Goal: Task Accomplishment & Management: Manage account settings

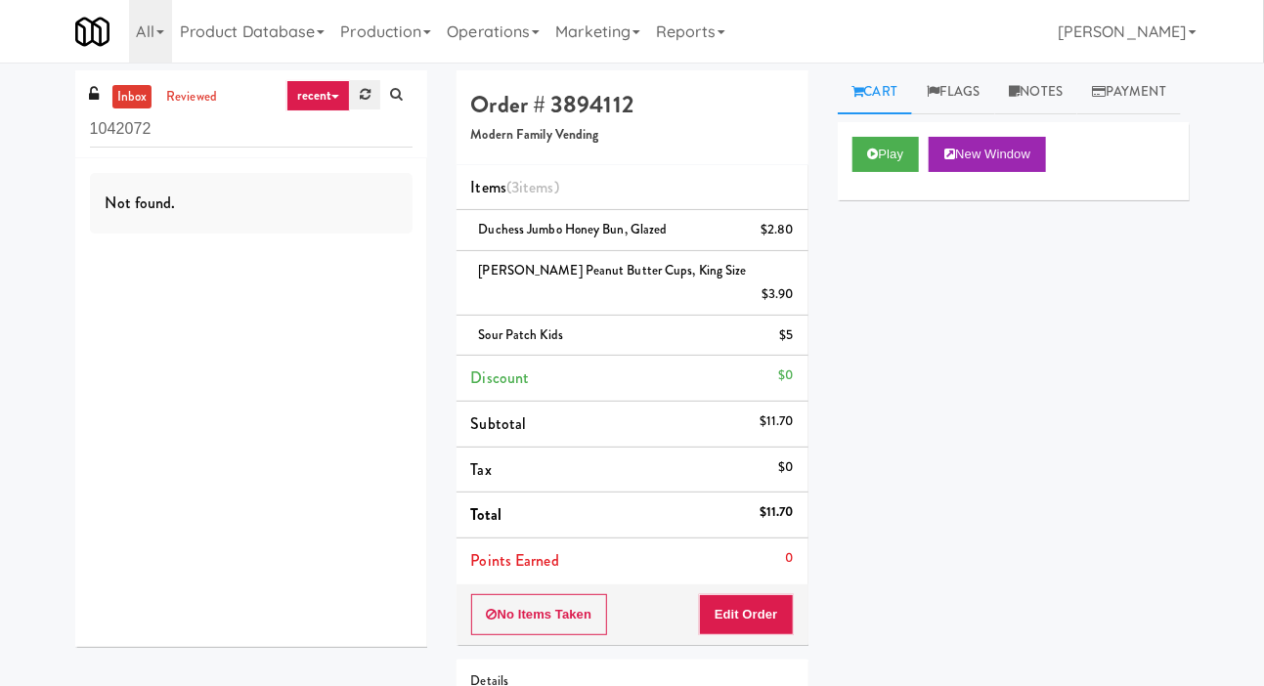
click at [367, 99] on icon at bounding box center [365, 94] width 11 height 13
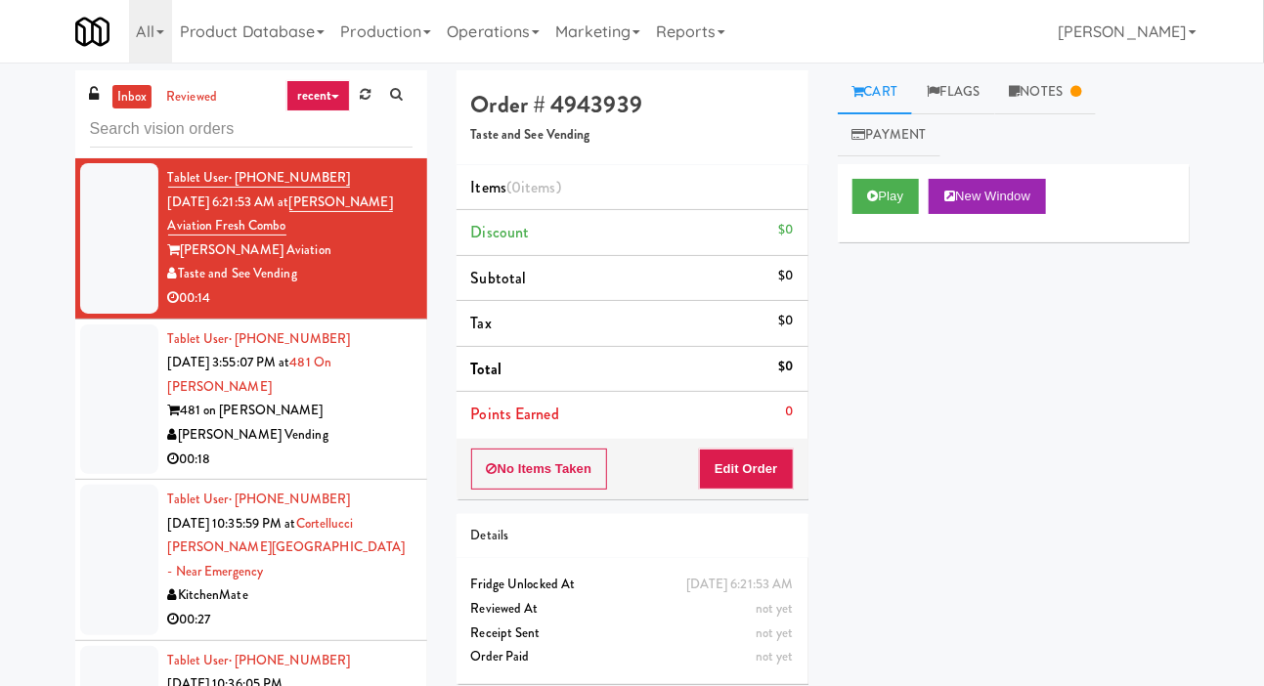
click at [131, 391] on div at bounding box center [119, 399] width 78 height 151
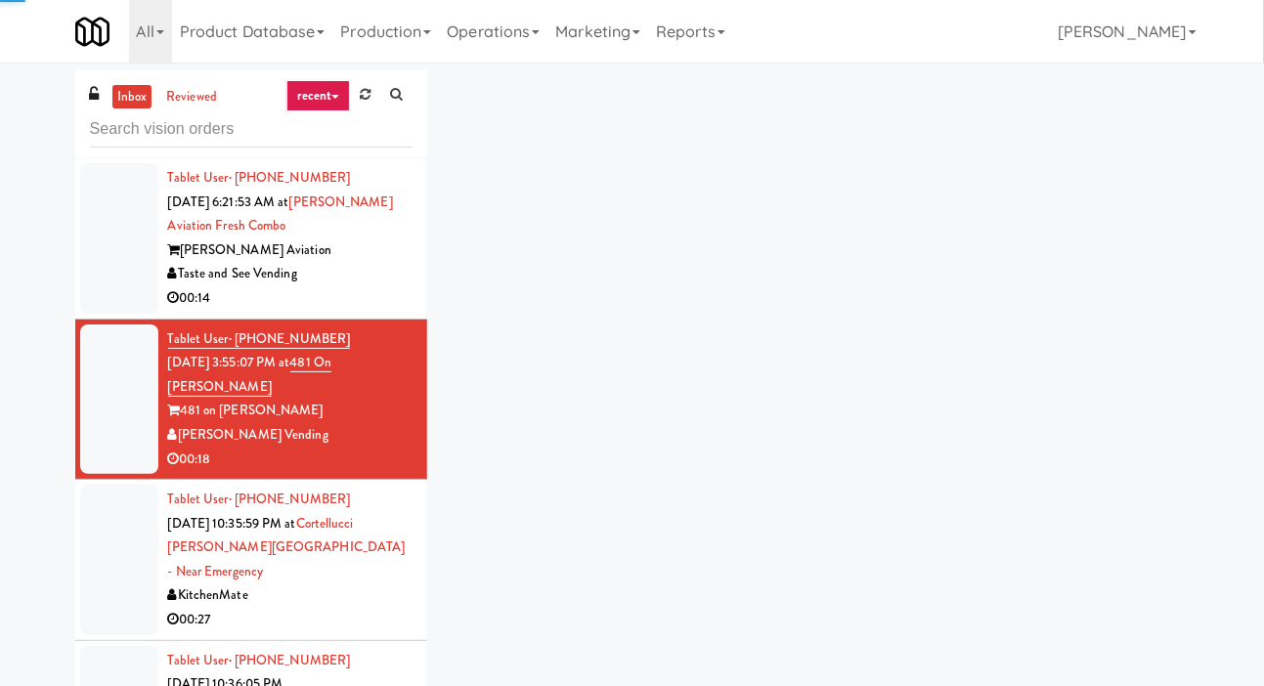
click at [133, 259] on div at bounding box center [119, 238] width 78 height 151
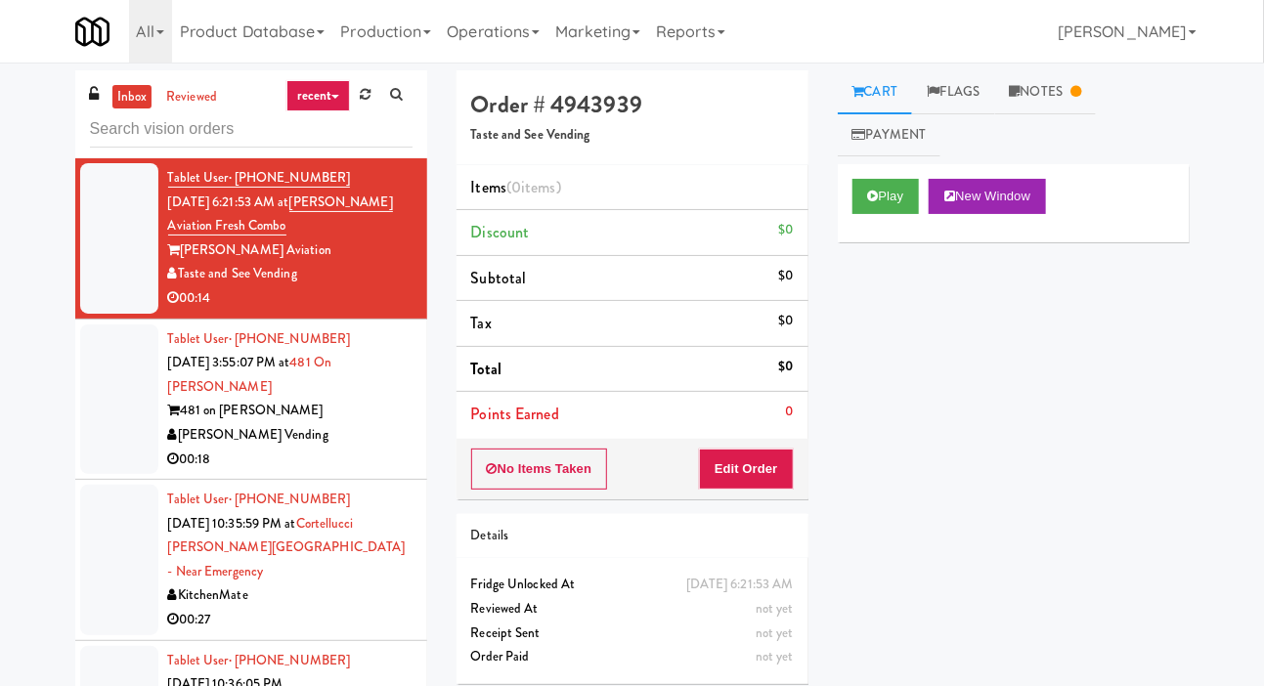
click at [113, 405] on div at bounding box center [119, 399] width 78 height 151
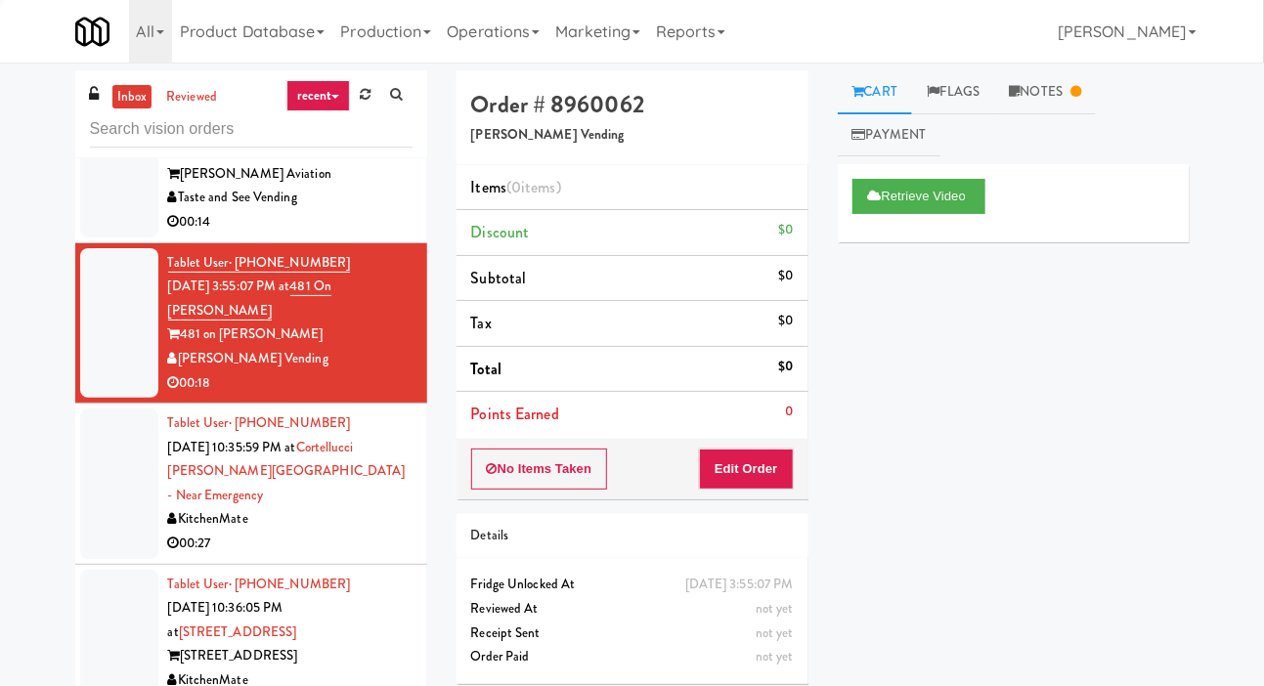
scroll to position [112, 0]
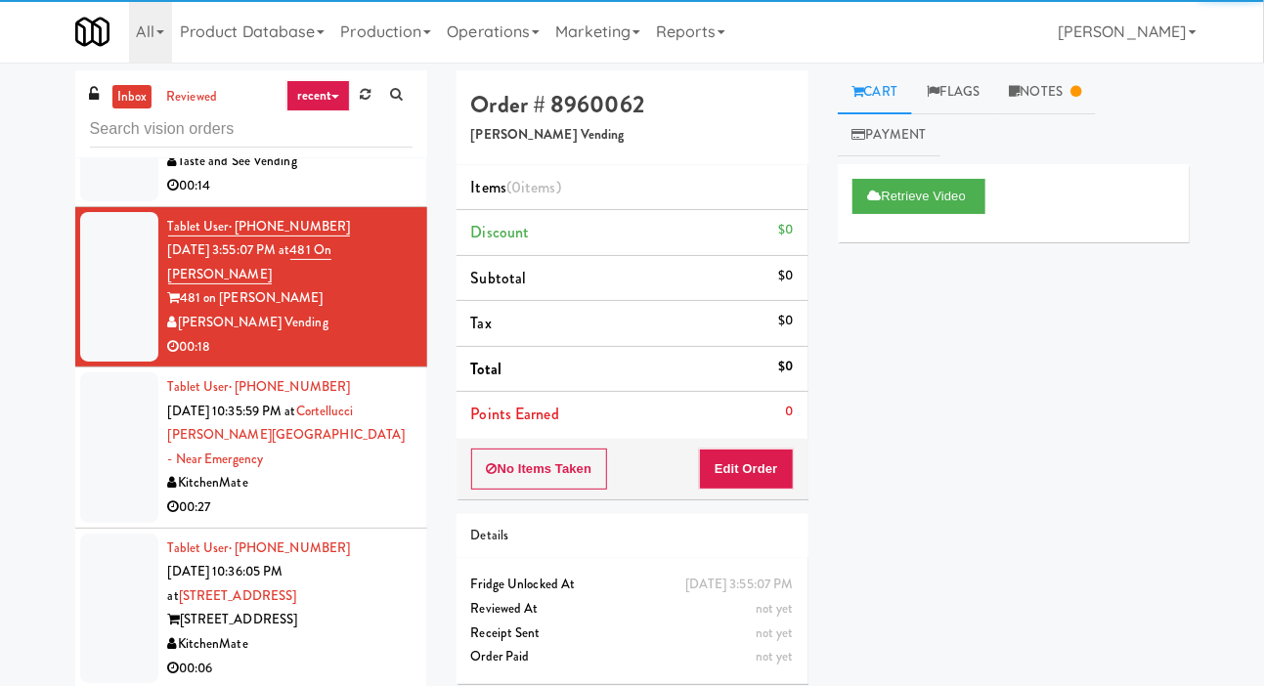
click at [139, 444] on div at bounding box center [119, 447] width 78 height 151
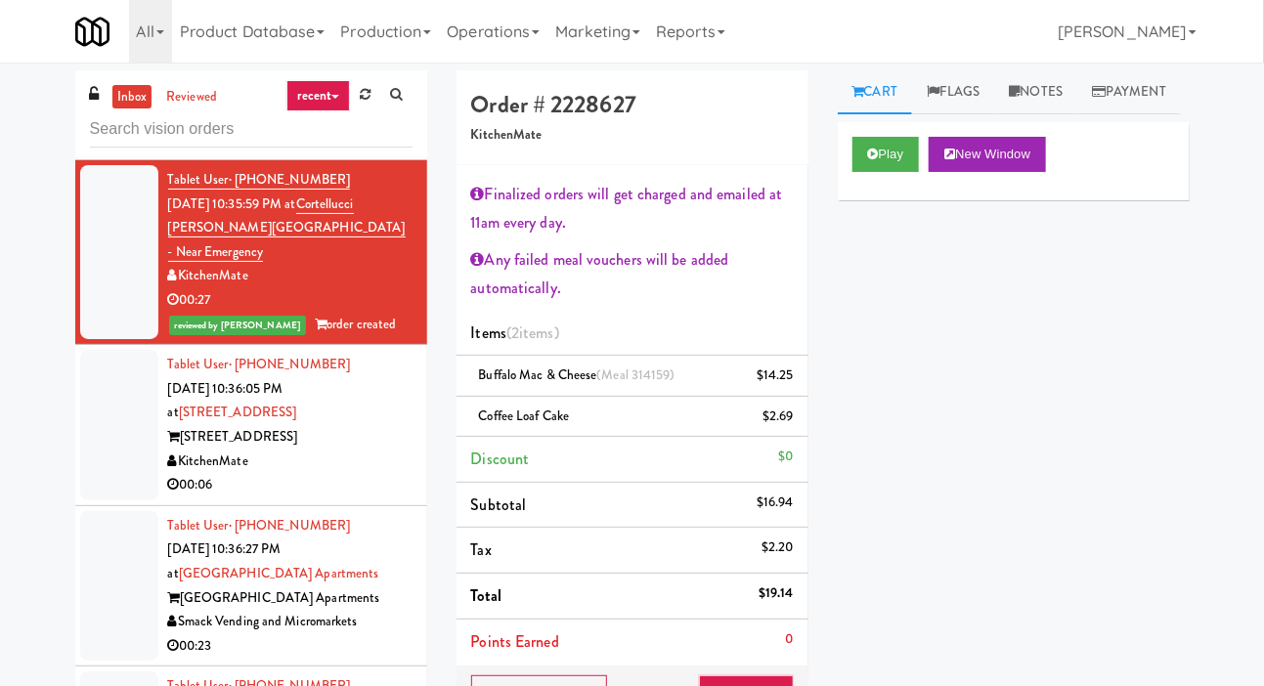
click at [127, 401] on div at bounding box center [119, 425] width 78 height 151
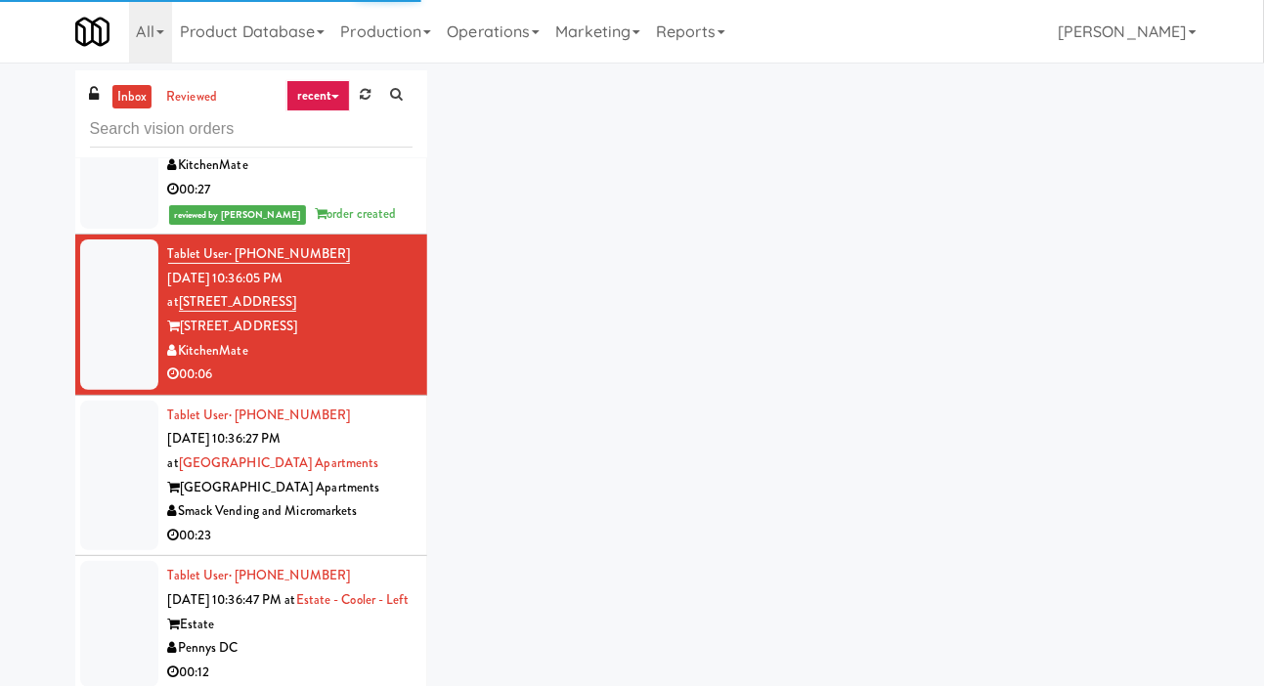
scroll to position [472, 0]
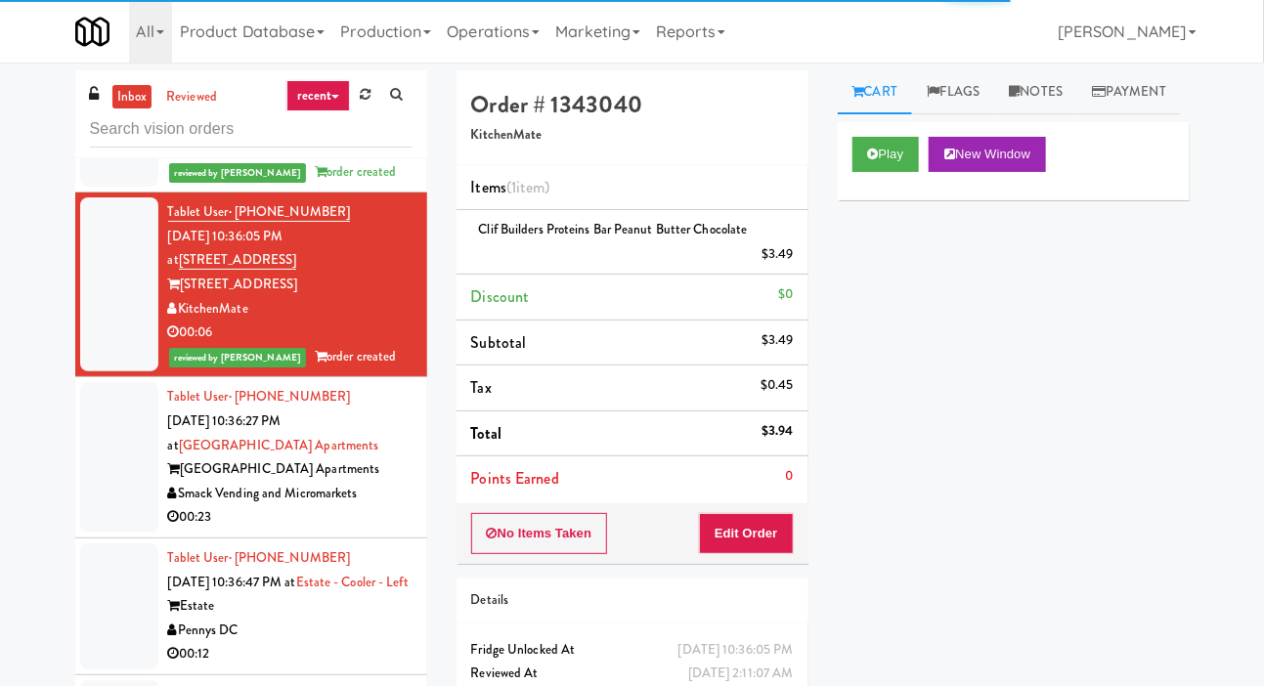
click at [134, 458] on div at bounding box center [119, 457] width 78 height 151
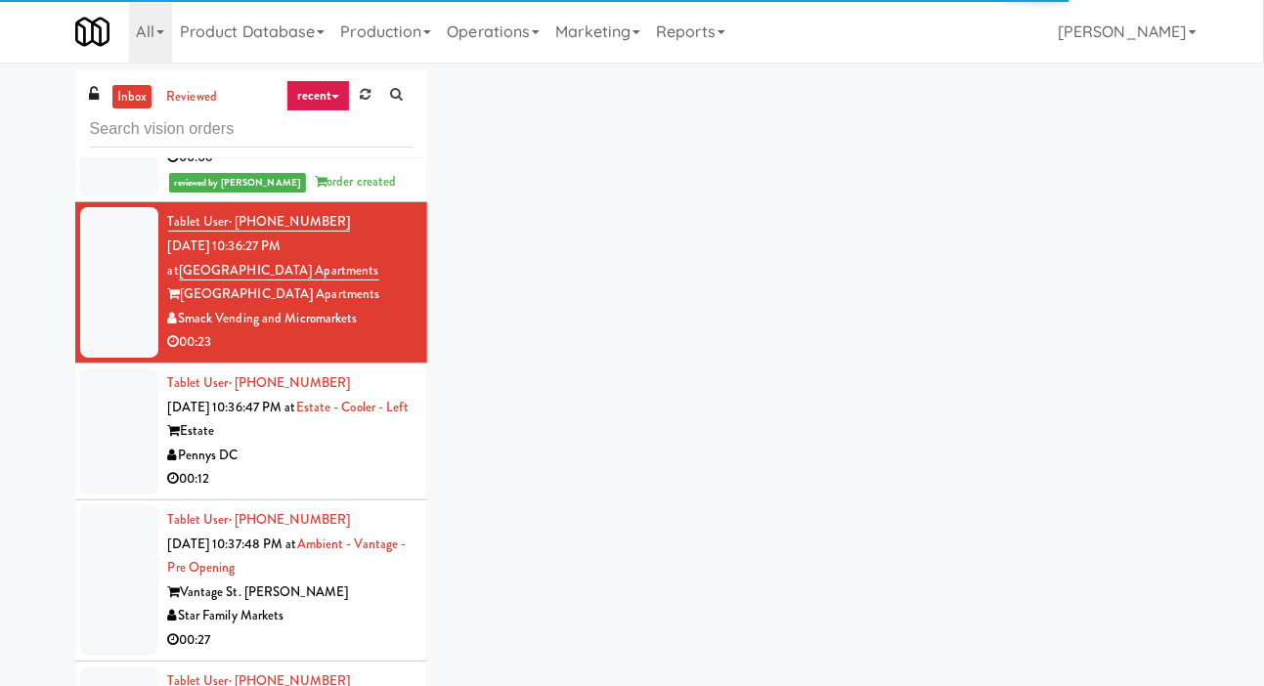
scroll to position [650, 0]
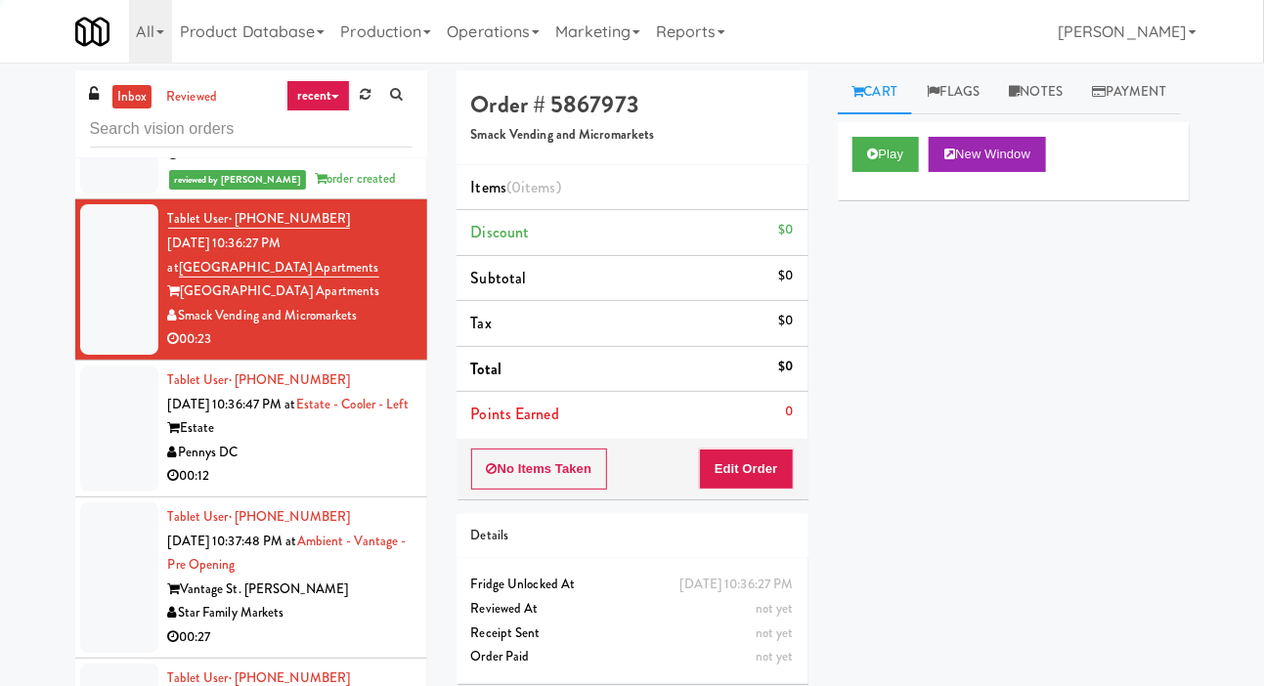
click at [131, 435] on div at bounding box center [119, 429] width 78 height 126
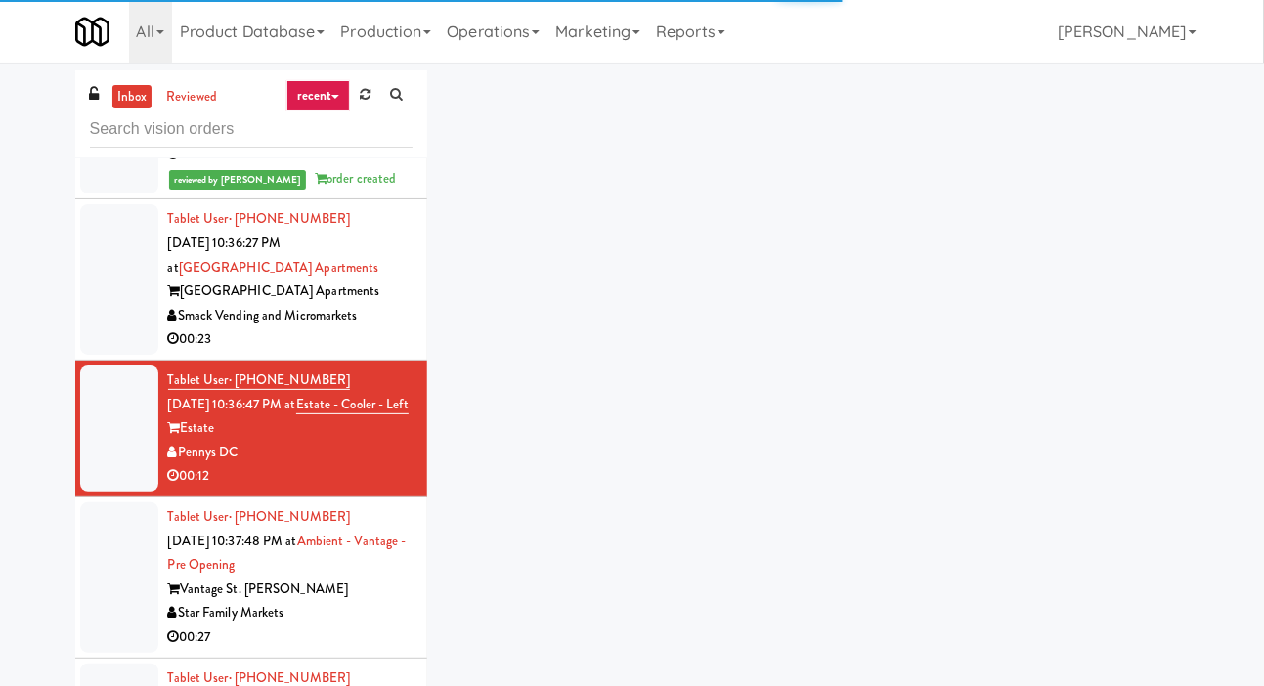
click at [121, 280] on div at bounding box center [119, 279] width 78 height 151
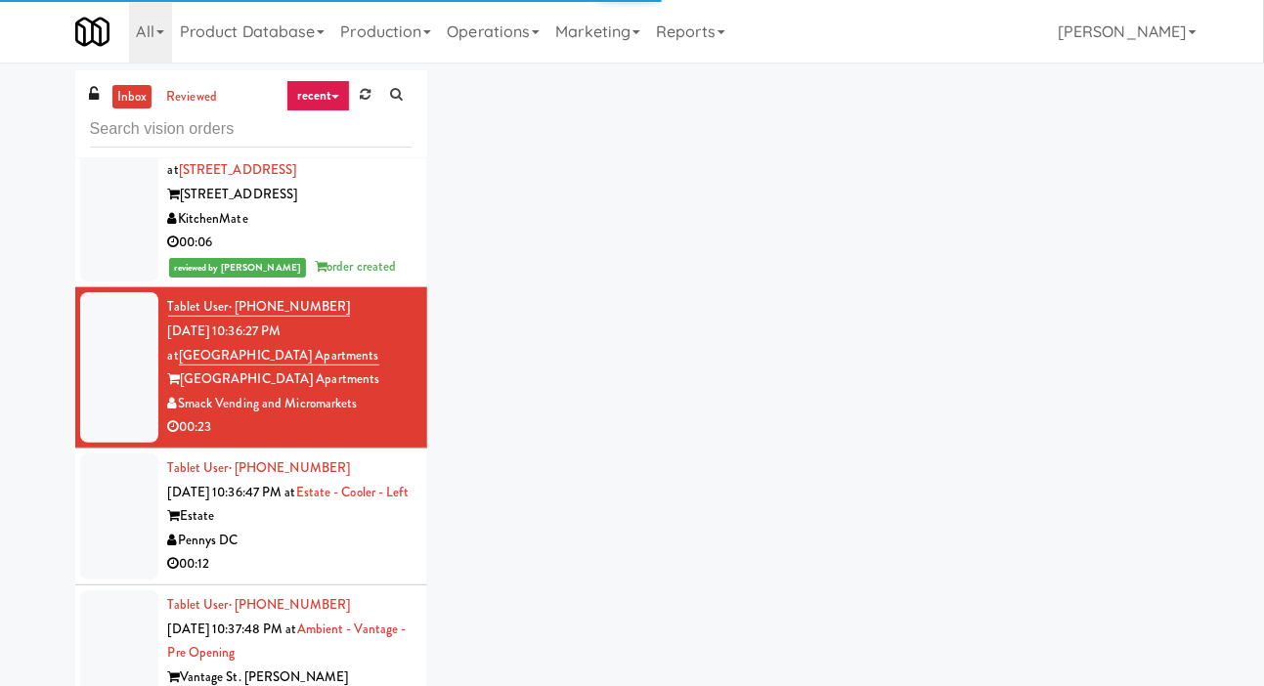
scroll to position [504, 0]
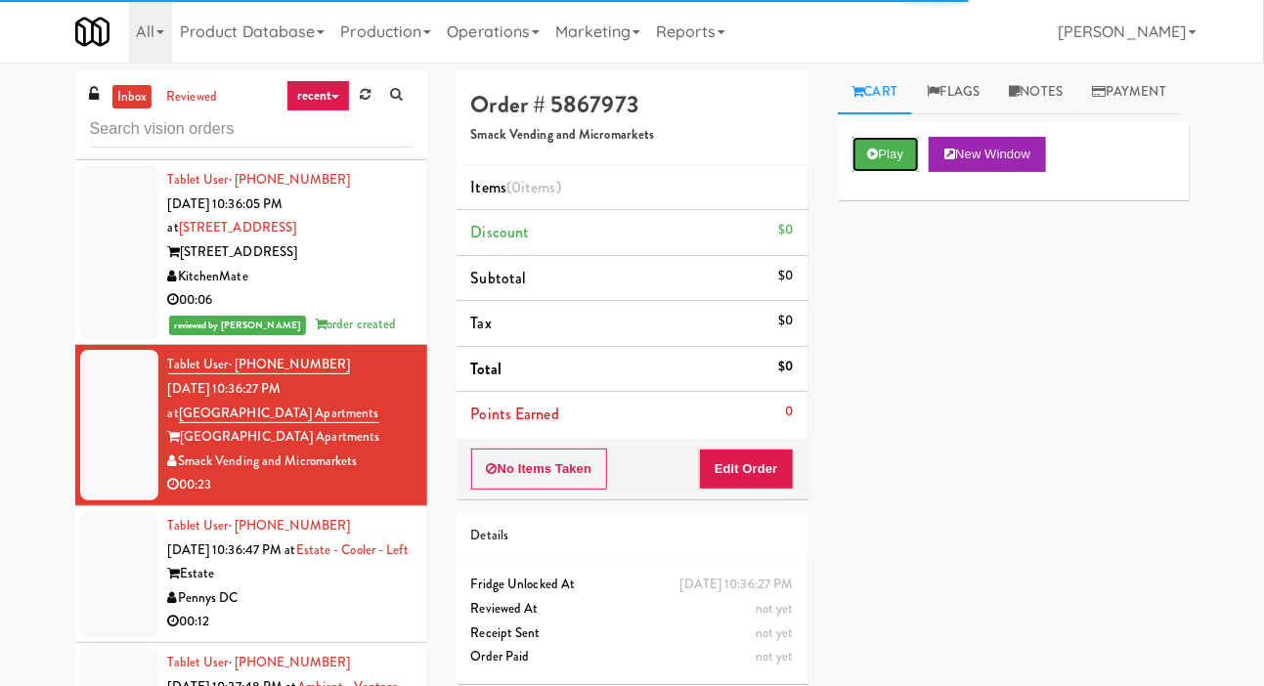
click at [893, 172] on button "Play" at bounding box center [885, 154] width 67 height 35
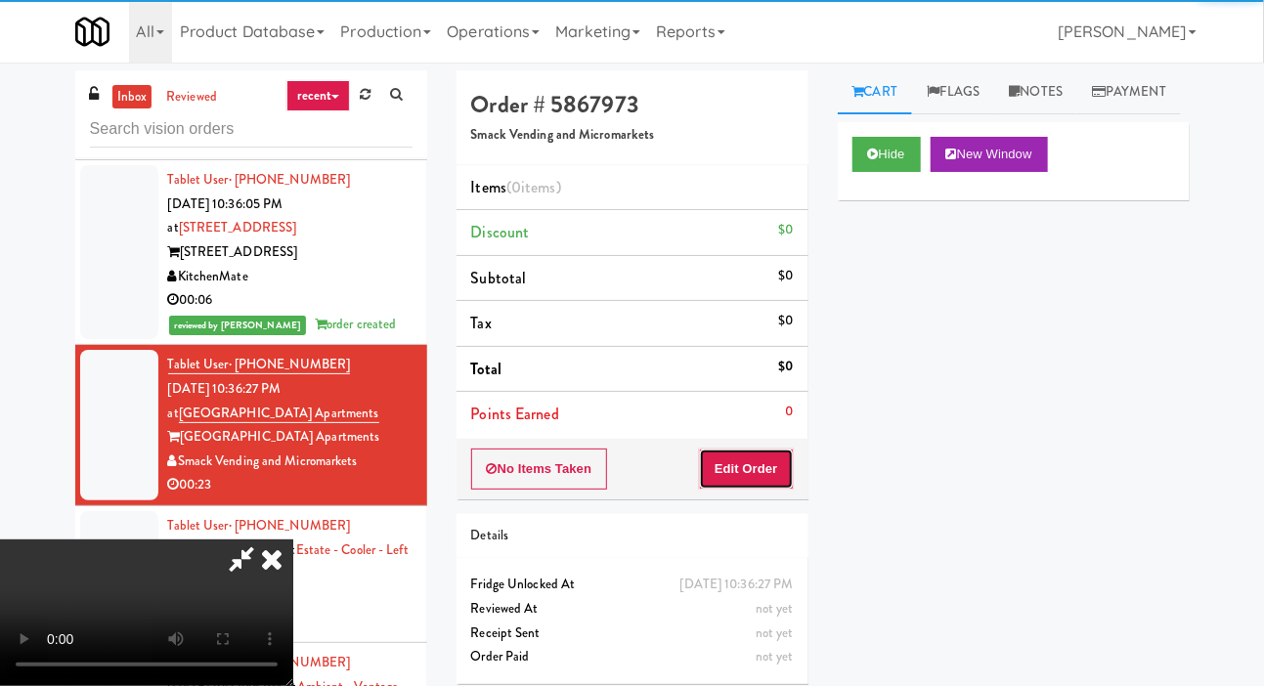
click at [765, 479] on button "Edit Order" at bounding box center [746, 469] width 95 height 41
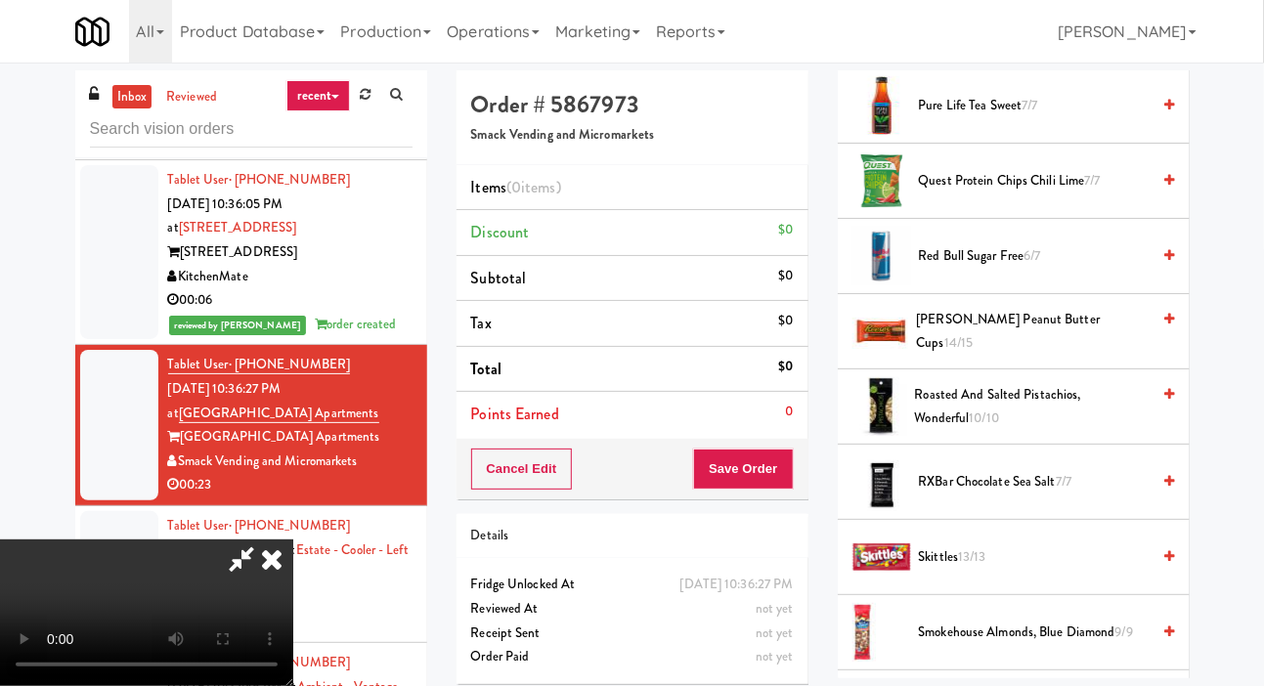
scroll to position [2371, 0]
click at [1079, 271] on span "Red Bull Sugar Free 6/7" at bounding box center [1035, 258] width 232 height 24
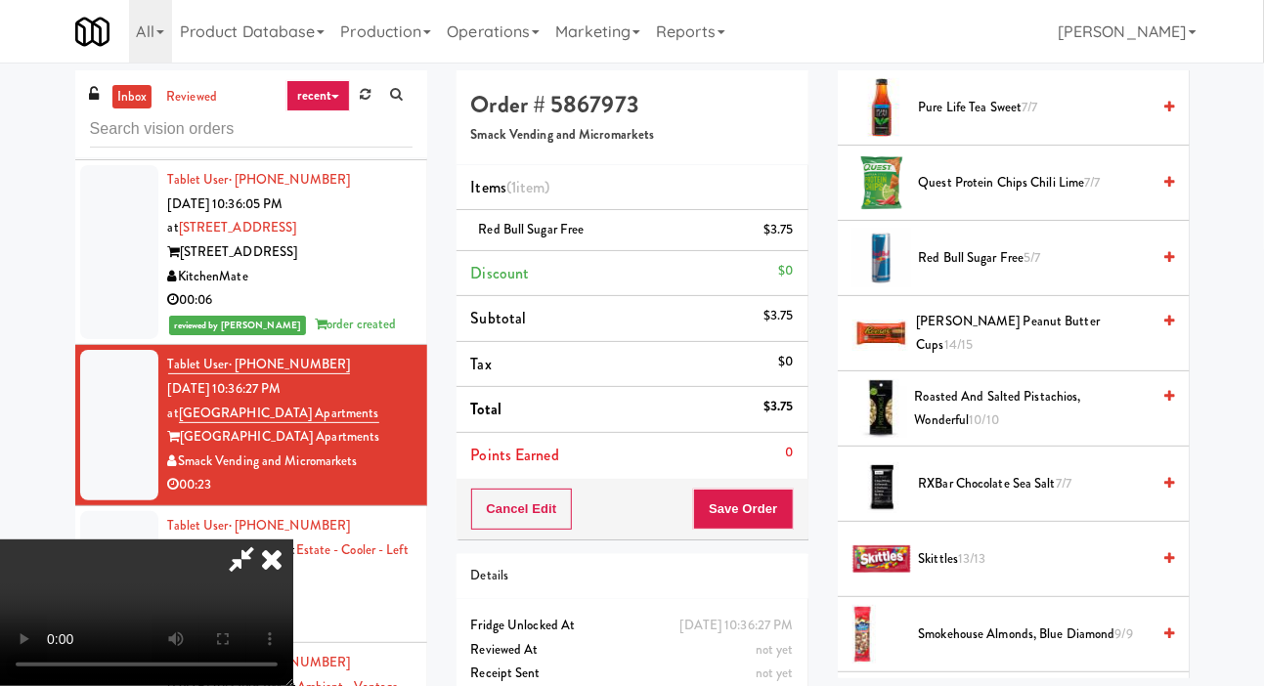
click at [1075, 271] on span "Red Bull Sugar Free 5/7" at bounding box center [1035, 258] width 232 height 24
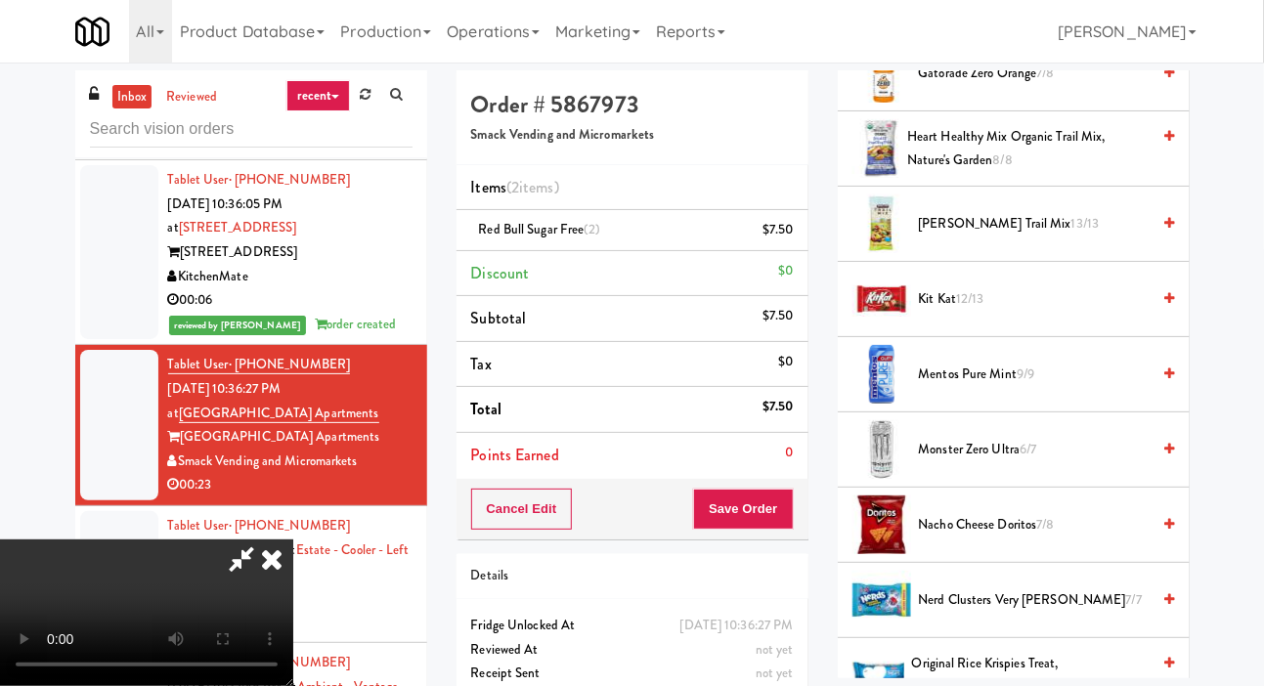
scroll to position [1329, 0]
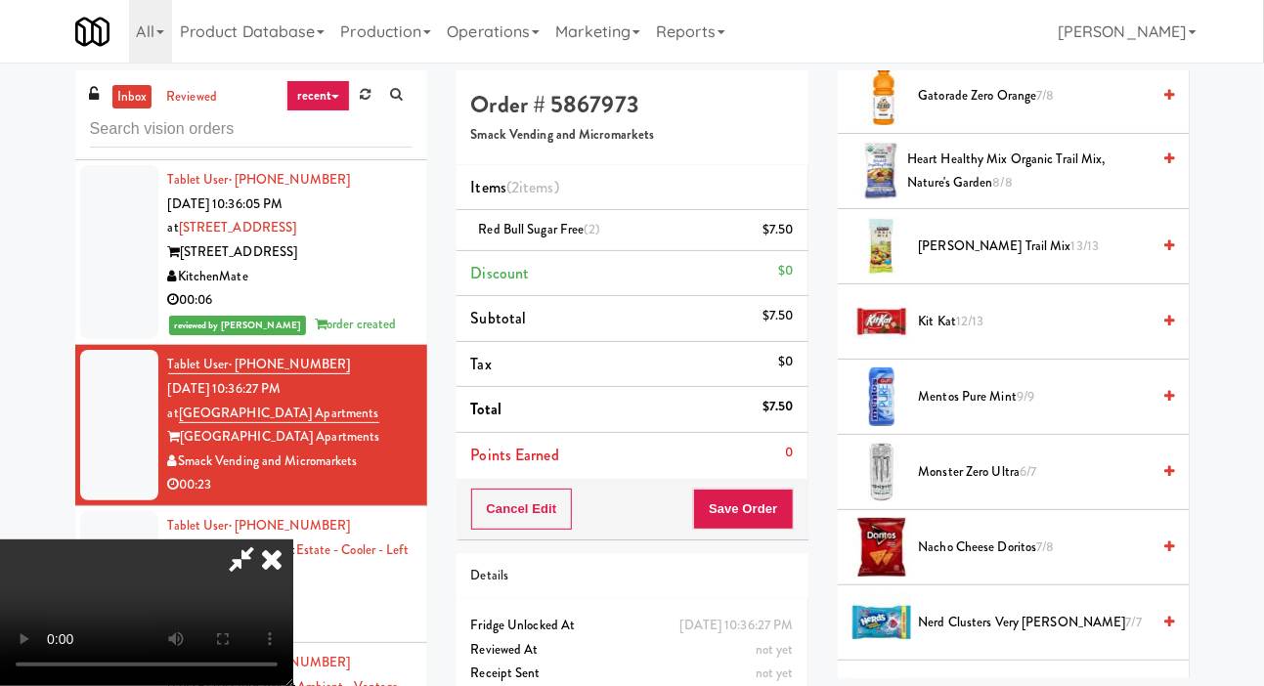
click at [1082, 334] on span "Kit Kat 12/13" at bounding box center [1035, 322] width 232 height 24
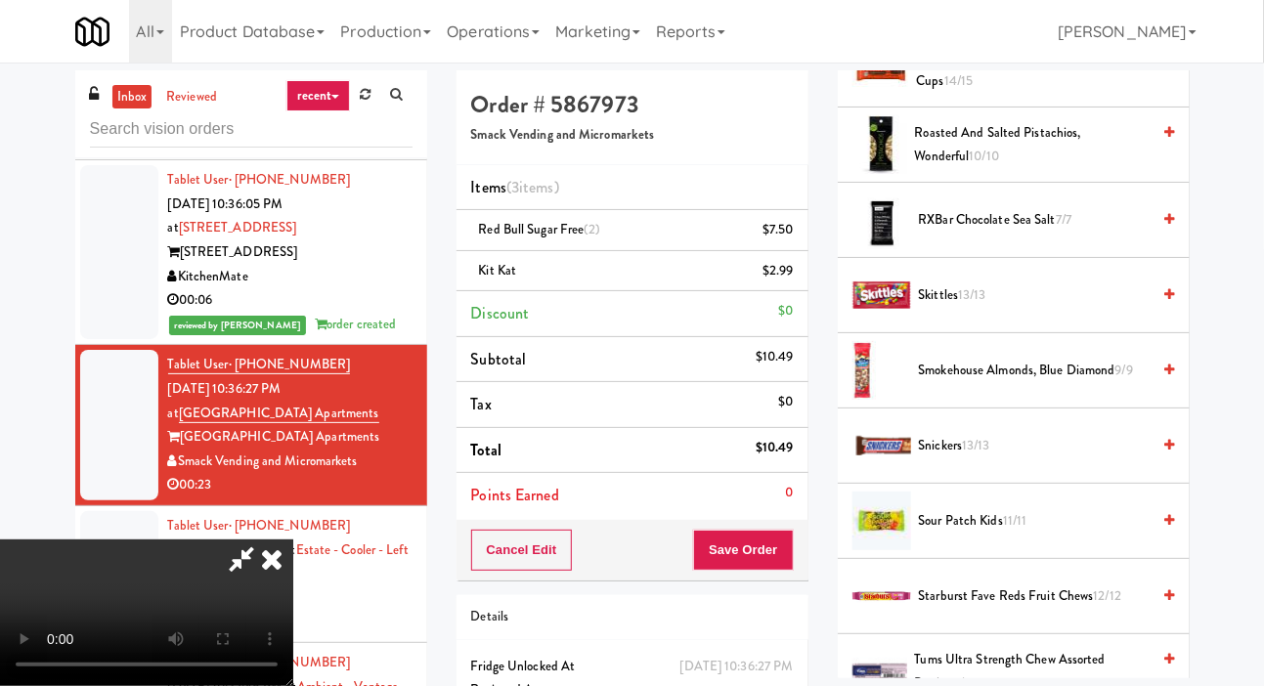
scroll to position [2897, 0]
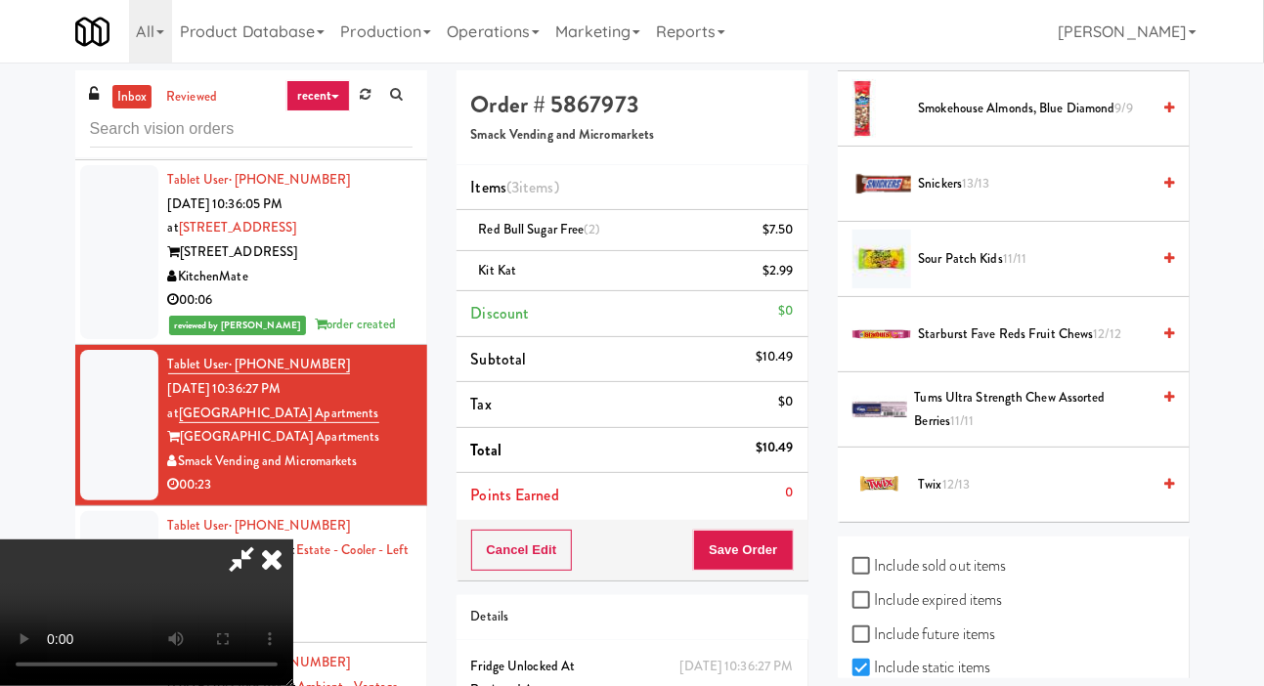
click at [1009, 497] on span "Twix 12/13" at bounding box center [1035, 485] width 232 height 24
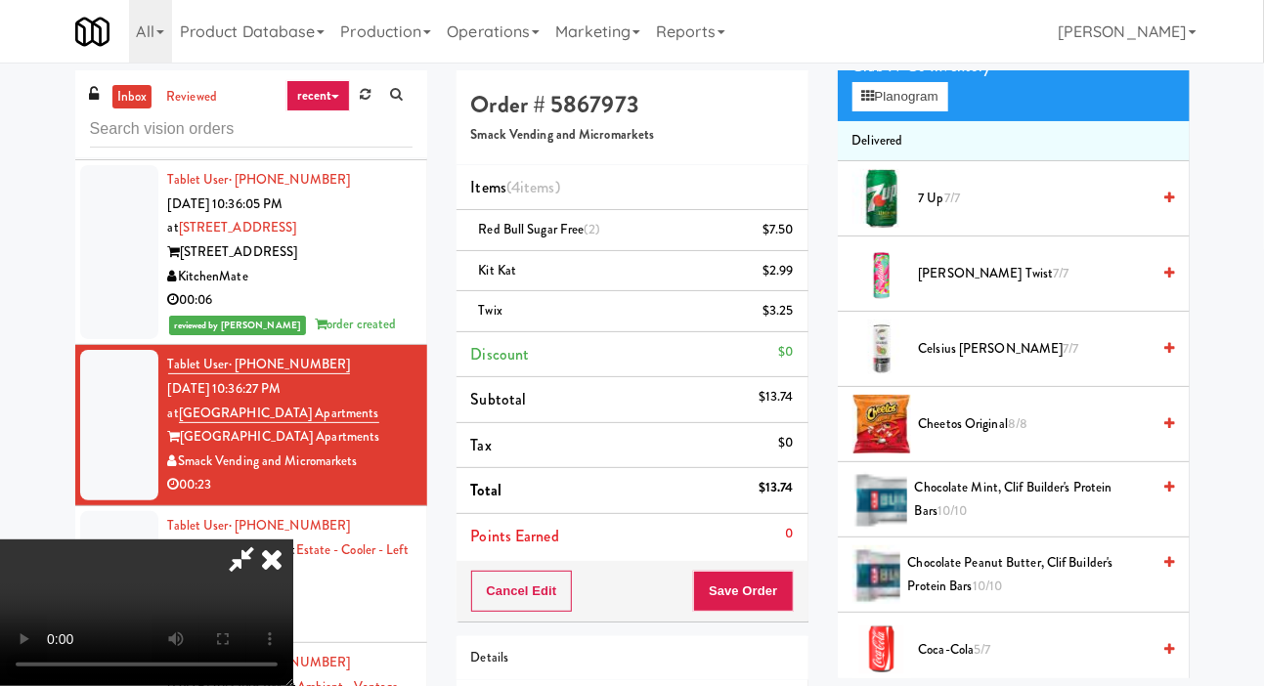
scroll to position [186, 0]
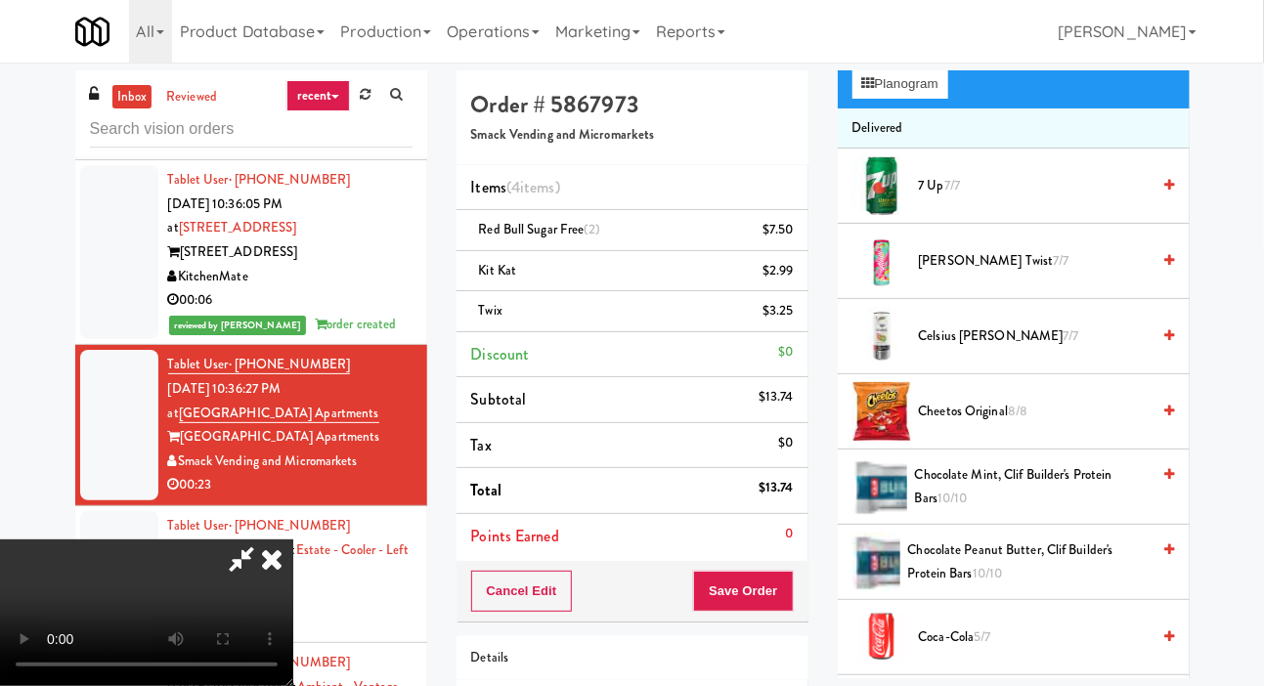
click at [1064, 511] on span "Chocolate Mint, Clif Builder's Protein Bars 10/10" at bounding box center [1033, 487] width 236 height 48
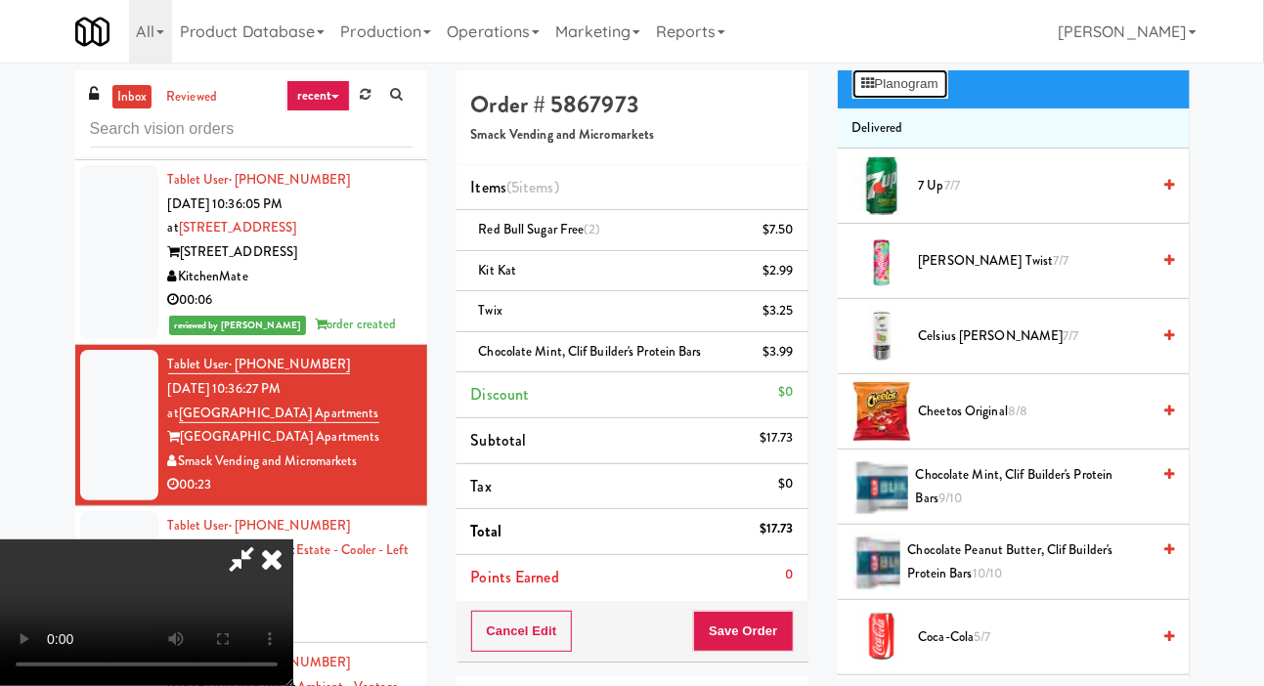
click at [931, 99] on button "Planogram" at bounding box center [900, 83] width 96 height 29
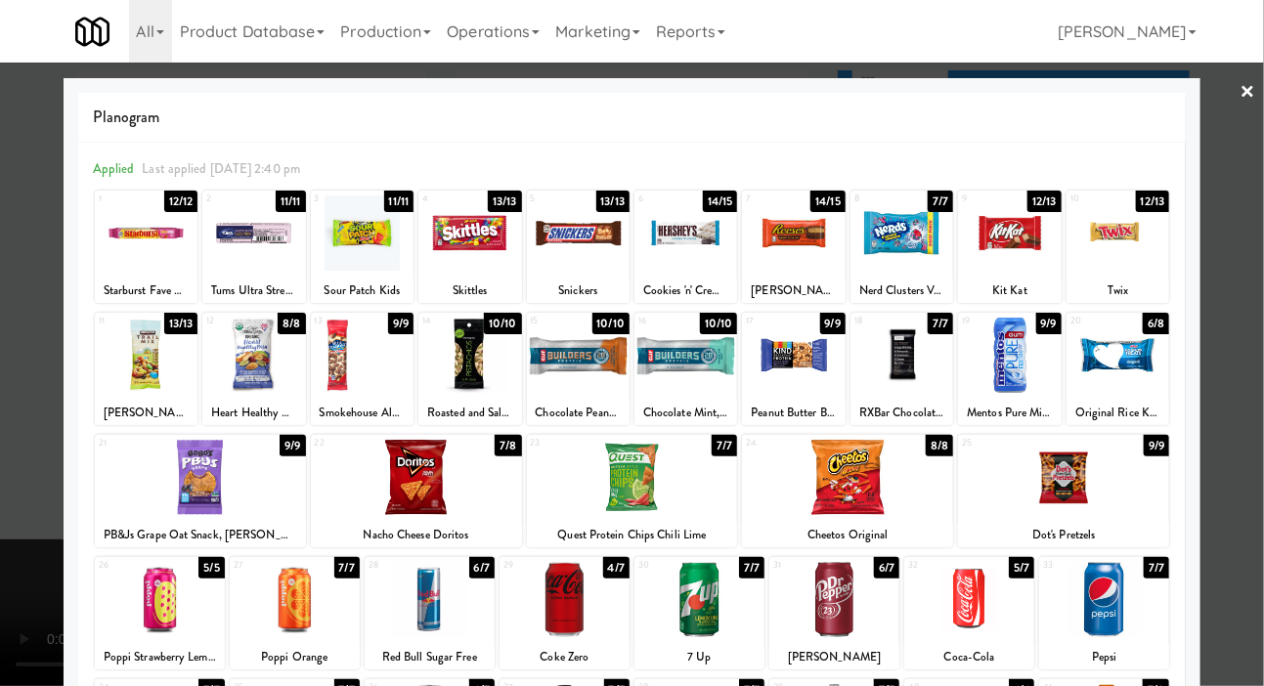
click at [42, 261] on div at bounding box center [632, 343] width 1264 height 686
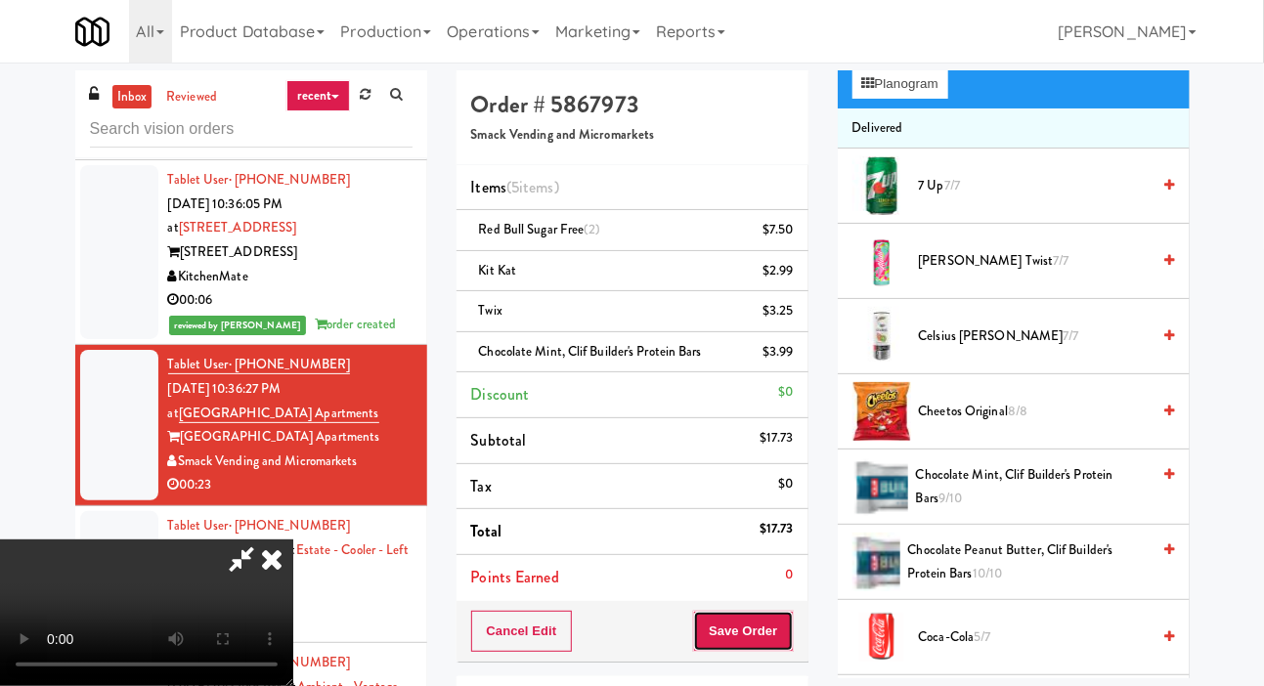
click at [783, 620] on button "Save Order" at bounding box center [743, 631] width 100 height 41
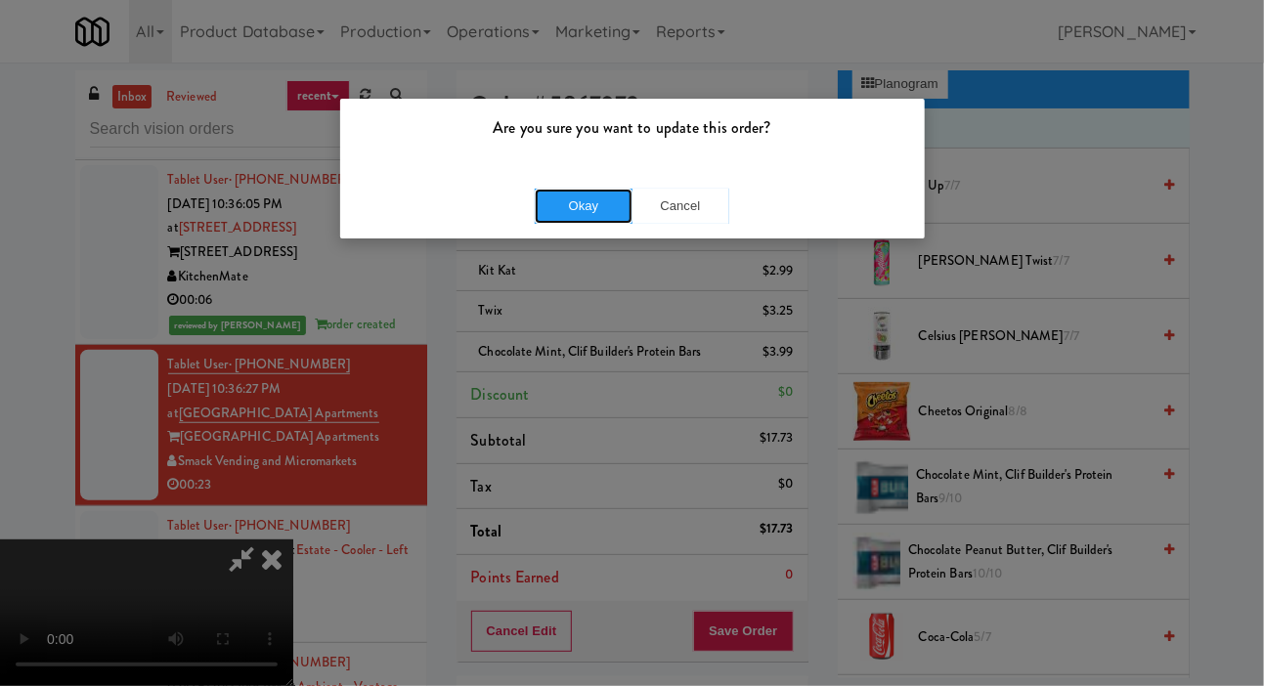
click at [599, 208] on button "Okay" at bounding box center [584, 206] width 98 height 35
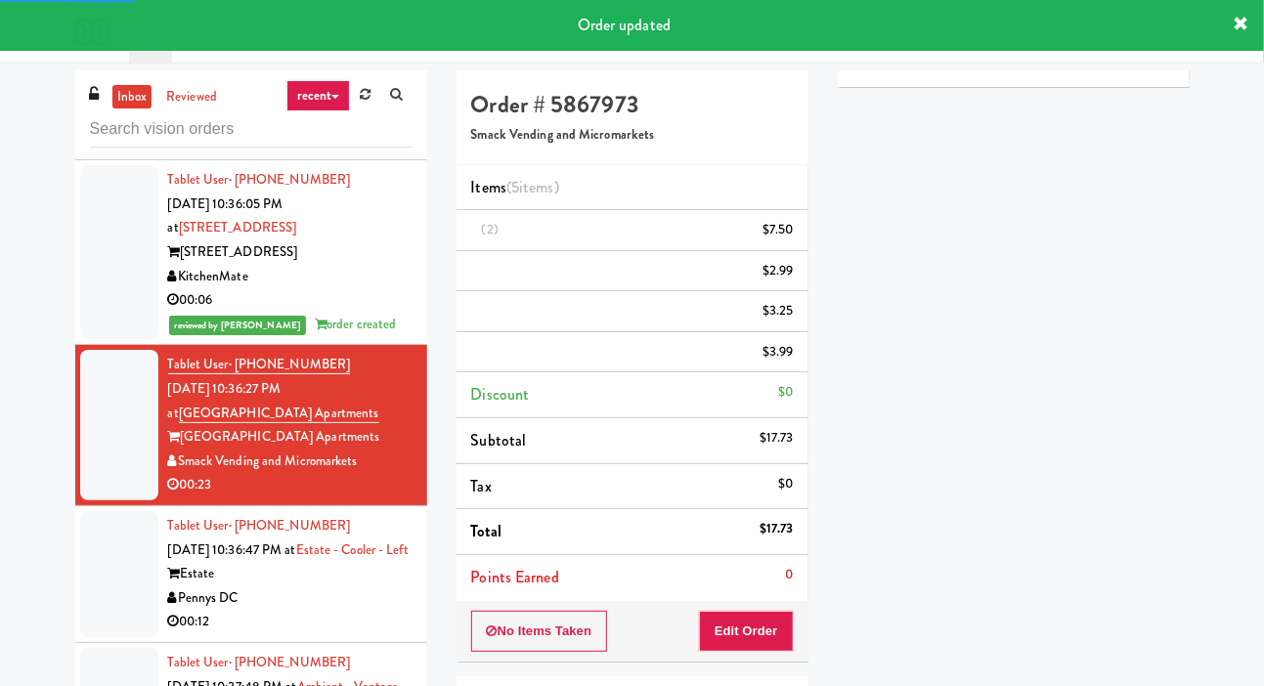
click at [132, 549] on div at bounding box center [119, 574] width 78 height 126
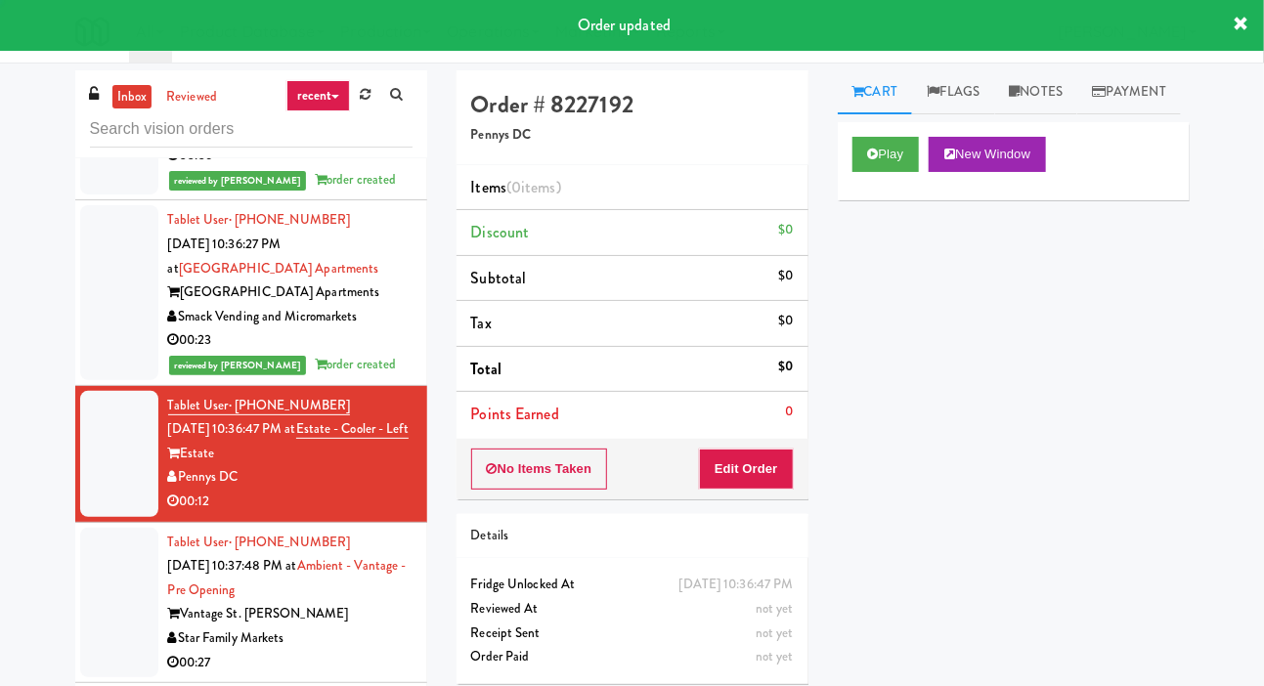
scroll to position [649, 0]
click at [883, 172] on button "Play" at bounding box center [885, 154] width 67 height 35
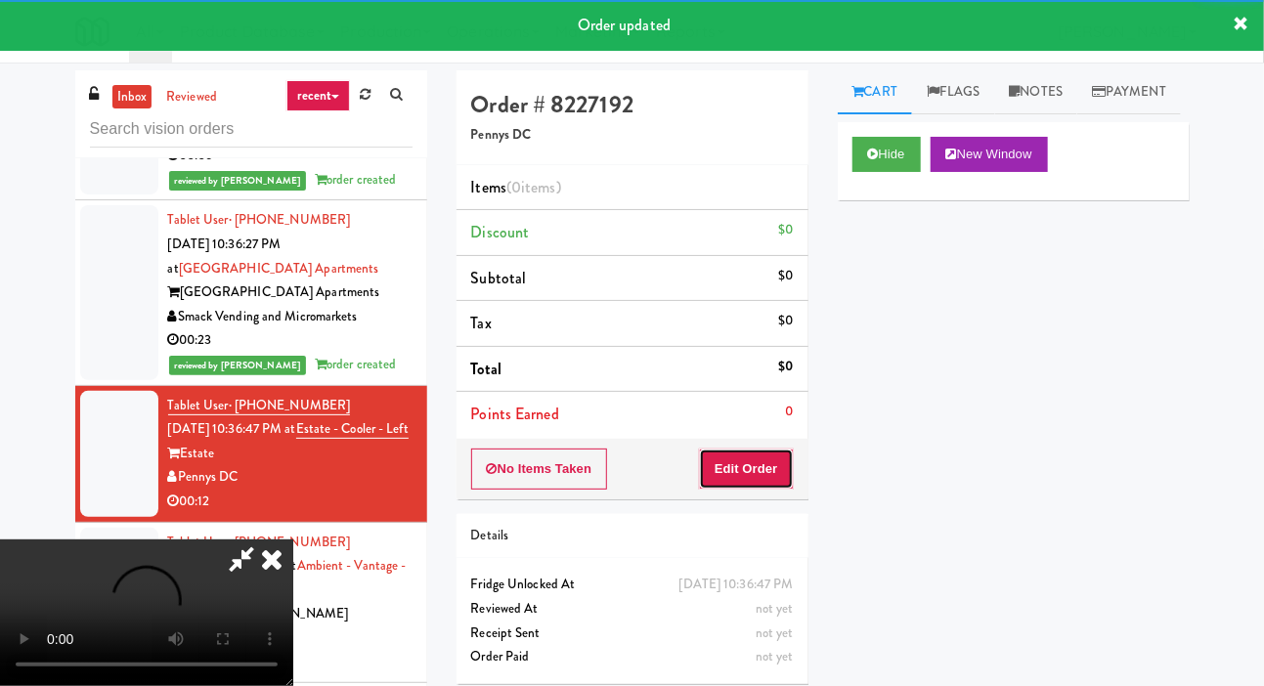
click at [762, 482] on button "Edit Order" at bounding box center [746, 469] width 95 height 41
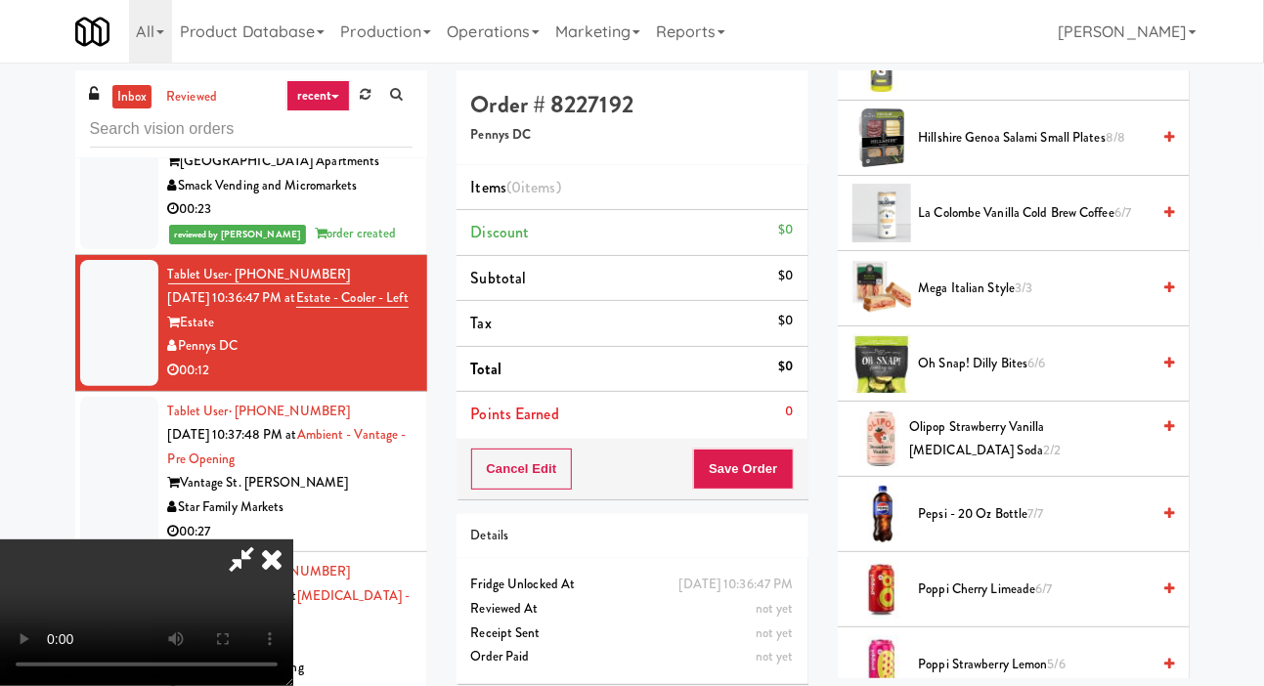
scroll to position [2521, 0]
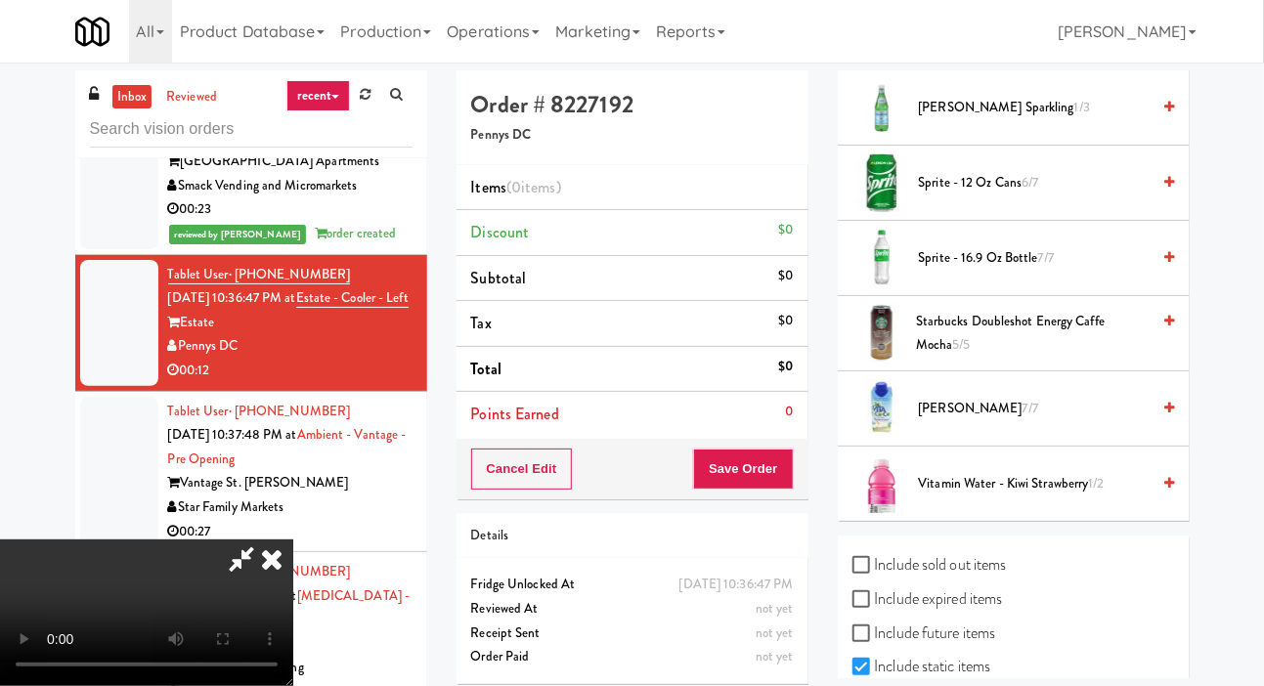
click at [1077, 120] on span "S.Pellegrino Sparkling 1/3" at bounding box center [1035, 108] width 232 height 24
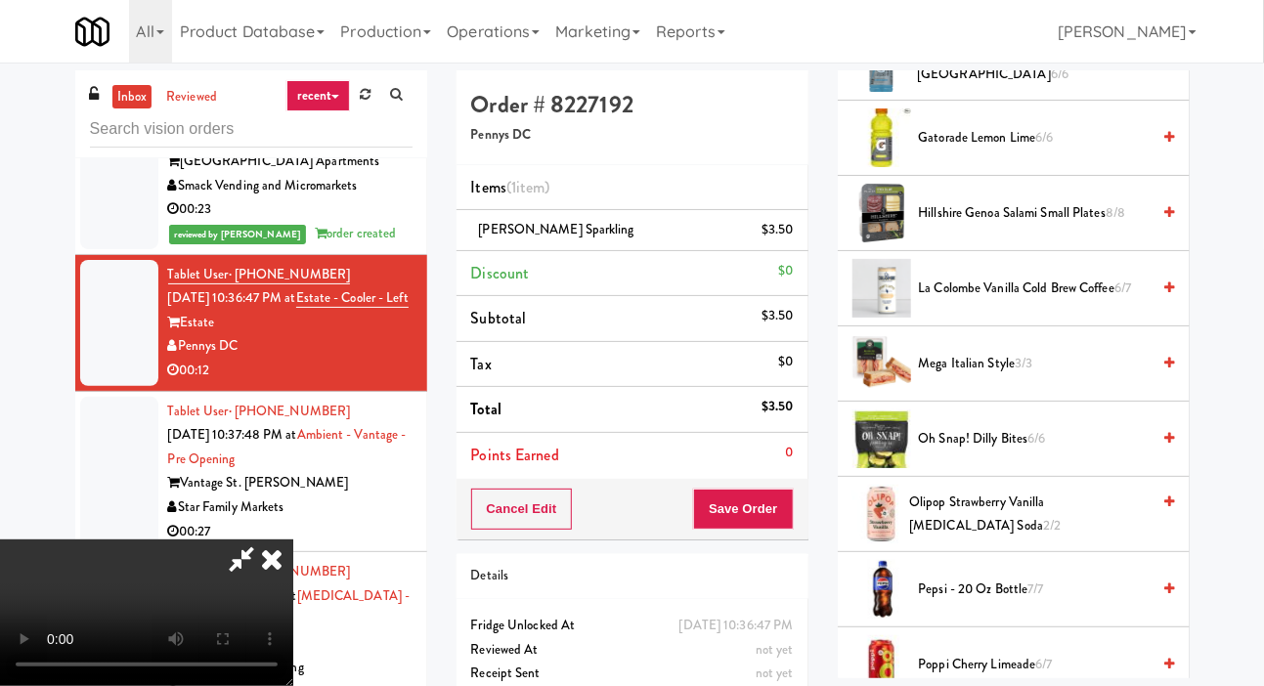
scroll to position [1422, 0]
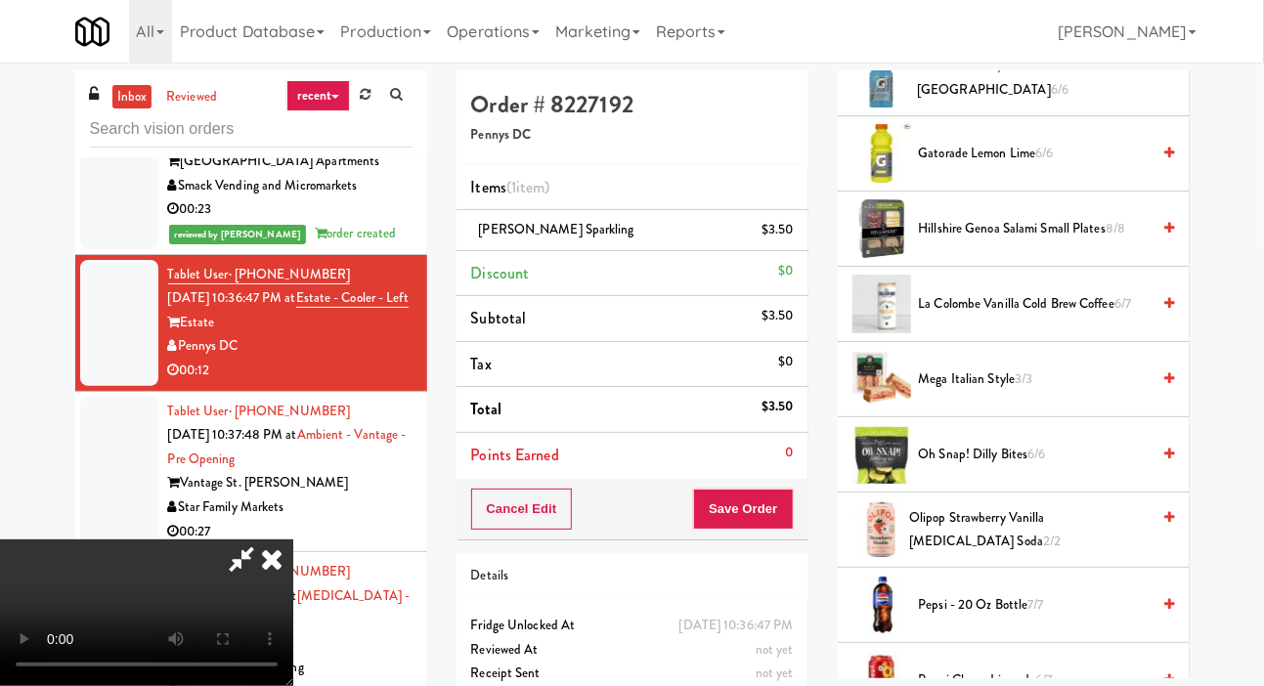
click at [1033, 241] on span "Hillshire Genoa Salami Small Plates 8/8" at bounding box center [1035, 229] width 232 height 24
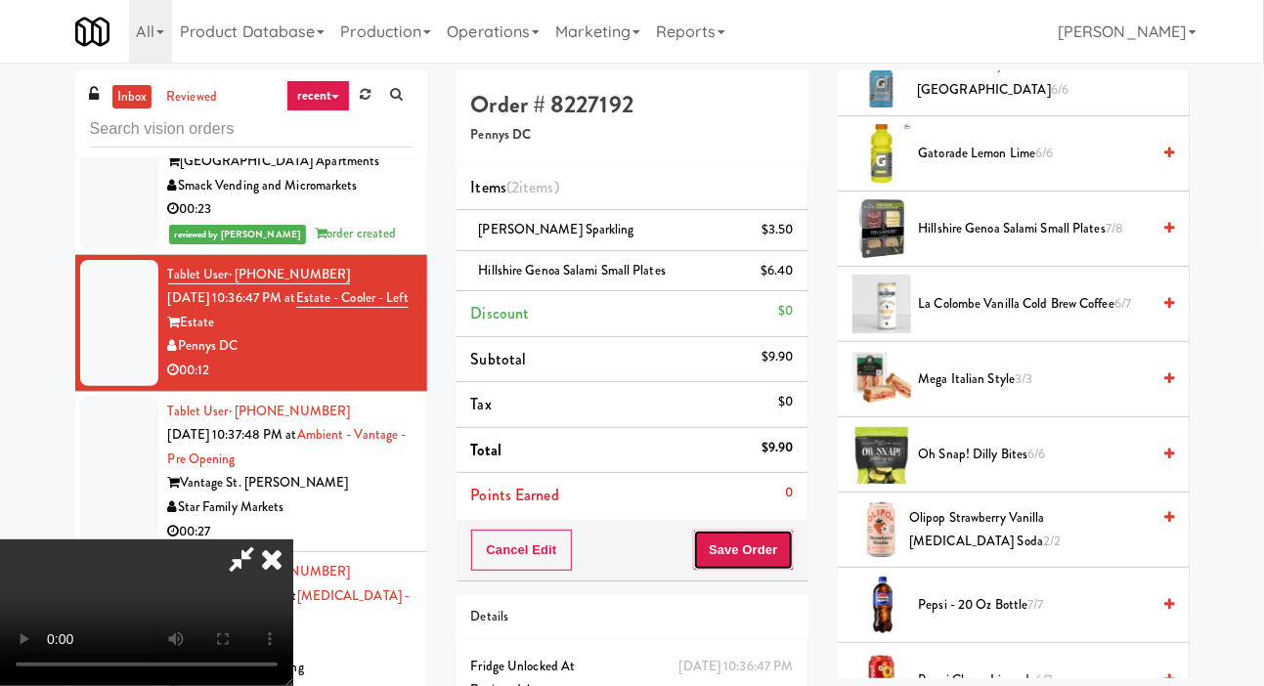
click at [783, 553] on button "Save Order" at bounding box center [743, 550] width 100 height 41
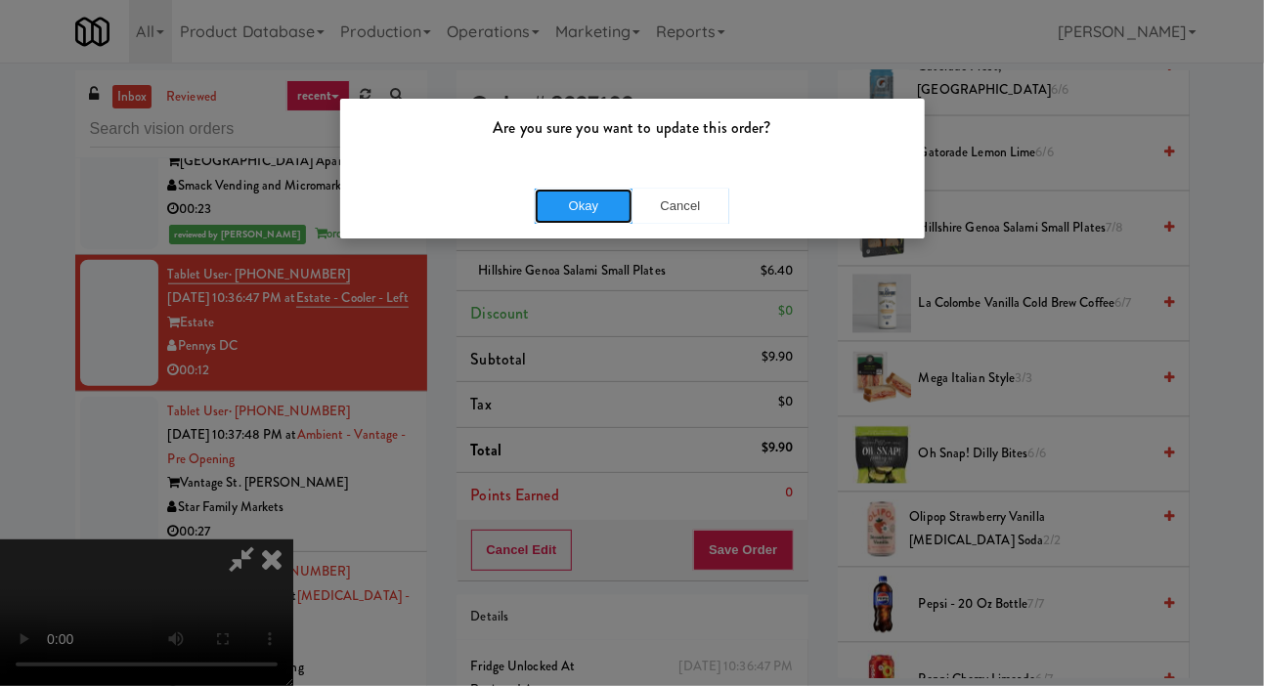
click at [573, 197] on button "Okay" at bounding box center [584, 206] width 98 height 35
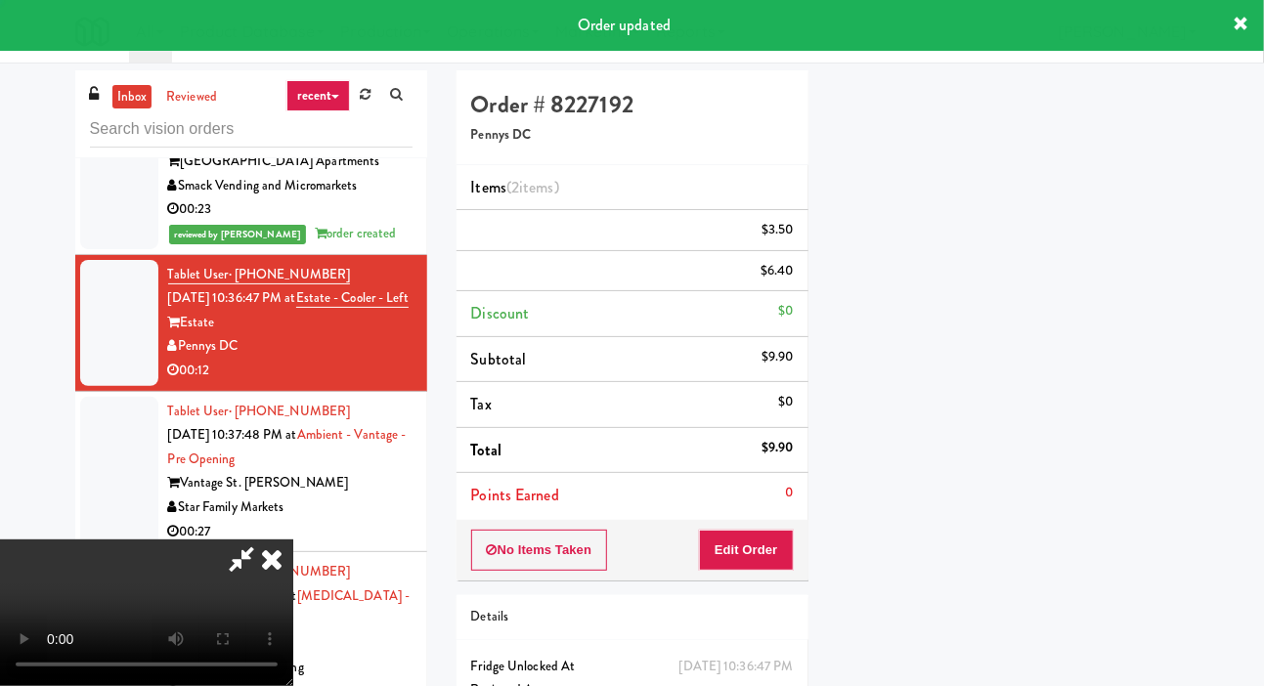
scroll to position [113, 0]
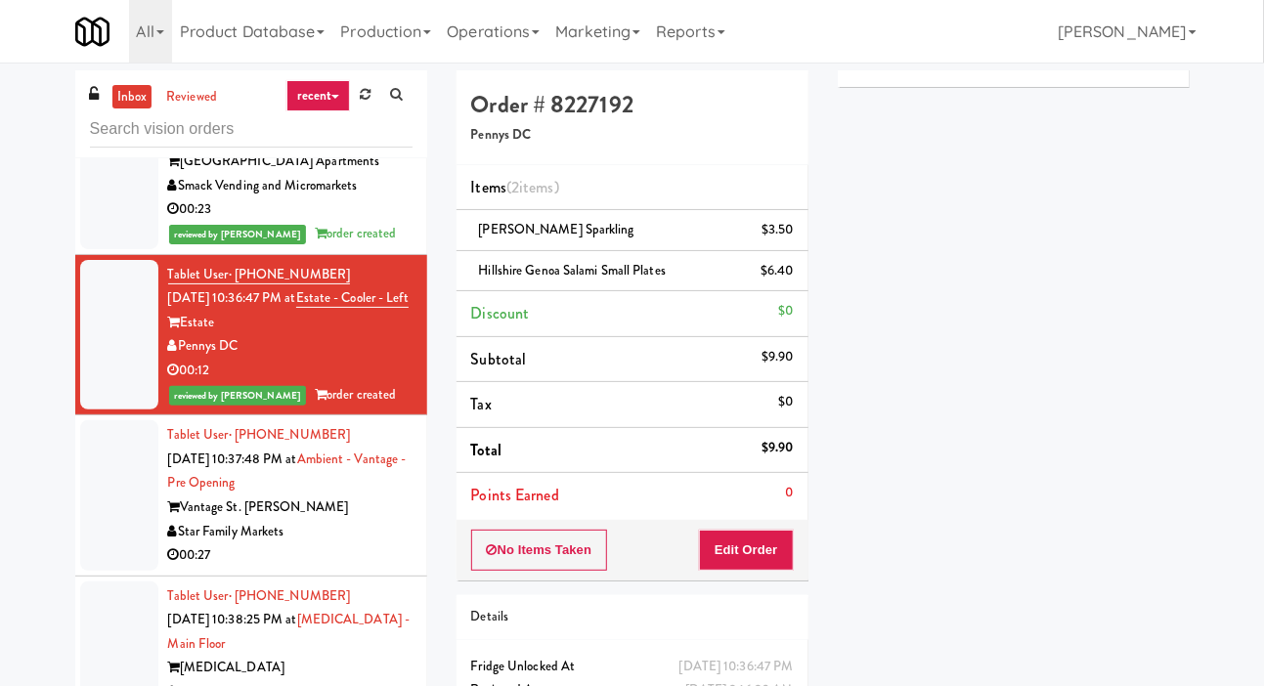
click at [127, 500] on div at bounding box center [119, 495] width 78 height 151
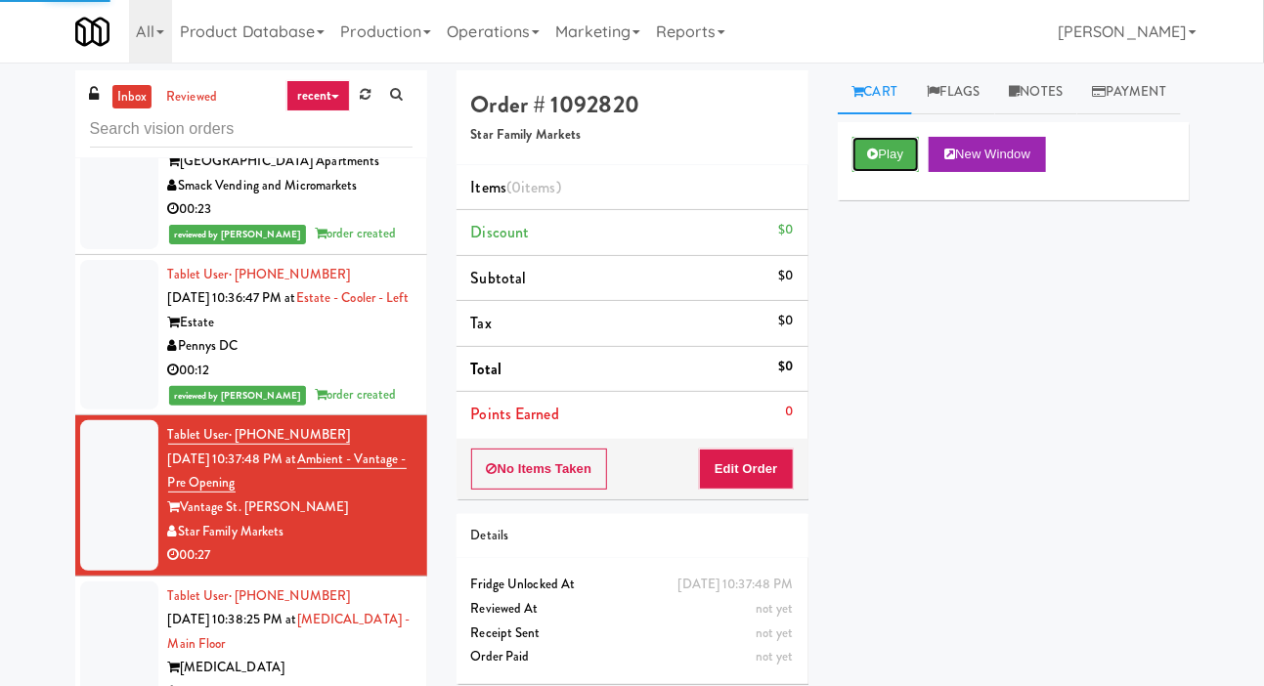
click at [899, 172] on button "Play" at bounding box center [885, 154] width 67 height 35
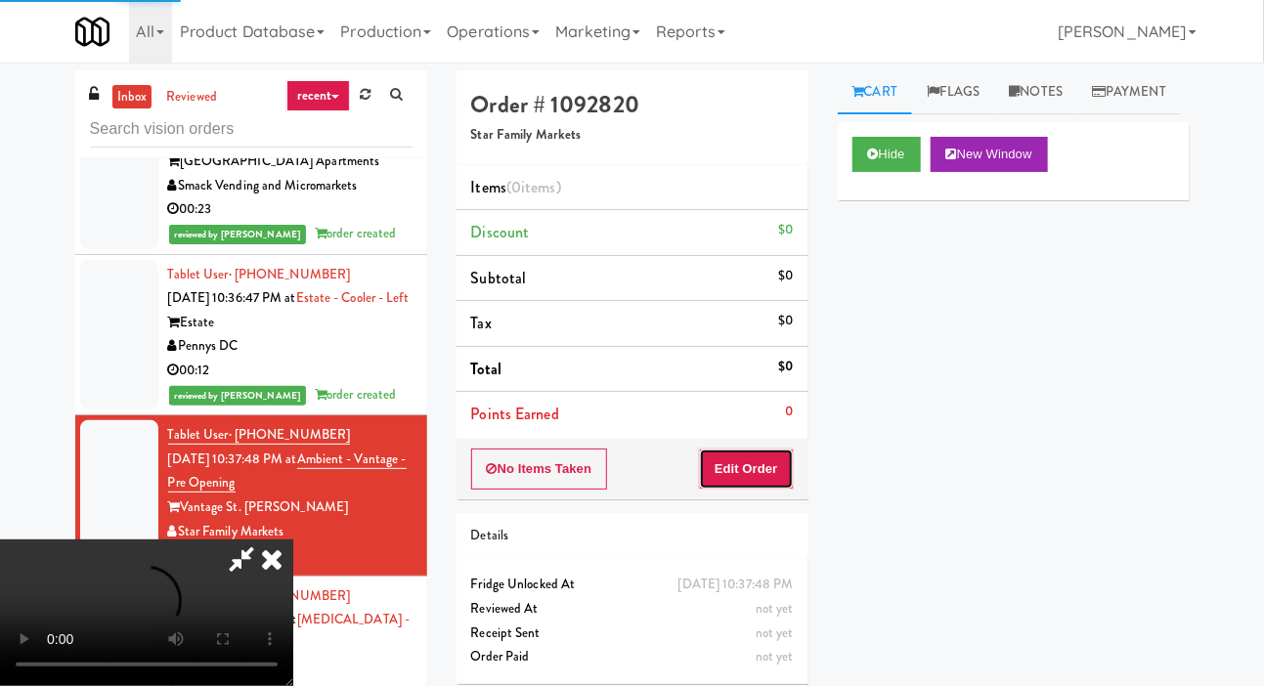
click at [769, 463] on button "Edit Order" at bounding box center [746, 469] width 95 height 41
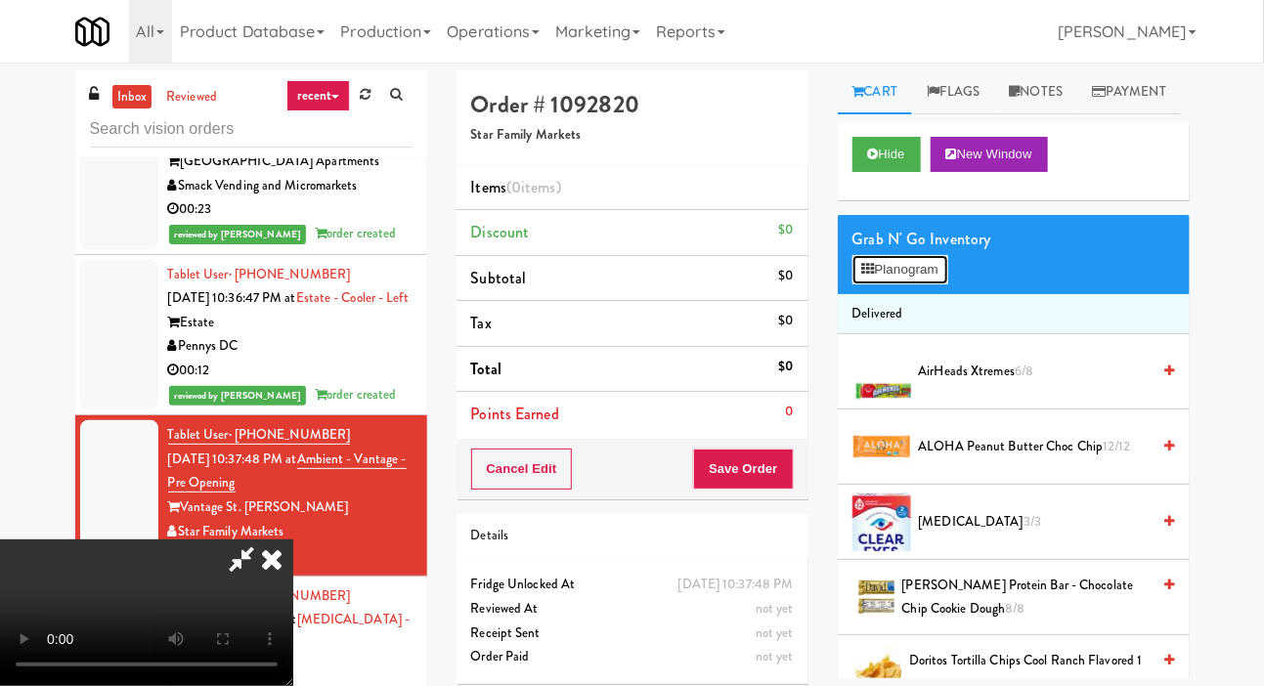
click at [911, 284] on button "Planogram" at bounding box center [900, 269] width 96 height 29
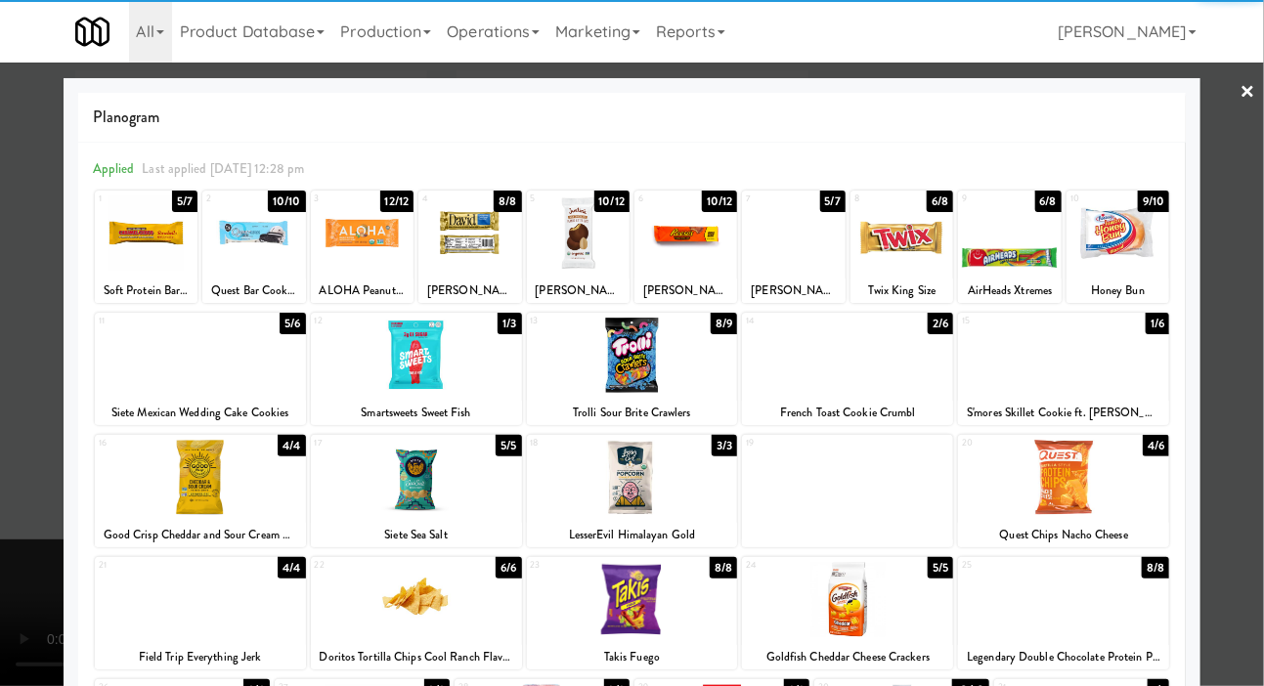
click at [1160, 242] on div at bounding box center [1117, 232] width 103 height 75
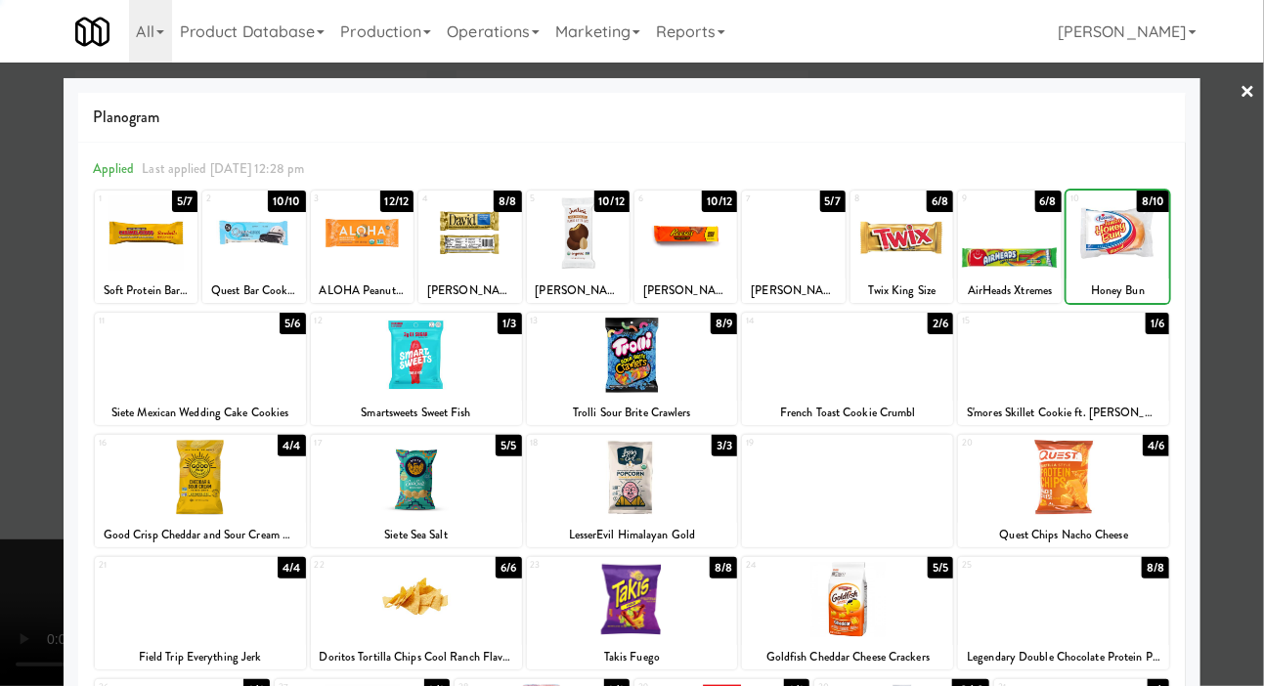
click at [1257, 242] on div at bounding box center [632, 343] width 1264 height 686
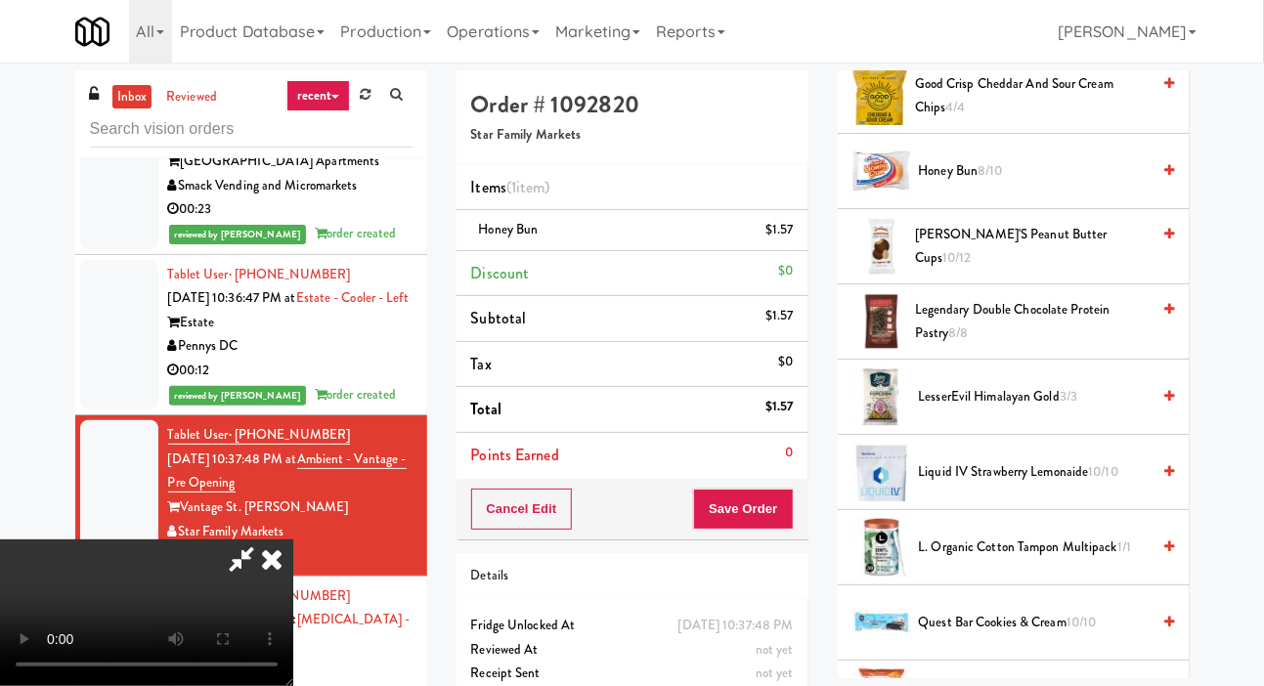
scroll to position [878, 0]
click at [1061, 271] on span "Justin's Peanut Butter Cups 10/12" at bounding box center [1032, 247] width 235 height 48
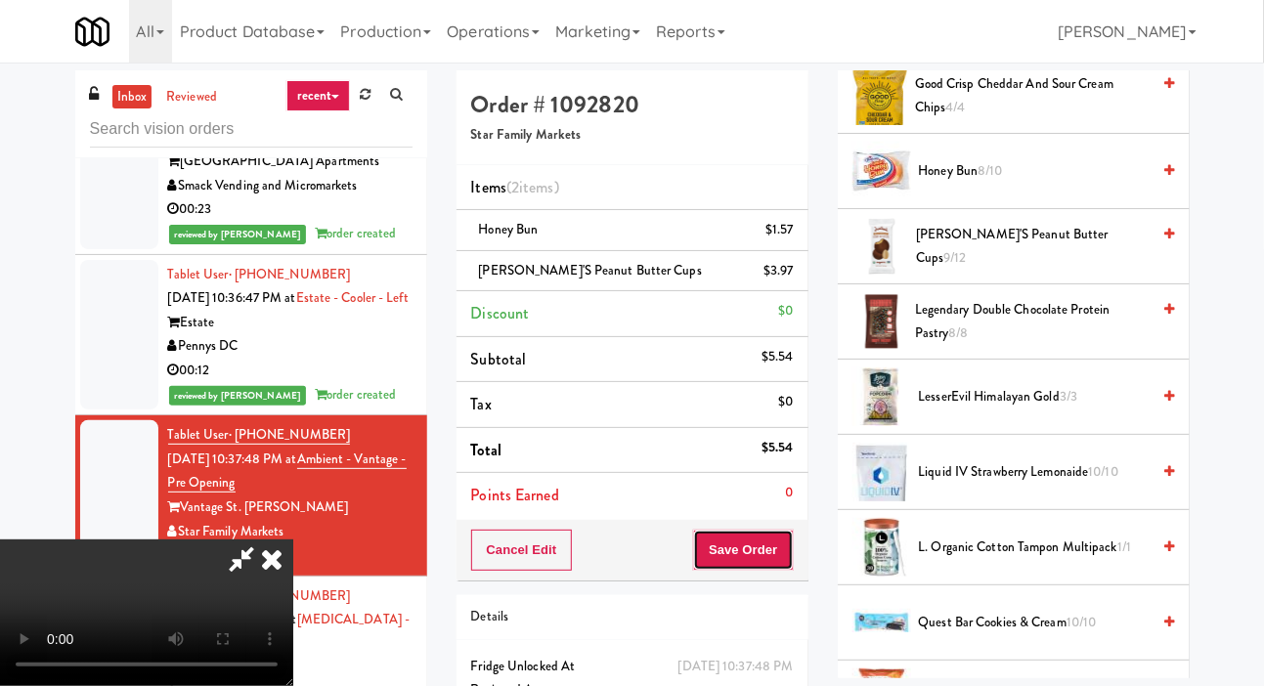
click at [788, 540] on button "Save Order" at bounding box center [743, 550] width 100 height 41
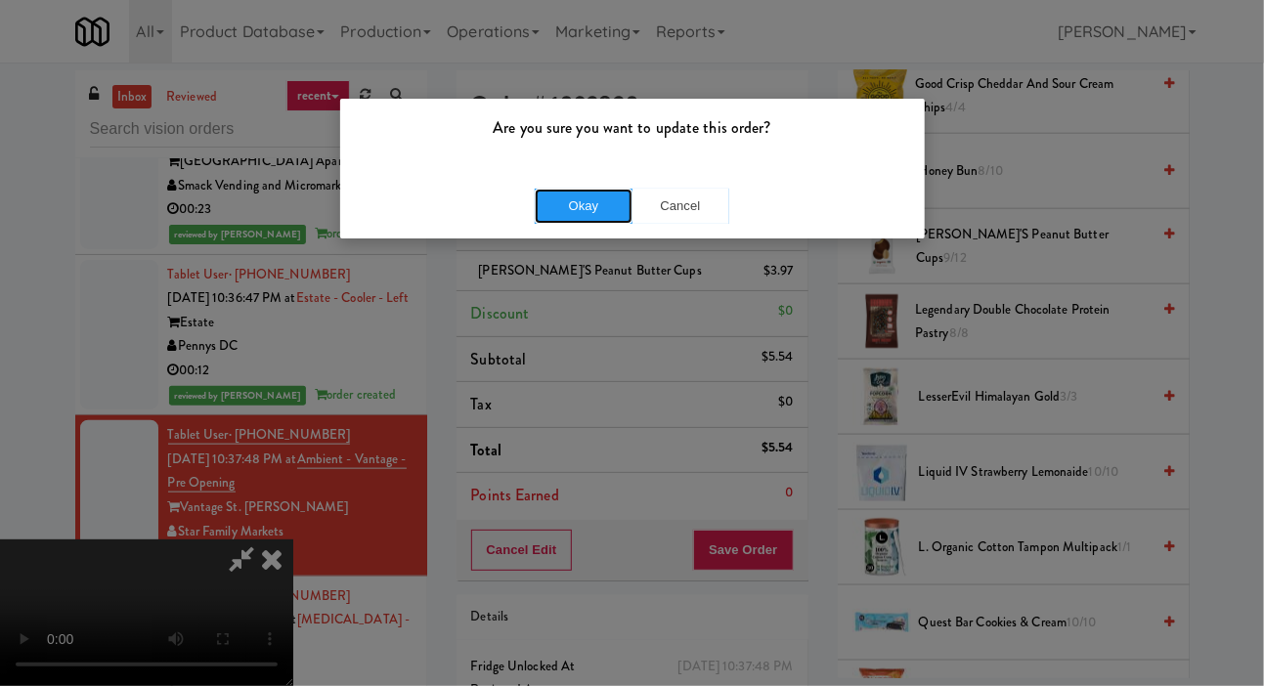
click at [560, 204] on button "Okay" at bounding box center [584, 206] width 98 height 35
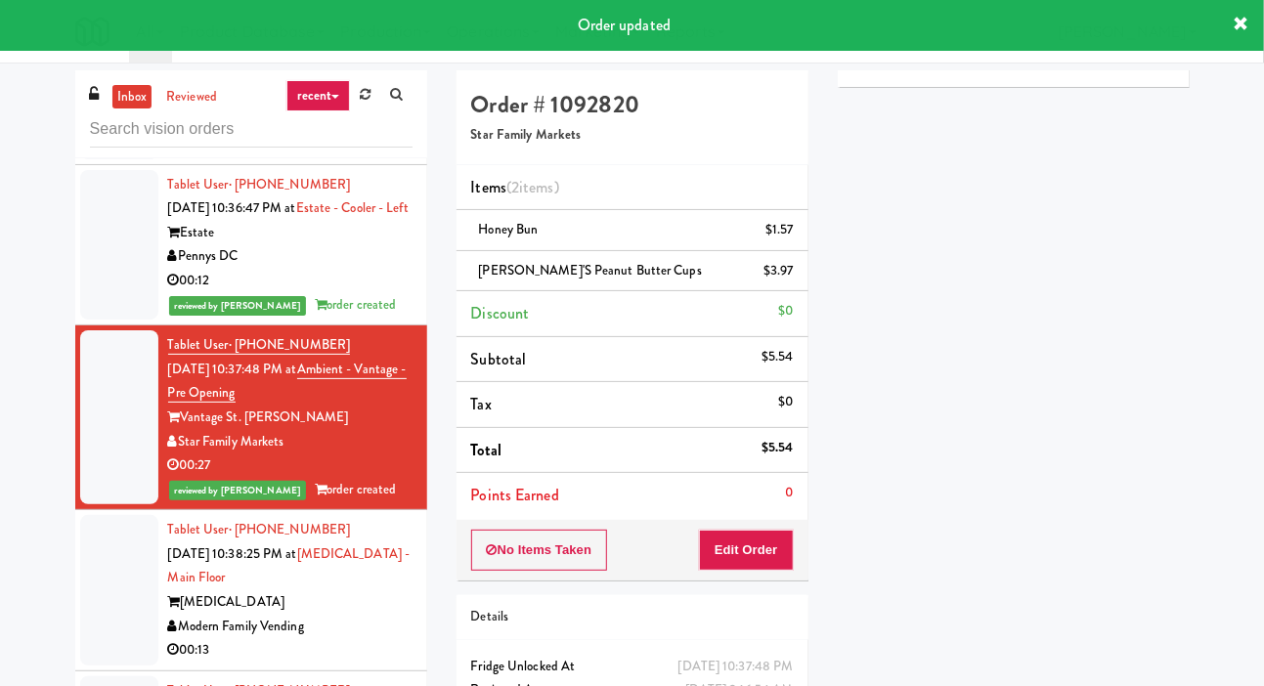
scroll to position [991, 0]
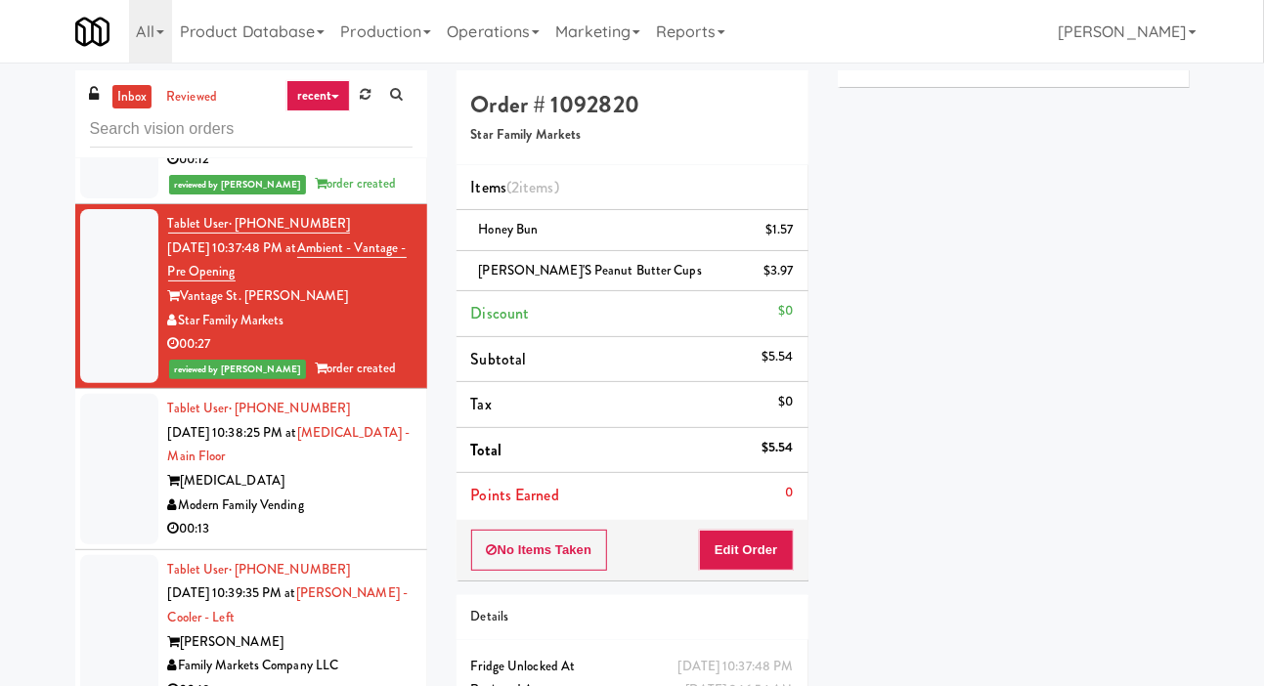
click at [116, 499] on div at bounding box center [119, 469] width 78 height 151
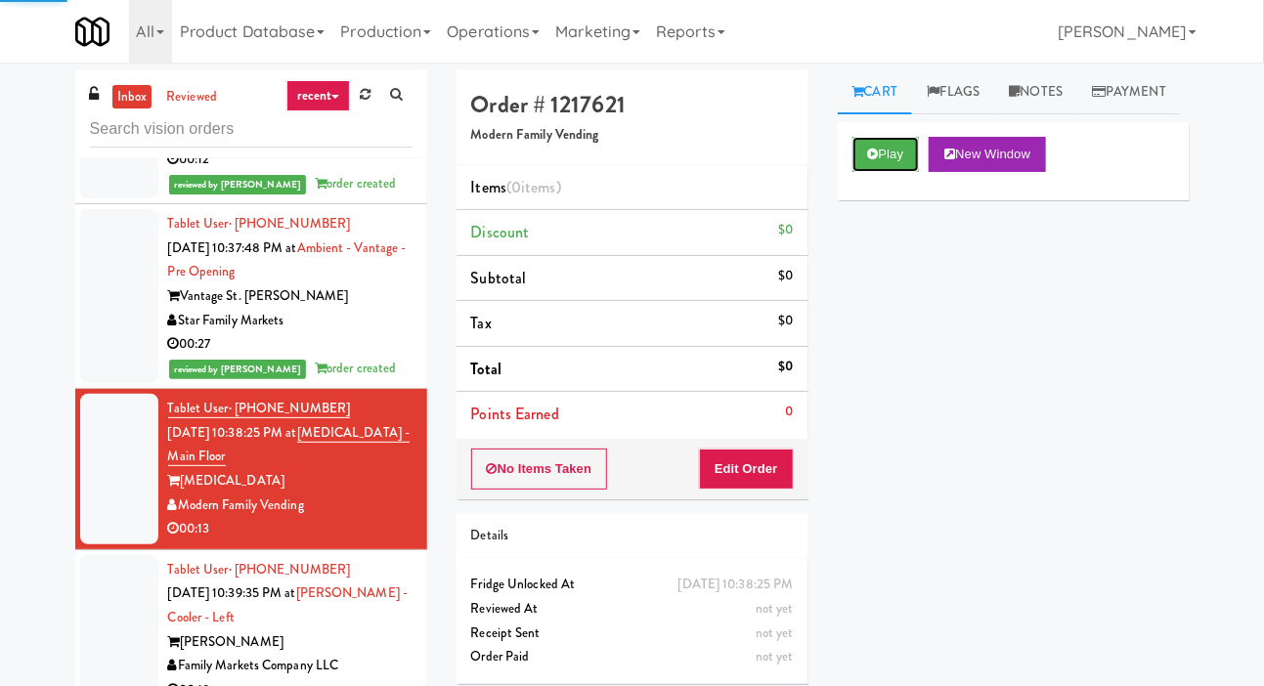
click at [895, 172] on button "Play" at bounding box center [885, 154] width 67 height 35
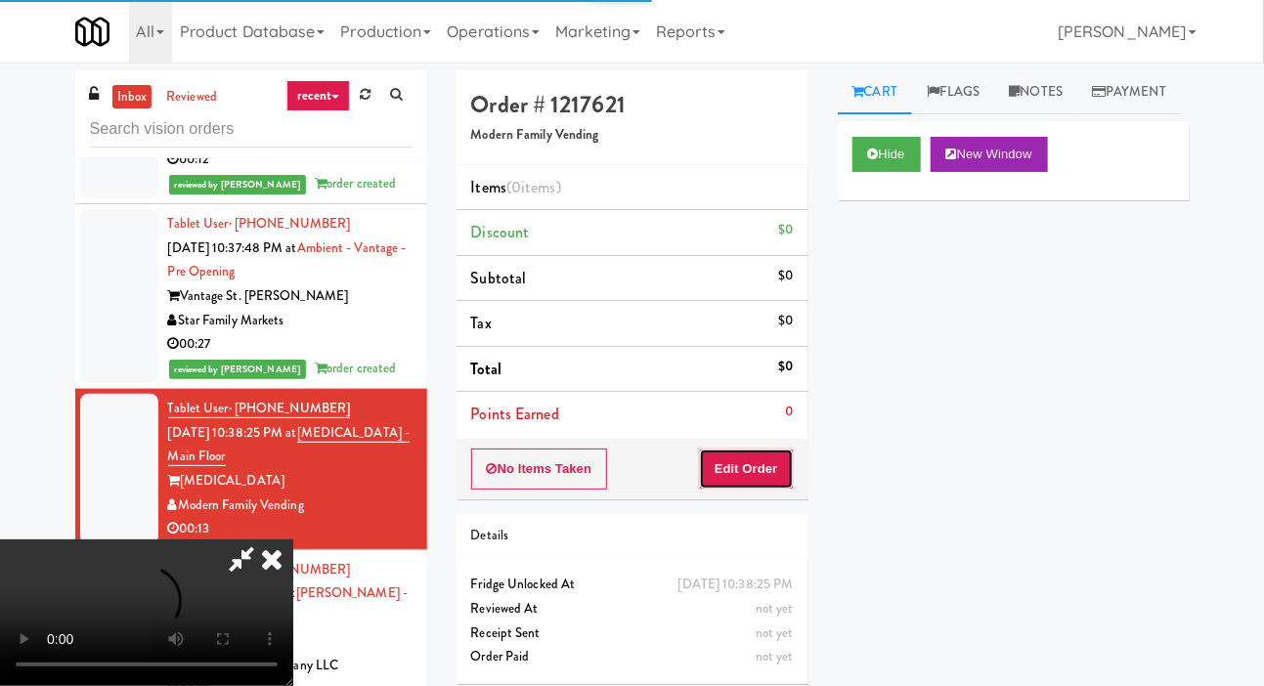
click at [755, 472] on button "Edit Order" at bounding box center [746, 469] width 95 height 41
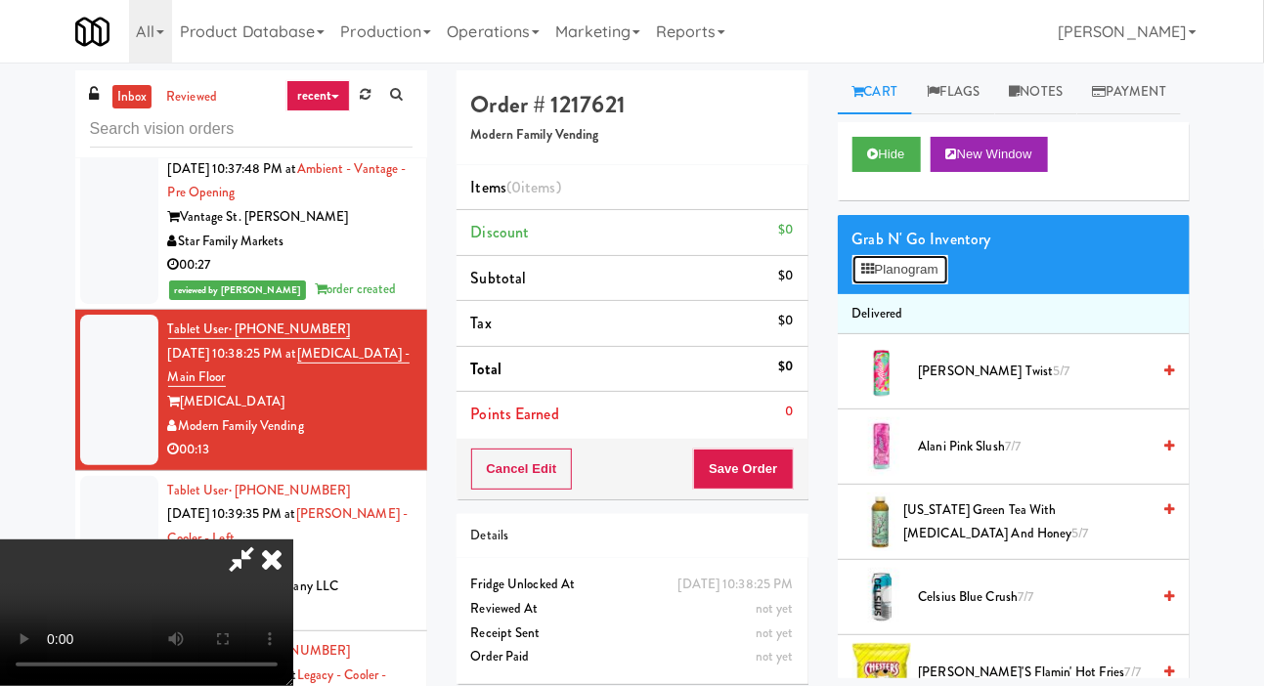
click at [931, 284] on button "Planogram" at bounding box center [900, 269] width 96 height 29
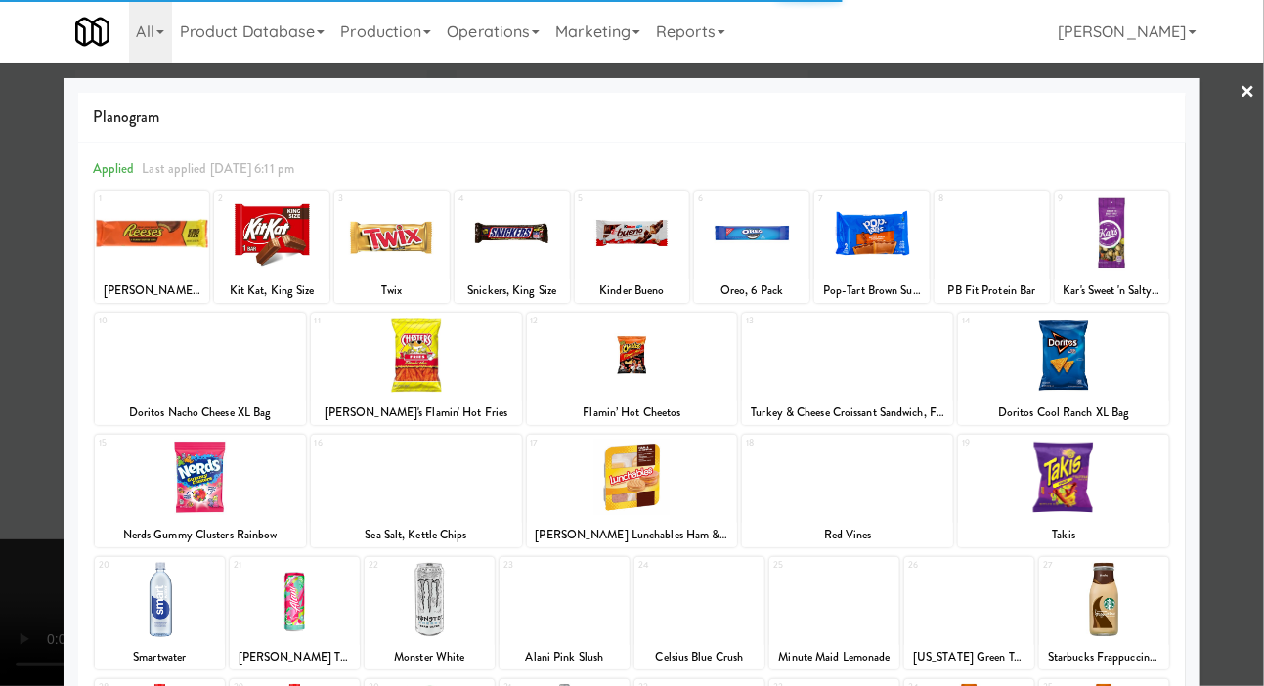
scroll to position [168, 0]
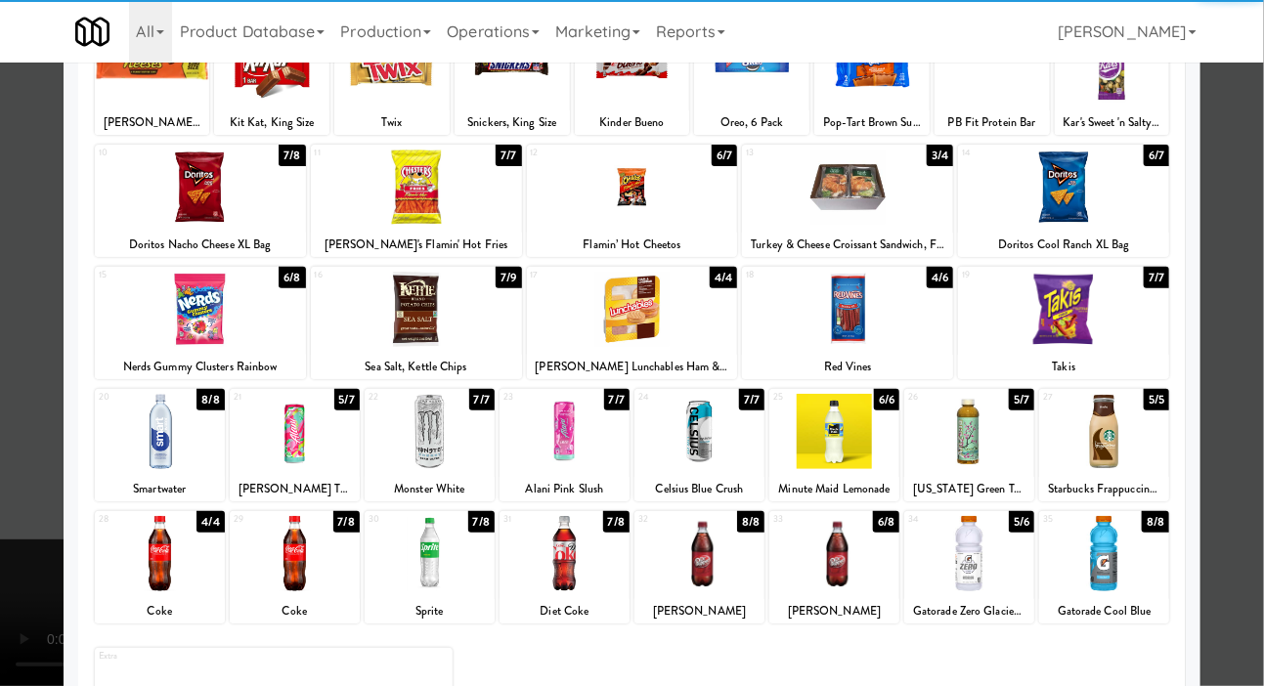
click at [164, 434] on div at bounding box center [160, 431] width 130 height 75
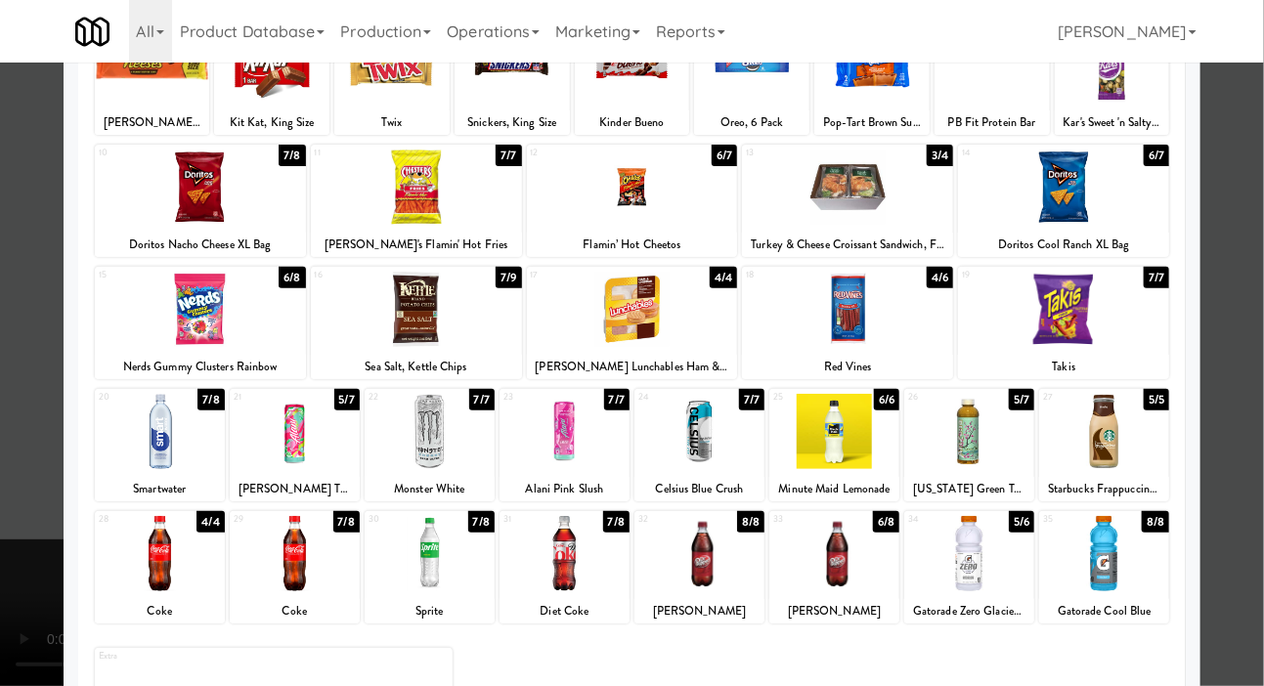
click at [407, 551] on div at bounding box center [430, 553] width 130 height 75
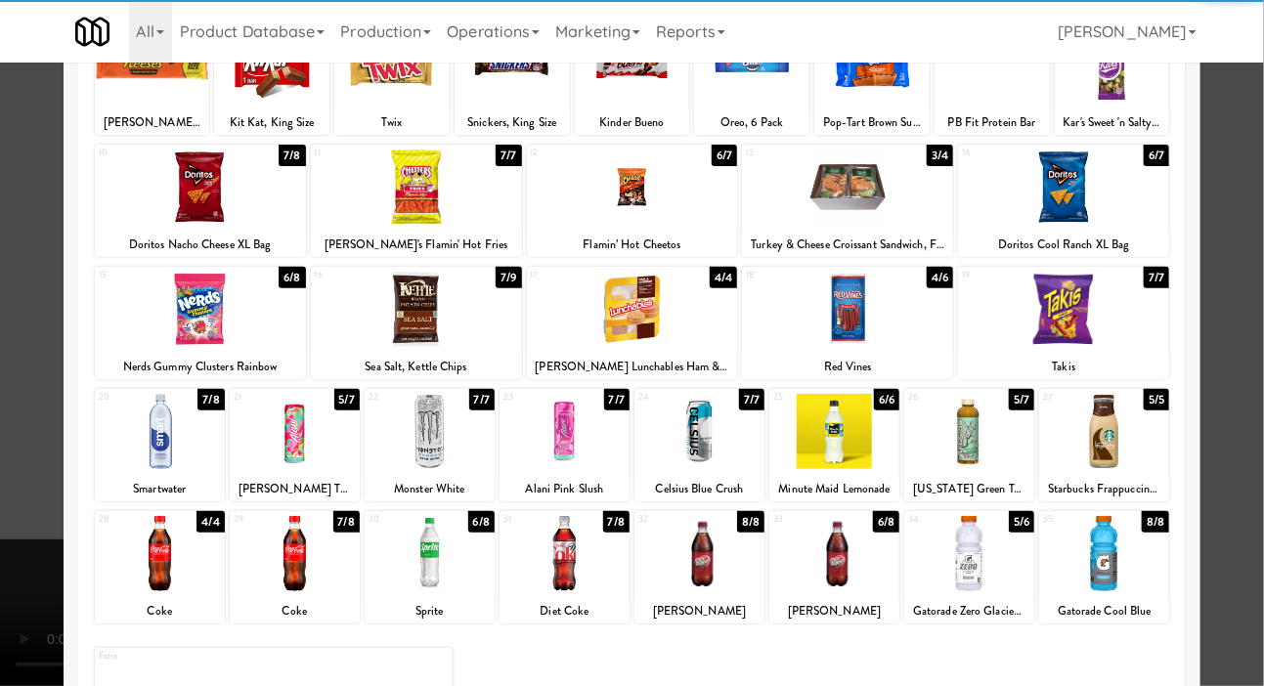
click at [10, 485] on div at bounding box center [632, 343] width 1264 height 686
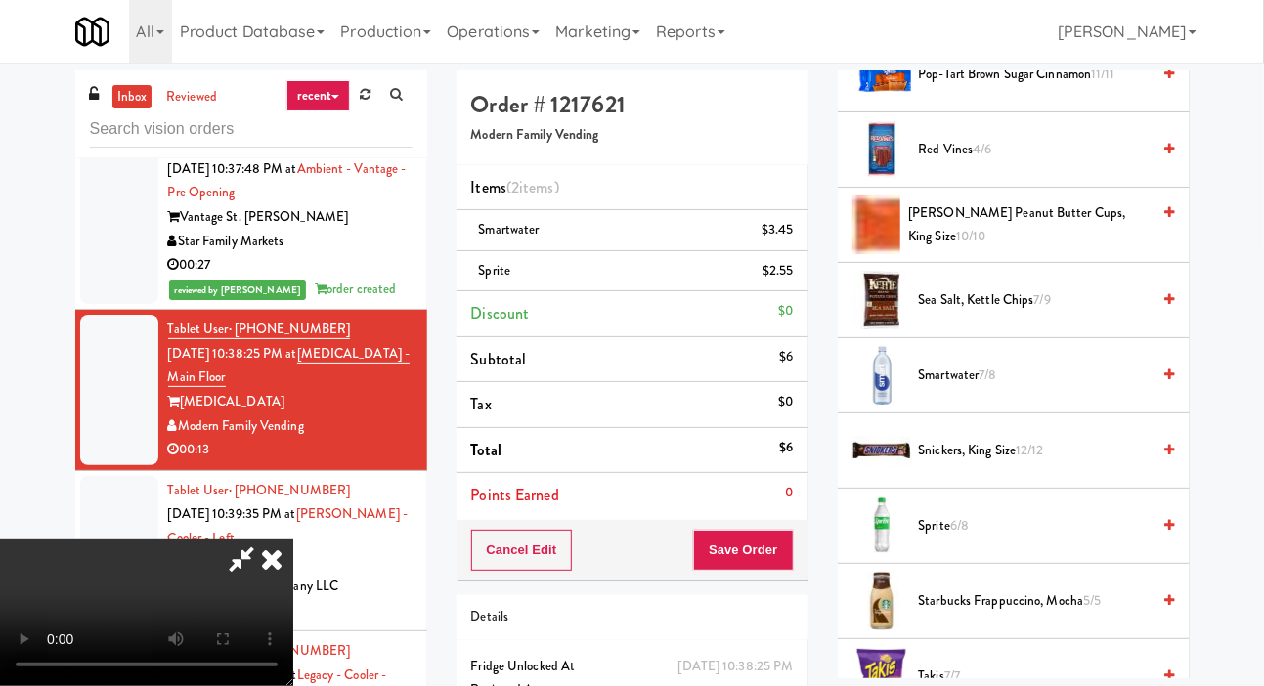
scroll to position [2446, 0]
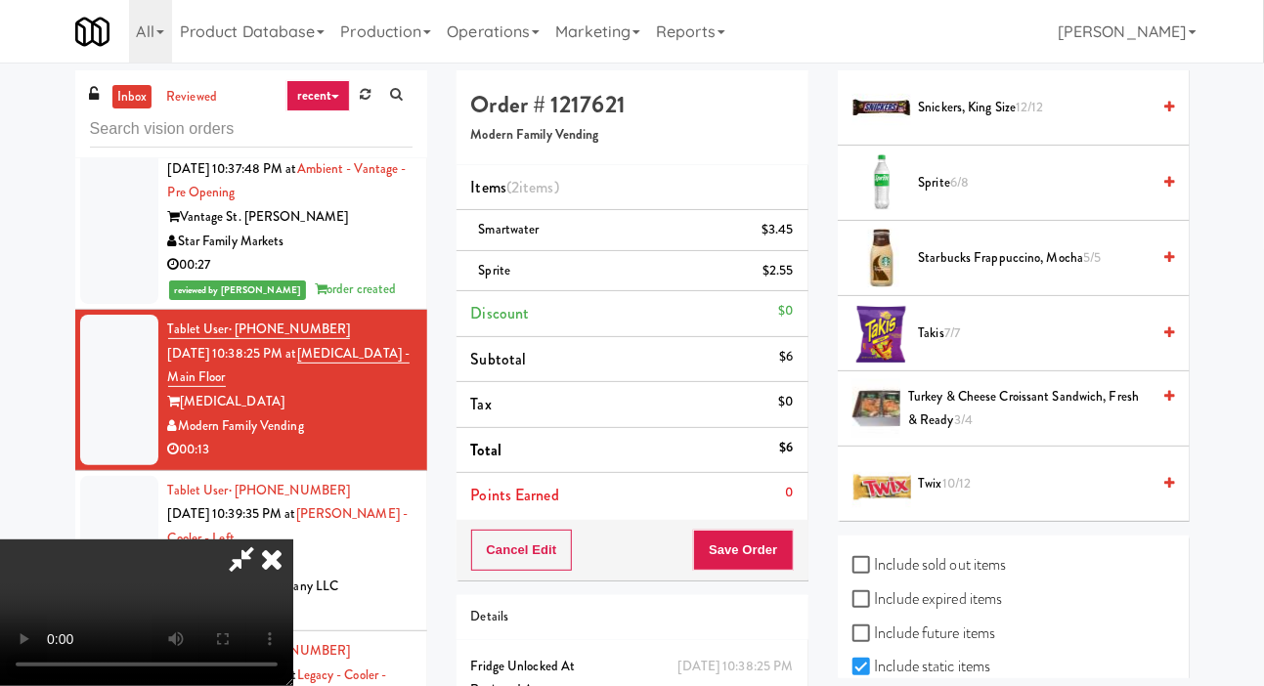
click at [977, 496] on span "Twix 10/12" at bounding box center [1035, 484] width 232 height 24
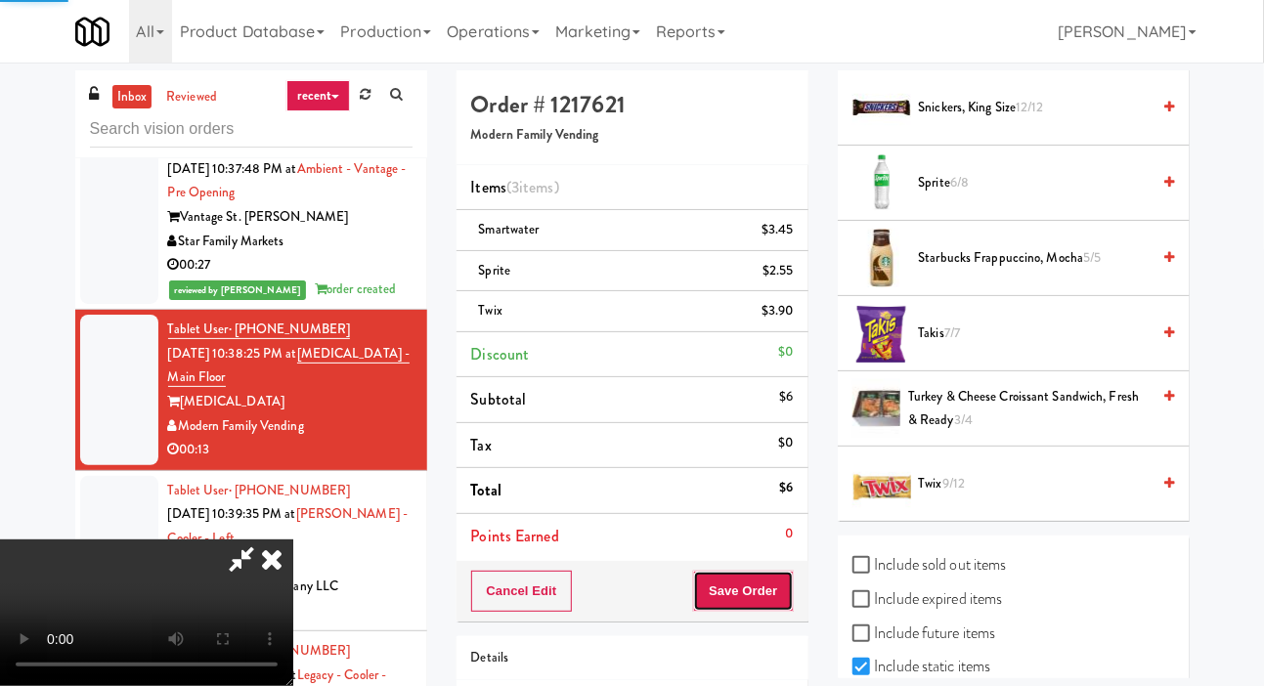
click at [774, 603] on button "Save Order" at bounding box center [743, 591] width 100 height 41
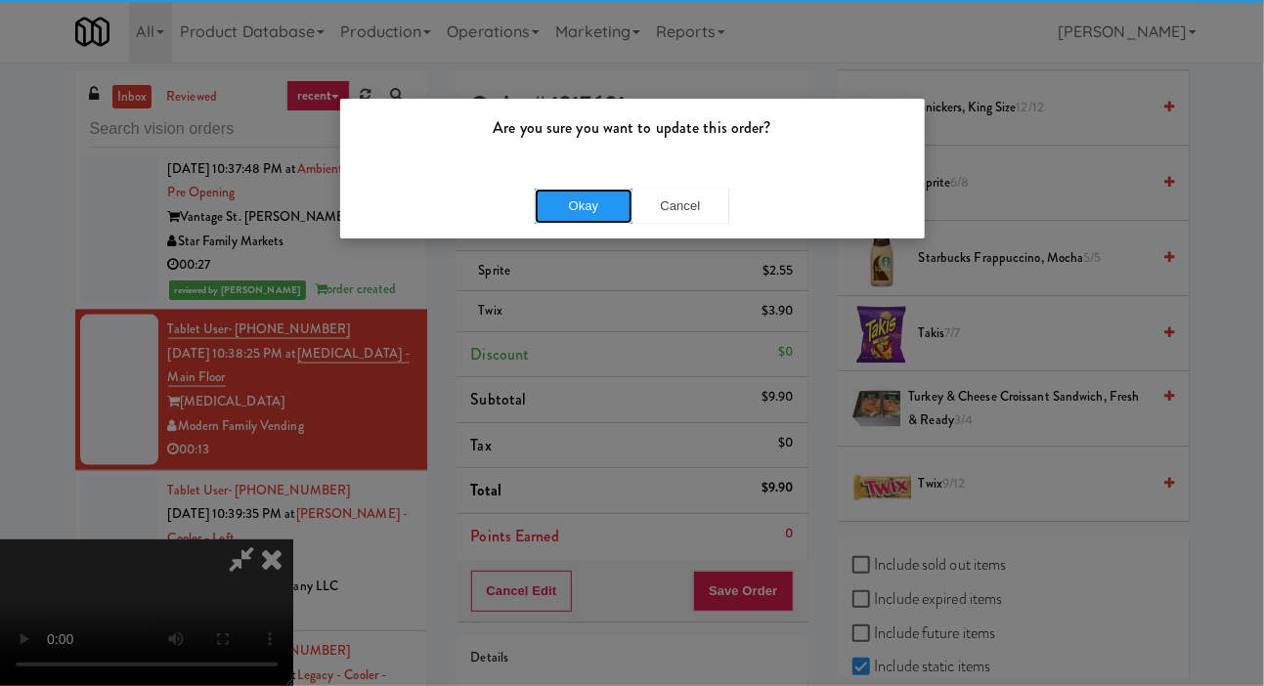
click at [546, 194] on button "Okay" at bounding box center [584, 206] width 98 height 35
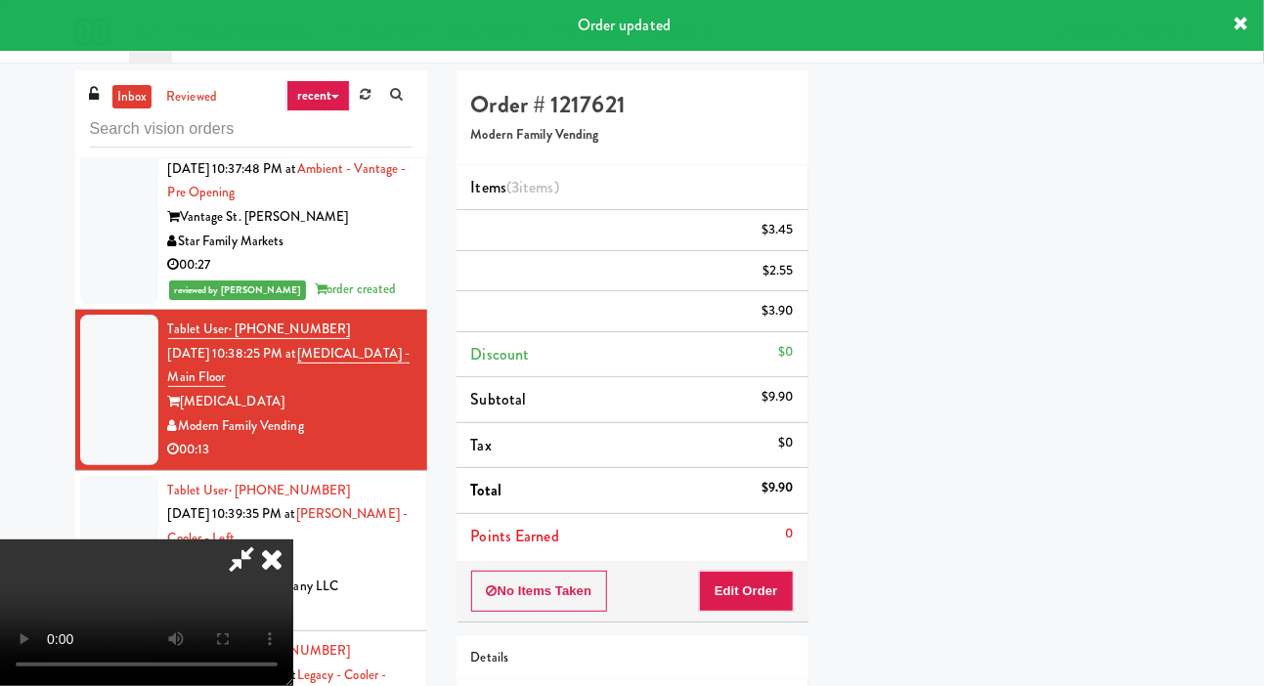
scroll to position [113, 0]
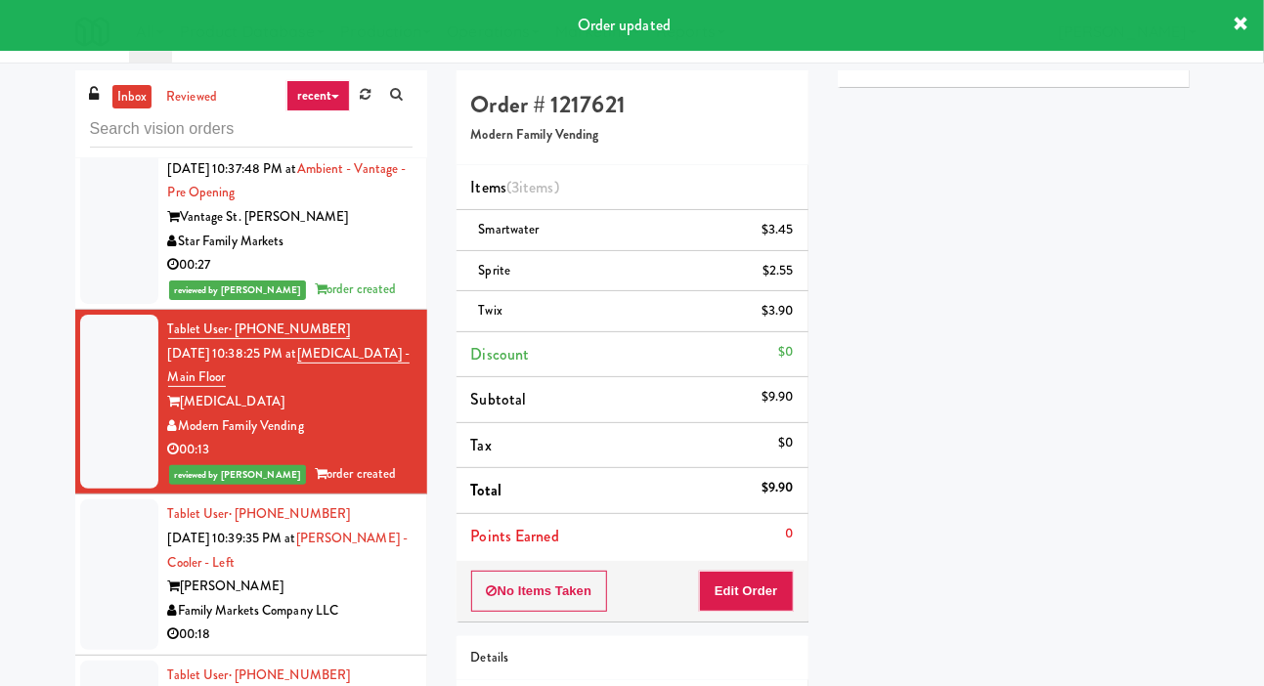
click at [112, 548] on div at bounding box center [119, 574] width 78 height 151
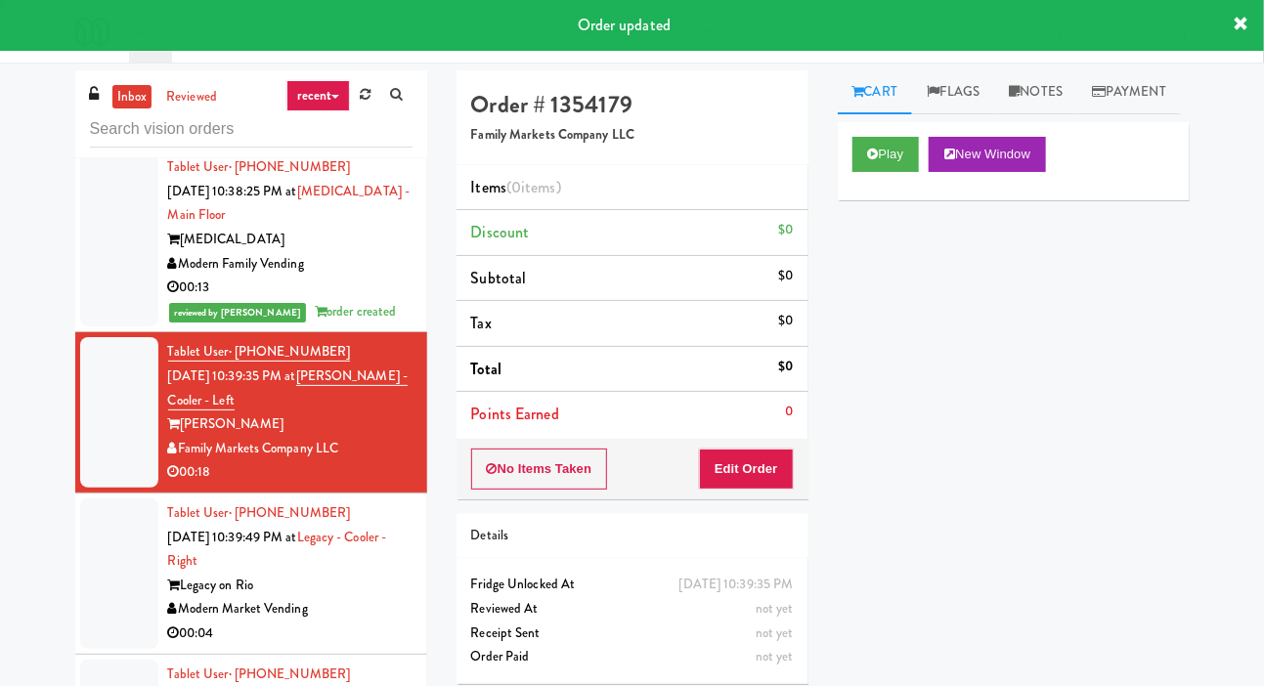
scroll to position [1233, 0]
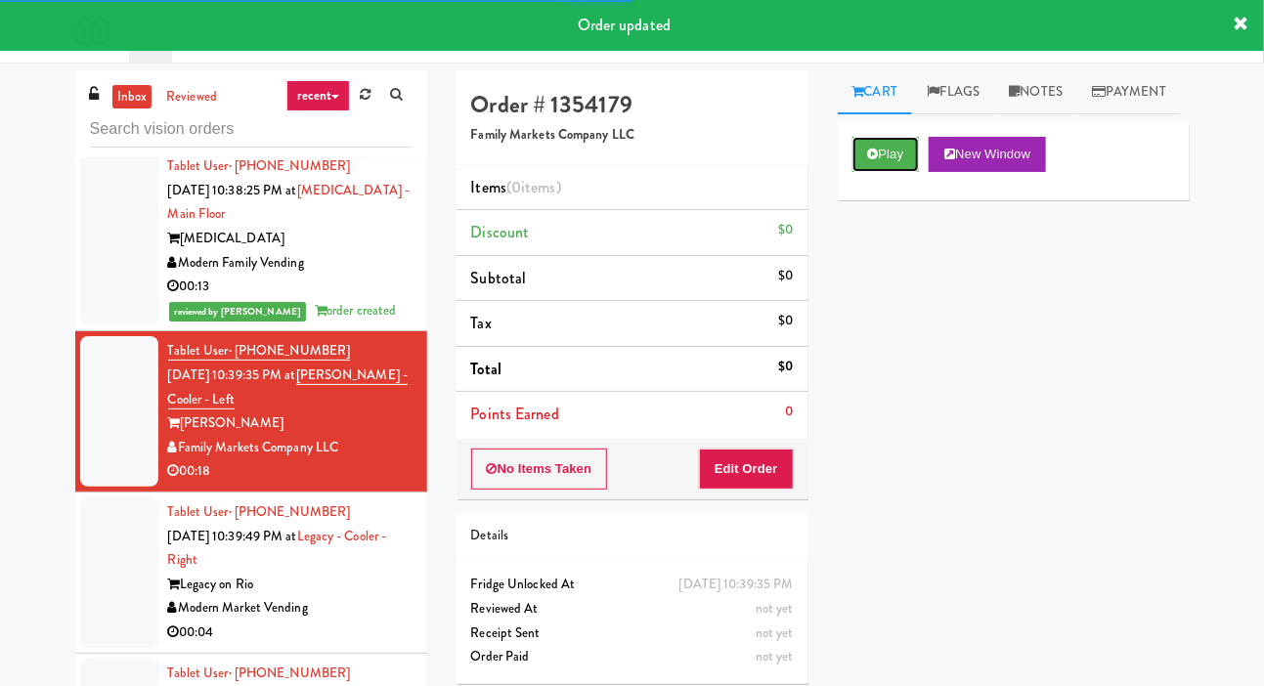
click at [883, 172] on button "Play" at bounding box center [885, 154] width 67 height 35
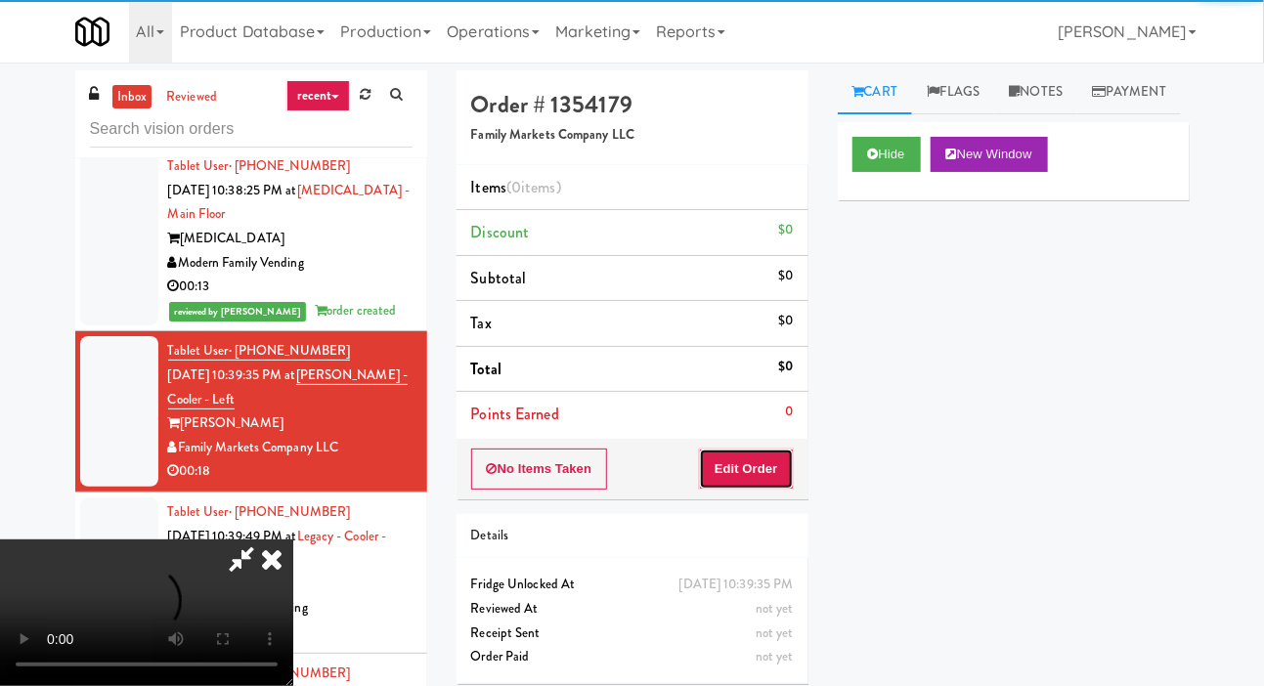
click at [786, 466] on button "Edit Order" at bounding box center [746, 469] width 95 height 41
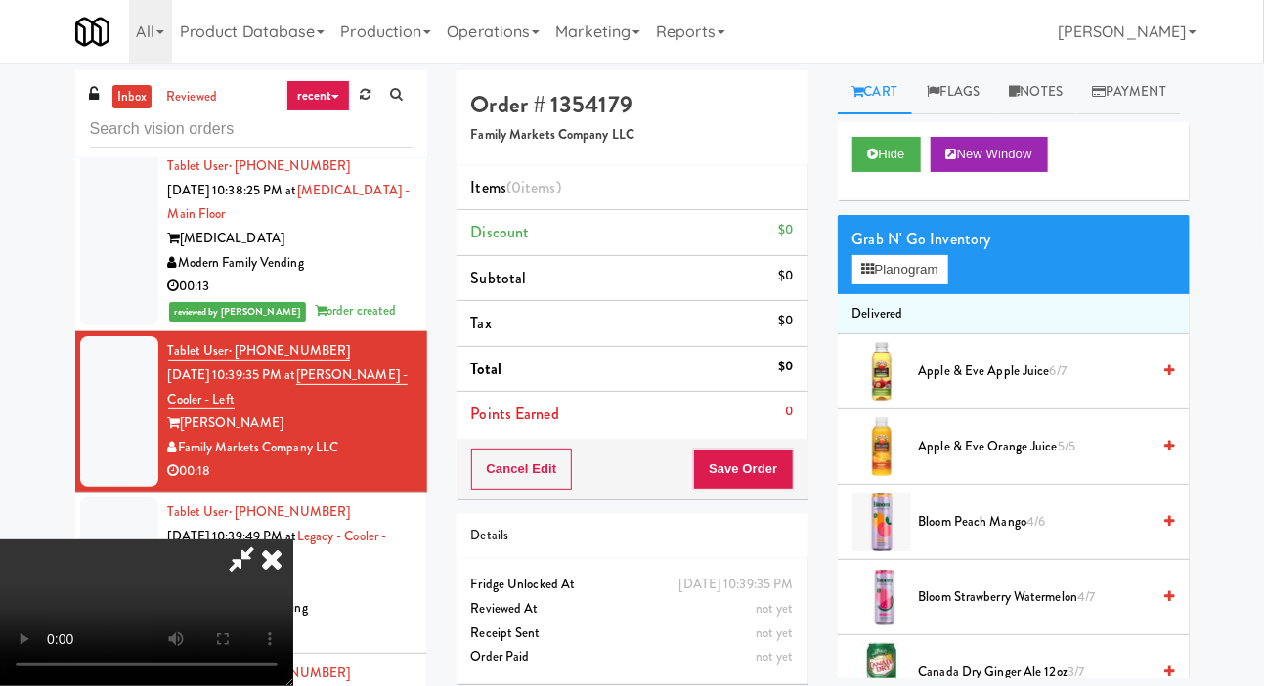
scroll to position [0, 0]
click at [947, 284] on button "Planogram" at bounding box center [900, 269] width 96 height 29
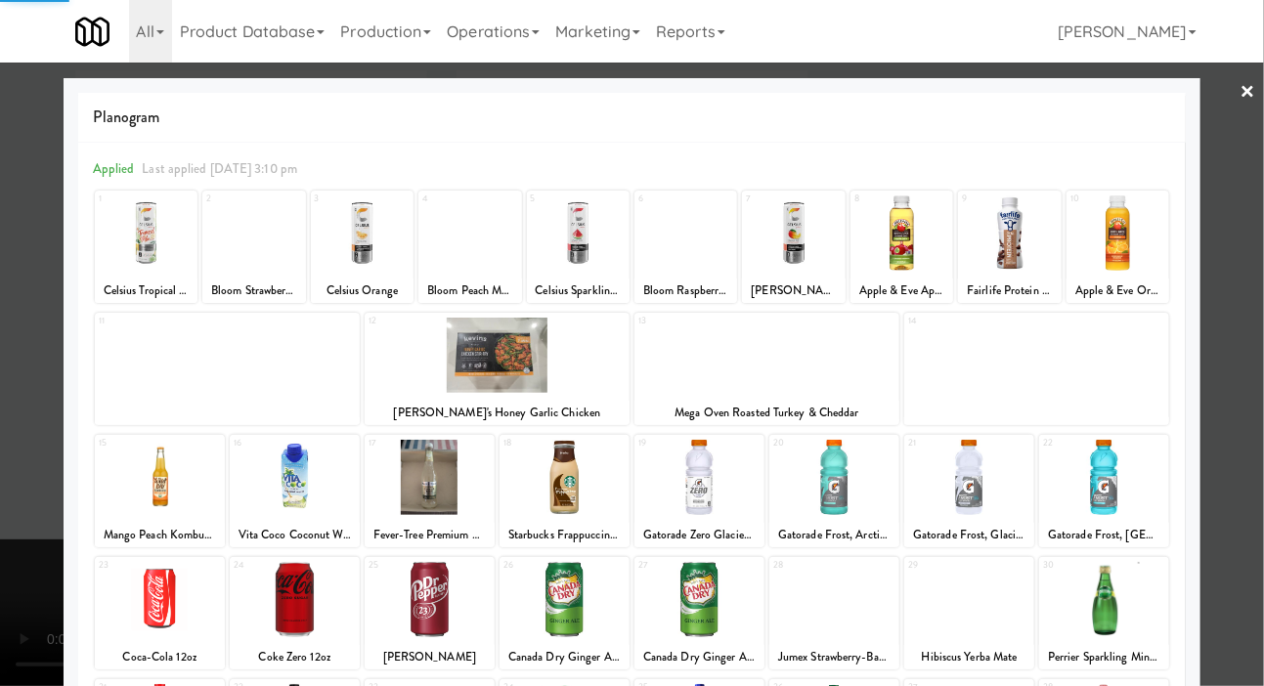
scroll to position [273, 0]
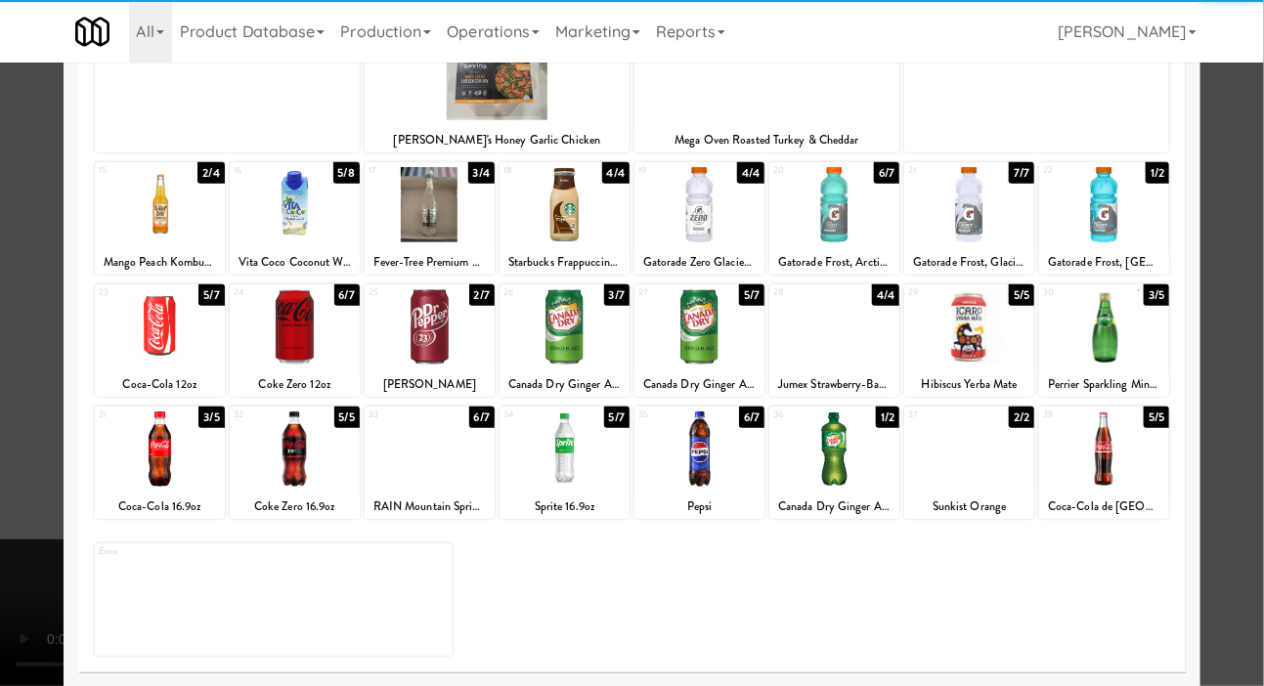
click at [1129, 311] on div at bounding box center [1104, 326] width 130 height 75
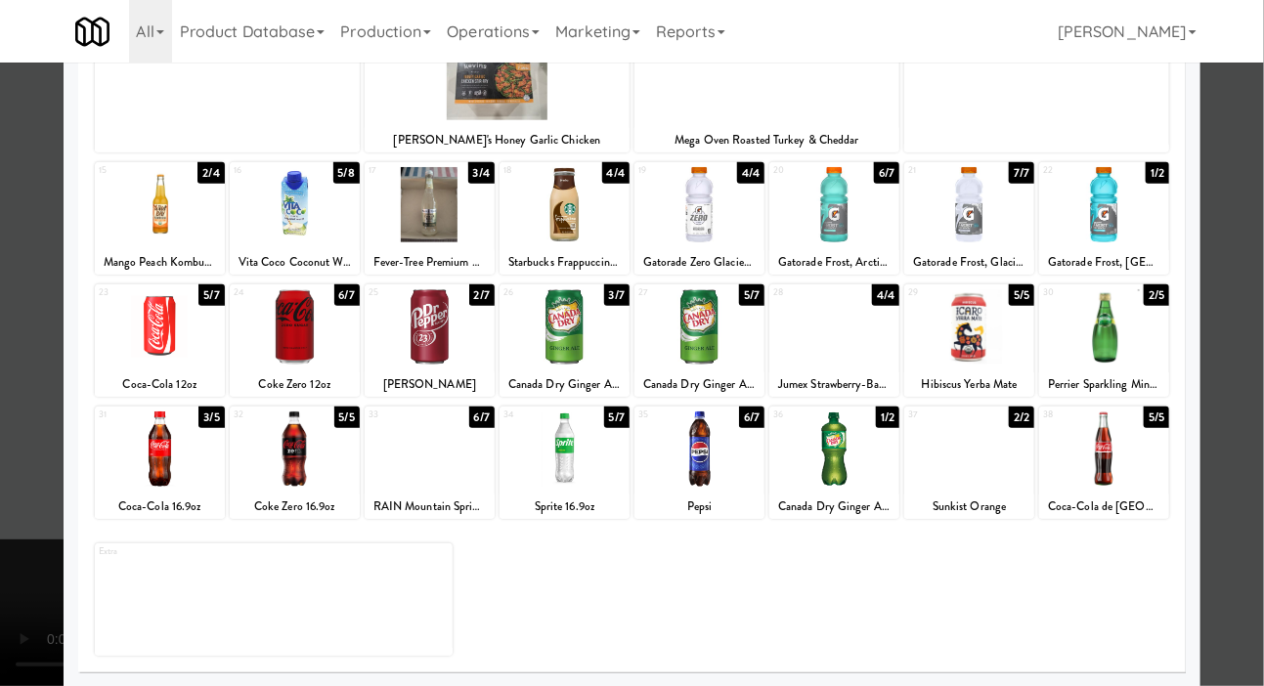
click at [26, 364] on div at bounding box center [632, 343] width 1264 height 686
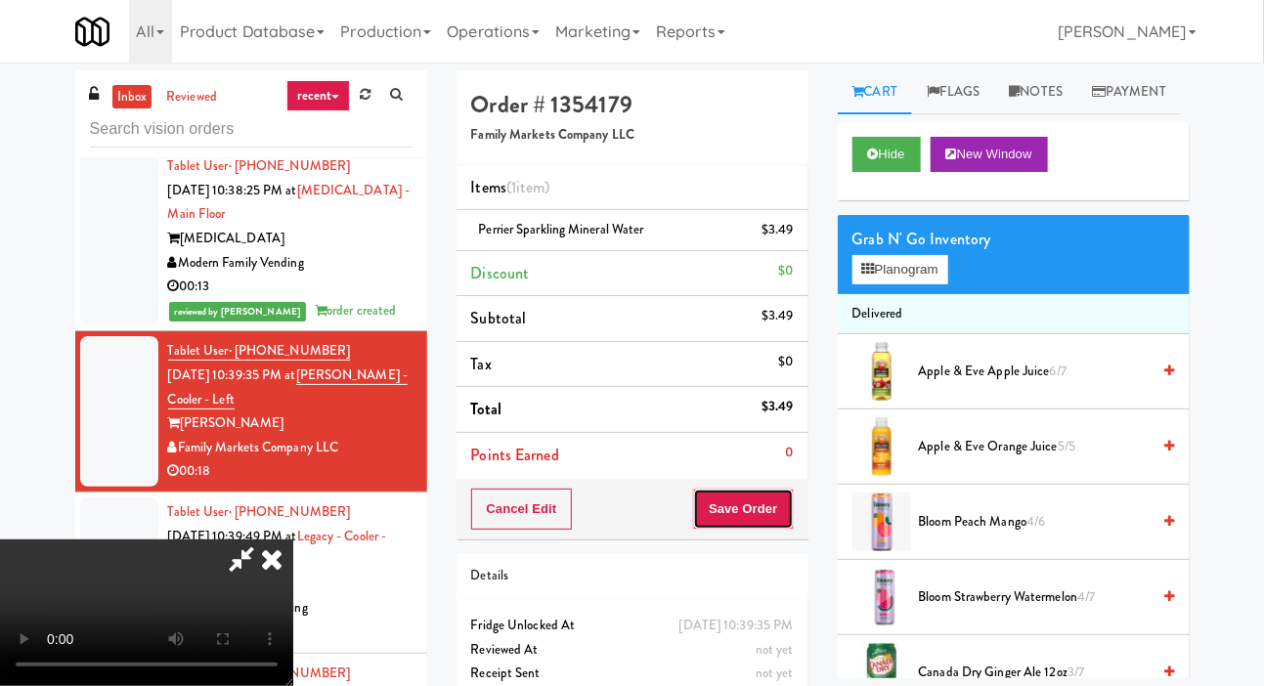
click at [784, 495] on button "Save Order" at bounding box center [743, 509] width 100 height 41
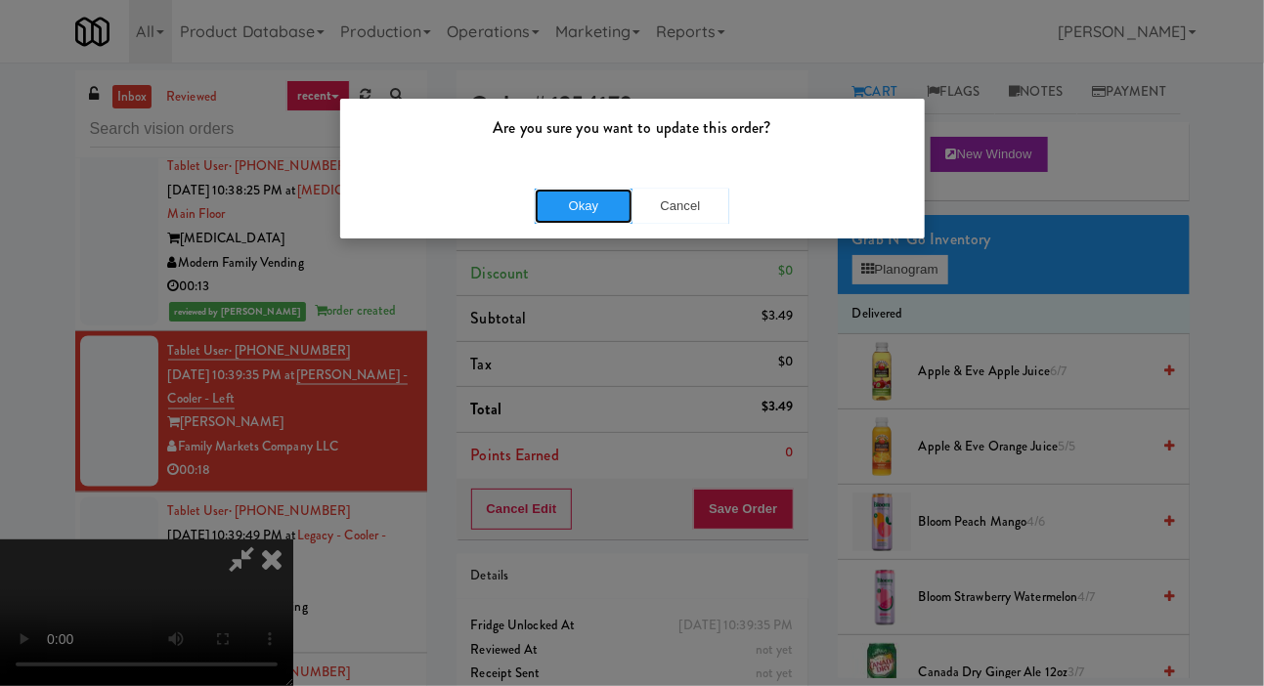
click at [565, 201] on button "Okay" at bounding box center [584, 206] width 98 height 35
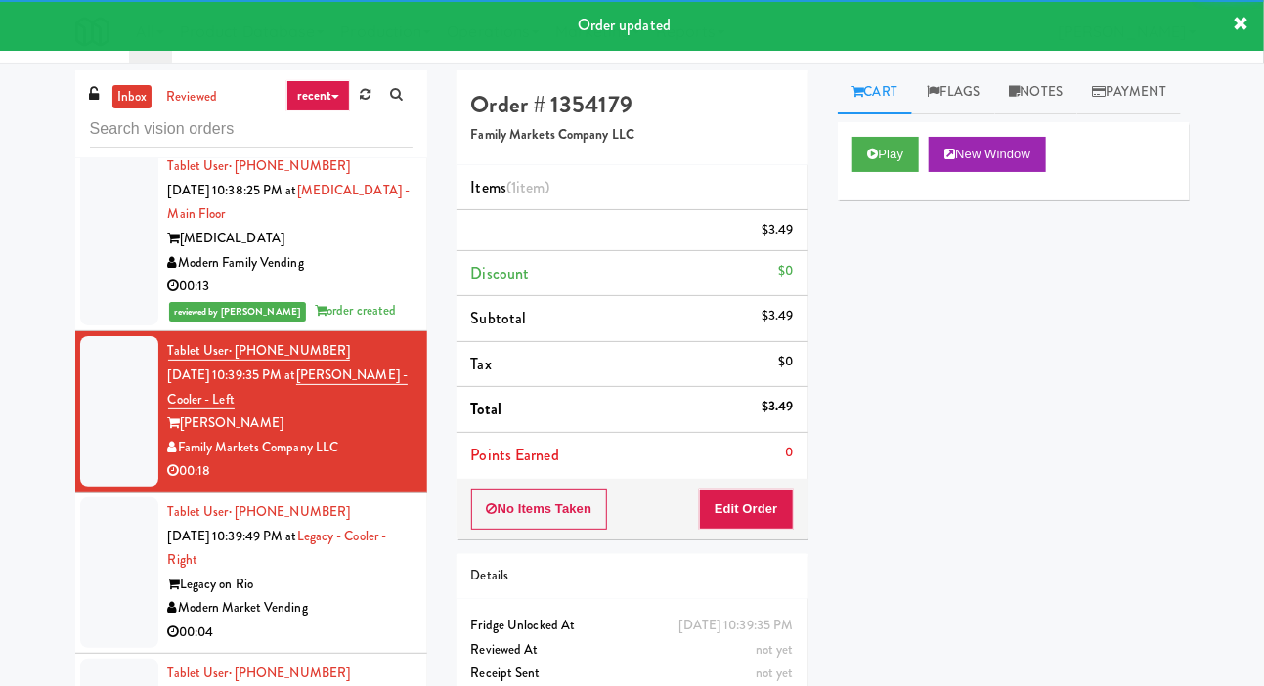
click at [117, 567] on div at bounding box center [119, 572] width 78 height 151
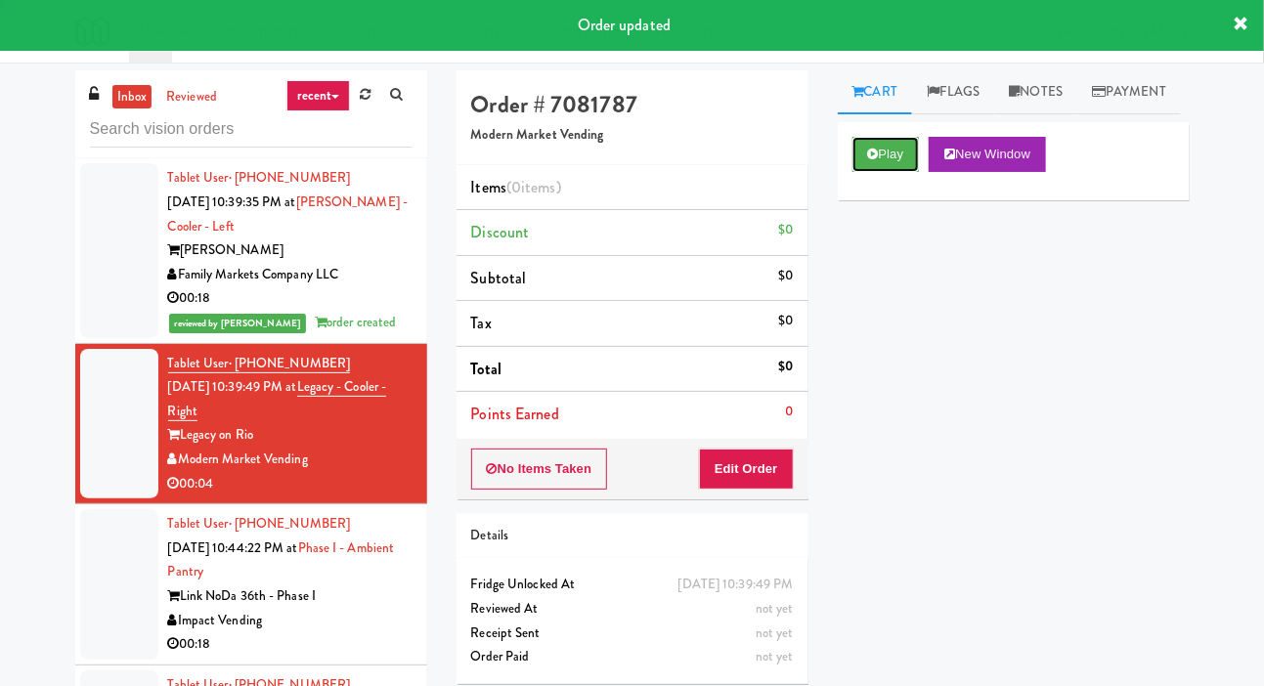
click at [886, 172] on button "Play" at bounding box center [885, 154] width 67 height 35
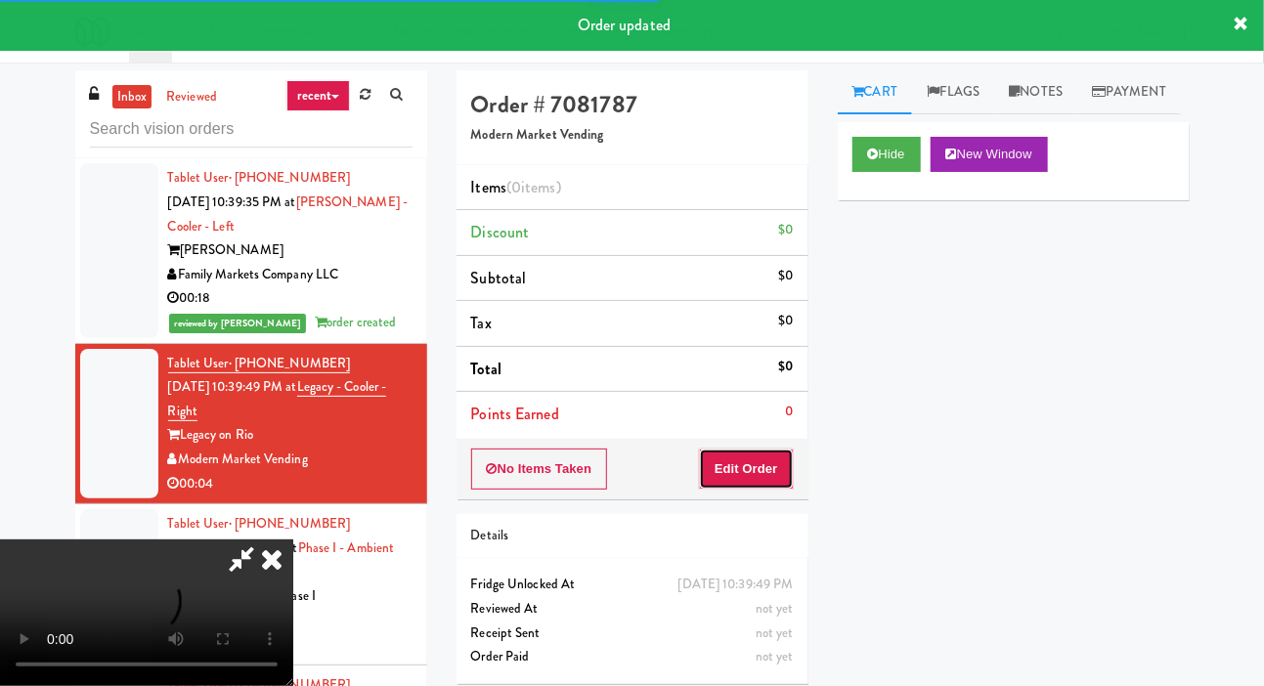
click at [746, 457] on button "Edit Order" at bounding box center [746, 469] width 95 height 41
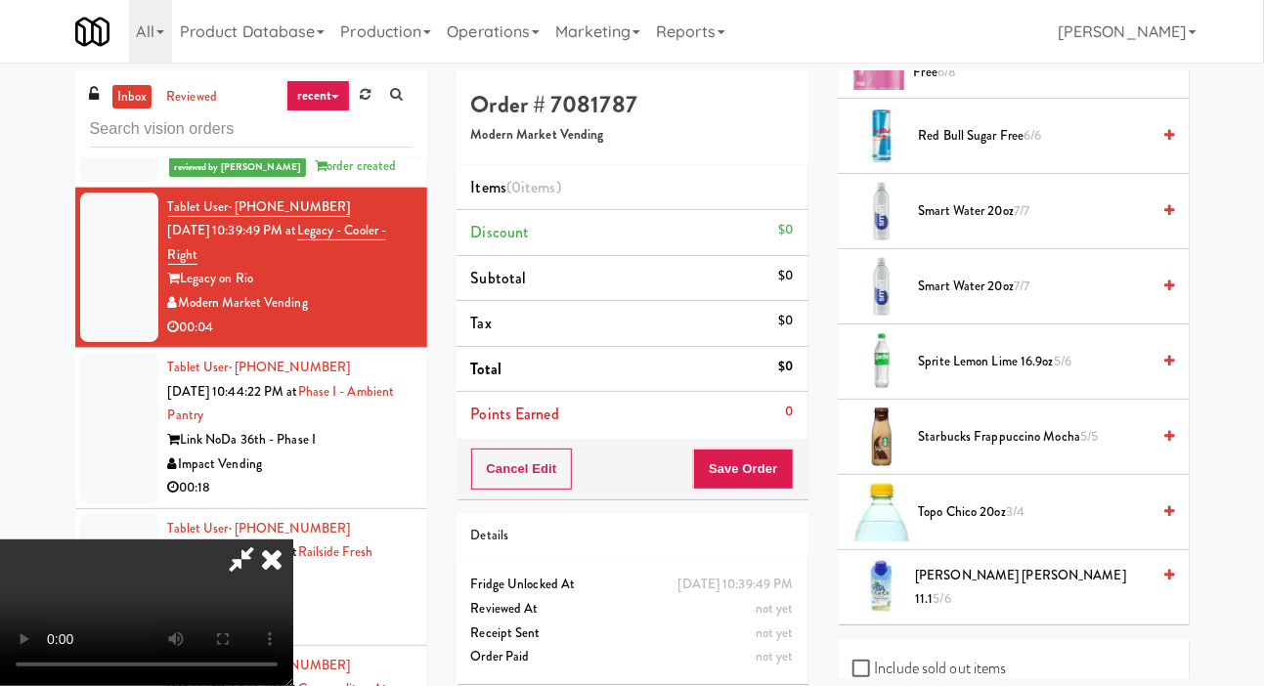
scroll to position [2719, 0]
click at [1001, 374] on span "Sprite Lemon Lime 16.9oz 5/6" at bounding box center [1035, 362] width 232 height 24
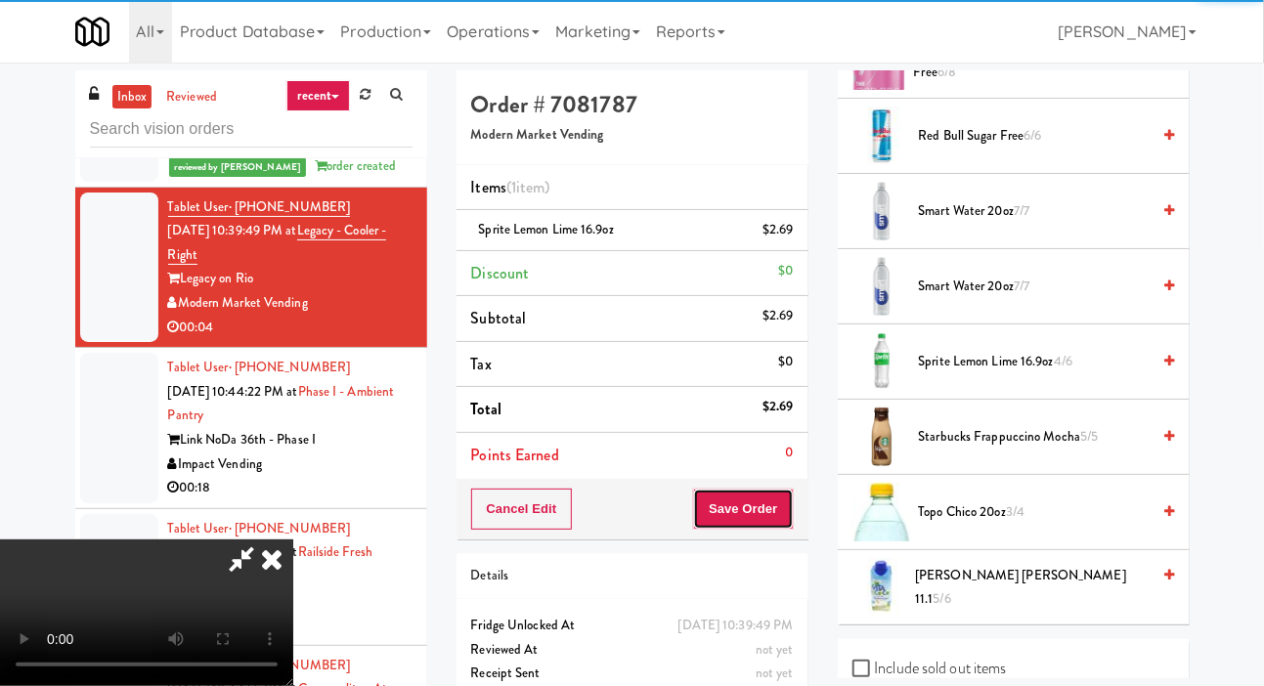
click at [789, 502] on button "Save Order" at bounding box center [743, 509] width 100 height 41
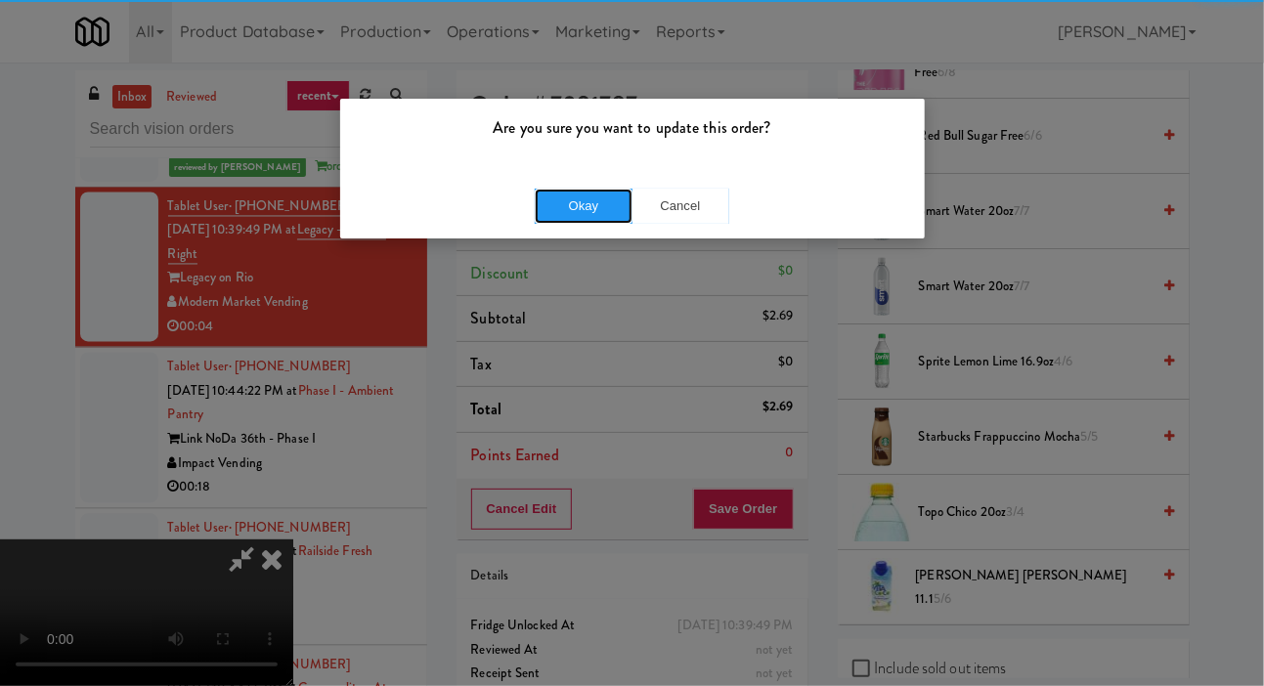
click at [574, 190] on button "Okay" at bounding box center [584, 206] width 98 height 35
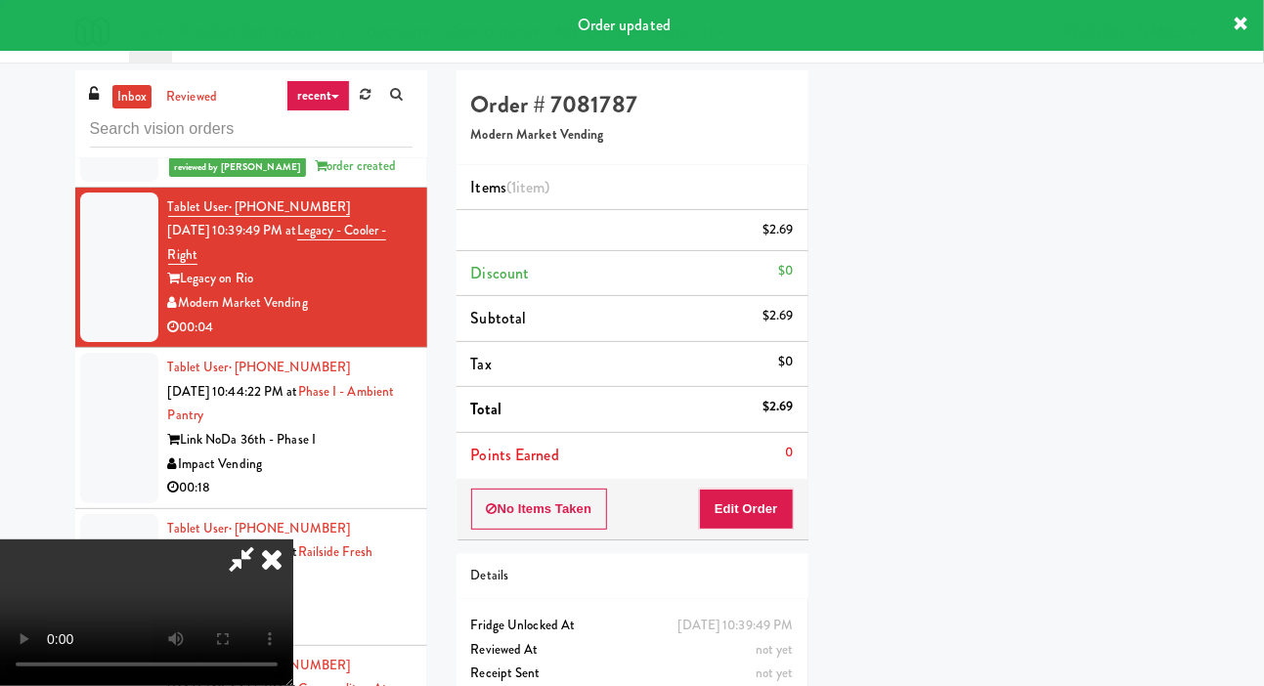
scroll to position [113, 0]
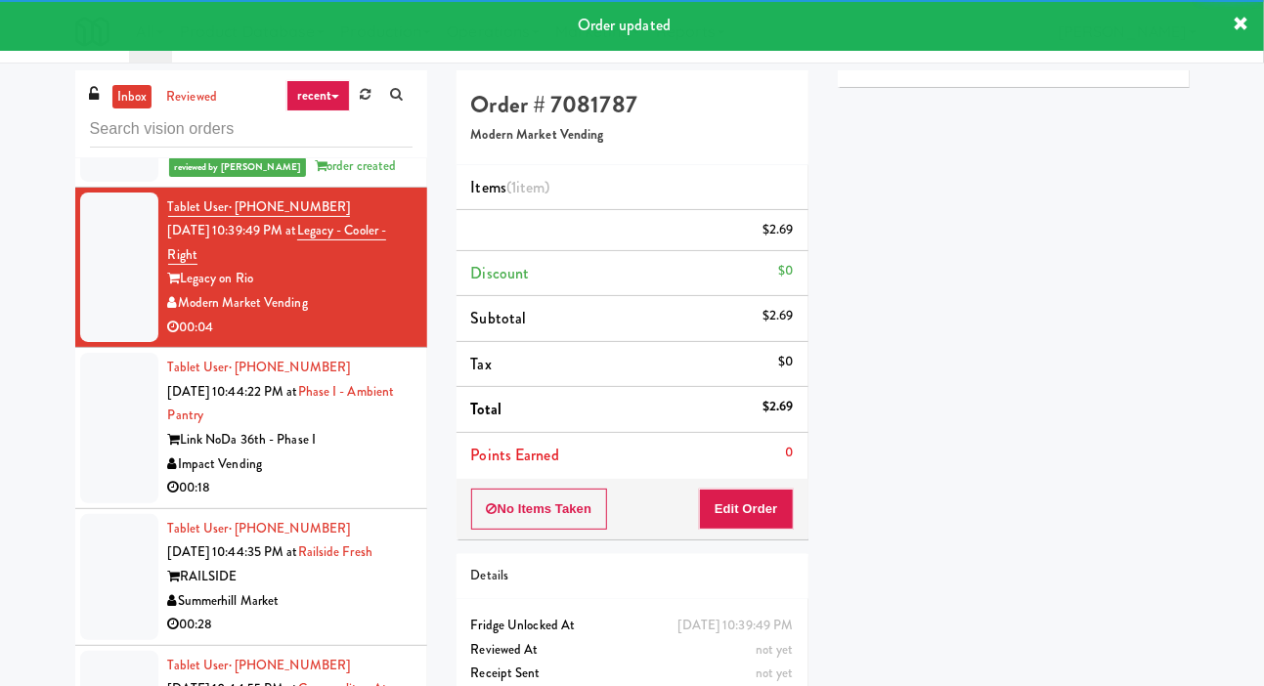
click at [108, 422] on div at bounding box center [119, 428] width 78 height 151
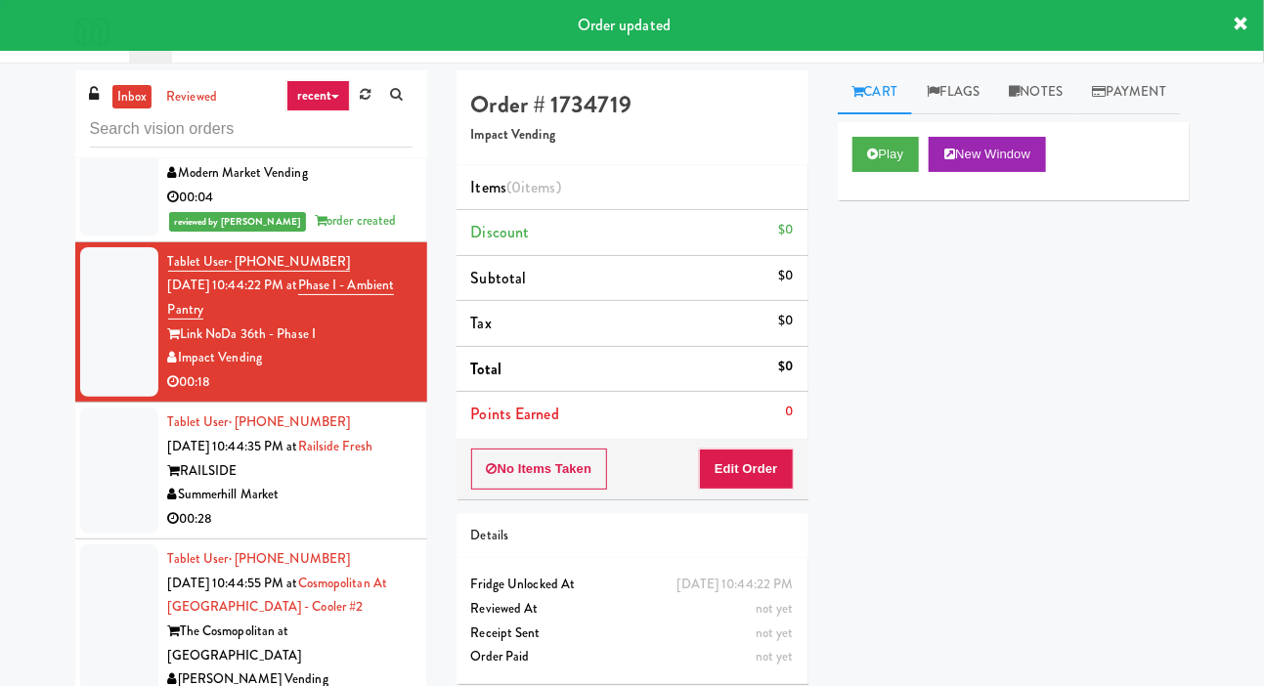
scroll to position [1701, 0]
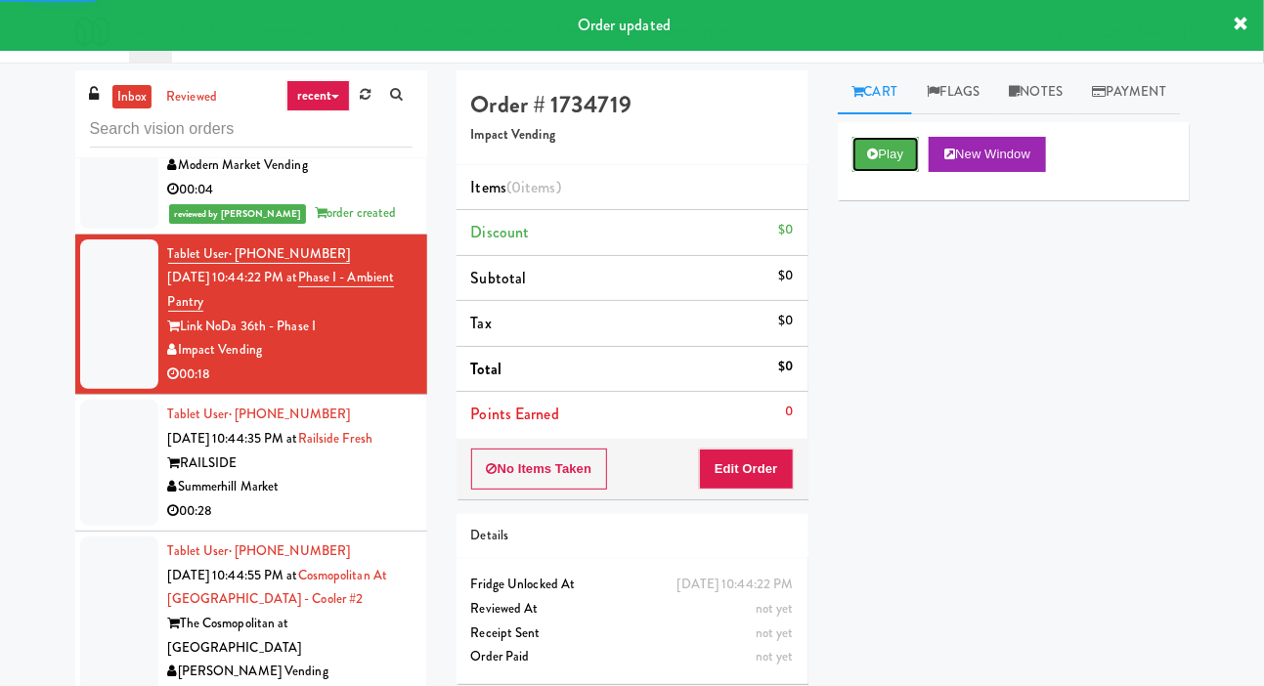
click at [908, 172] on button "Play" at bounding box center [885, 154] width 67 height 35
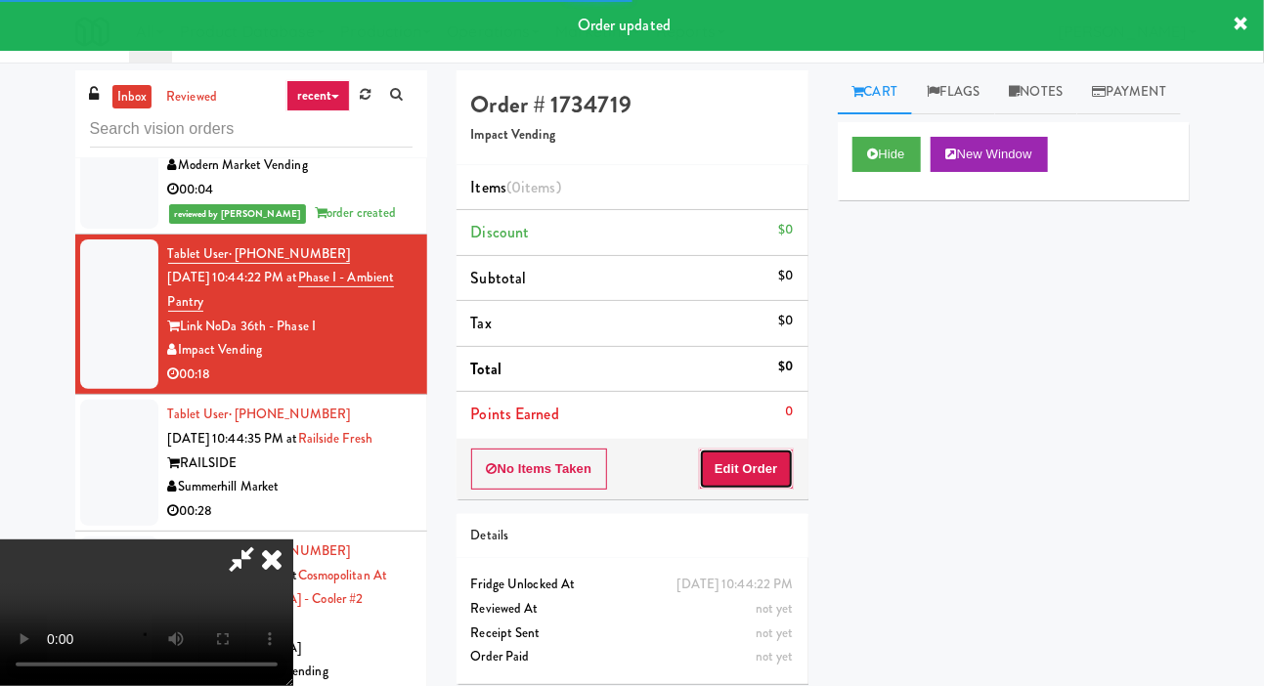
click at [772, 462] on button "Edit Order" at bounding box center [746, 469] width 95 height 41
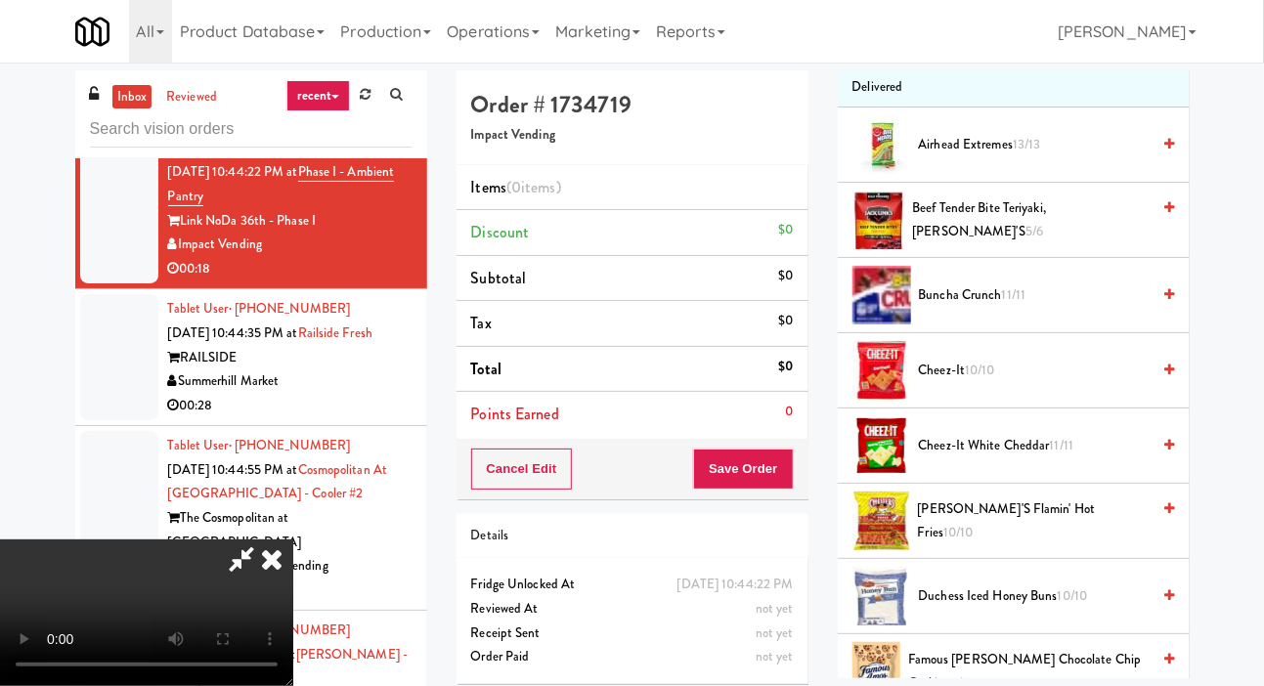
scroll to position [216, 0]
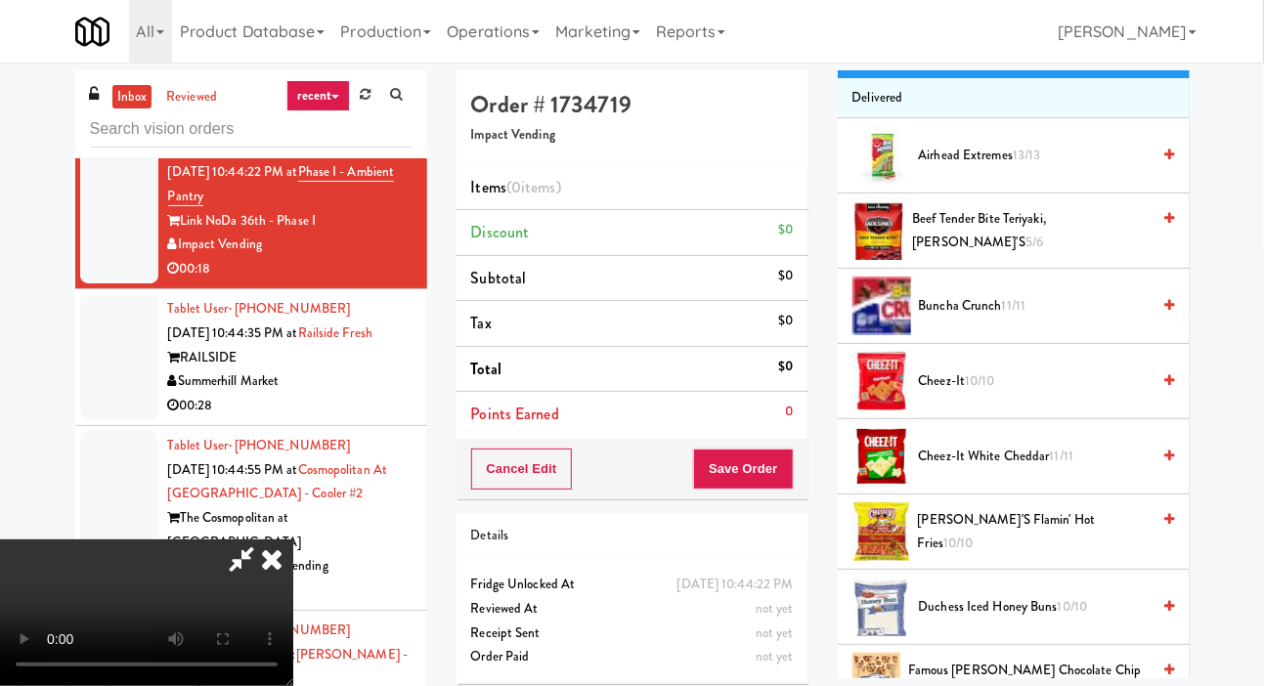
click at [1046, 255] on span "Beef Tender Bite Teriyaki, Jack Link's 5/6" at bounding box center [1031, 231] width 237 height 48
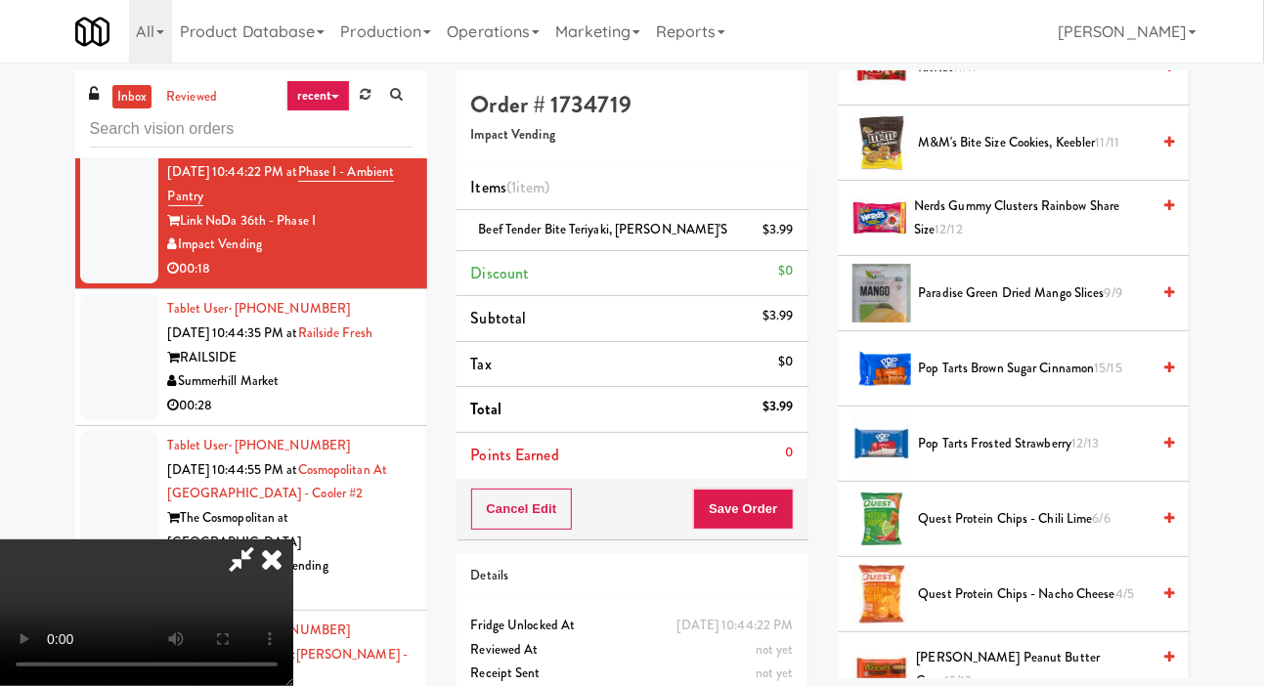
scroll to position [1139, 0]
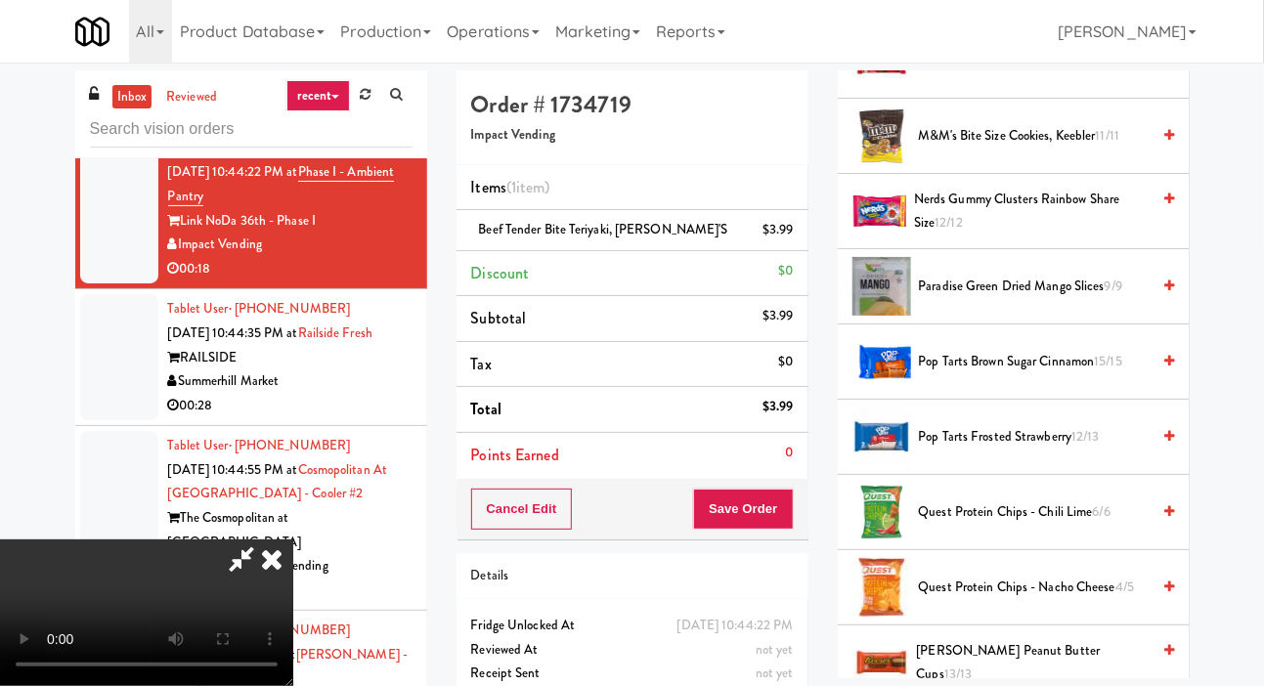
click at [984, 374] on span "Pop Tarts Brown Sugar Cinnamon 15/15" at bounding box center [1035, 362] width 232 height 24
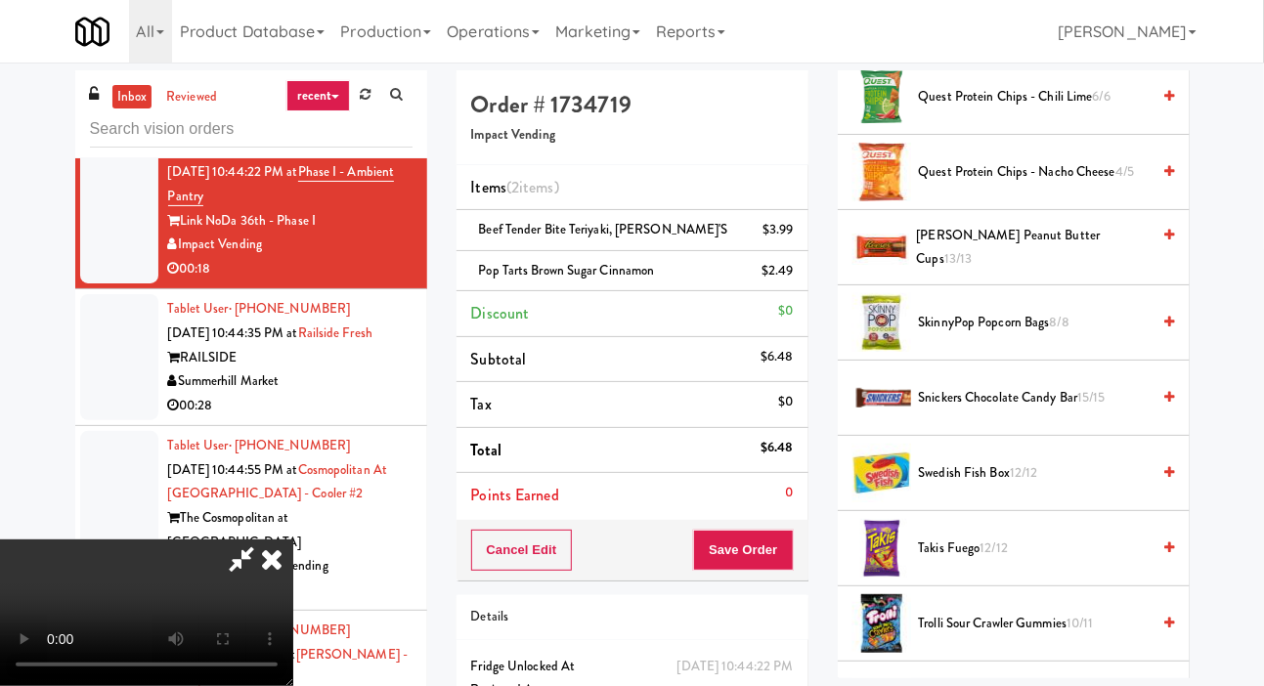
scroll to position [1552, 0]
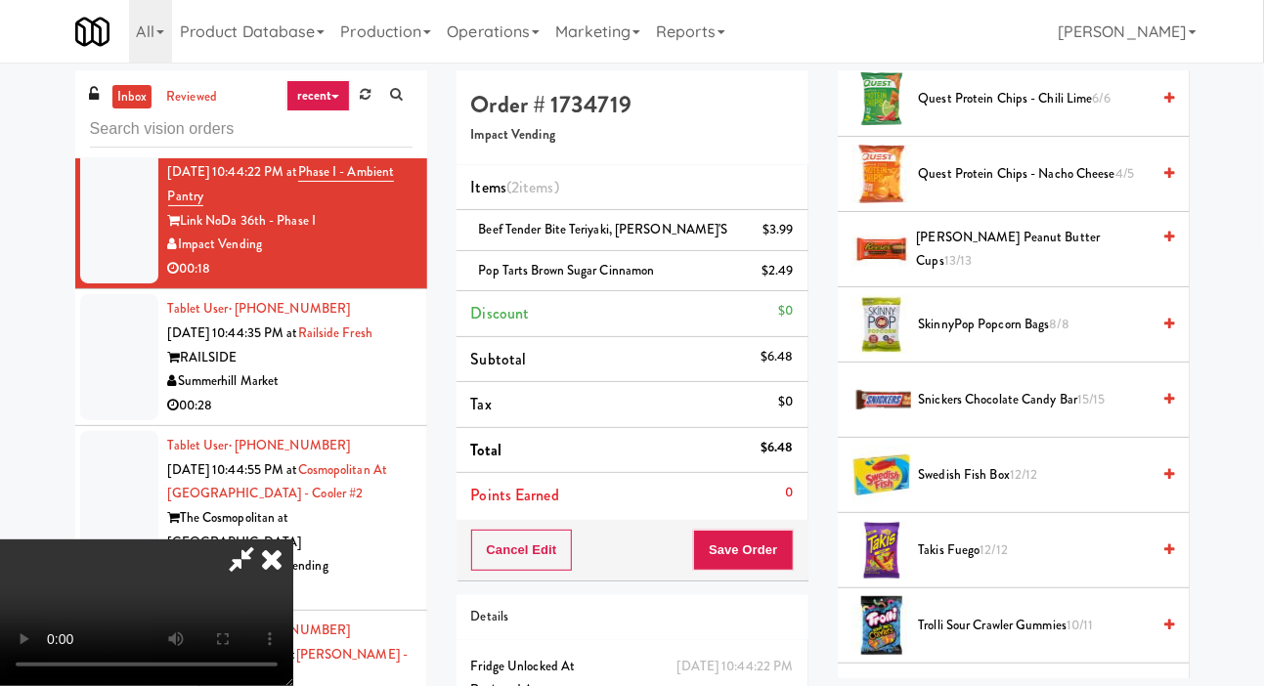
click at [1014, 412] on span "Snickers Chocolate Candy Bar 15/15" at bounding box center [1035, 400] width 232 height 24
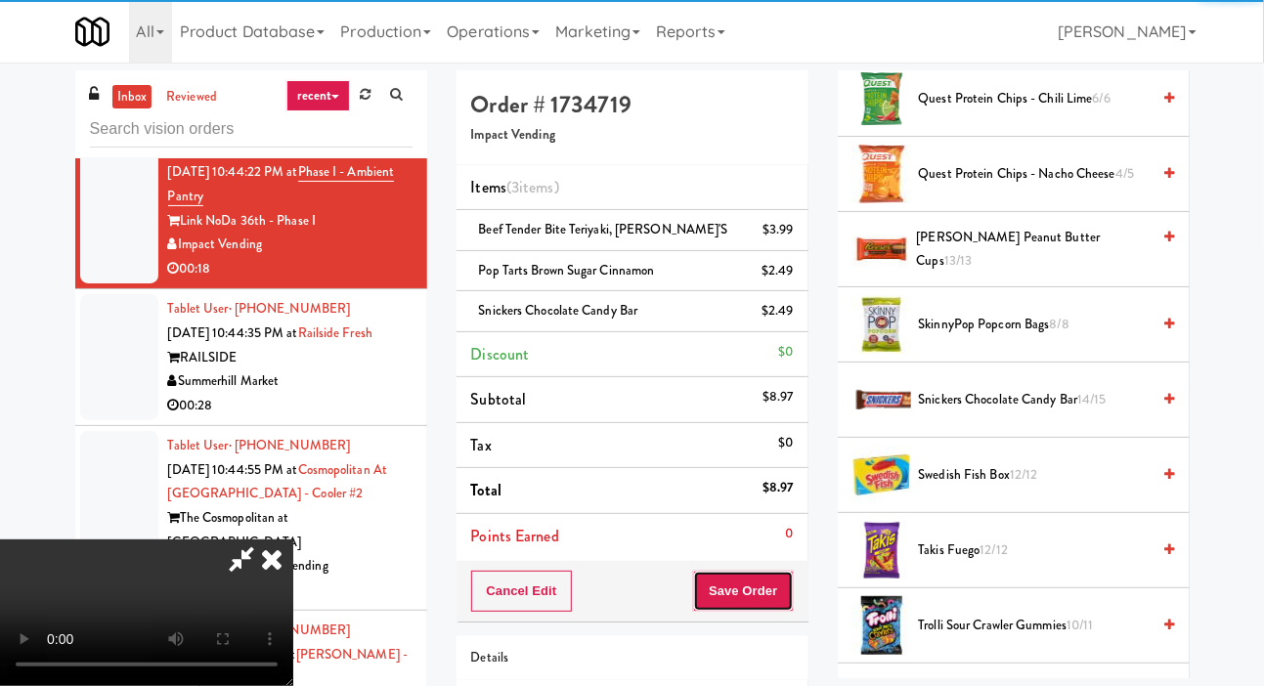
click at [791, 595] on button "Save Order" at bounding box center [743, 591] width 100 height 41
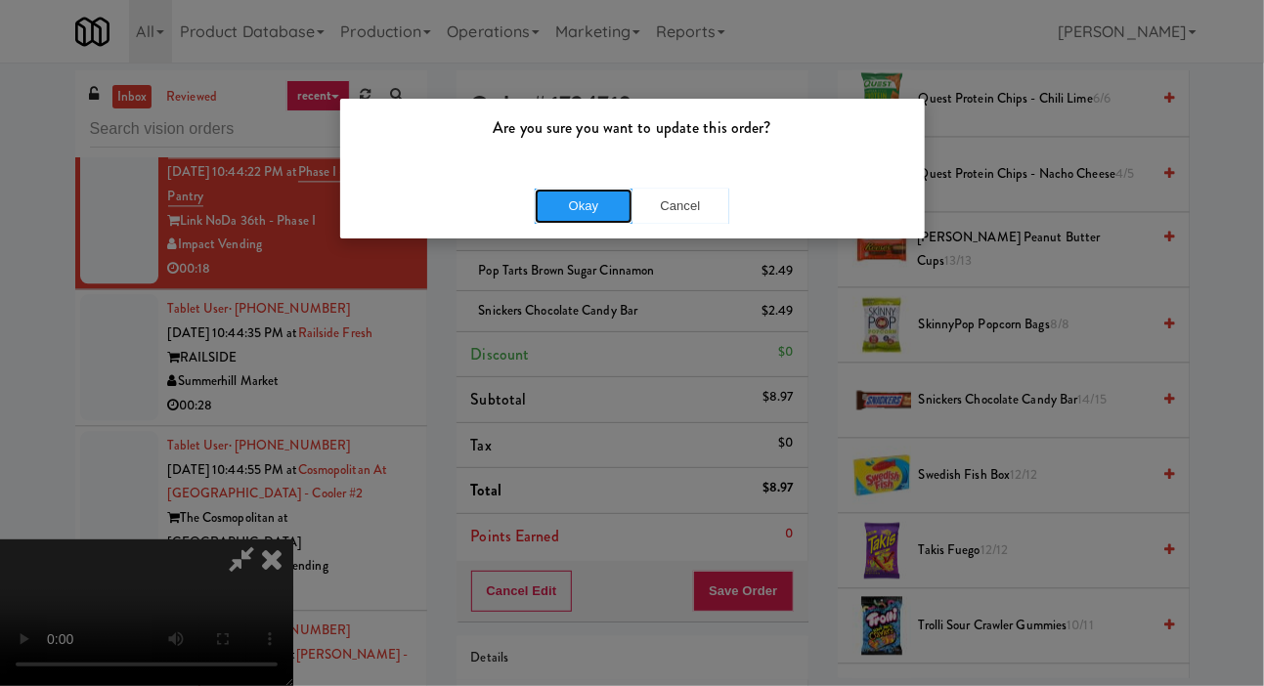
click at [572, 194] on button "Okay" at bounding box center [584, 206] width 98 height 35
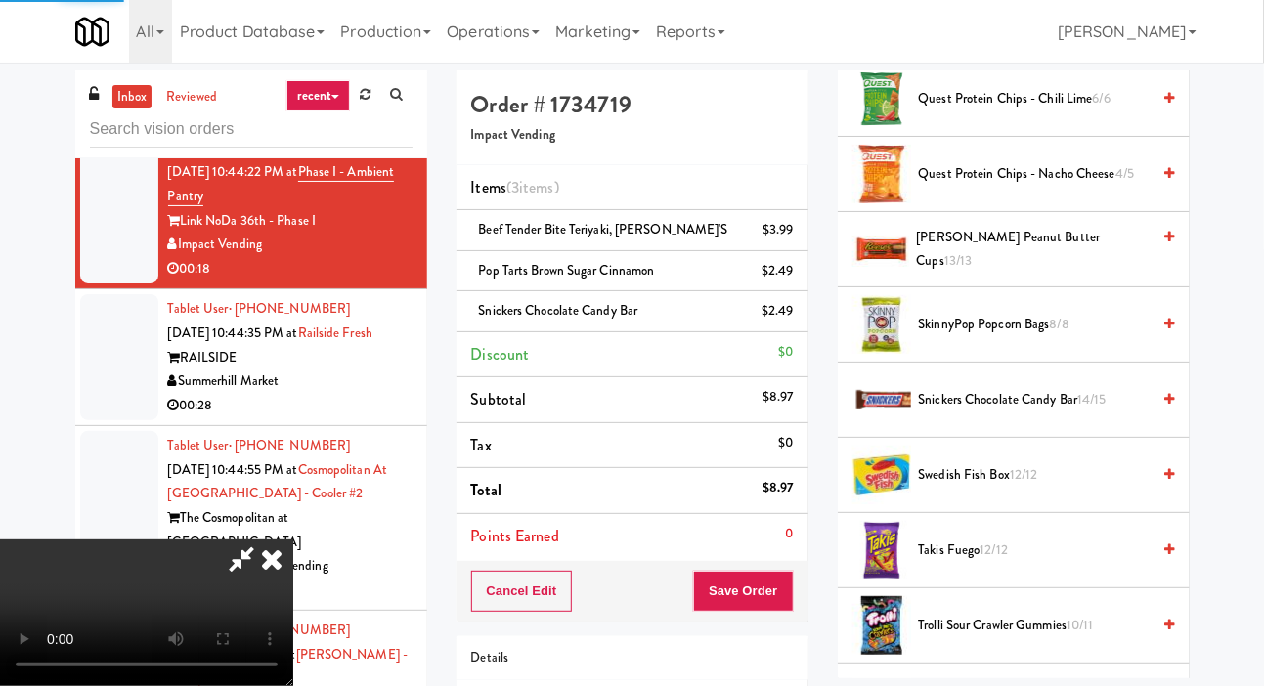
scroll to position [113, 0]
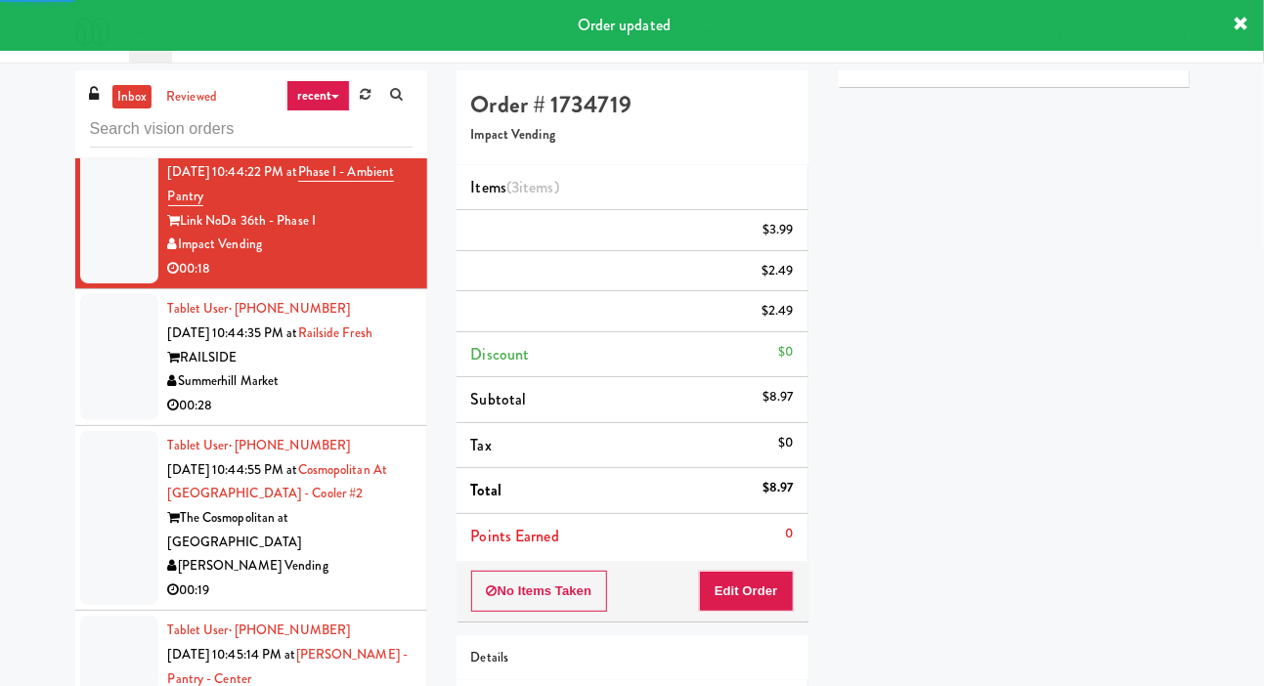
click at [81, 385] on div at bounding box center [119, 357] width 78 height 126
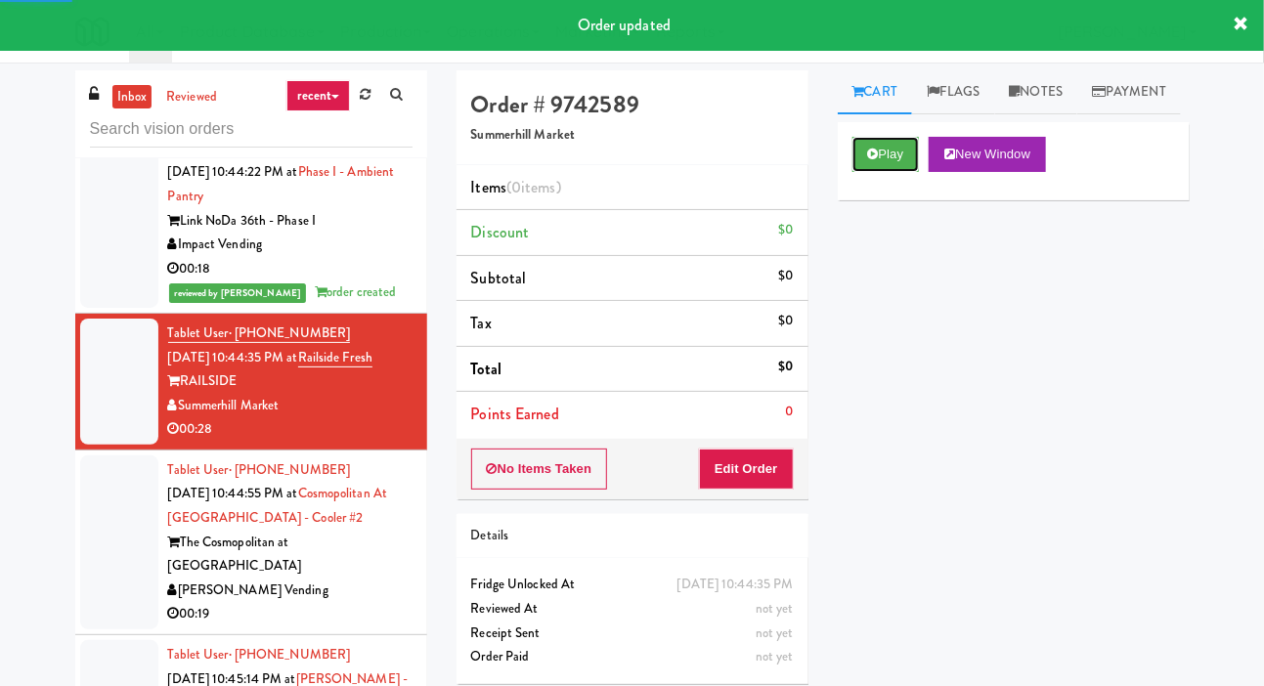
click at [903, 172] on button "Play" at bounding box center [885, 154] width 67 height 35
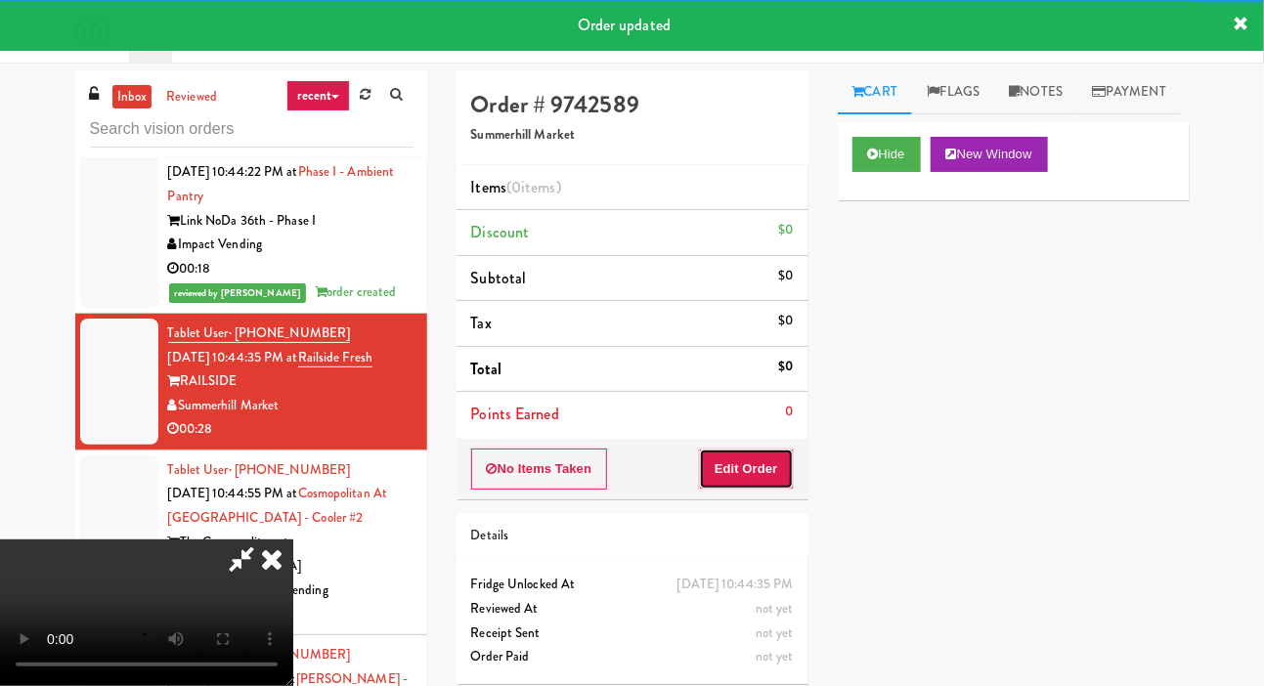
click at [771, 458] on button "Edit Order" at bounding box center [746, 469] width 95 height 41
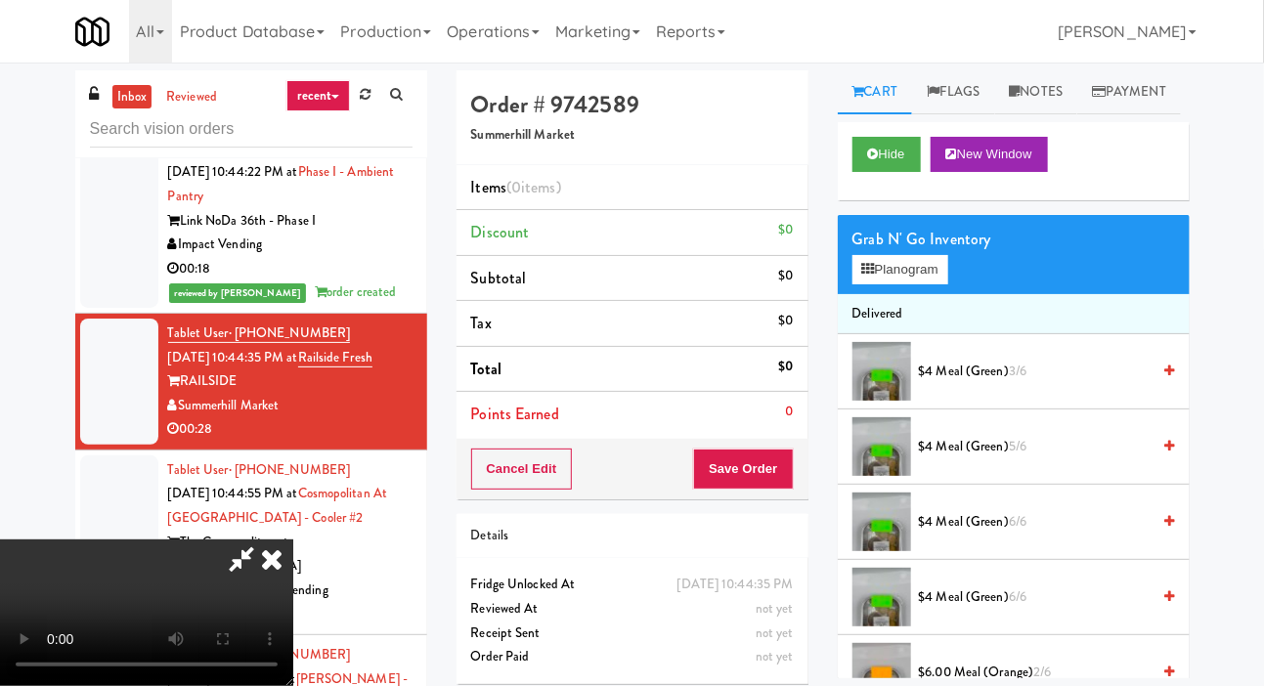
click at [996, 462] on li "$4 Meal (Green) 5/6" at bounding box center [1014, 446] width 352 height 75
click at [1002, 459] on span "$4 Meal (Green) 5/6" at bounding box center [1035, 447] width 232 height 24
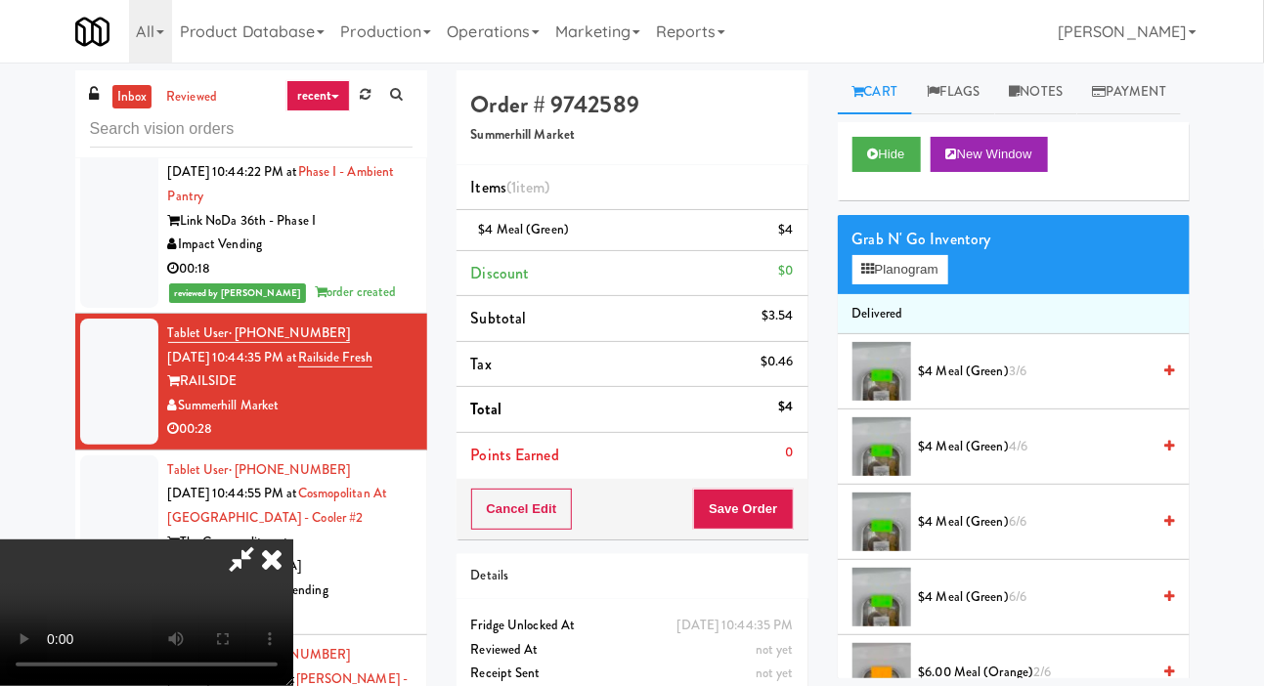
scroll to position [71, 0]
click at [777, 240] on div "$4 Meal (Green) $4" at bounding box center [632, 230] width 323 height 24
click at [793, 226] on link at bounding box center [791, 238] width 18 height 24
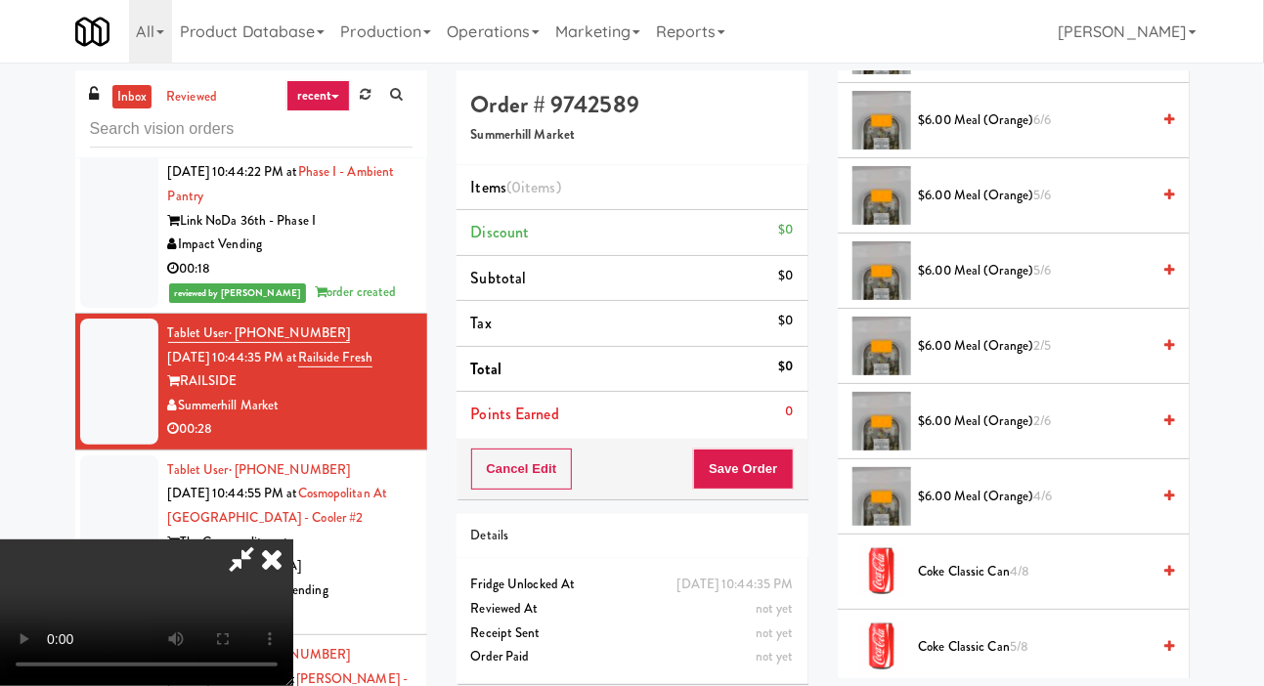
scroll to position [889, 0]
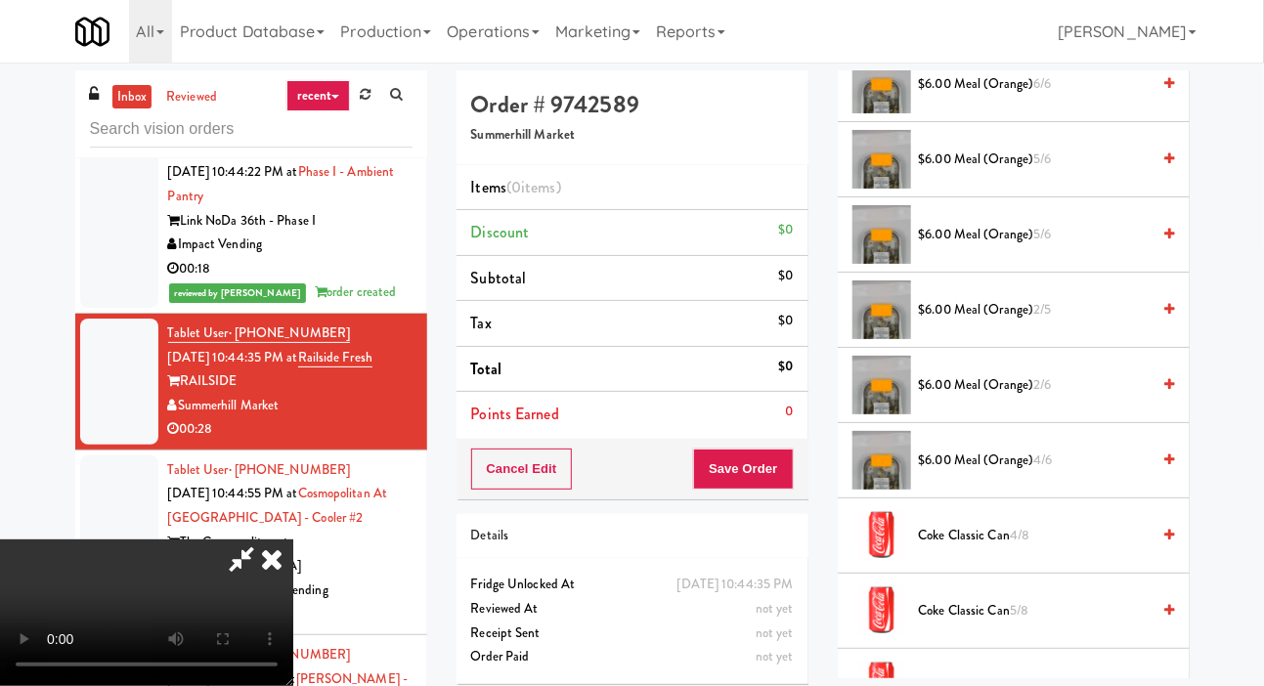
click at [1050, 319] on span "2/5" at bounding box center [1042, 309] width 18 height 19
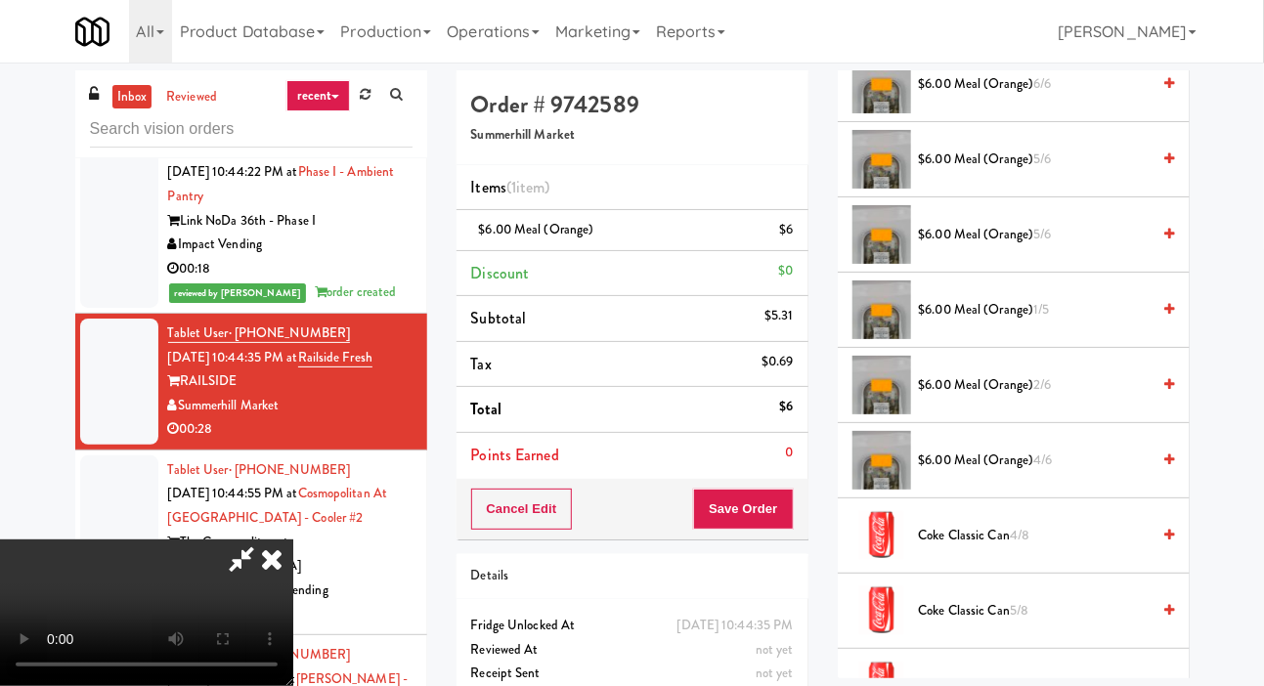
click at [1043, 319] on span "1/5" at bounding box center [1041, 309] width 16 height 19
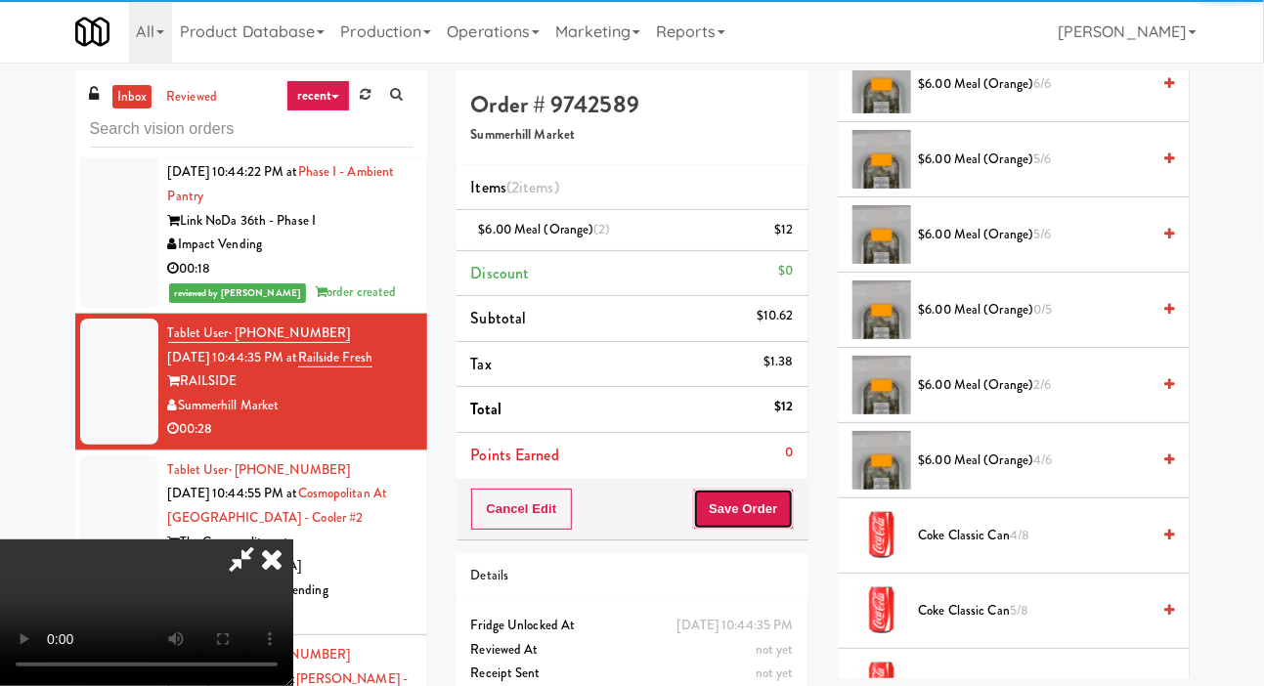
click at [791, 497] on button "Save Order" at bounding box center [743, 509] width 100 height 41
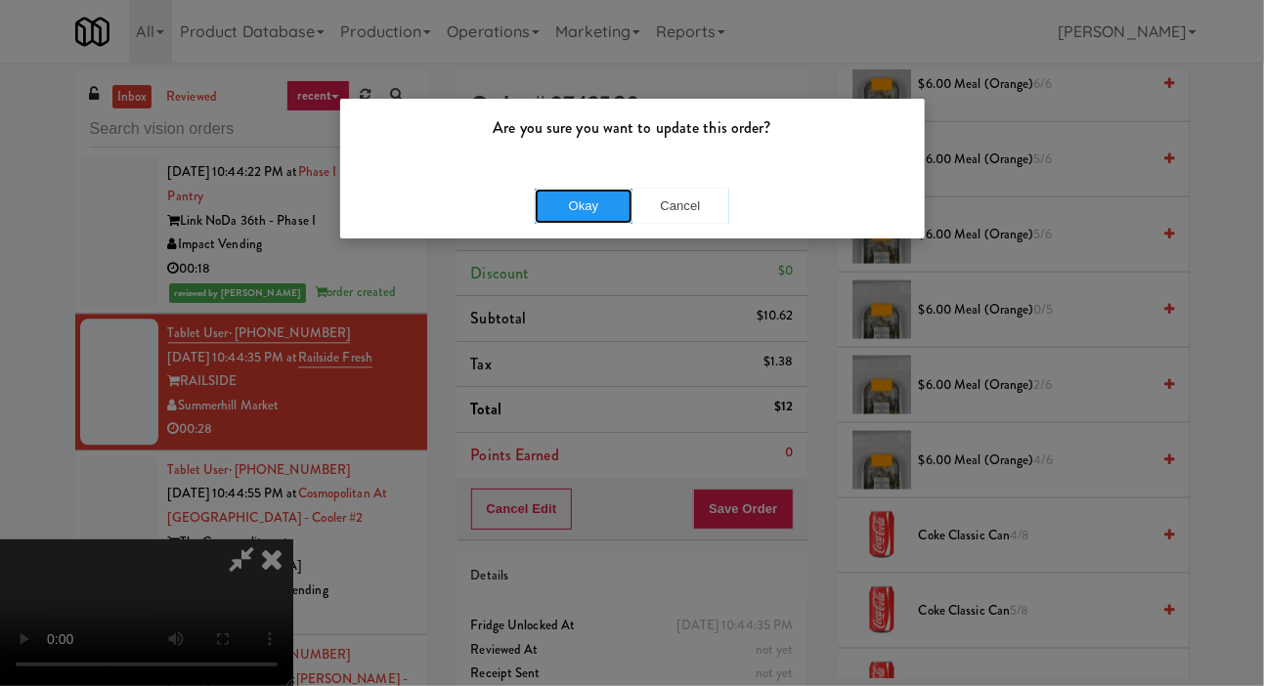
click at [538, 203] on button "Okay" at bounding box center [584, 206] width 98 height 35
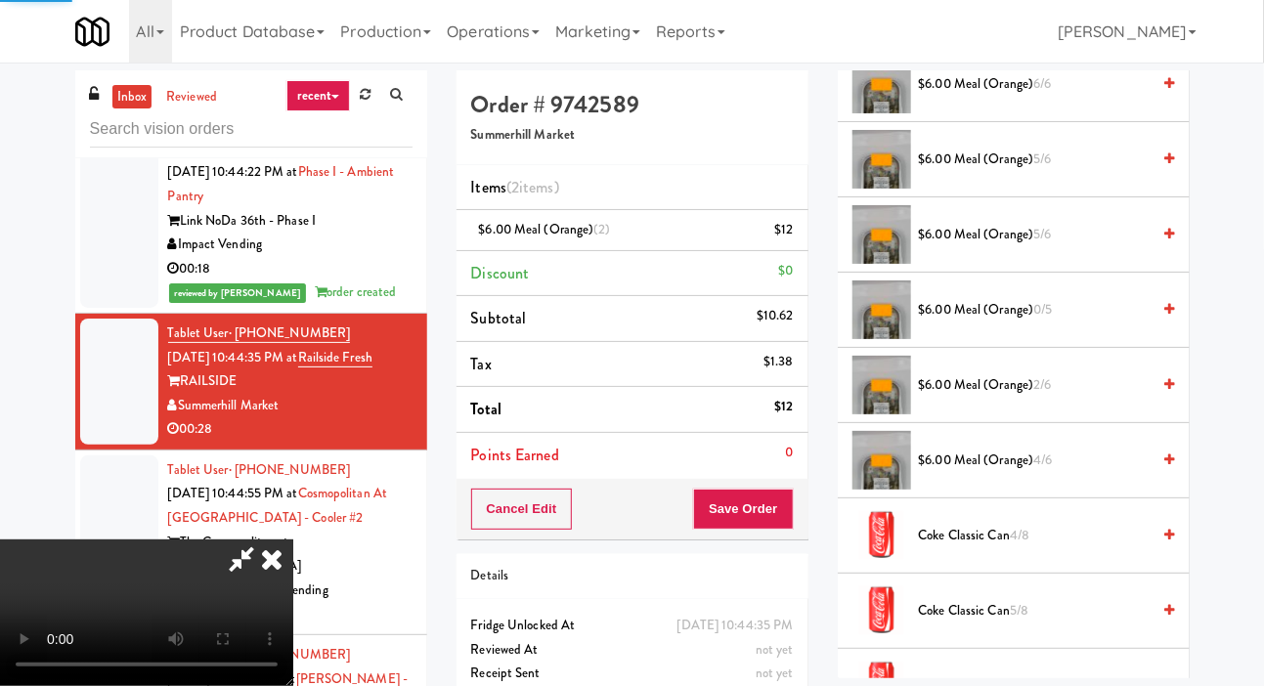
scroll to position [113, 0]
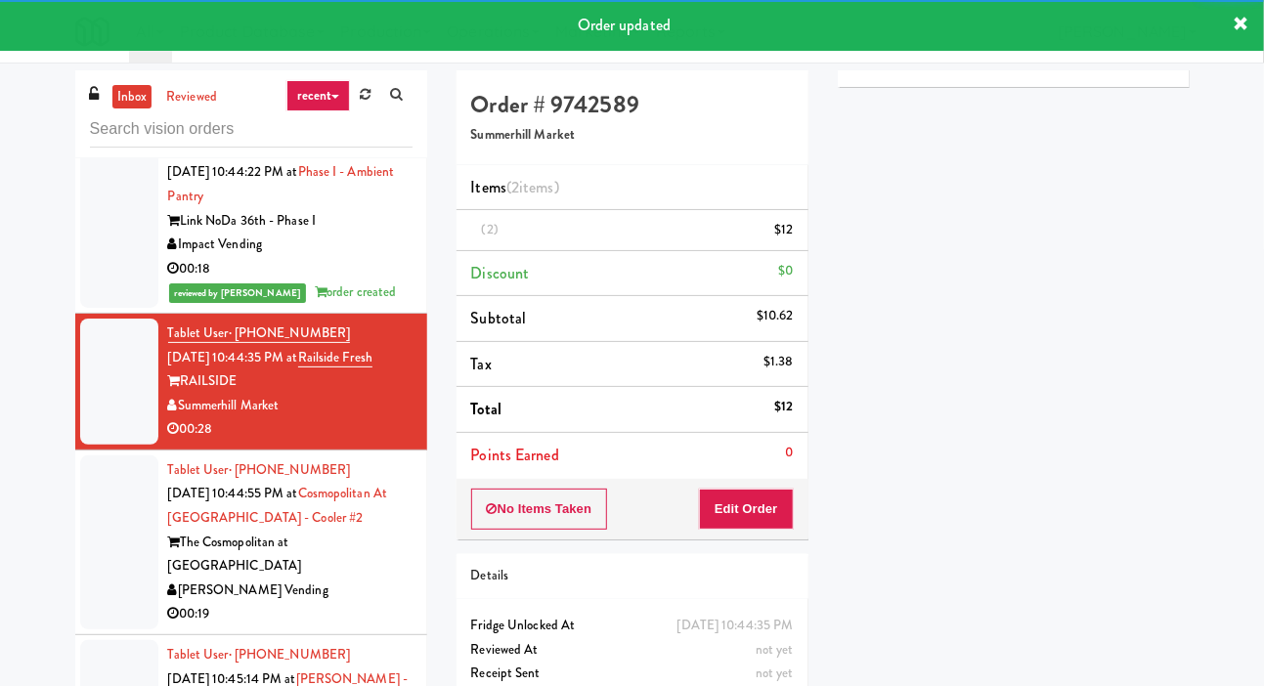
click at [95, 527] on div at bounding box center [119, 542] width 78 height 174
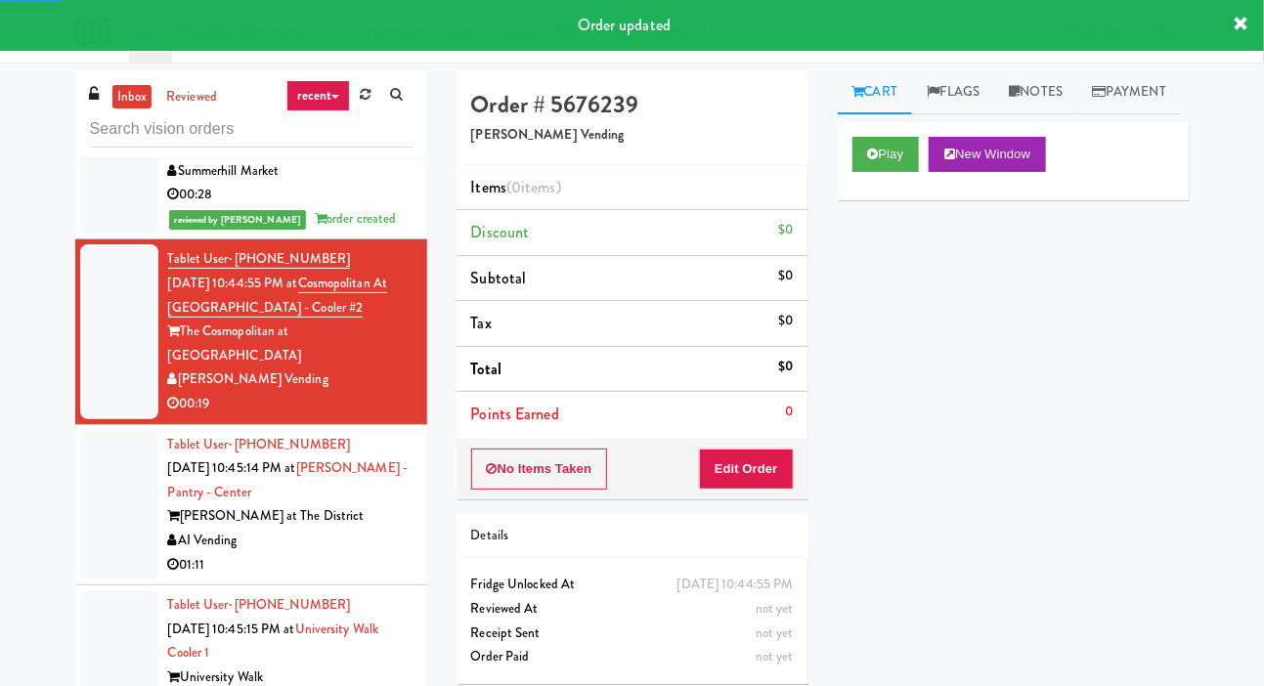
scroll to position [2049, 0]
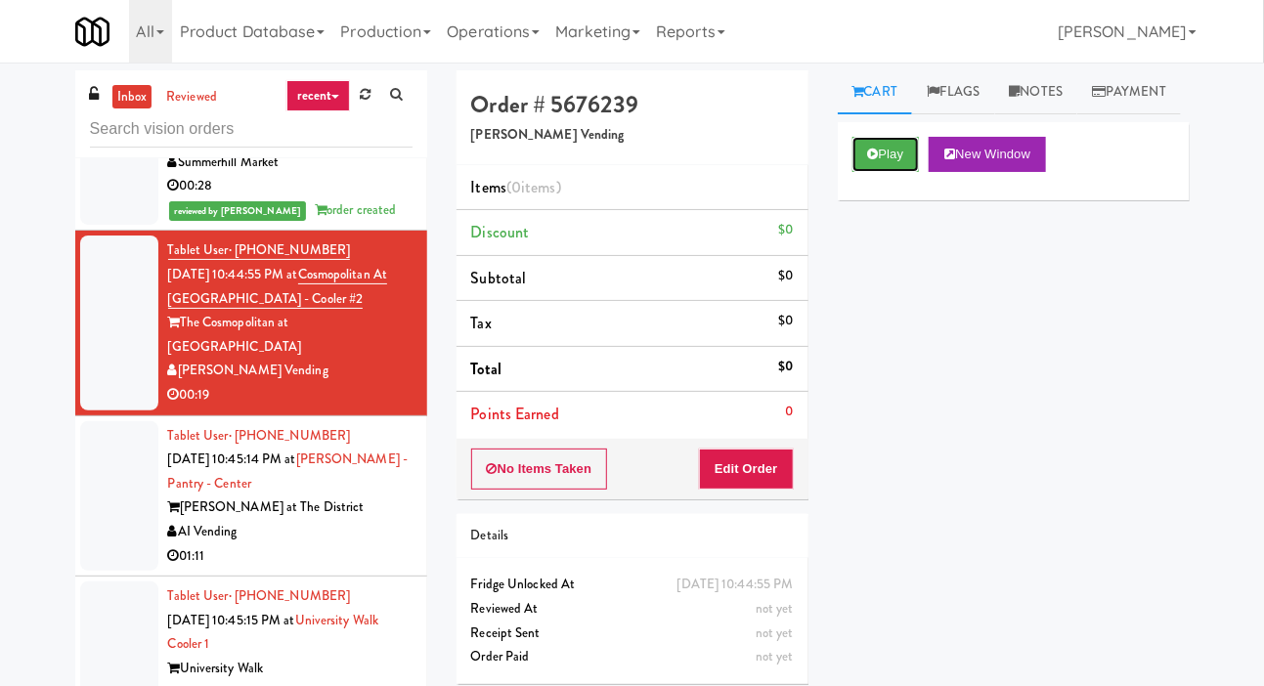
click at [902, 172] on button "Play" at bounding box center [885, 154] width 67 height 35
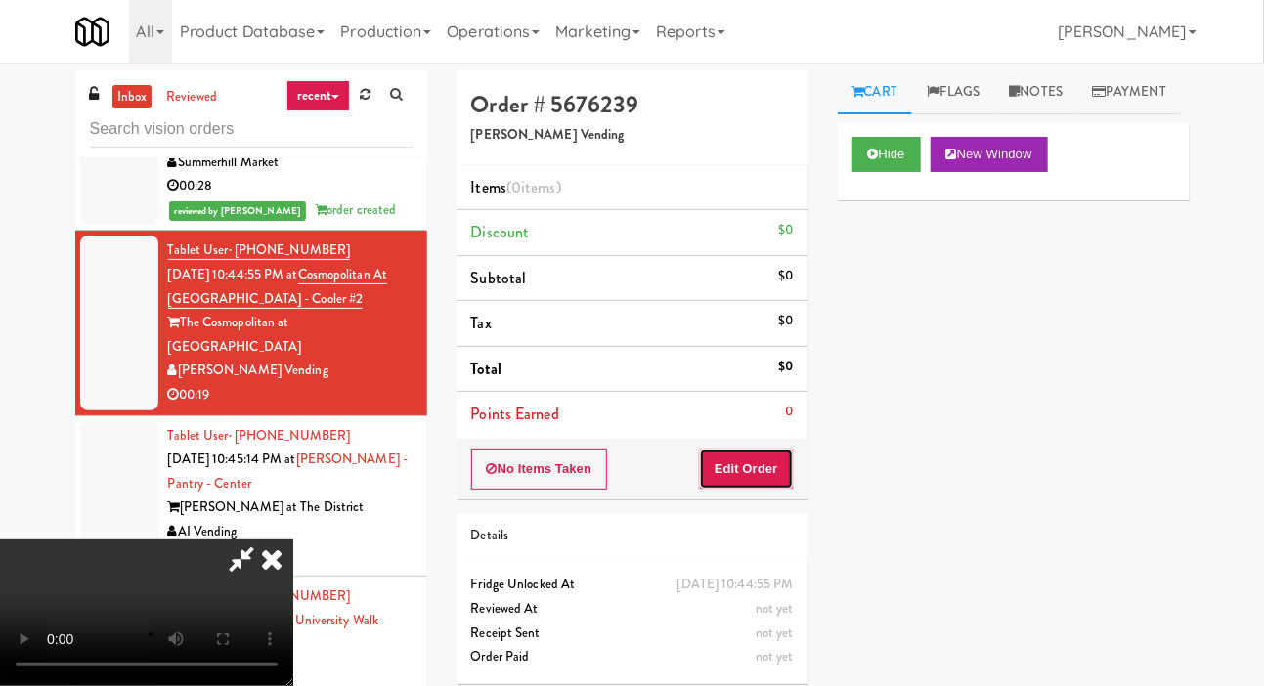
click at [766, 452] on button "Edit Order" at bounding box center [746, 469] width 95 height 41
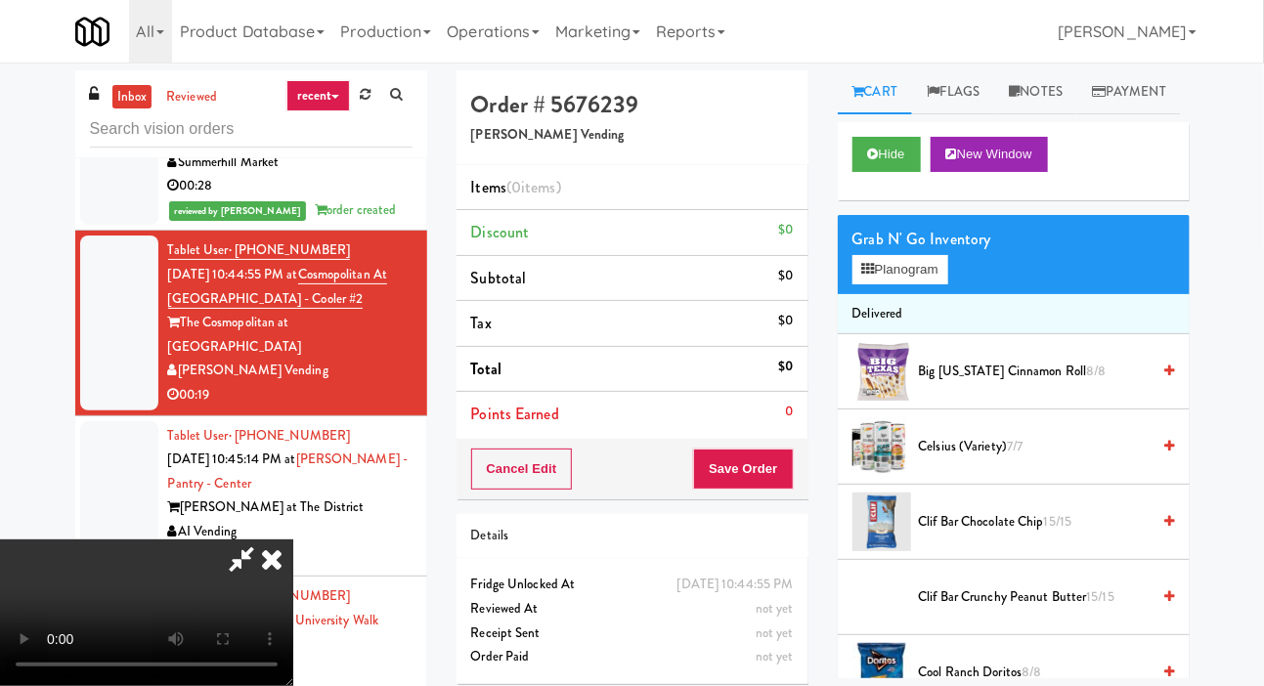
scroll to position [0, 0]
click at [939, 284] on button "Planogram" at bounding box center [900, 269] width 96 height 29
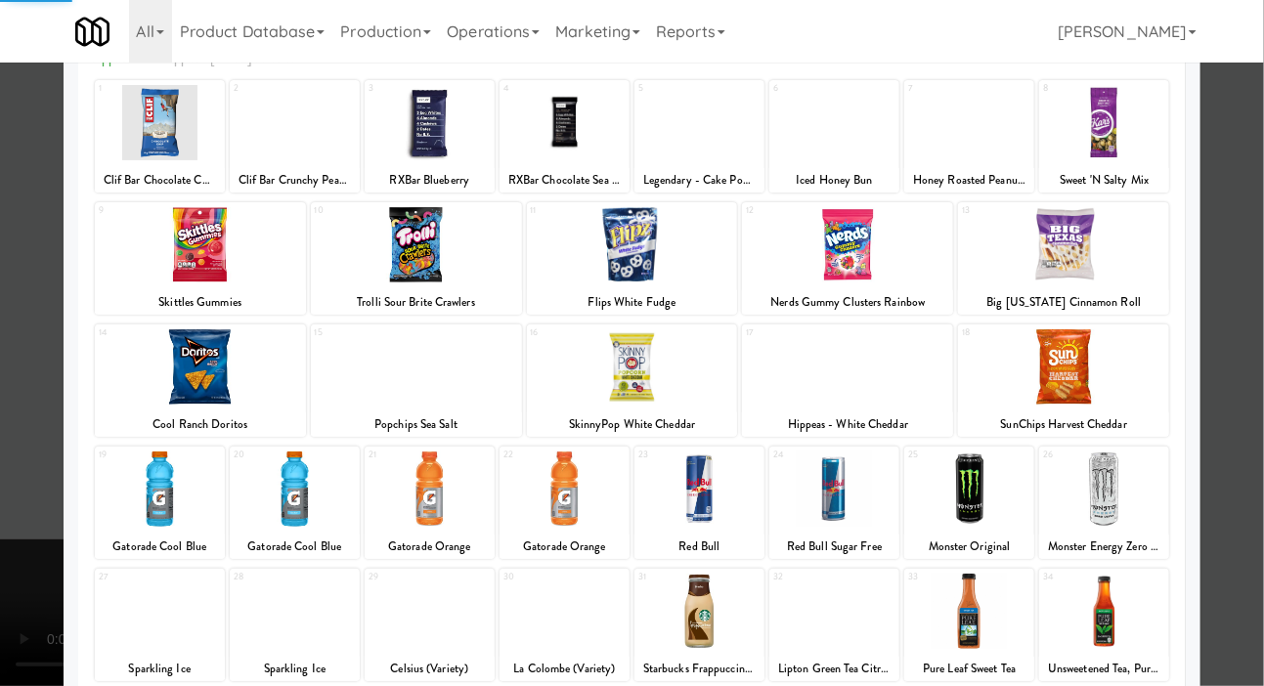
scroll to position [273, 0]
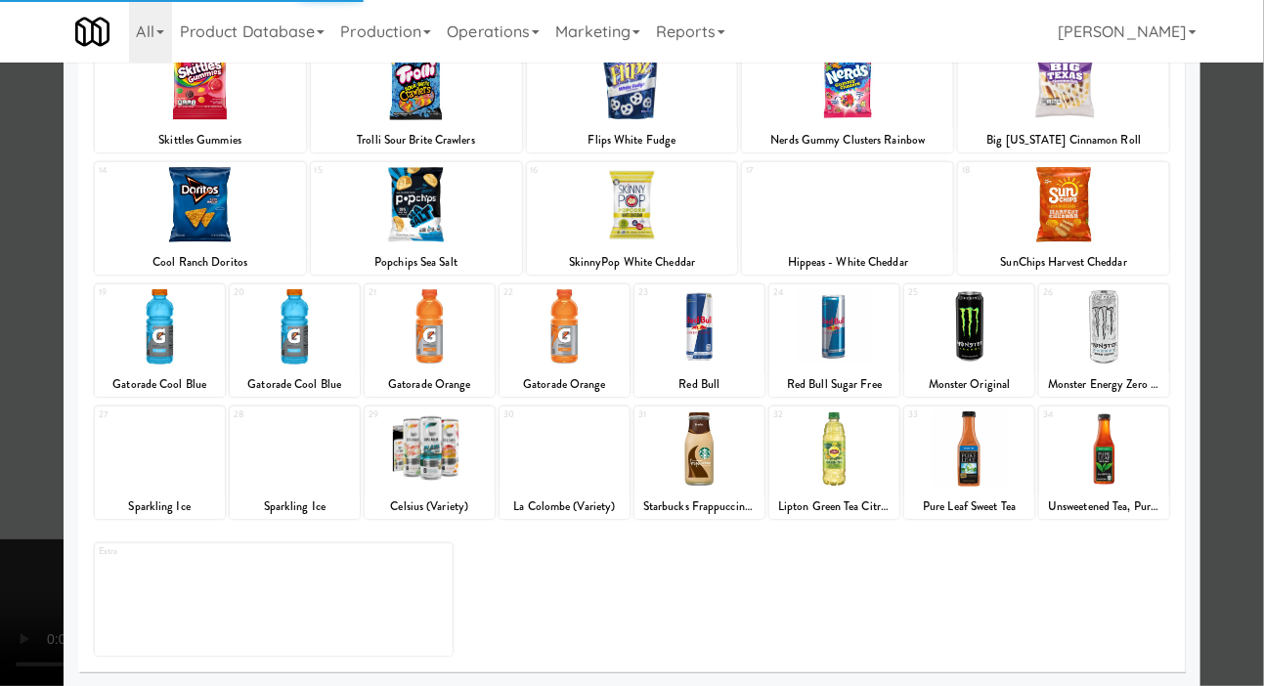
click at [132, 463] on div at bounding box center [160, 448] width 130 height 75
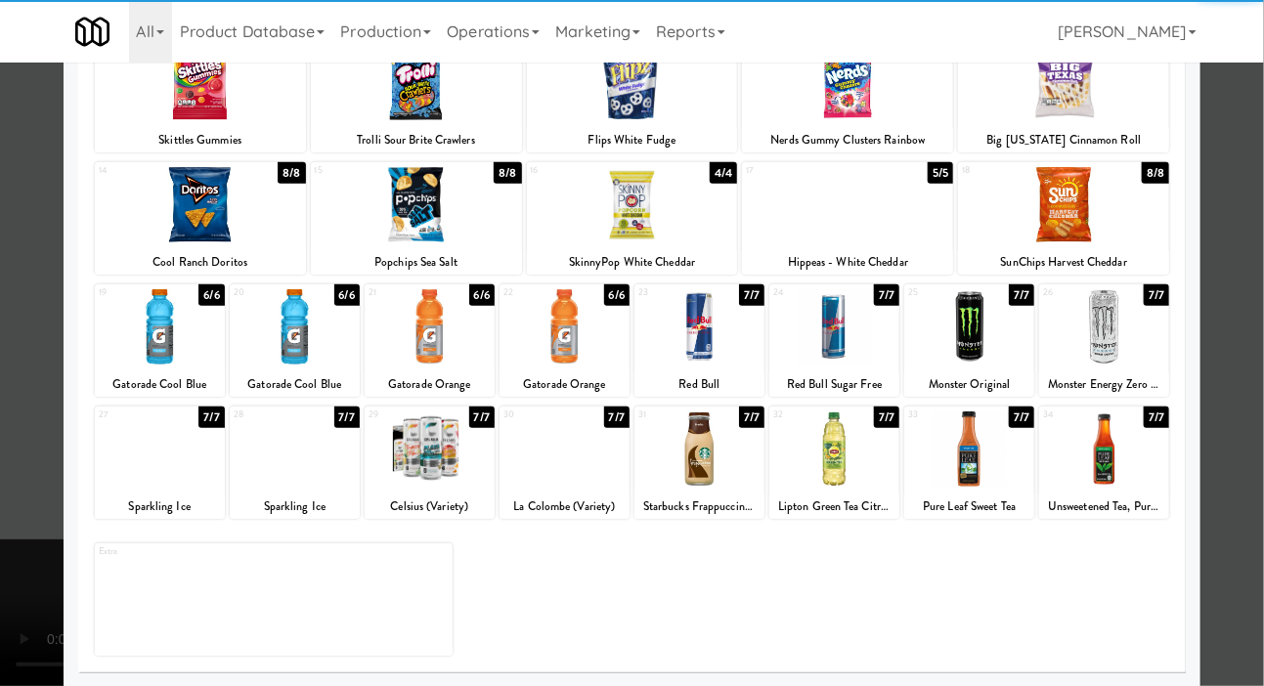
click at [132, 456] on div at bounding box center [160, 448] width 130 height 75
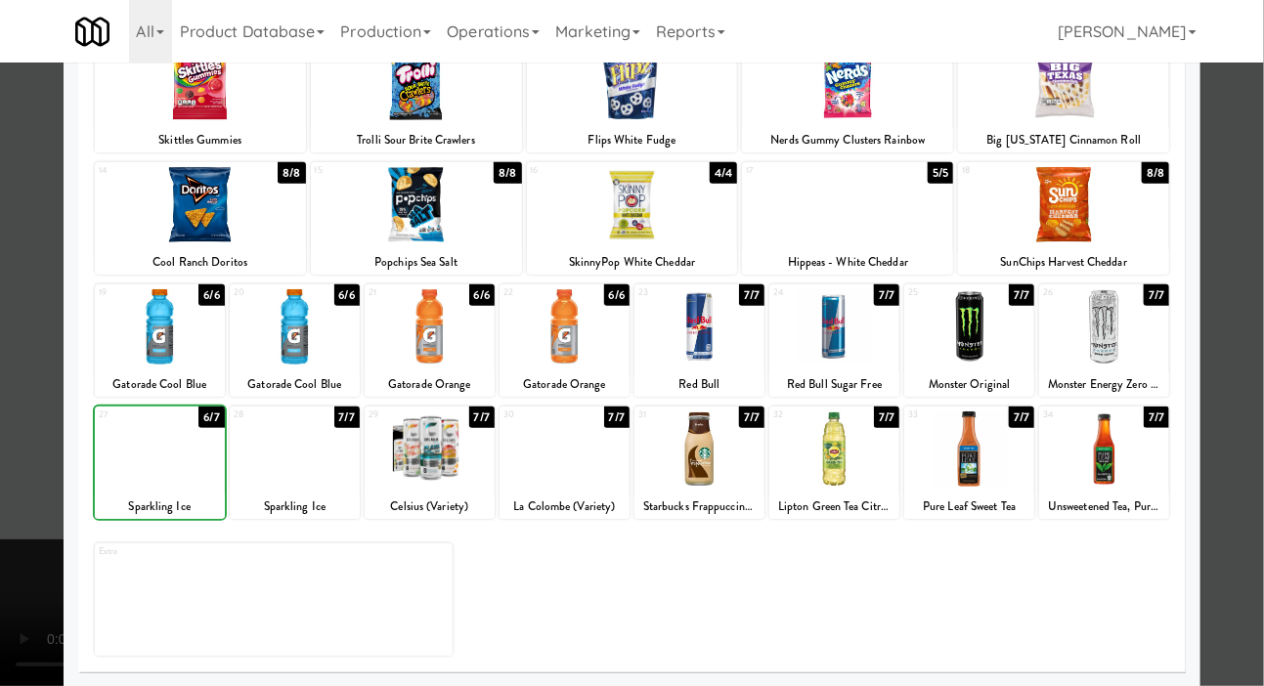
click at [8, 384] on div at bounding box center [632, 343] width 1264 height 686
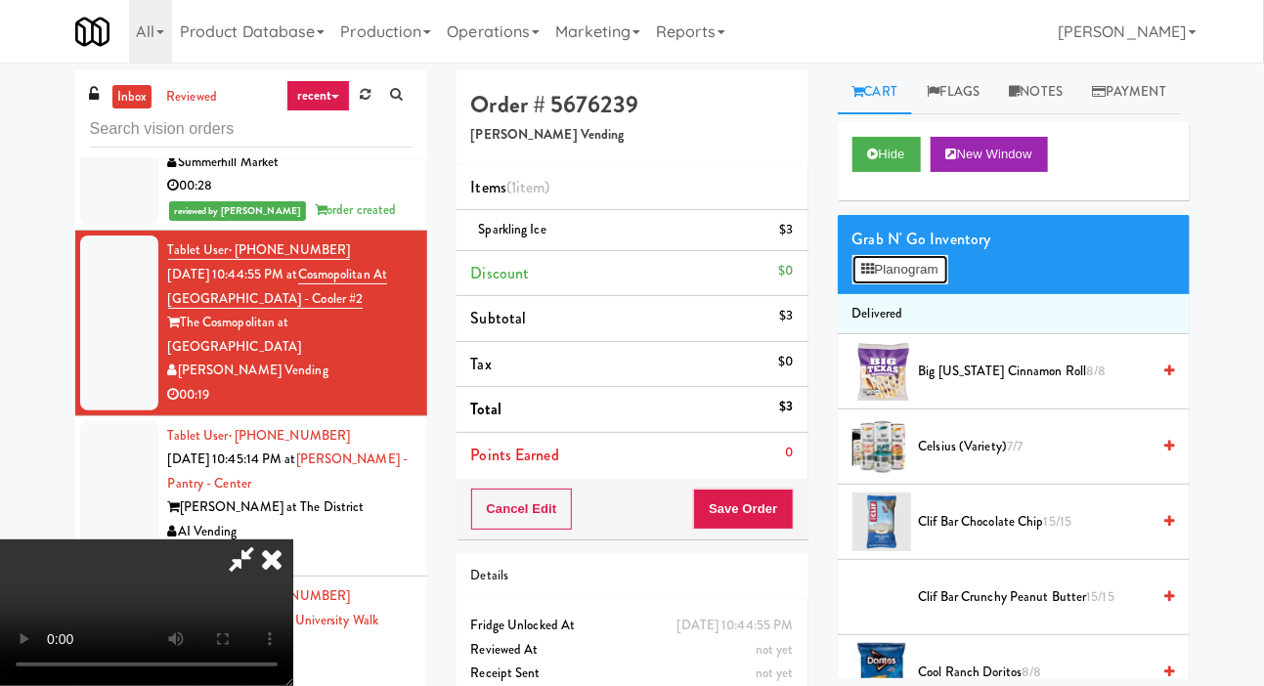
click at [924, 284] on button "Planogram" at bounding box center [900, 269] width 96 height 29
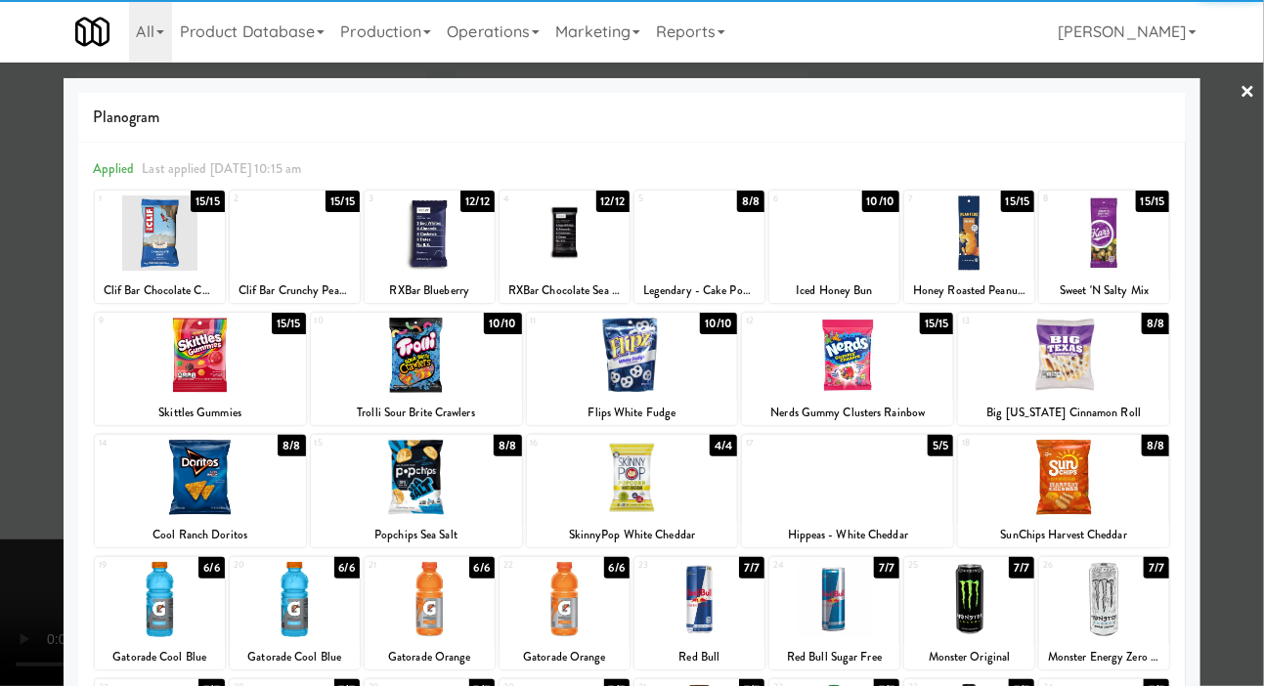
click at [876, 473] on div at bounding box center [847, 477] width 211 height 75
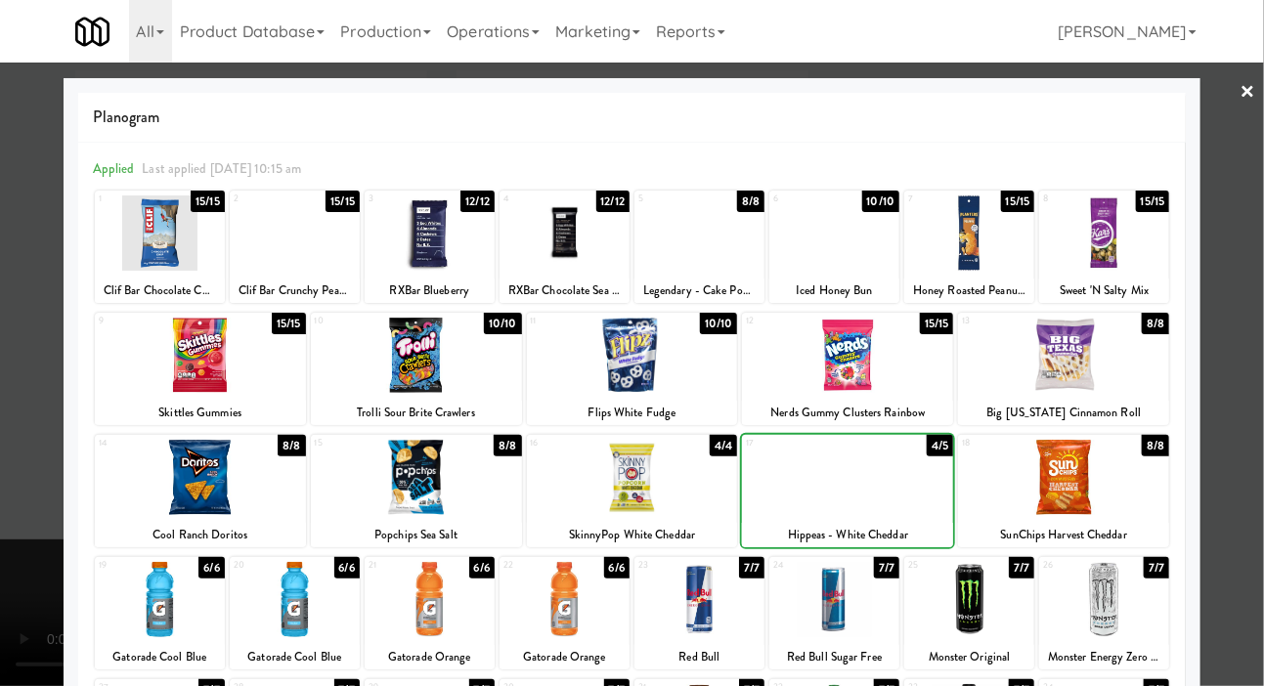
click at [21, 375] on div at bounding box center [632, 343] width 1264 height 686
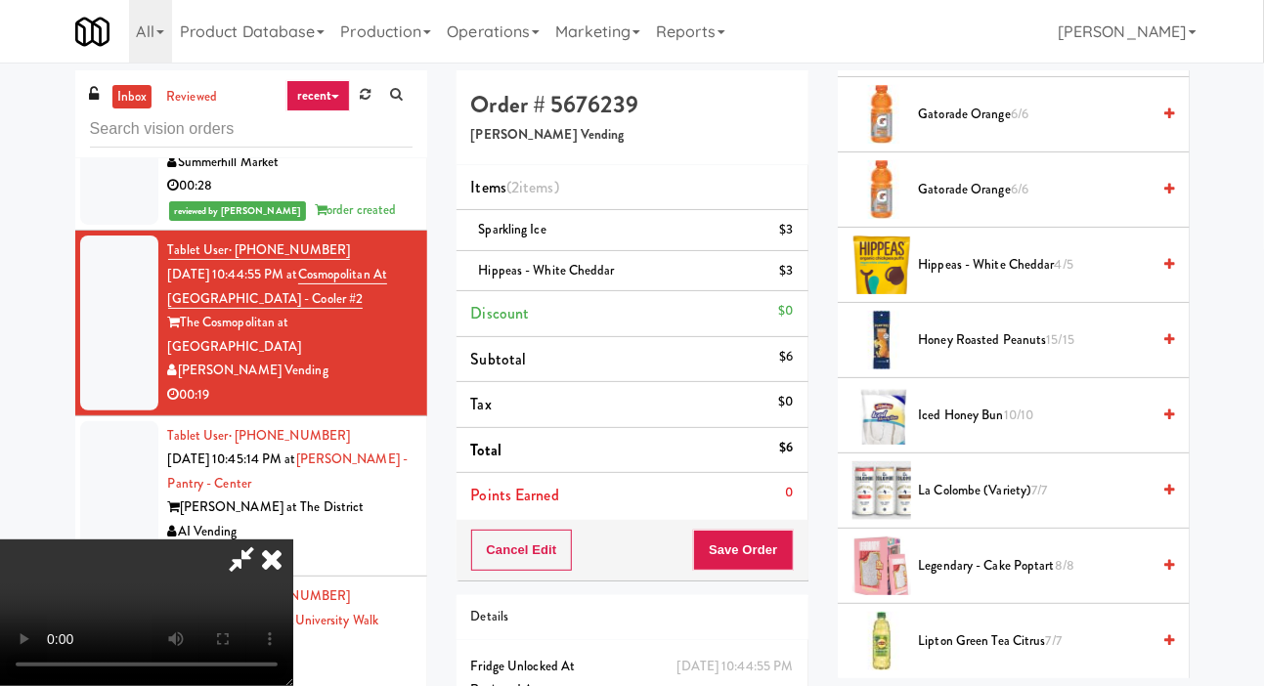
scroll to position [874, 0]
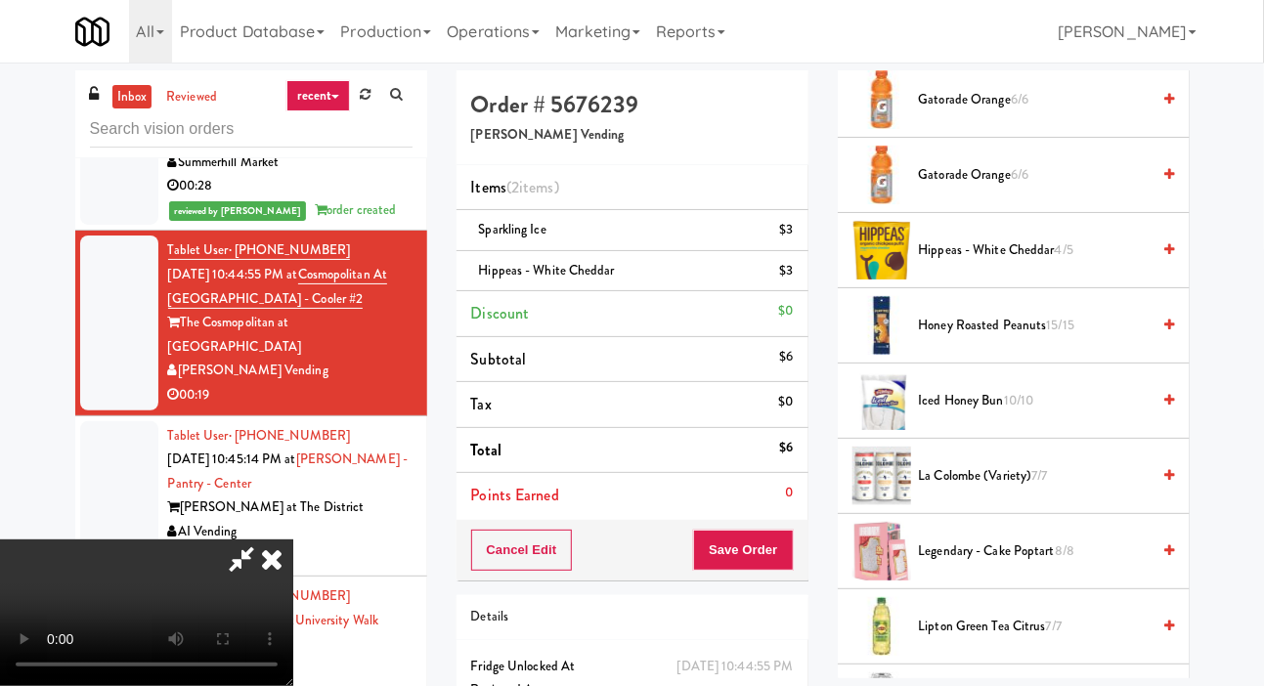
click at [999, 413] on span "Iced Honey Bun 10/10" at bounding box center [1035, 401] width 232 height 24
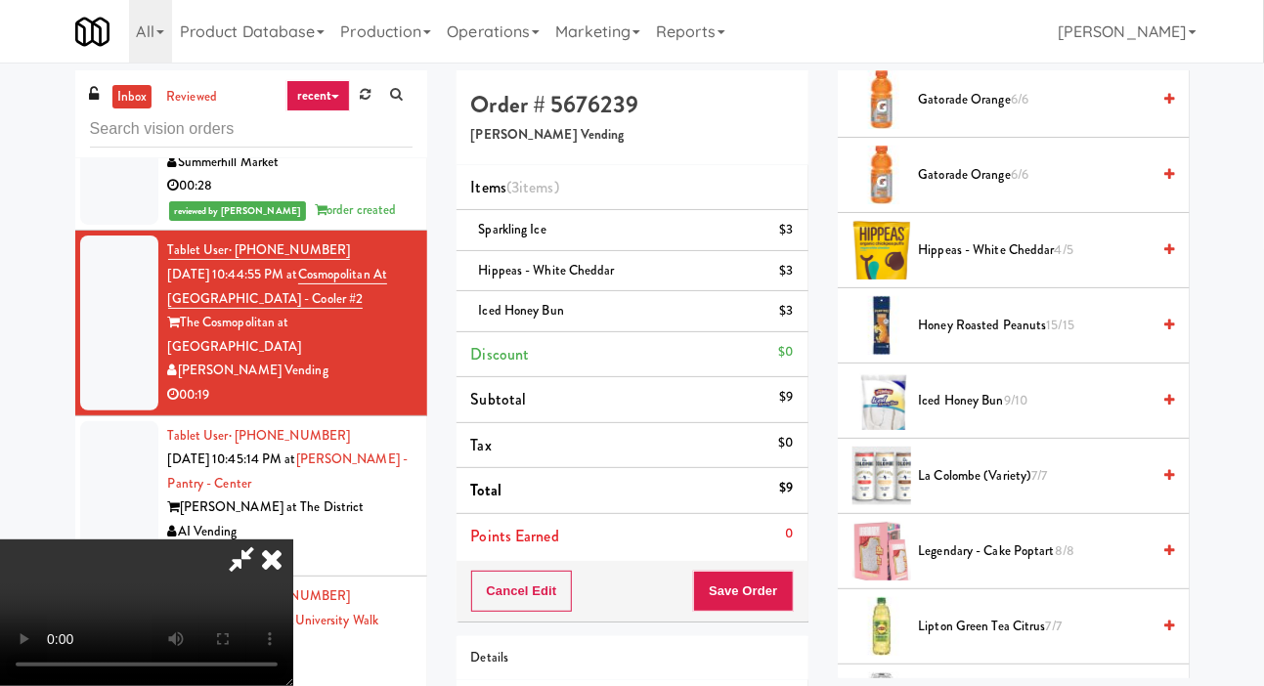
click at [804, 581] on div "Cancel Edit Save Order" at bounding box center [632, 591] width 352 height 61
click at [793, 577] on button "Save Order" at bounding box center [743, 591] width 100 height 41
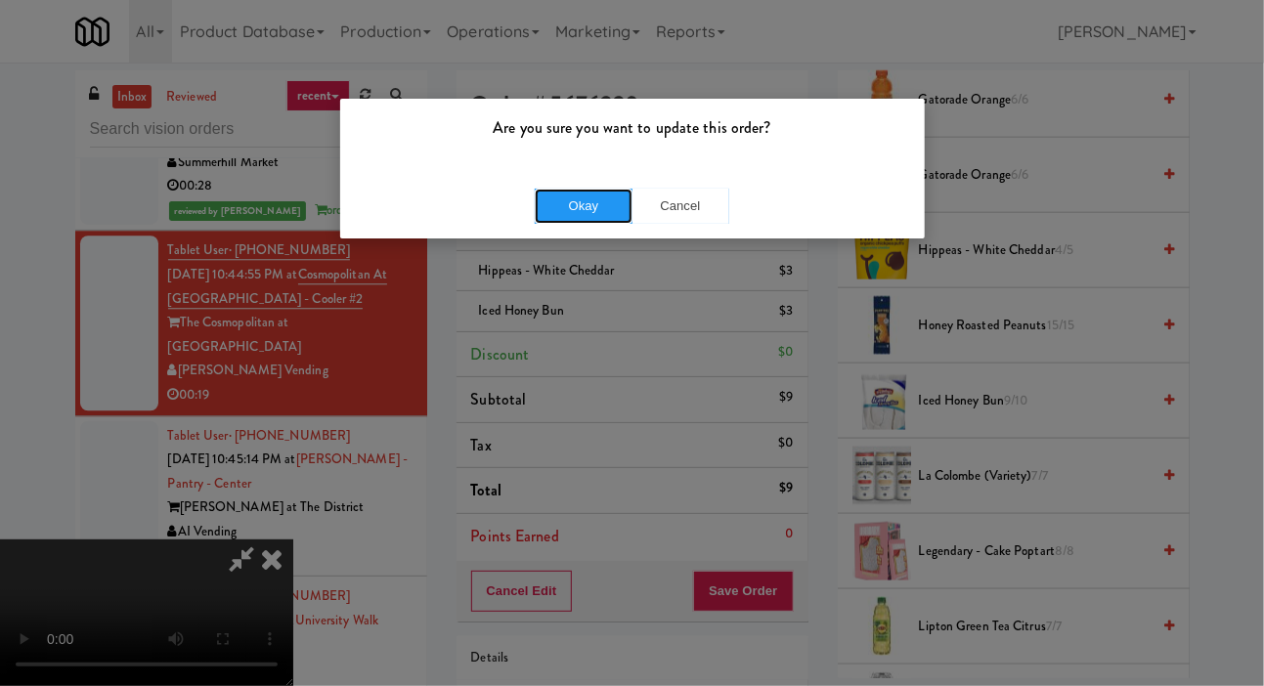
click at [567, 217] on button "Okay" at bounding box center [584, 206] width 98 height 35
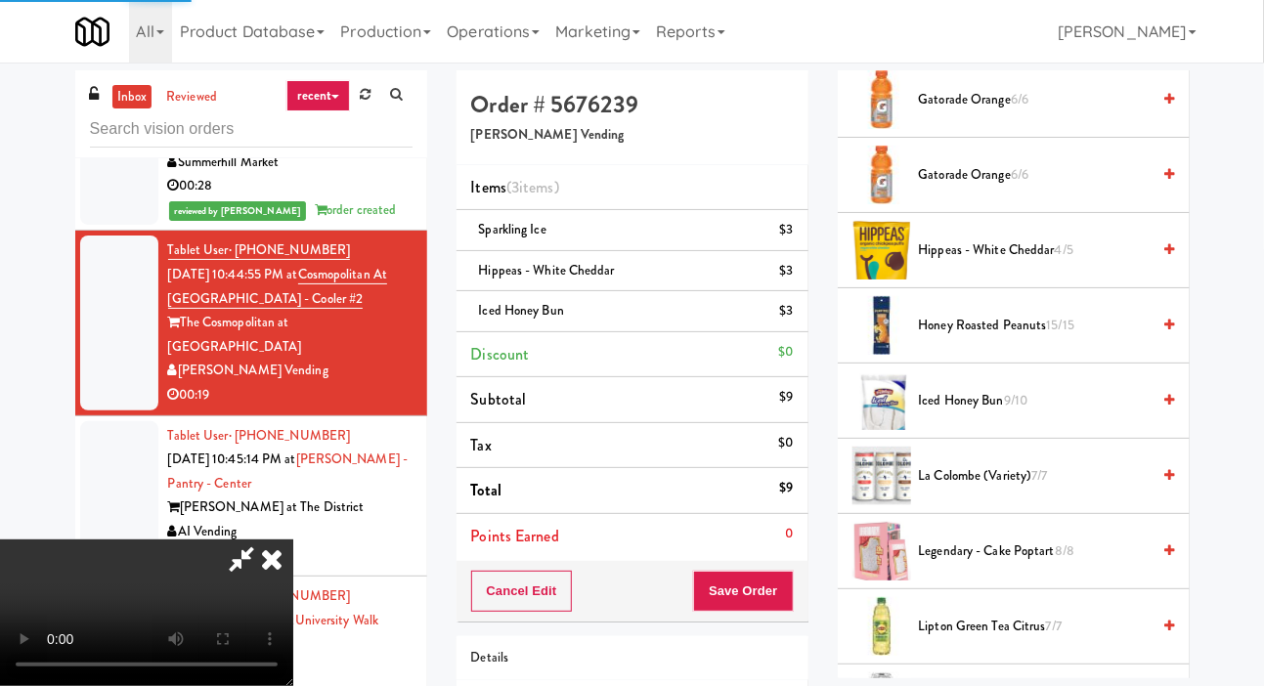
scroll to position [113, 0]
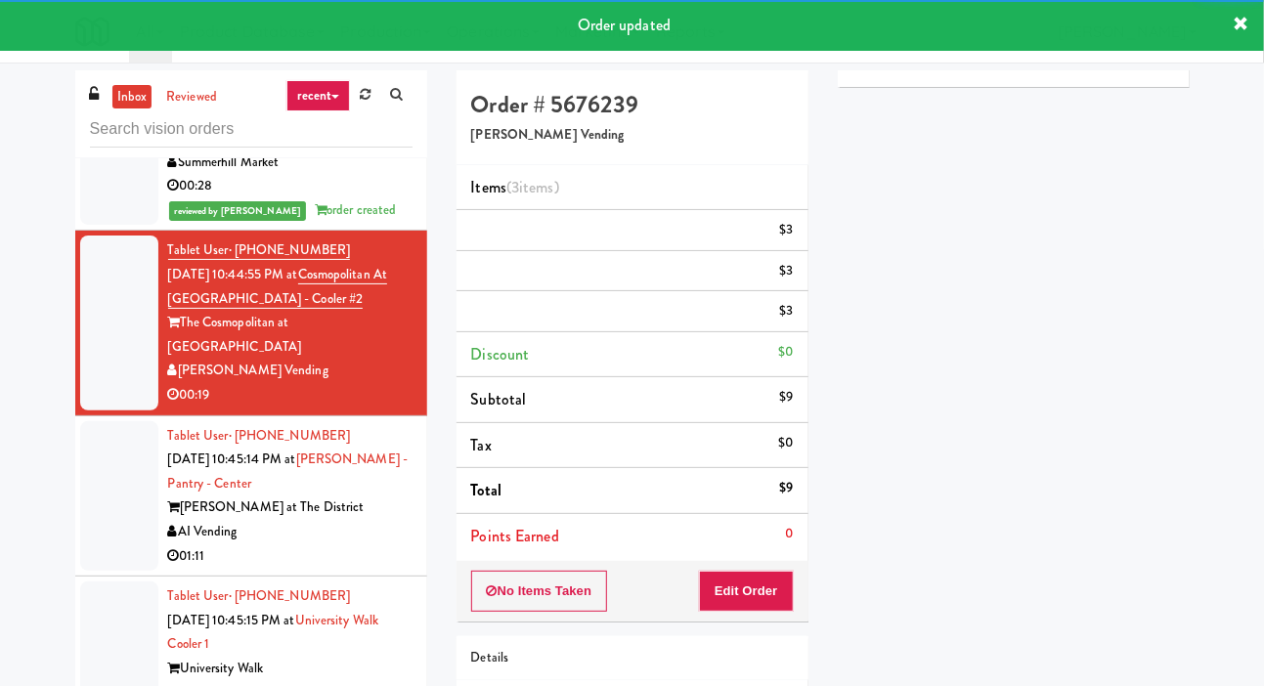
click at [58, 462] on div "inbox reviewed recent all unclear take inventory issue suspicious failed recent…" at bounding box center [632, 445] width 1264 height 751
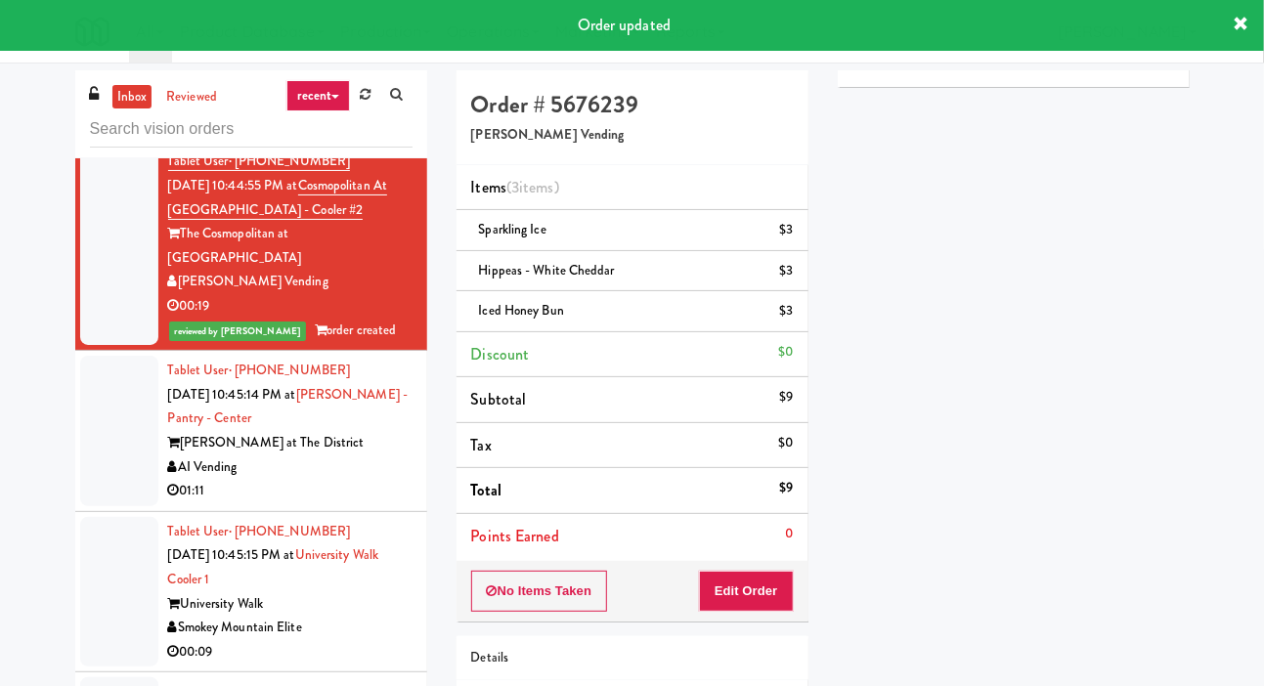
scroll to position [2165, 0]
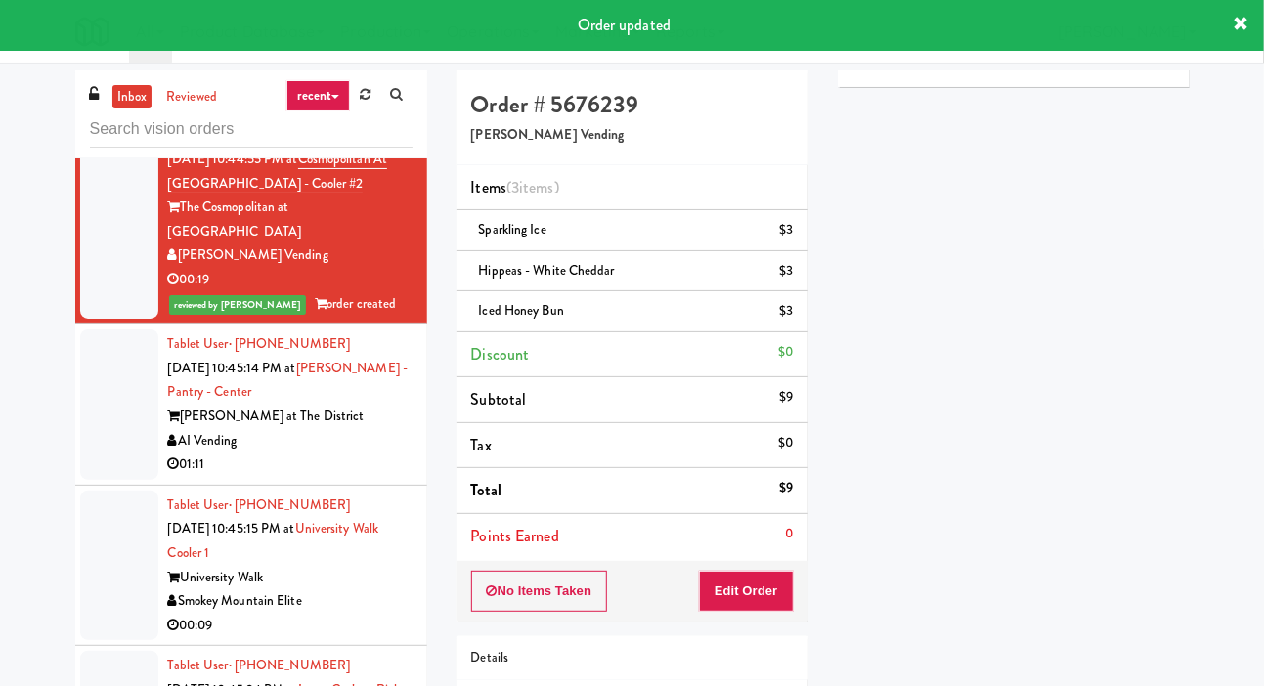
click at [57, 394] on div "inbox reviewed recent all unclear take inventory issue suspicious failed recent…" at bounding box center [632, 445] width 1264 height 751
click at [95, 342] on div at bounding box center [119, 404] width 78 height 151
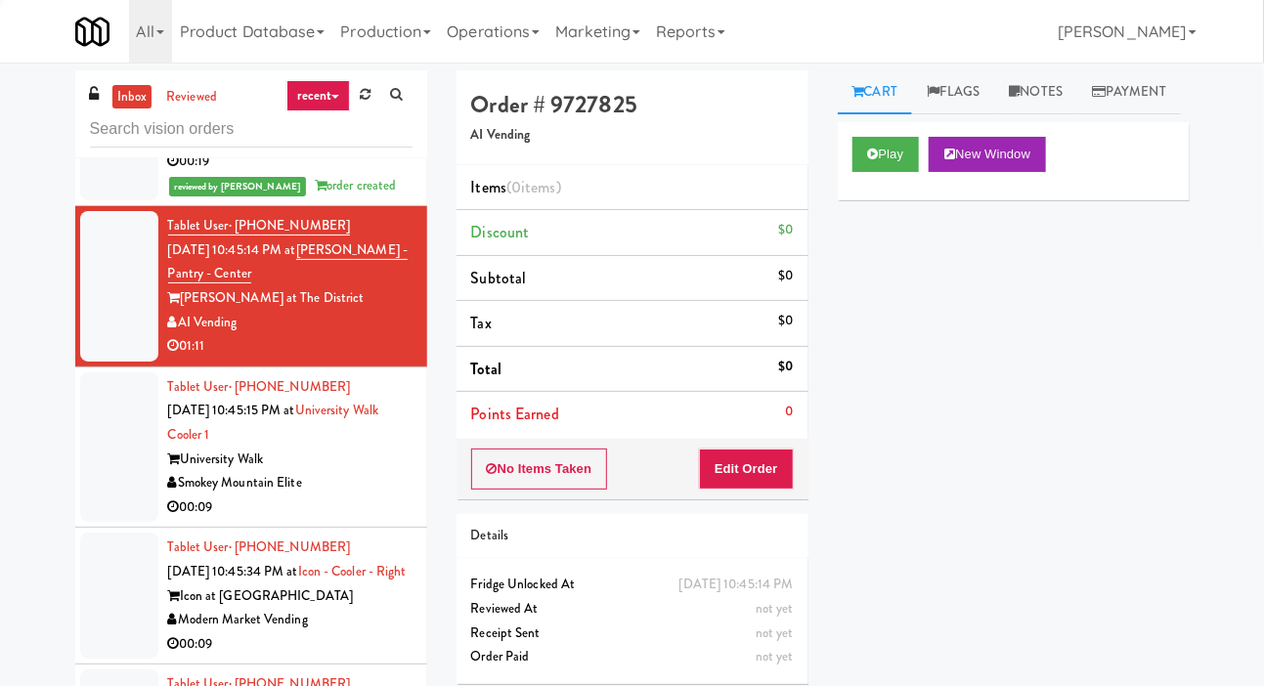
scroll to position [2284, 0]
click at [876, 172] on button "Play" at bounding box center [885, 154] width 67 height 35
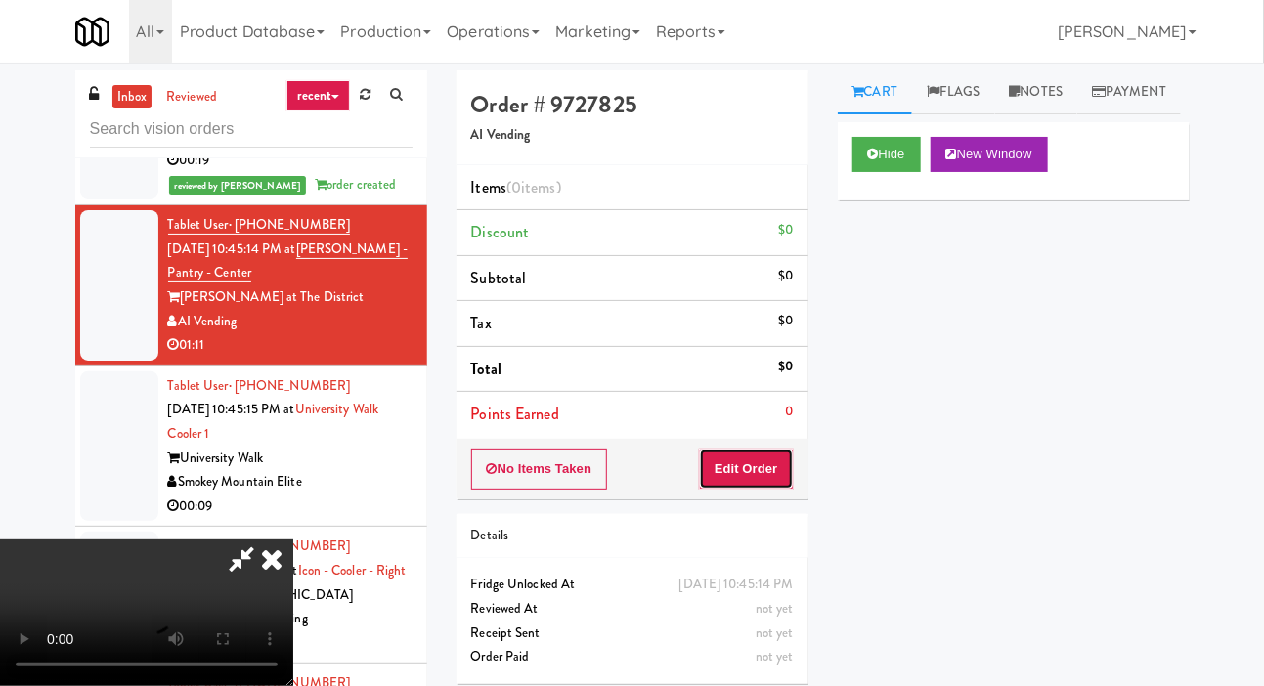
click at [756, 453] on button "Edit Order" at bounding box center [746, 469] width 95 height 41
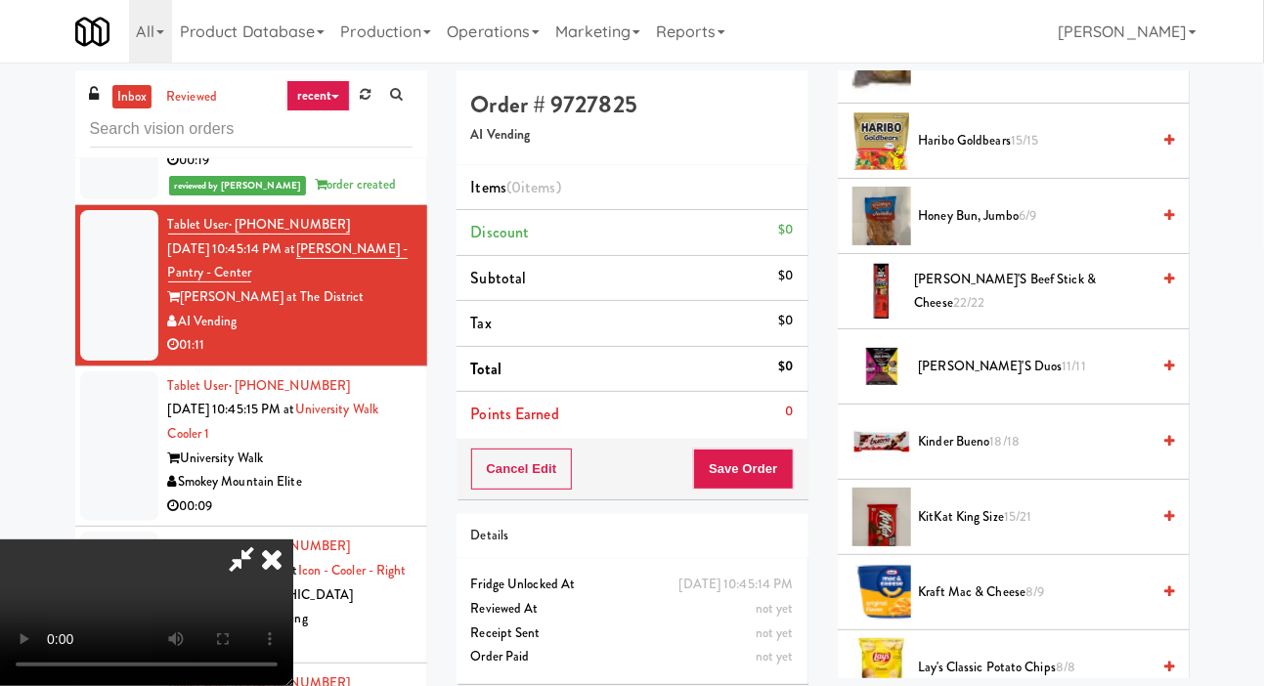
scroll to position [913, 0]
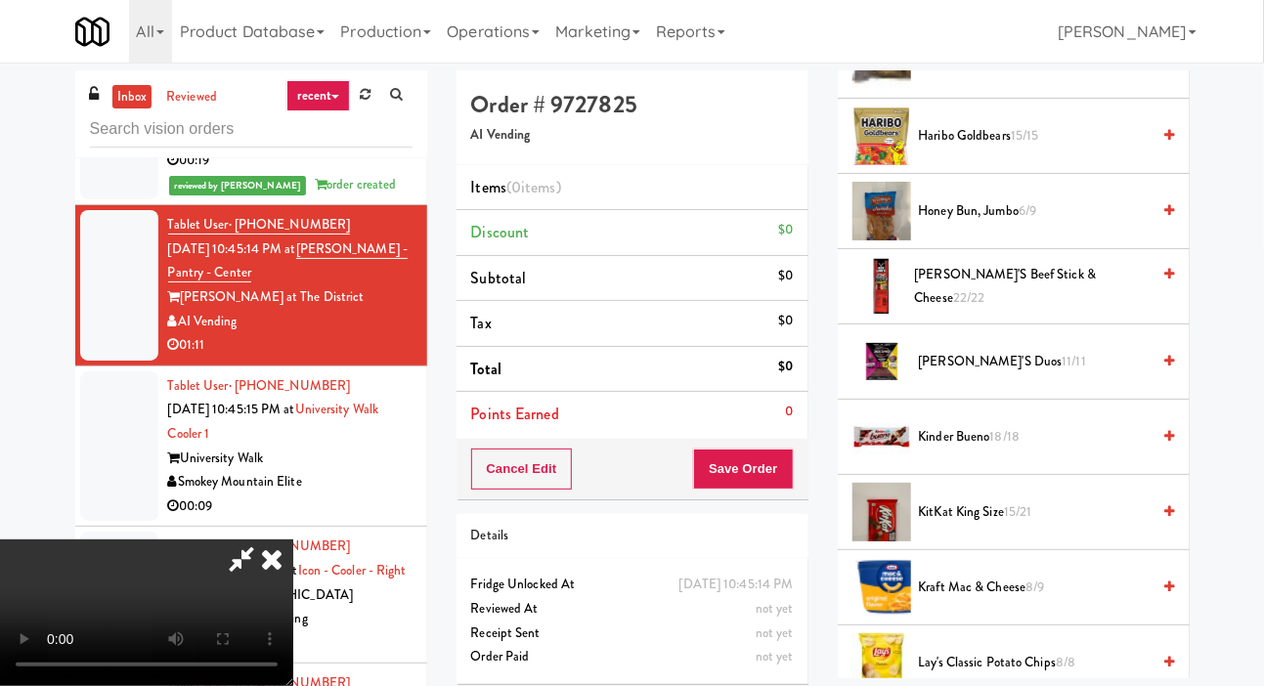
click at [1076, 311] on span "Jack Link's Beef Stick & Cheese 22/22" at bounding box center [1032, 287] width 236 height 48
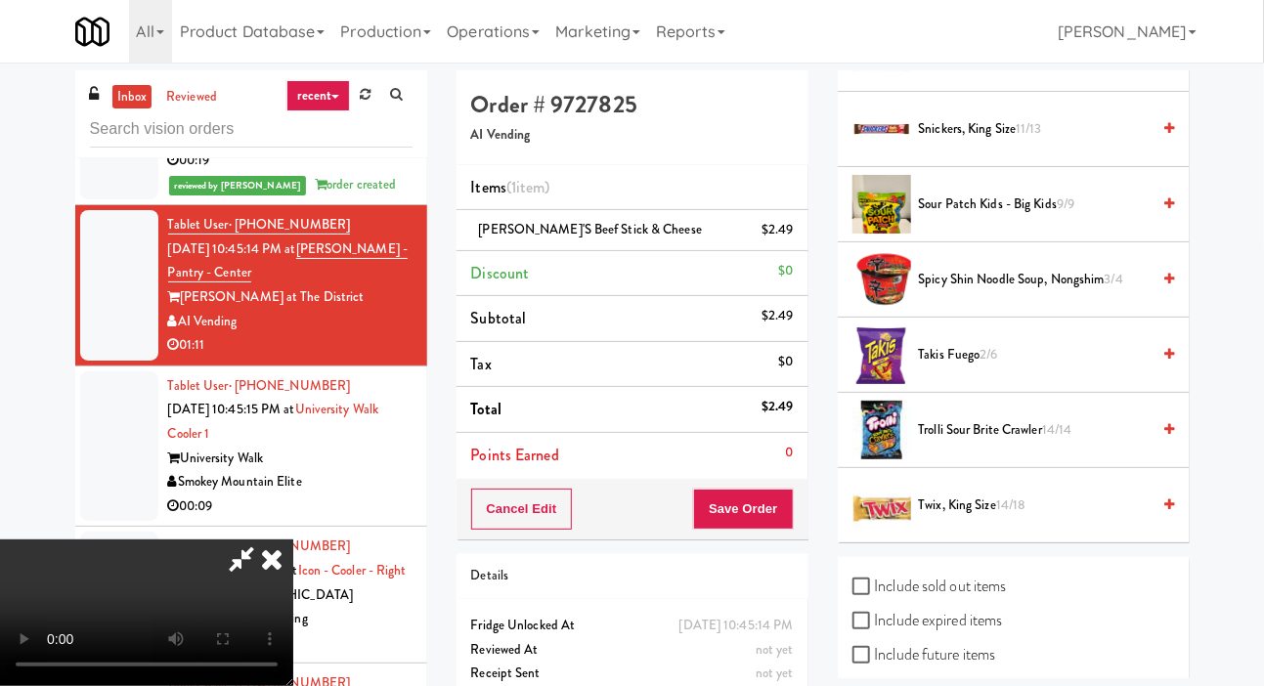
scroll to position [2049, 0]
click at [1072, 366] on span "Takis Fuego 2/6" at bounding box center [1035, 354] width 232 height 24
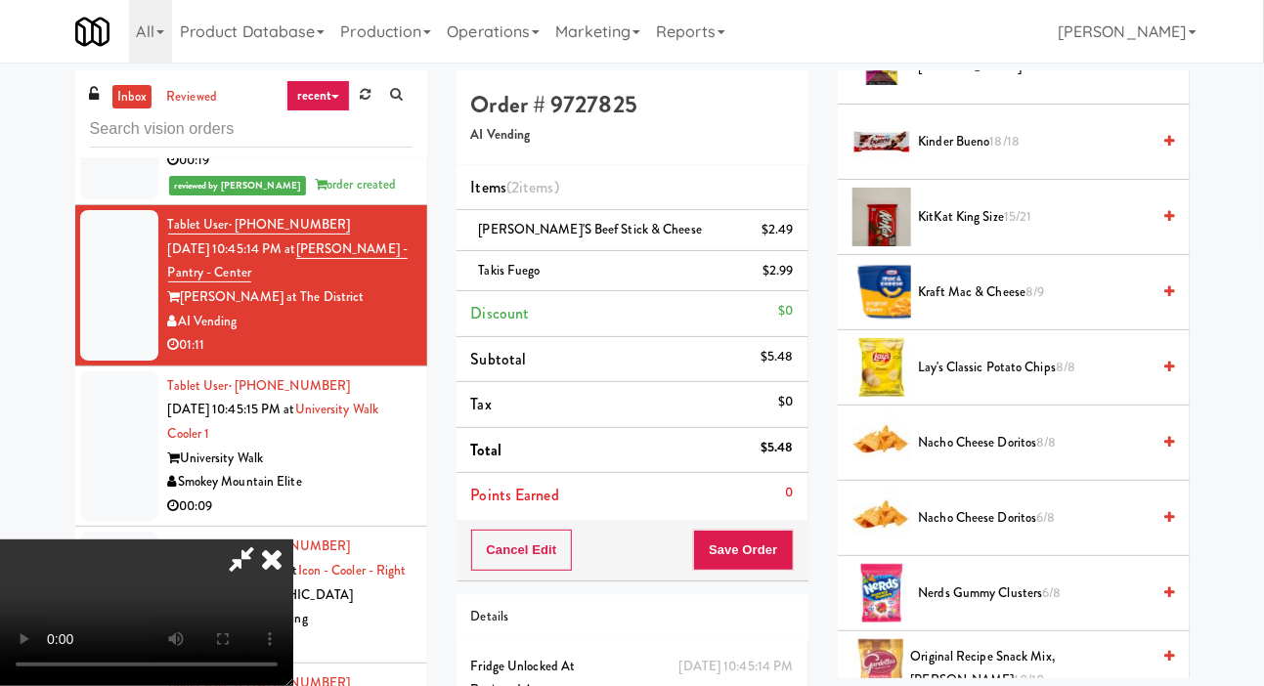
scroll to position [1208, 0]
click at [1065, 455] on span "Nacho Cheese Doritos 8/8" at bounding box center [1035, 443] width 232 height 24
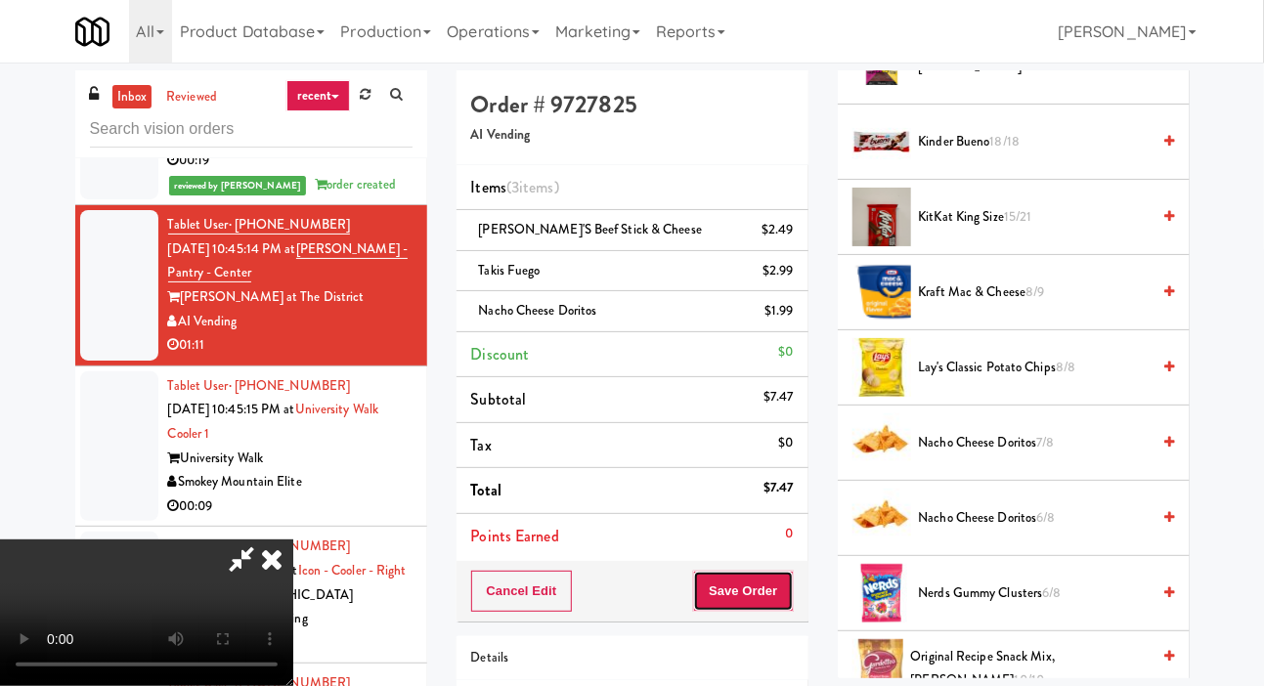
click at [789, 597] on button "Save Order" at bounding box center [743, 591] width 100 height 41
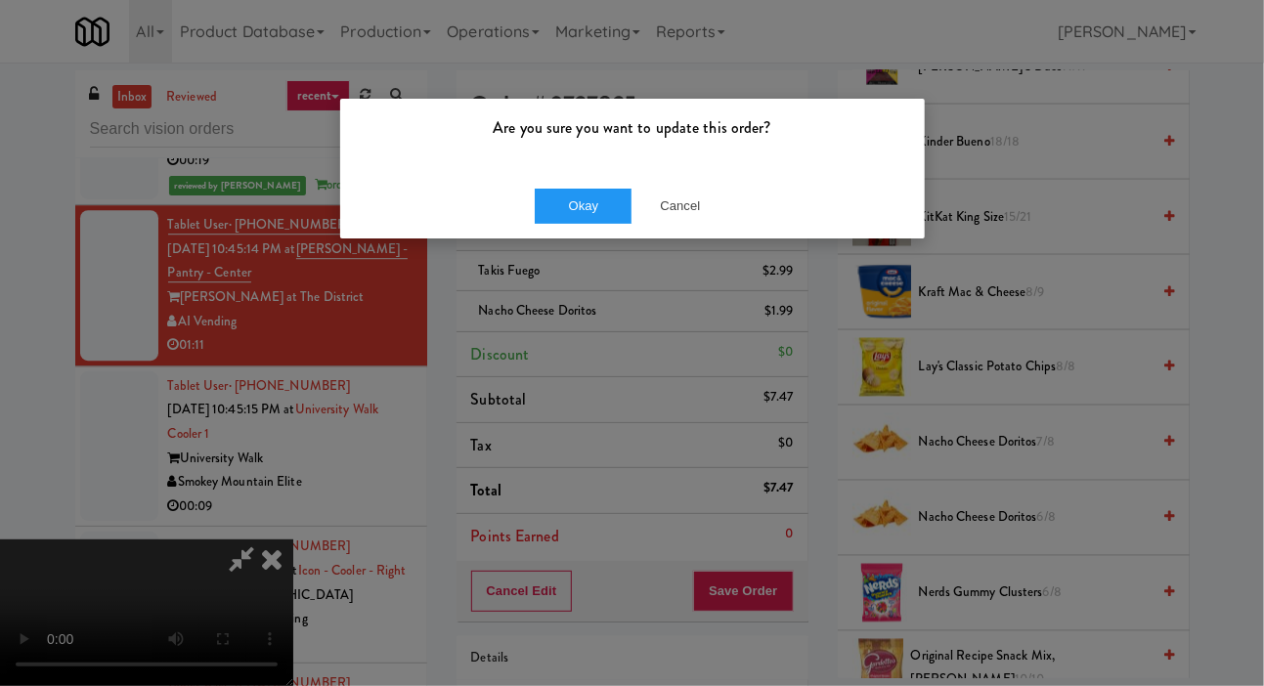
click at [574, 175] on div "Okay Cancel" at bounding box center [632, 205] width 584 height 65
click at [553, 217] on button "Okay" at bounding box center [584, 206] width 98 height 35
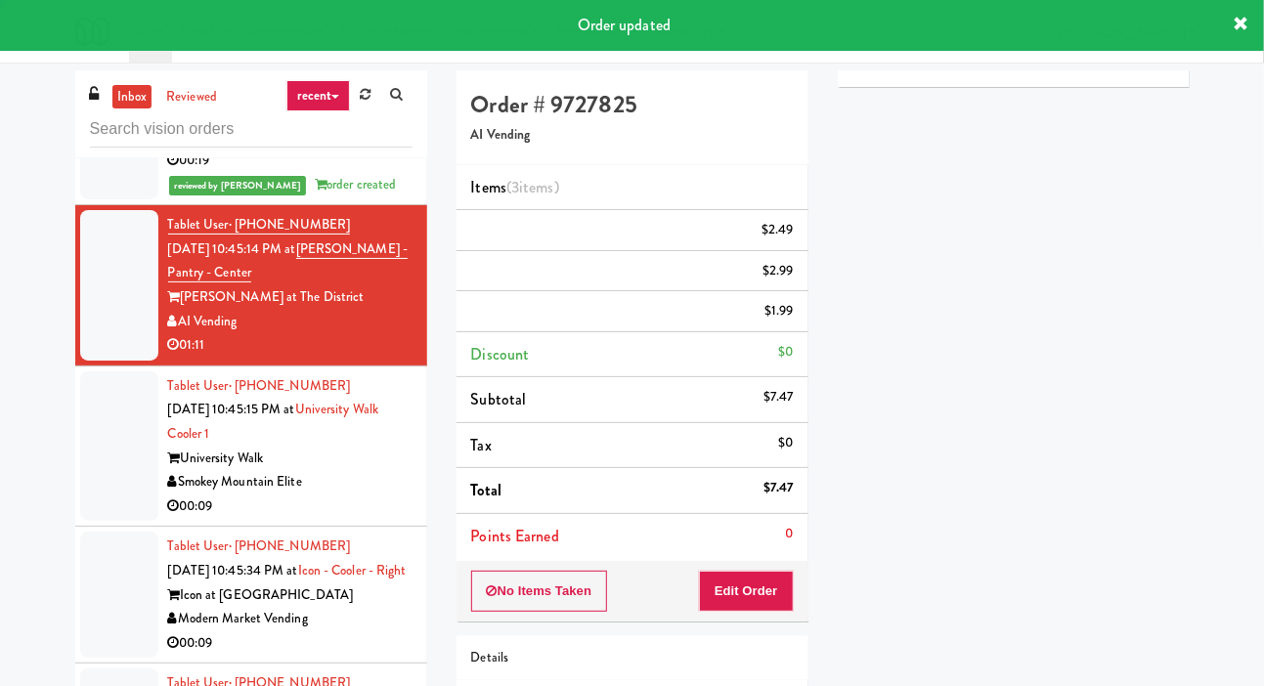
scroll to position [0, 0]
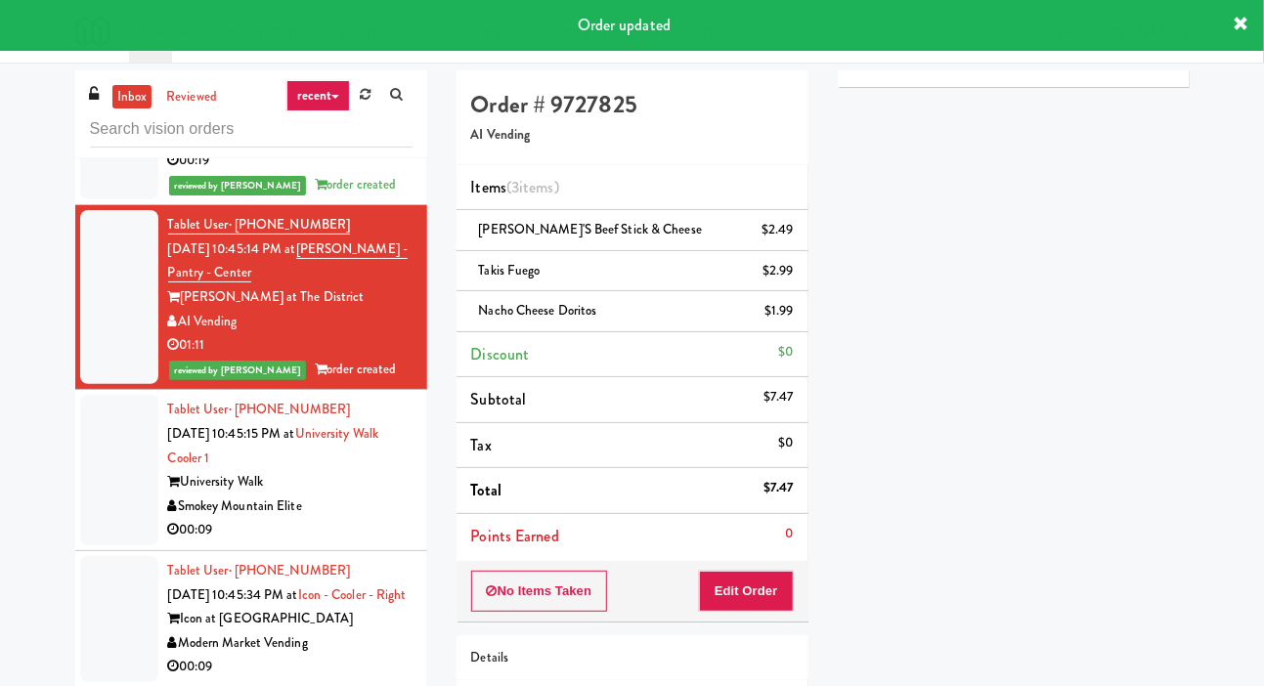
click at [105, 411] on div at bounding box center [119, 470] width 78 height 151
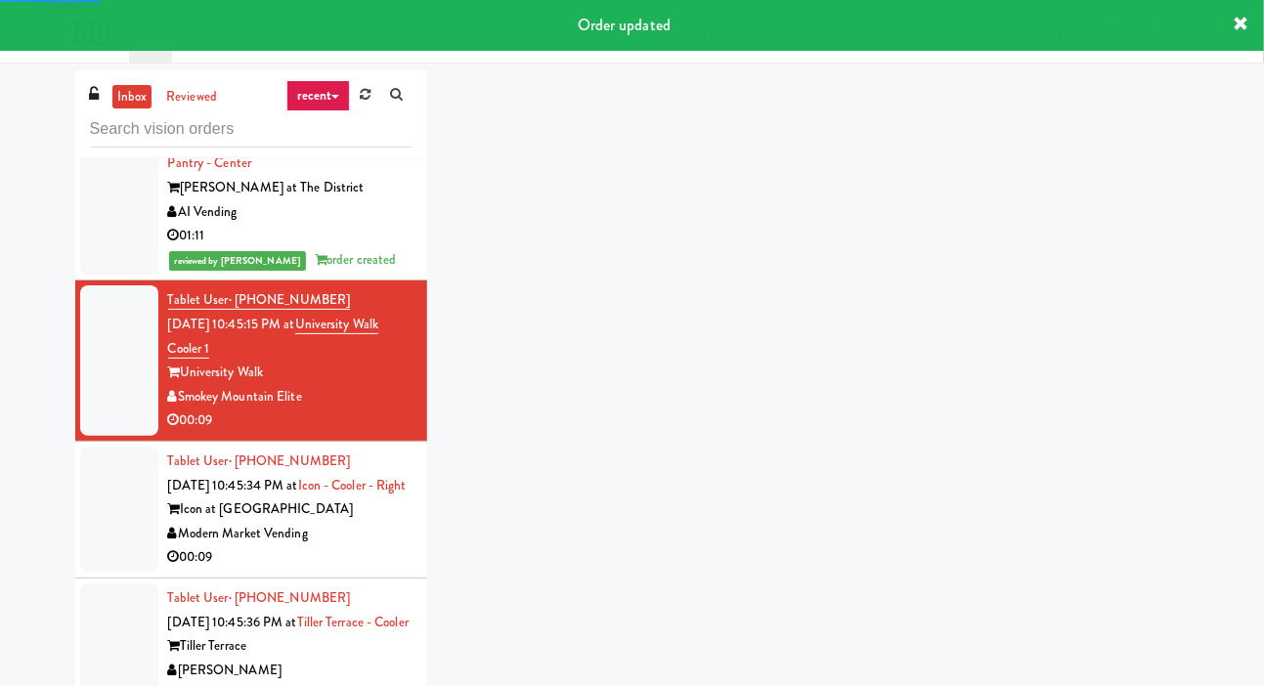
scroll to position [2396, 0]
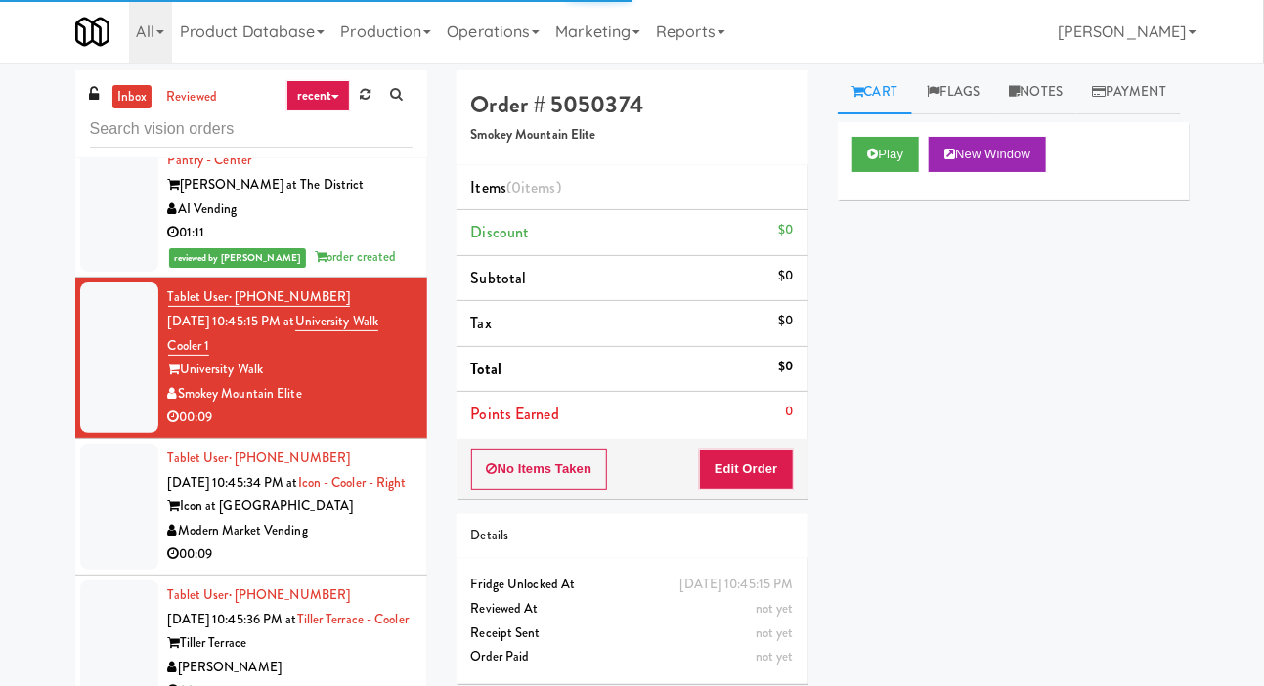
click at [1077, 114] on link "Payment" at bounding box center [1129, 92] width 104 height 44
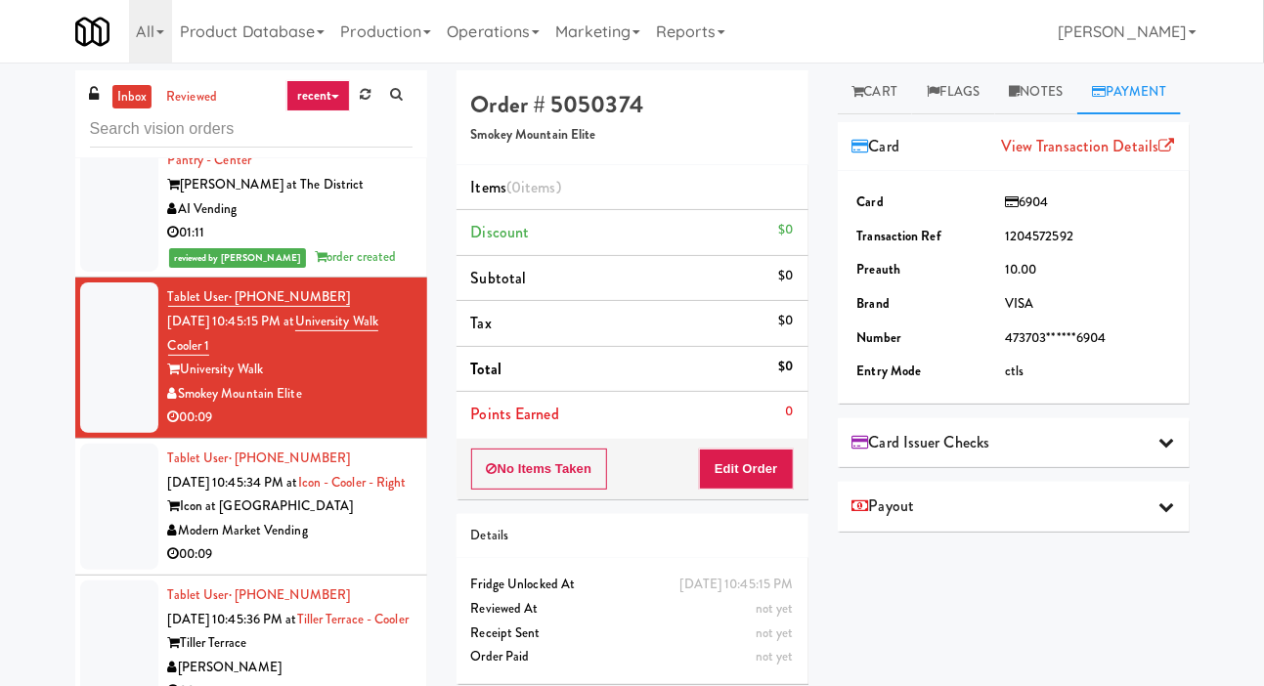
click at [892, 98] on link "Cart" at bounding box center [875, 92] width 75 height 44
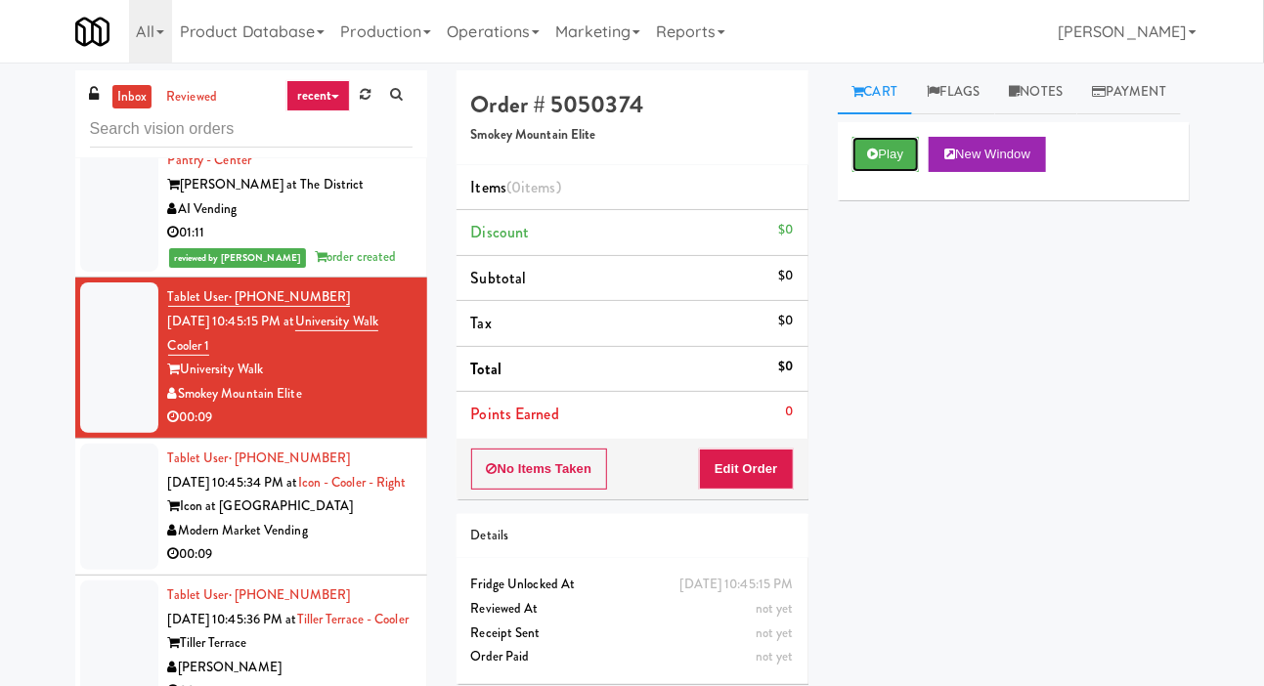
click at [883, 172] on button "Play" at bounding box center [885, 154] width 67 height 35
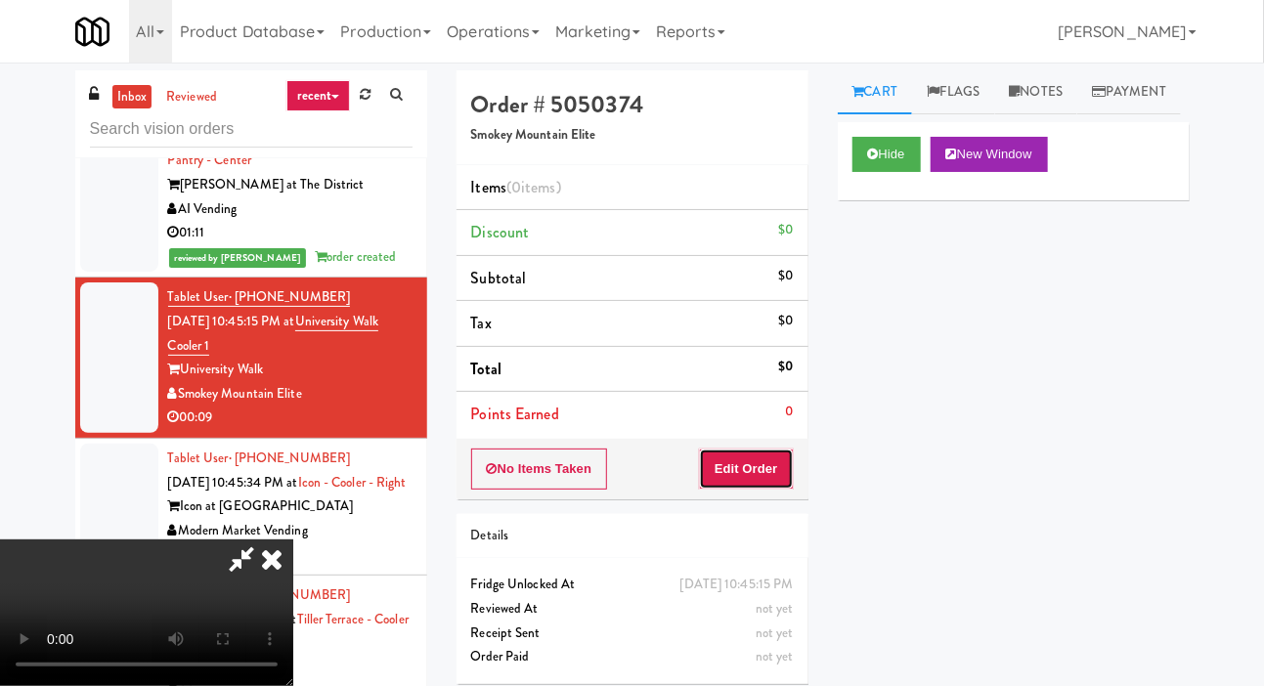
click at [755, 453] on button "Edit Order" at bounding box center [746, 469] width 95 height 41
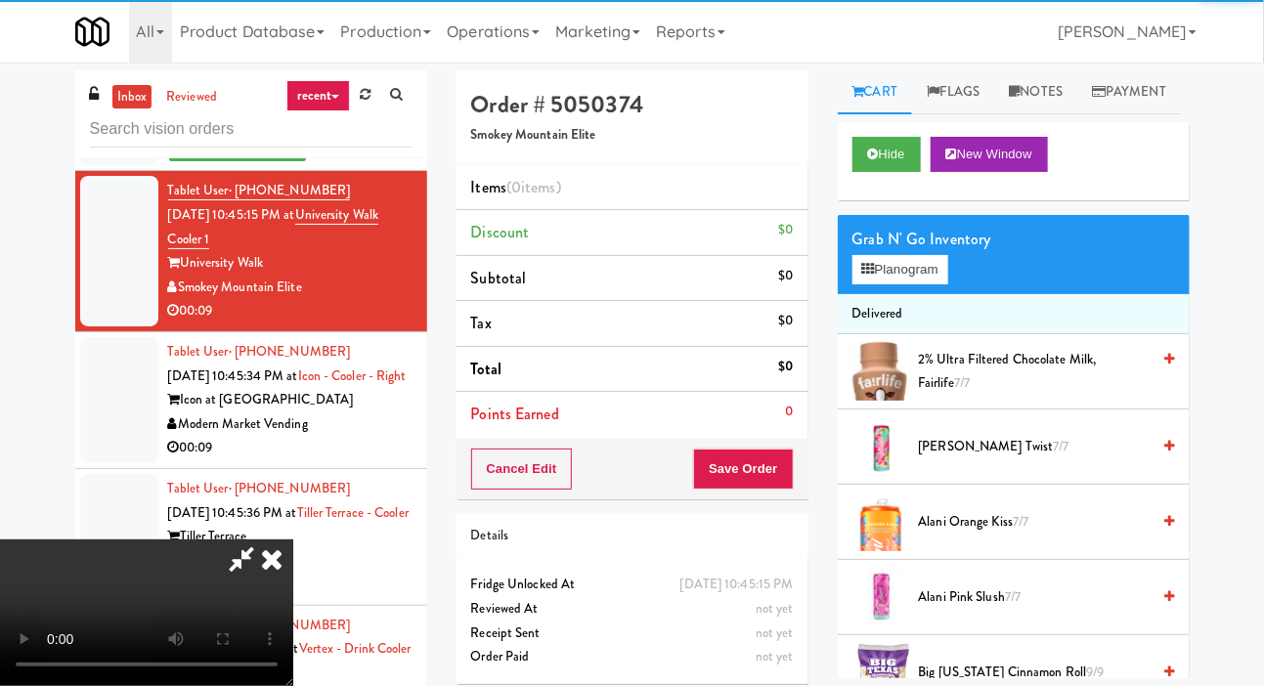
scroll to position [2511, 0]
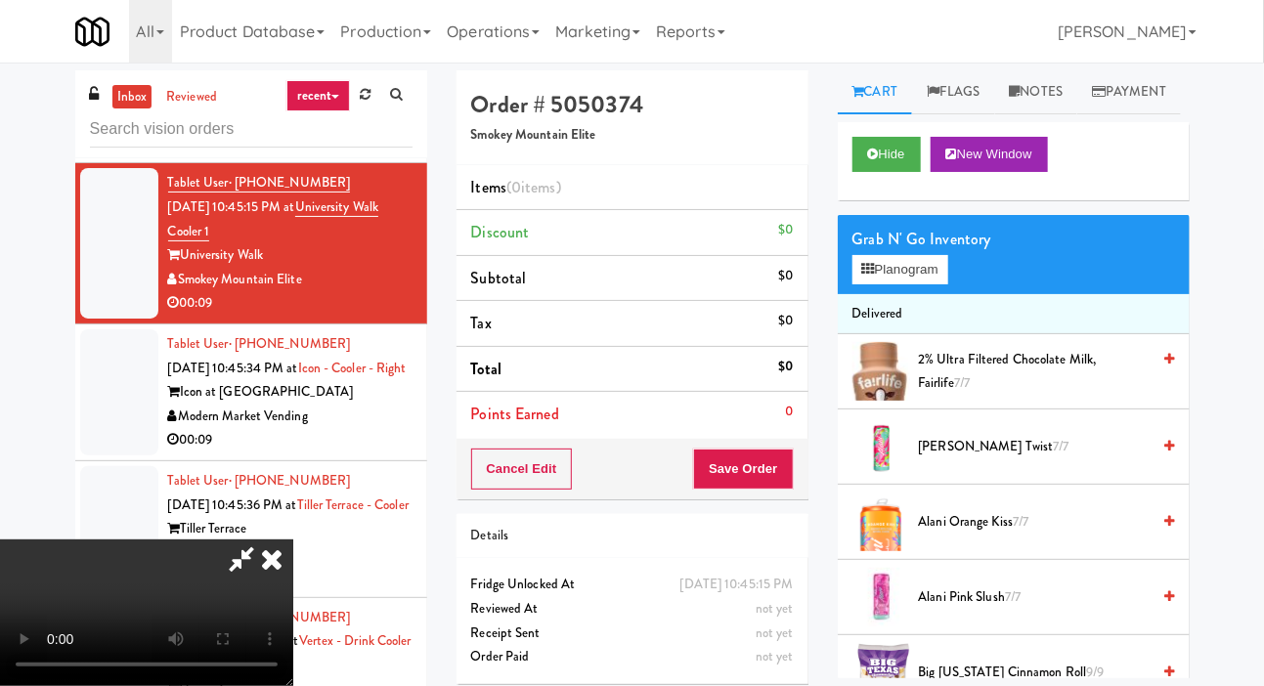
click at [1261, 325] on div "inbox reviewed recent all unclear take inventory issue suspicious failed recent…" at bounding box center [632, 414] width 1264 height 689
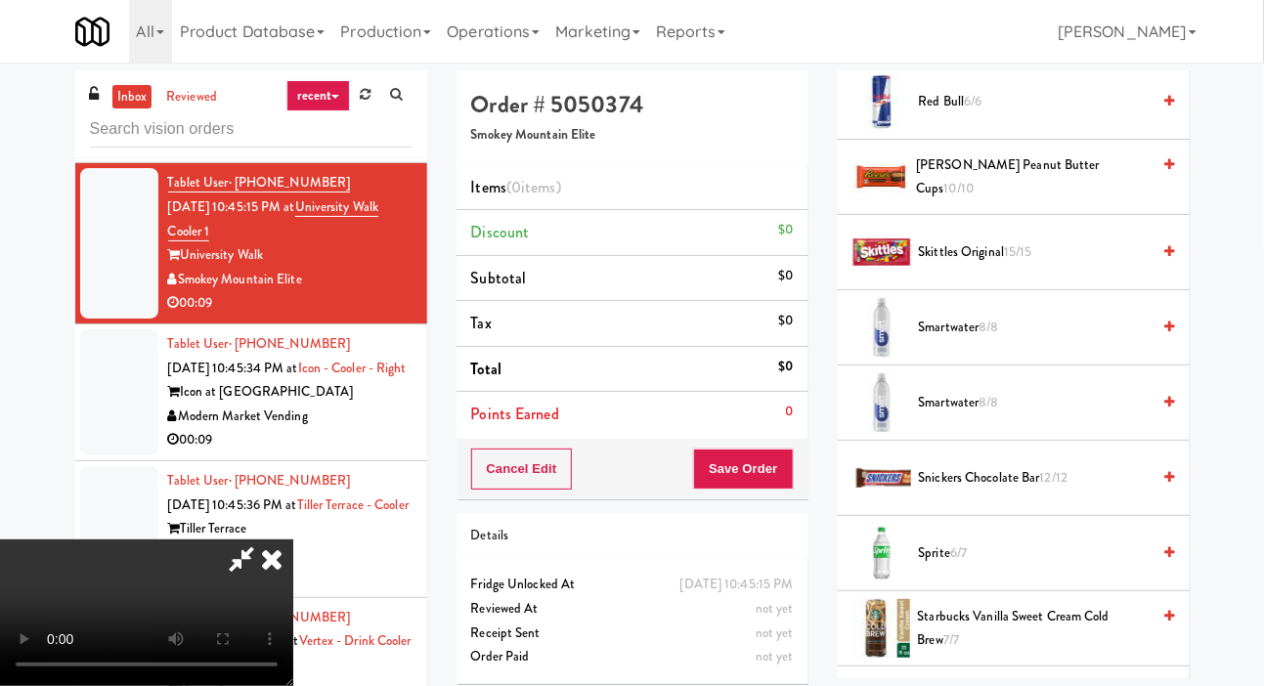
scroll to position [2446, 0]
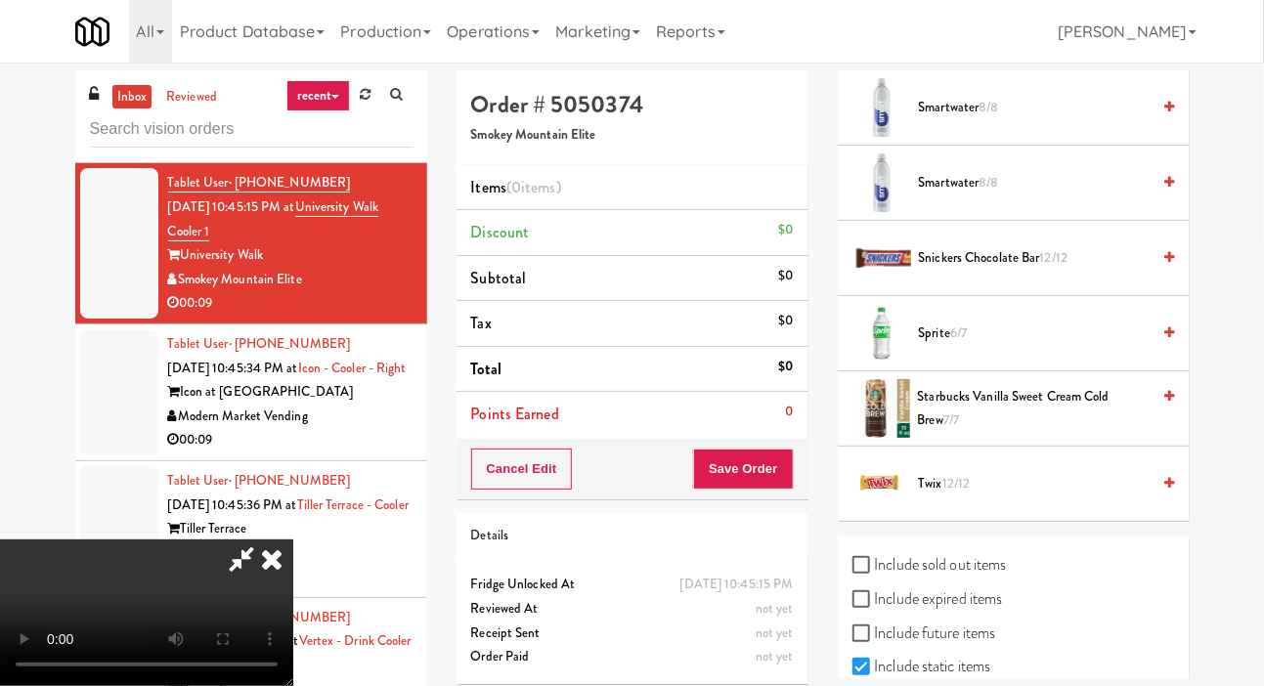
click at [1004, 346] on span "Sprite 6/7" at bounding box center [1035, 334] width 232 height 24
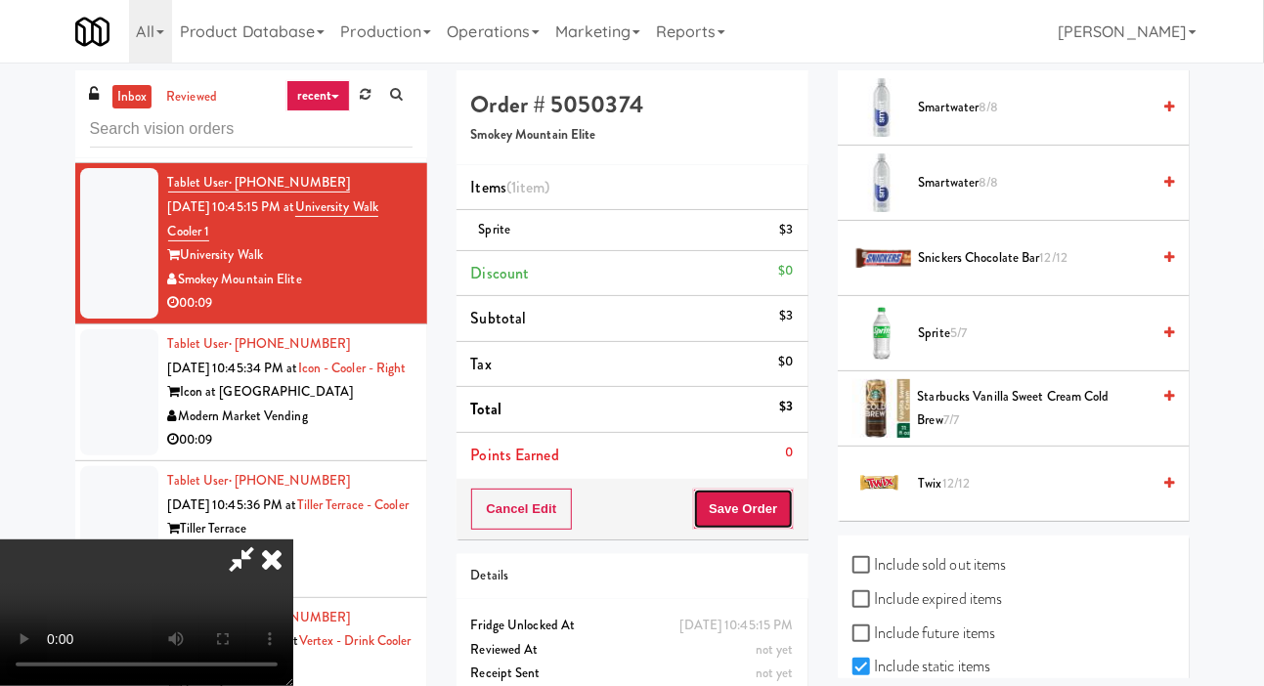
click at [789, 498] on button "Save Order" at bounding box center [743, 509] width 100 height 41
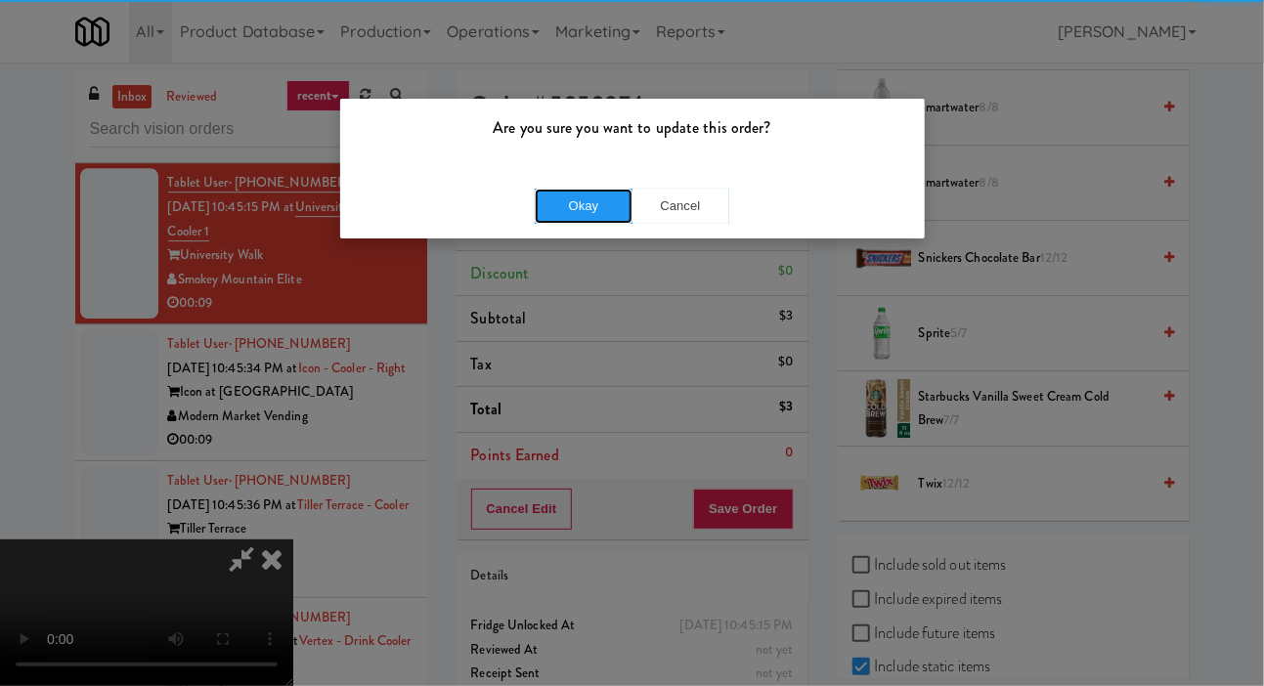
click at [562, 221] on button "Okay" at bounding box center [584, 206] width 98 height 35
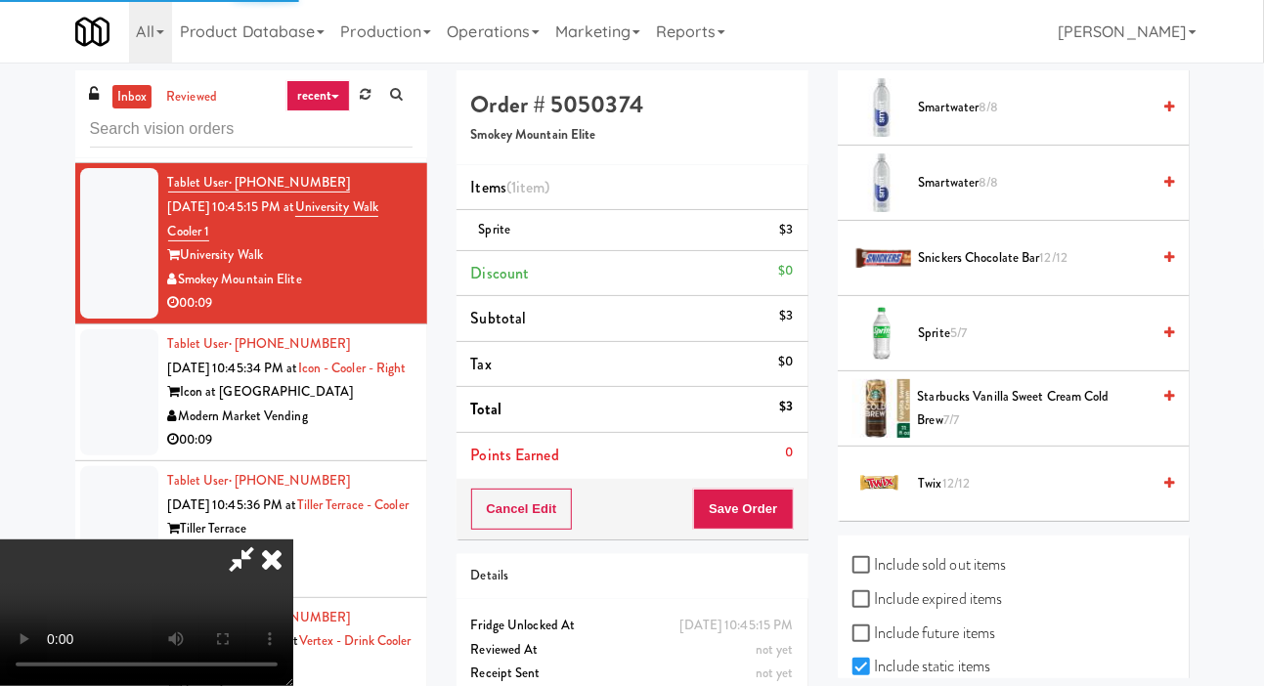
scroll to position [113, 0]
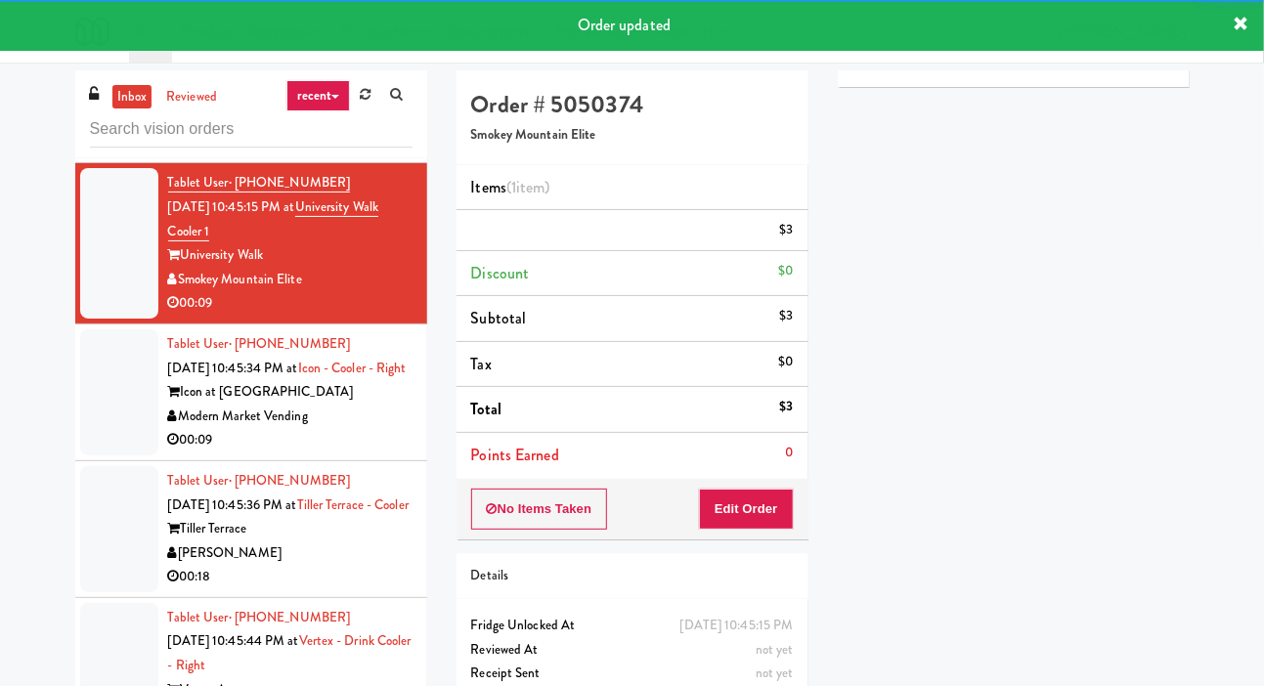
click at [100, 400] on div at bounding box center [119, 392] width 78 height 126
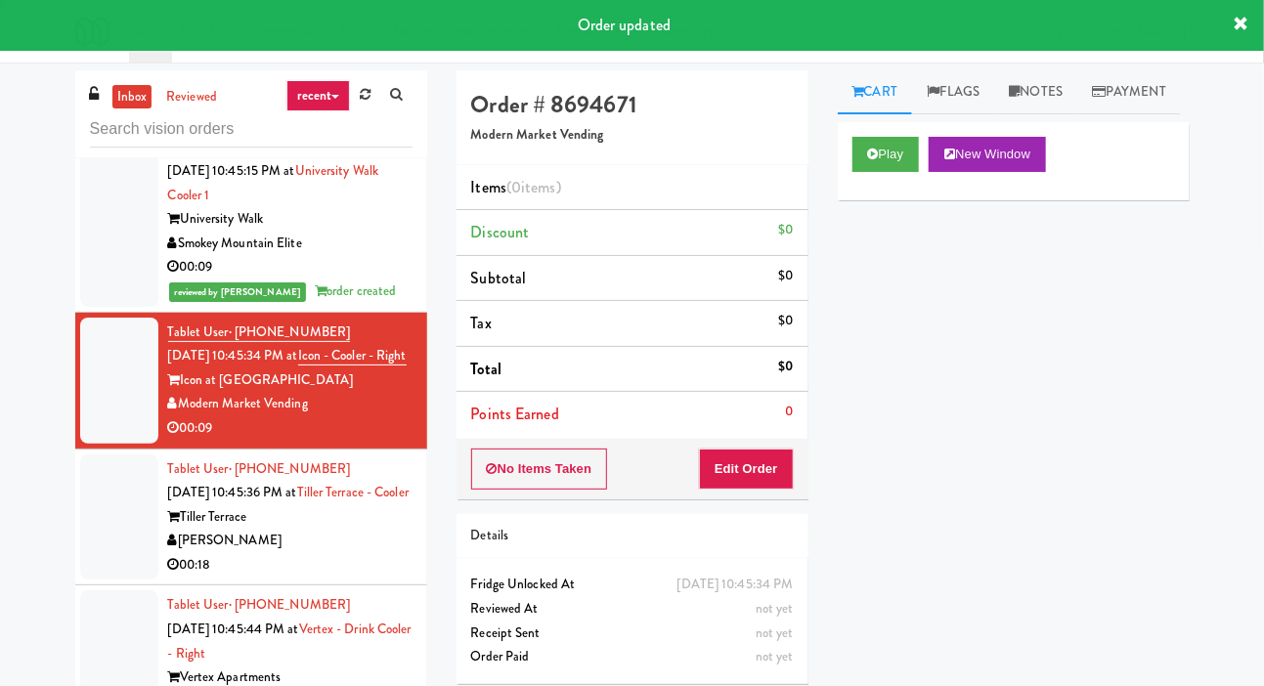
scroll to position [2548, 0]
click at [908, 172] on button "Play" at bounding box center [885, 154] width 67 height 35
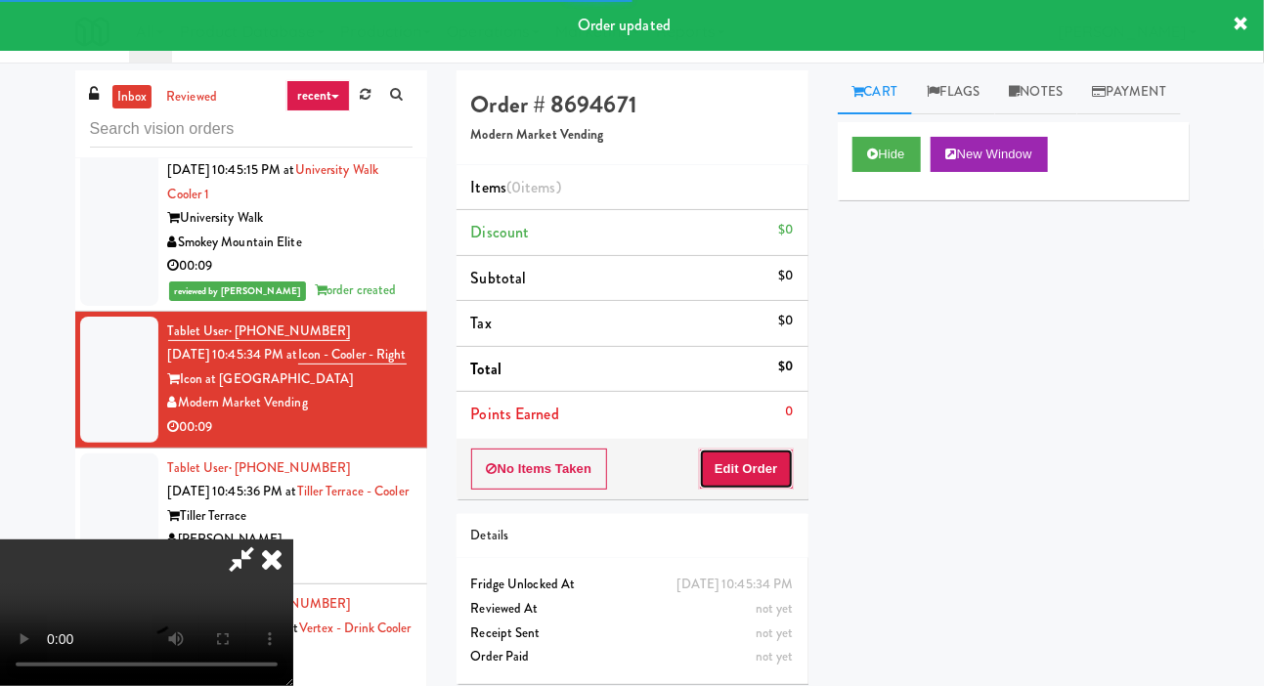
click at [788, 459] on button "Edit Order" at bounding box center [746, 469] width 95 height 41
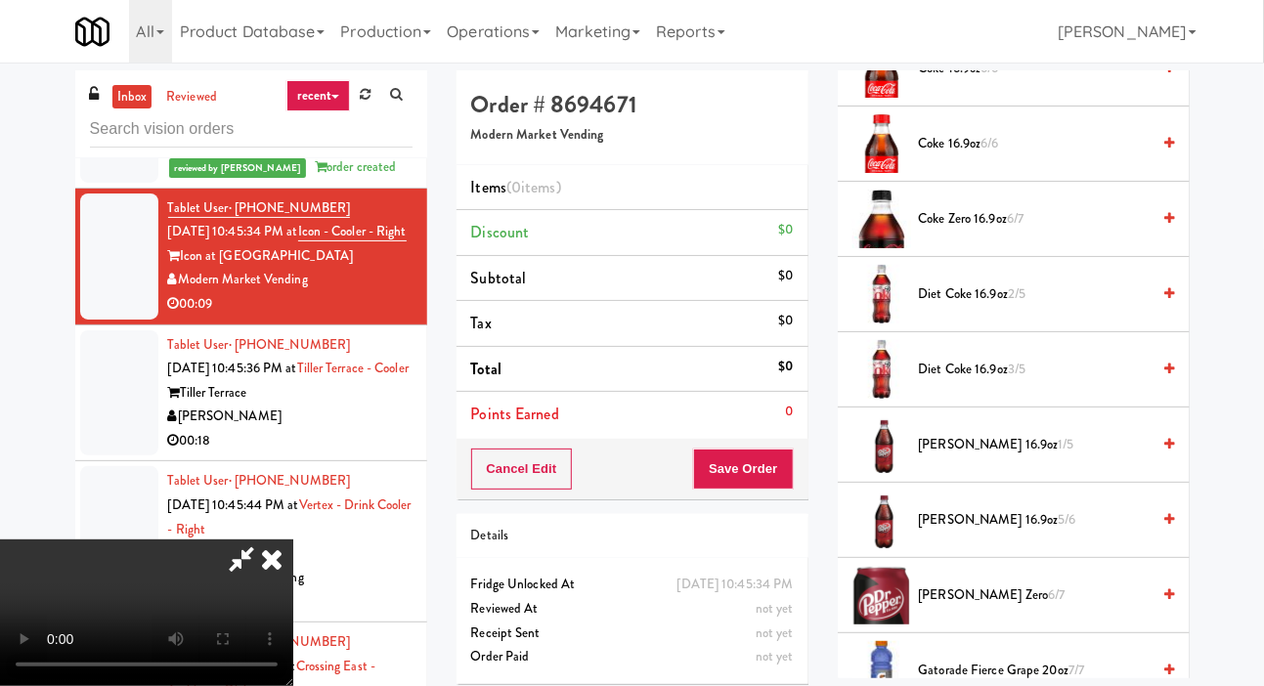
scroll to position [1143, 0]
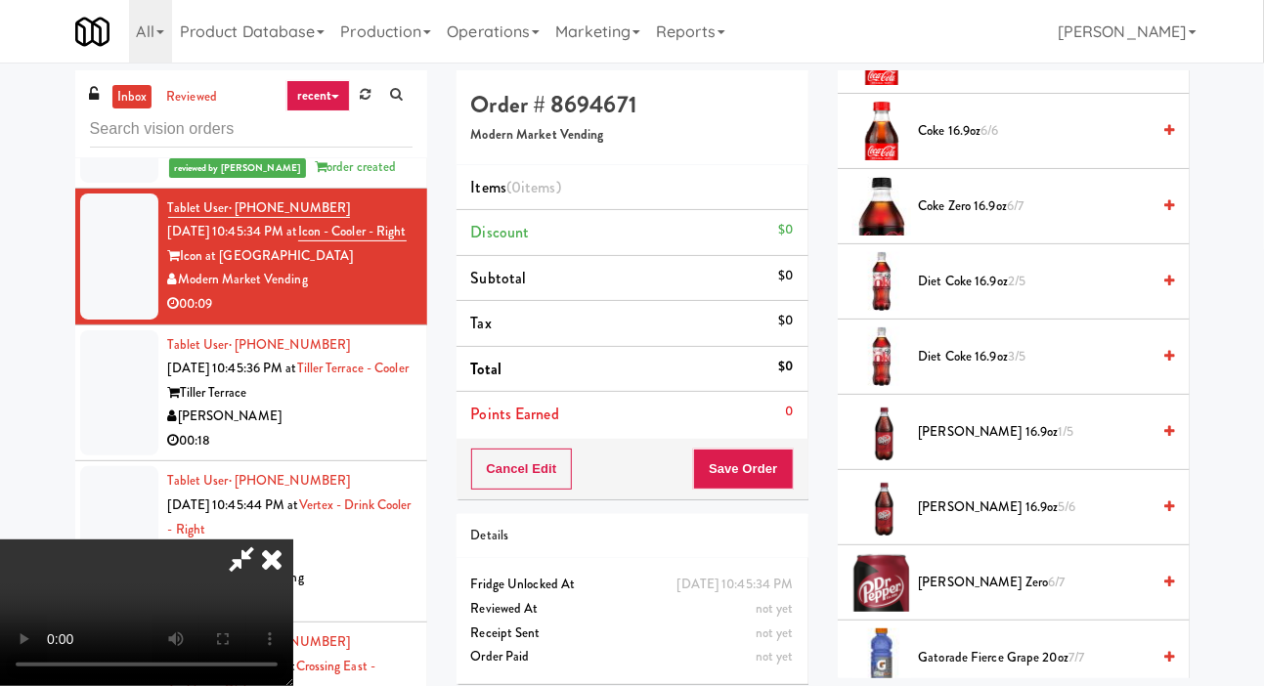
click at [1000, 445] on span "Dr. Pepper 16.9oz 1/5" at bounding box center [1035, 432] width 232 height 24
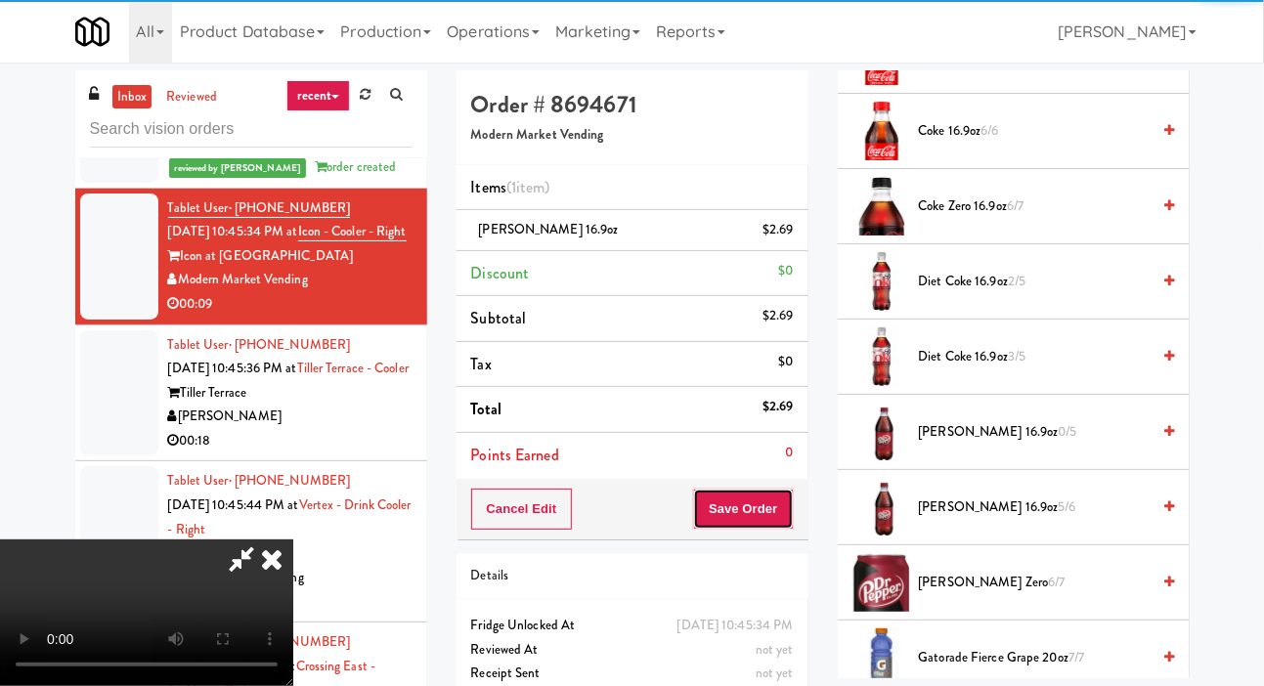
click at [786, 515] on button "Save Order" at bounding box center [743, 509] width 100 height 41
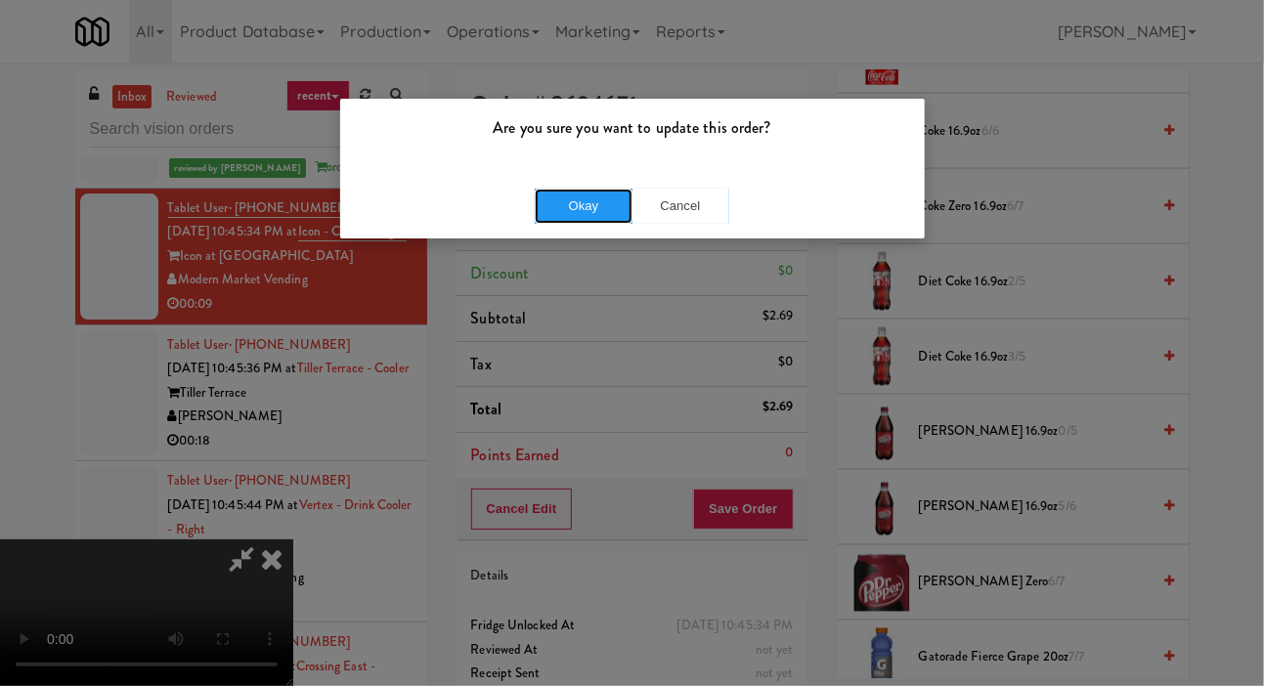
click at [548, 214] on button "Okay" at bounding box center [584, 206] width 98 height 35
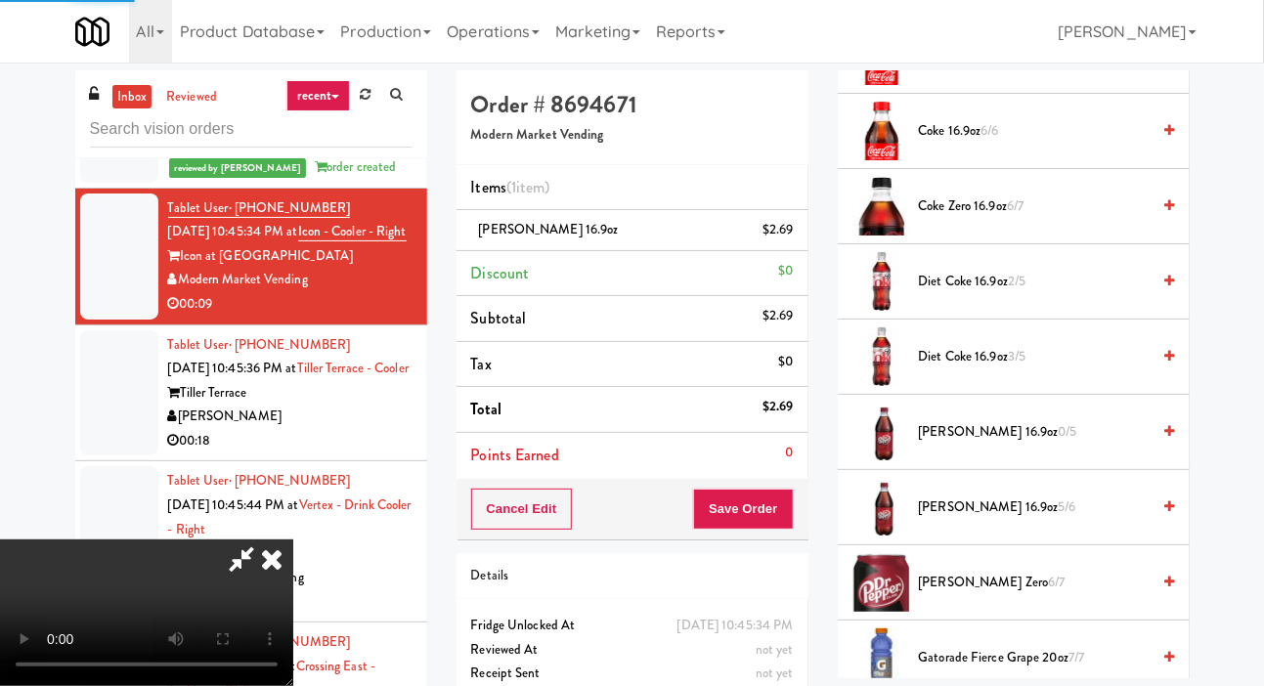
scroll to position [113, 0]
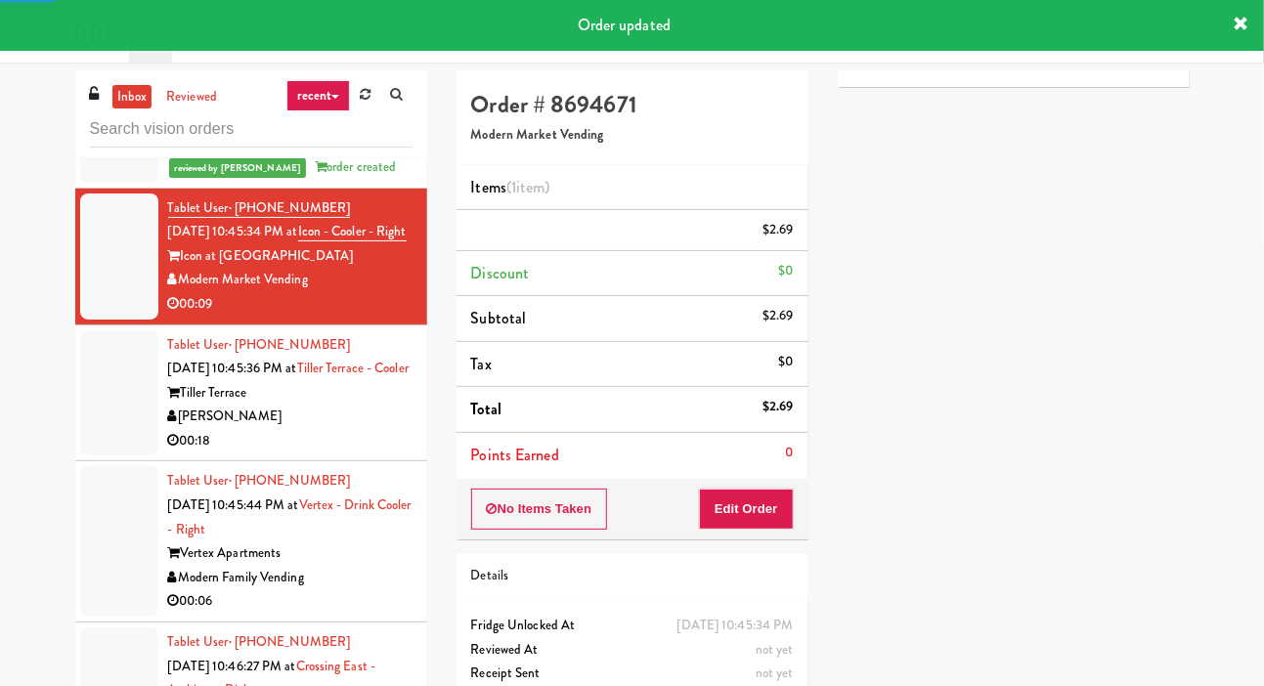
click at [98, 418] on div at bounding box center [119, 393] width 78 height 126
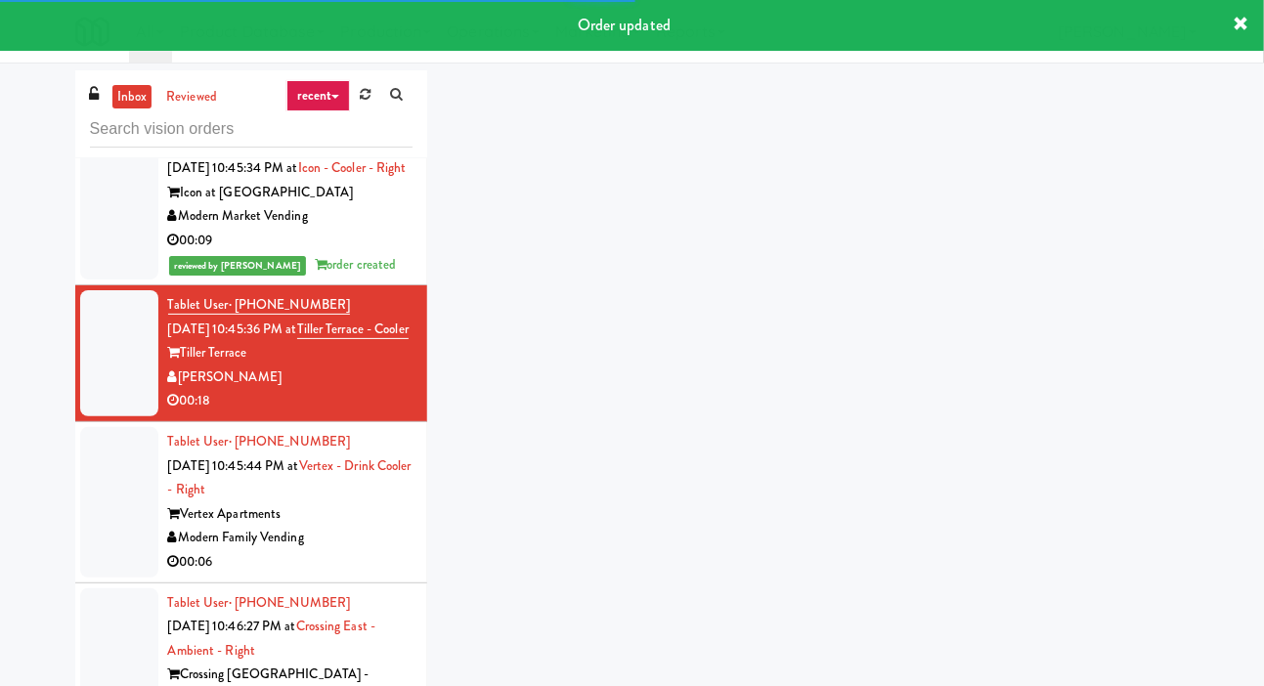
scroll to position [2773, 0]
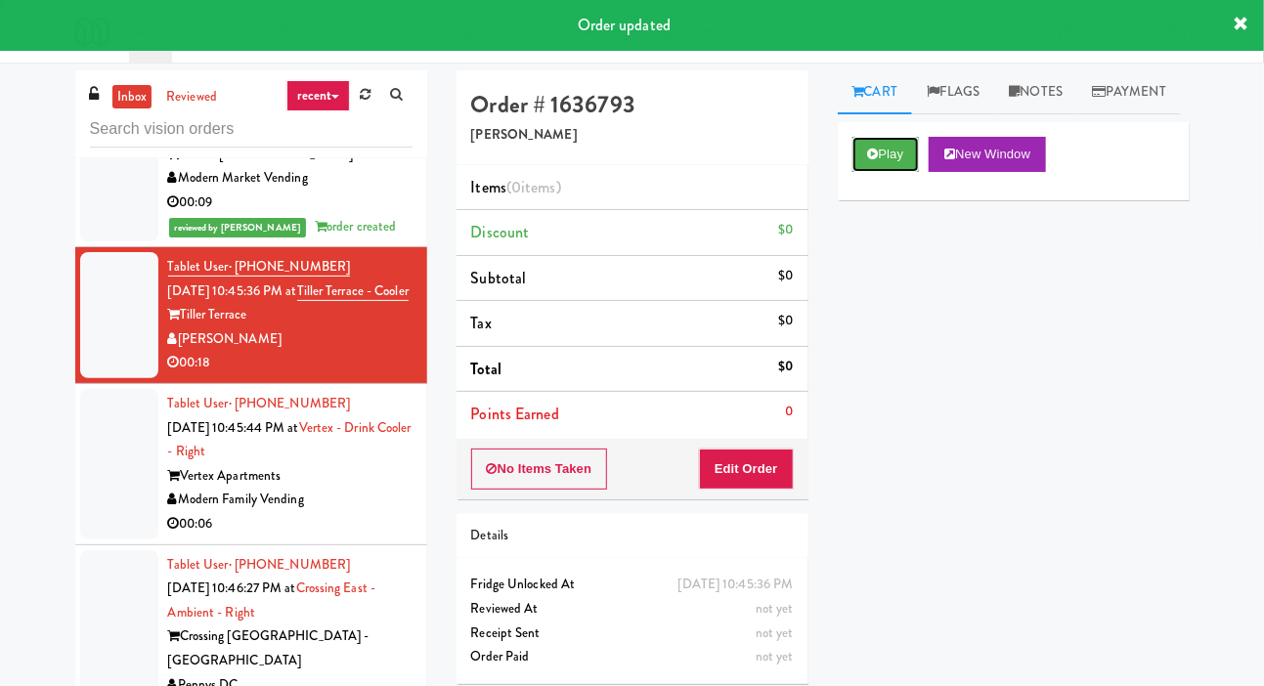
click at [876, 160] on icon at bounding box center [873, 154] width 11 height 13
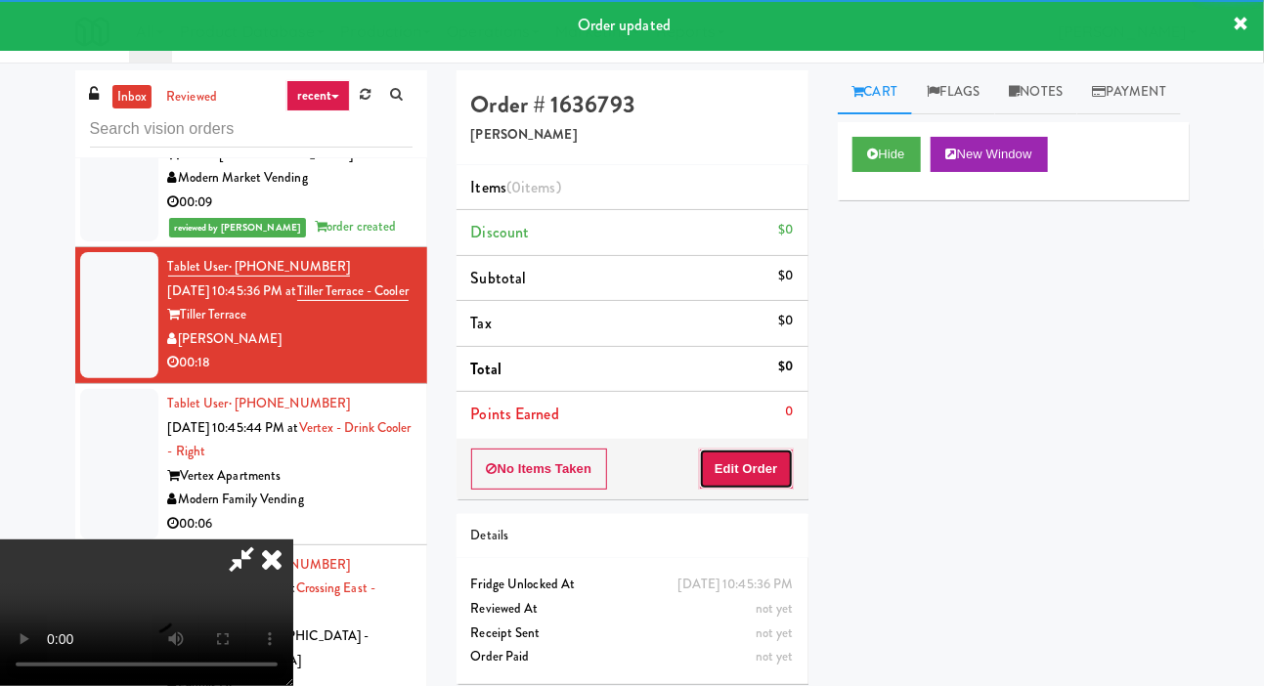
click at [761, 467] on button "Edit Order" at bounding box center [746, 469] width 95 height 41
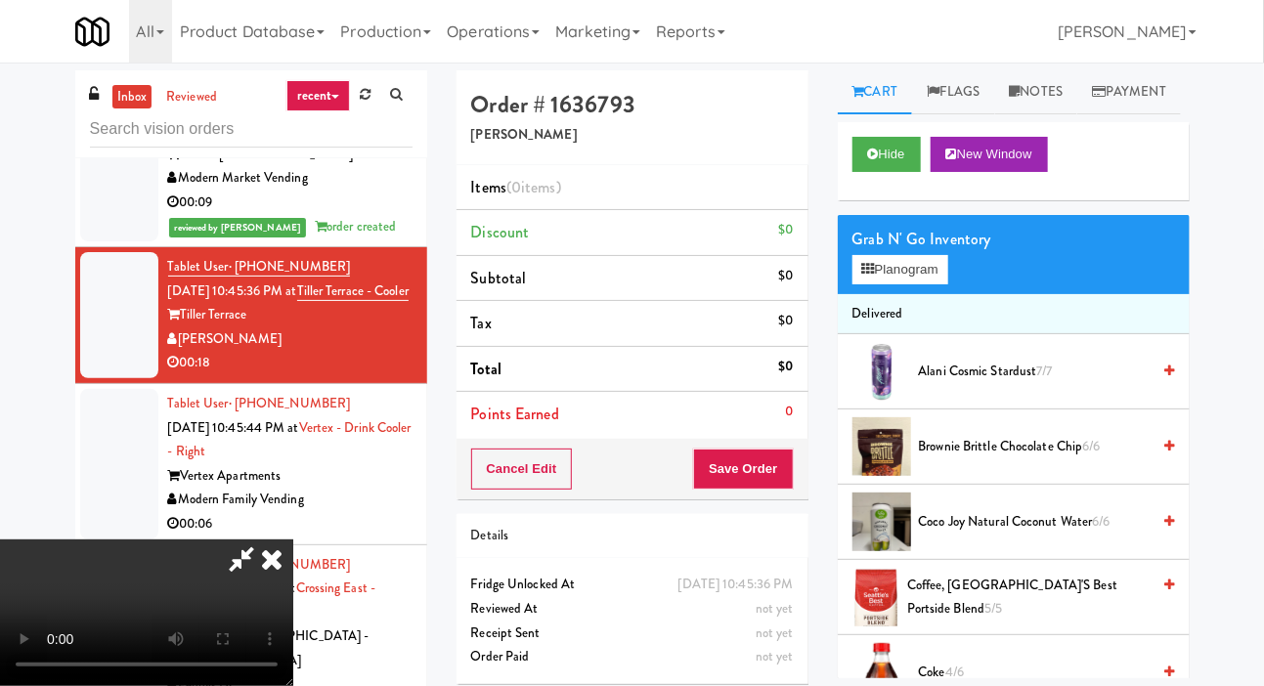
click at [1000, 384] on span "Alani Cosmic Stardust 7/7" at bounding box center [1035, 372] width 232 height 24
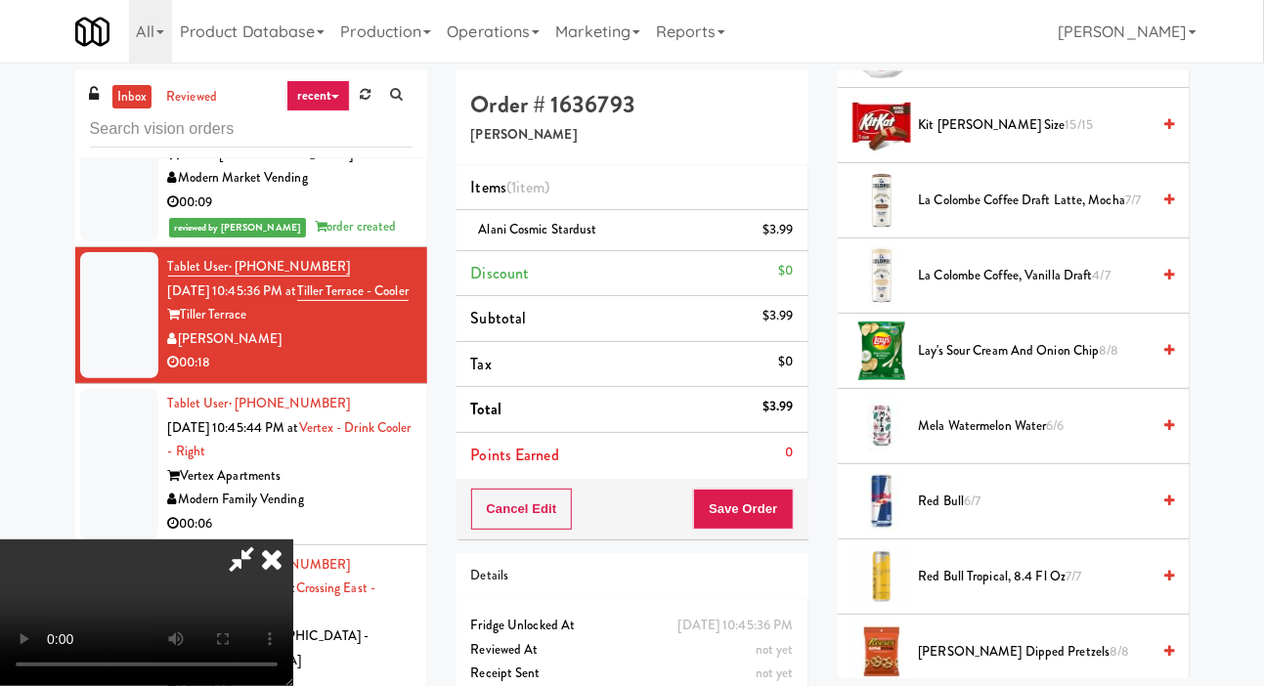
scroll to position [1298, 0]
click at [997, 441] on li "Mela Watermelon Water 6/6" at bounding box center [1014, 428] width 352 height 75
click at [1016, 441] on span "Mela Watermelon Water 6/6" at bounding box center [1035, 428] width 232 height 24
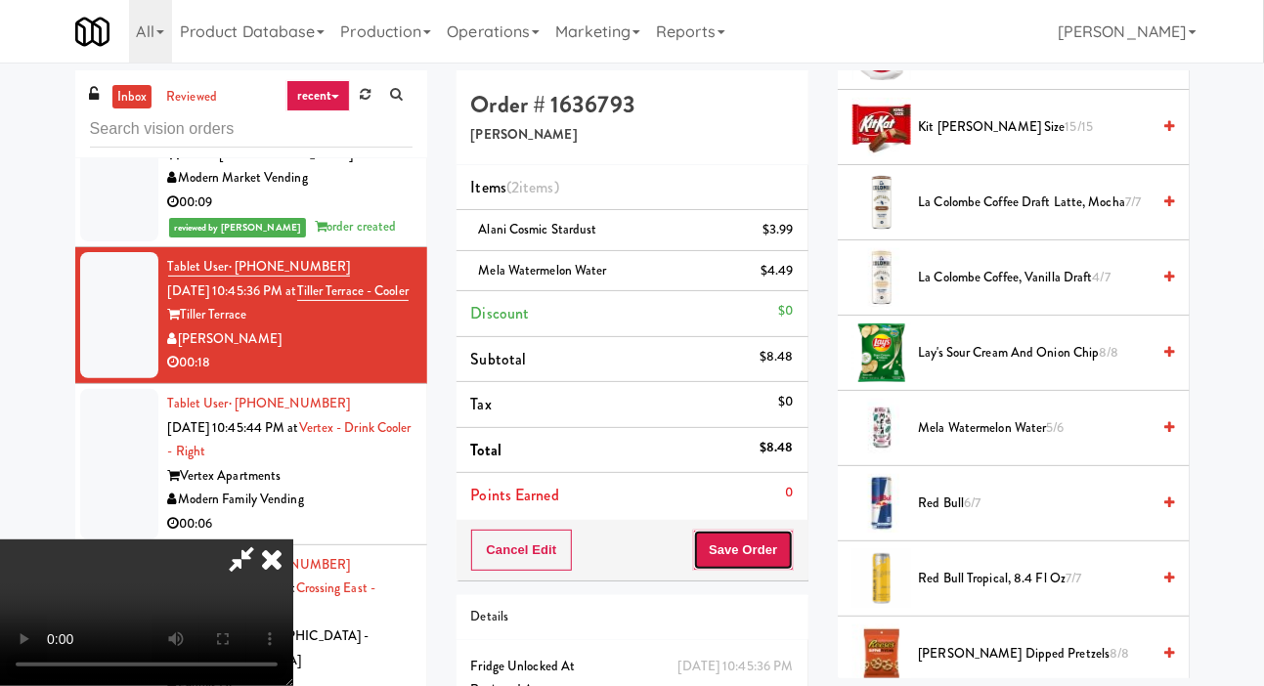
click at [789, 552] on button "Save Order" at bounding box center [743, 550] width 100 height 41
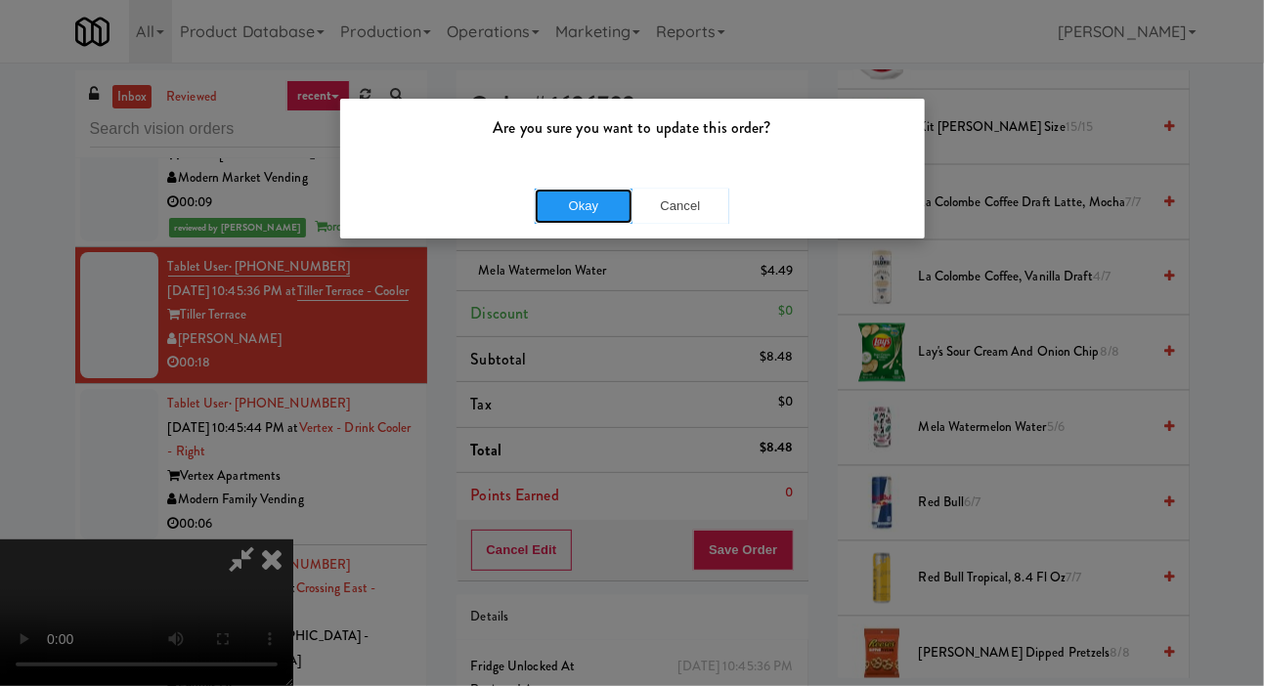
click at [560, 211] on button "Okay" at bounding box center [584, 206] width 98 height 35
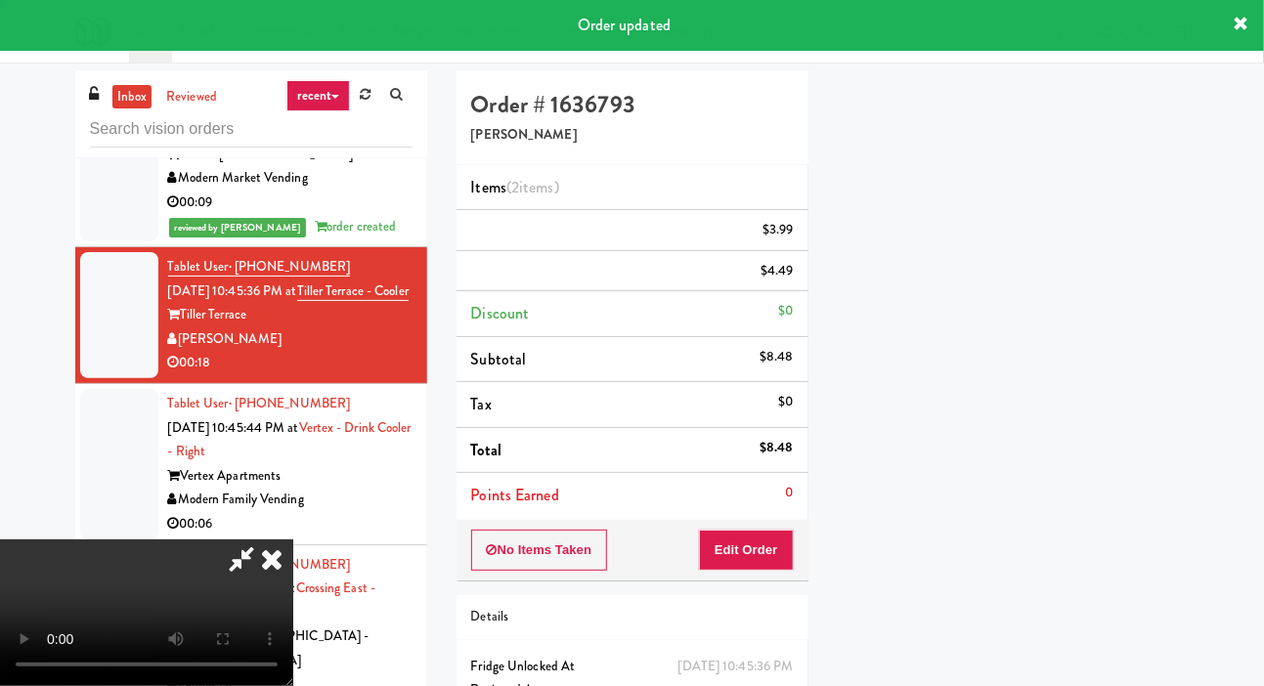
scroll to position [113, 0]
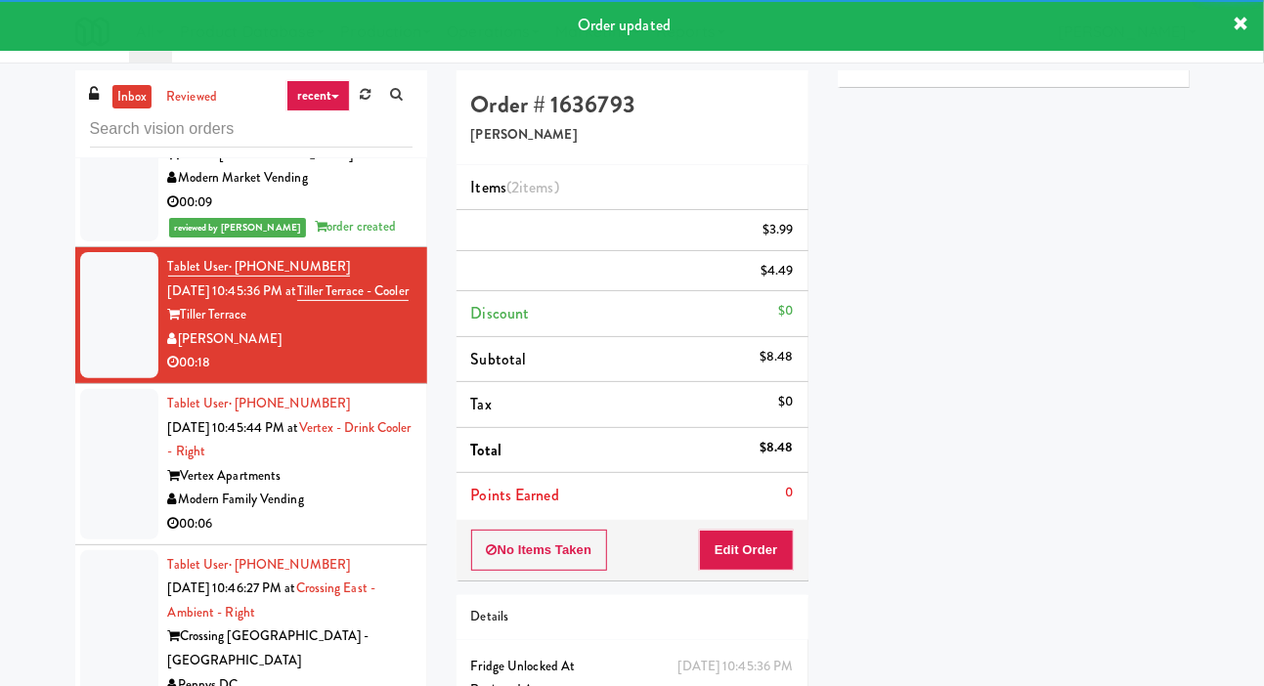
click at [115, 500] on div at bounding box center [119, 464] width 78 height 151
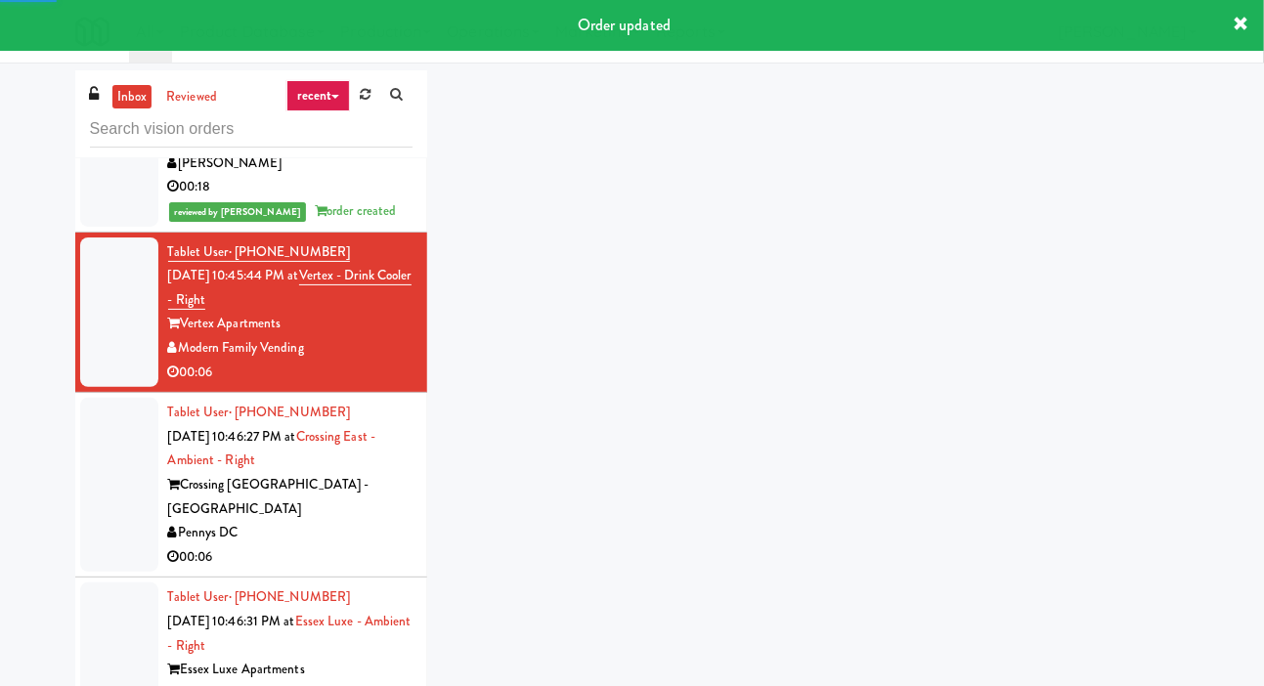
scroll to position [2954, 0]
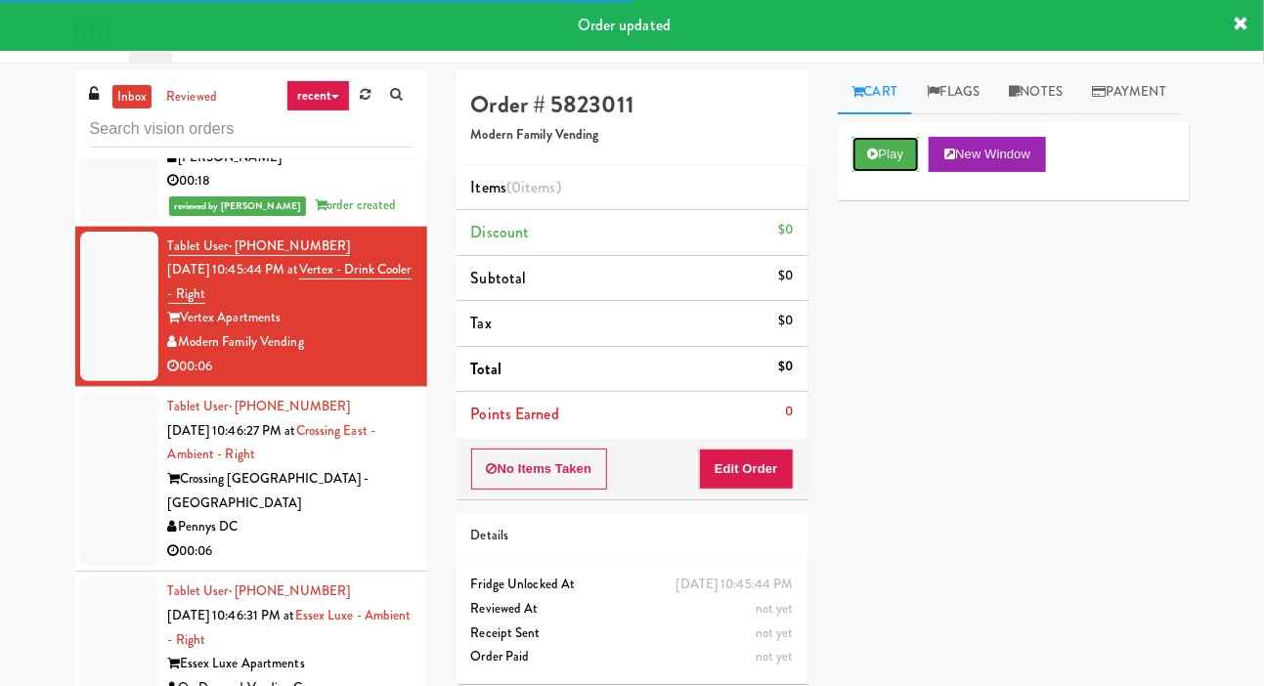
click at [886, 172] on button "Play" at bounding box center [885, 154] width 67 height 35
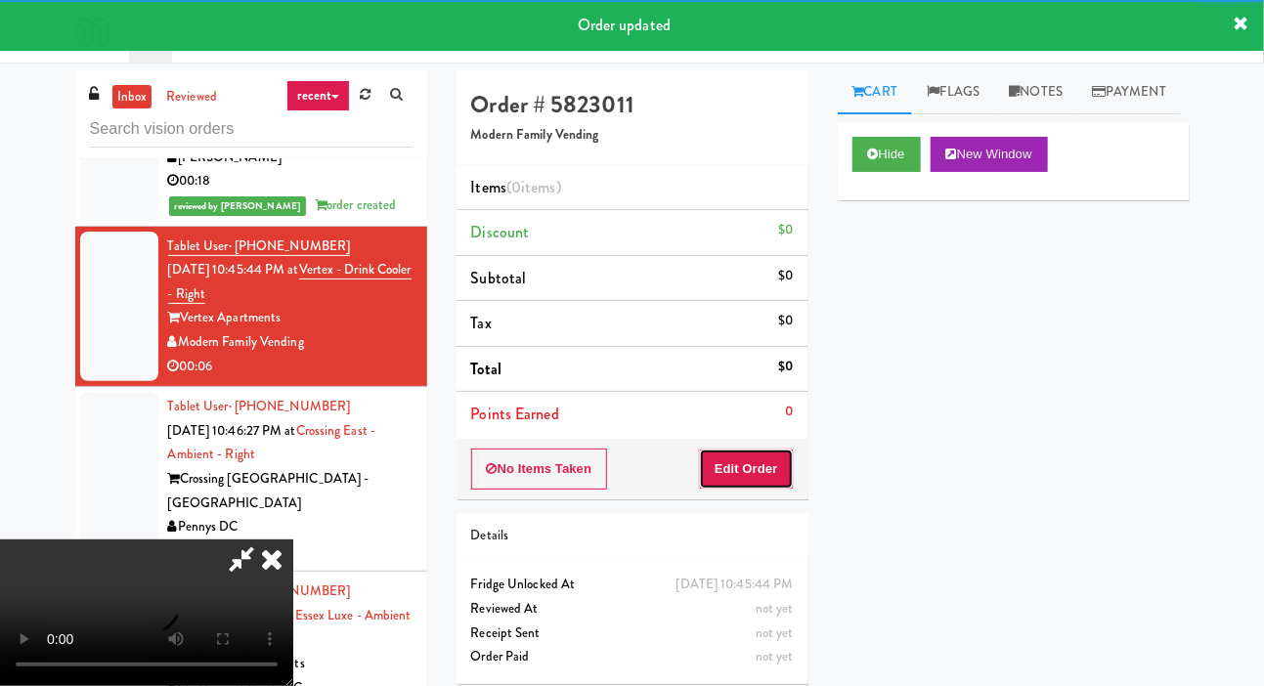
click at [749, 465] on button "Edit Order" at bounding box center [746, 469] width 95 height 41
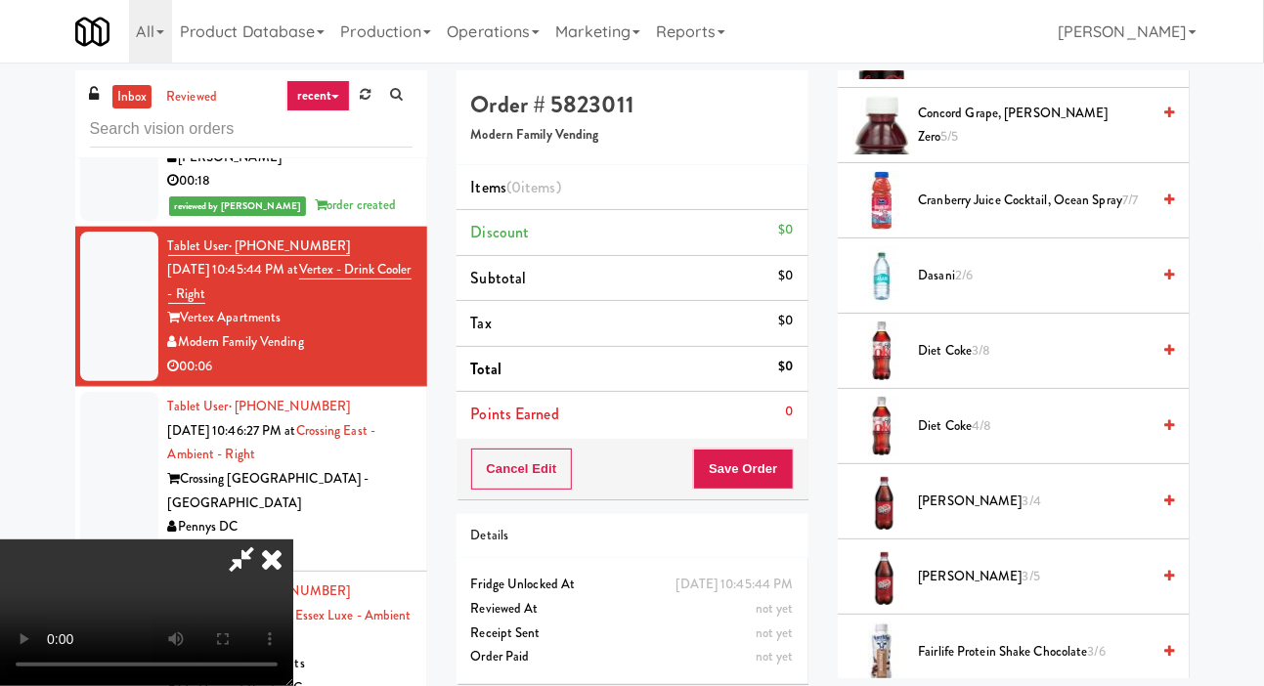
scroll to position [850, 0]
click at [998, 362] on span "Diet Coke 3/8" at bounding box center [1035, 349] width 232 height 24
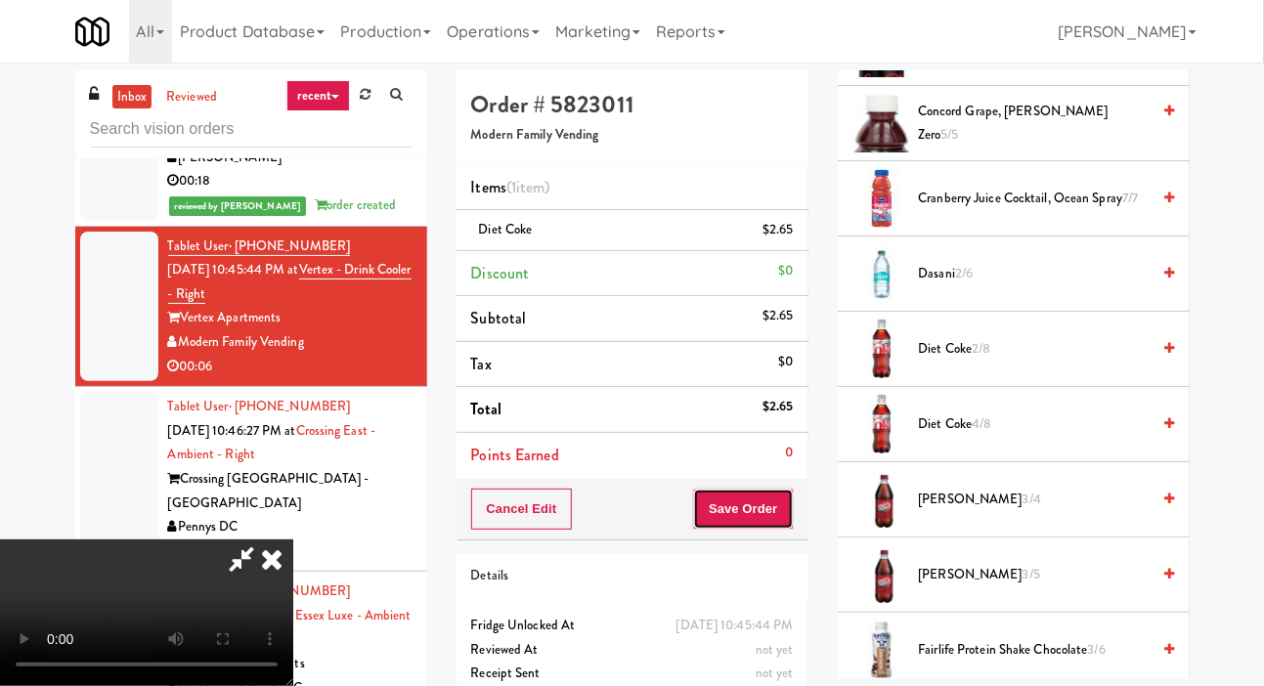
click at [789, 500] on button "Save Order" at bounding box center [743, 509] width 100 height 41
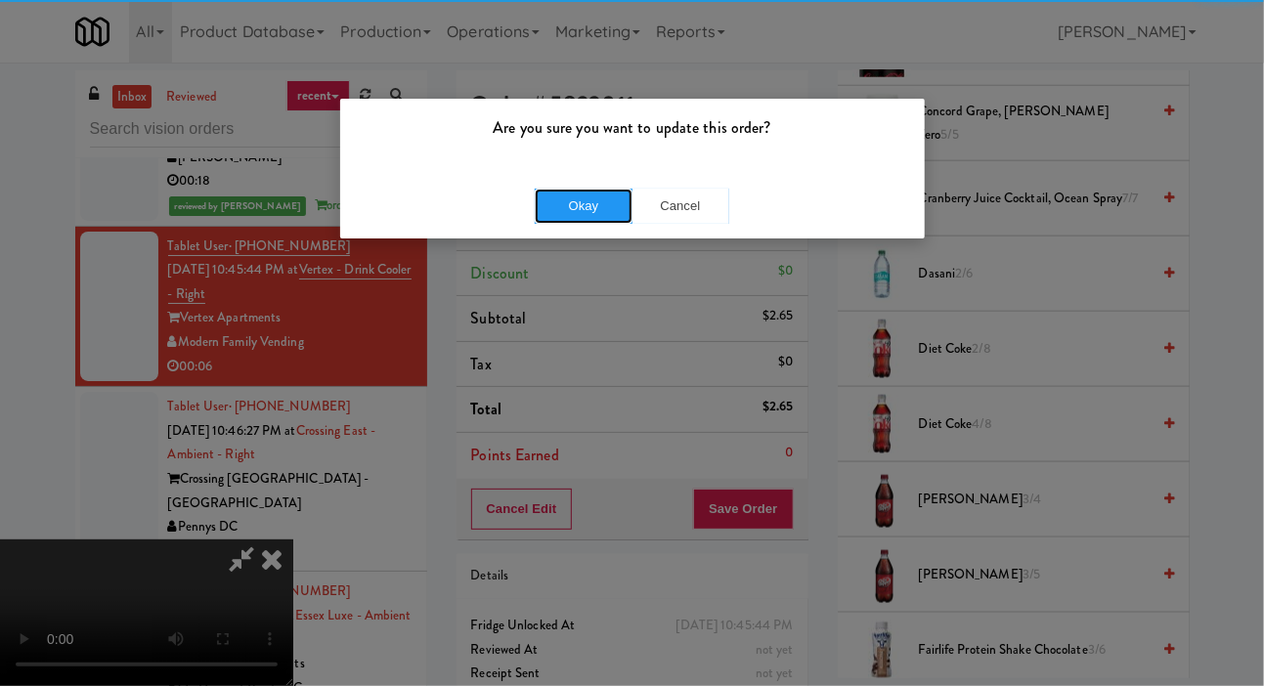
click at [536, 206] on button "Okay" at bounding box center [584, 206] width 98 height 35
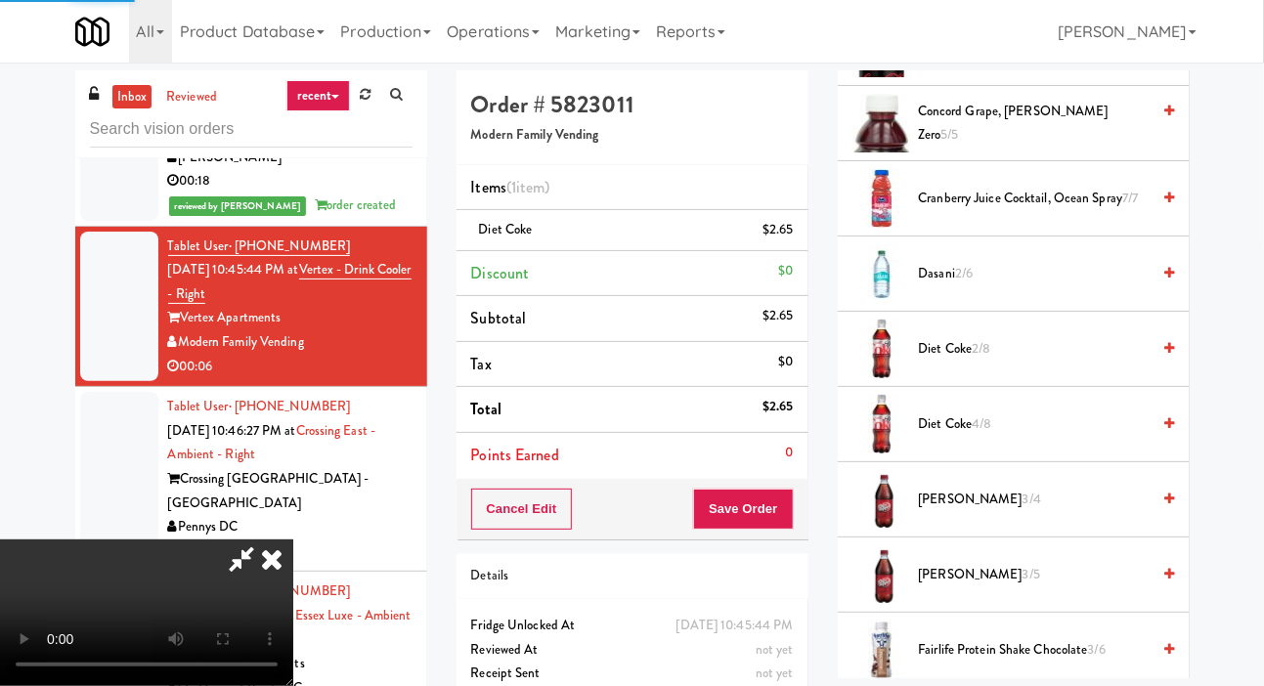
scroll to position [113, 0]
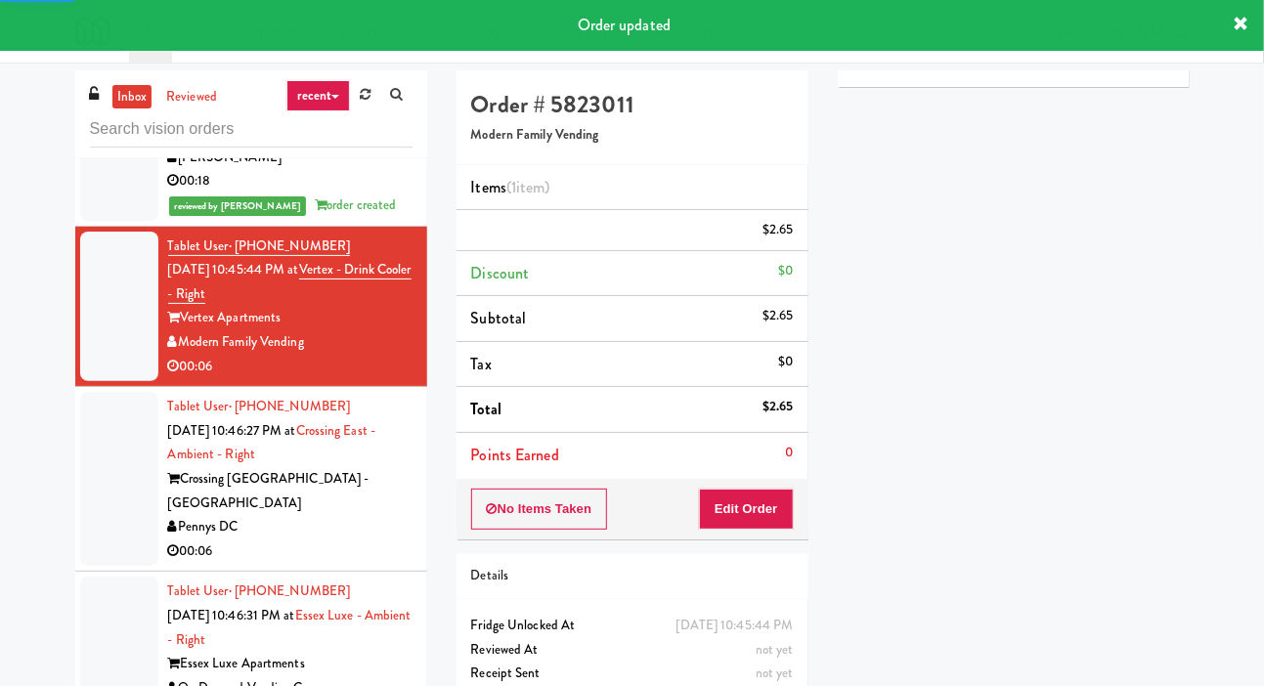
click at [83, 511] on div at bounding box center [119, 479] width 78 height 174
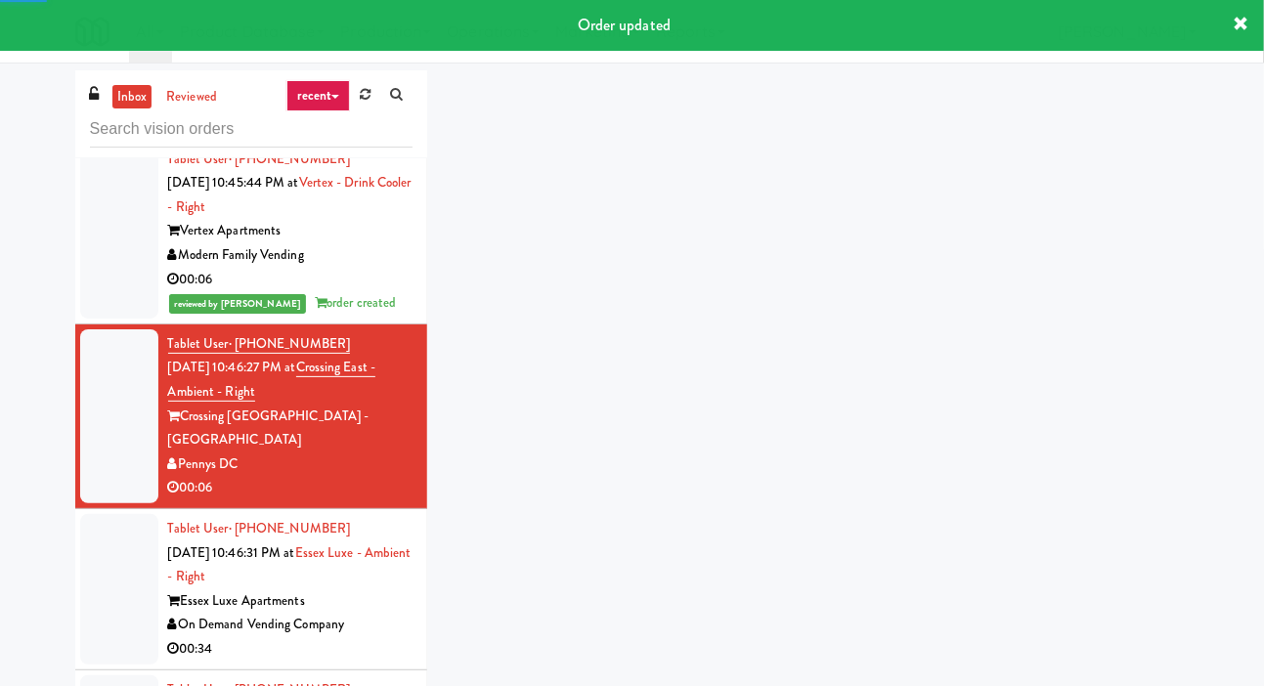
scroll to position [3118, 0]
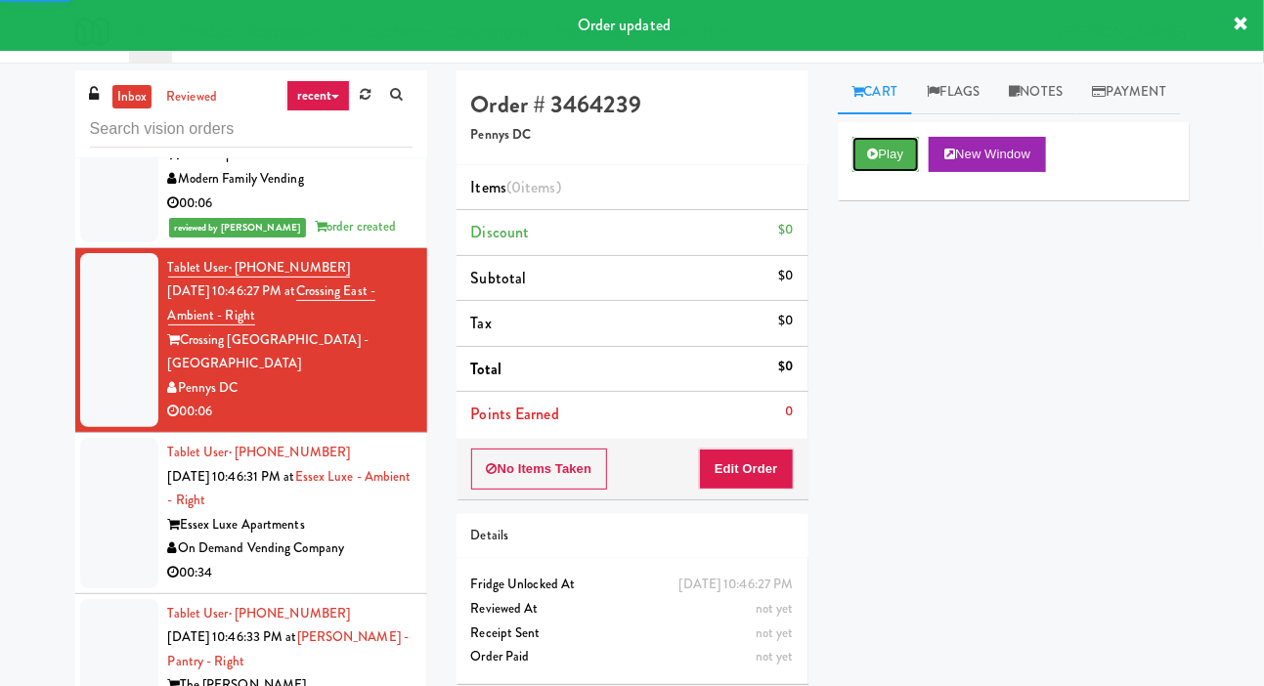
click at [890, 172] on button "Play" at bounding box center [885, 154] width 67 height 35
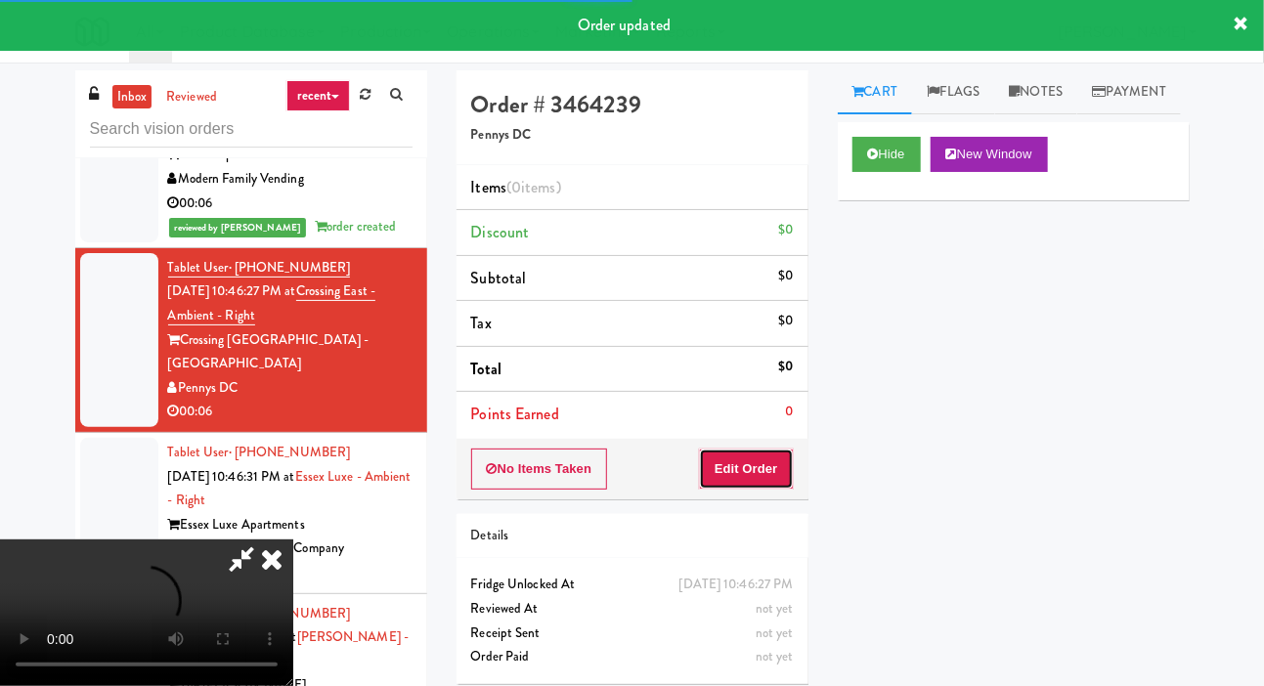
click at [769, 452] on button "Edit Order" at bounding box center [746, 469] width 95 height 41
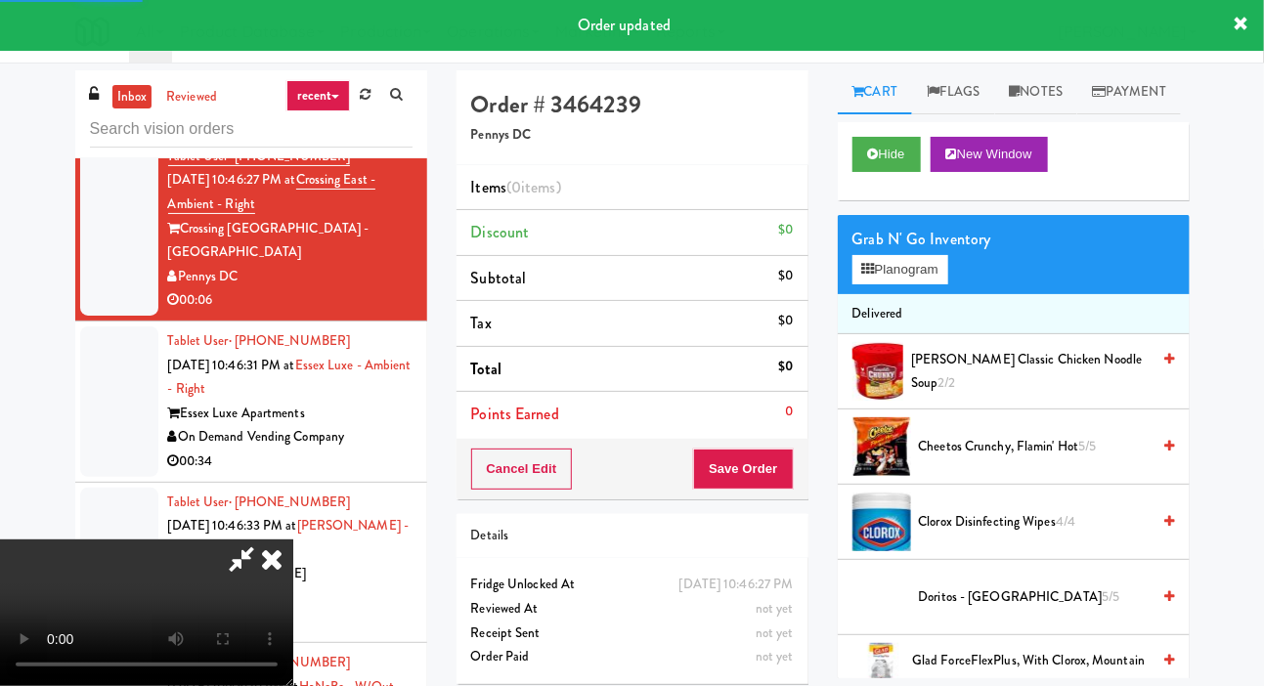
scroll to position [3232, 0]
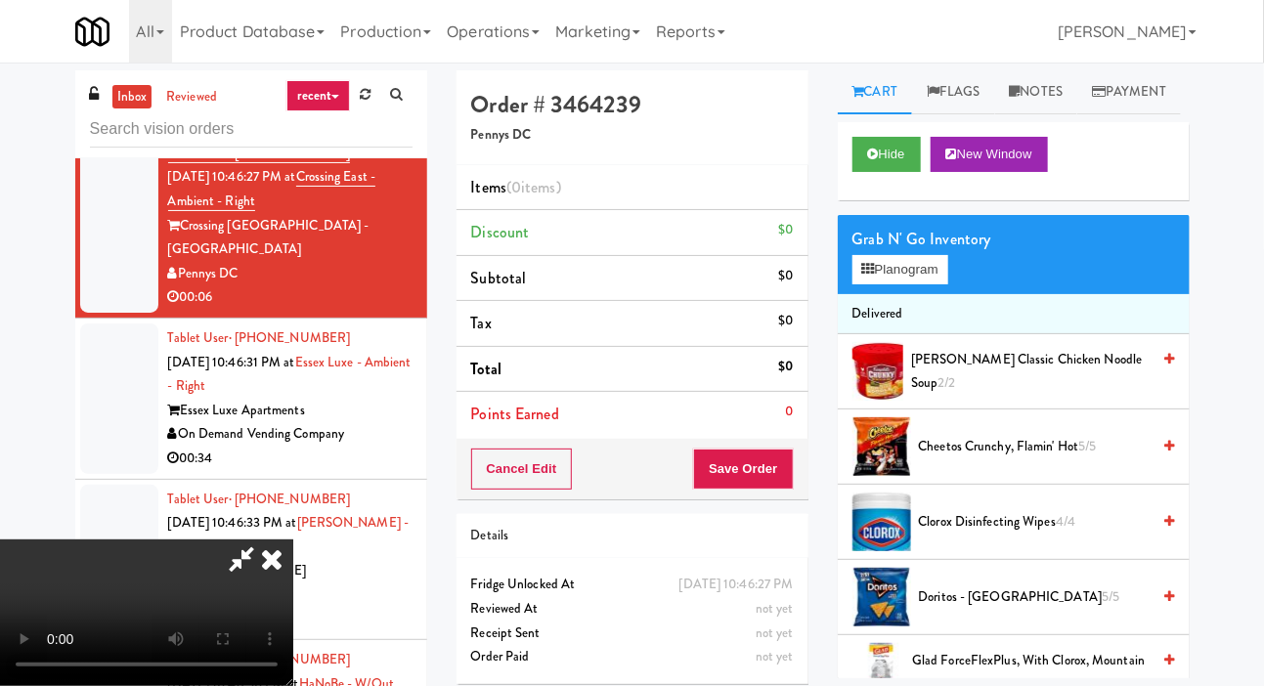
click at [926, 335] on li "Delivered" at bounding box center [1014, 314] width 352 height 41
click at [924, 284] on button "Planogram" at bounding box center [900, 269] width 96 height 29
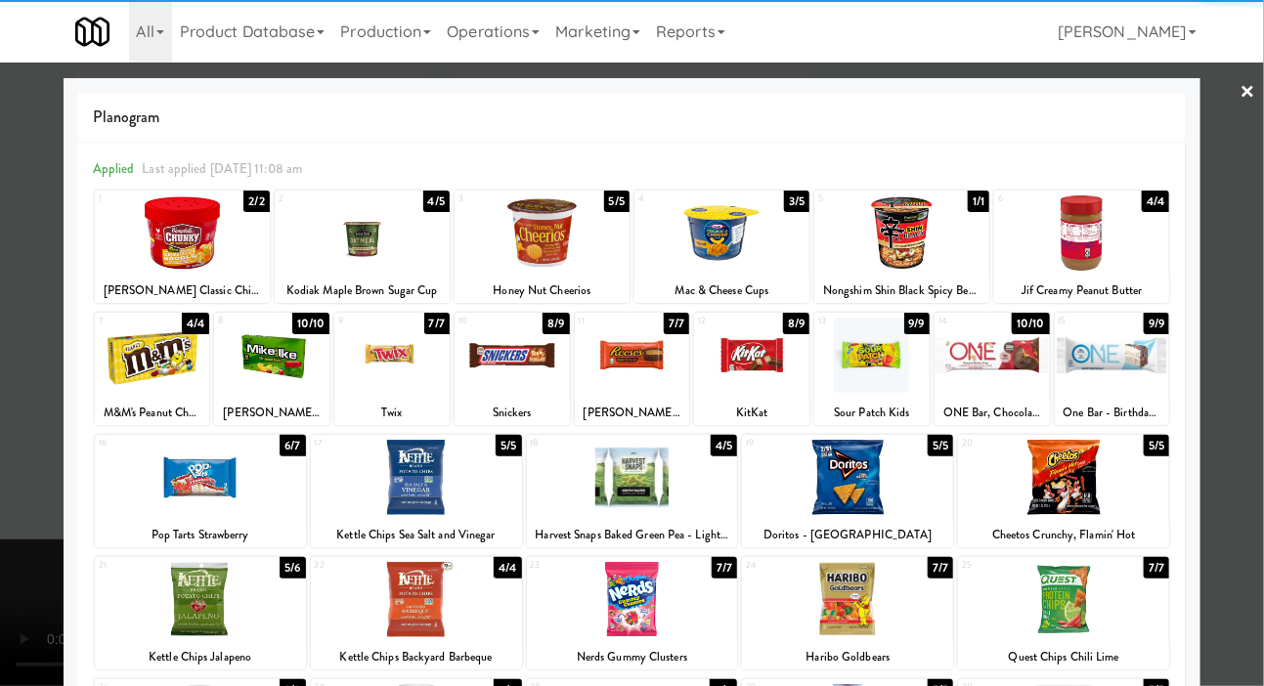
click at [1129, 366] on div at bounding box center [1112, 355] width 115 height 75
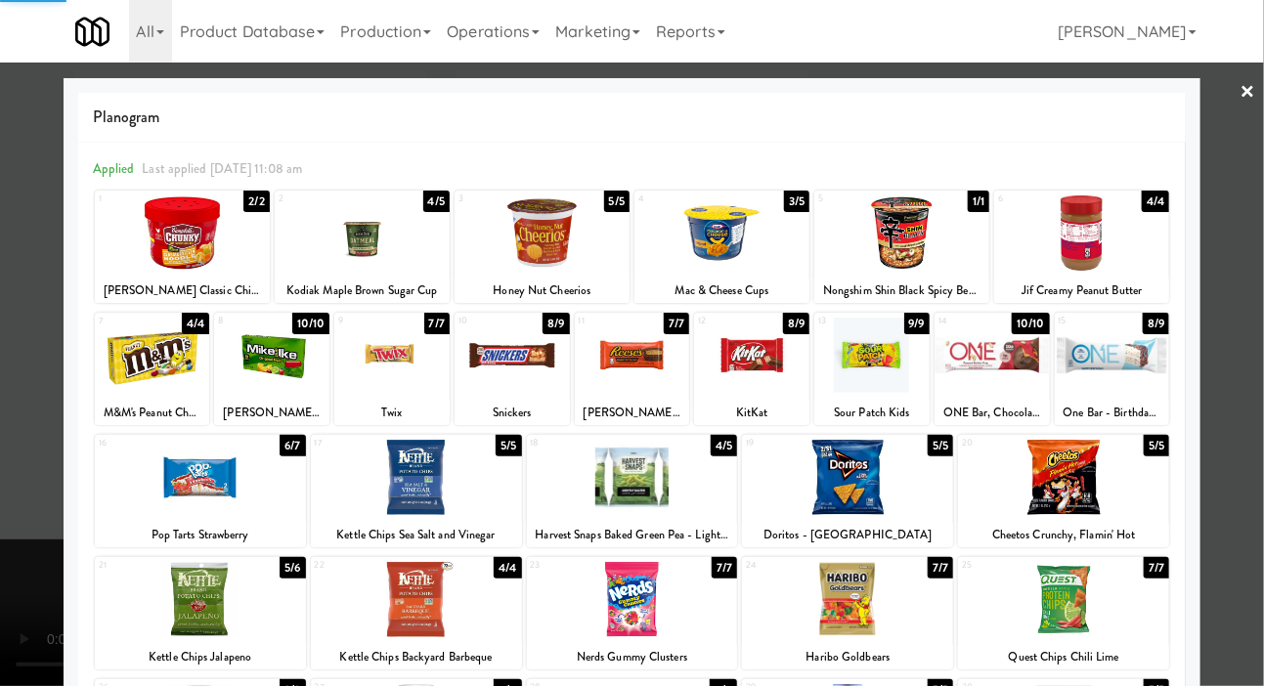
click at [1258, 244] on div at bounding box center [632, 343] width 1264 height 686
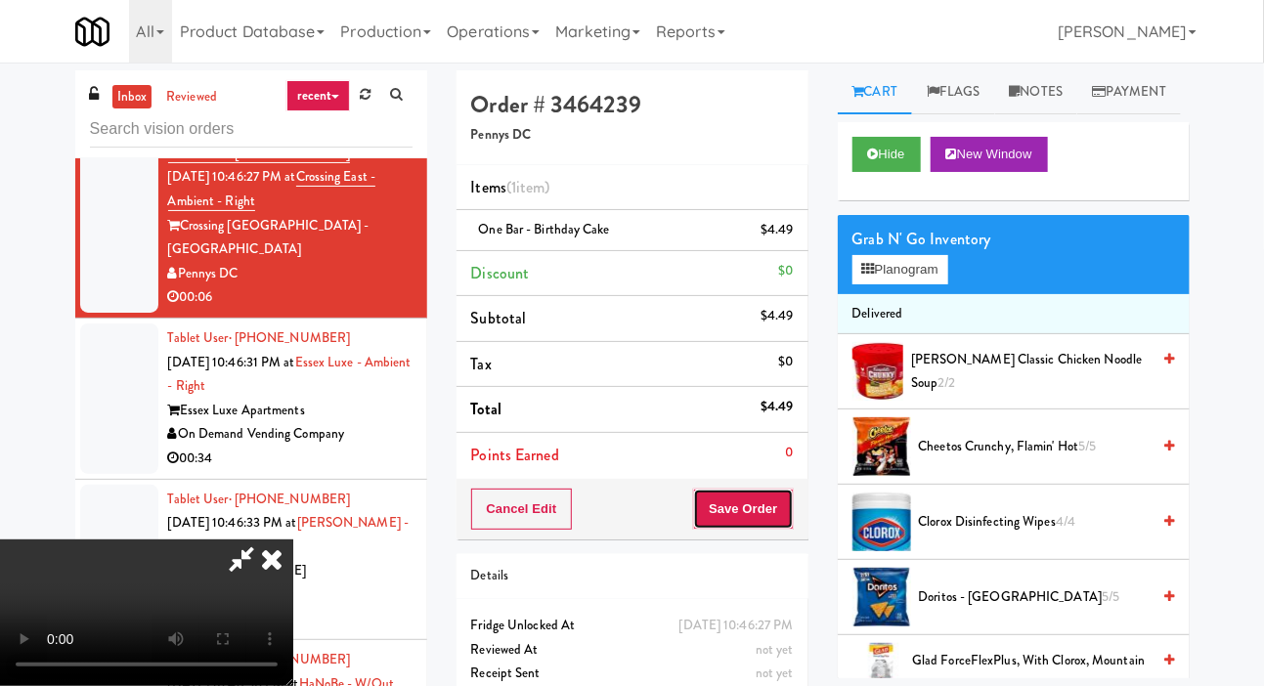
click at [791, 495] on button "Save Order" at bounding box center [743, 509] width 100 height 41
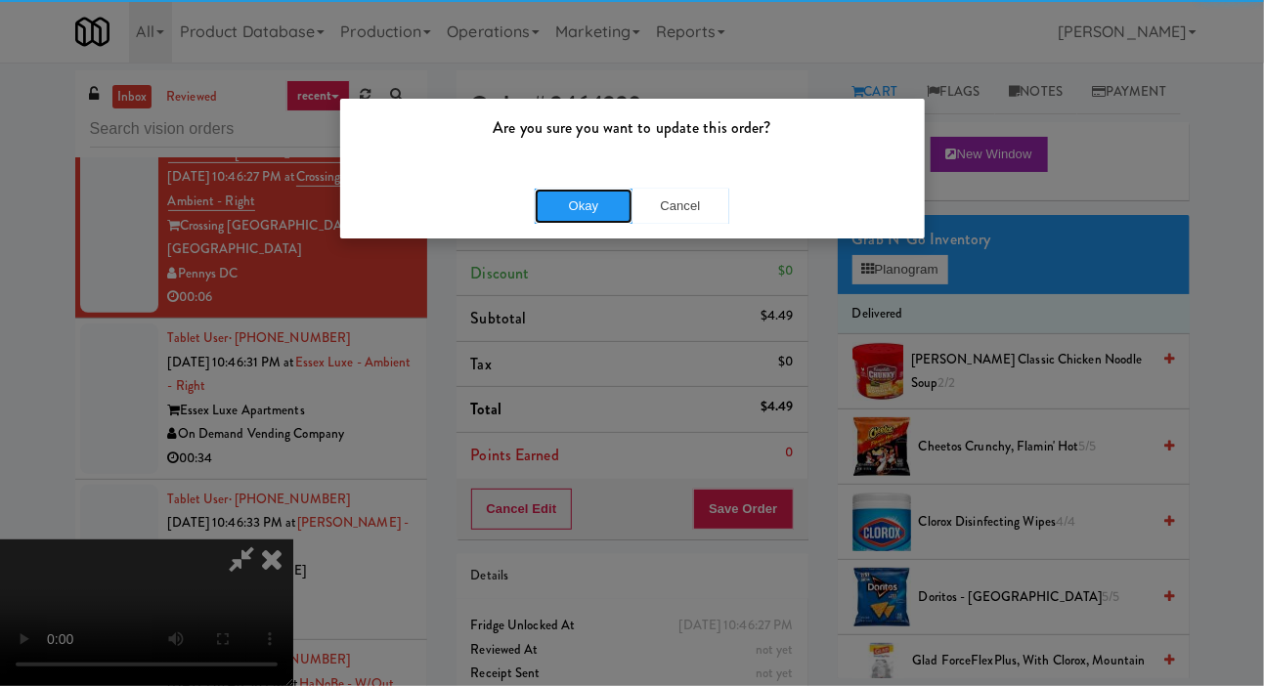
click at [541, 211] on button "Okay" at bounding box center [584, 206] width 98 height 35
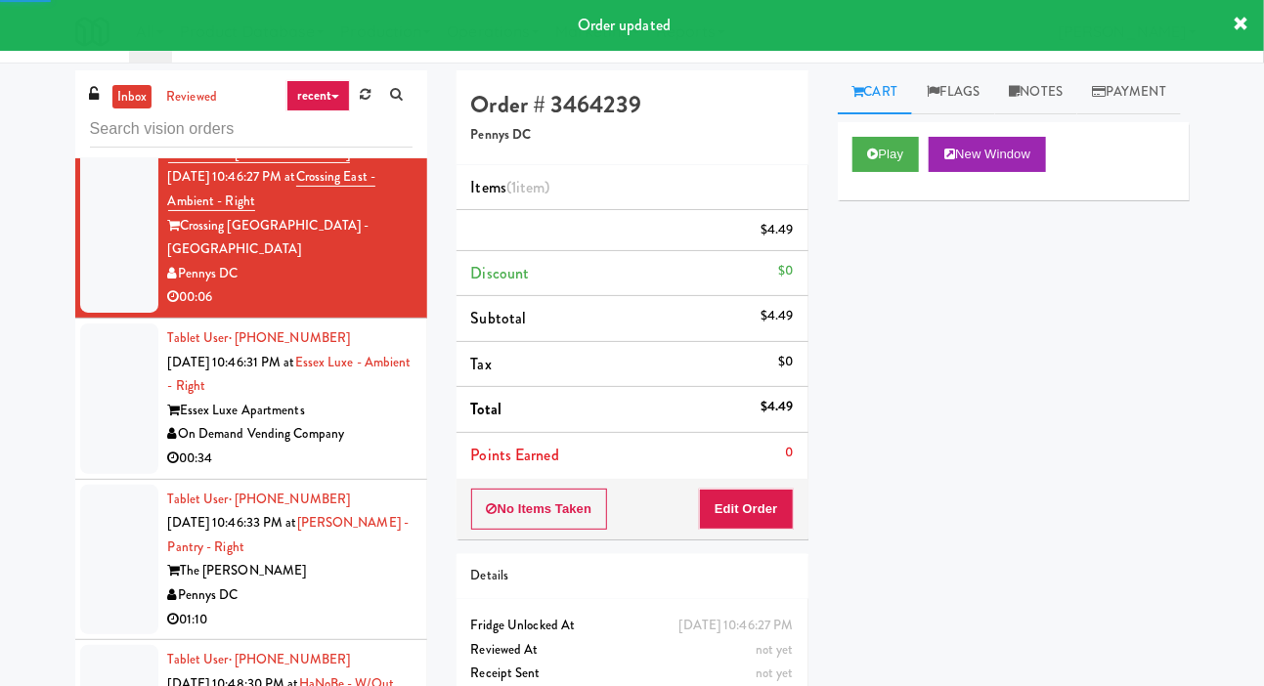
click at [88, 421] on div at bounding box center [119, 398] width 78 height 151
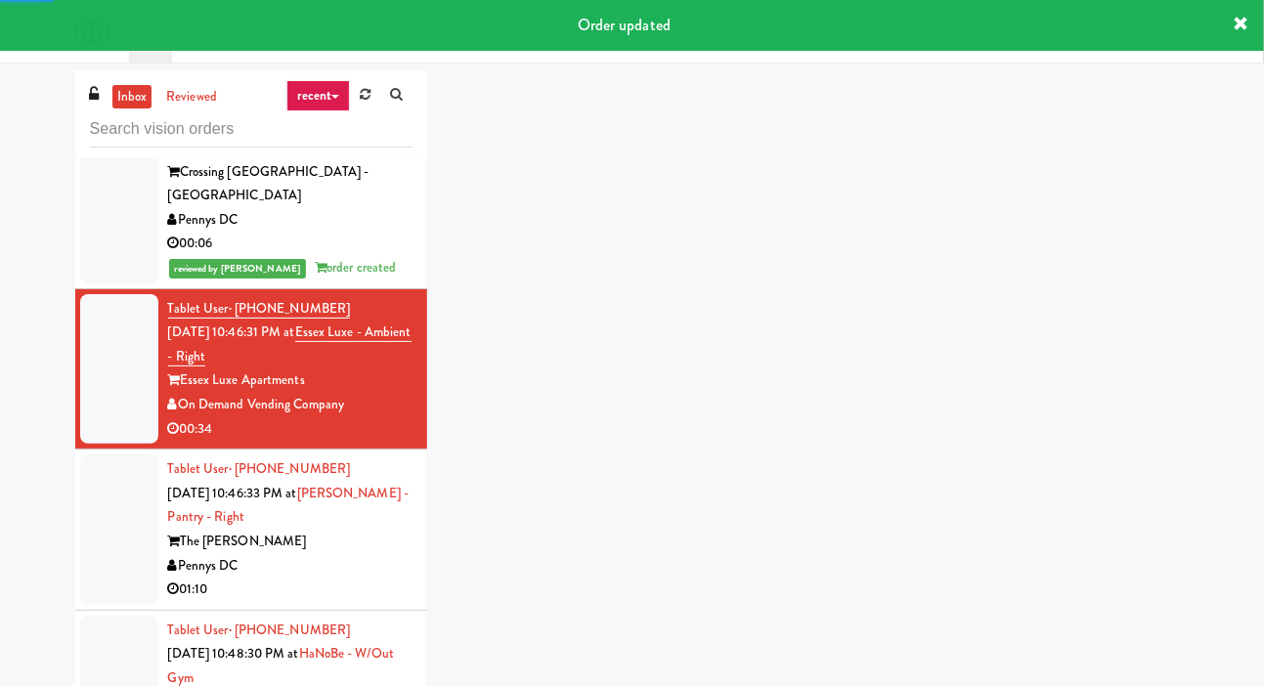
scroll to position [3310, 0]
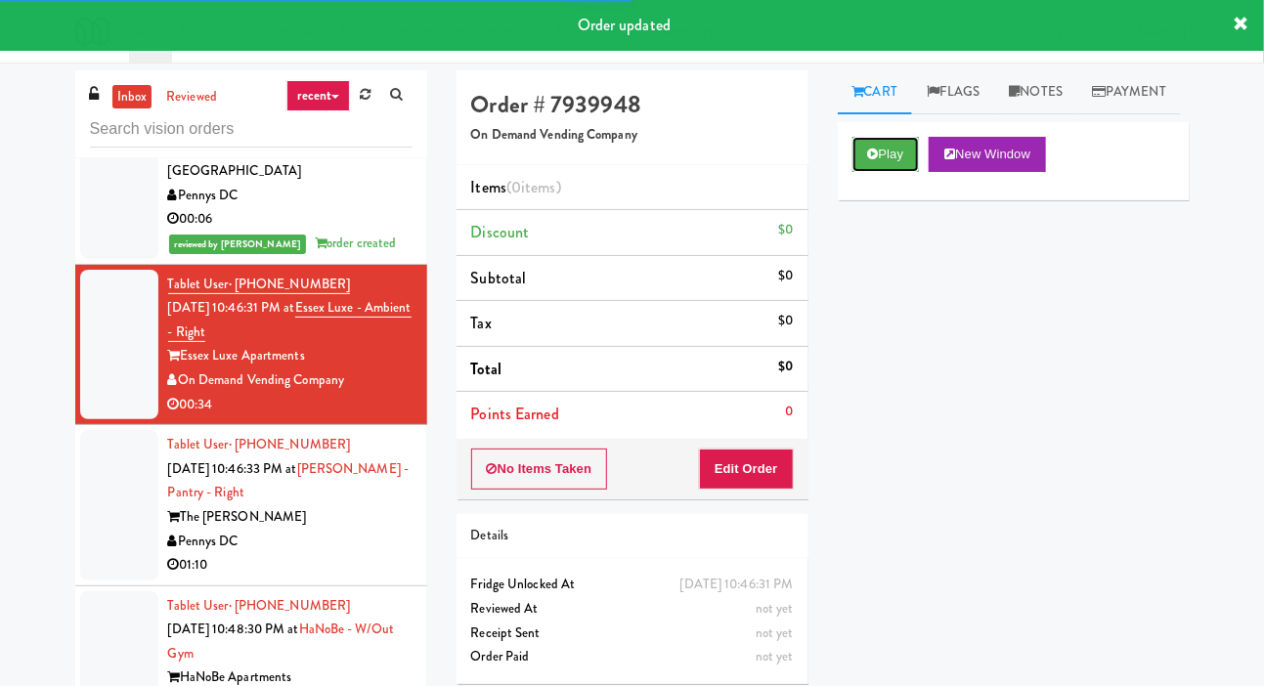
click at [899, 172] on button "Play" at bounding box center [885, 154] width 67 height 35
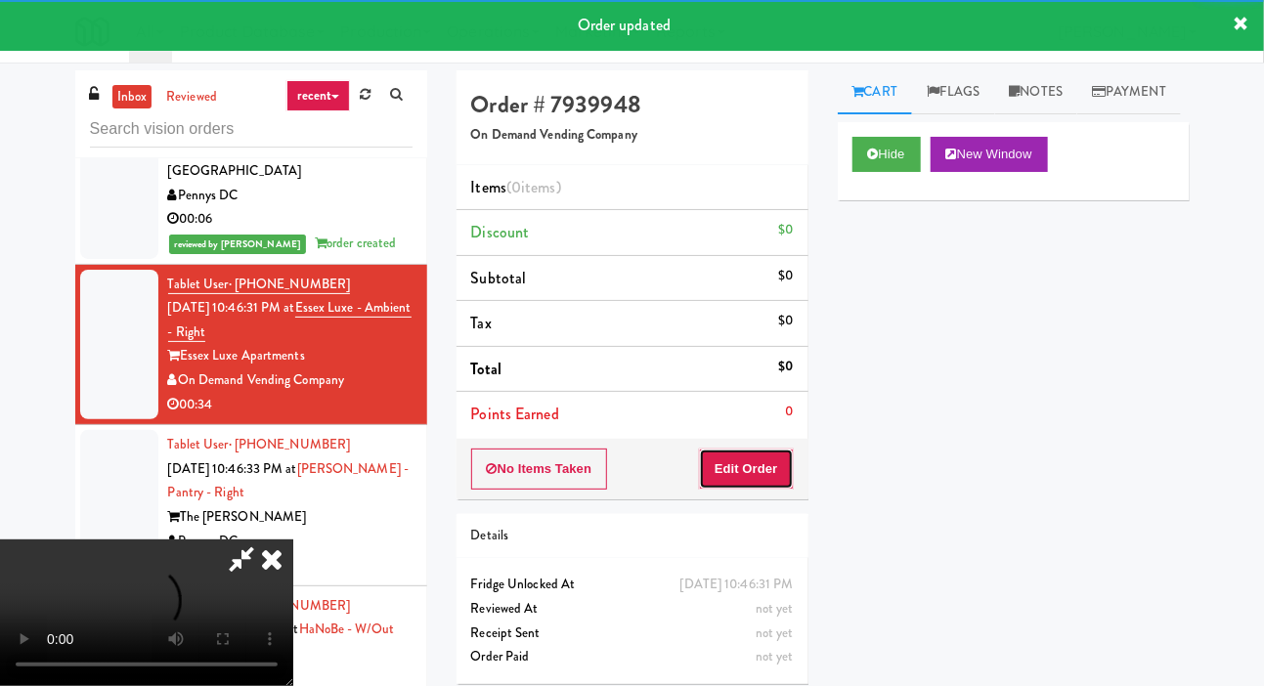
click at [751, 451] on button "Edit Order" at bounding box center [746, 469] width 95 height 41
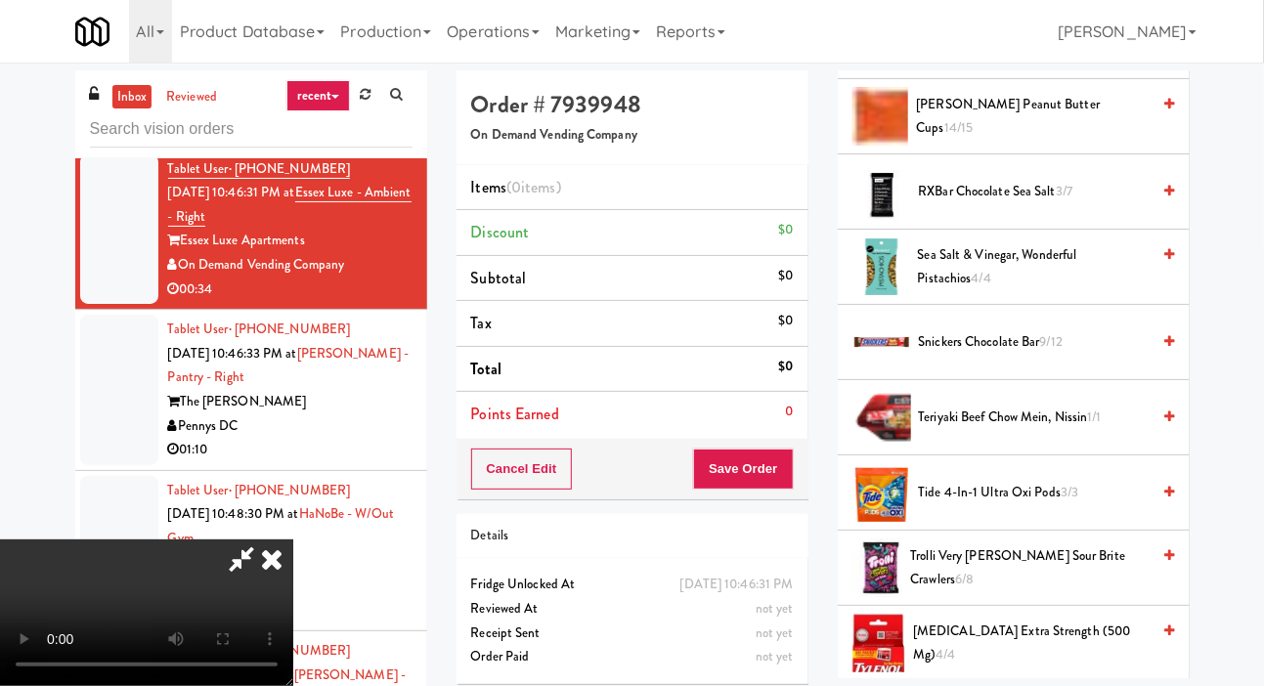
scroll to position [1997, 0]
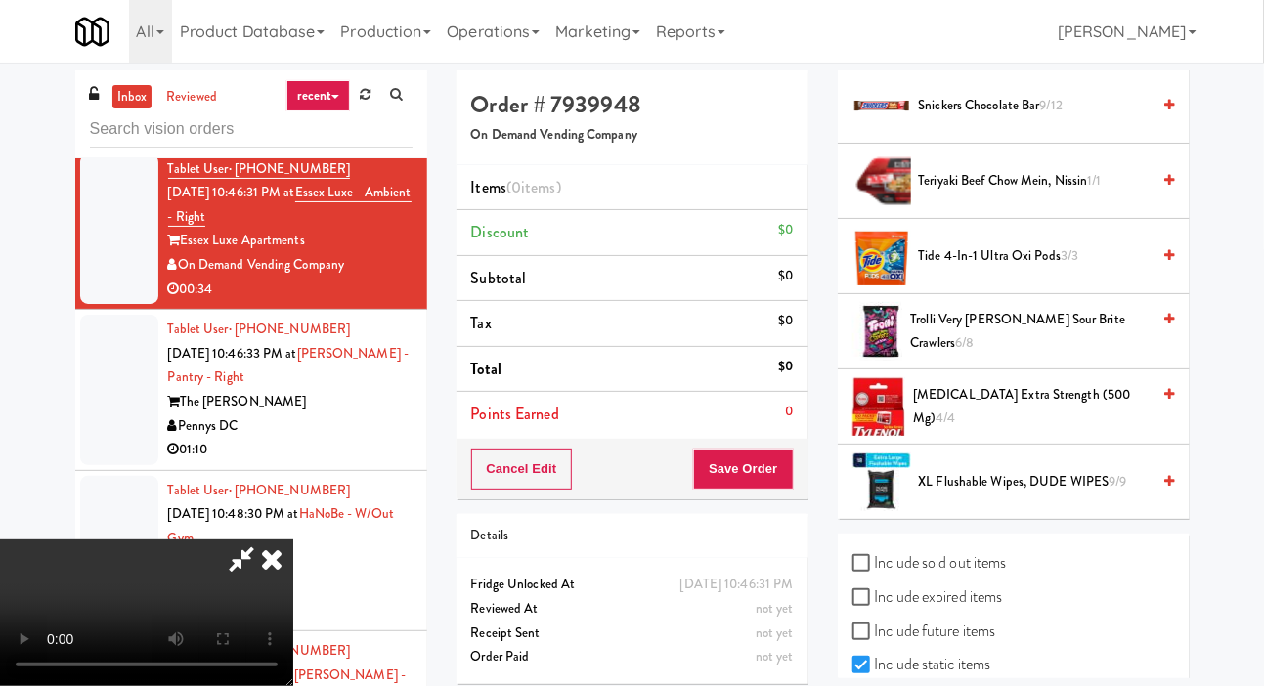
click at [1031, 356] on span "Trolli Very Berry Sour Brite Crawlers 6/8" at bounding box center [1029, 332] width 239 height 48
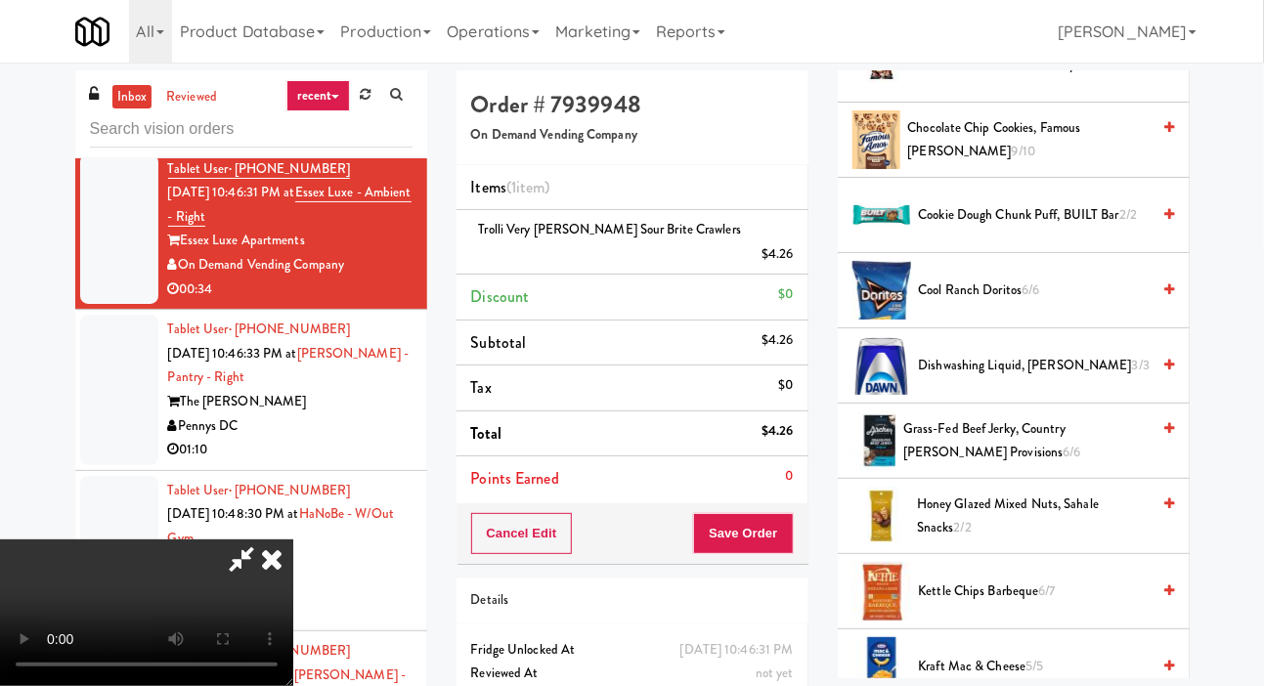
scroll to position [680, 0]
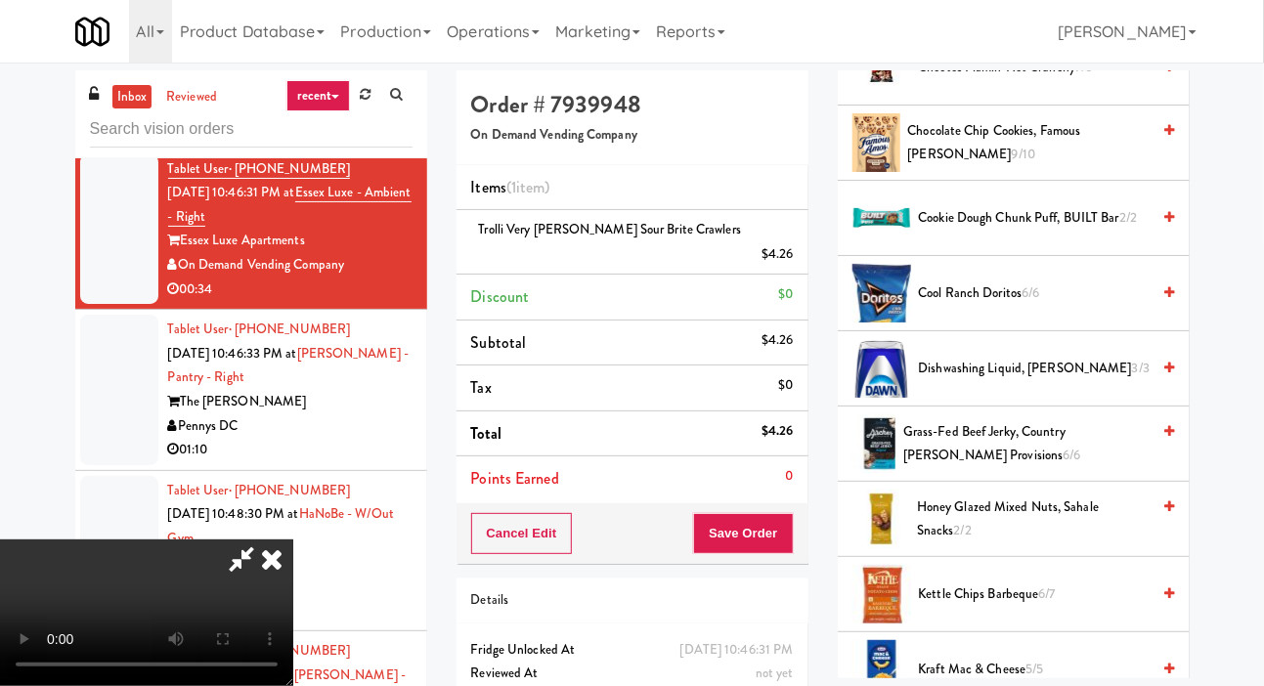
click at [1060, 306] on span "Cool Ranch Doritos 6/6" at bounding box center [1035, 293] width 232 height 24
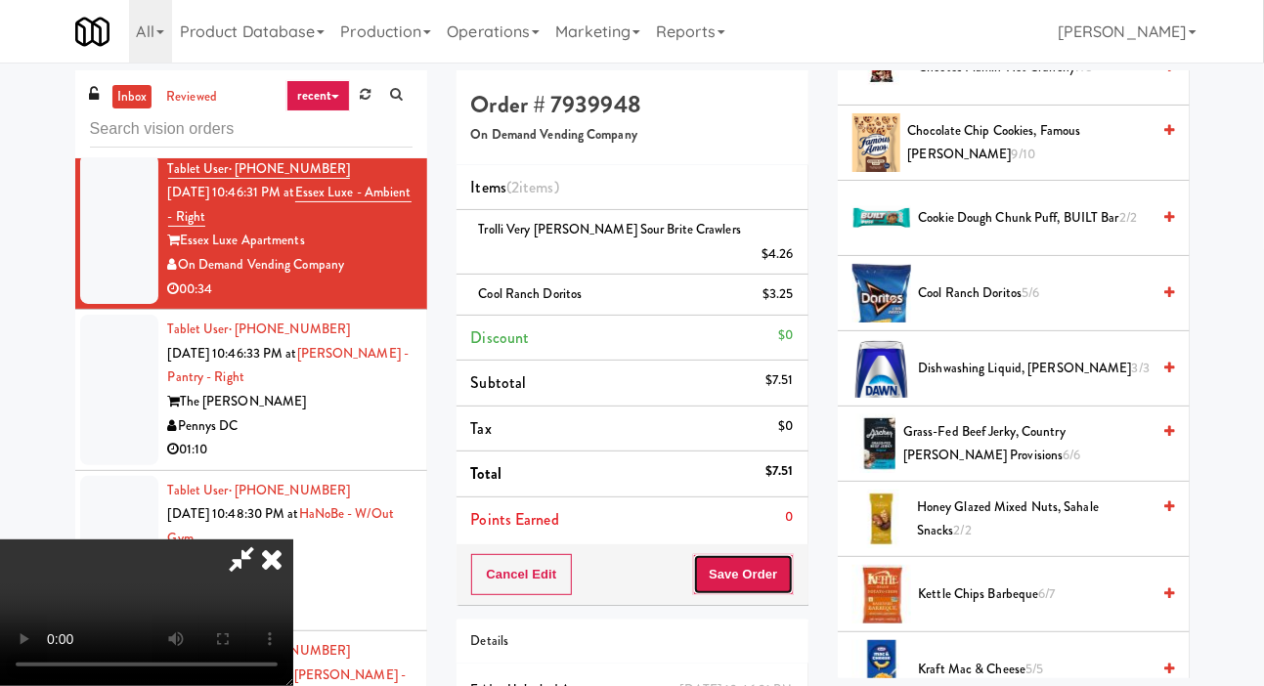
click at [790, 556] on button "Save Order" at bounding box center [743, 574] width 100 height 41
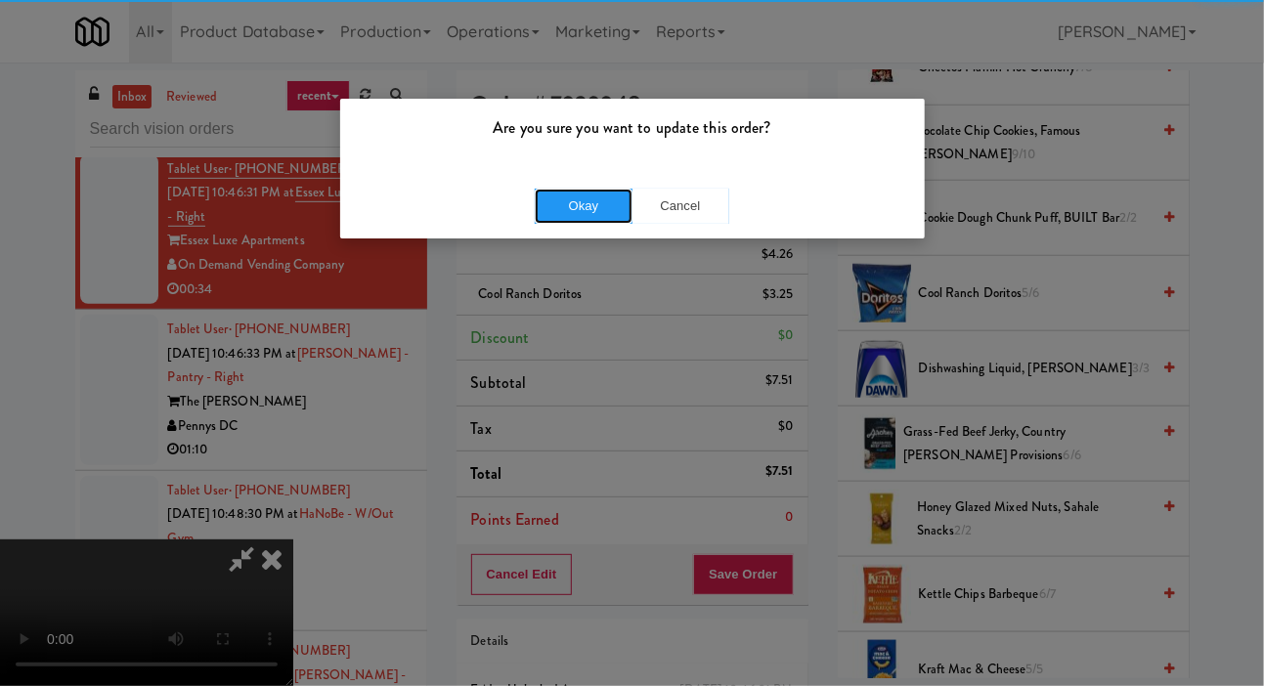
click at [556, 204] on button "Okay" at bounding box center [584, 206] width 98 height 35
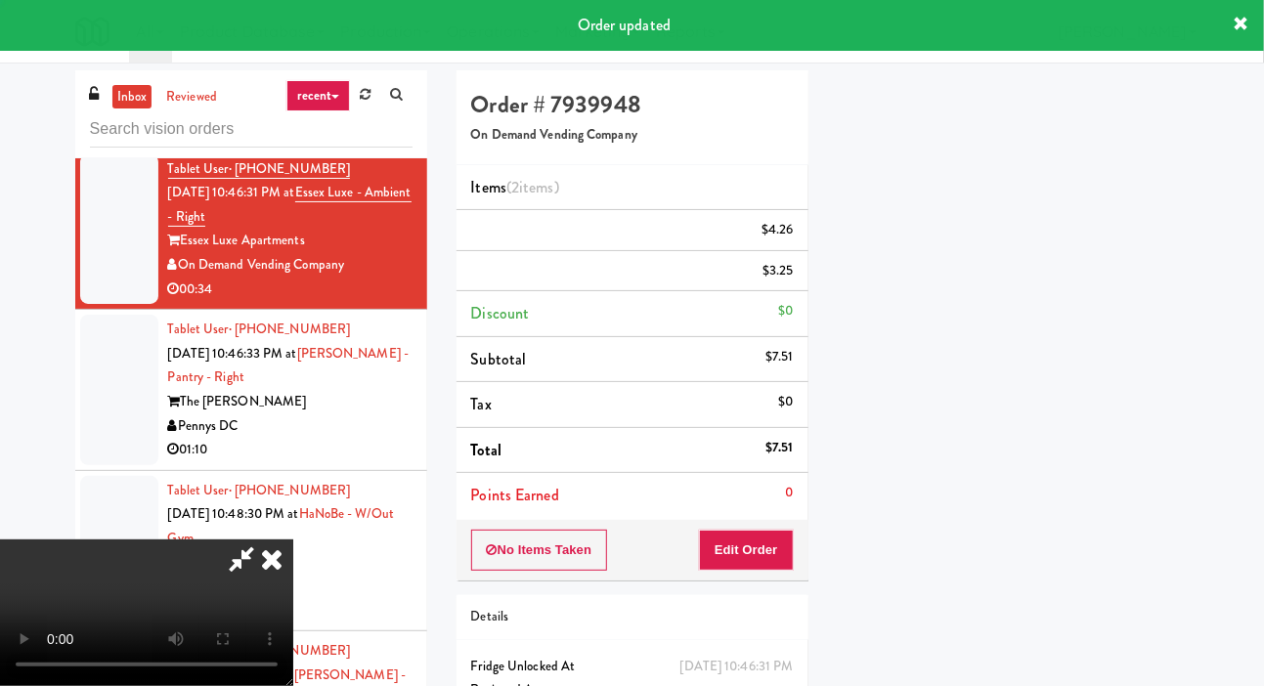
scroll to position [113, 0]
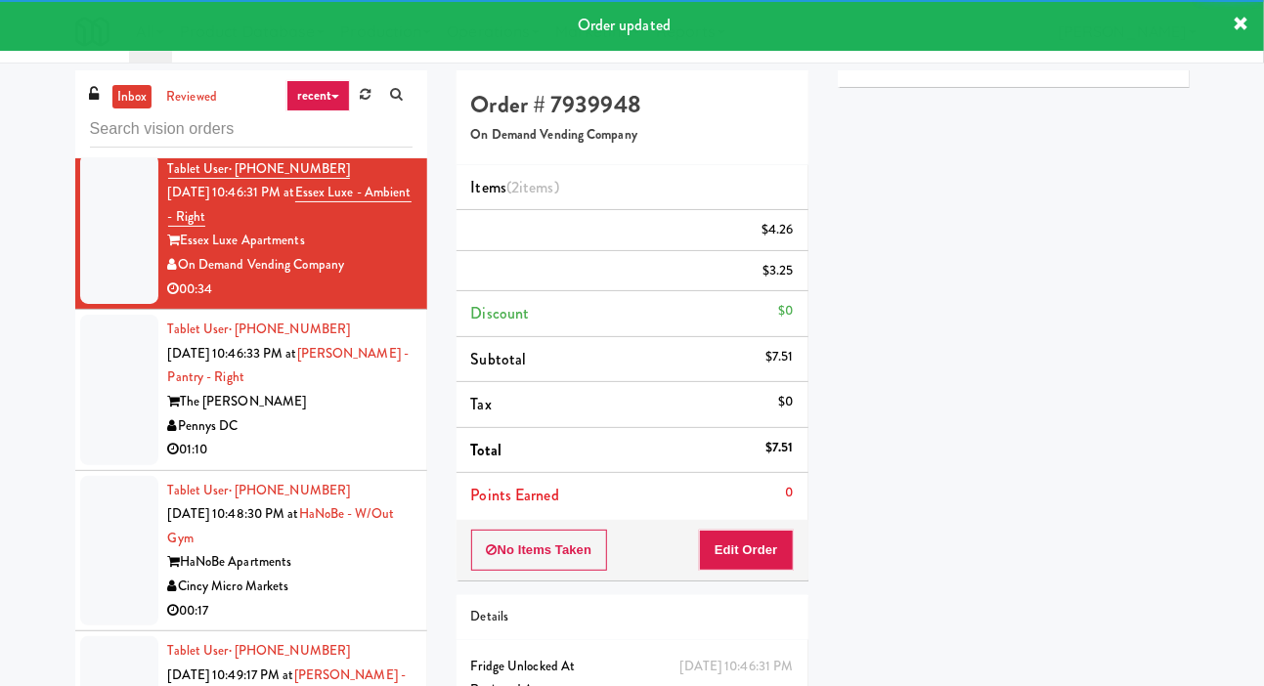
click at [127, 395] on div at bounding box center [119, 390] width 78 height 151
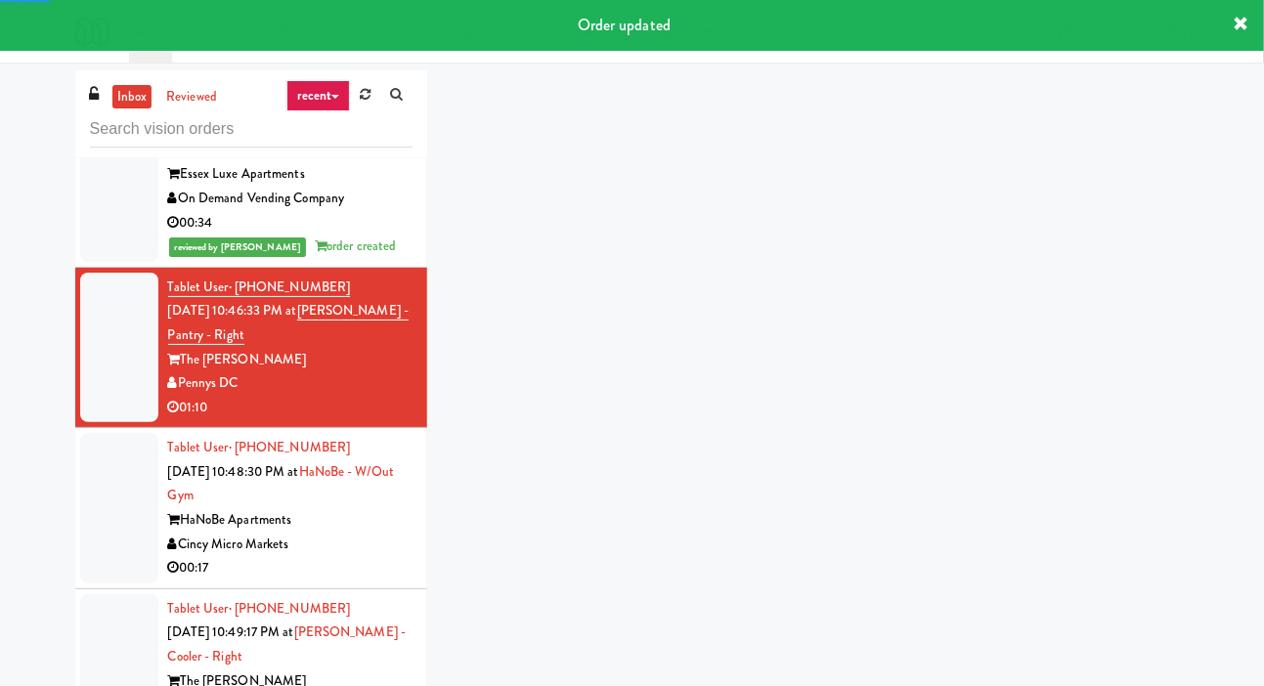
scroll to position [3498, 0]
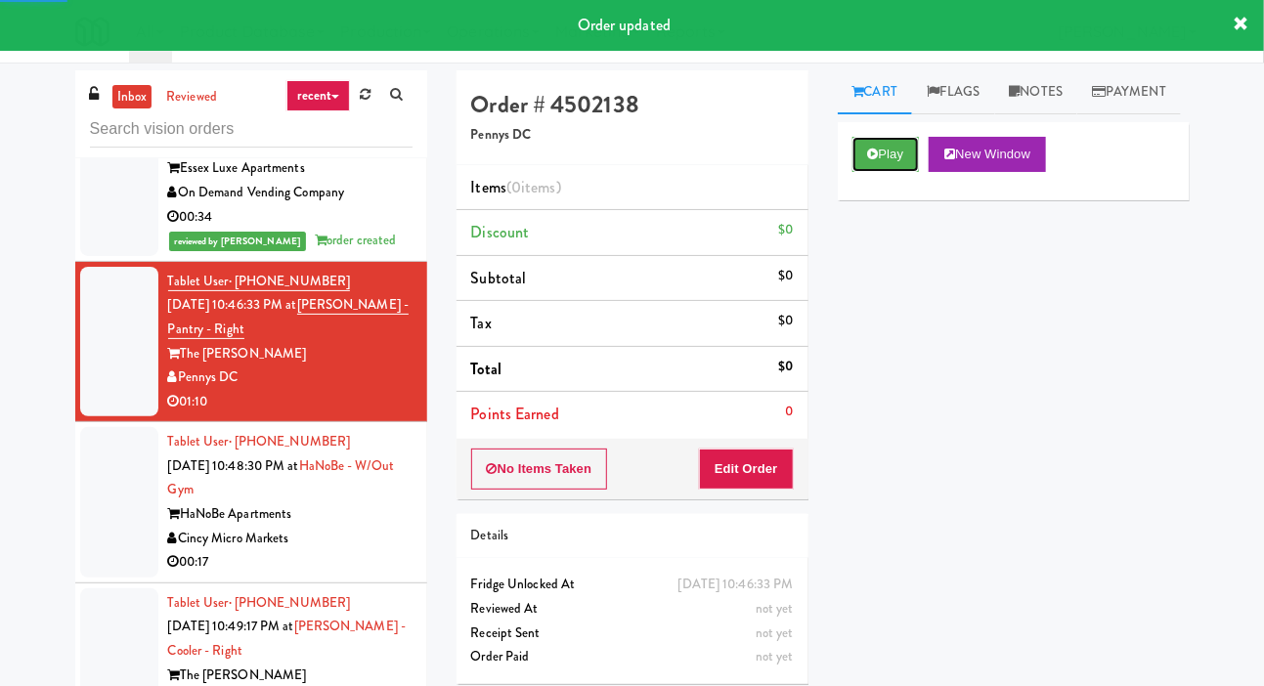
click at [892, 172] on button "Play" at bounding box center [885, 154] width 67 height 35
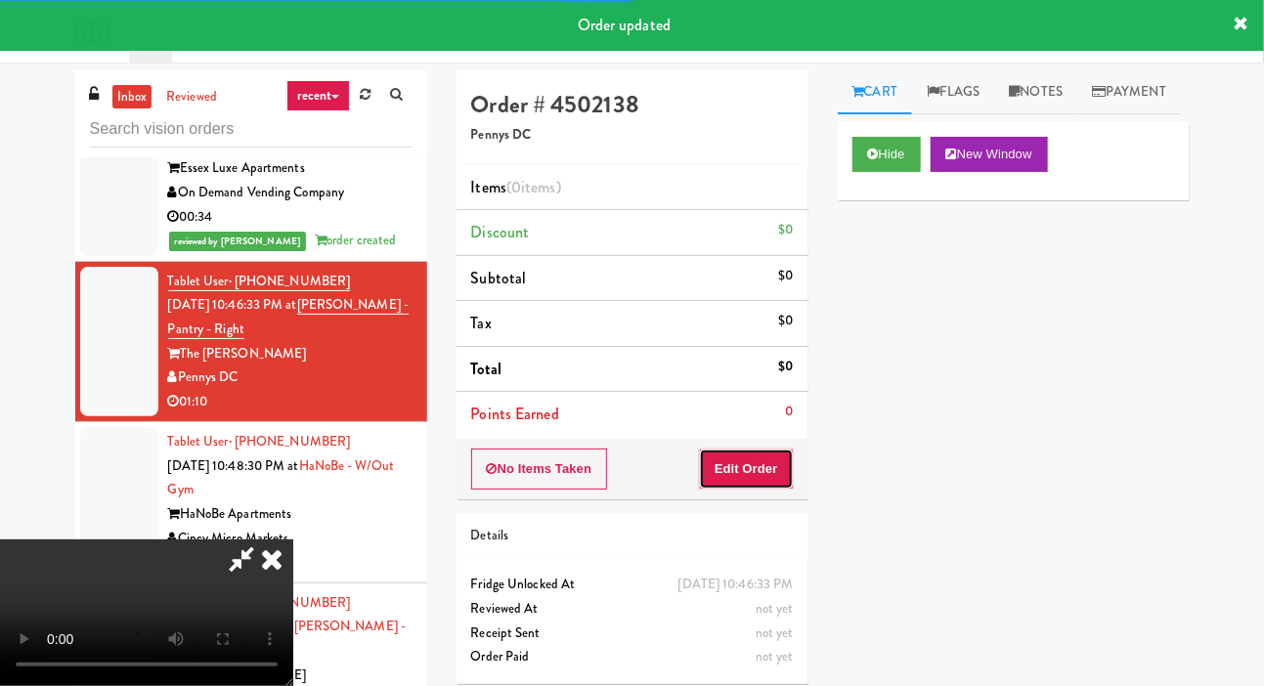
click at [760, 451] on button "Edit Order" at bounding box center [746, 469] width 95 height 41
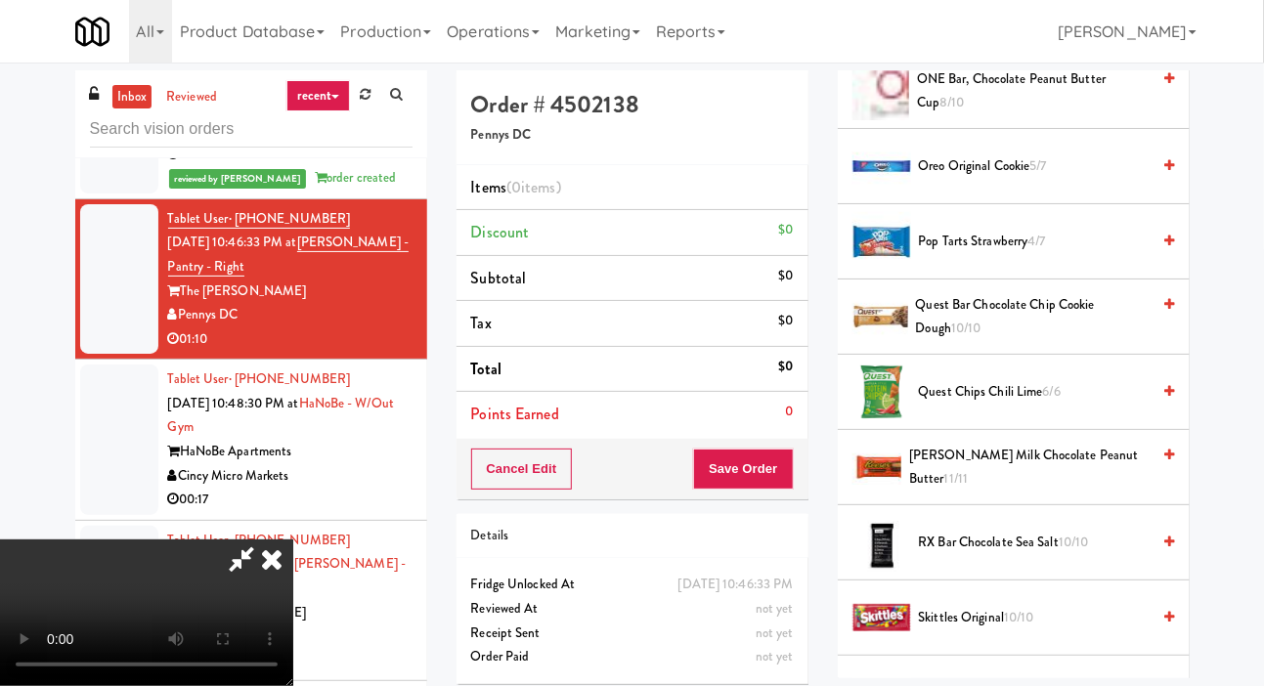
scroll to position [1638, 0]
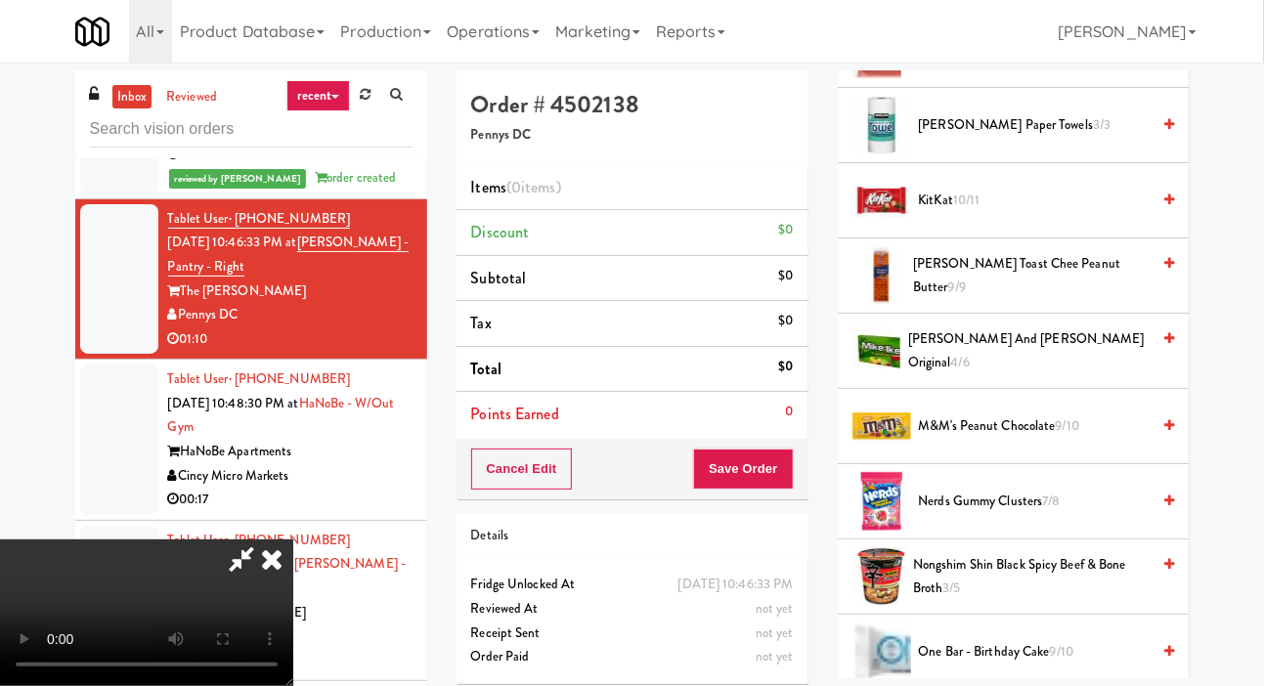
click at [996, 514] on span "Nerds Gummy Clusters 7/8" at bounding box center [1035, 502] width 232 height 24
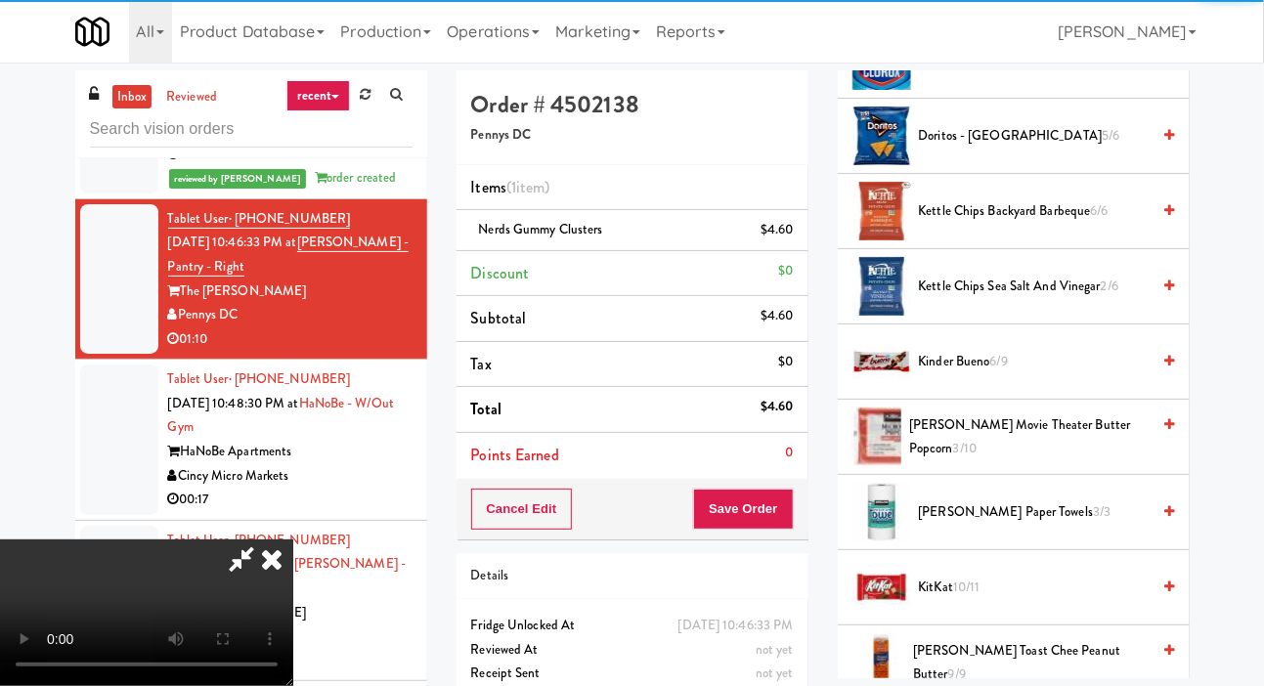
scroll to position [614, 0]
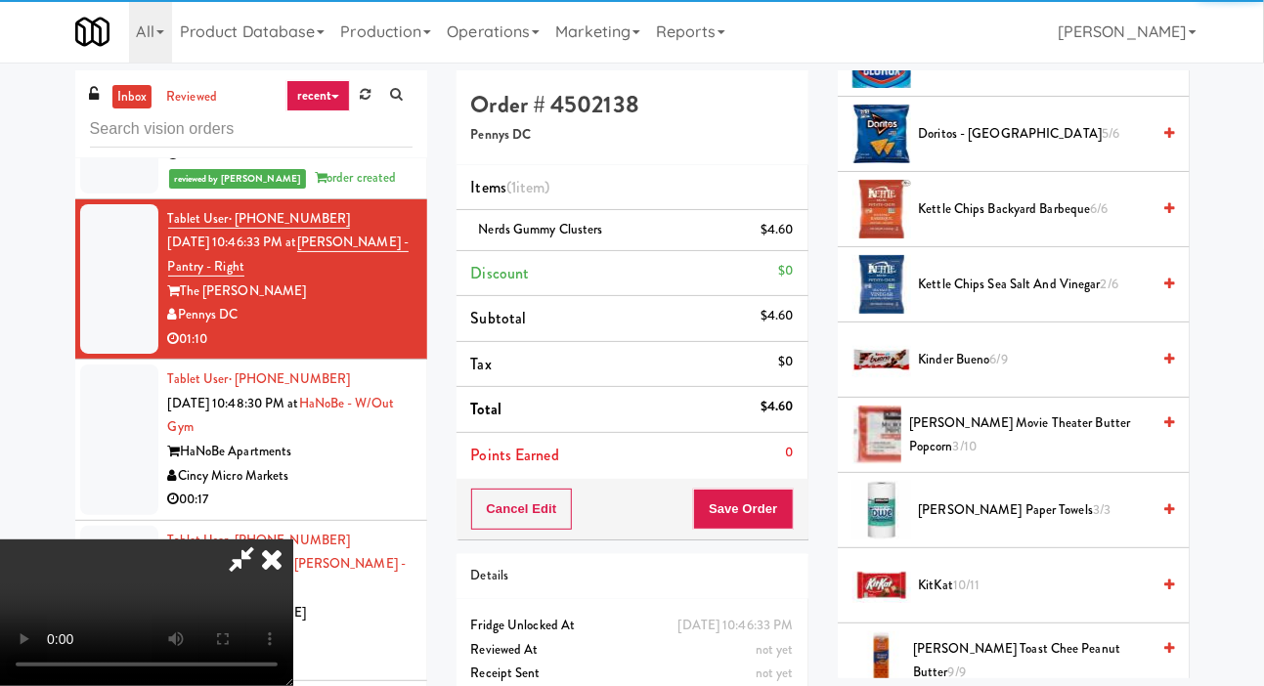
click at [1012, 523] on span "Kirkland Paper Towels 3/3" at bounding box center [1035, 510] width 232 height 24
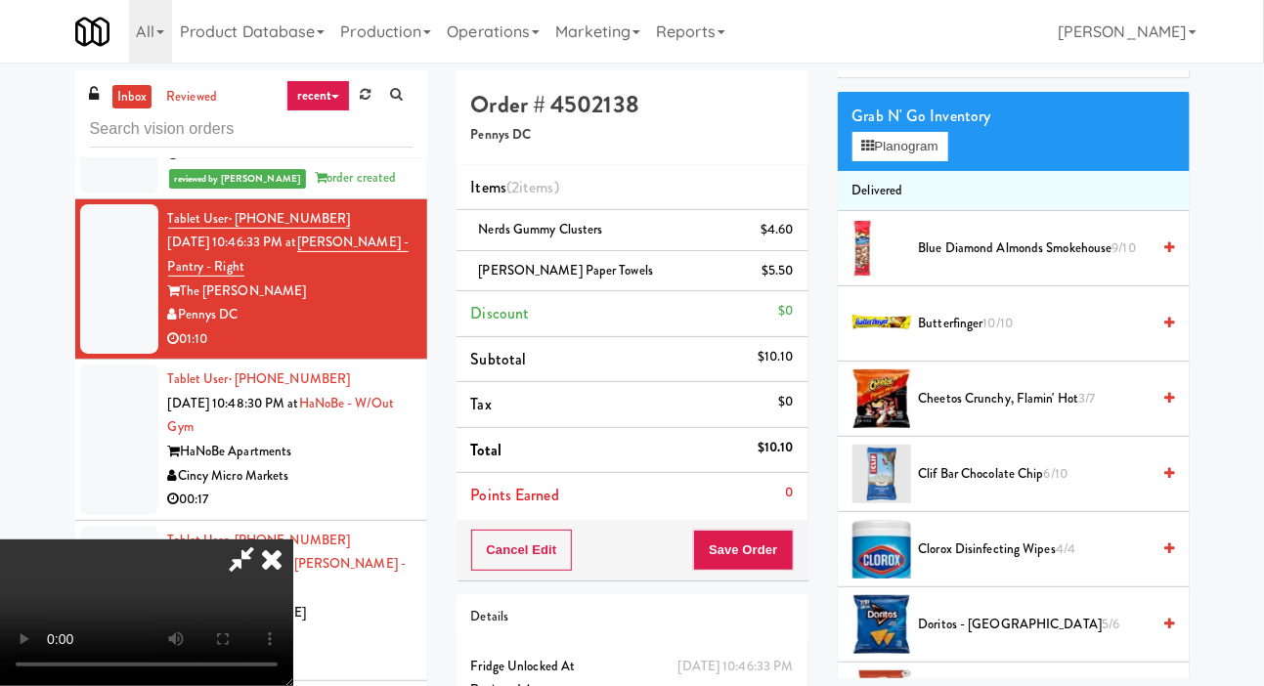
scroll to position [0, 0]
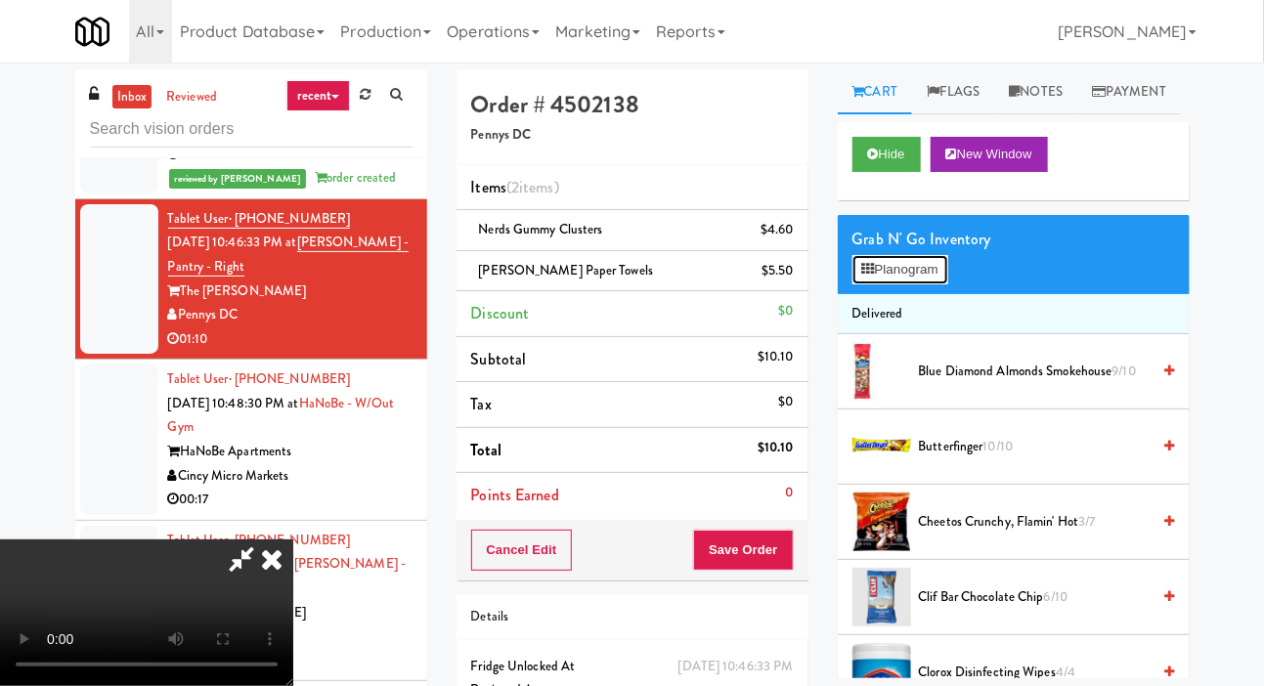
click at [878, 284] on button "Planogram" at bounding box center [900, 269] width 96 height 29
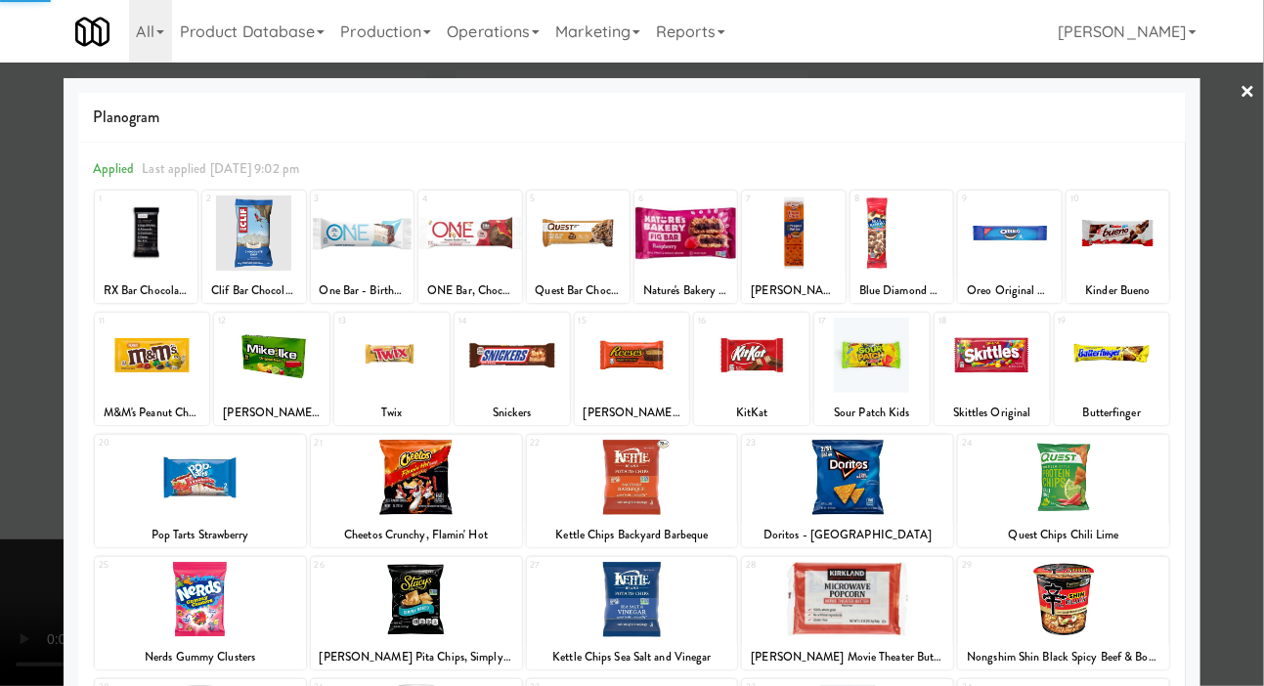
scroll to position [168, 0]
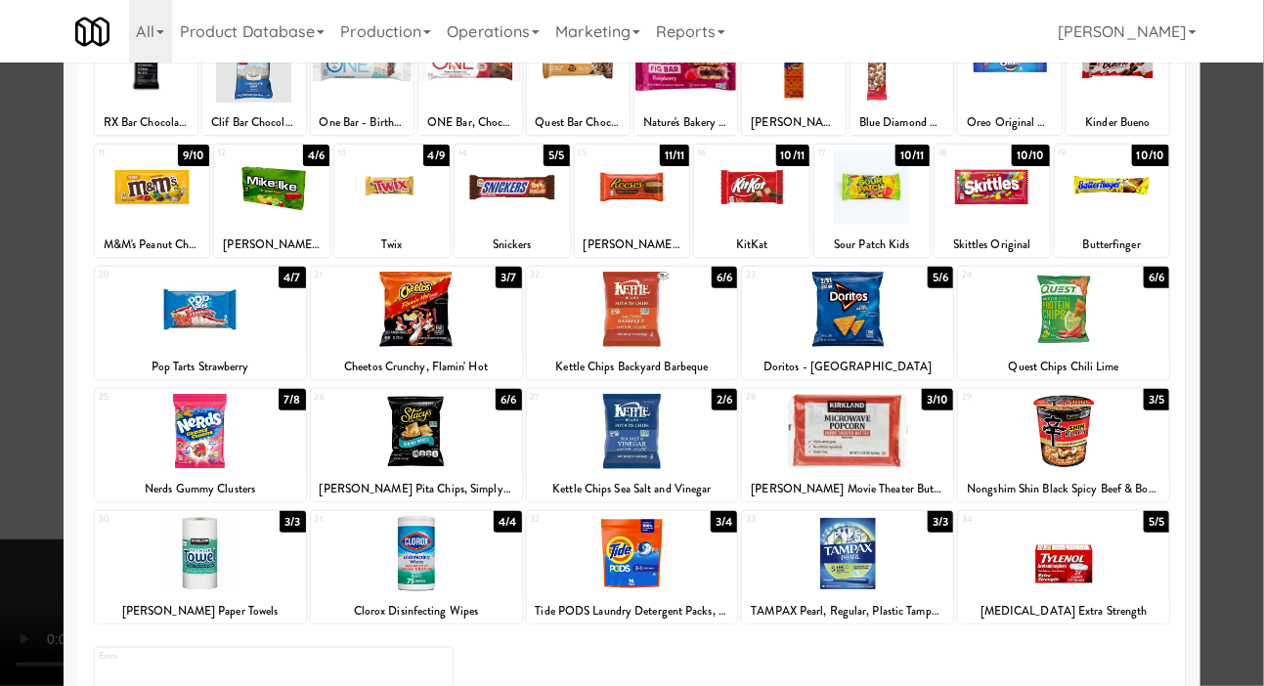
click at [64, 532] on div "Planogram Applied Last applied Monday 9:02 pm 1 10/10 RX Bar Chocolate Sea Salt…" at bounding box center [633, 351] width 1138 height 882
click at [55, 515] on div at bounding box center [632, 343] width 1264 height 686
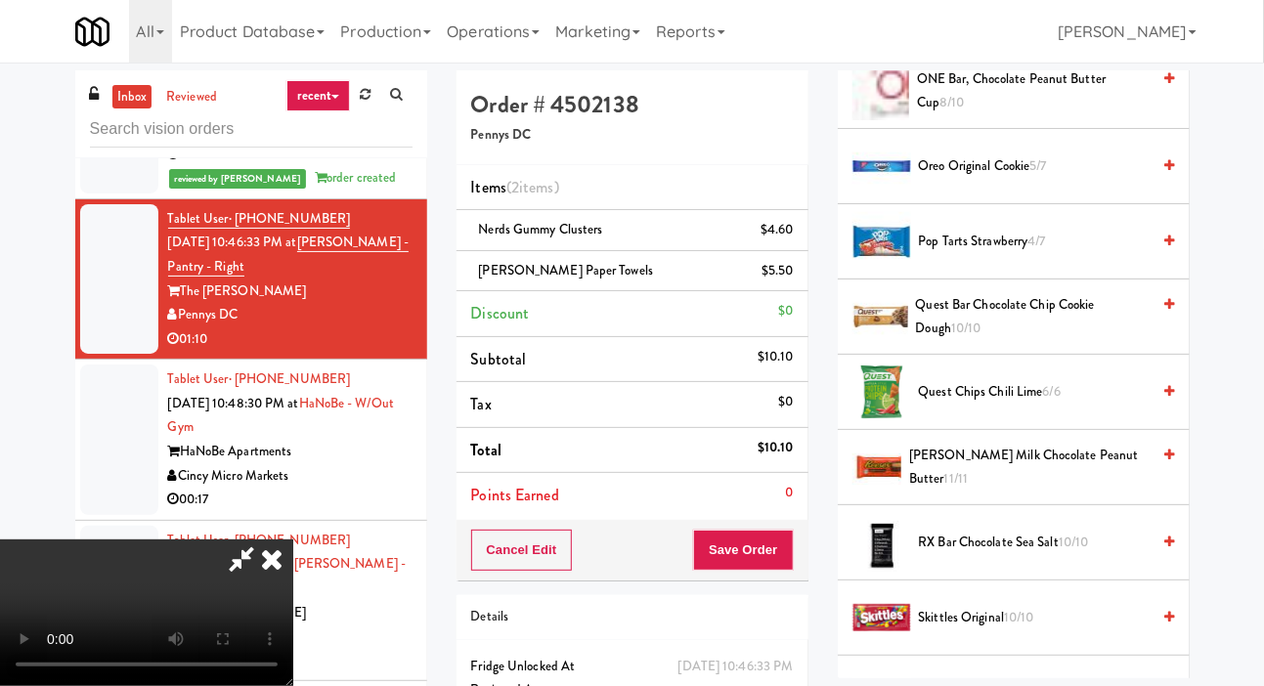
scroll to position [2297, 0]
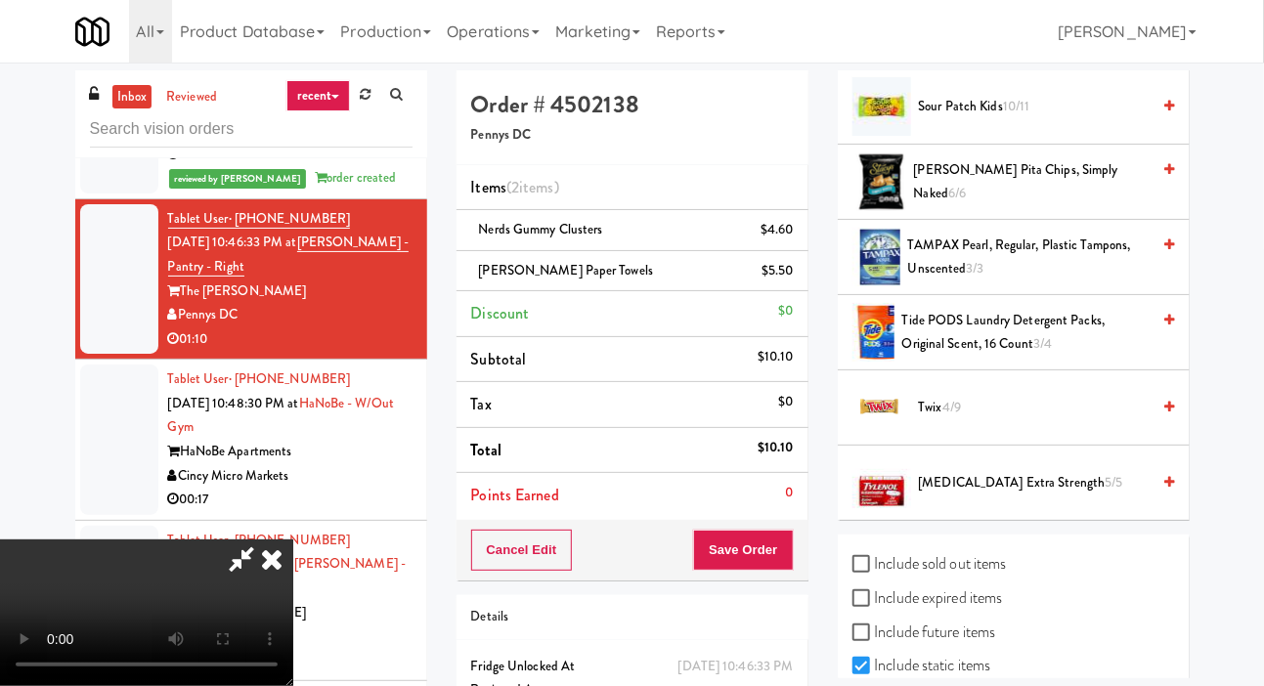
click at [1069, 420] on span "Twix 4/9" at bounding box center [1035, 408] width 232 height 24
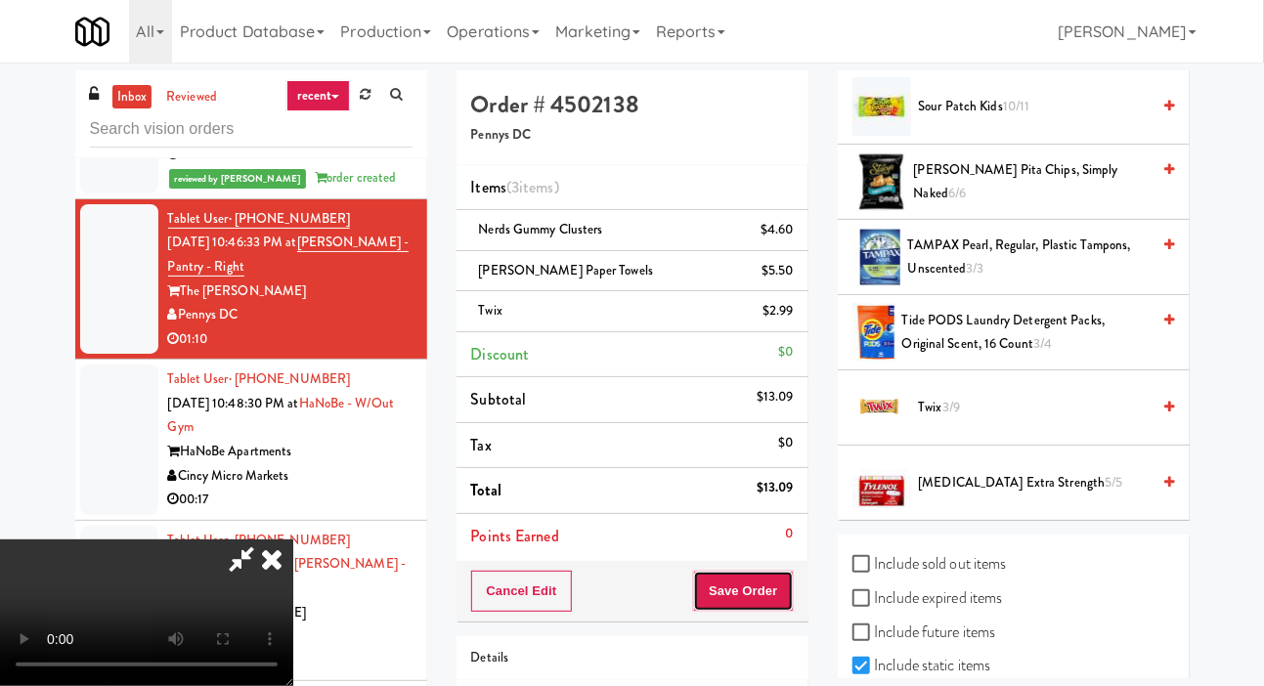
click at [790, 590] on button "Save Order" at bounding box center [743, 591] width 100 height 41
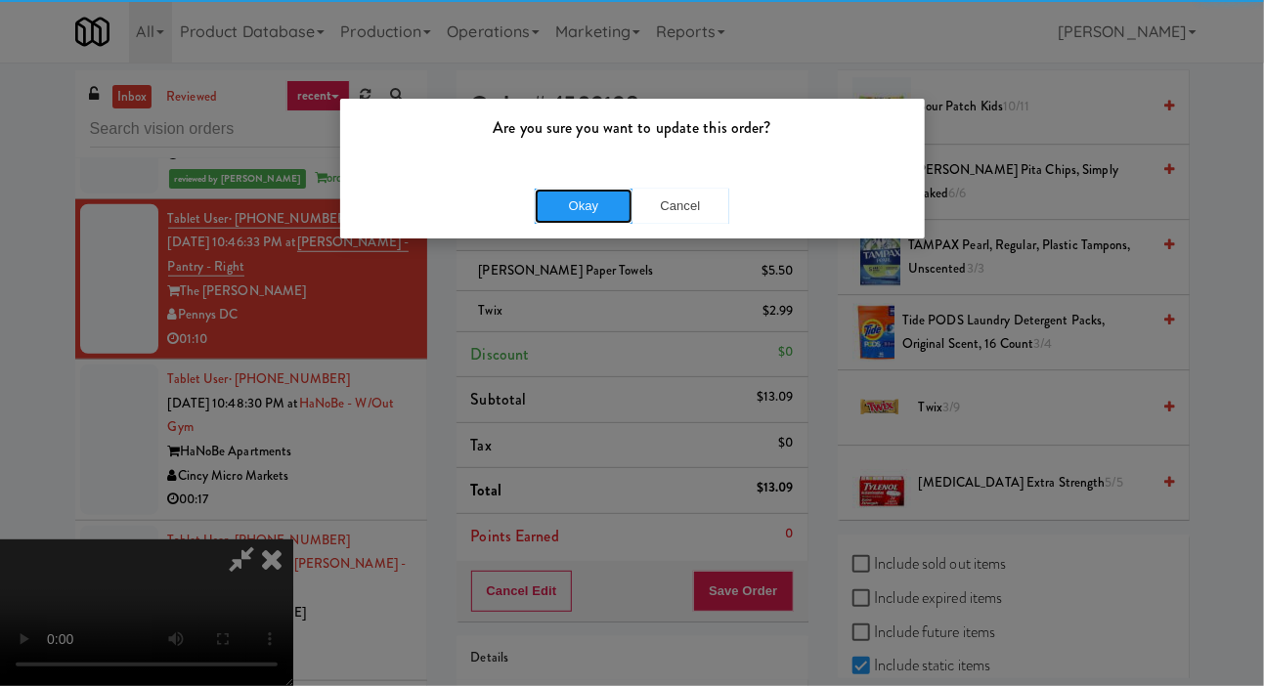
click at [558, 220] on button "Okay" at bounding box center [584, 206] width 98 height 35
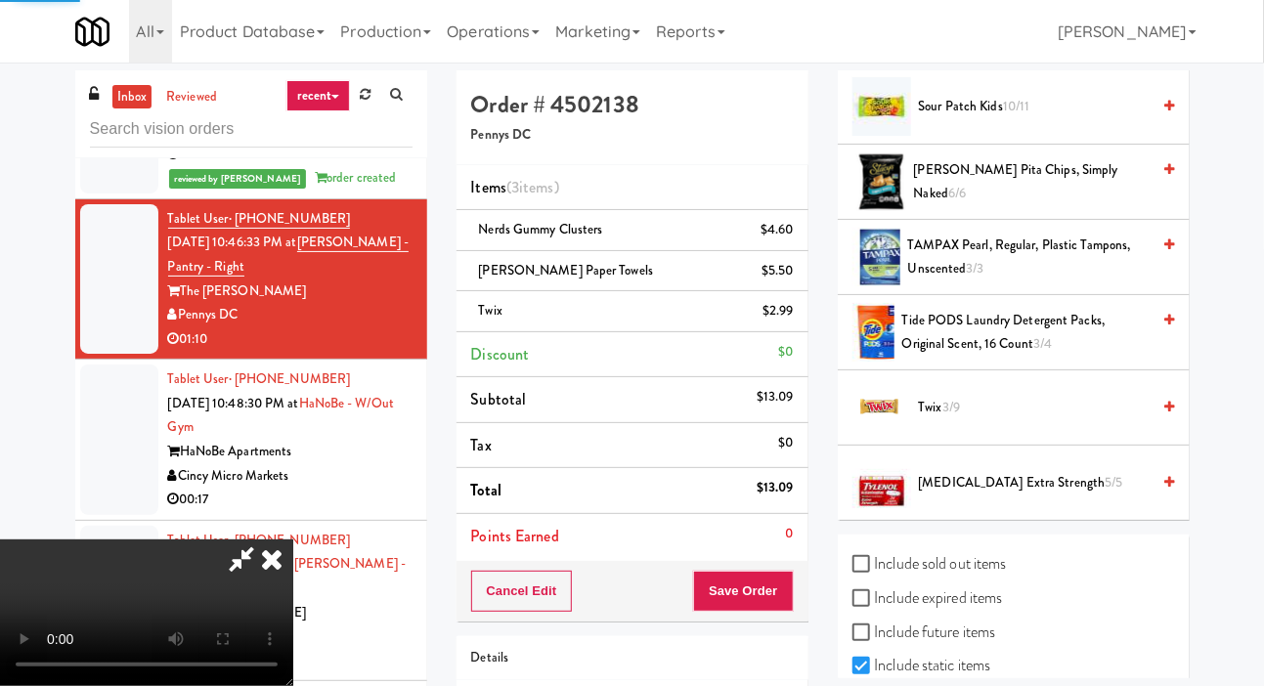
scroll to position [113, 0]
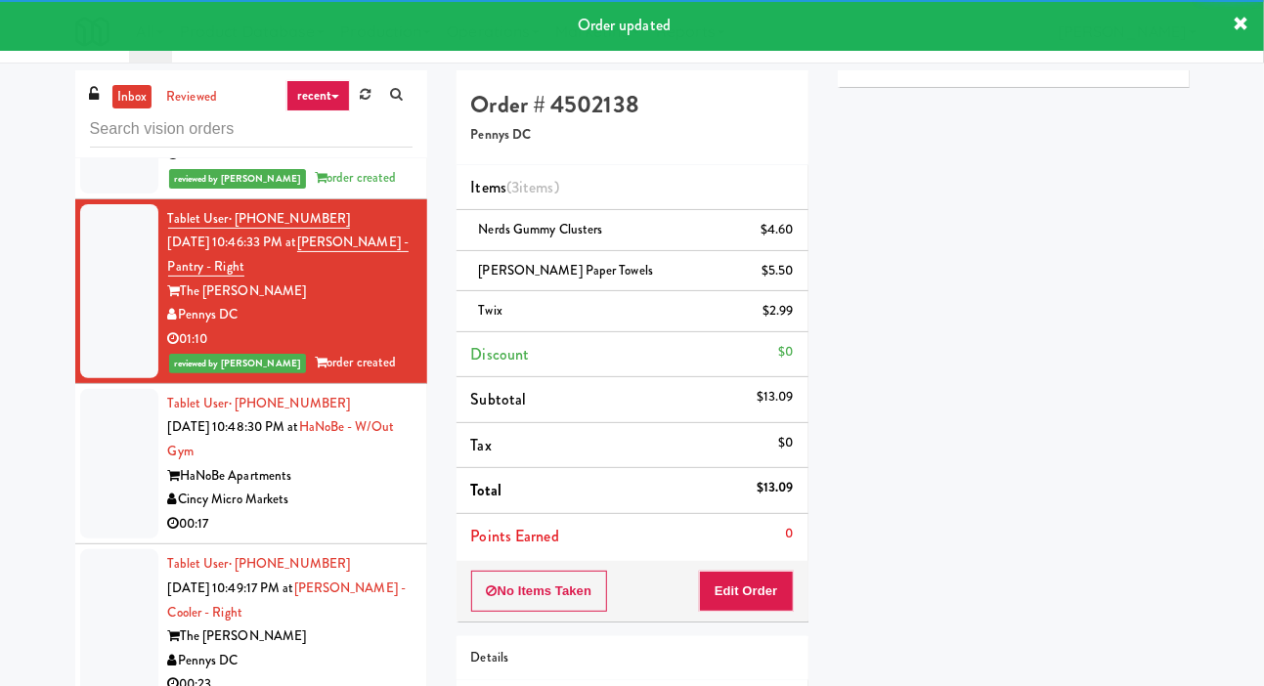
click at [91, 449] on div at bounding box center [119, 464] width 78 height 151
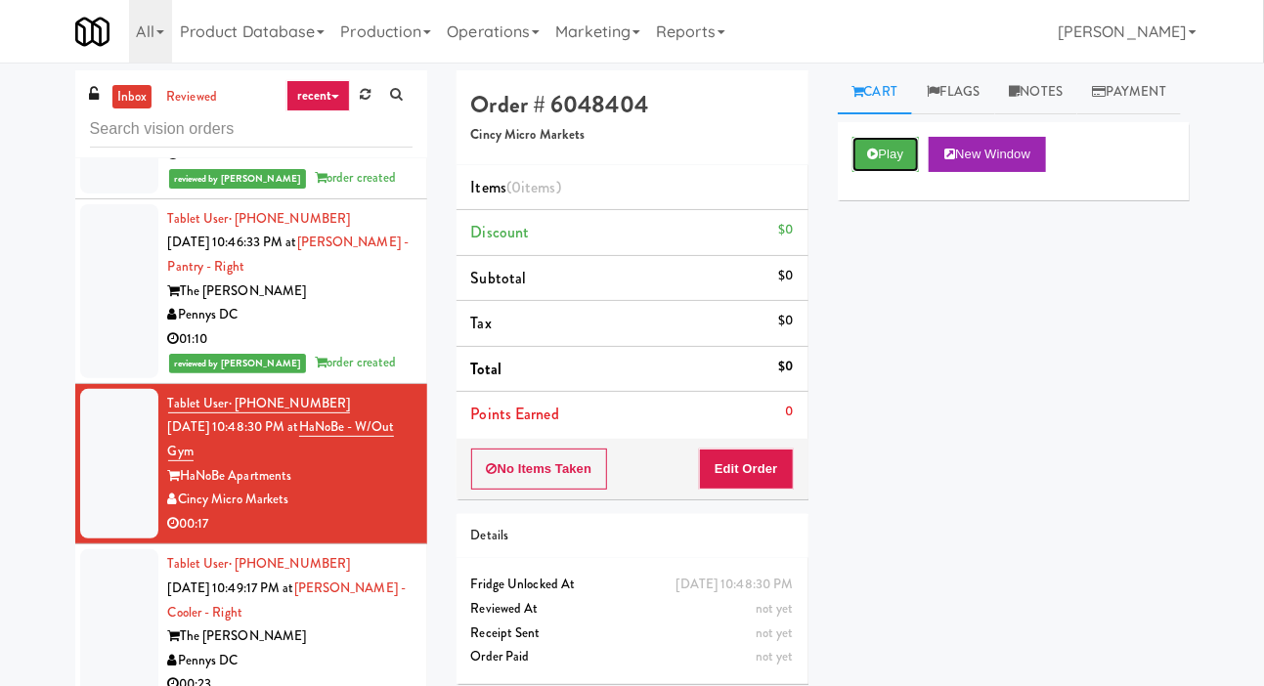
click at [895, 172] on button "Play" at bounding box center [885, 154] width 67 height 35
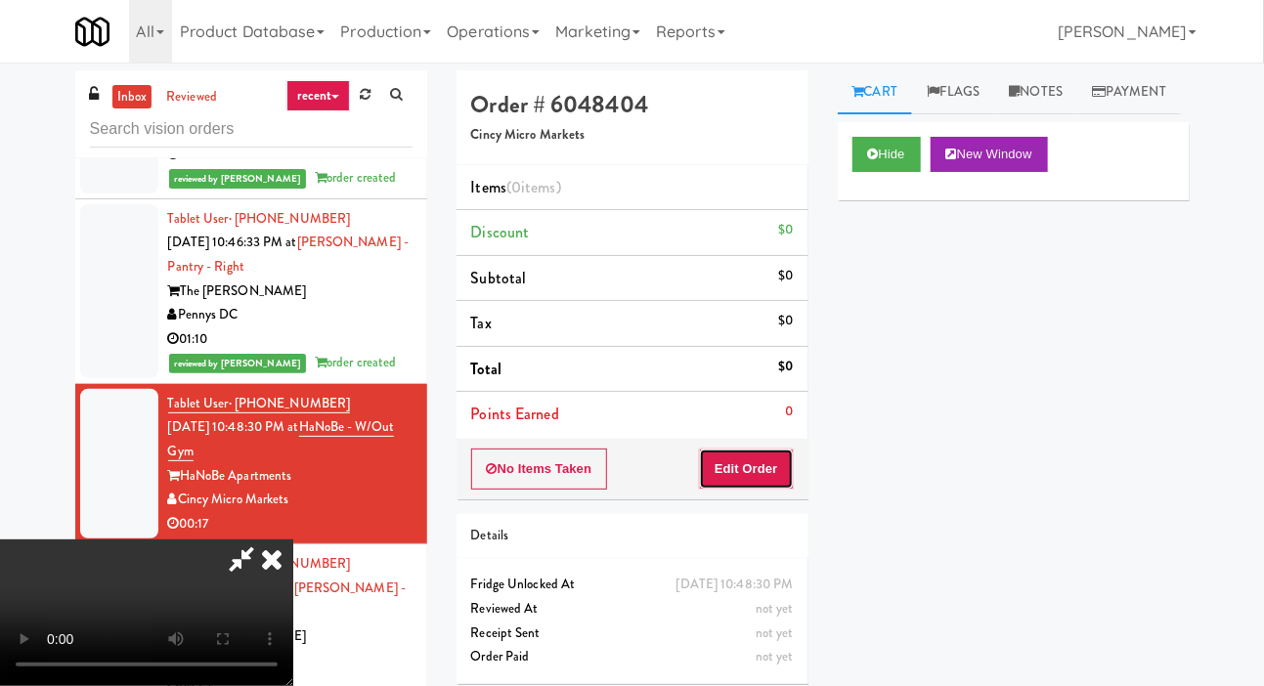
click at [750, 479] on button "Edit Order" at bounding box center [746, 469] width 95 height 41
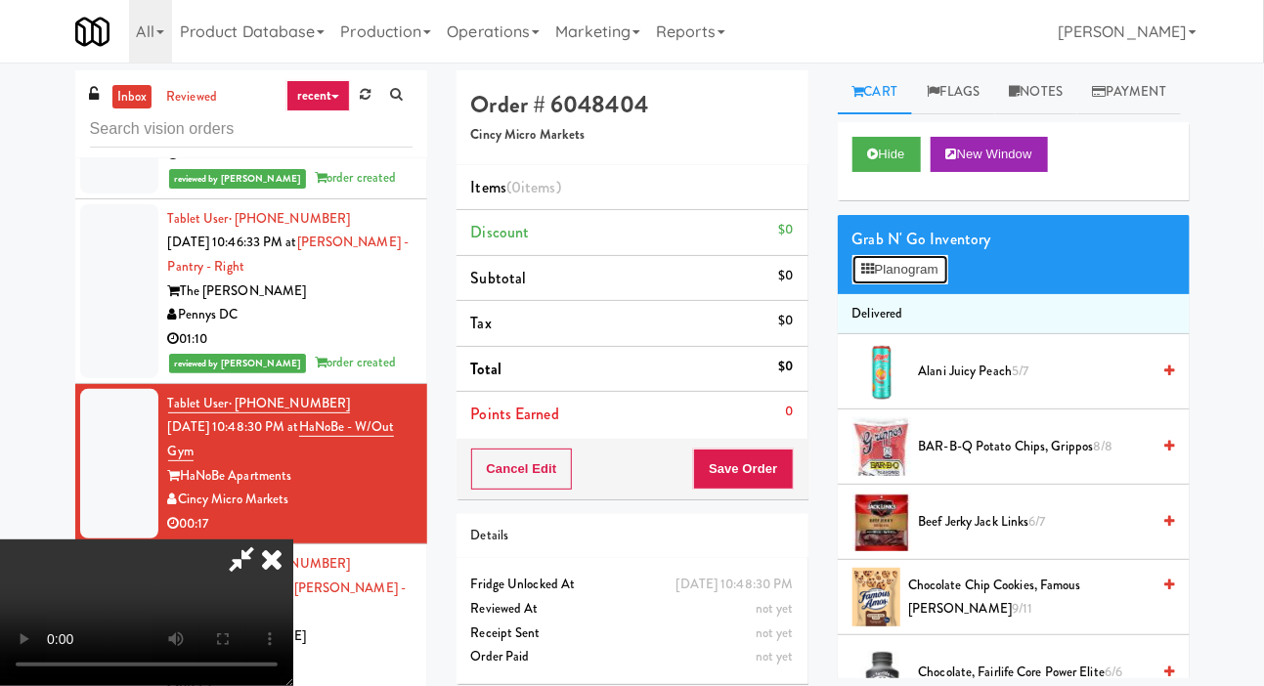
click at [926, 284] on button "Planogram" at bounding box center [900, 269] width 96 height 29
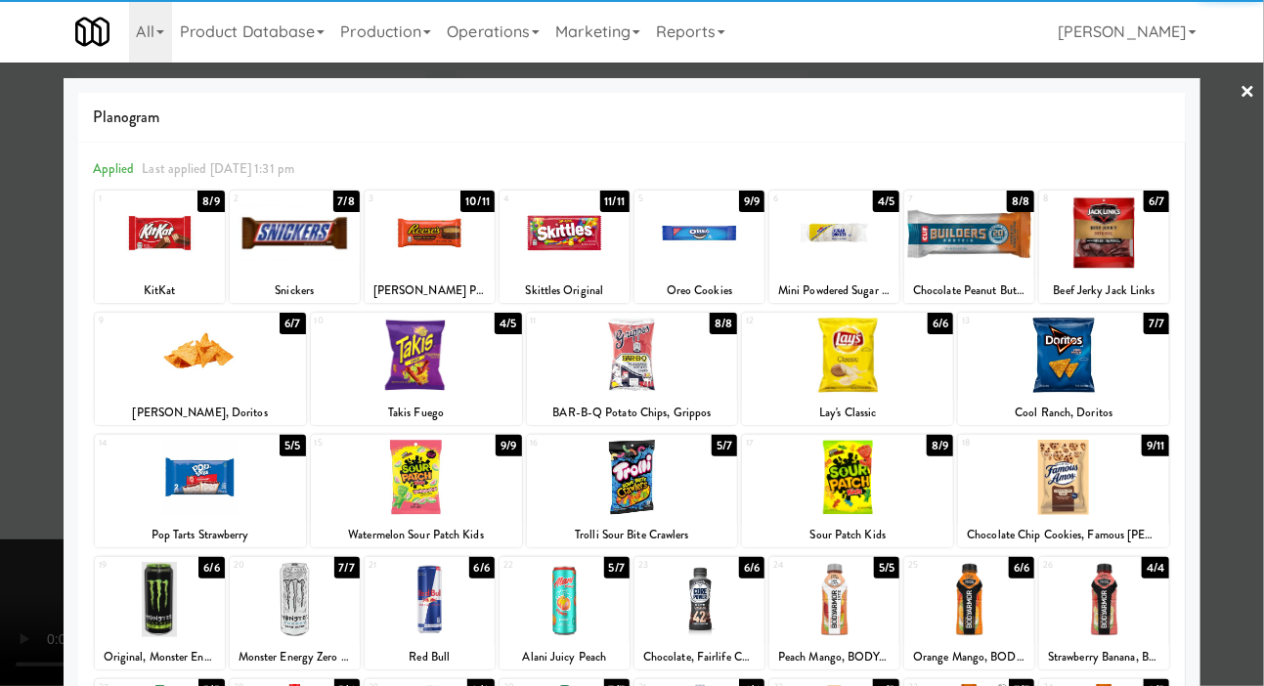
click at [1004, 247] on div at bounding box center [969, 232] width 130 height 75
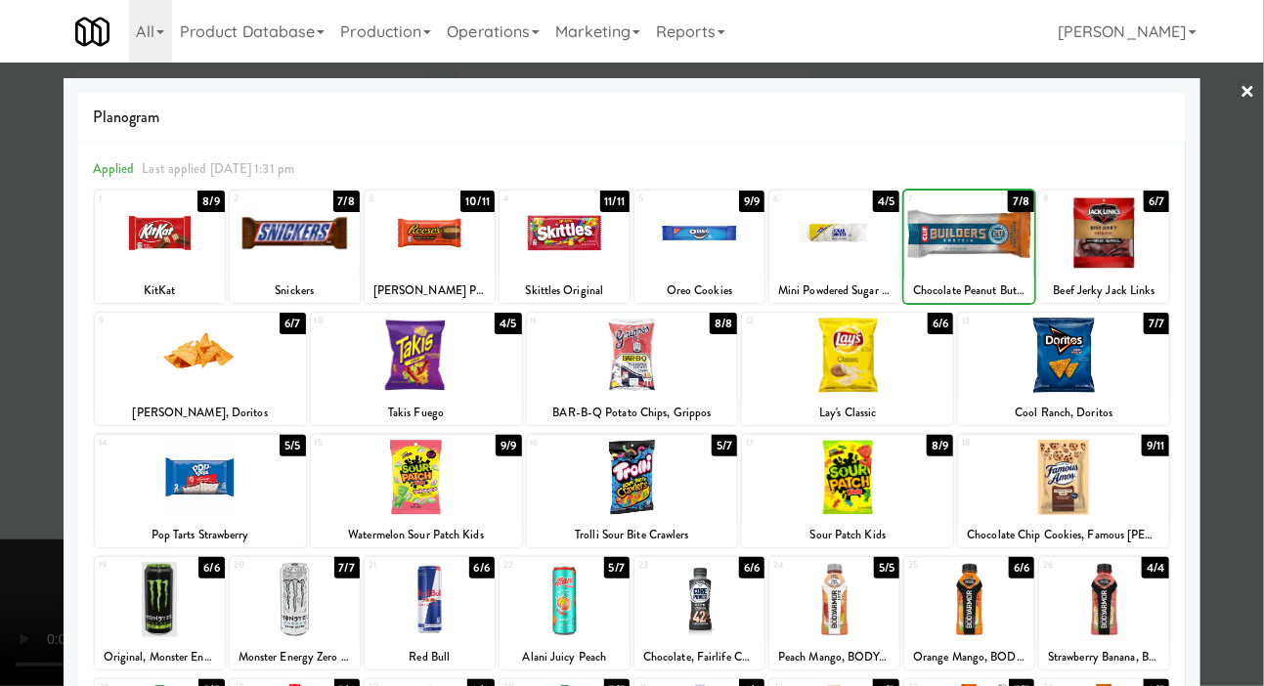
click at [70, 311] on div "Planogram Applied Last applied Wednesday 1:31 pm 1 8/9 KitKat 2 7/8 Snickers 3 …" at bounding box center [633, 519] width 1138 height 882
click at [29, 283] on div at bounding box center [632, 343] width 1264 height 686
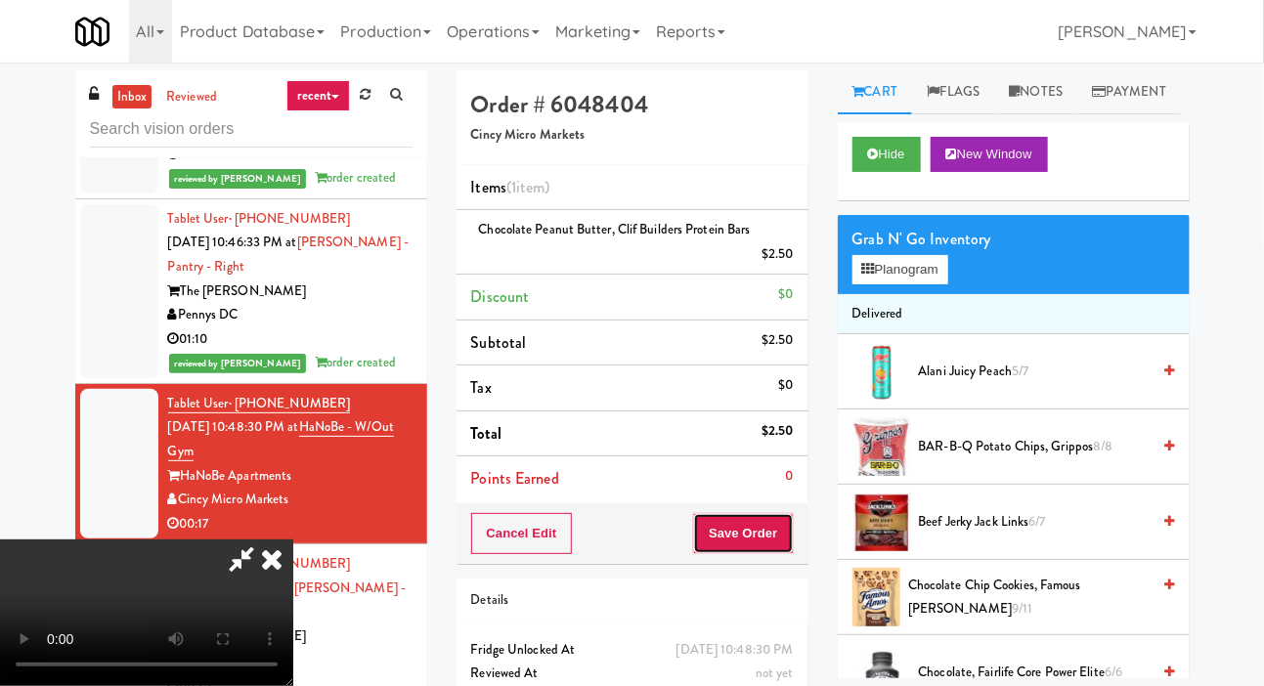
click at [780, 543] on button "Save Order" at bounding box center [743, 533] width 100 height 41
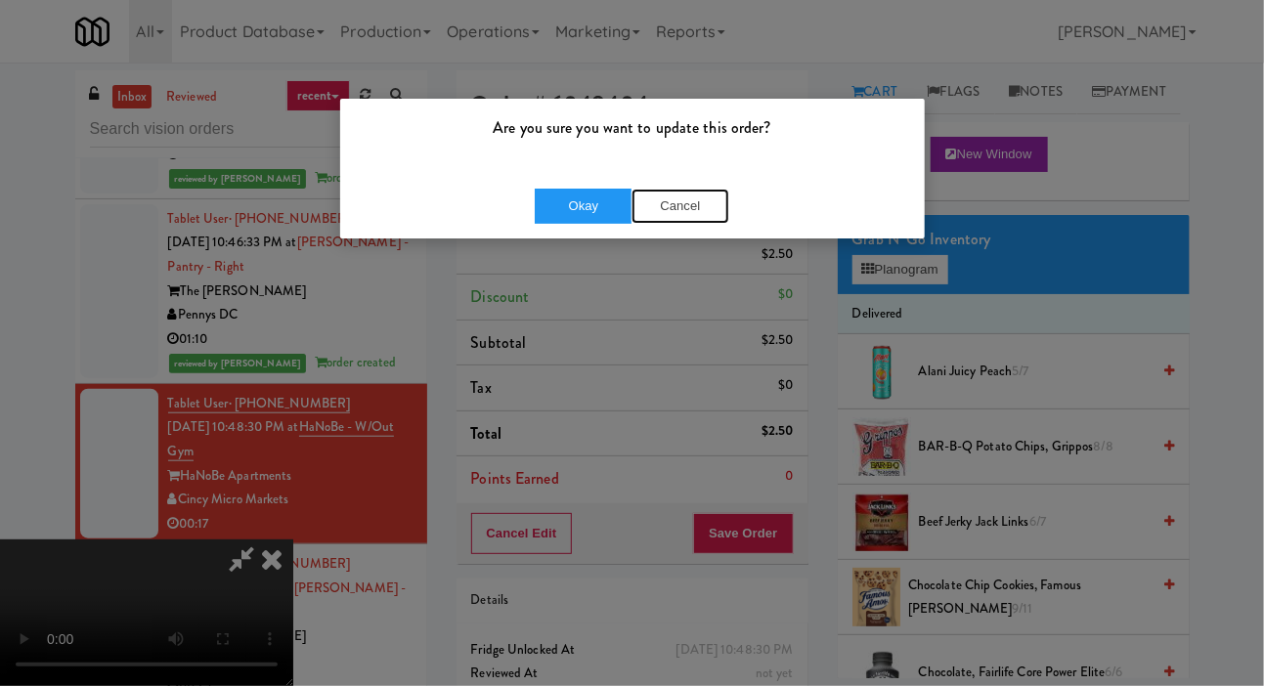
click at [710, 194] on button "Cancel" at bounding box center [680, 206] width 98 height 35
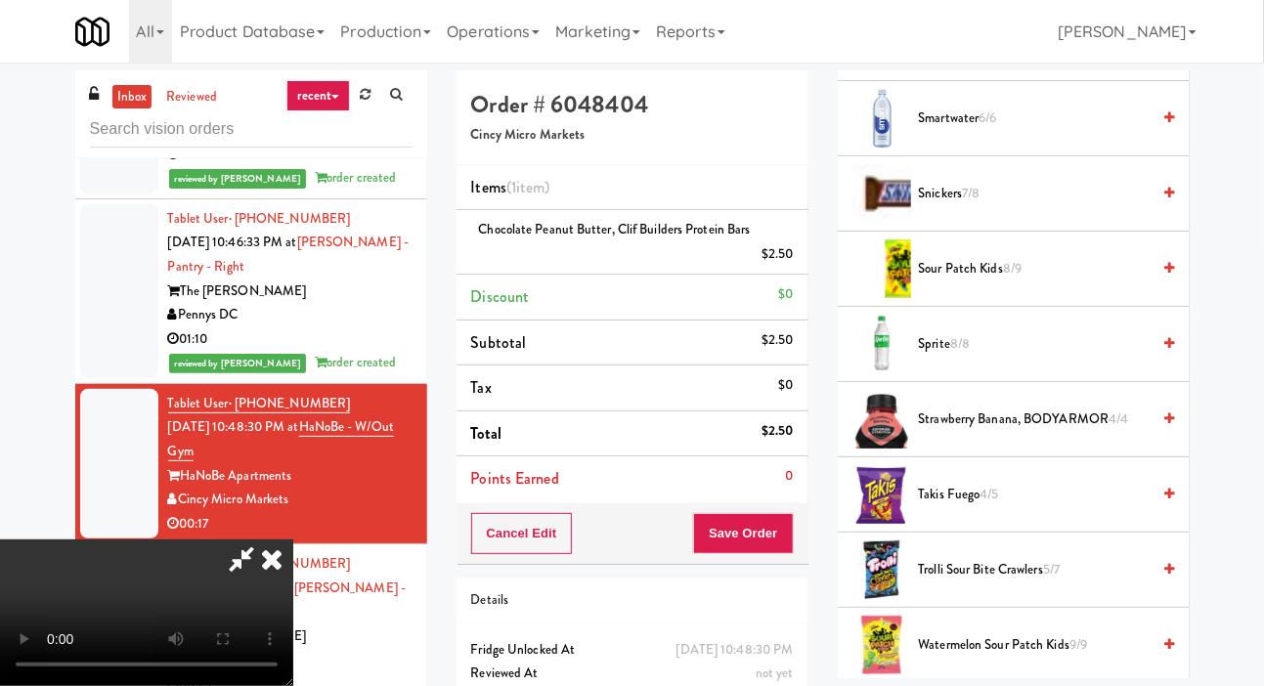
scroll to position [2198, 0]
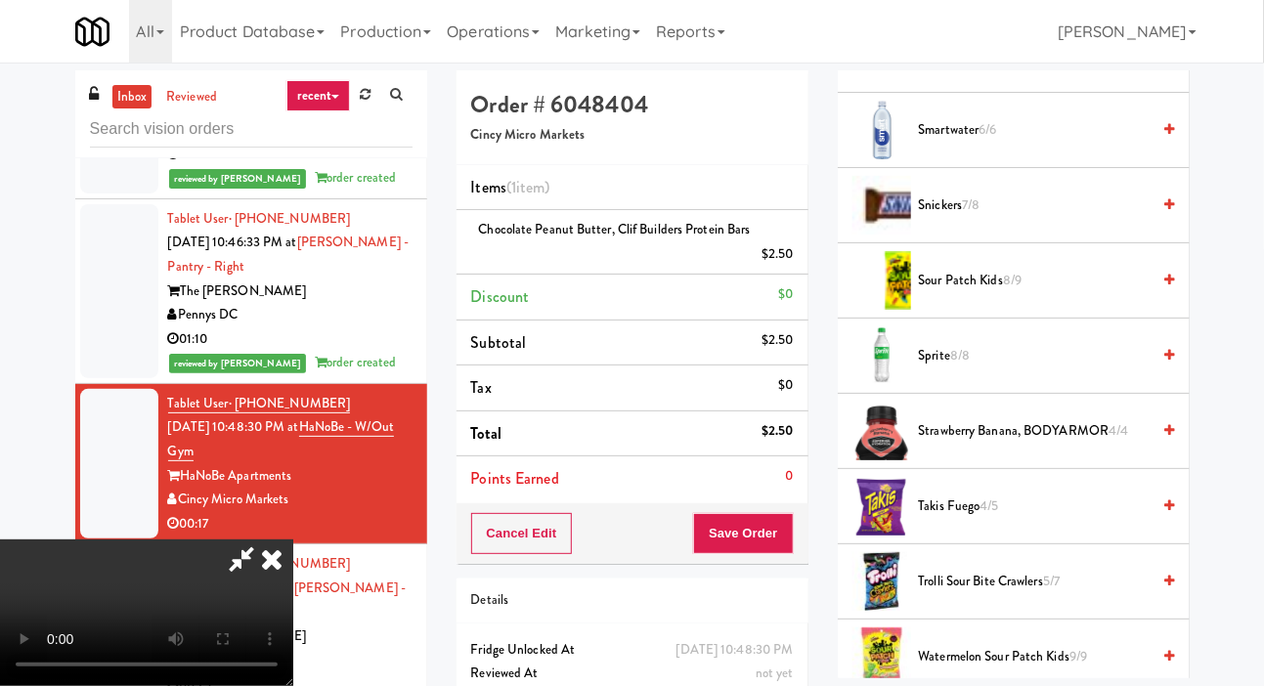
click at [1051, 218] on span "Snickers 7/8" at bounding box center [1035, 206] width 232 height 24
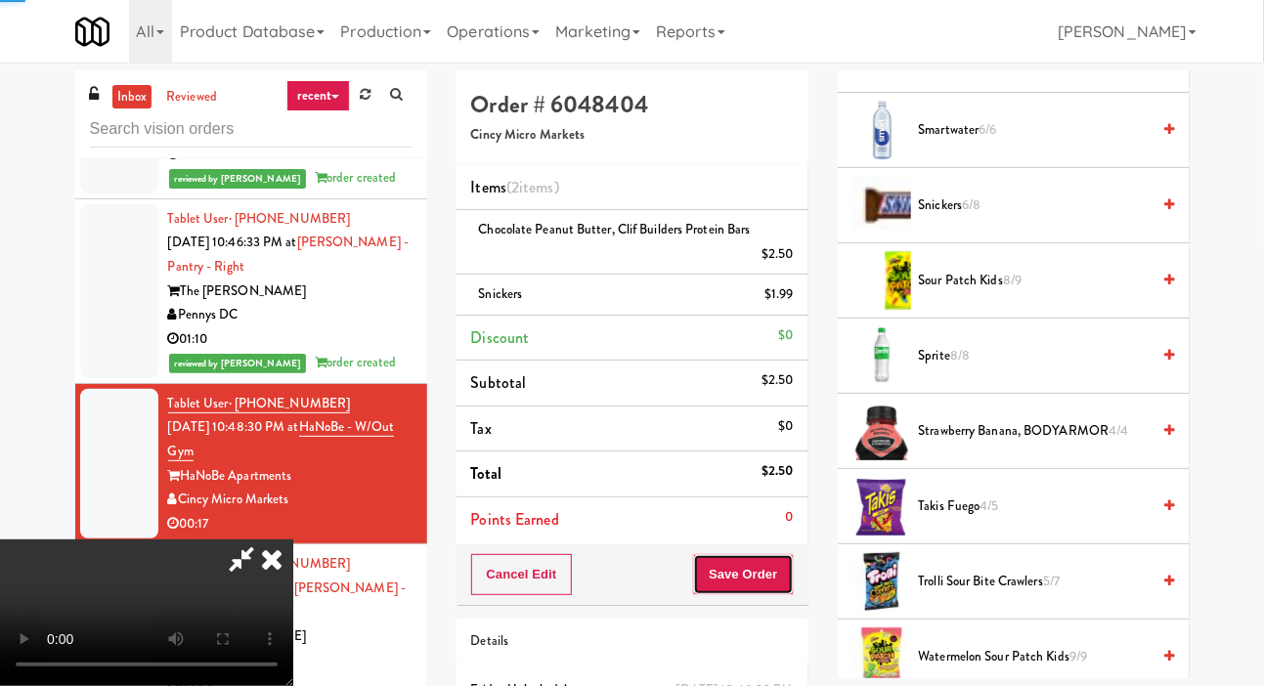
click at [793, 569] on button "Save Order" at bounding box center [743, 574] width 100 height 41
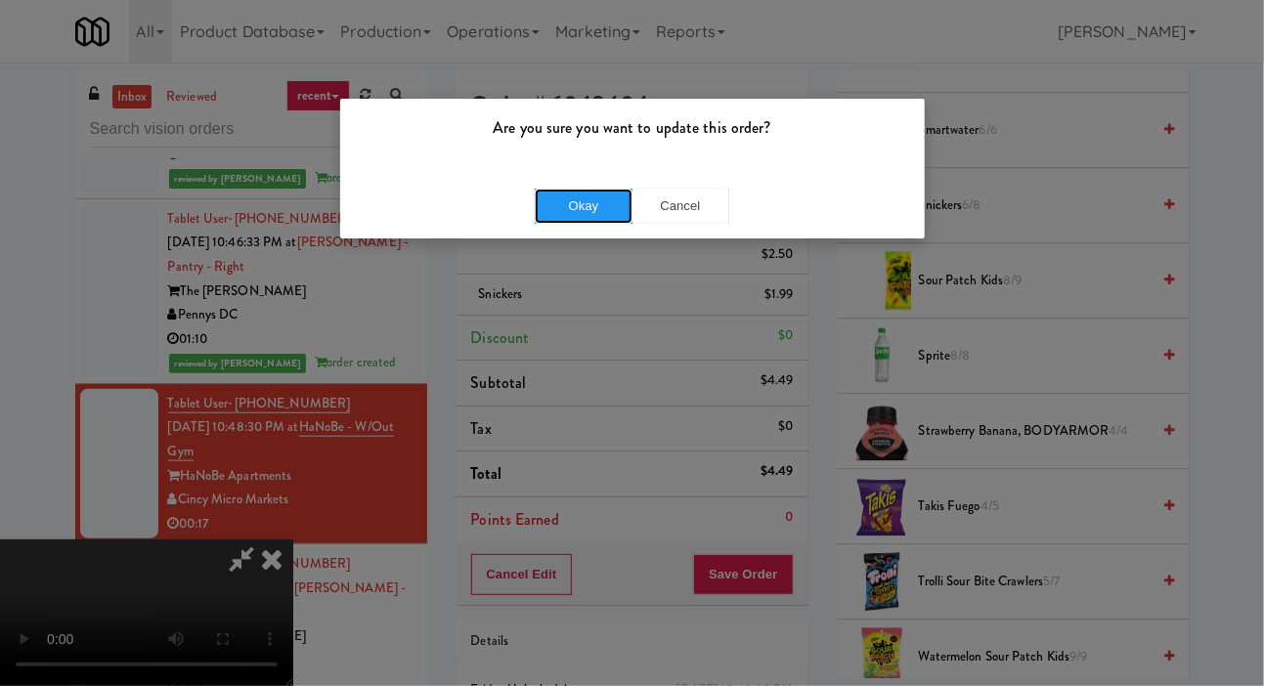
click at [564, 219] on button "Okay" at bounding box center [584, 206] width 98 height 35
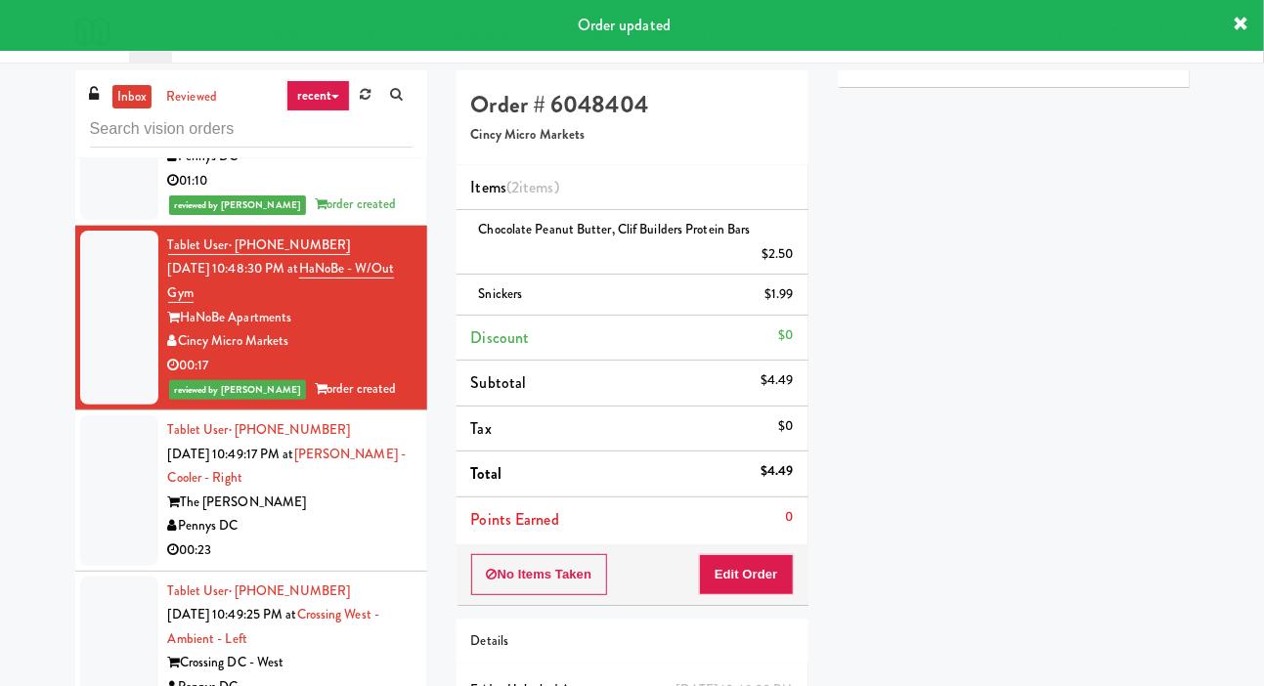
scroll to position [3726, 0]
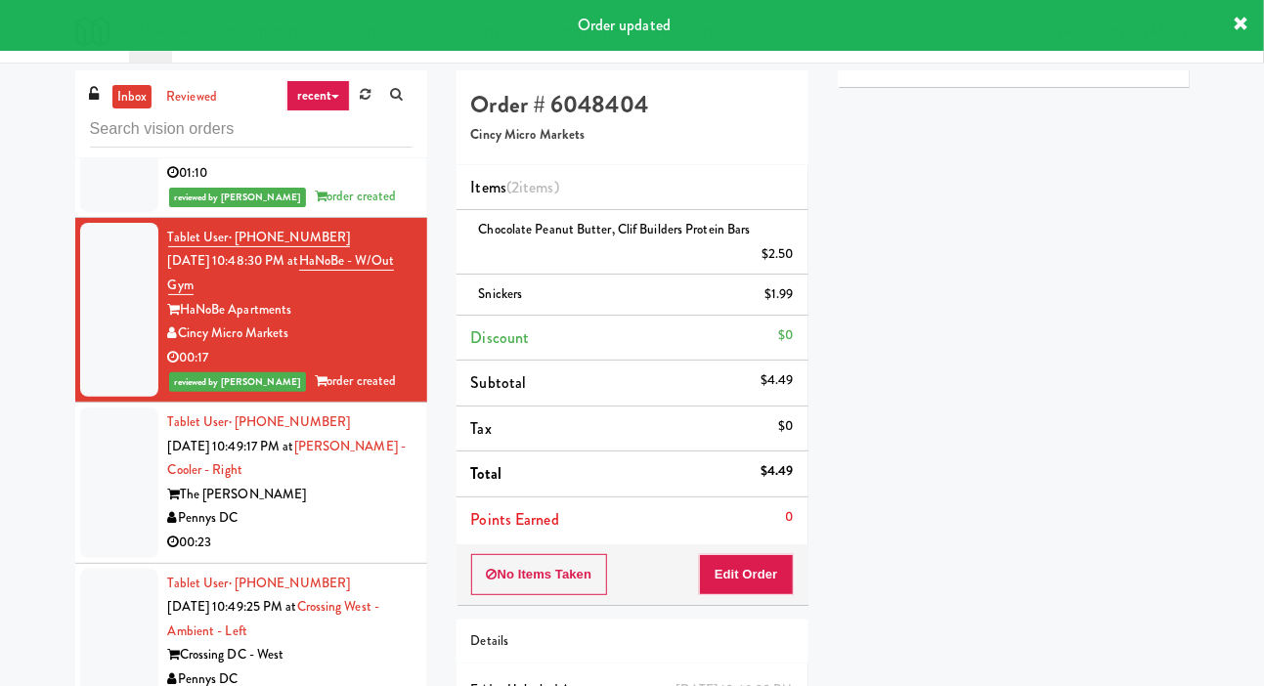
click at [124, 486] on div at bounding box center [119, 483] width 78 height 151
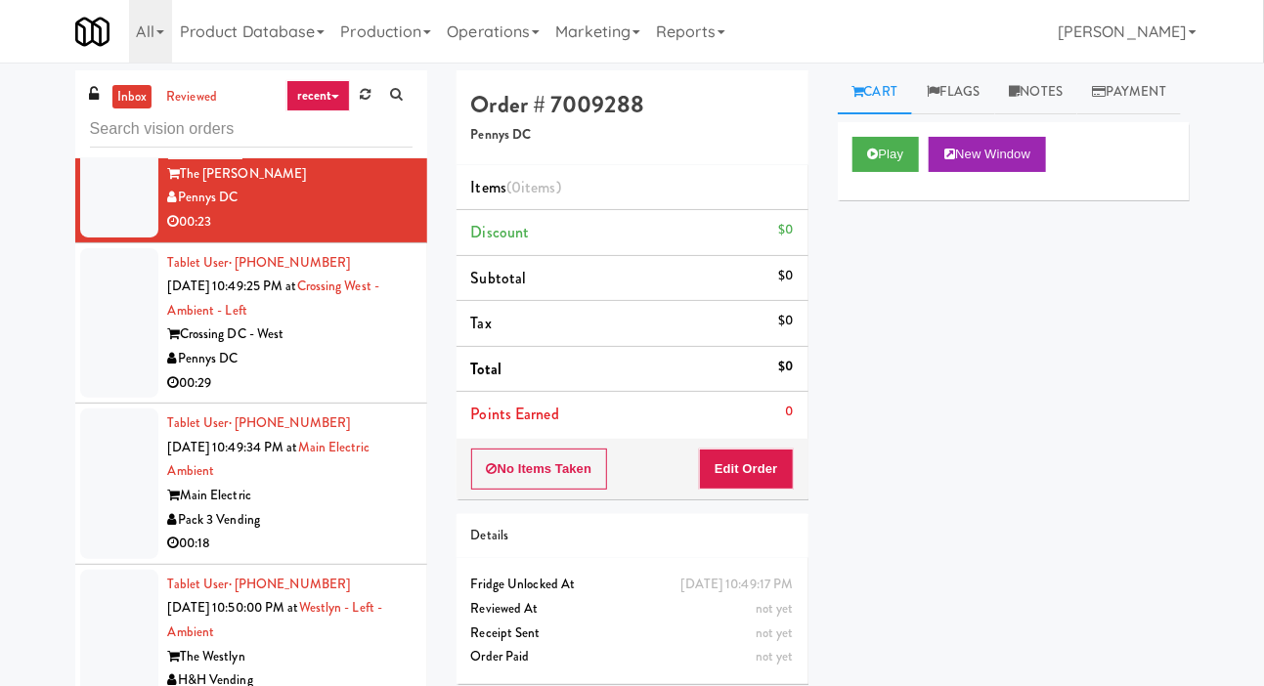
scroll to position [4043, 0]
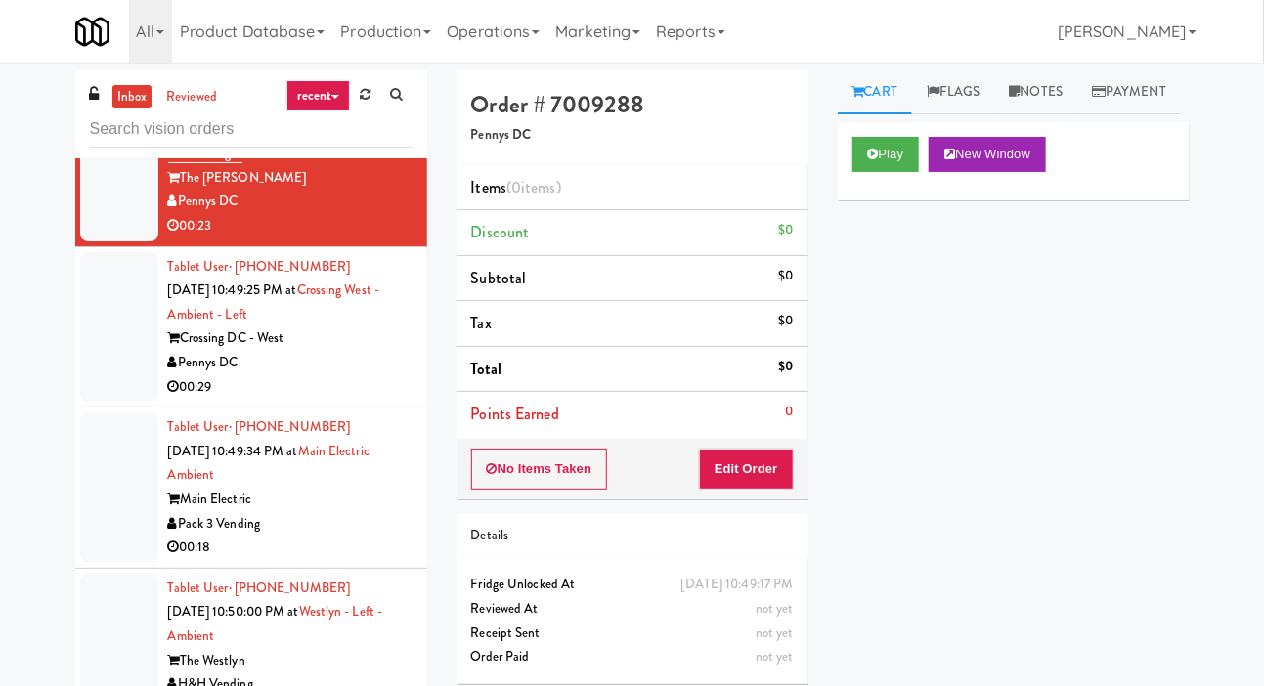
click at [118, 285] on div at bounding box center [119, 327] width 78 height 151
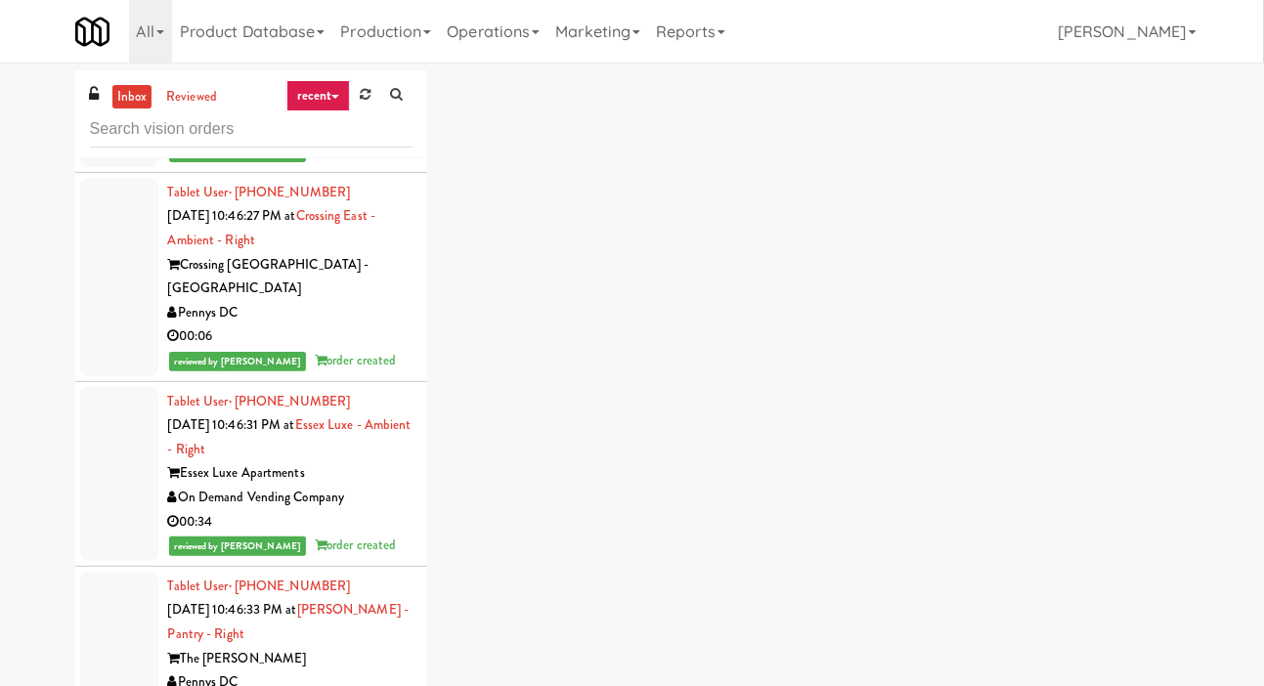
scroll to position [3128, 0]
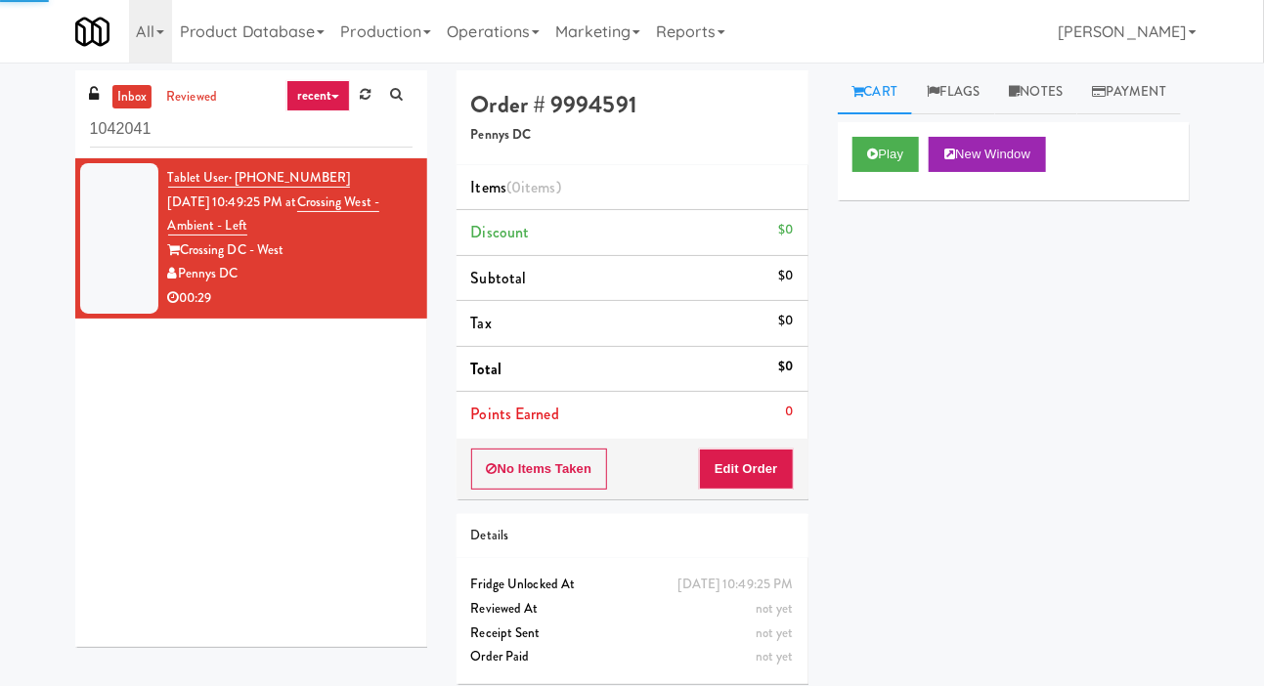
click at [360, 96] on icon at bounding box center [365, 94] width 11 height 13
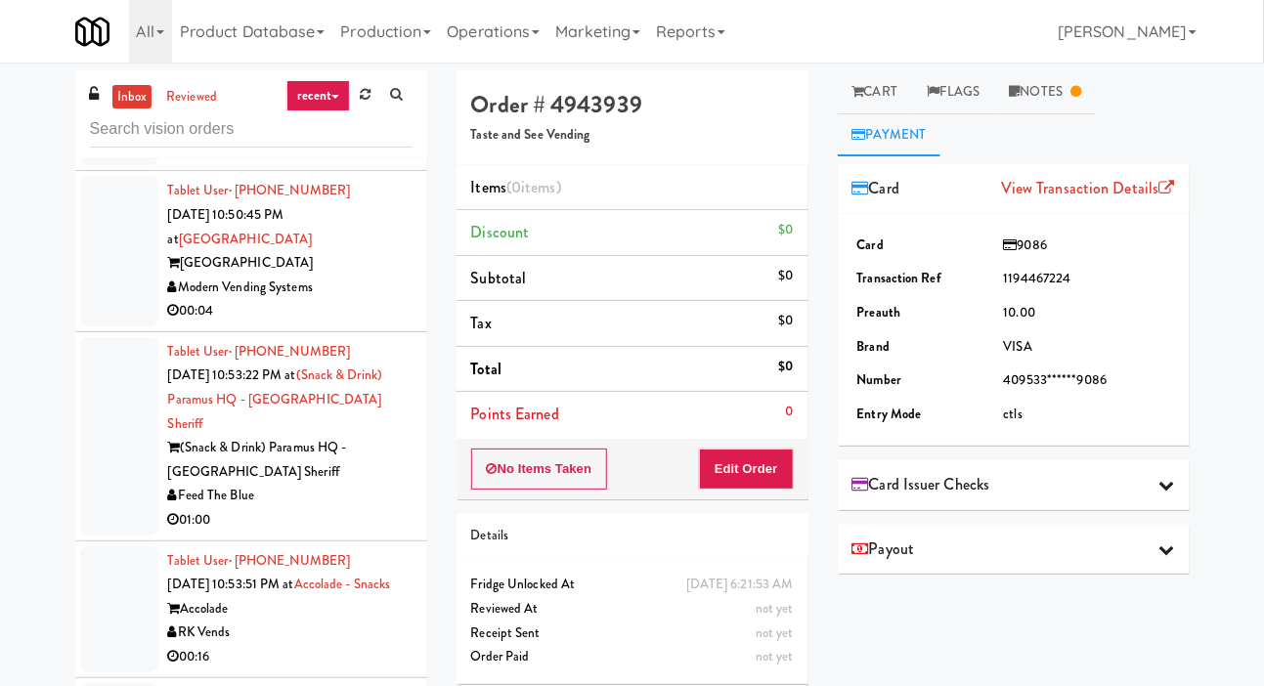
scroll to position [1092, 0]
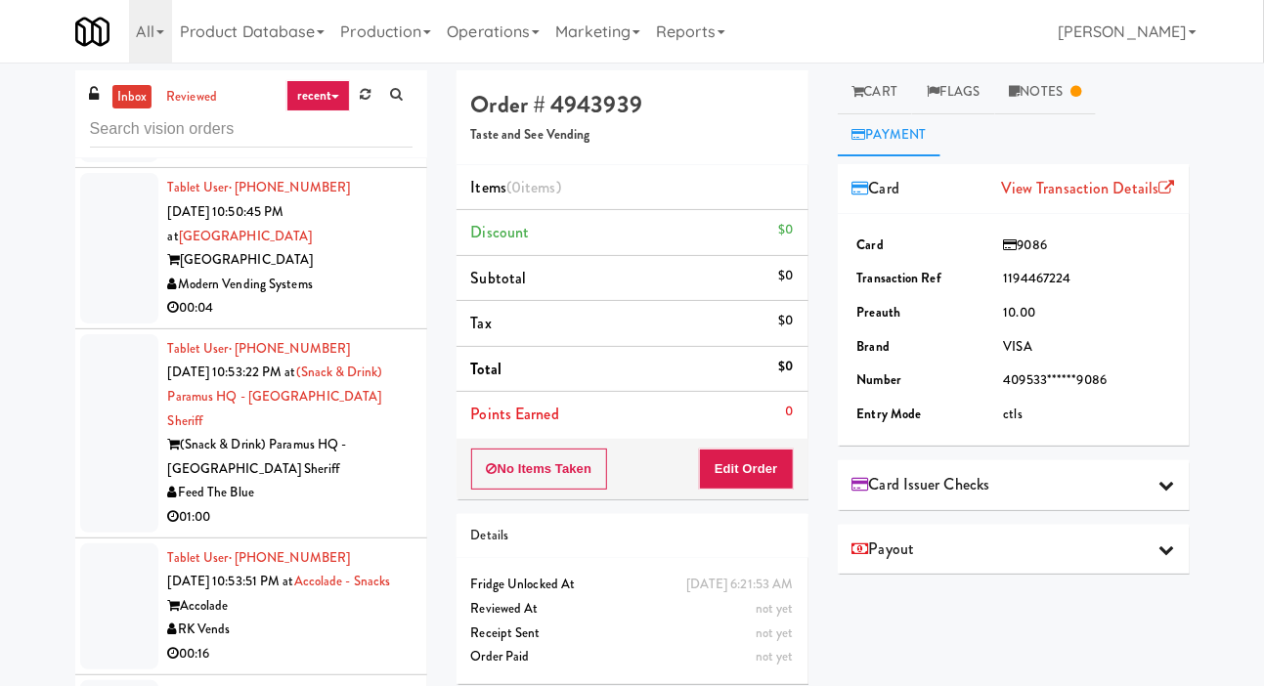
click at [381, 297] on div "Modern Vending Systems" at bounding box center [290, 285] width 244 height 24
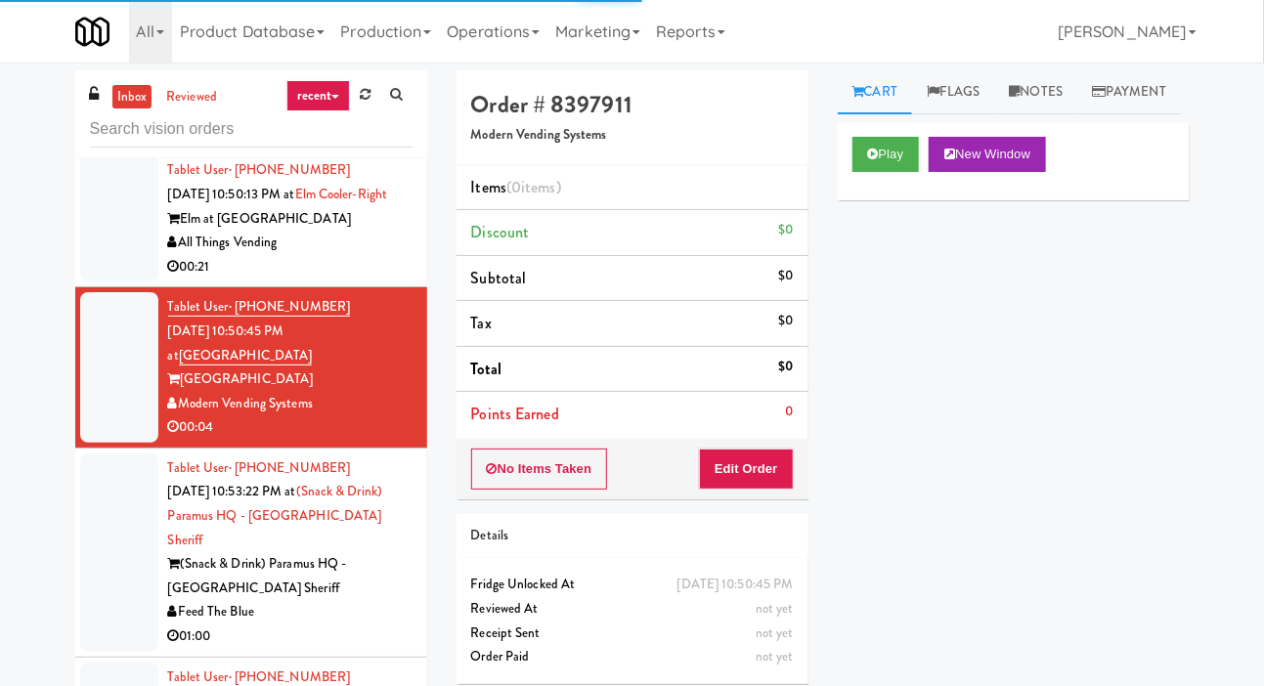
scroll to position [966, 0]
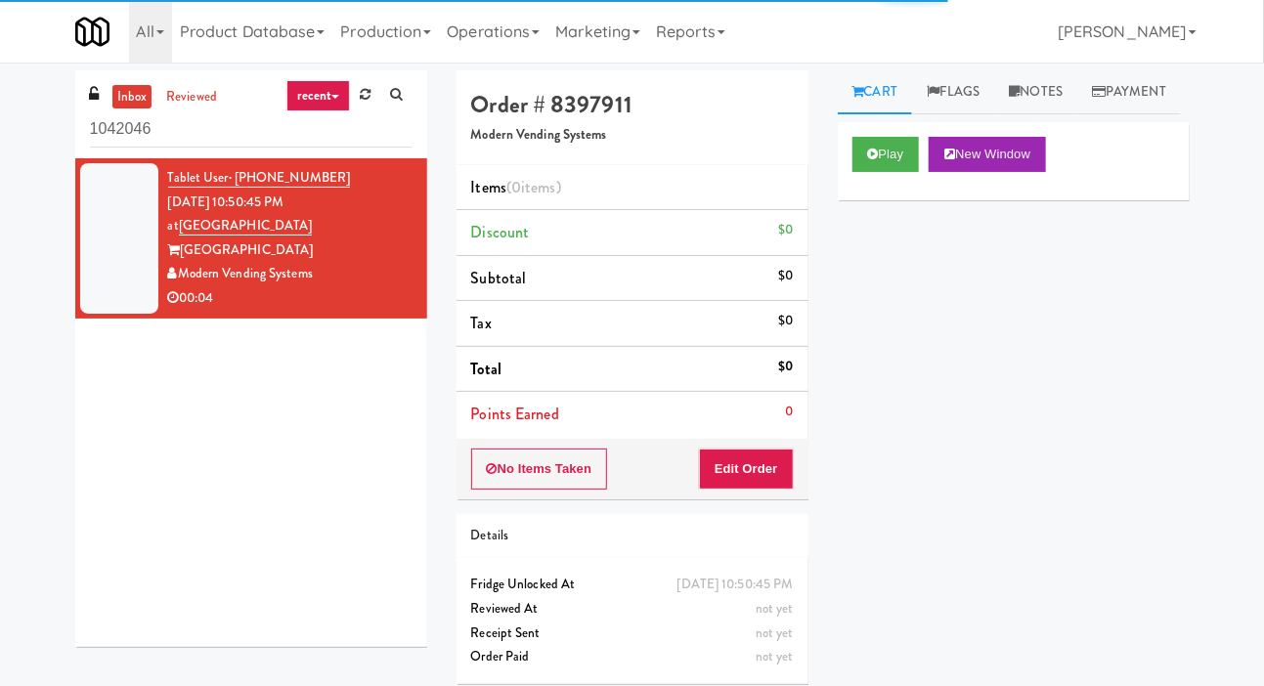
click at [355, 92] on link at bounding box center [365, 94] width 30 height 29
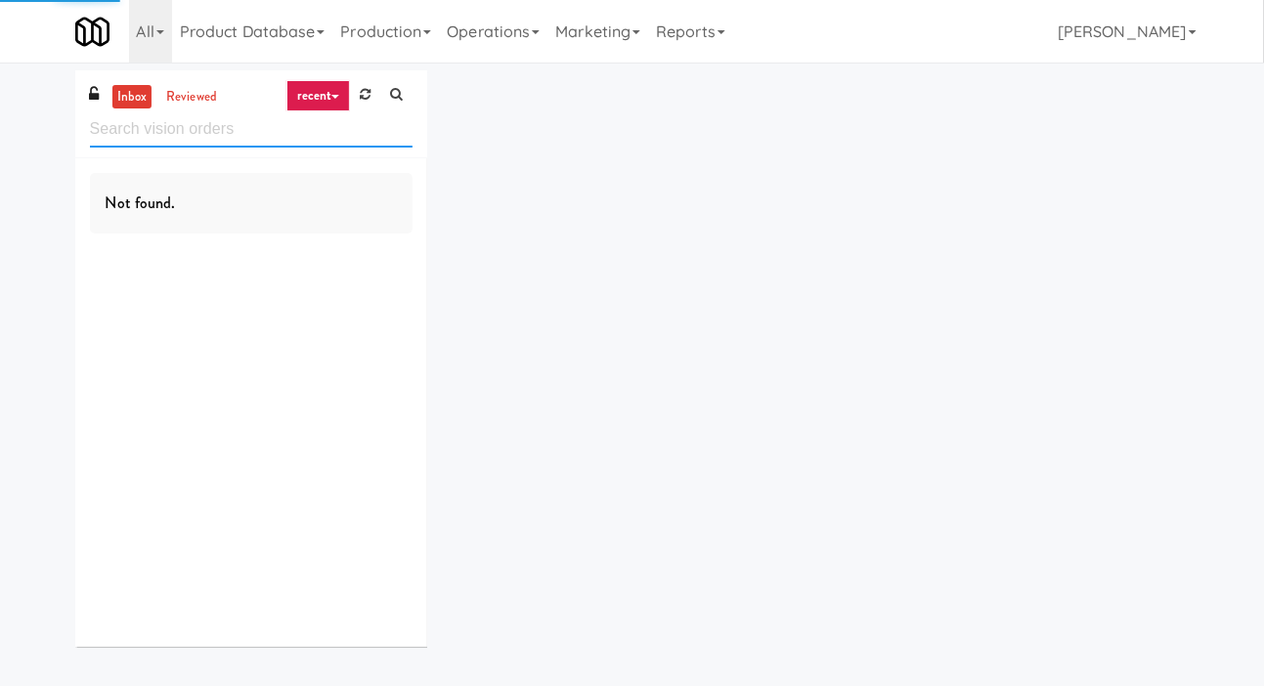
click at [348, 122] on input "text" at bounding box center [251, 129] width 323 height 36
click at [461, 105] on div "inbox reviewed recent all unclear take inventory issue suspicious failed recent…" at bounding box center [632, 365] width 1143 height 591
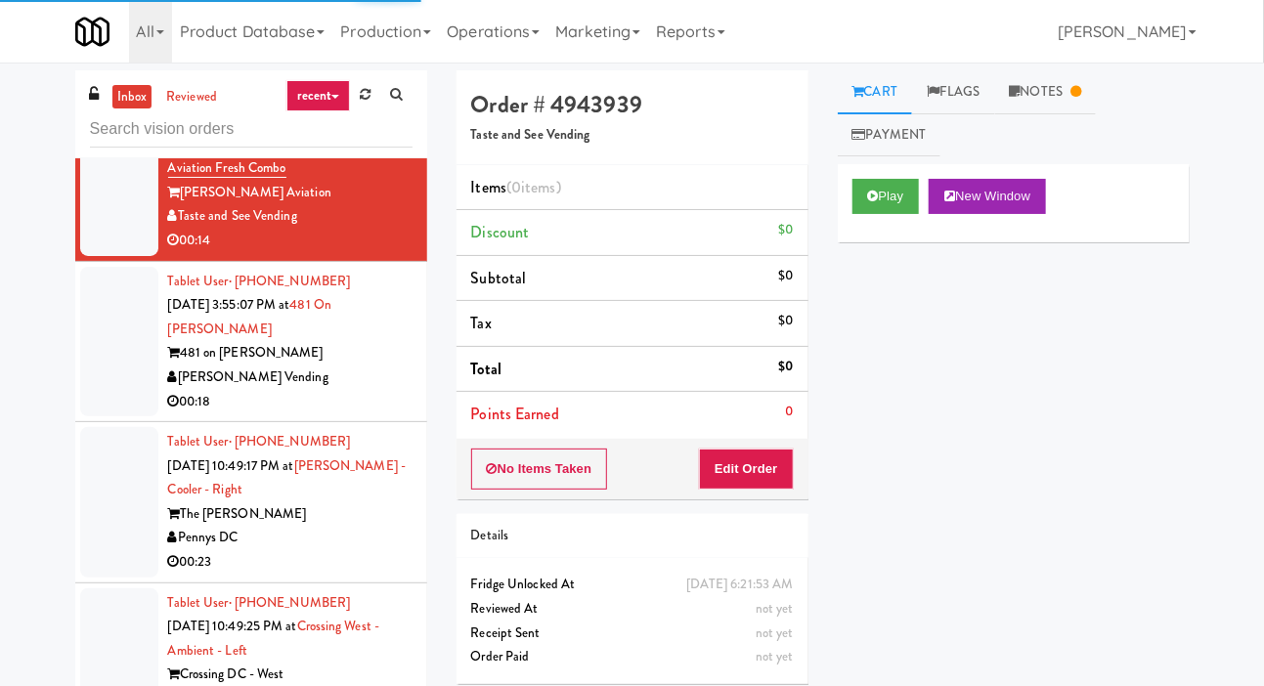
scroll to position [81, 0]
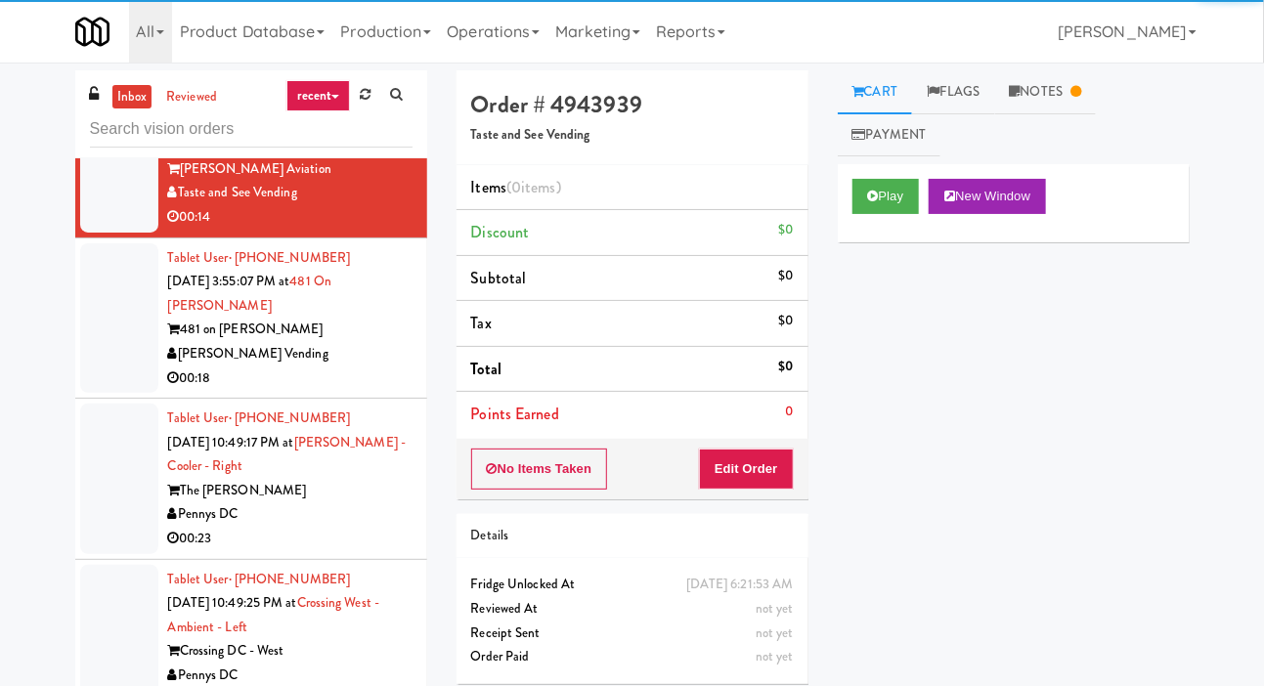
click at [381, 356] on div "[PERSON_NAME] Vending" at bounding box center [290, 354] width 244 height 24
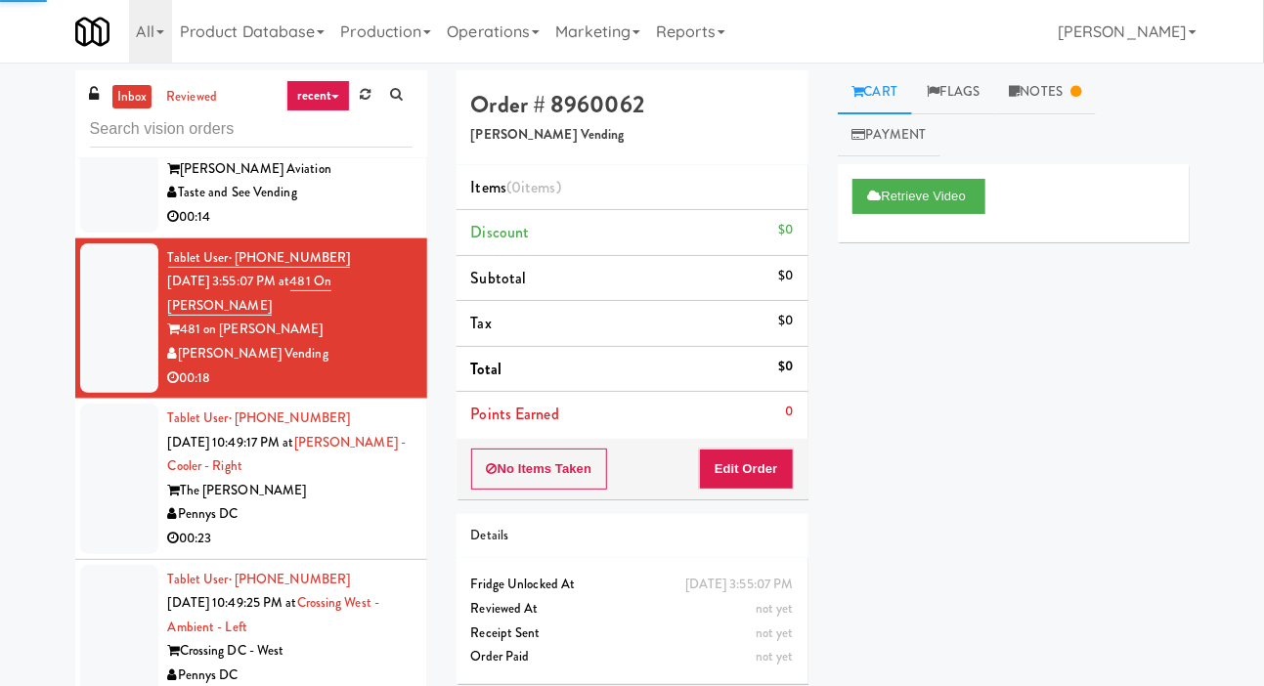
click at [348, 519] on div "Pennys DC" at bounding box center [290, 514] width 244 height 24
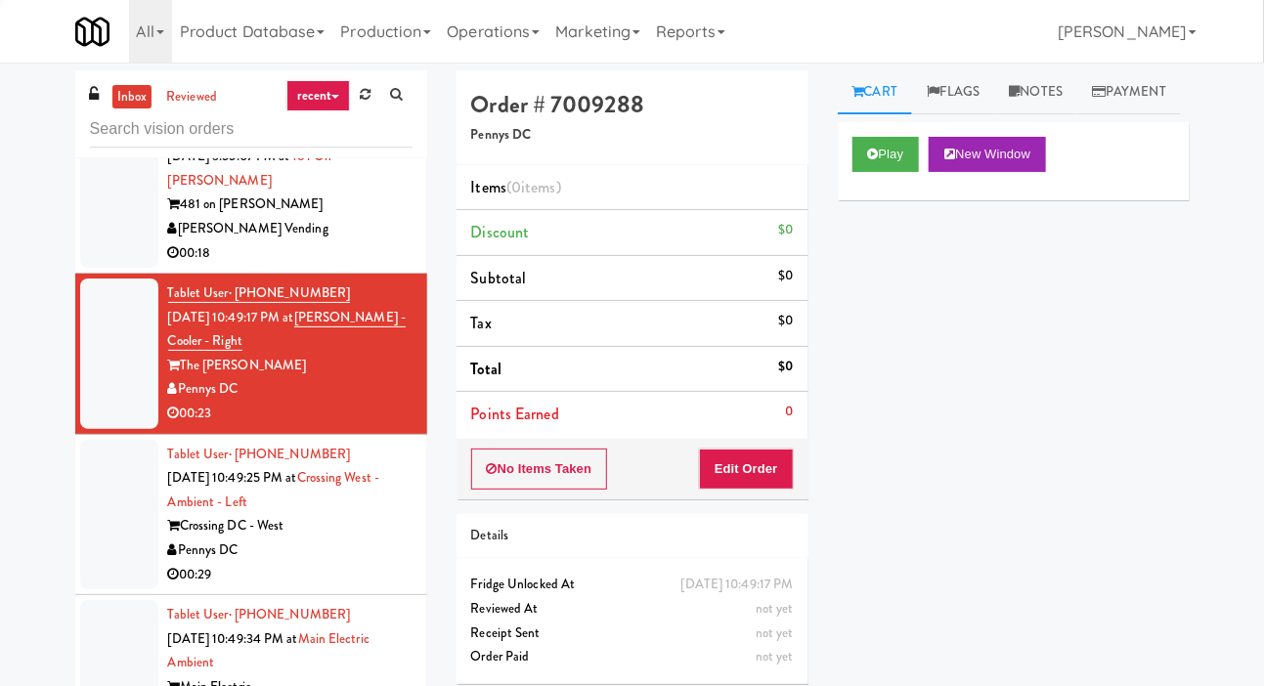
scroll to position [210, 0]
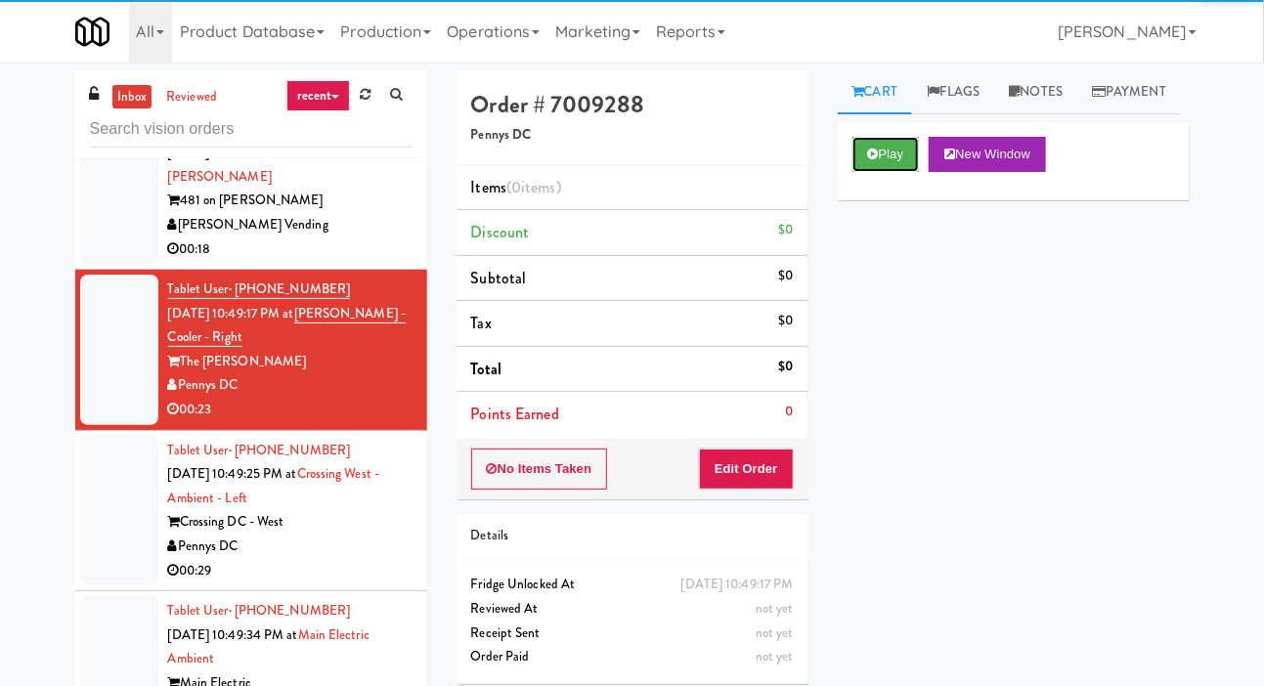
click at [874, 160] on icon at bounding box center [873, 154] width 11 height 13
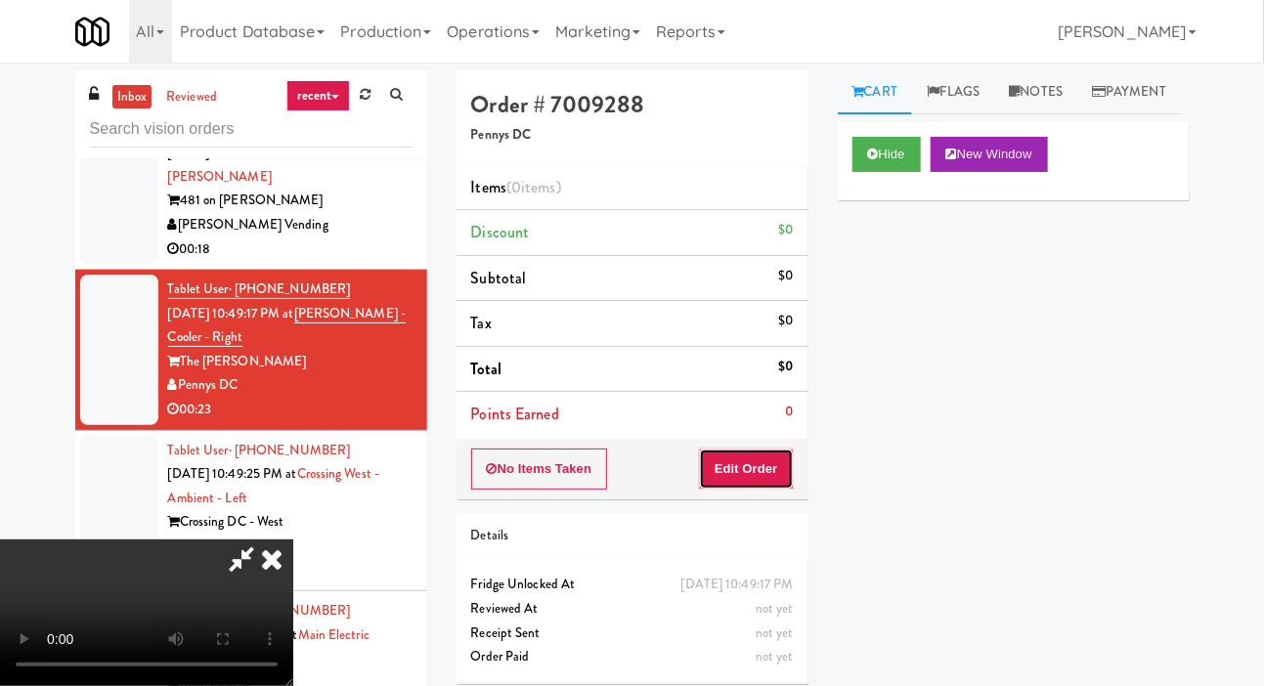
click at [756, 455] on button "Edit Order" at bounding box center [746, 469] width 95 height 41
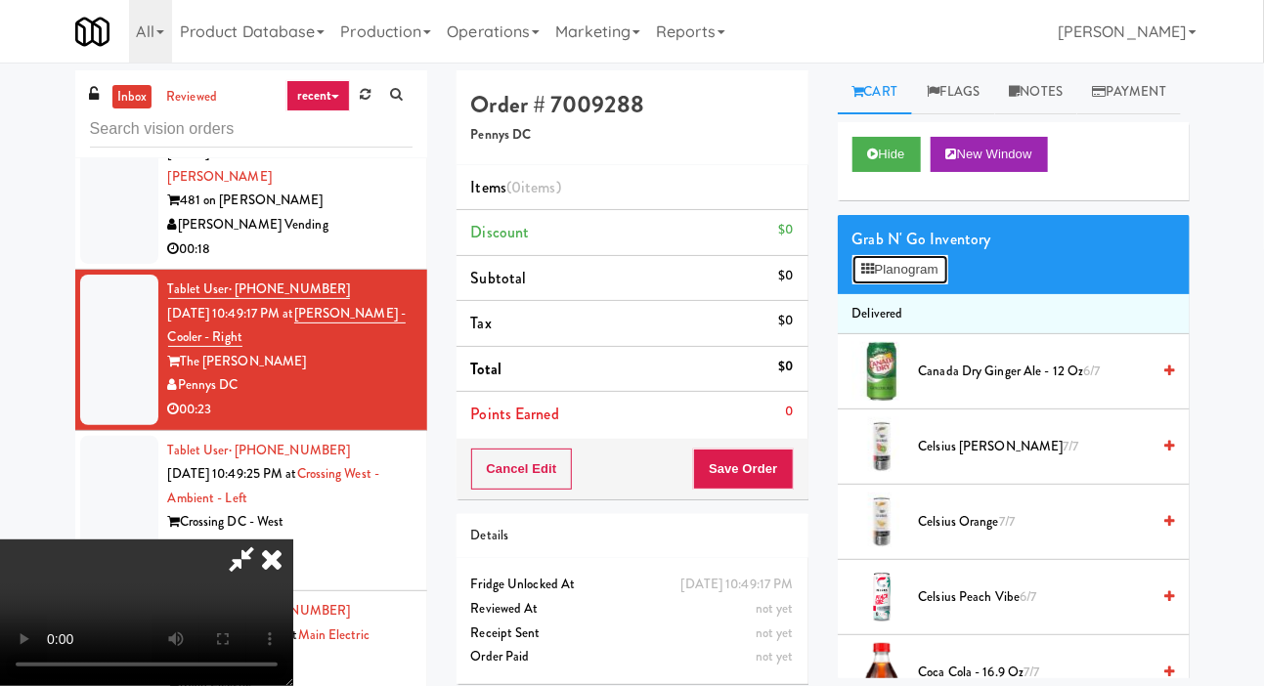
click at [938, 284] on button "Planogram" at bounding box center [900, 269] width 96 height 29
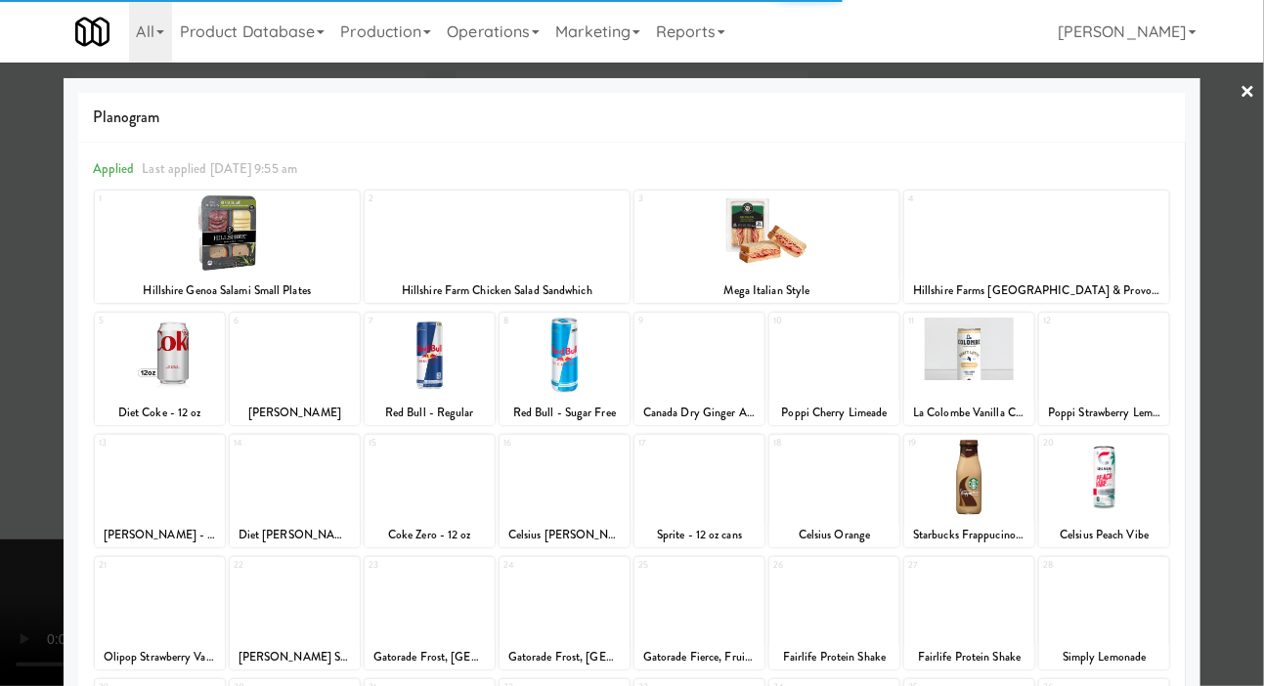
scroll to position [273, 0]
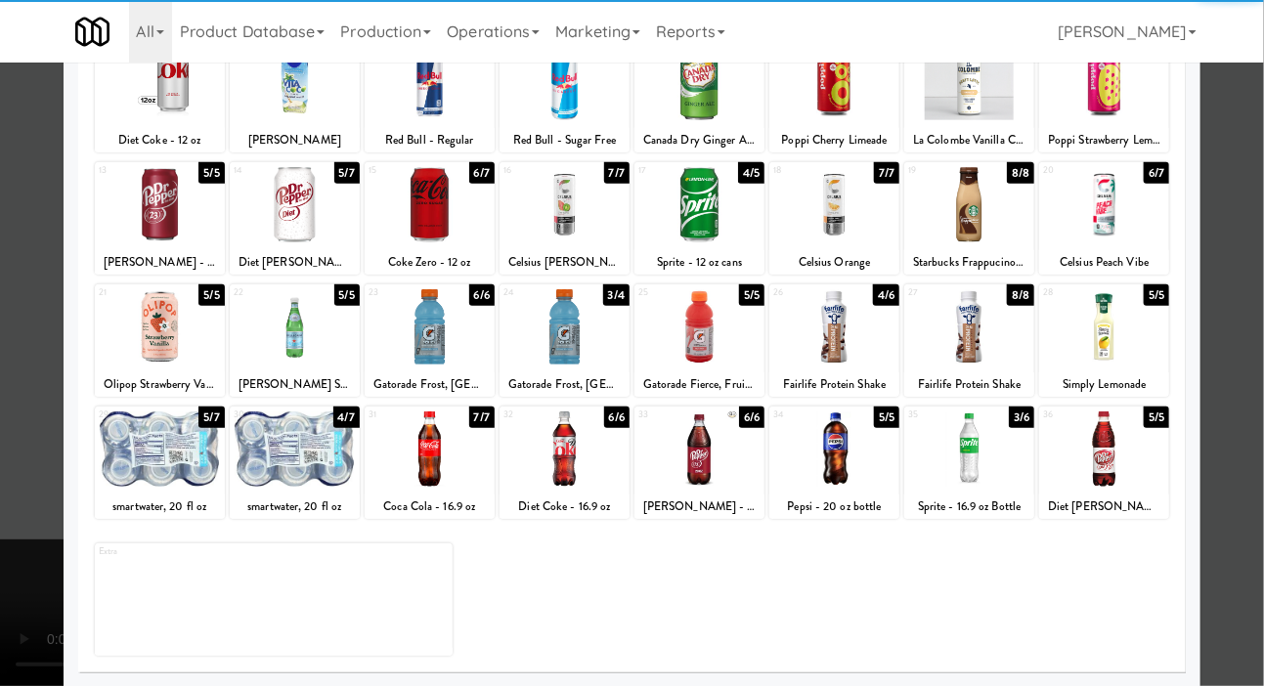
click at [304, 467] on div at bounding box center [295, 448] width 130 height 75
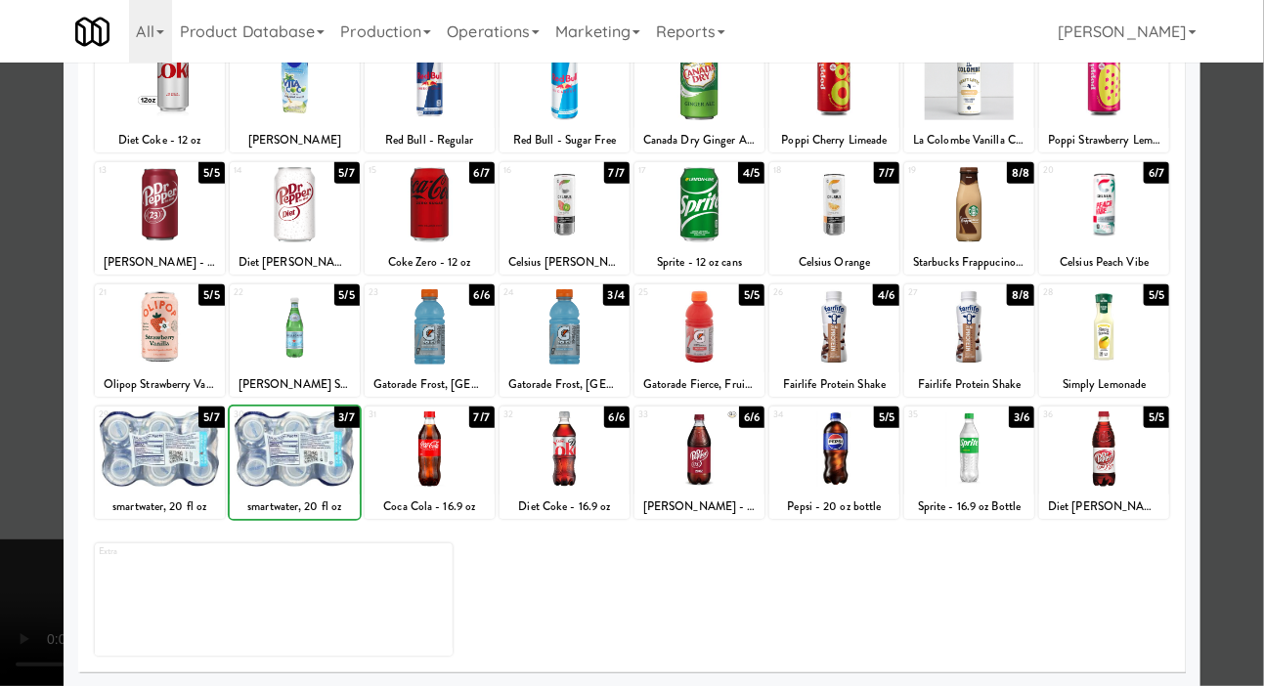
click at [323, 458] on div at bounding box center [295, 448] width 130 height 75
click at [32, 554] on div at bounding box center [632, 343] width 1264 height 686
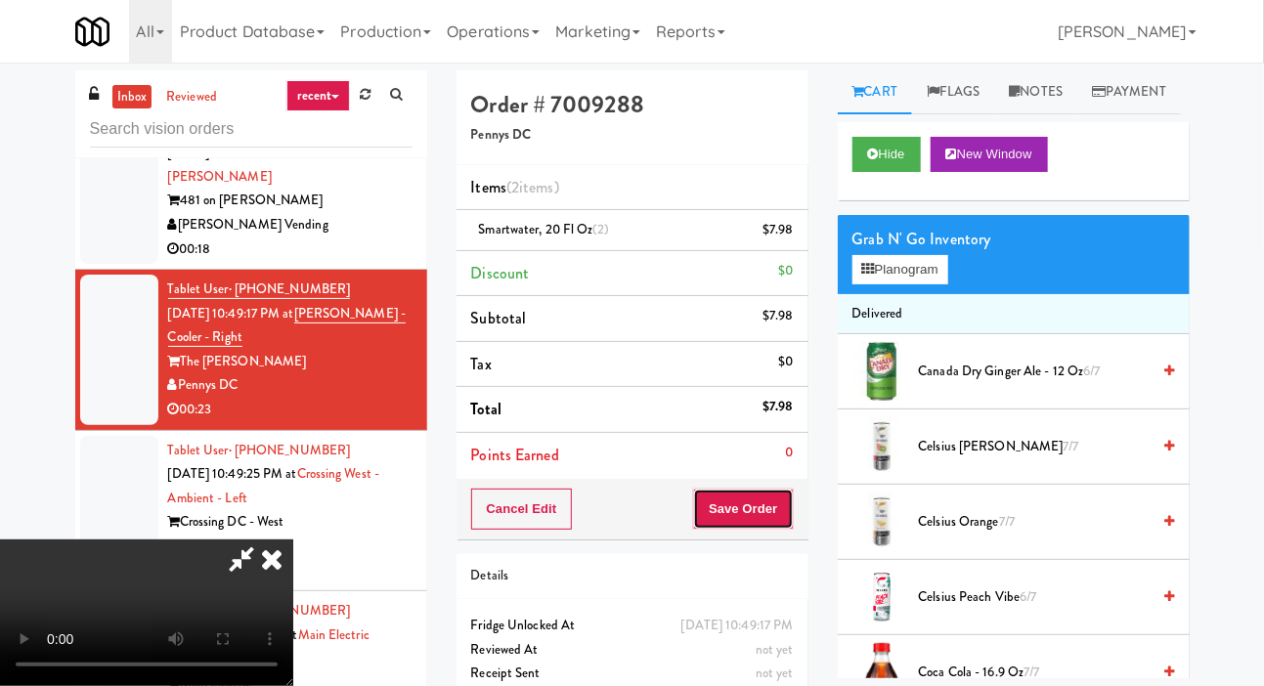
click at [788, 492] on button "Save Order" at bounding box center [743, 509] width 100 height 41
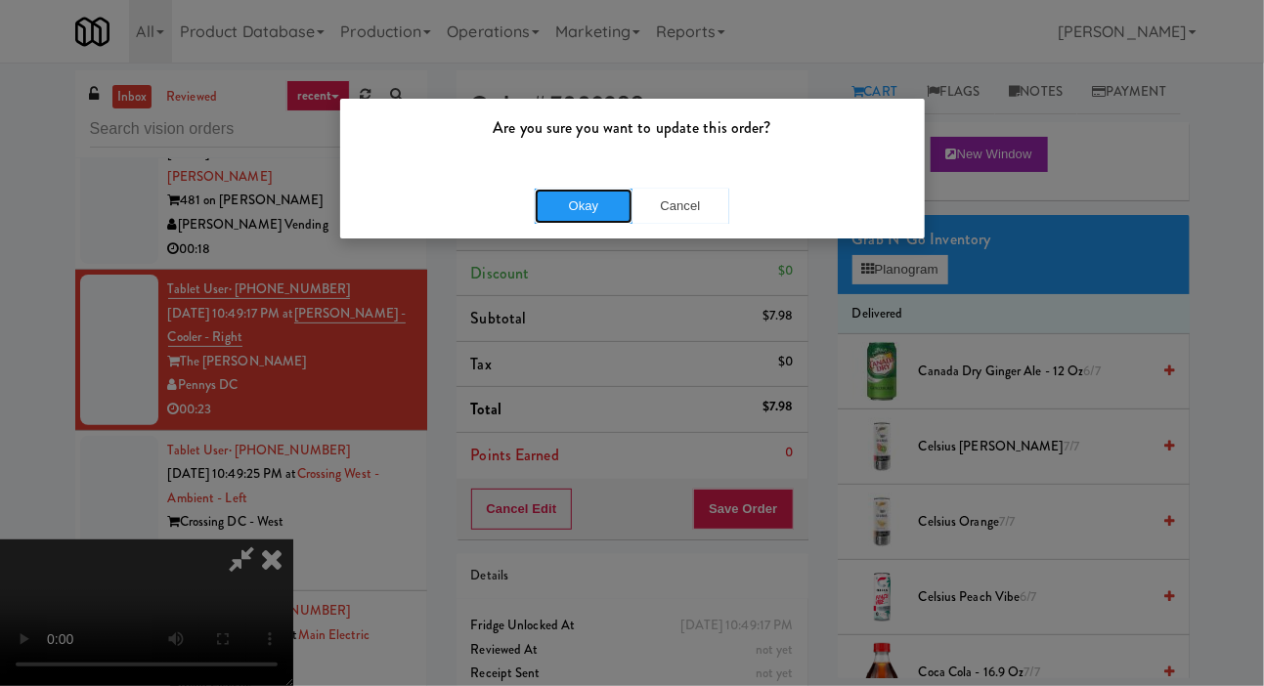
click at [599, 196] on button "Okay" at bounding box center [584, 206] width 98 height 35
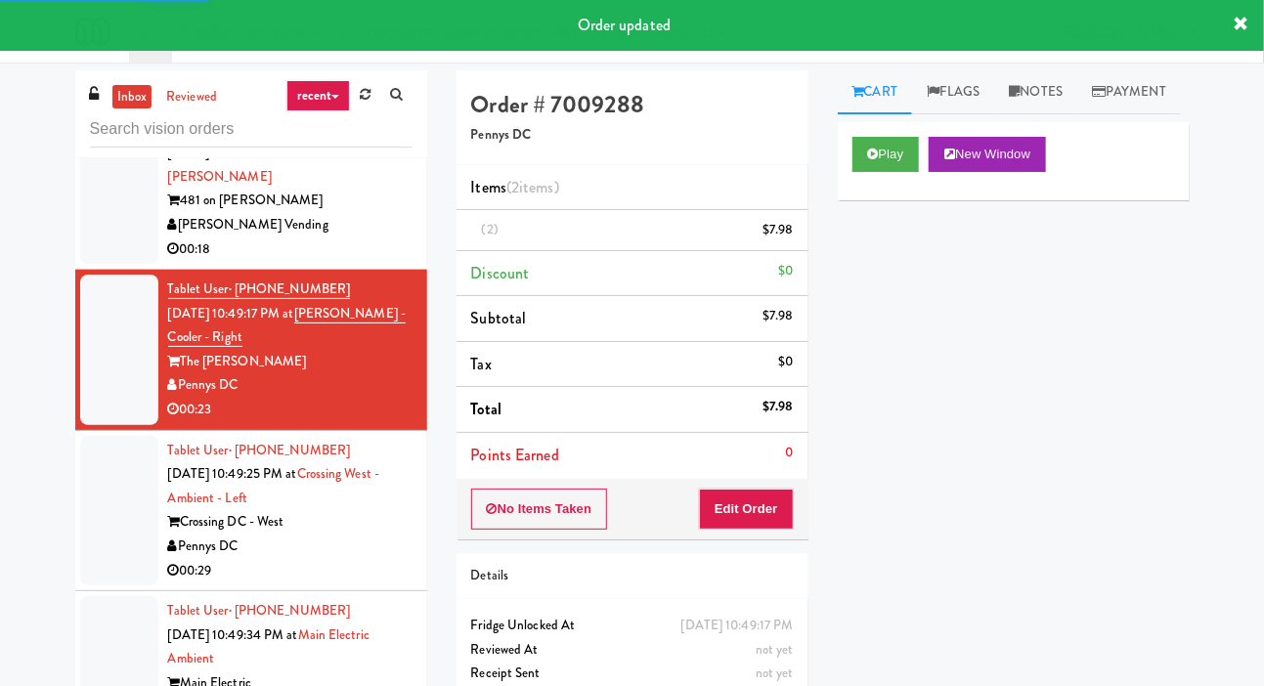
click at [387, 551] on div "Pennys DC" at bounding box center [290, 547] width 244 height 24
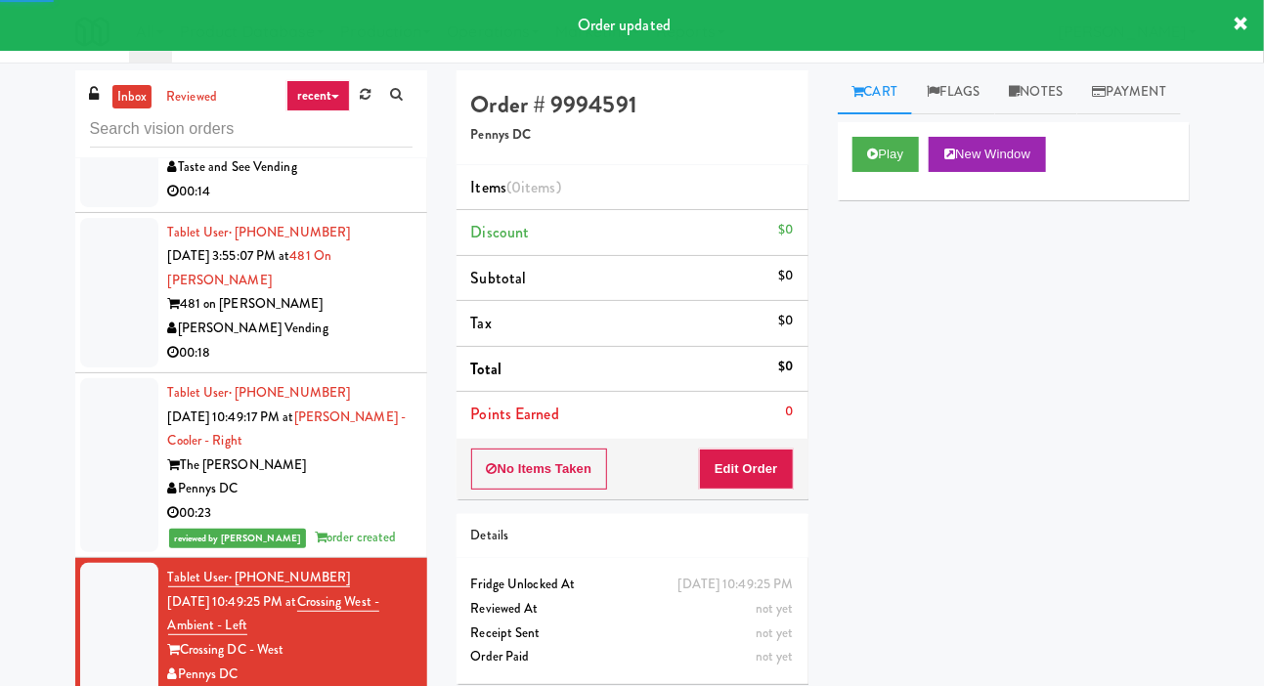
scroll to position [98, 0]
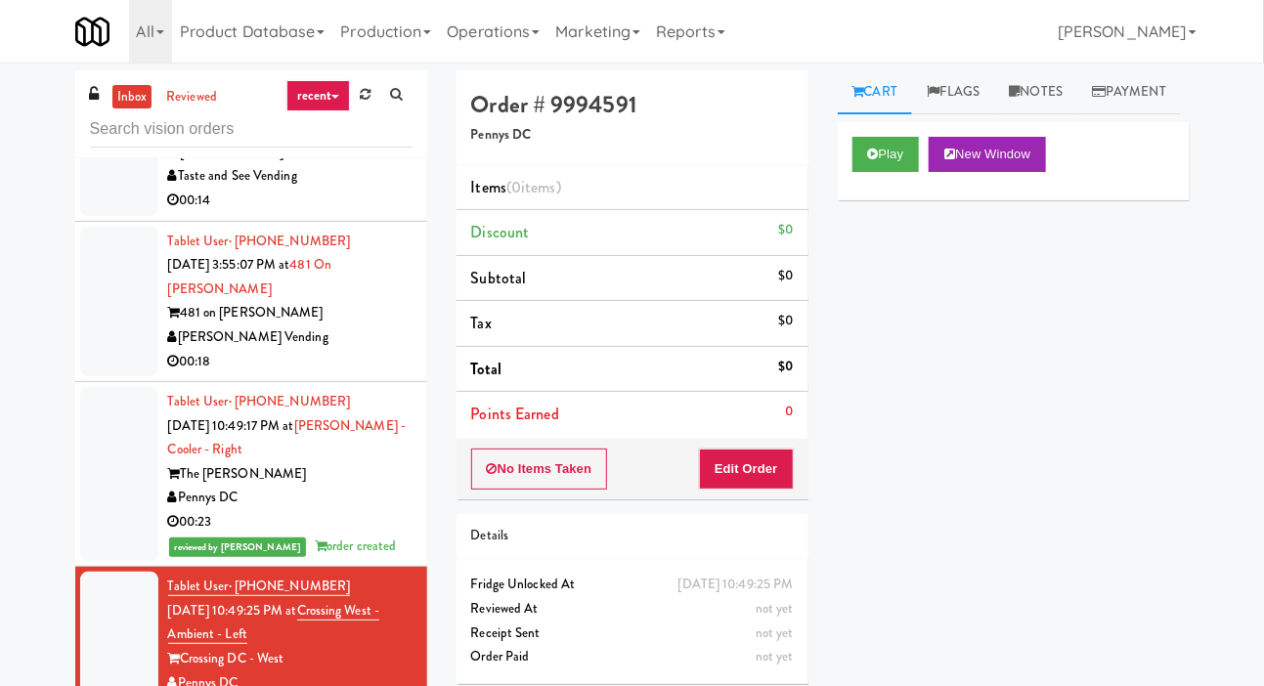
click at [370, 355] on div "00:18" at bounding box center [290, 362] width 244 height 24
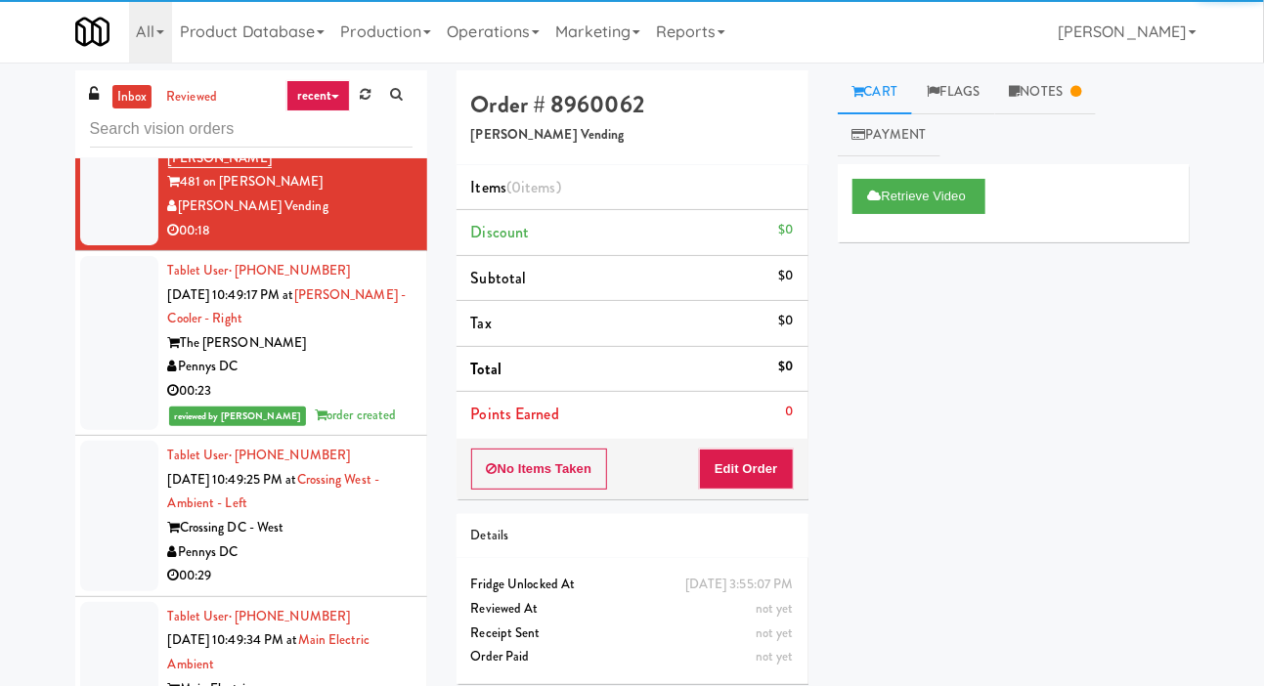
scroll to position [234, 0]
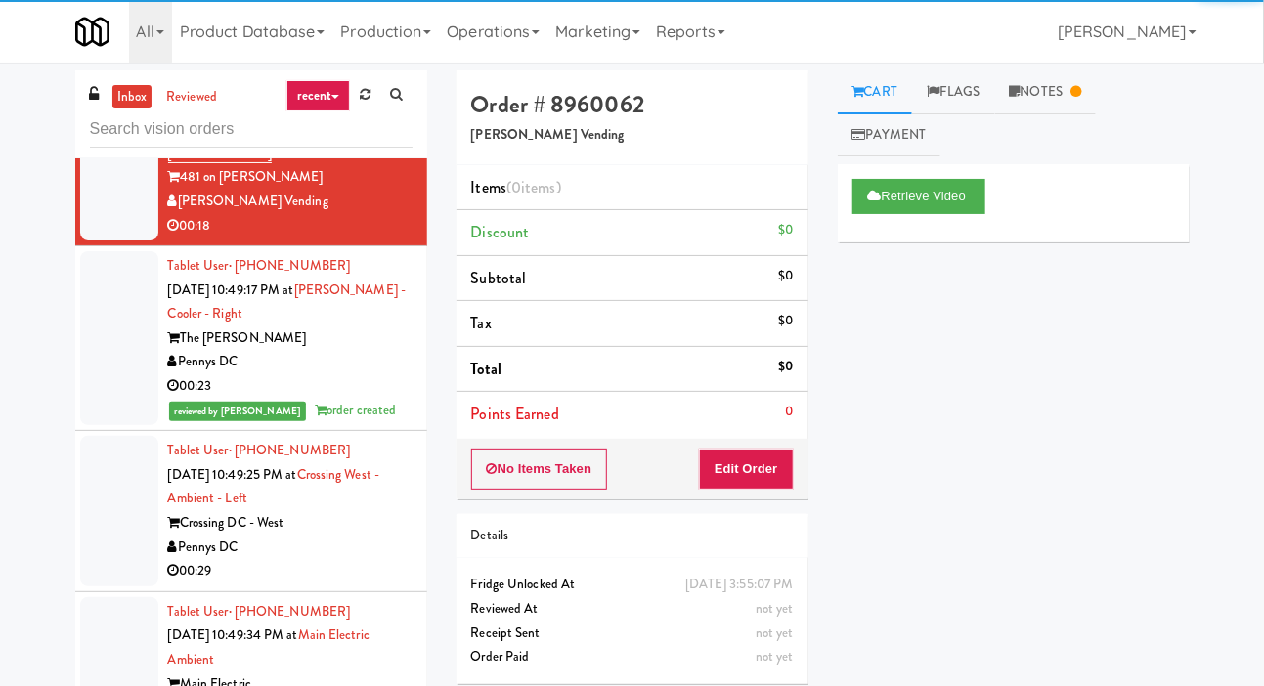
click at [382, 546] on div "Pennys DC" at bounding box center [290, 548] width 244 height 24
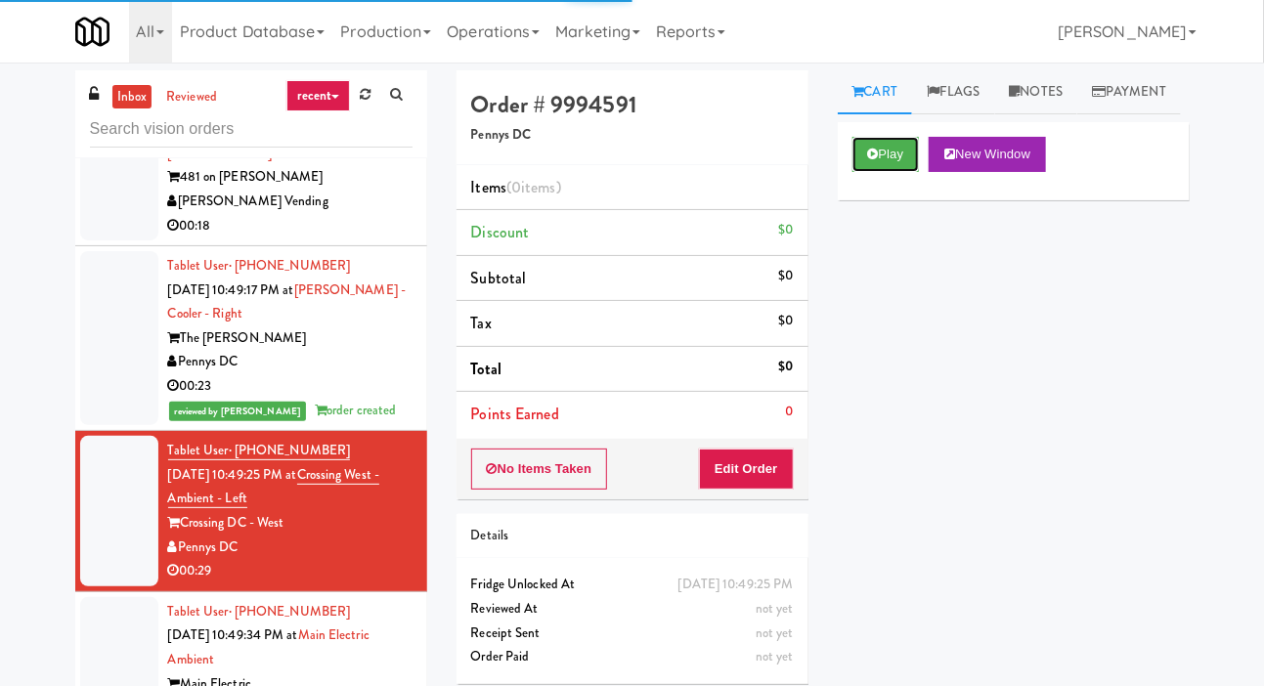
click at [871, 172] on button "Play" at bounding box center [885, 154] width 67 height 35
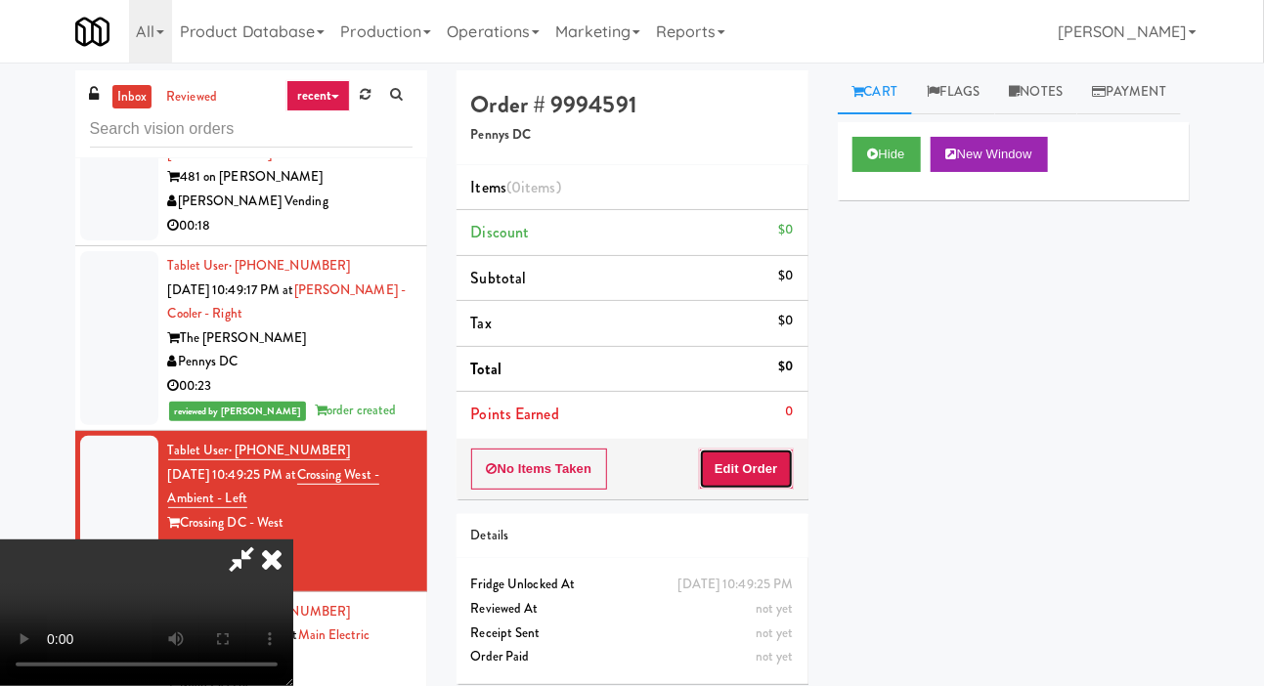
click at [782, 475] on button "Edit Order" at bounding box center [746, 469] width 95 height 41
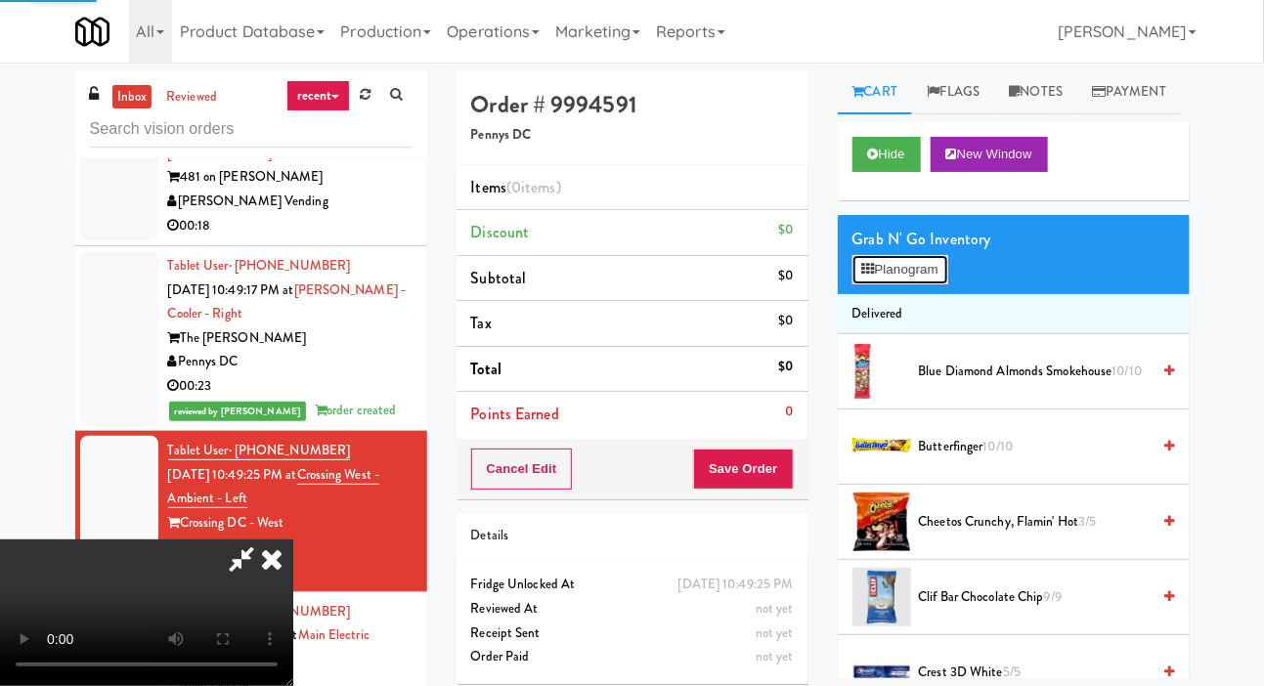
click at [922, 284] on button "Planogram" at bounding box center [900, 269] width 96 height 29
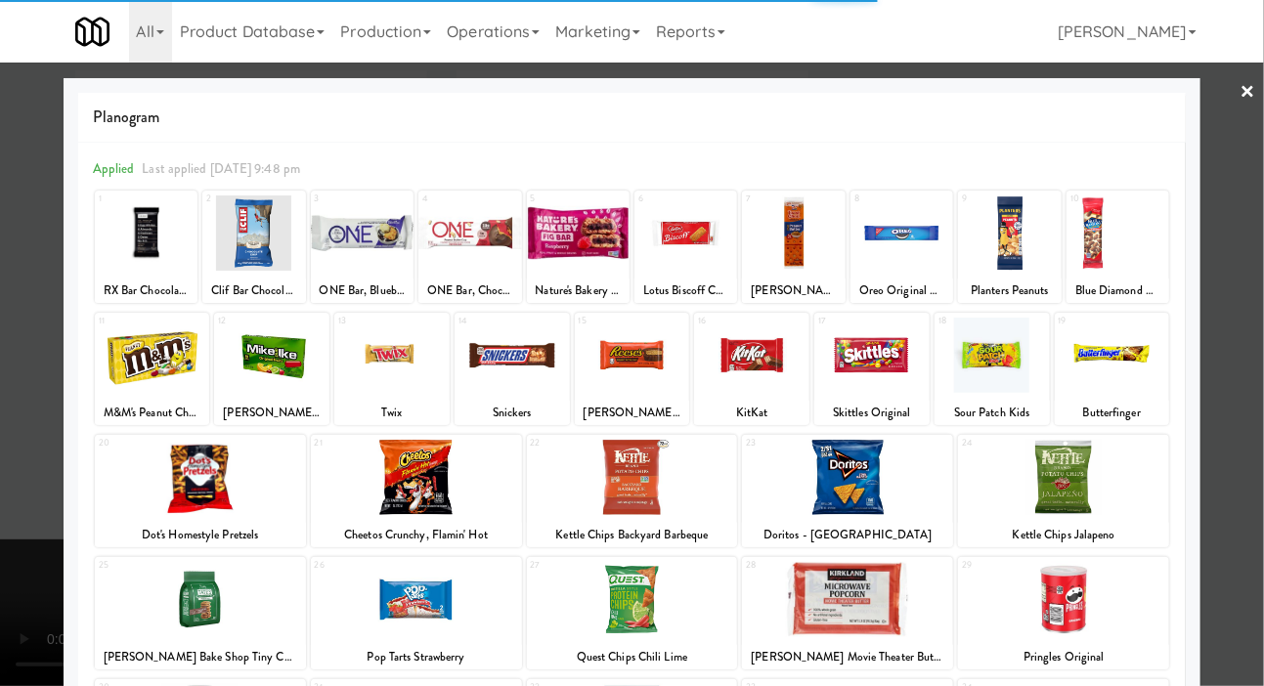
scroll to position [273, 0]
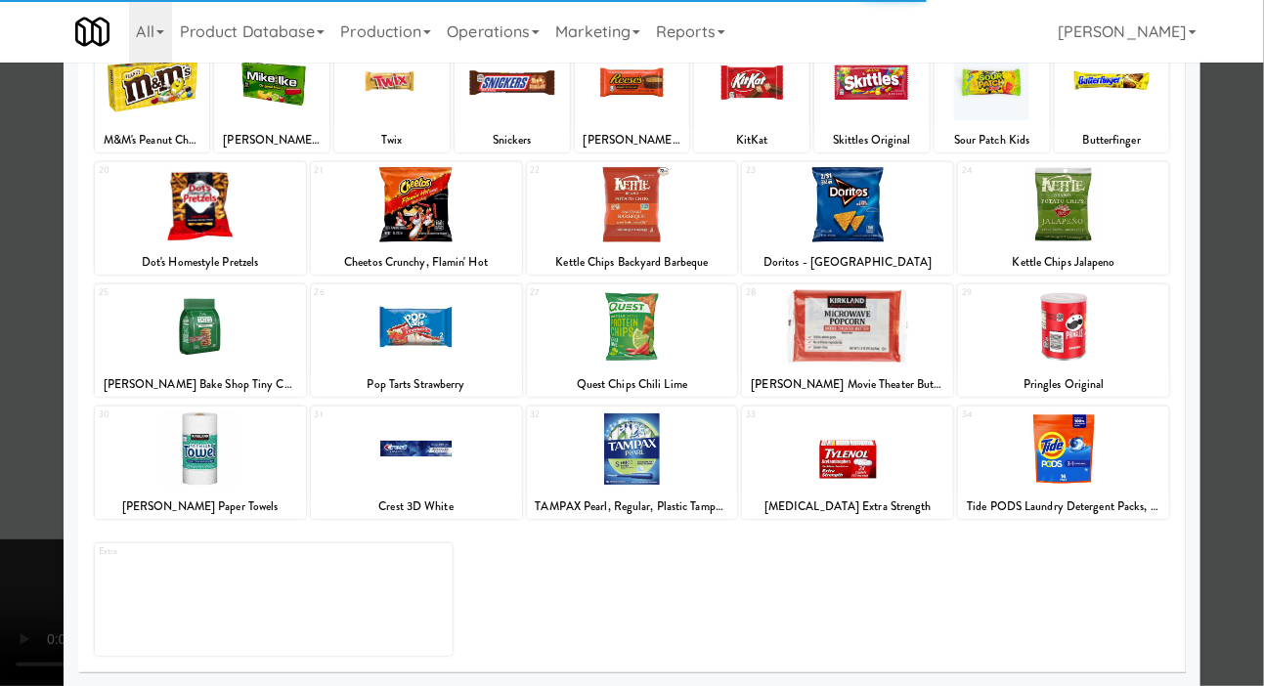
click at [874, 481] on div at bounding box center [847, 448] width 211 height 75
click at [1253, 294] on div at bounding box center [632, 343] width 1264 height 686
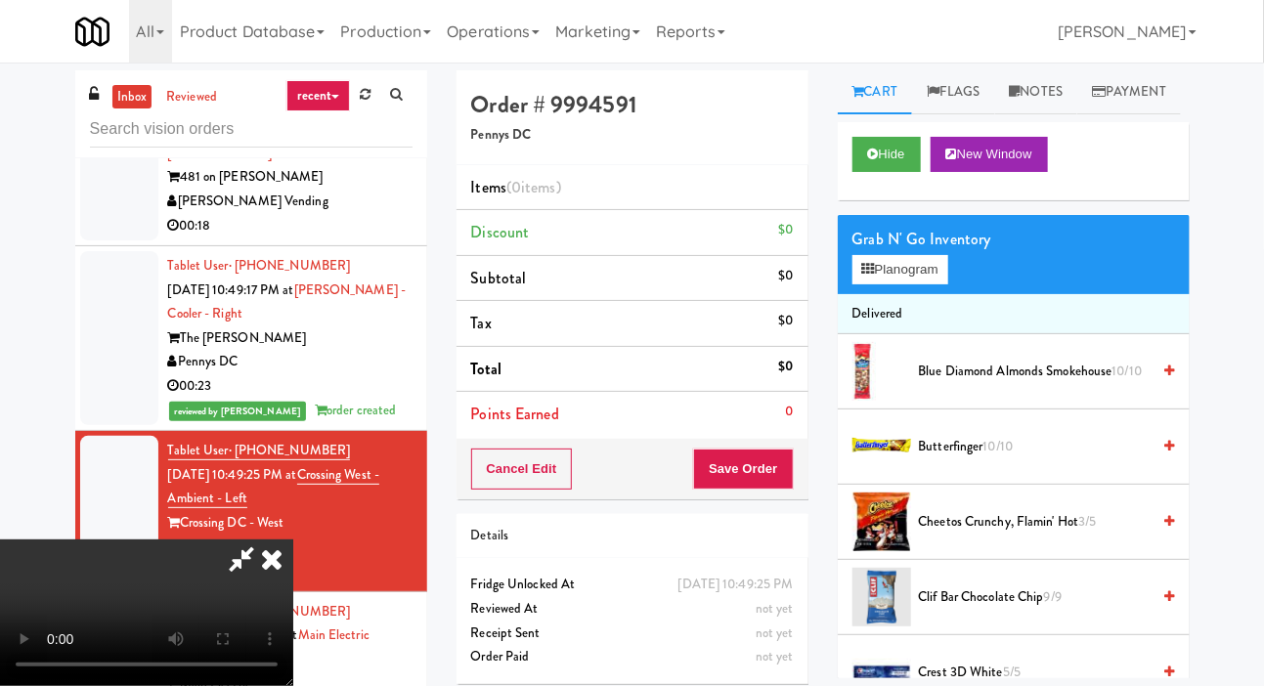
click at [780, 230] on div "$0" at bounding box center [785, 230] width 15 height 24
click at [895, 284] on button "Planogram" at bounding box center [900, 269] width 96 height 29
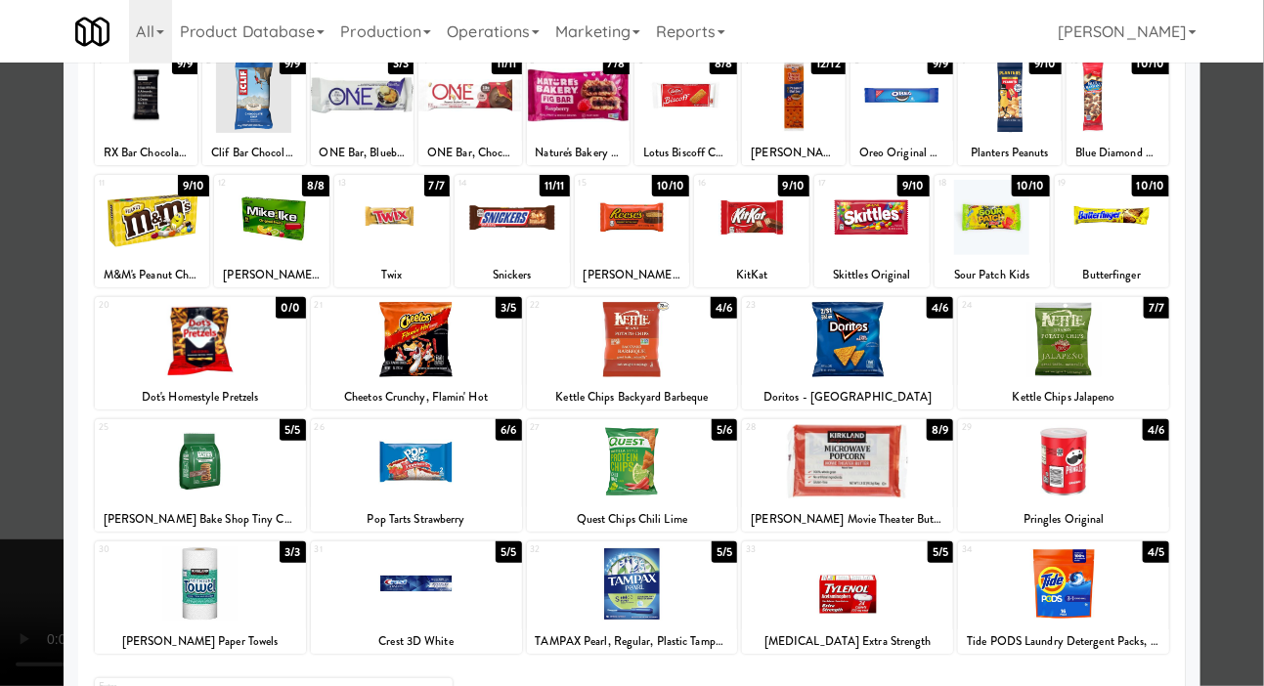
scroll to position [168, 0]
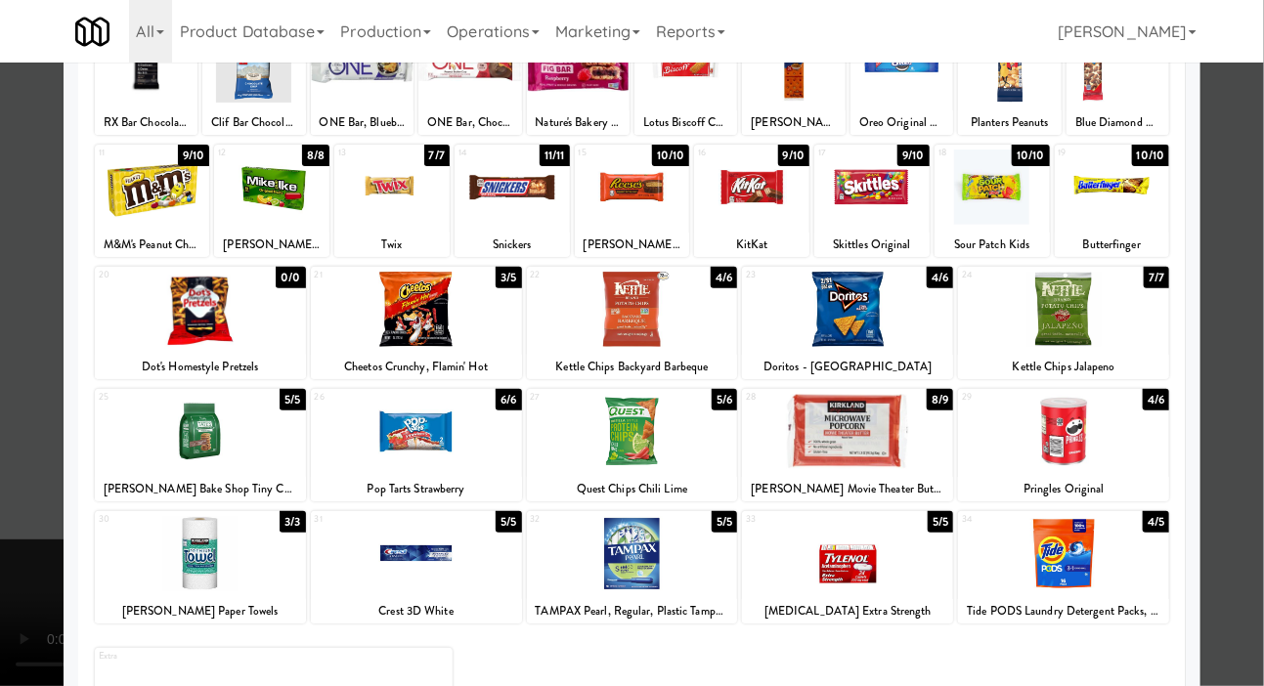
click at [896, 402] on div at bounding box center [847, 431] width 211 height 75
click at [1251, 321] on div at bounding box center [632, 343] width 1264 height 686
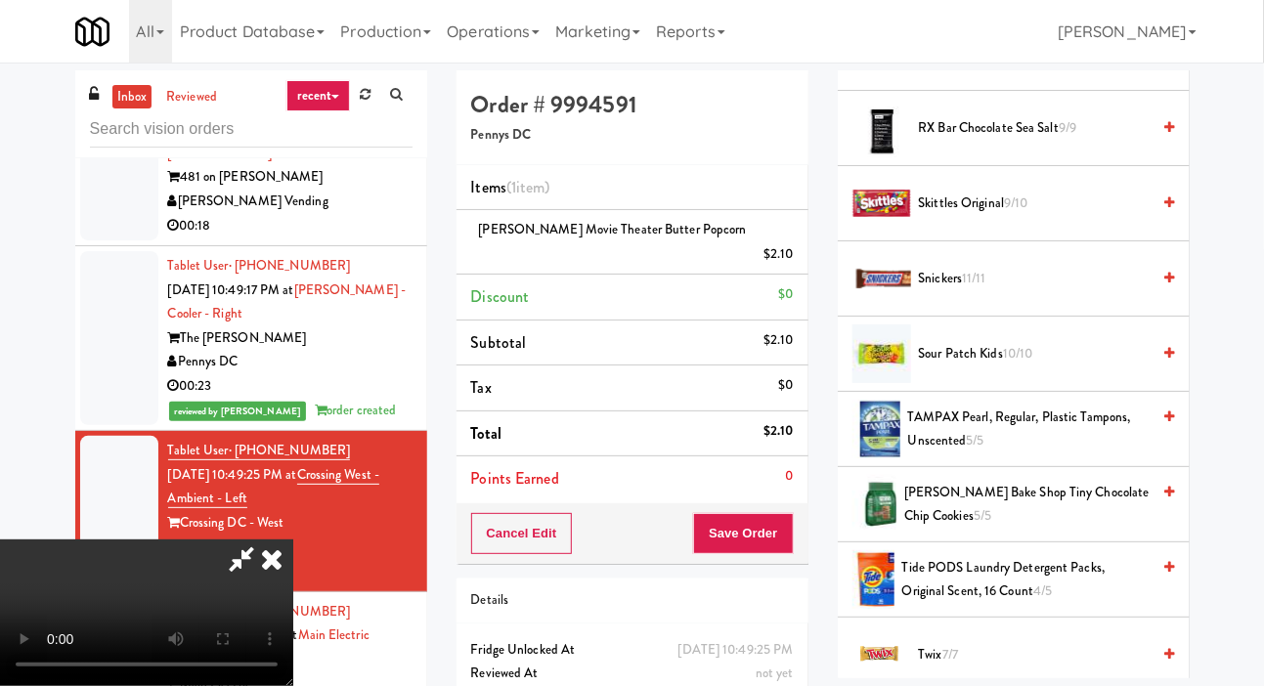
scroll to position [2048, 0]
click at [1070, 292] on span "Snickers 11/11" at bounding box center [1035, 280] width 232 height 24
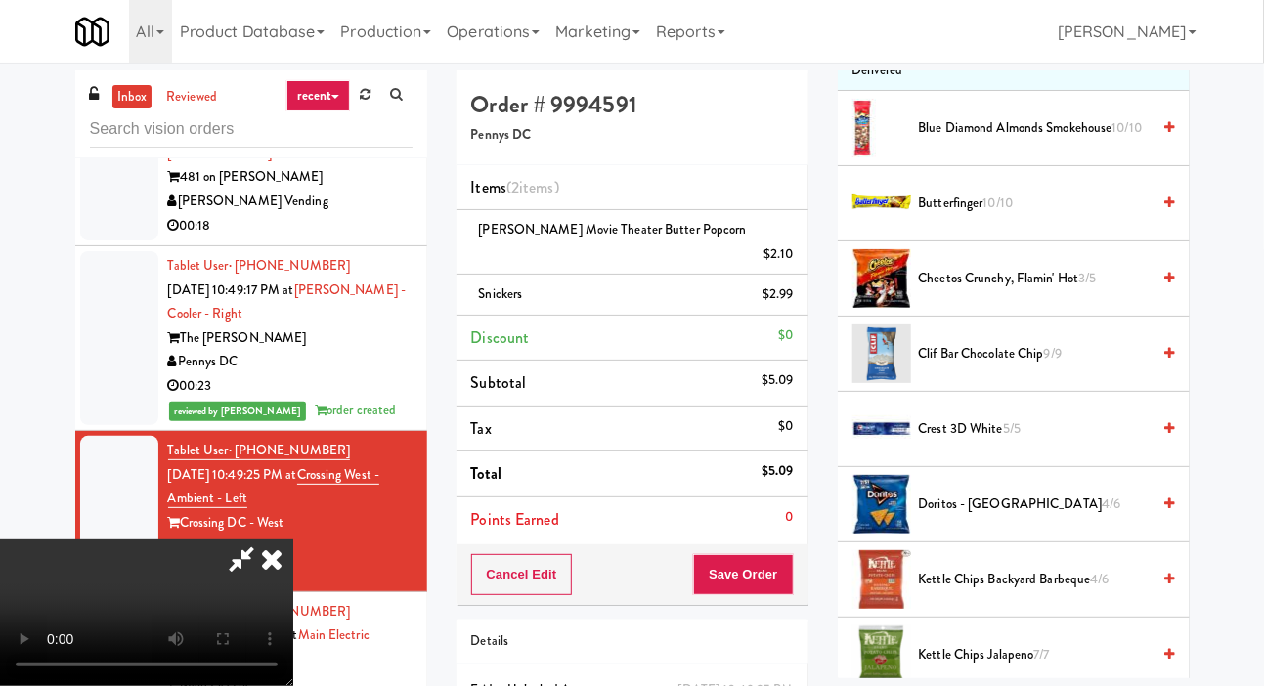
scroll to position [0, 0]
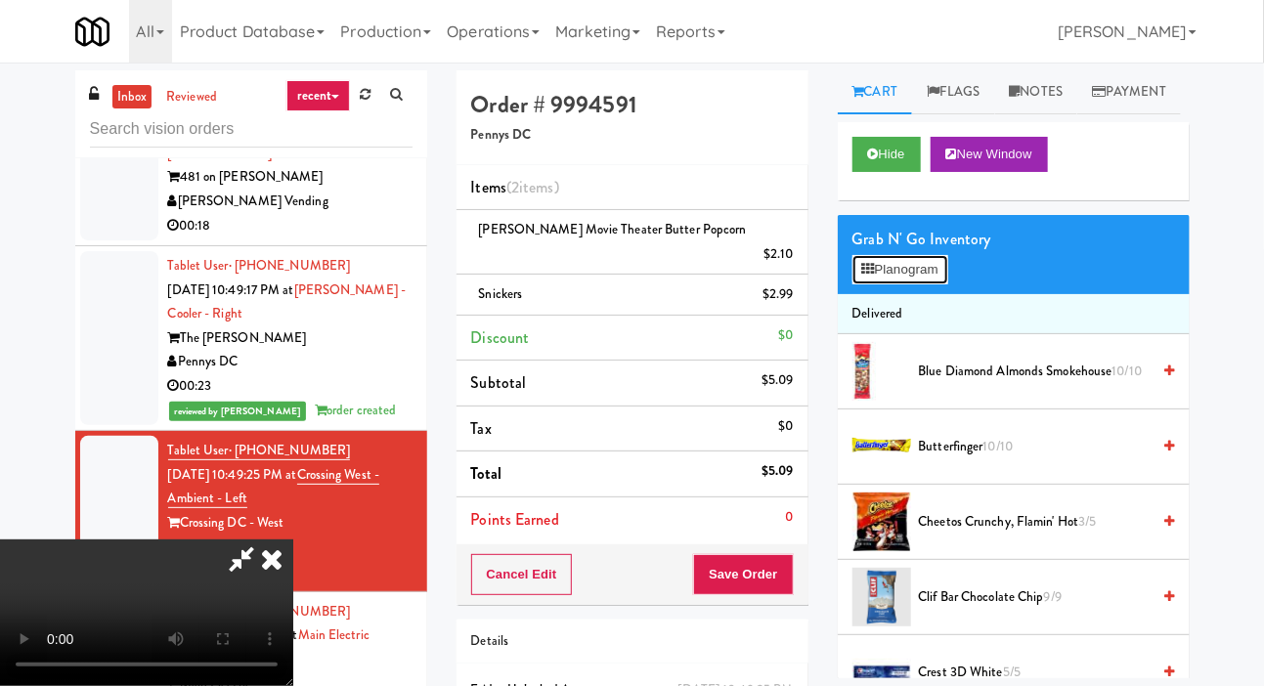
click at [924, 284] on button "Planogram" at bounding box center [900, 269] width 96 height 29
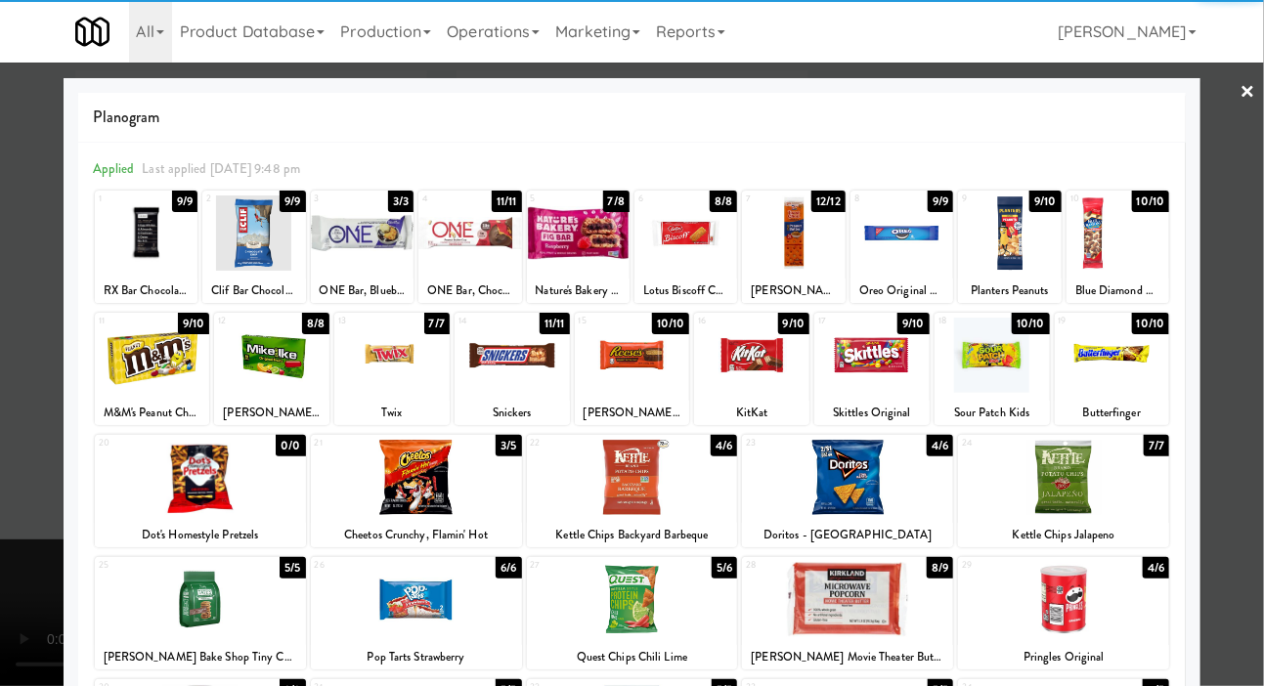
click at [897, 235] on div at bounding box center [901, 232] width 103 height 75
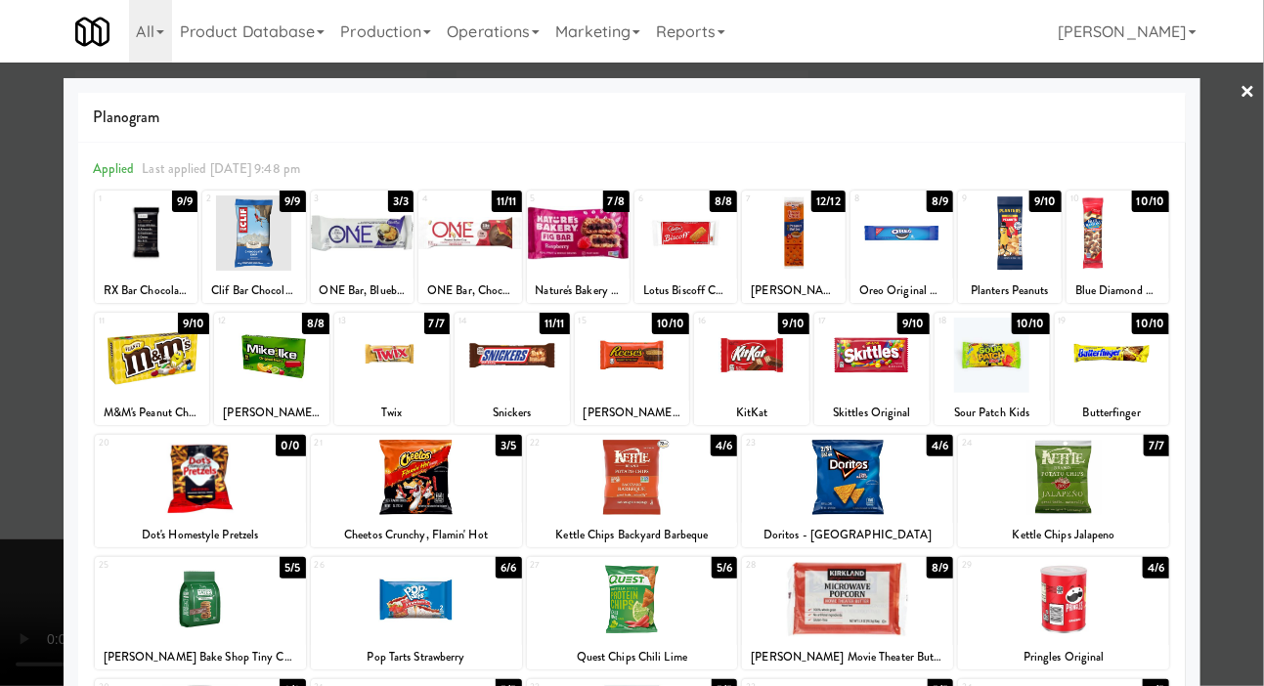
click at [1248, 309] on div at bounding box center [632, 343] width 1264 height 686
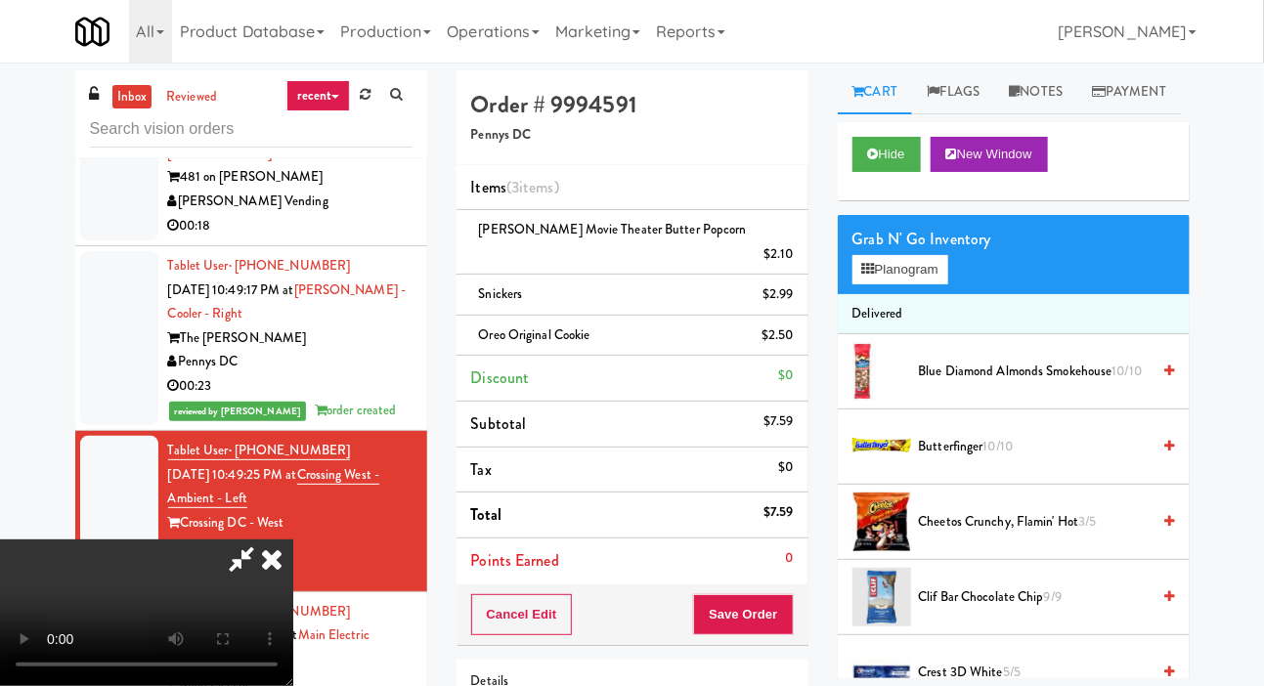
click at [799, 328] on li "Oreo Original Cookie $2.50" at bounding box center [632, 336] width 352 height 41
click at [797, 336] on icon at bounding box center [795, 342] width 10 height 13
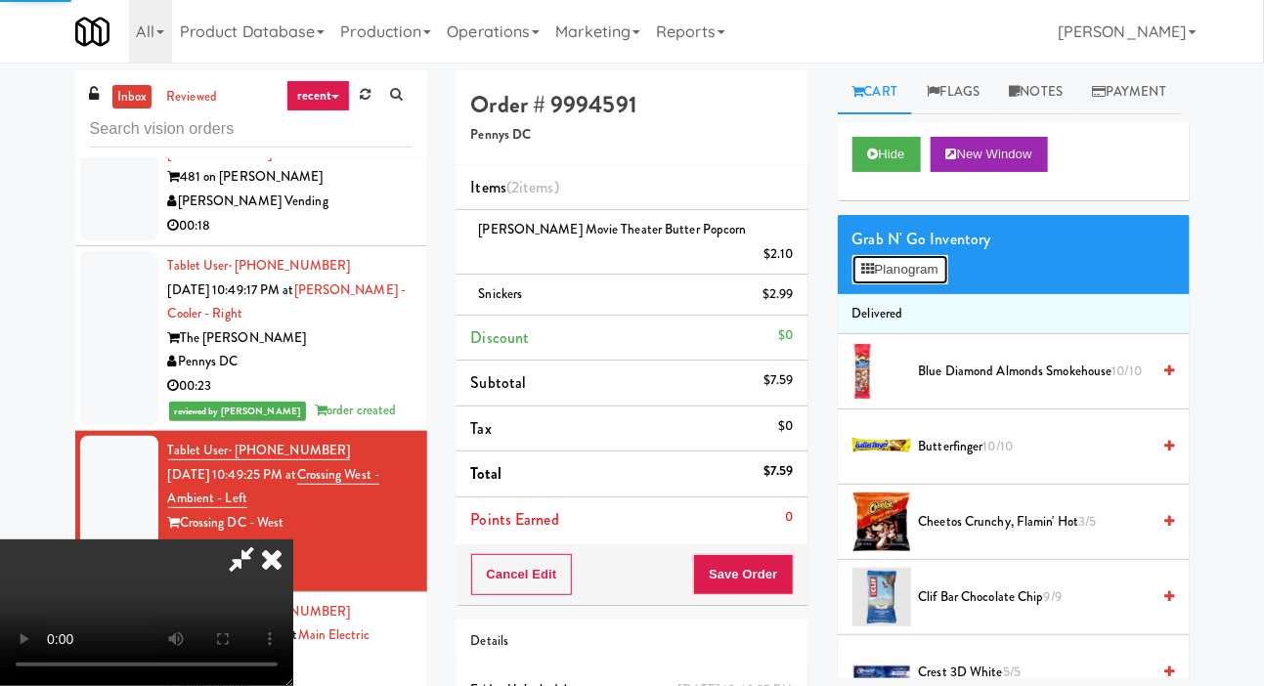
click at [885, 284] on button "Planogram" at bounding box center [900, 269] width 96 height 29
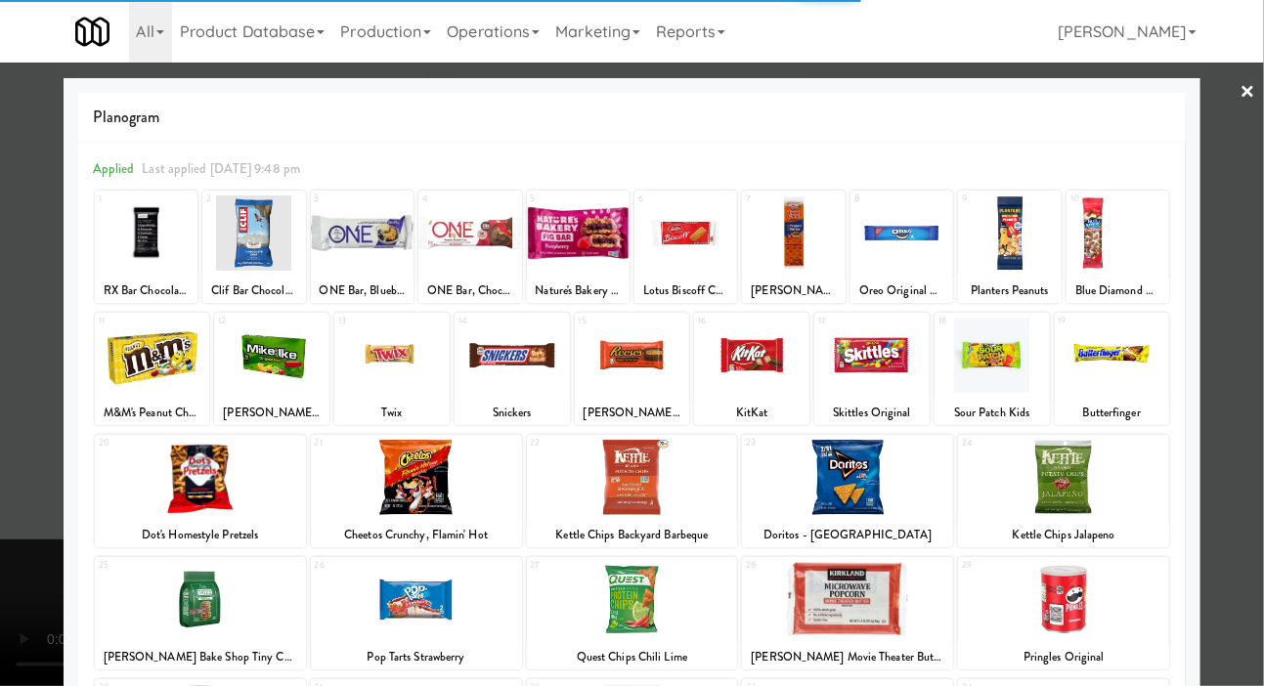
click at [803, 230] on div at bounding box center [793, 232] width 103 height 75
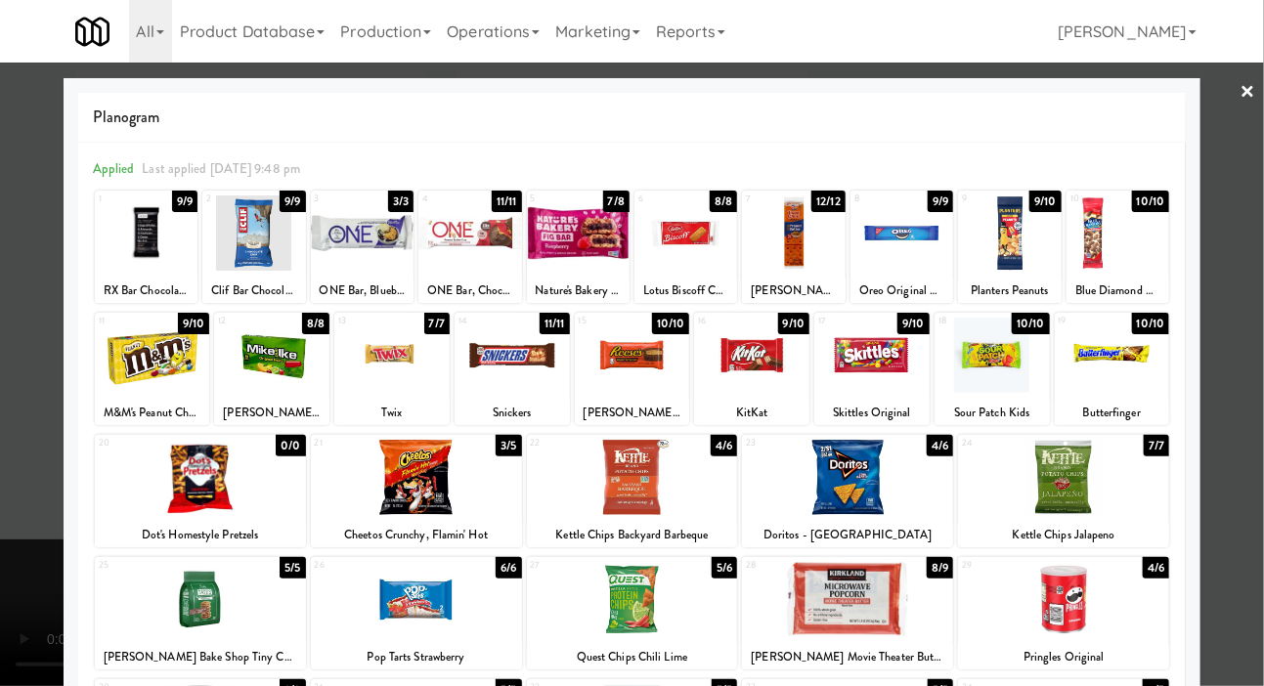
click at [781, 261] on div at bounding box center [793, 232] width 103 height 75
click at [1261, 288] on div at bounding box center [632, 343] width 1264 height 686
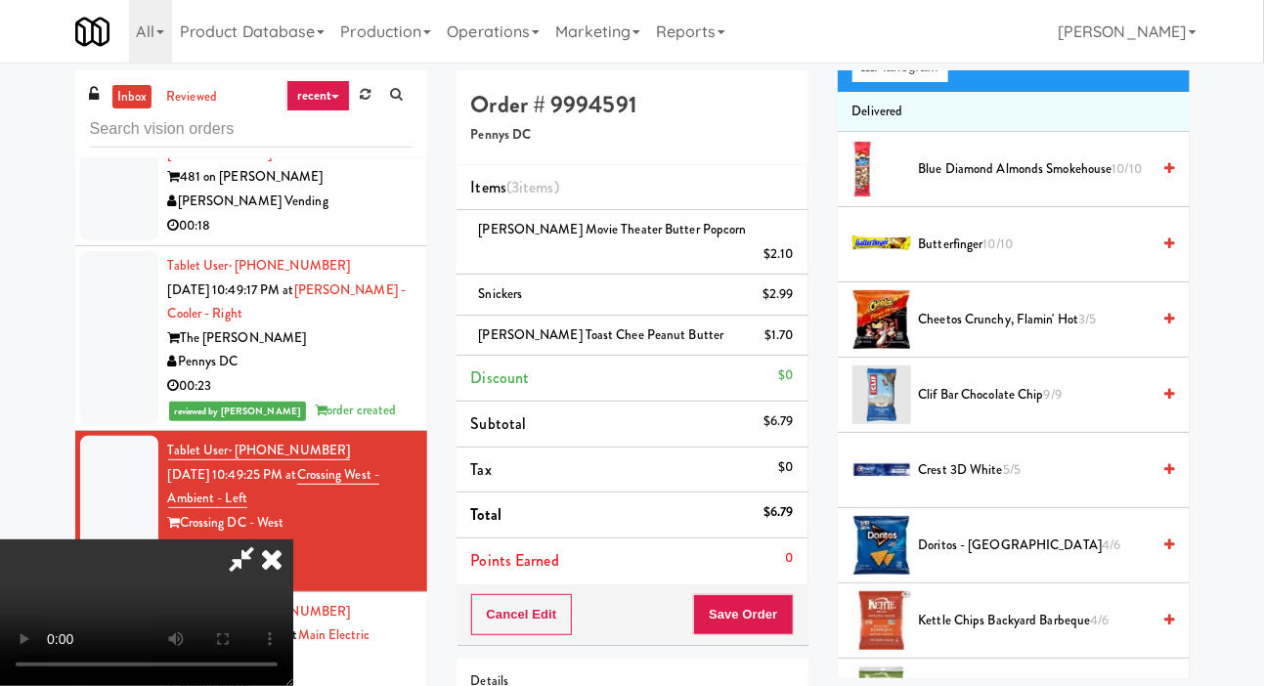
scroll to position [199, 0]
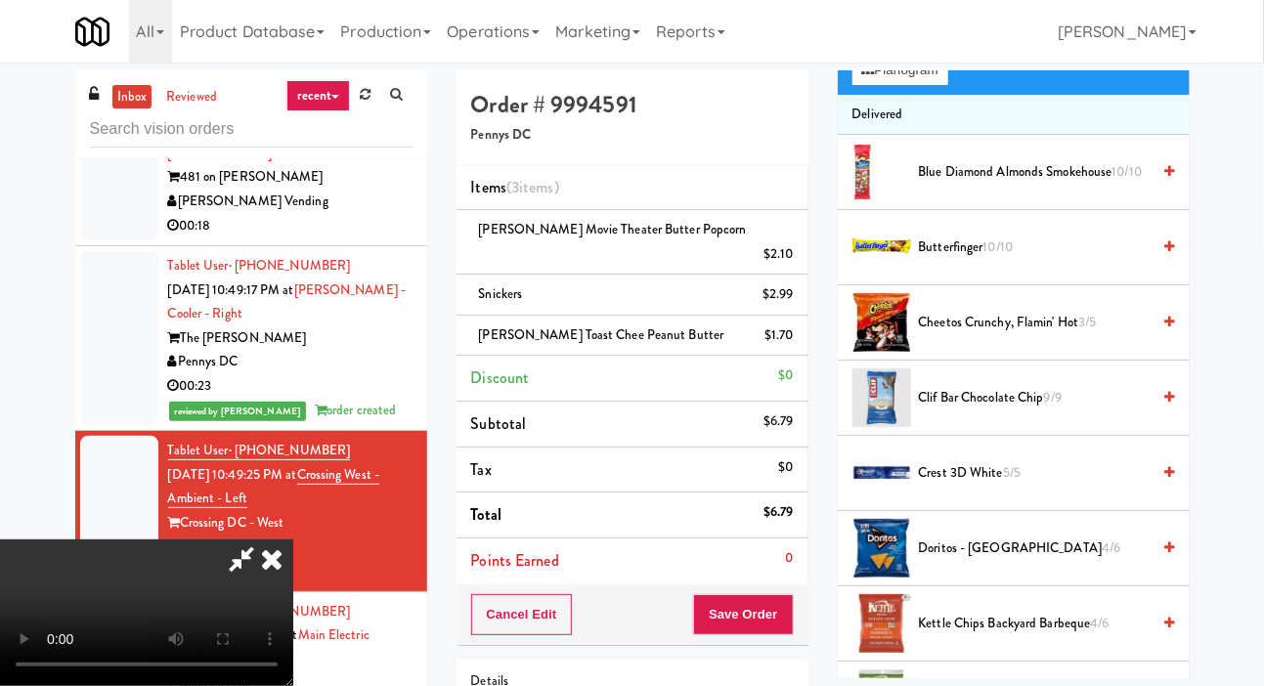
click at [995, 561] on span "Doritos - Cool Ranch 4/6" at bounding box center [1035, 549] width 232 height 24
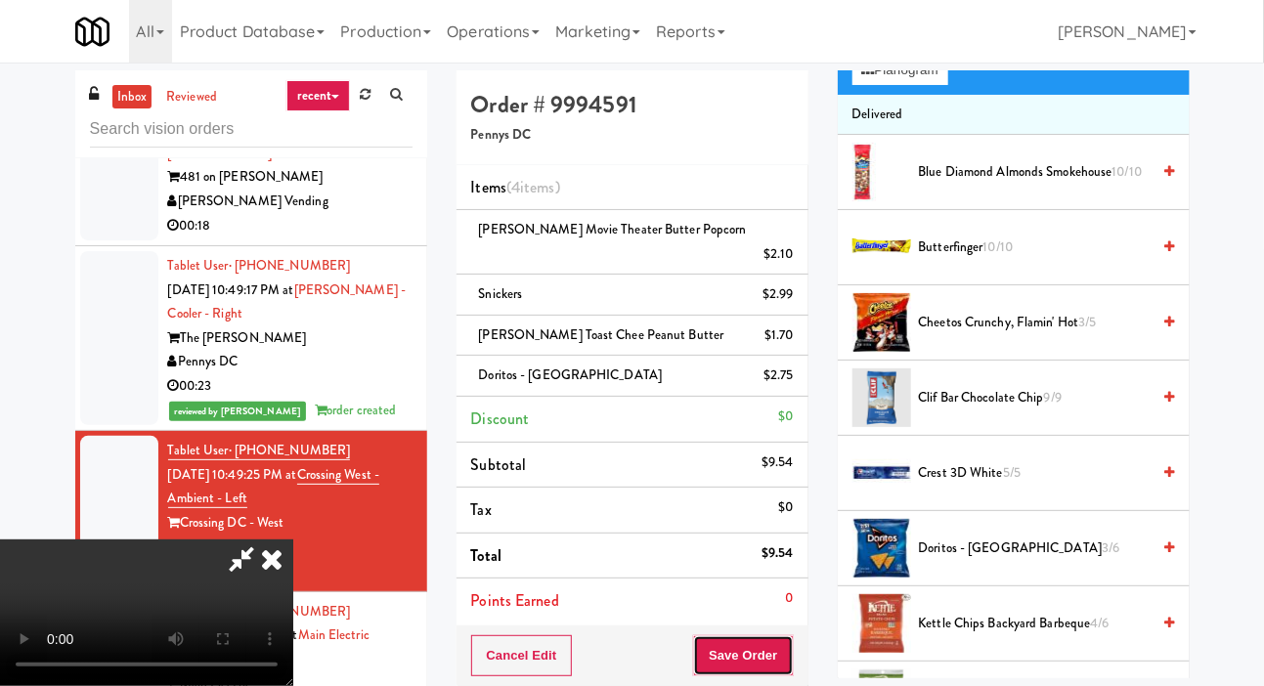
click at [789, 635] on button "Save Order" at bounding box center [743, 655] width 100 height 41
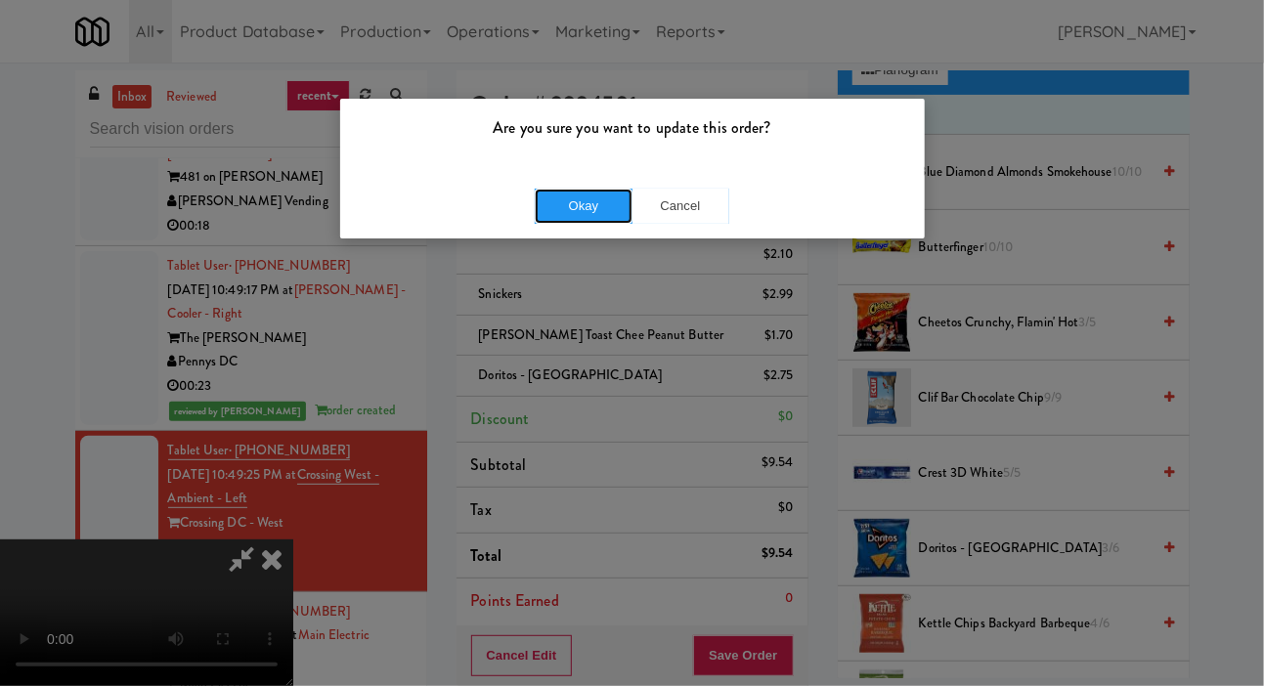
click at [581, 191] on button "Okay" at bounding box center [584, 206] width 98 height 35
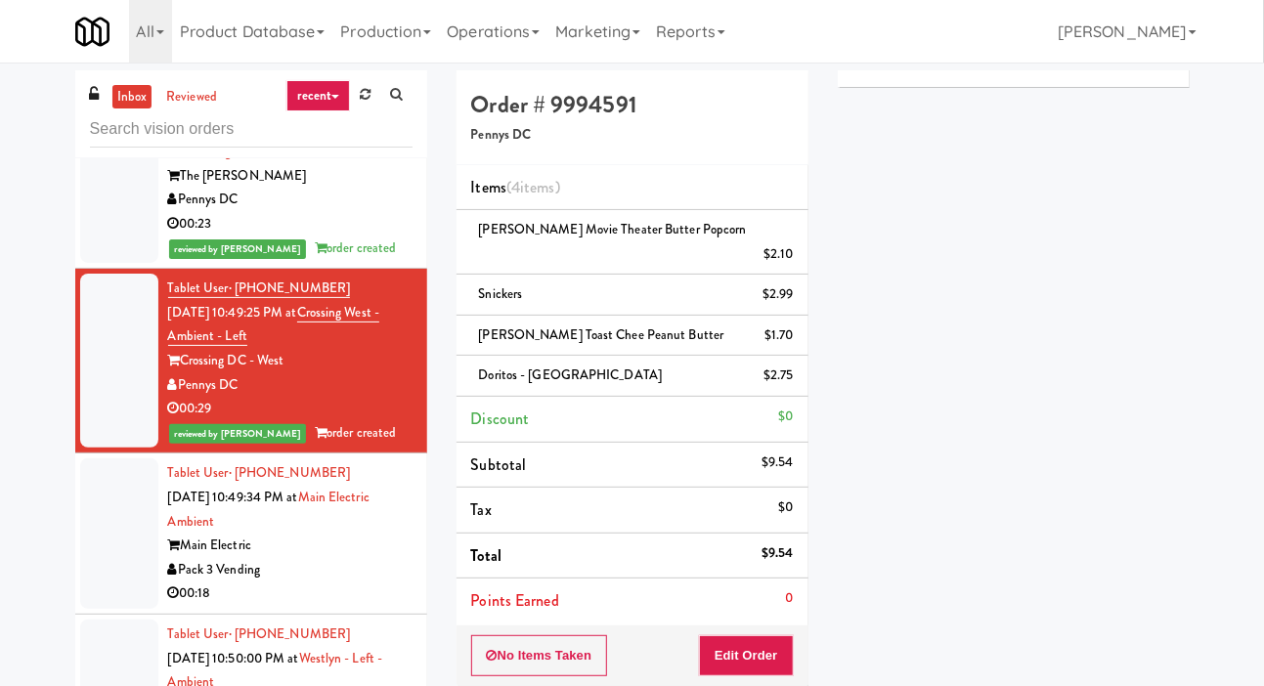
scroll to position [391, 0]
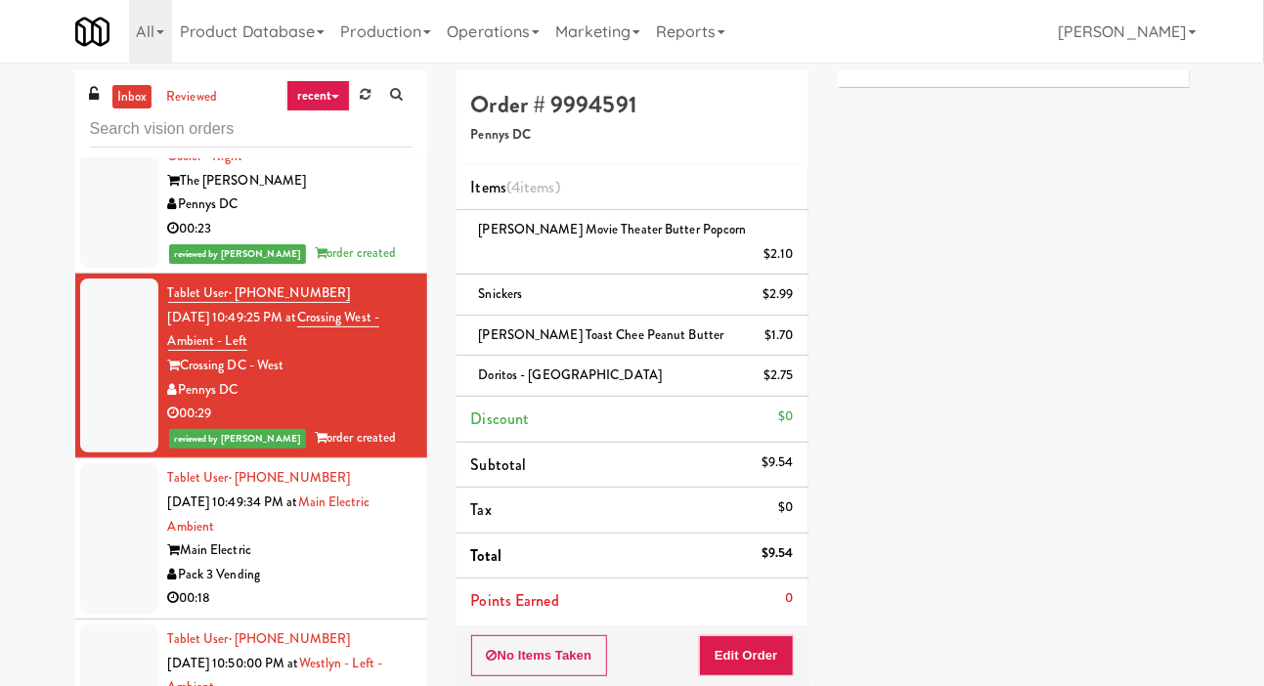
click at [379, 556] on div "Main Electric" at bounding box center [290, 550] width 244 height 24
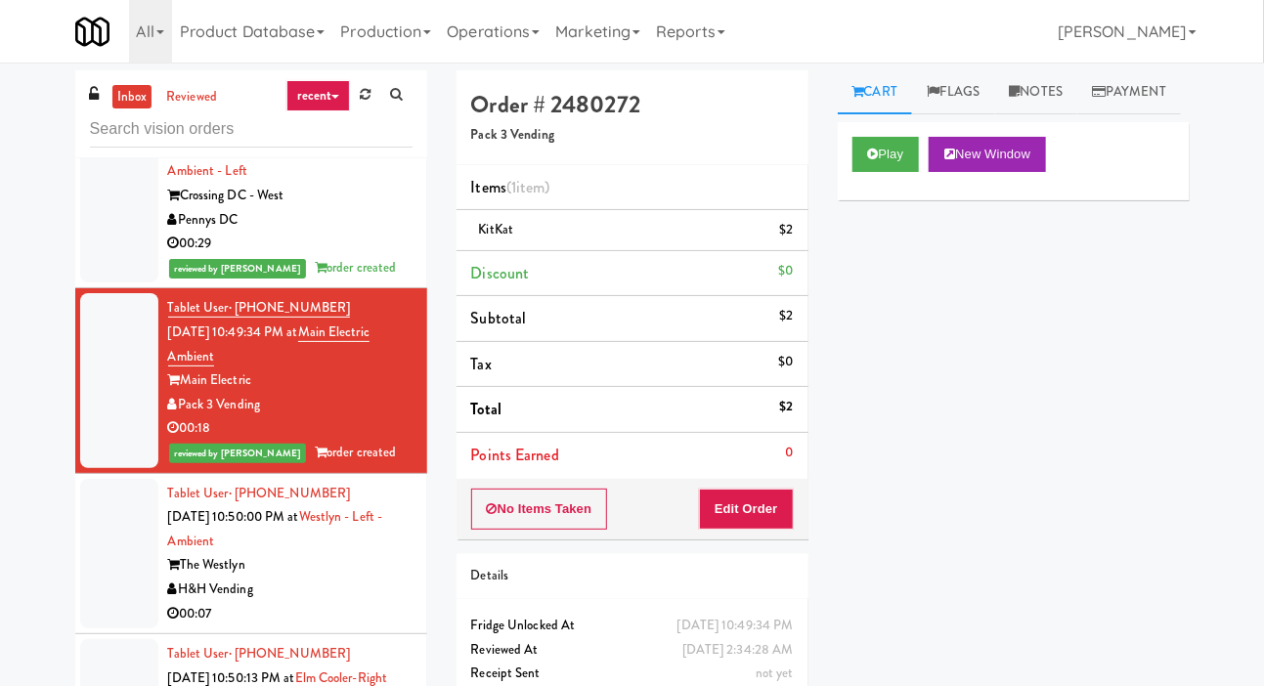
click at [368, 585] on div "H&H Vending" at bounding box center [290, 590] width 244 height 24
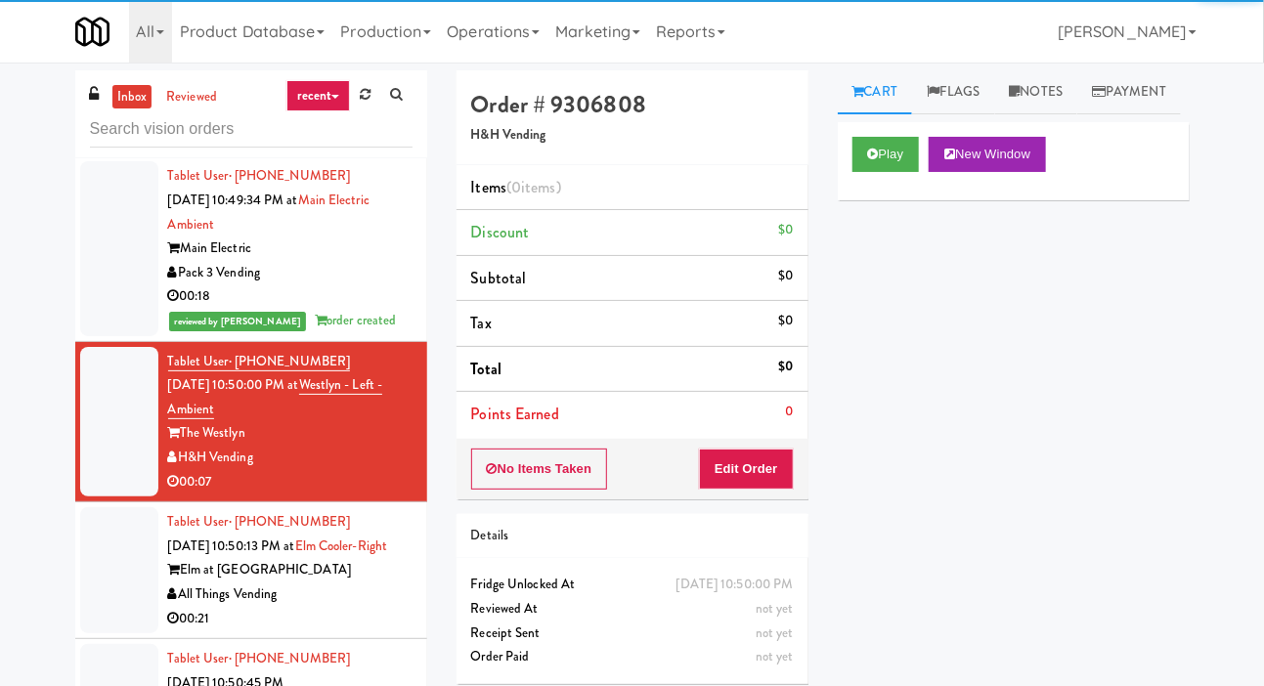
scroll to position [51, 0]
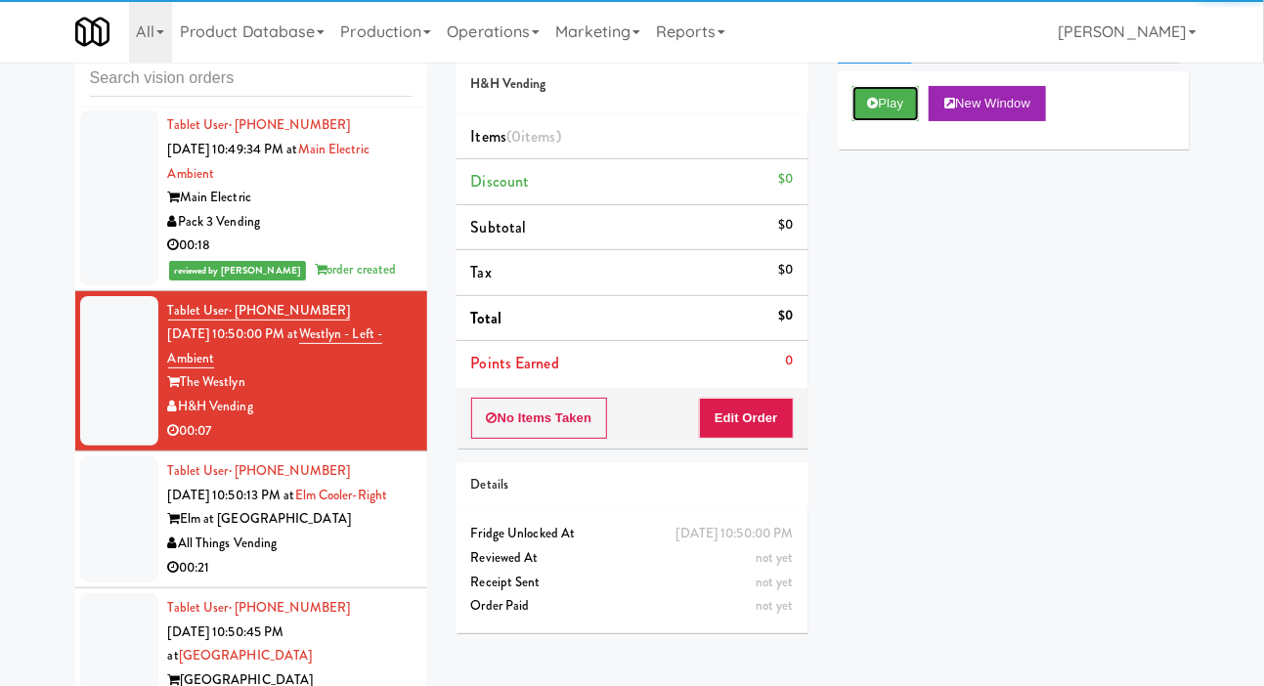
click at [909, 121] on button "Play" at bounding box center [885, 103] width 67 height 35
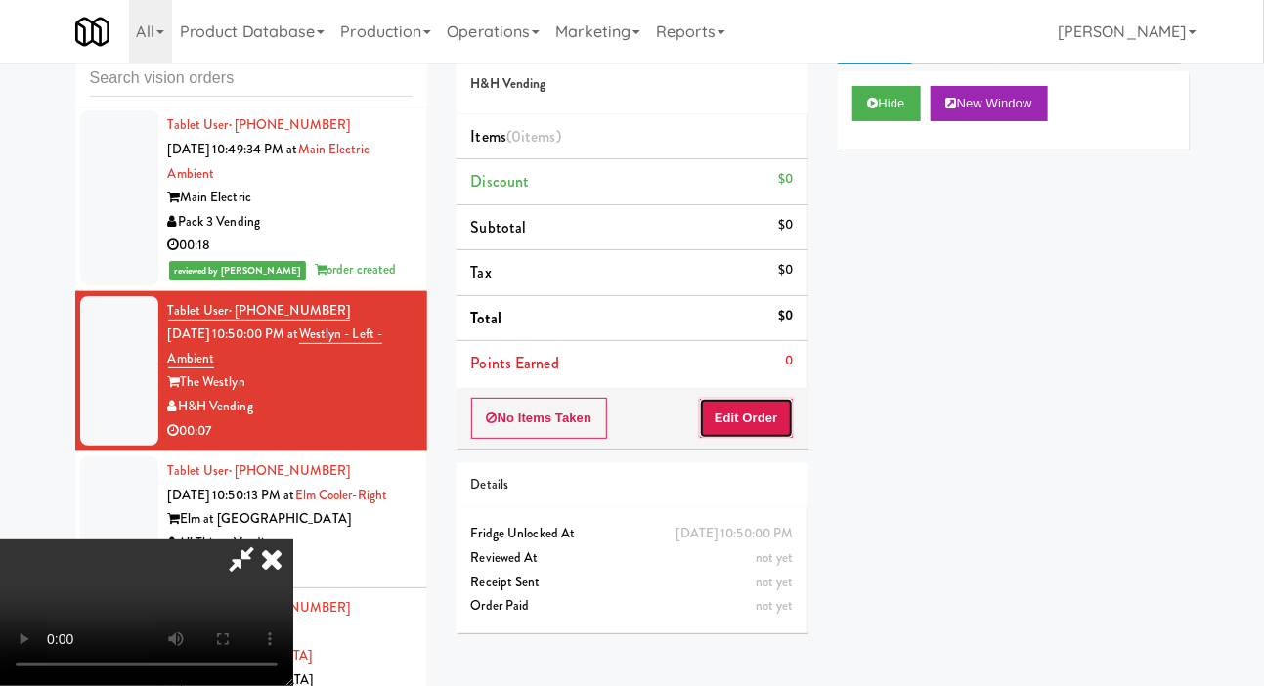
click at [762, 408] on button "Edit Order" at bounding box center [746, 418] width 95 height 41
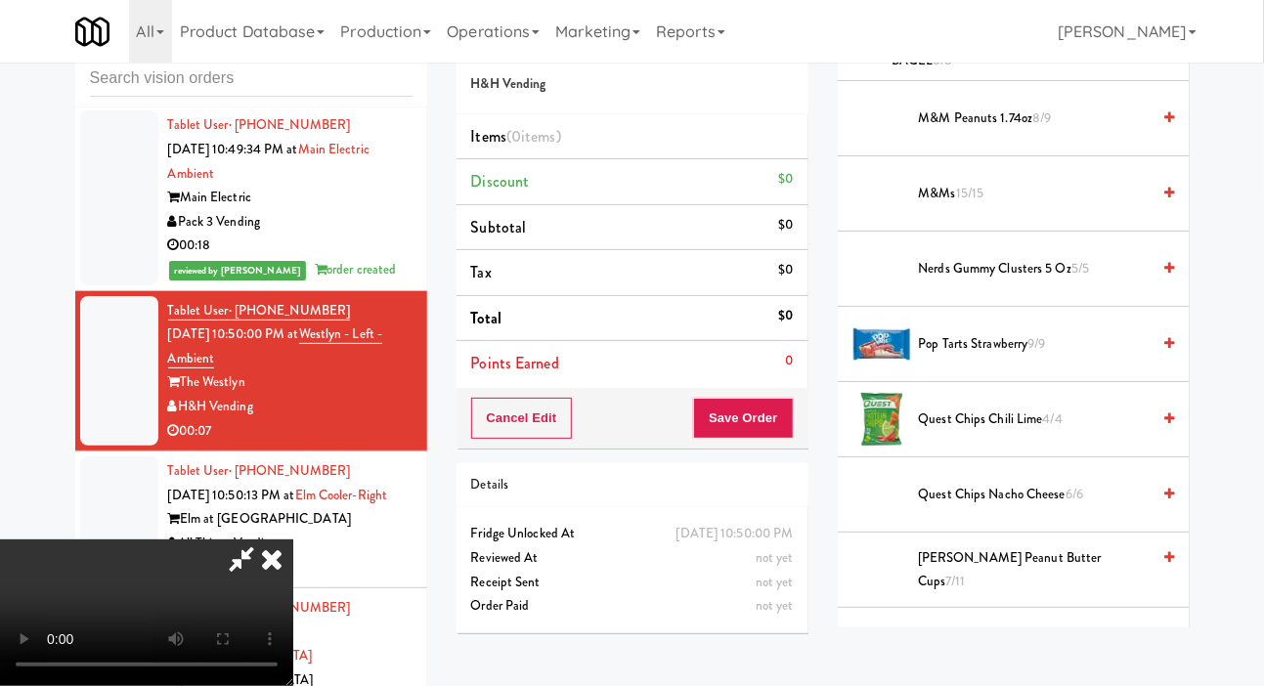
scroll to position [1403, 0]
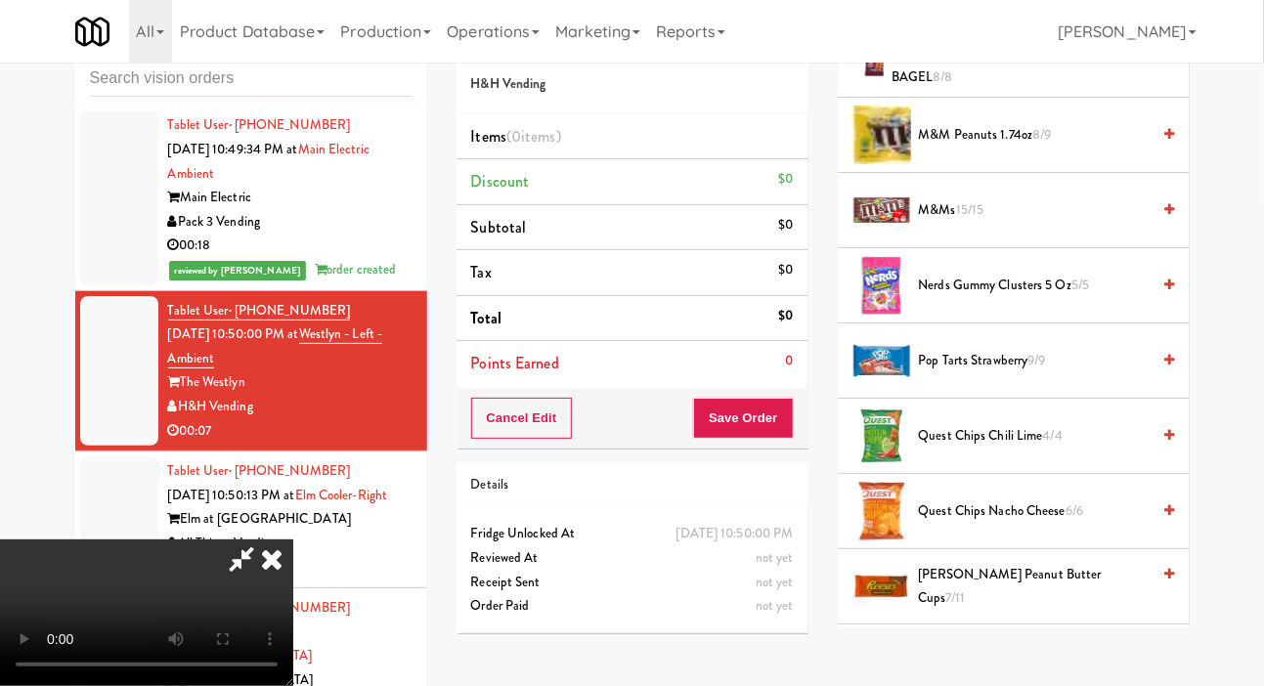
click at [1056, 148] on span "M&M Peanuts 1.74oz 8/9" at bounding box center [1035, 135] width 232 height 24
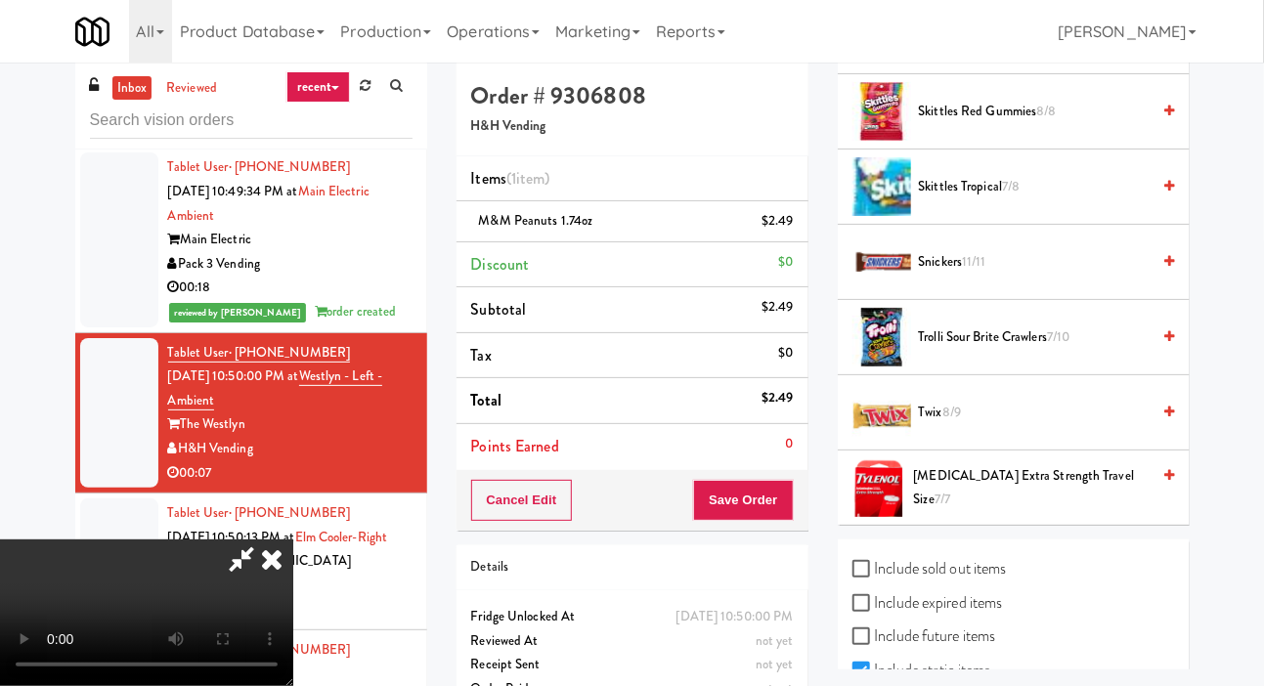
scroll to position [0, 0]
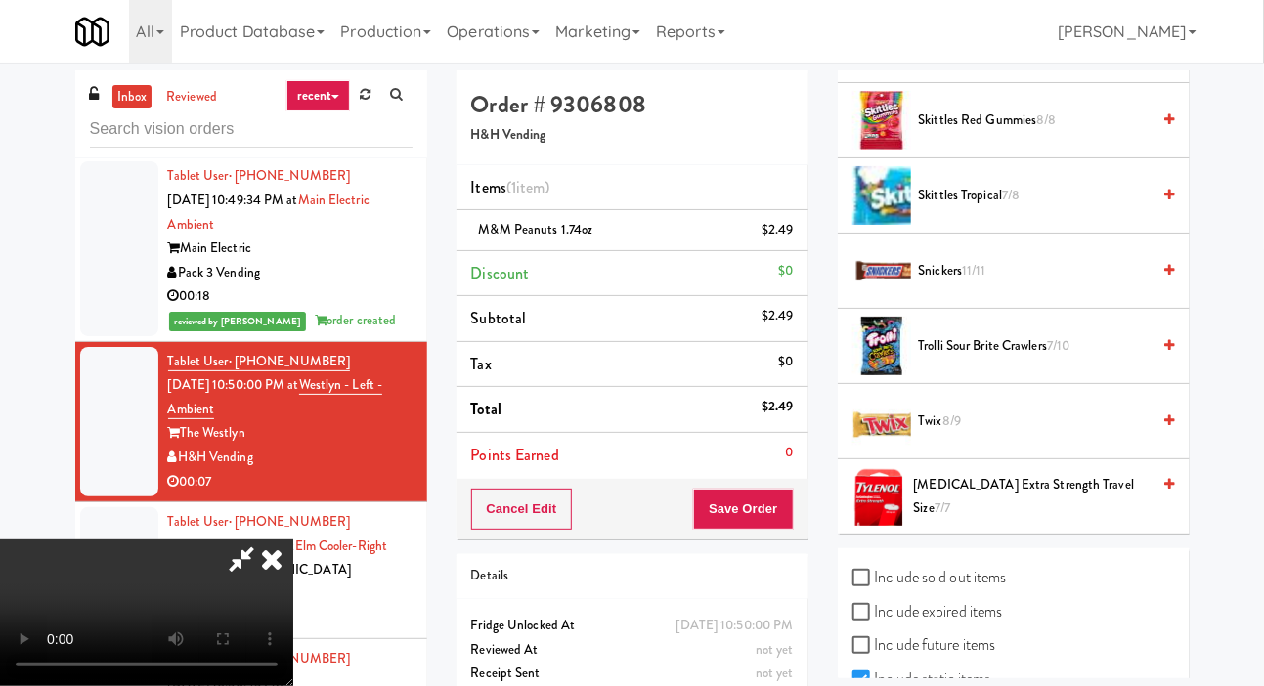
click at [1023, 283] on span "Snickers 11/11" at bounding box center [1035, 271] width 232 height 24
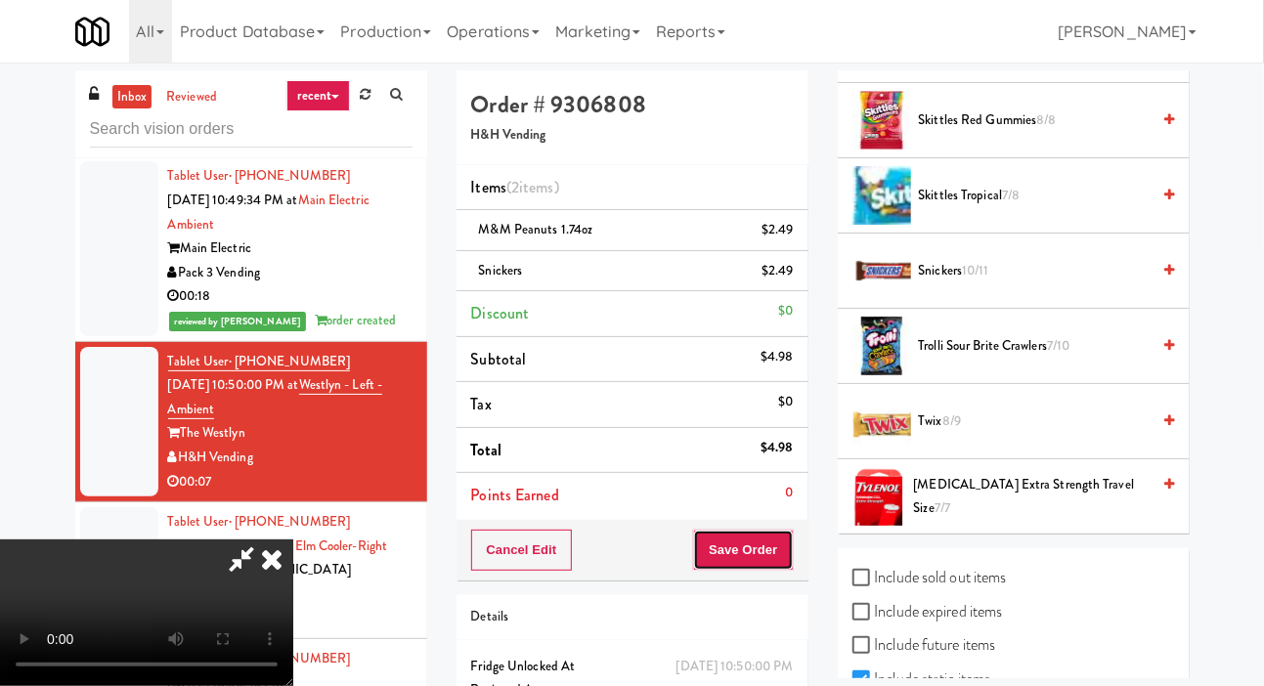
click at [783, 549] on button "Save Order" at bounding box center [743, 550] width 100 height 41
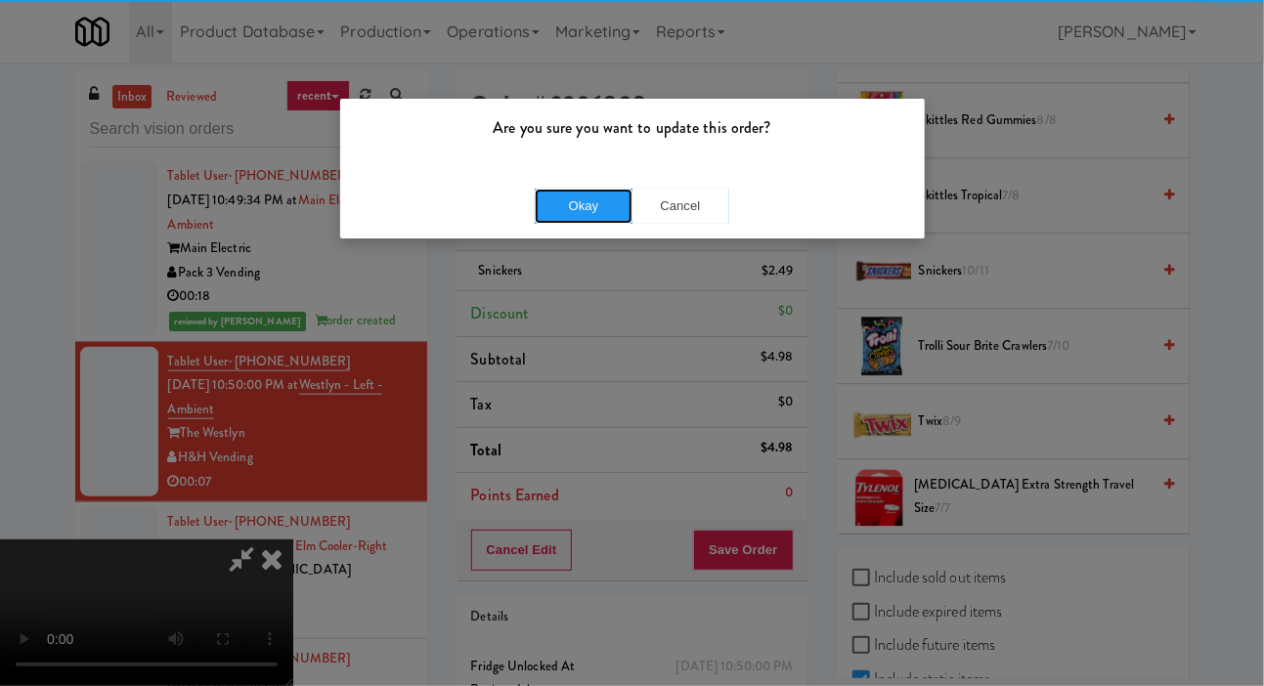
click at [589, 199] on button "Okay" at bounding box center [584, 206] width 98 height 35
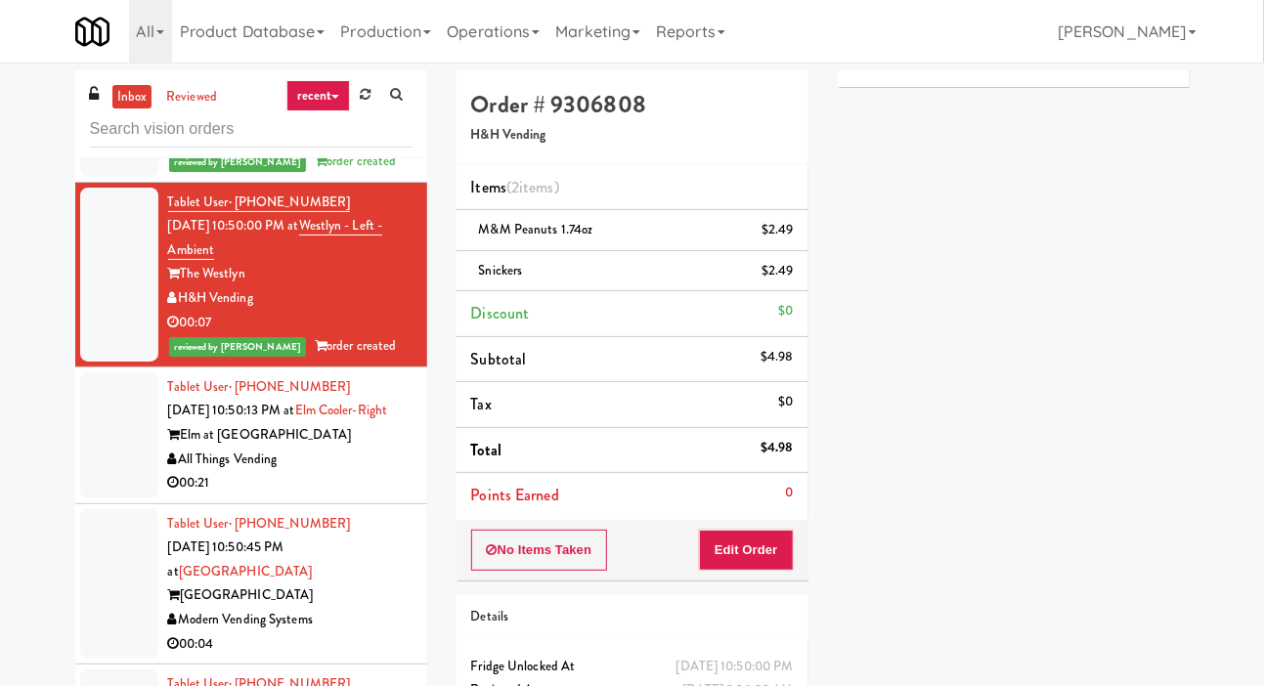
scroll to position [852, 0]
click at [361, 469] on div "All Things Vending" at bounding box center [290, 460] width 244 height 24
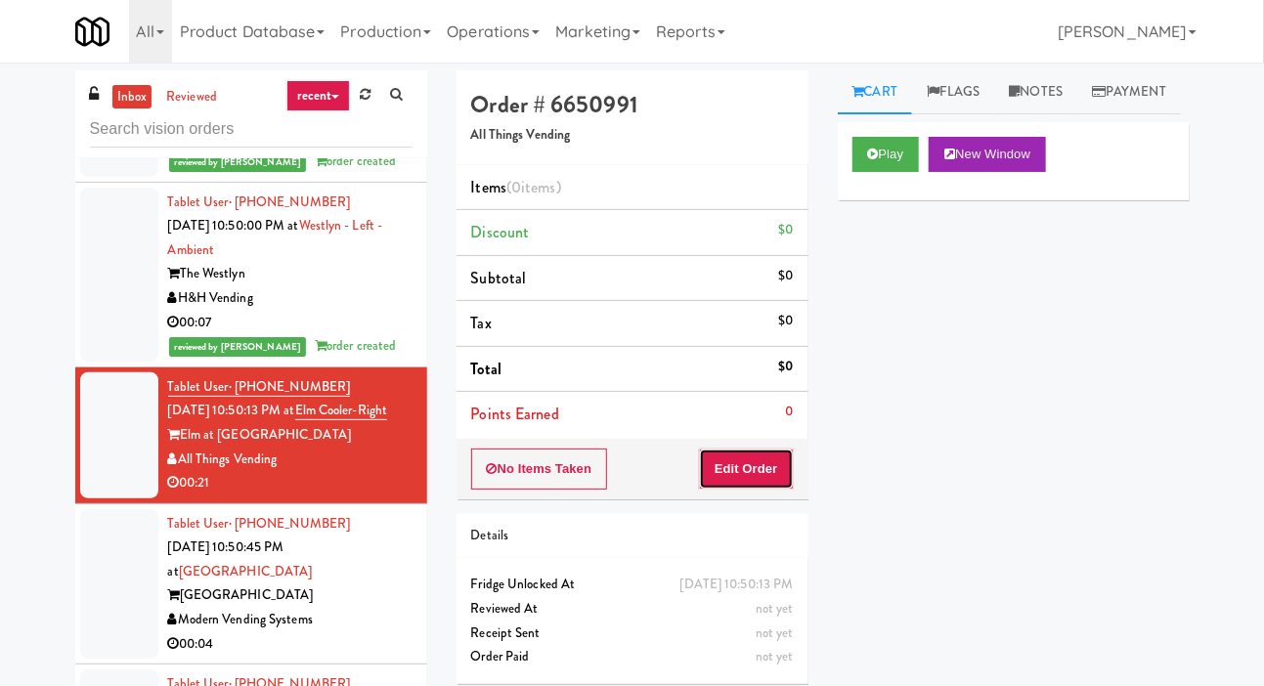
click at [768, 452] on button "Edit Order" at bounding box center [746, 469] width 95 height 41
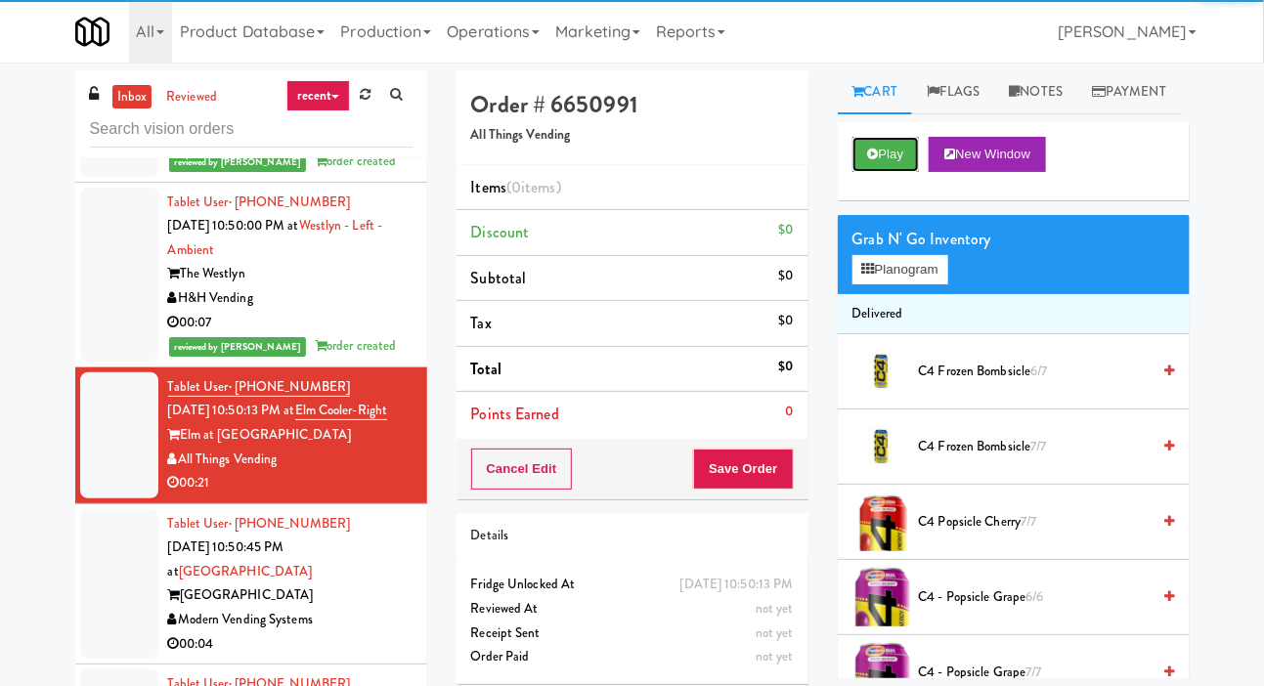
click at [906, 172] on button "Play" at bounding box center [885, 154] width 67 height 35
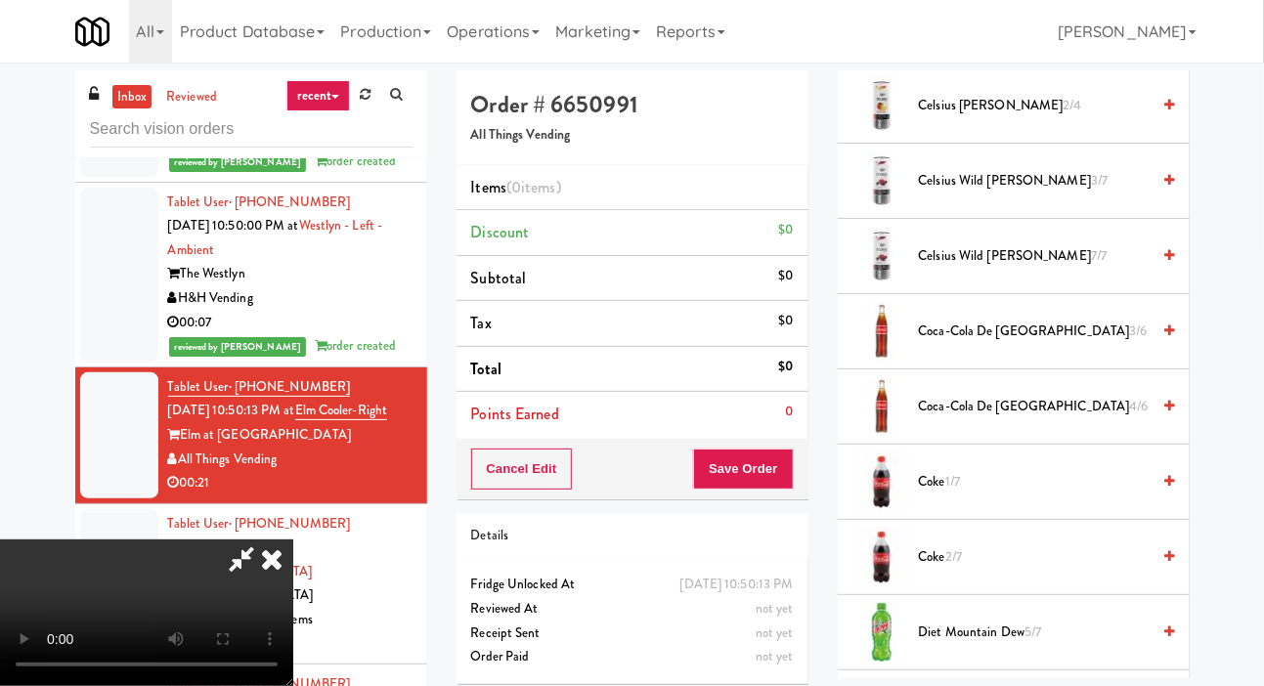
scroll to position [656, 0]
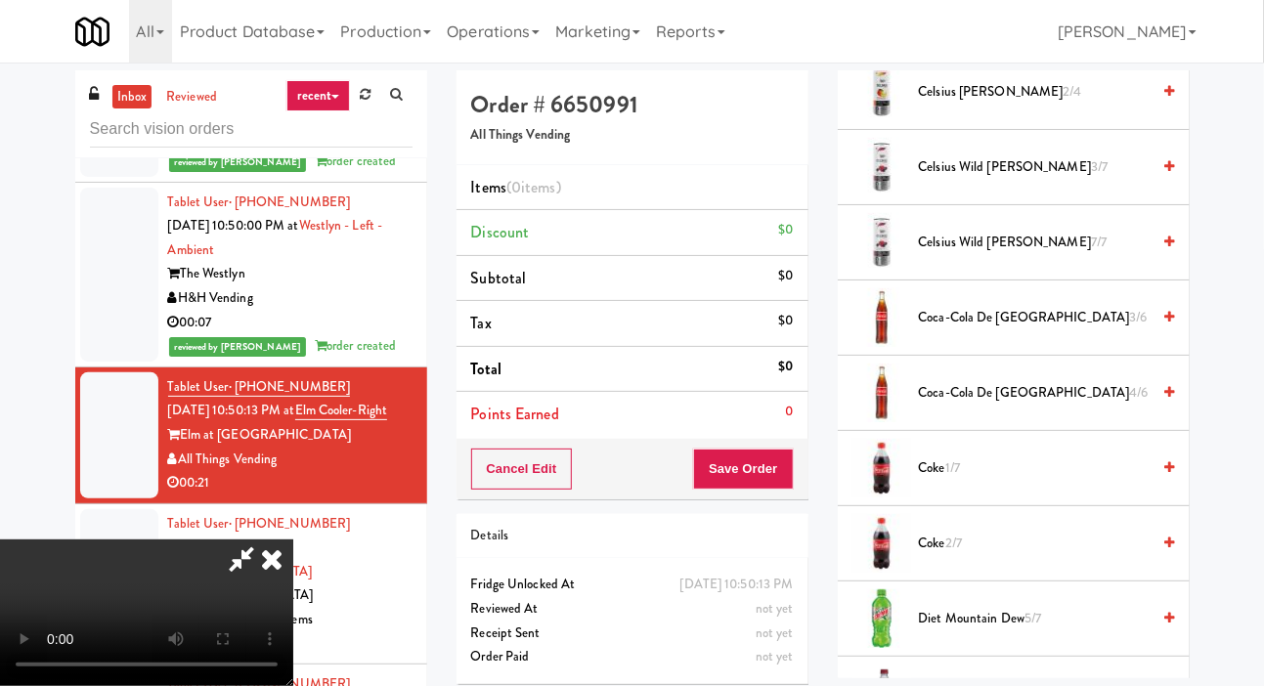
click at [1130, 326] on span "3/6" at bounding box center [1139, 317] width 18 height 19
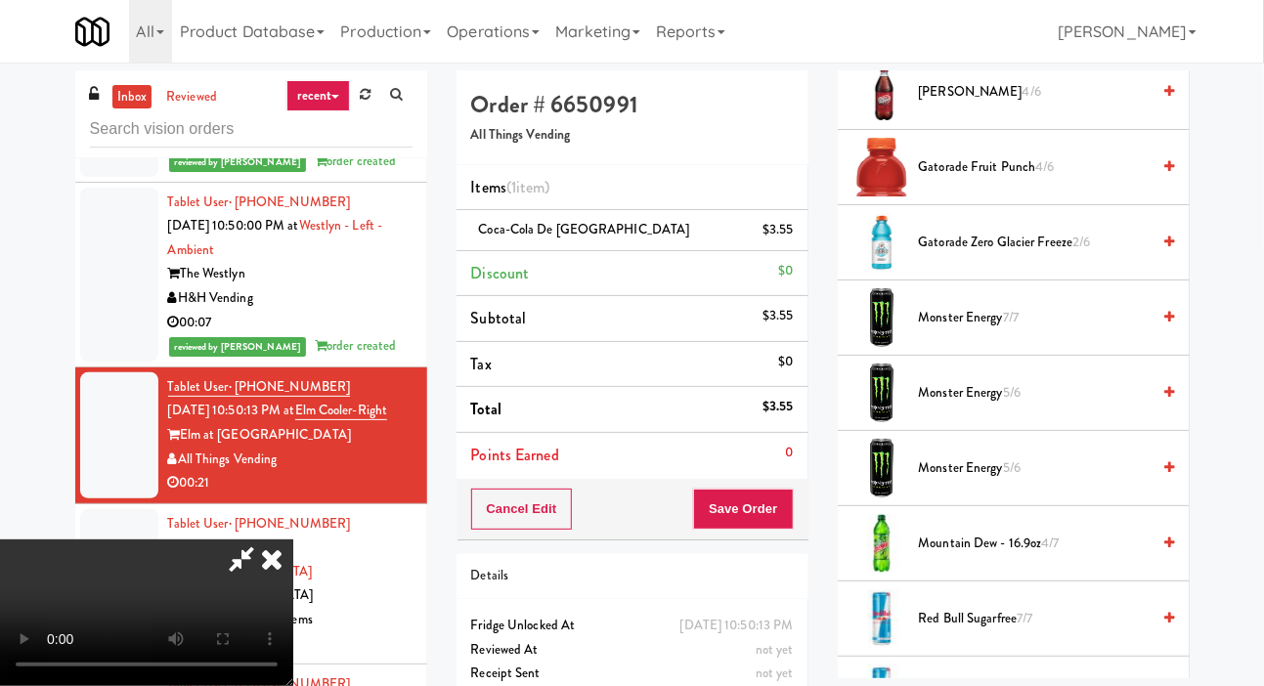
scroll to position [1261, 0]
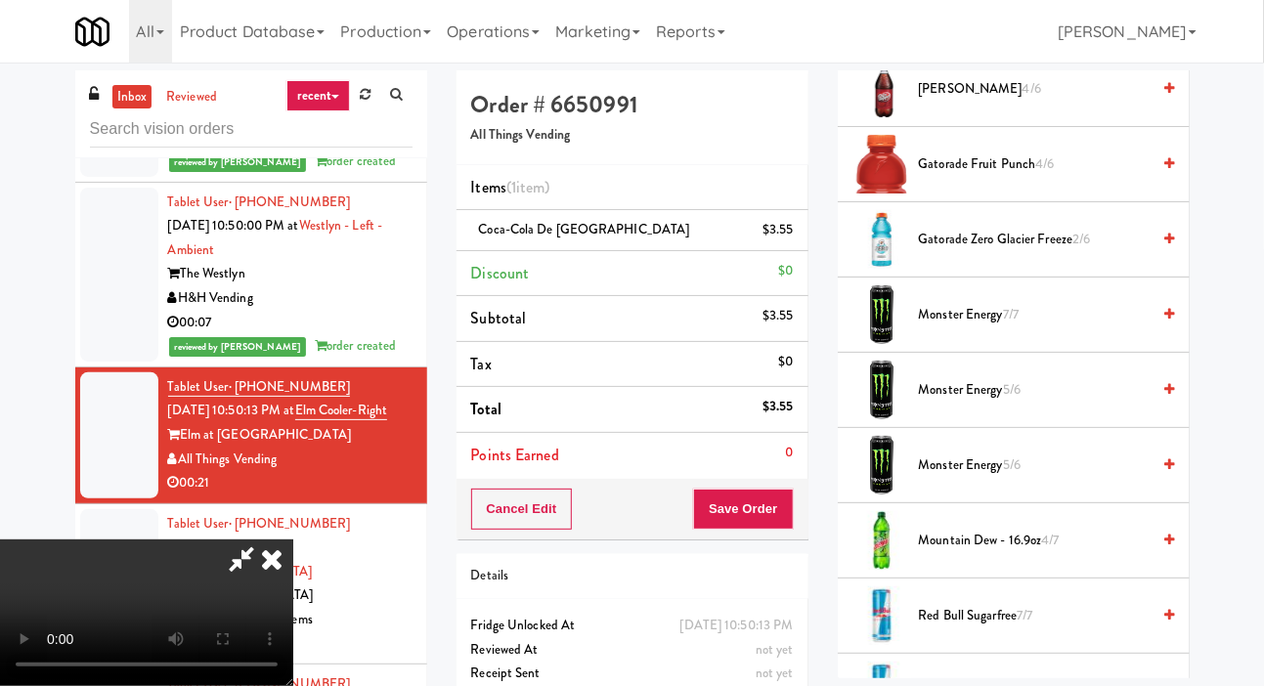
click at [1048, 252] on span "Gatorade Zero Glacier Freeze 2/6" at bounding box center [1035, 240] width 232 height 24
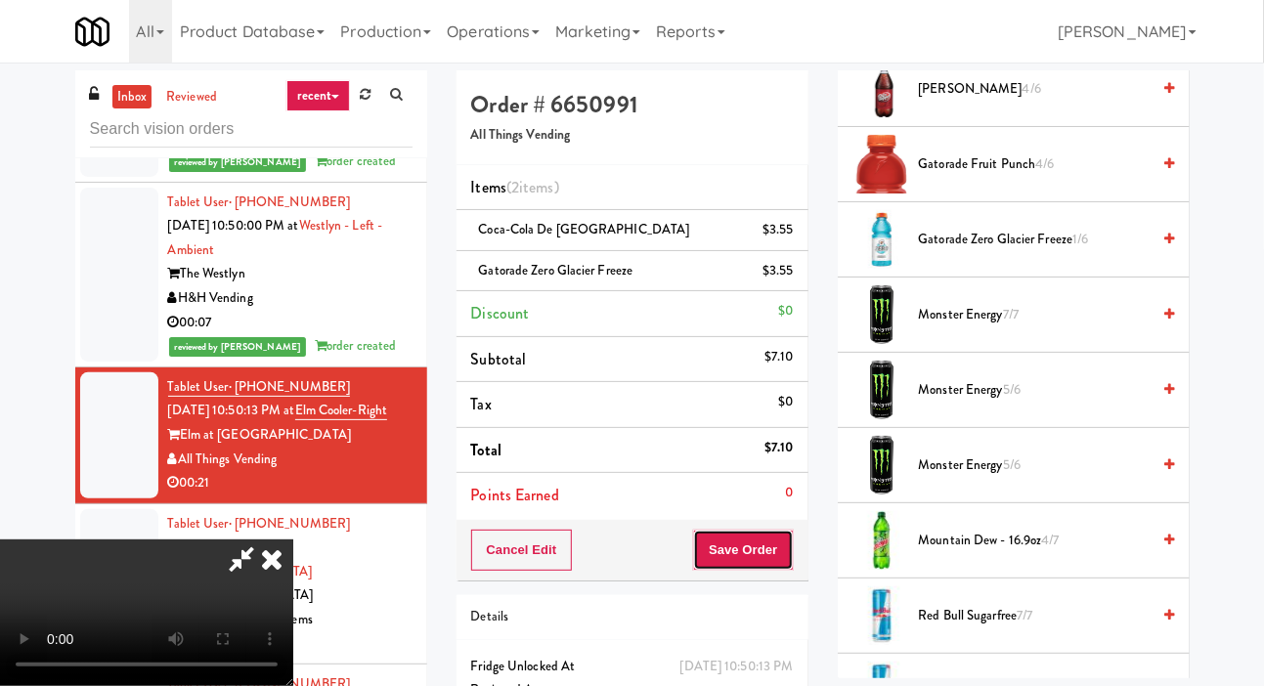
click at [787, 550] on button "Save Order" at bounding box center [743, 550] width 100 height 41
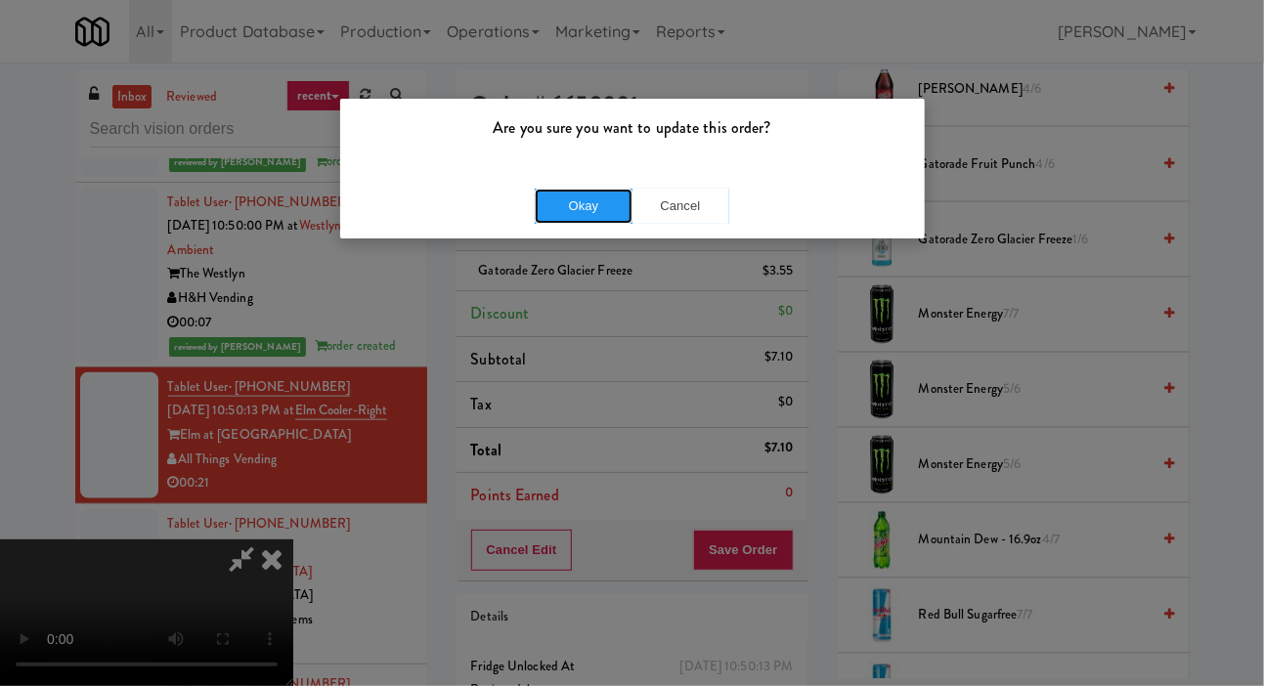
click at [602, 191] on button "Okay" at bounding box center [584, 206] width 98 height 35
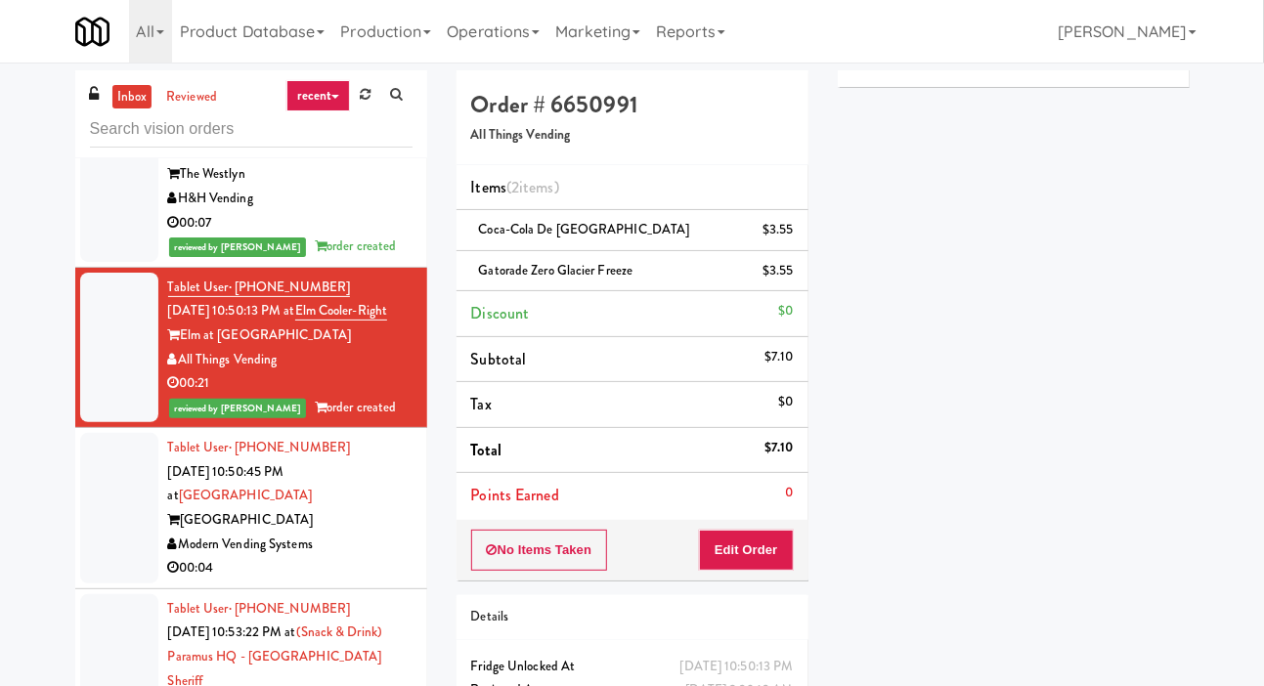
scroll to position [948, 0]
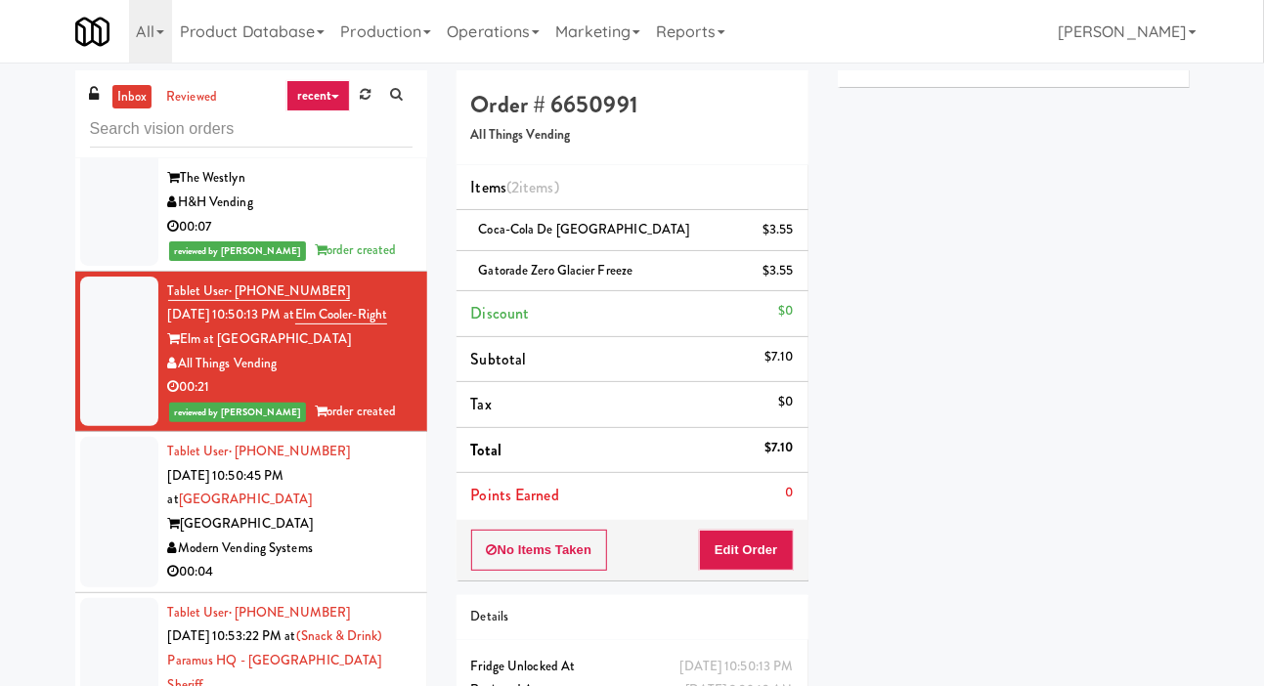
click at [380, 537] on div "[GEOGRAPHIC_DATA]" at bounding box center [290, 524] width 244 height 24
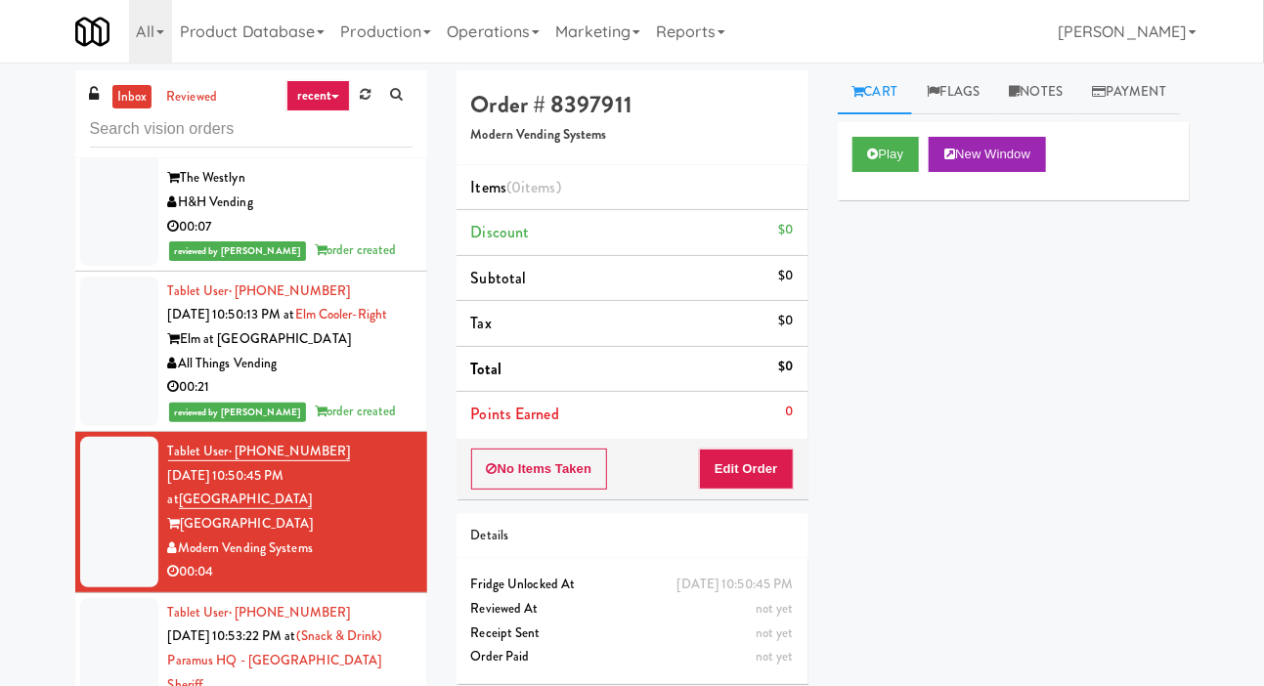
click at [1099, 408] on div "Play New Window Primary Flag Clear Flag if unable to determine what was taken o…" at bounding box center [1014, 488] width 352 height 733
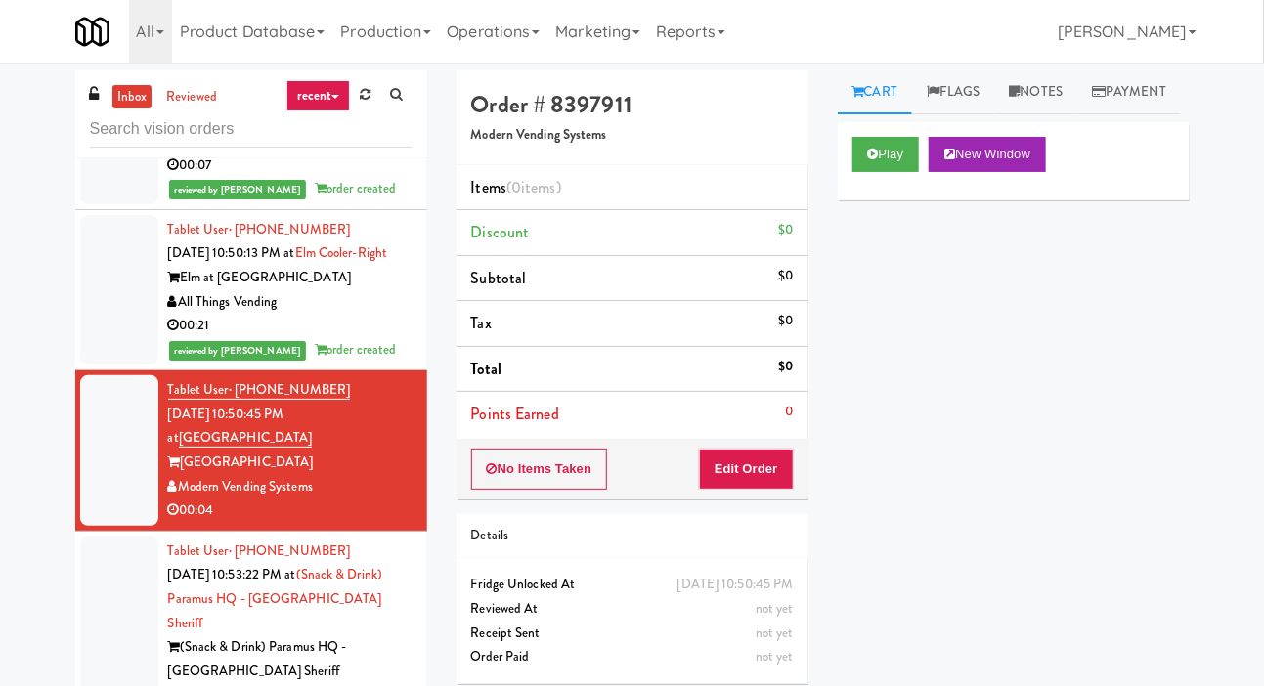
scroll to position [1008, 0]
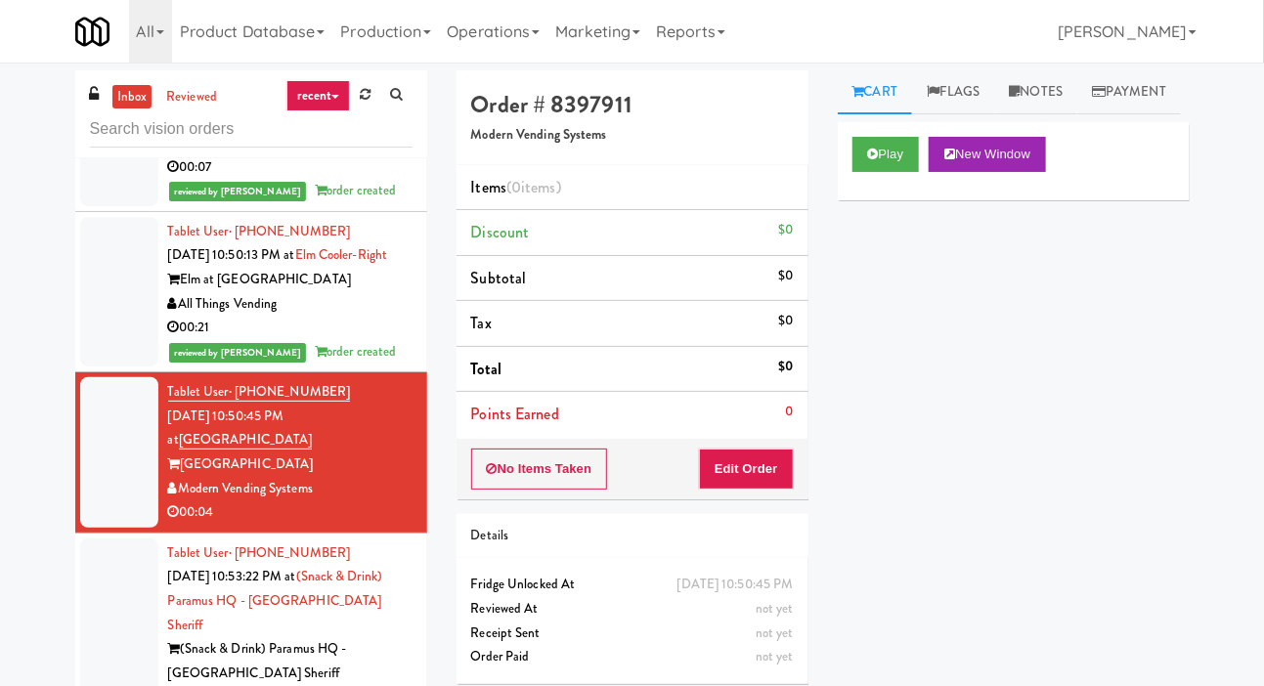
click at [1077, 114] on link "Payment" at bounding box center [1129, 92] width 104 height 44
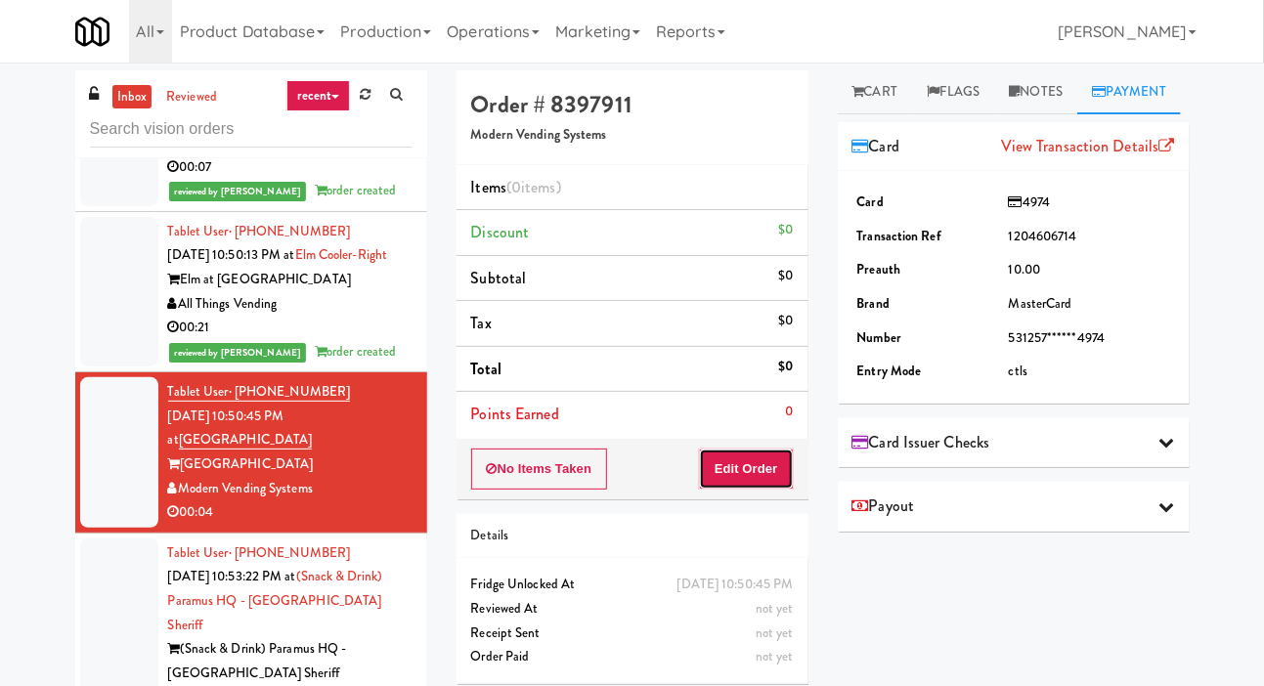
click at [767, 460] on button "Edit Order" at bounding box center [746, 469] width 95 height 41
click at [900, 70] on link "Cart" at bounding box center [875, 92] width 75 height 44
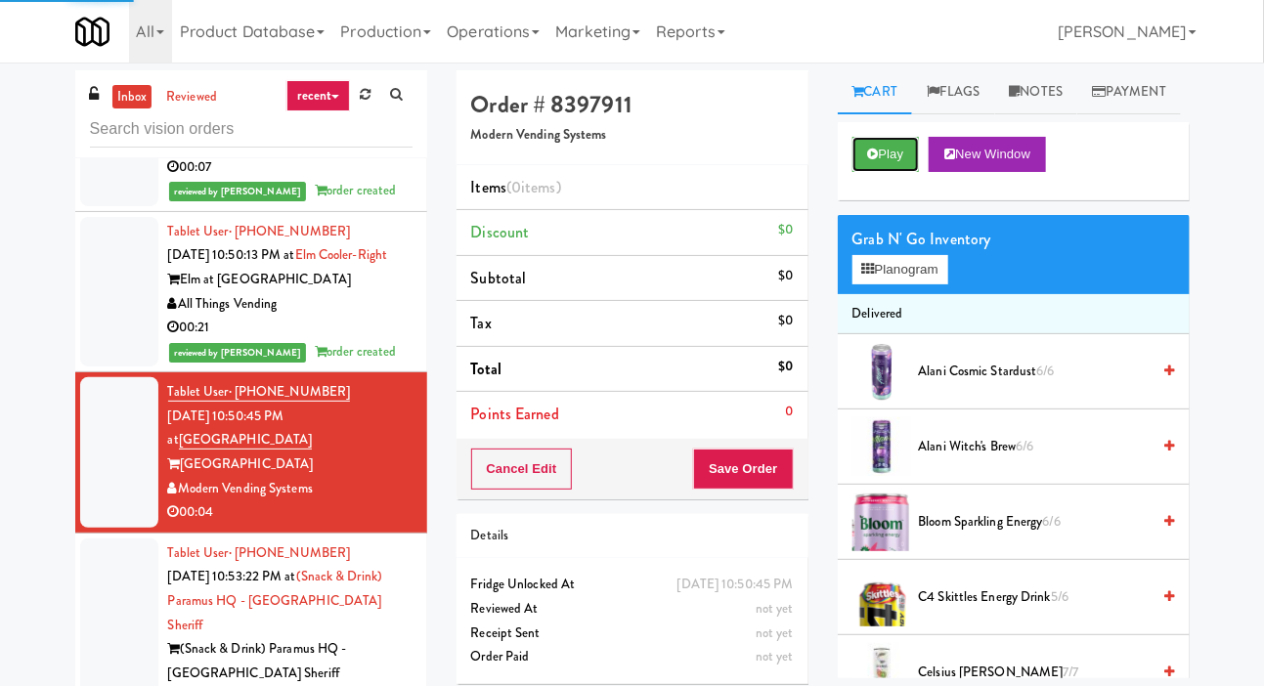
click at [889, 172] on button "Play" at bounding box center [885, 154] width 67 height 35
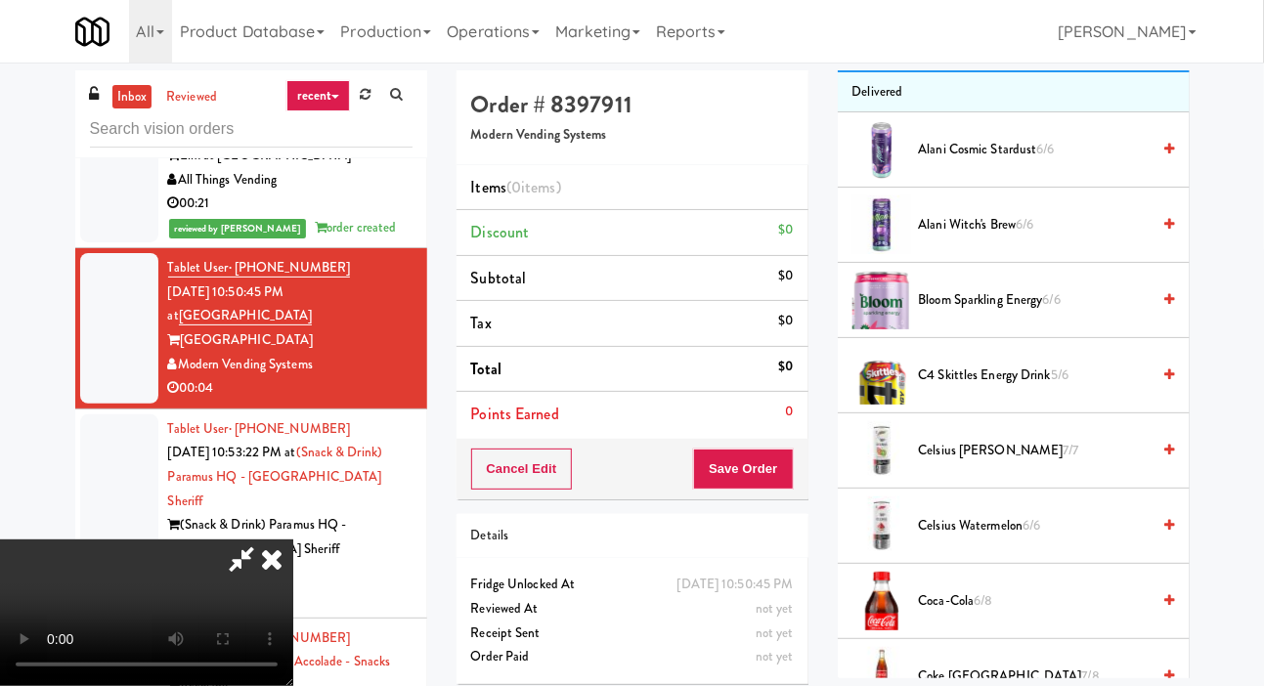
scroll to position [237, 0]
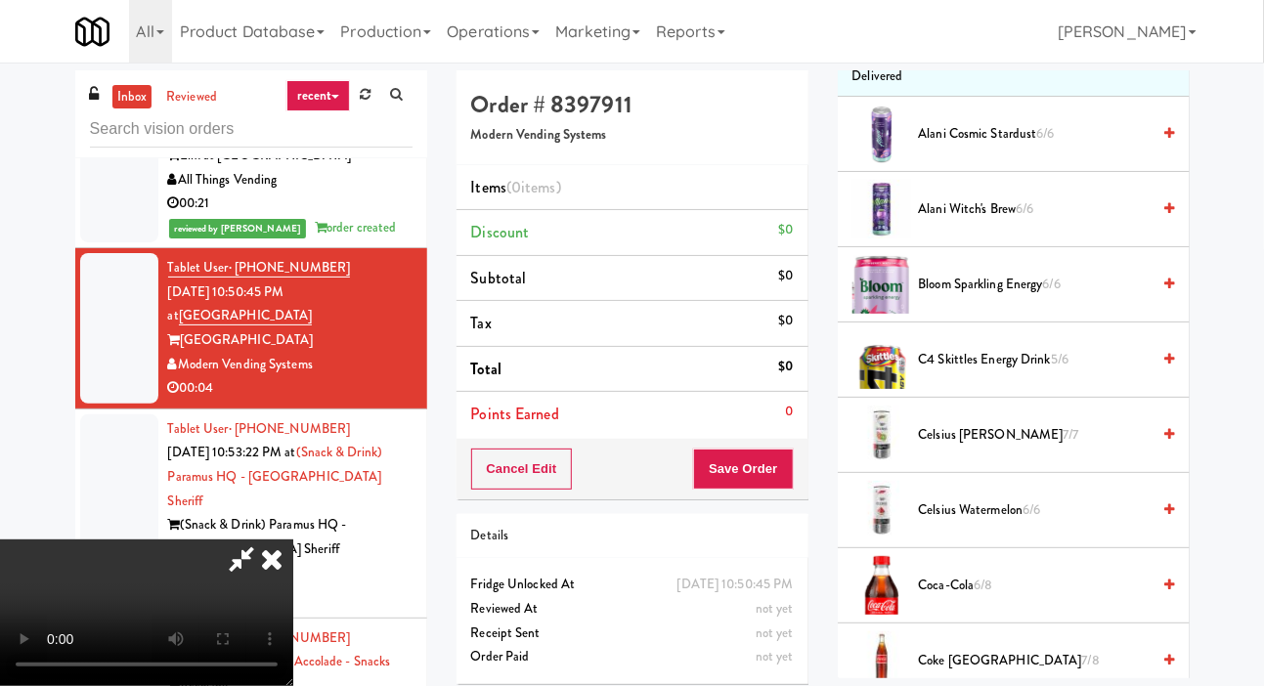
click at [1000, 600] on li "Coca-Cola 6/8" at bounding box center [1014, 585] width 352 height 75
click at [1014, 598] on span "Coca-Cola 6/8" at bounding box center [1035, 586] width 232 height 24
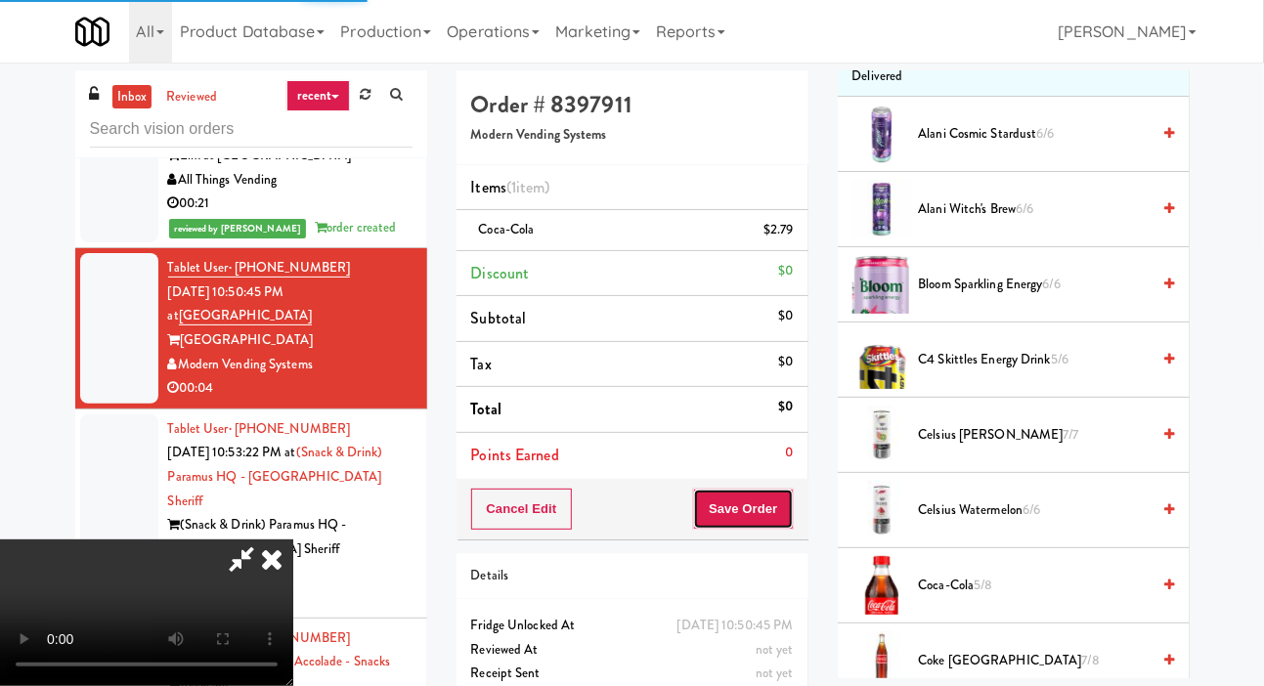
click at [785, 518] on button "Save Order" at bounding box center [743, 509] width 100 height 41
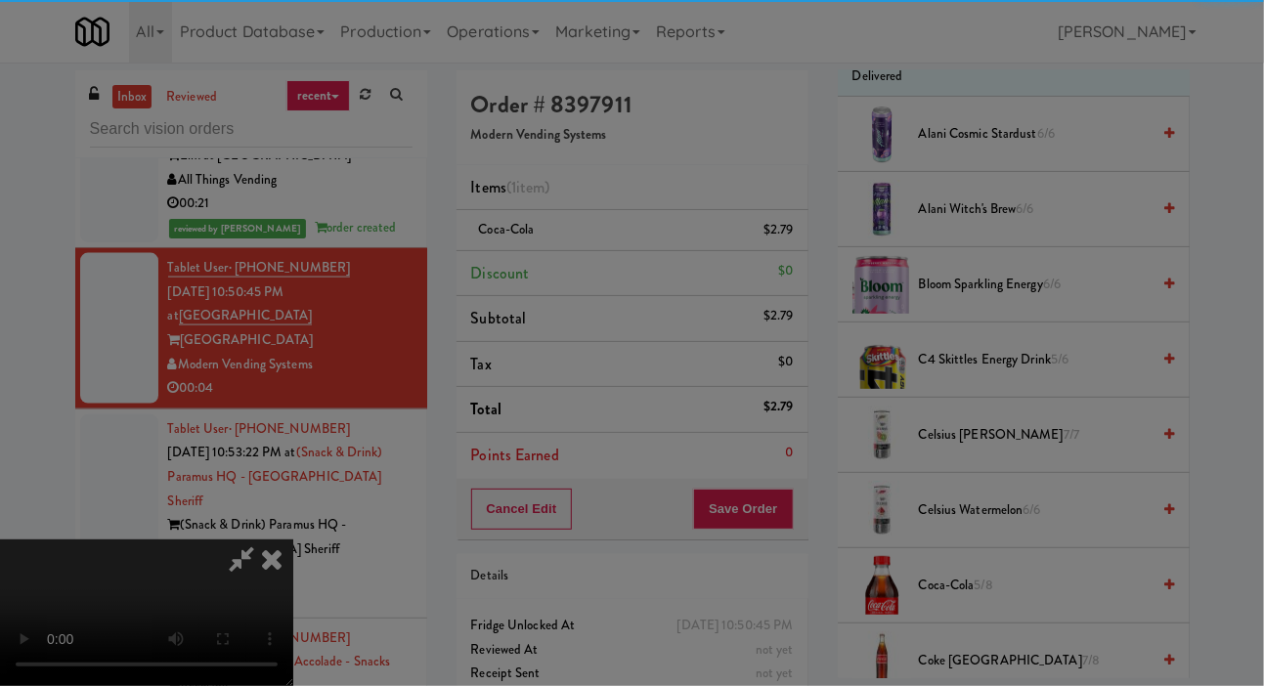
click at [788, 483] on div at bounding box center [632, 343] width 1264 height 686
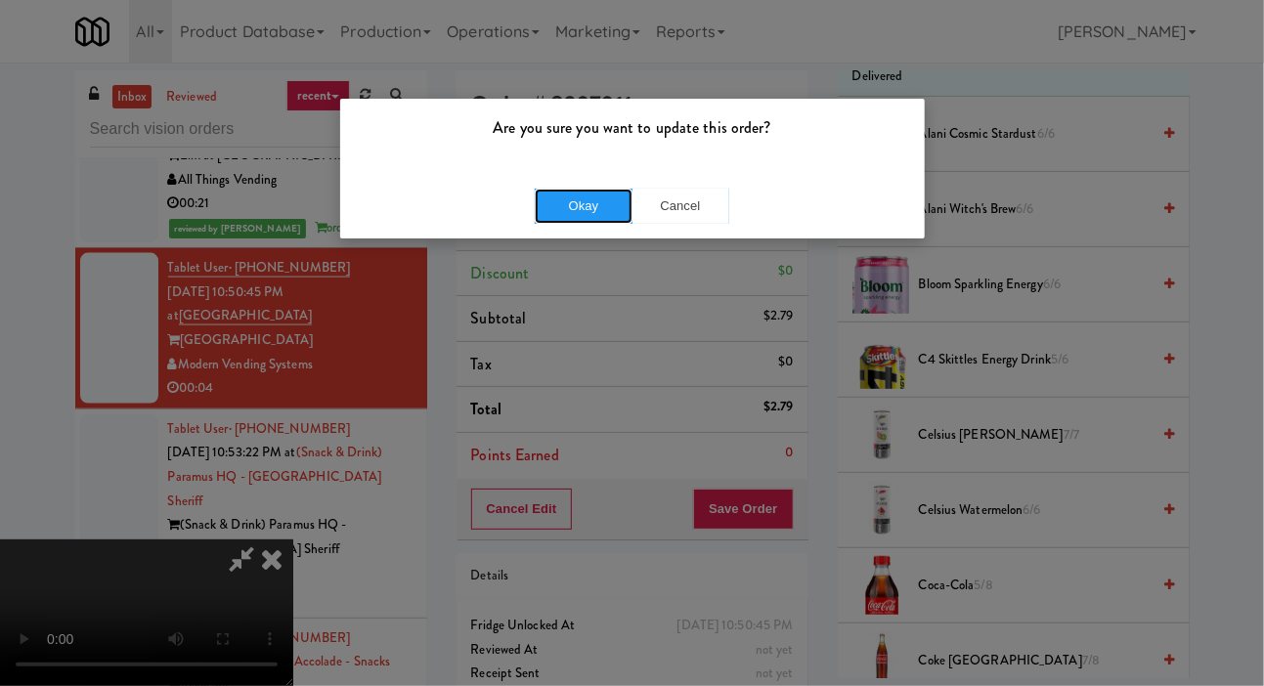
click at [600, 208] on button "Okay" at bounding box center [584, 206] width 98 height 35
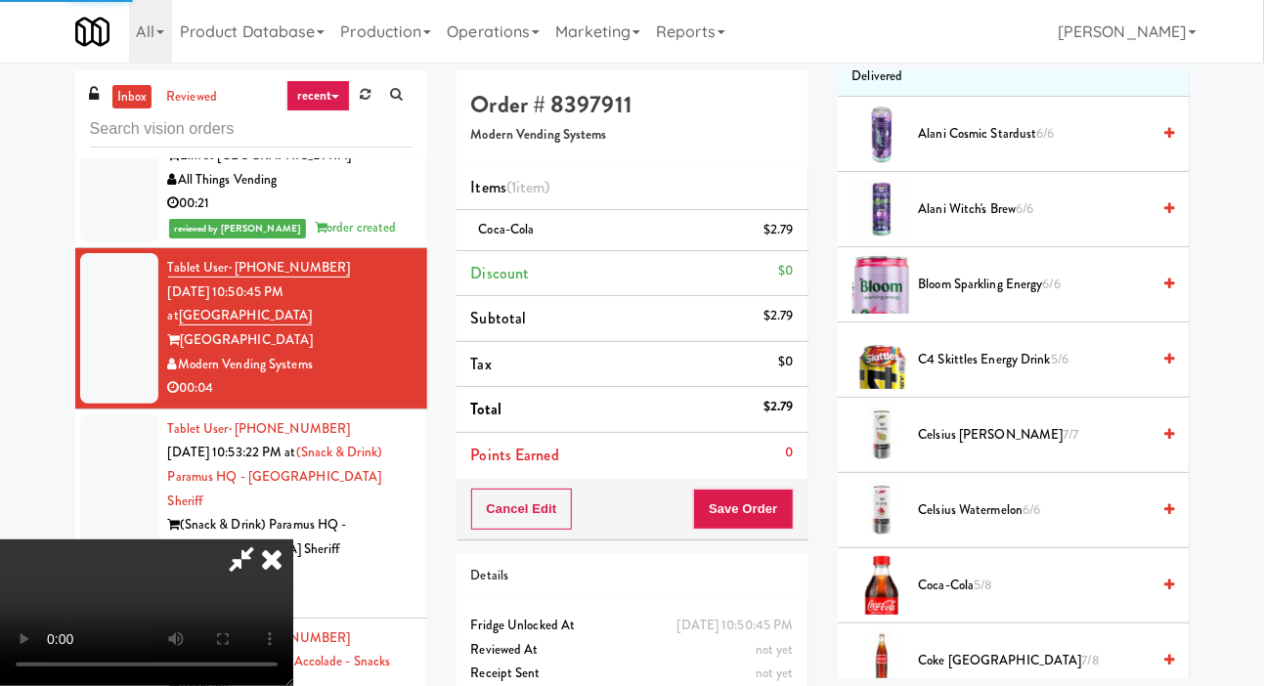
scroll to position [113, 0]
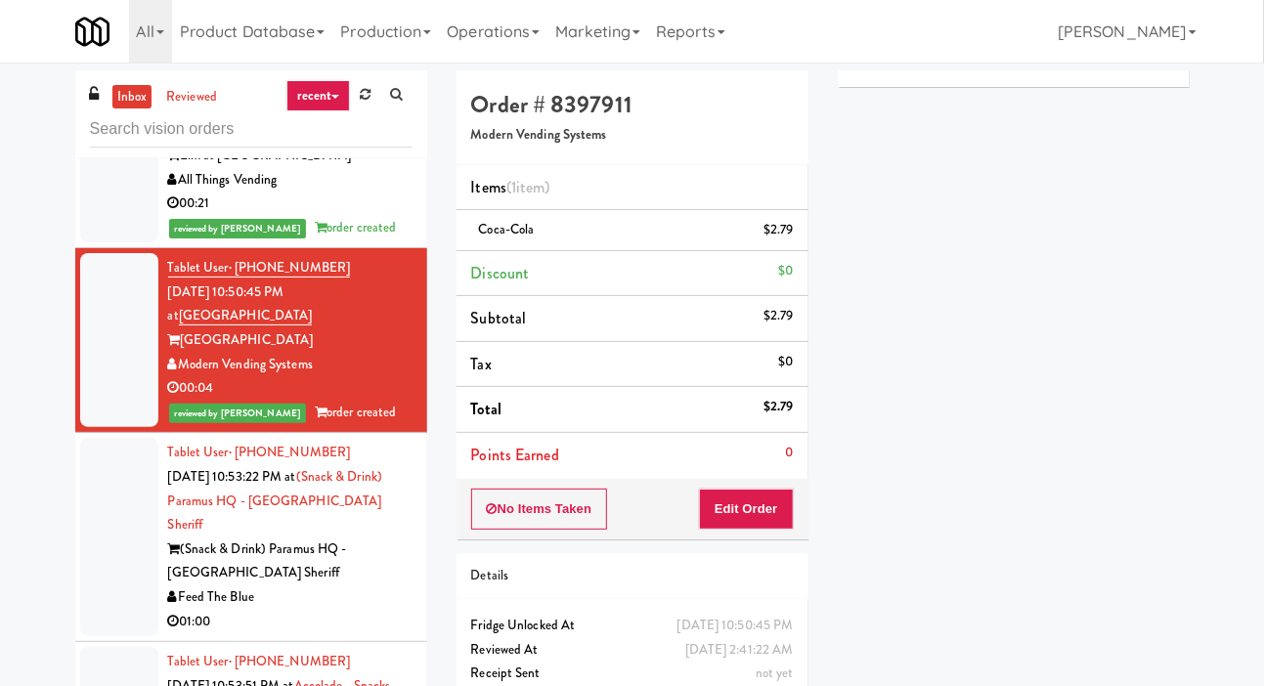
click at [376, 588] on div "Feed The Blue" at bounding box center [290, 597] width 244 height 24
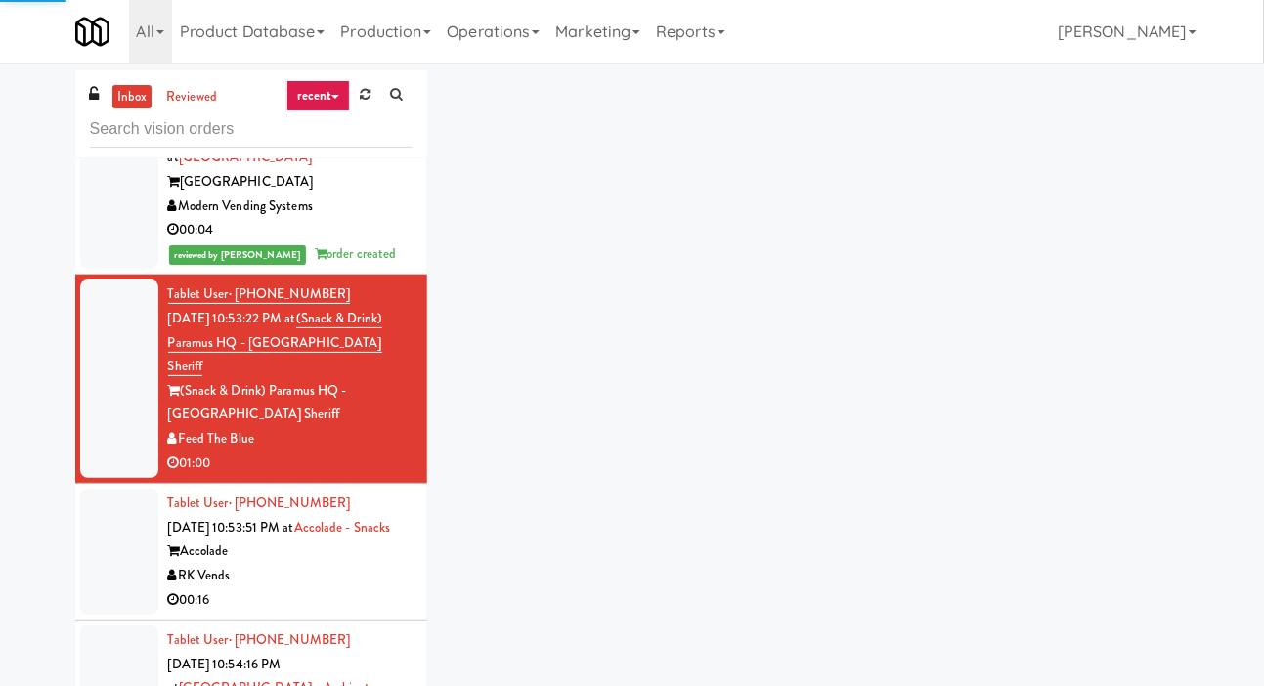
scroll to position [1290, 0]
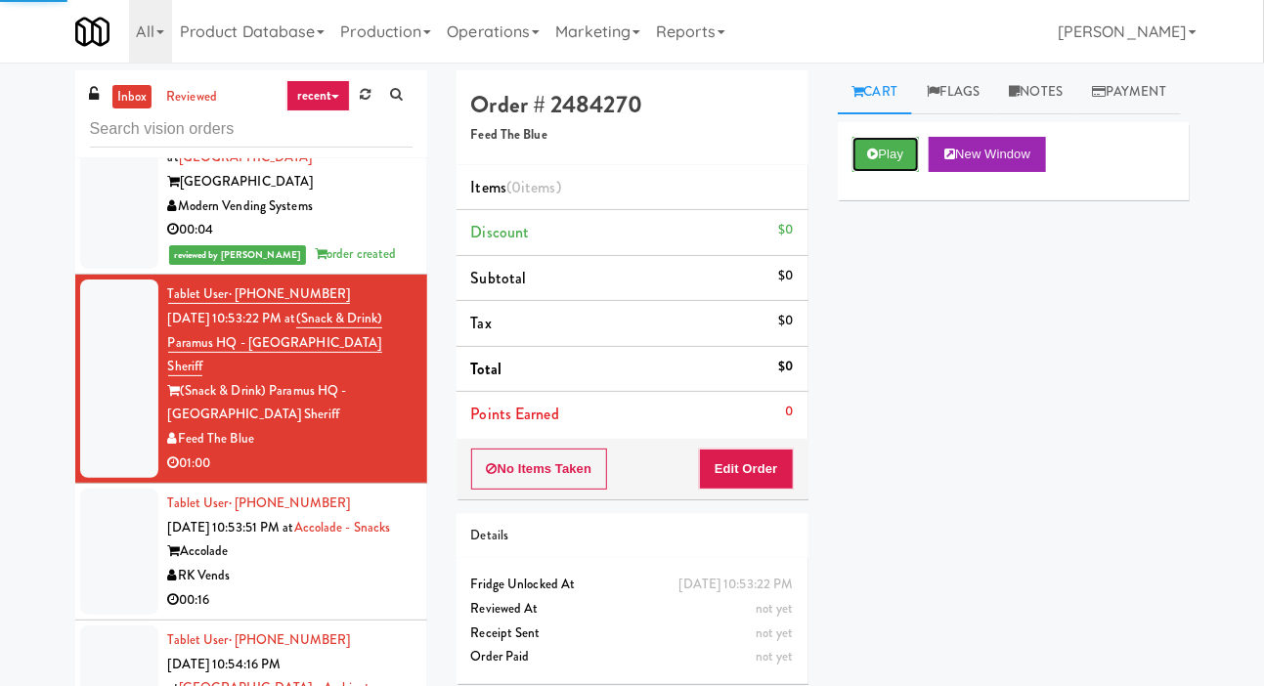
click at [878, 172] on button "Play" at bounding box center [885, 154] width 67 height 35
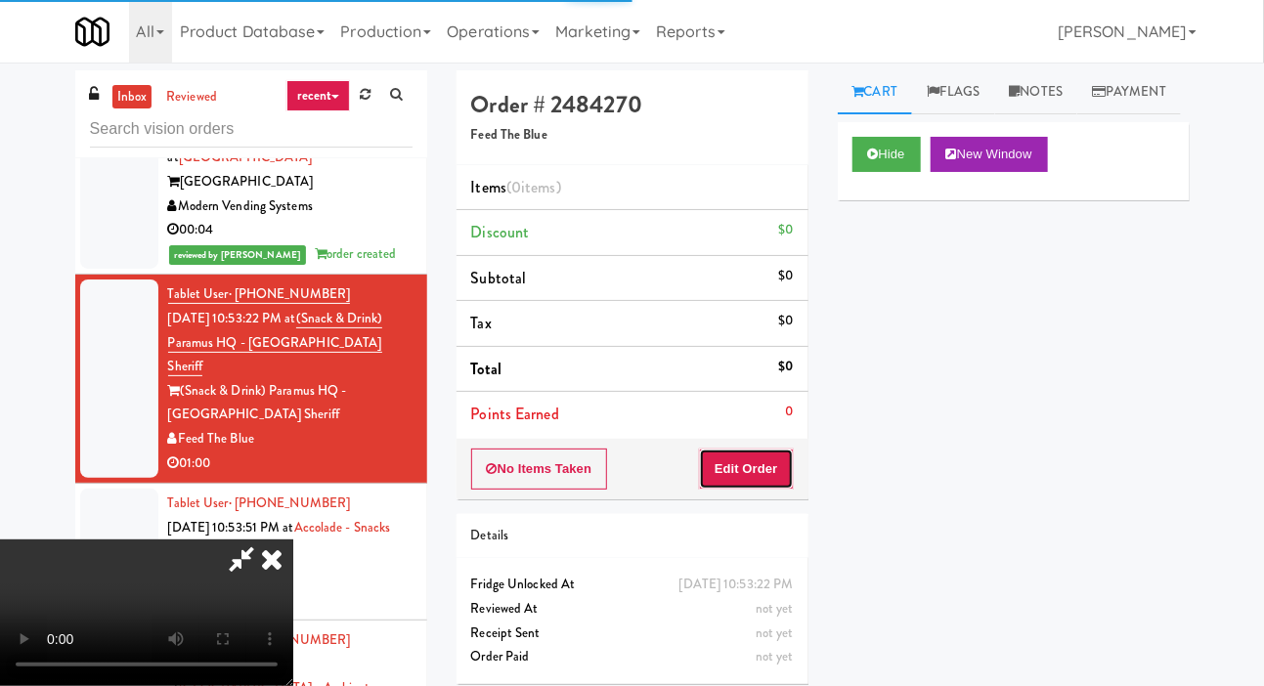
click at [777, 452] on button "Edit Order" at bounding box center [746, 469] width 95 height 41
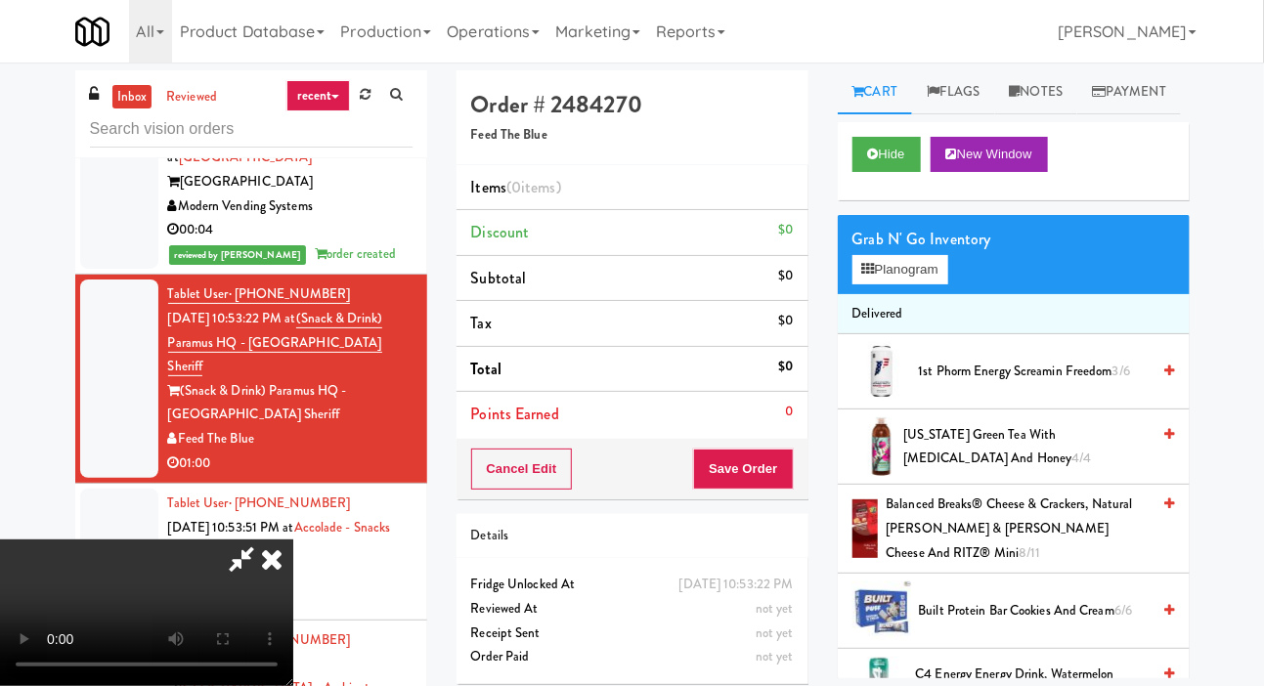
scroll to position [0, 0]
click at [909, 284] on button "Planogram" at bounding box center [900, 269] width 96 height 29
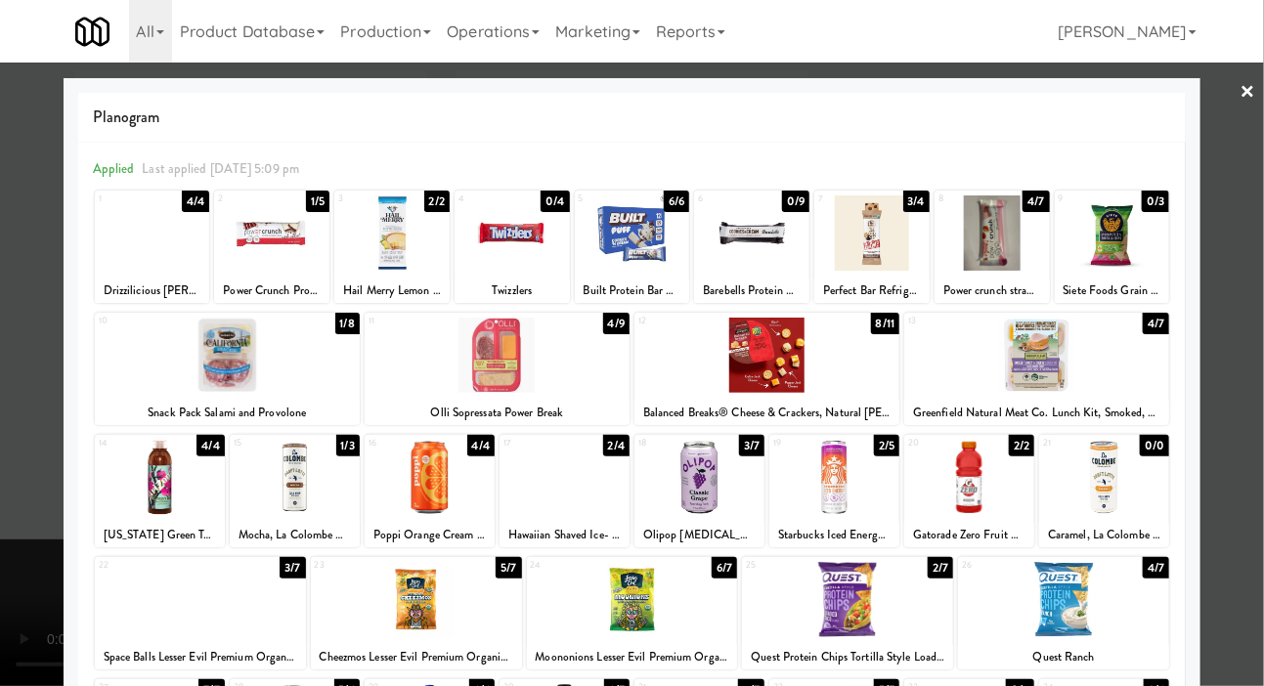
click at [816, 348] on div at bounding box center [766, 355] width 265 height 75
click at [1253, 300] on div at bounding box center [632, 343] width 1264 height 686
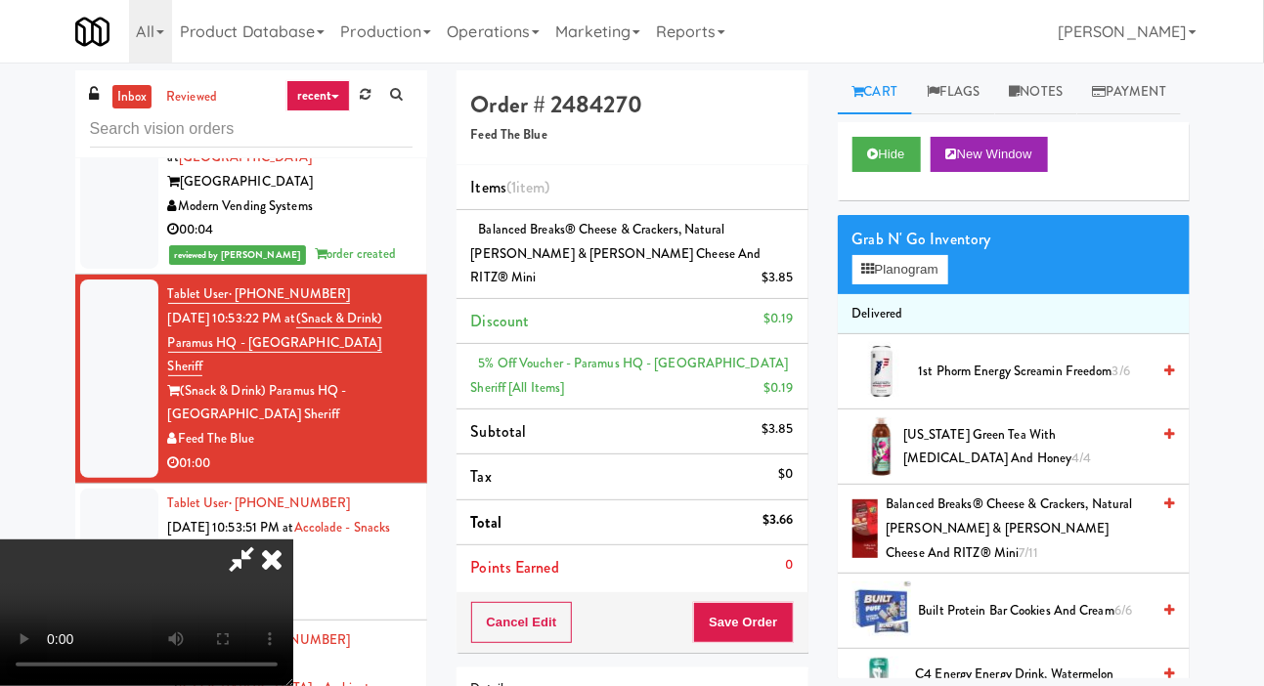
click at [779, 266] on div "$3.85" at bounding box center [777, 278] width 32 height 24
click at [797, 279] on icon at bounding box center [795, 285] width 10 height 13
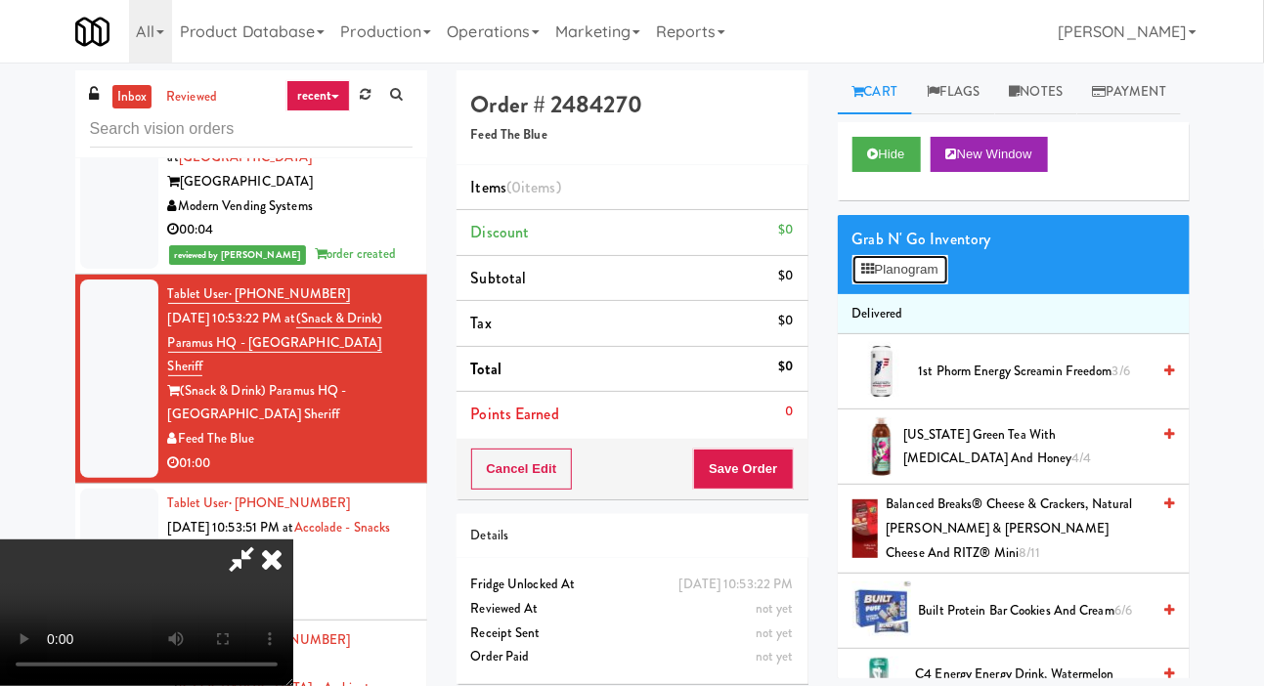
click at [921, 284] on button "Planogram" at bounding box center [900, 269] width 96 height 29
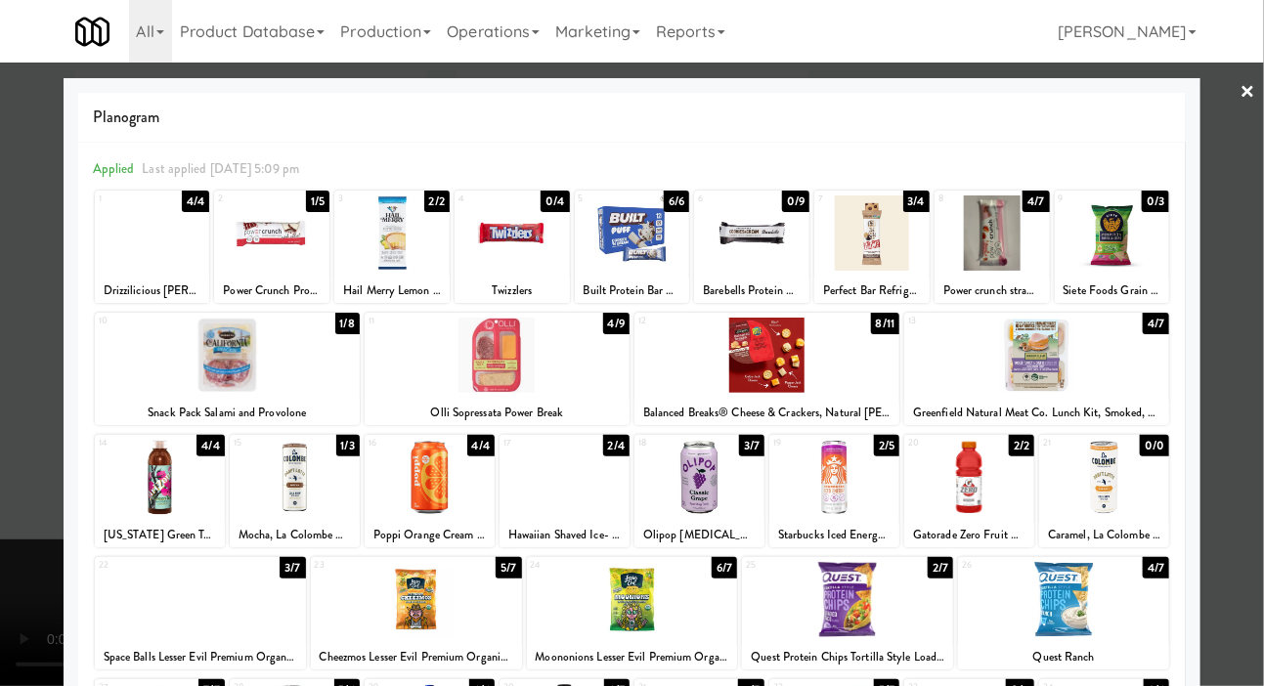
click at [418, 255] on div at bounding box center [391, 232] width 115 height 75
click at [1240, 292] on div at bounding box center [632, 343] width 1264 height 686
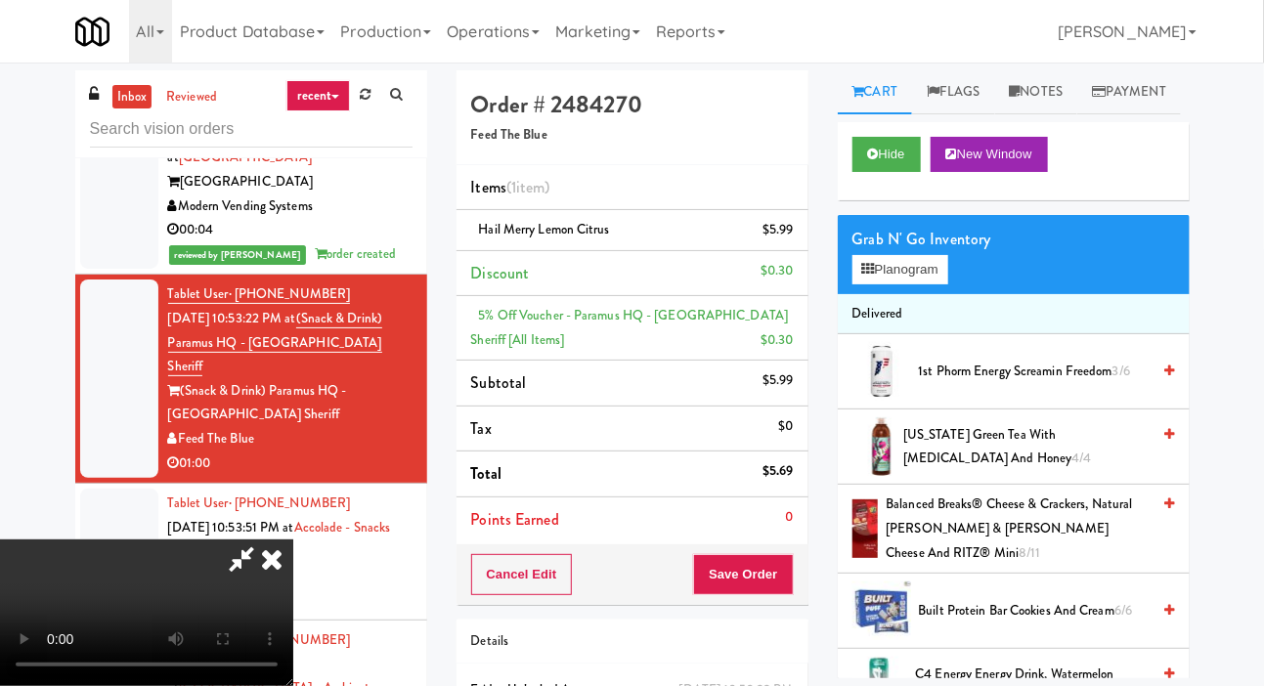
scroll to position [71, 0]
click at [915, 284] on button "Planogram" at bounding box center [900, 269] width 96 height 29
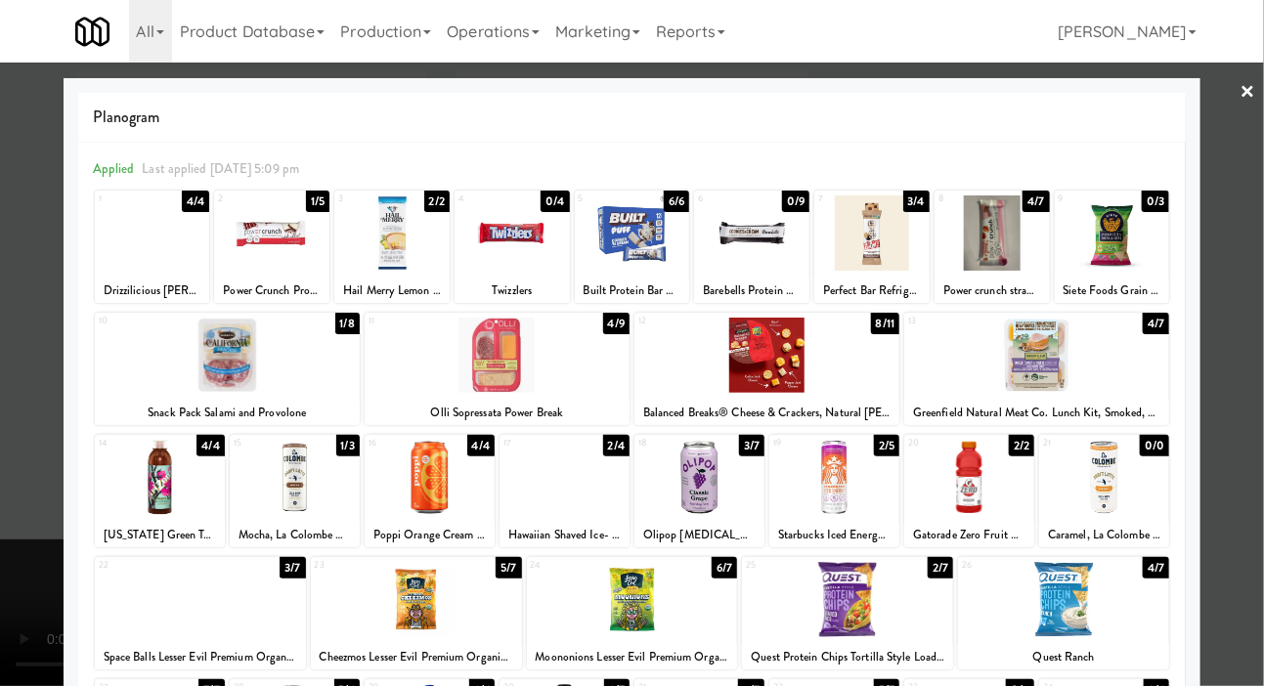
click at [661, 595] on div at bounding box center [632, 599] width 211 height 75
click at [1254, 385] on div at bounding box center [632, 343] width 1264 height 686
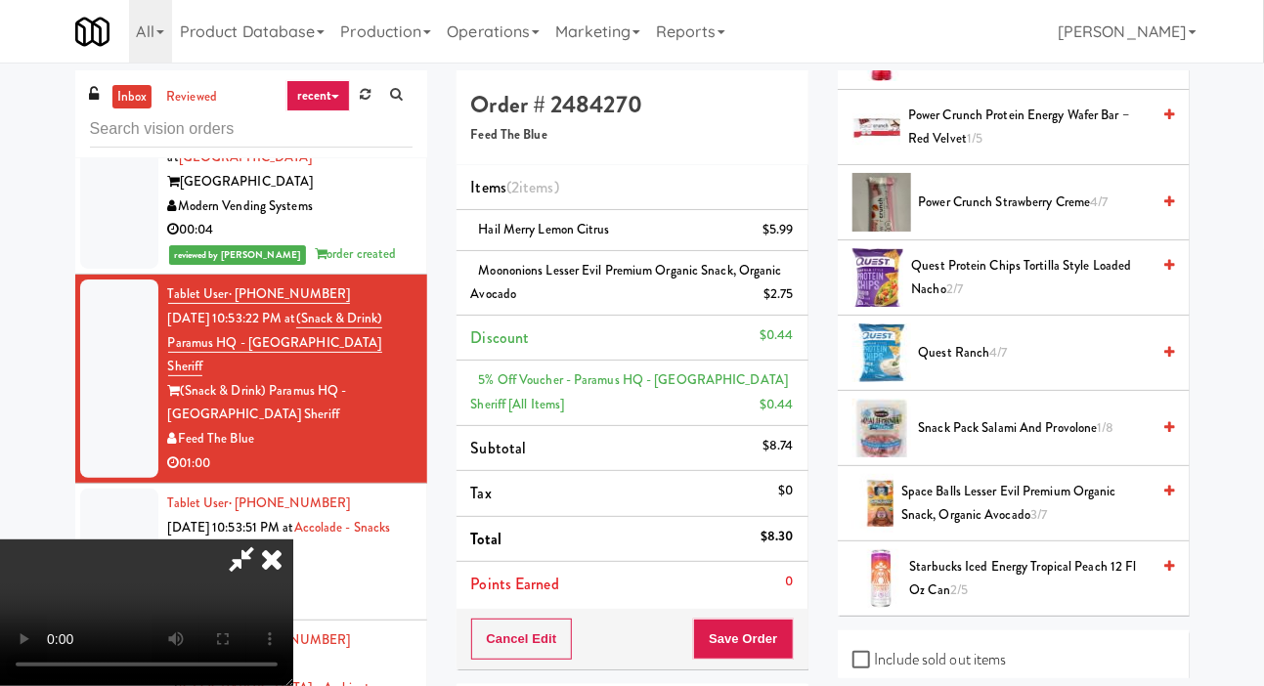
scroll to position [1913, 0]
click at [1027, 366] on span "Quest Ranch 4/7" at bounding box center [1035, 354] width 232 height 24
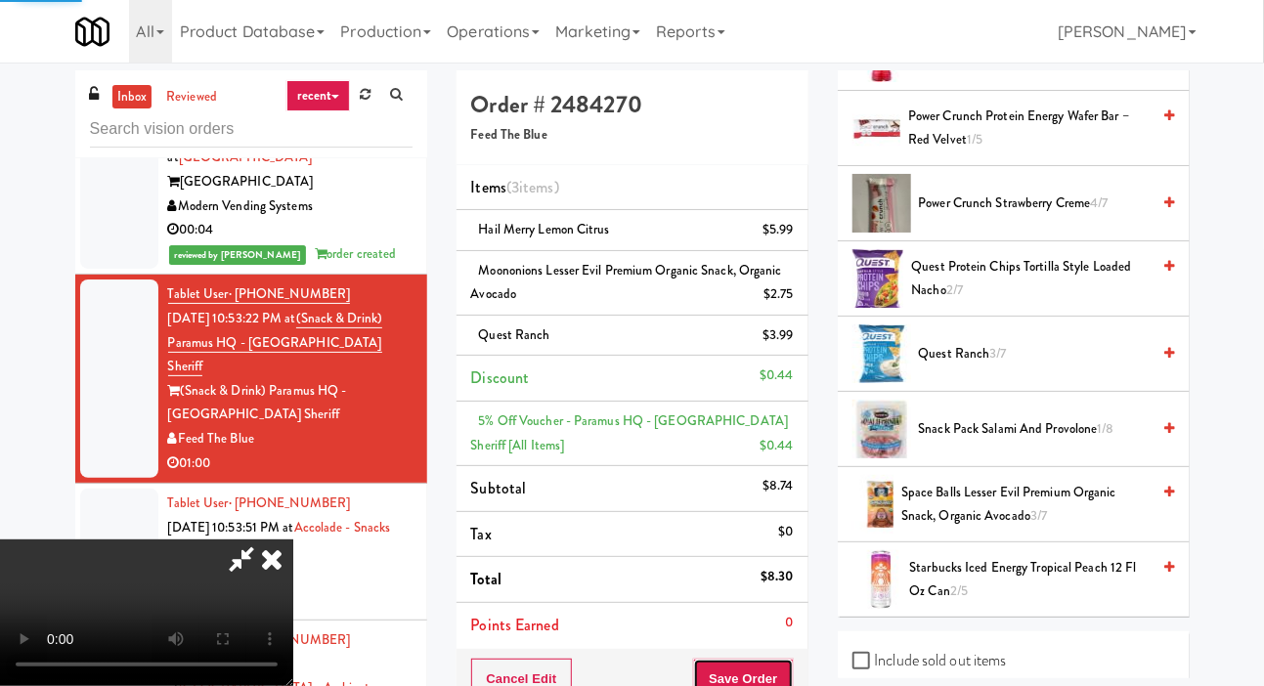
click at [787, 664] on button "Save Order" at bounding box center [743, 679] width 100 height 41
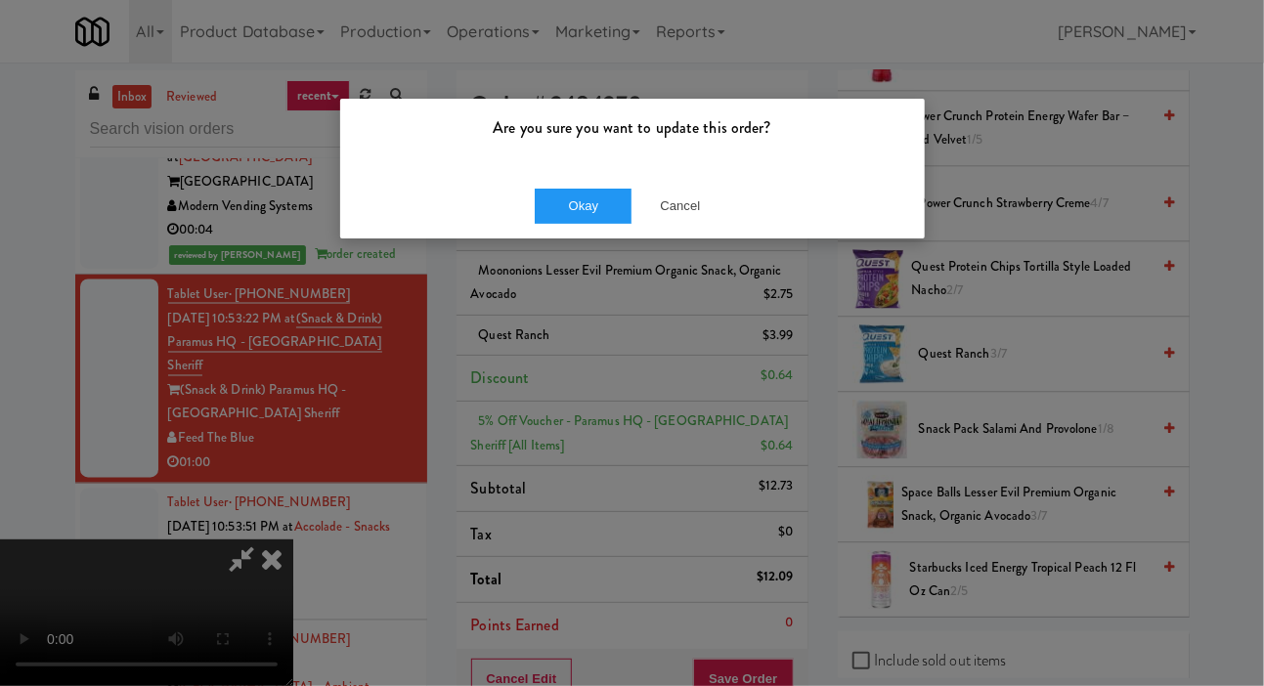
click at [574, 233] on div "Okay Cancel" at bounding box center [632, 205] width 584 height 65
click at [577, 203] on button "Okay" at bounding box center [584, 206] width 98 height 35
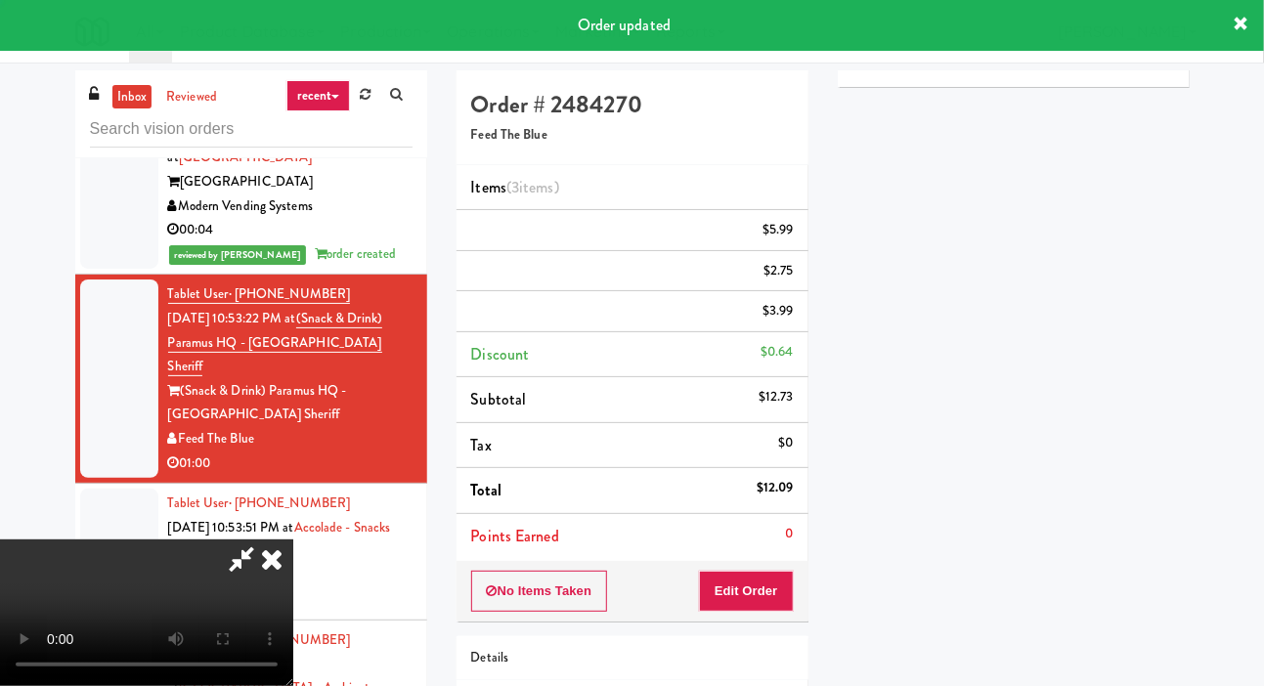
scroll to position [0, 0]
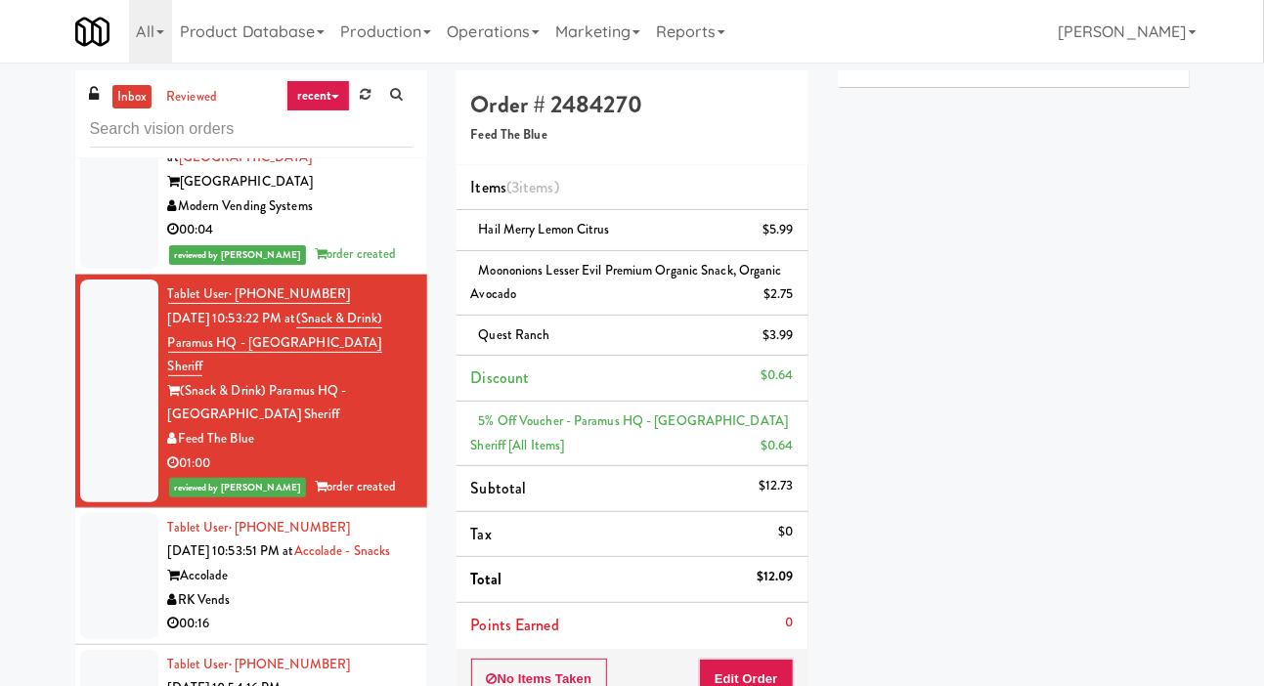
click at [358, 588] on div "Accolade" at bounding box center [290, 576] width 244 height 24
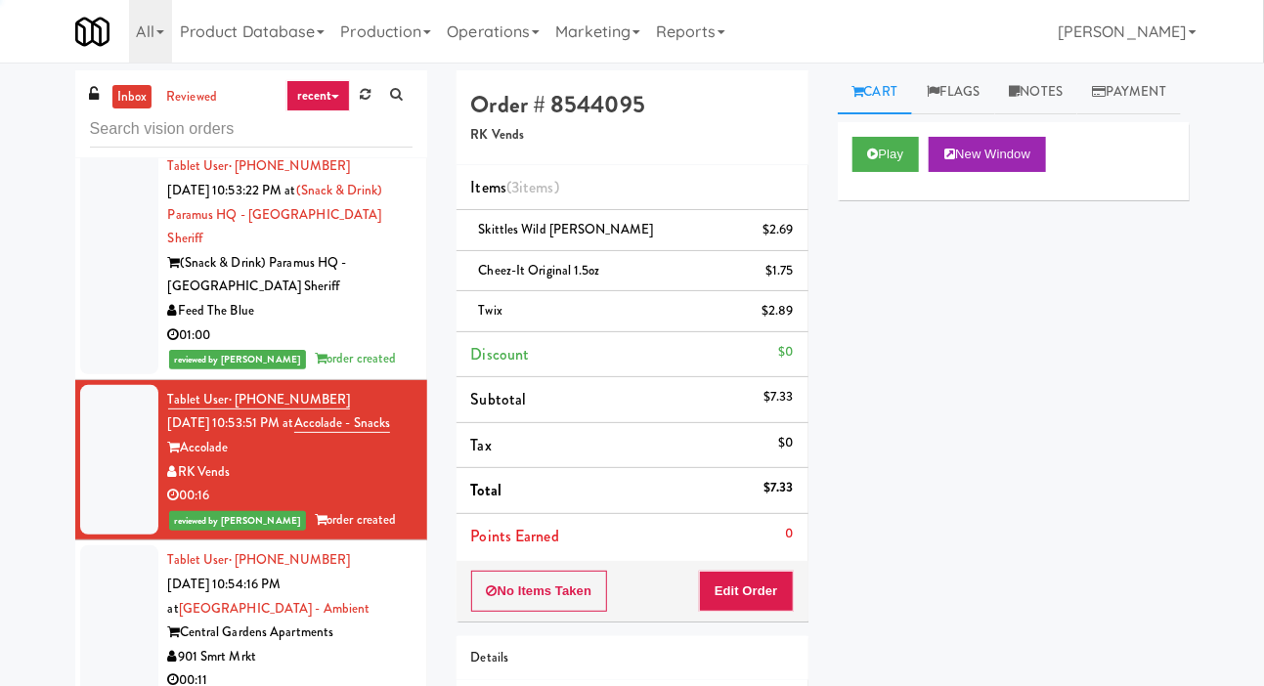
scroll to position [1408, 0]
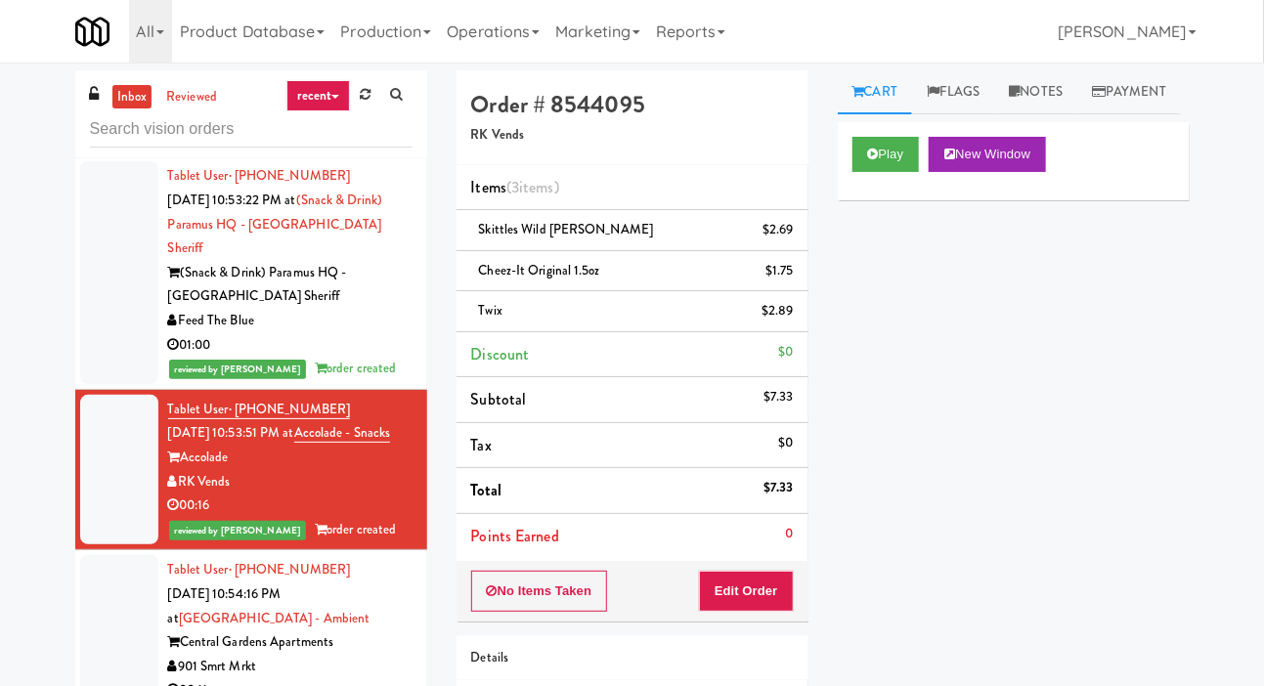
click at [385, 678] on div "901 Smrt Mrkt" at bounding box center [290, 667] width 244 height 24
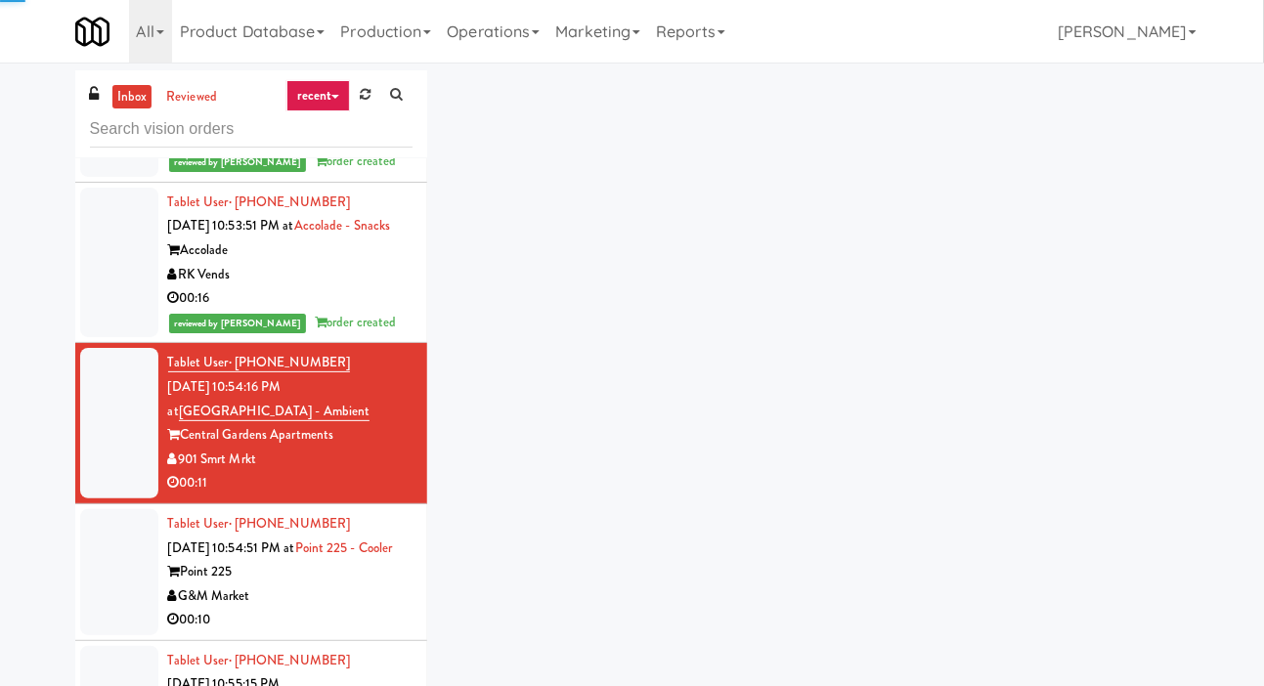
scroll to position [1614, 0]
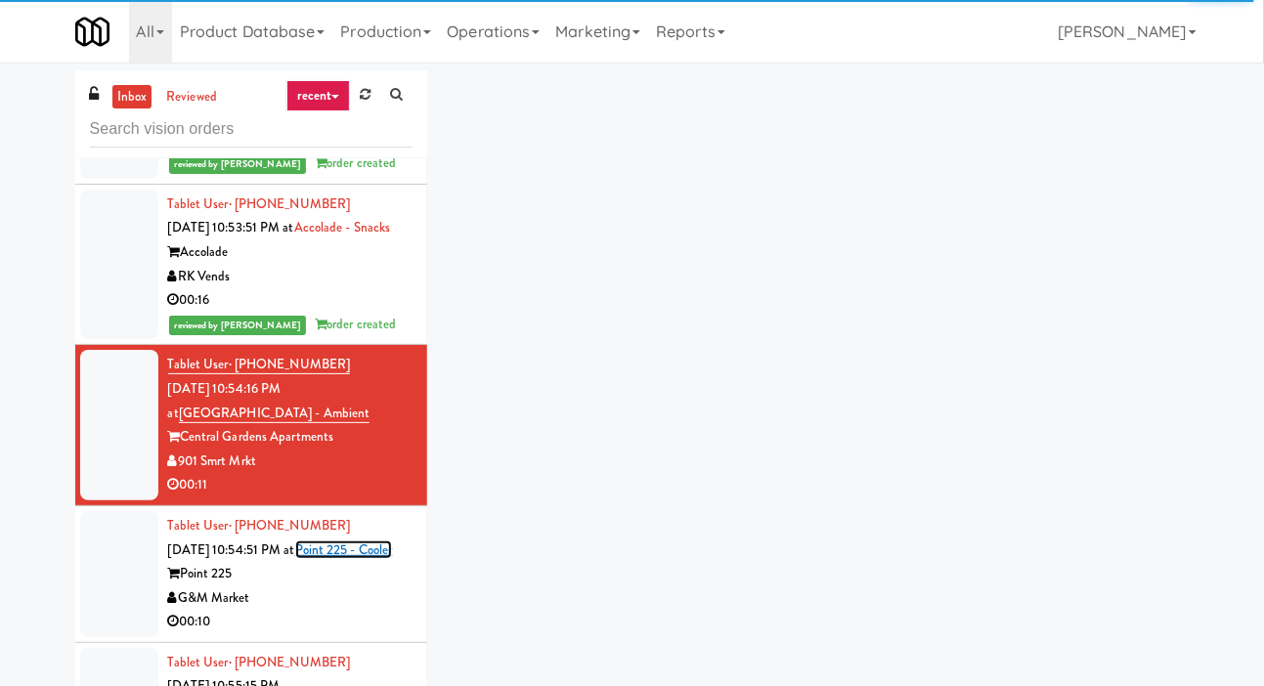
click at [370, 559] on link "Point 225 - Cooler" at bounding box center [344, 549] width 98 height 19
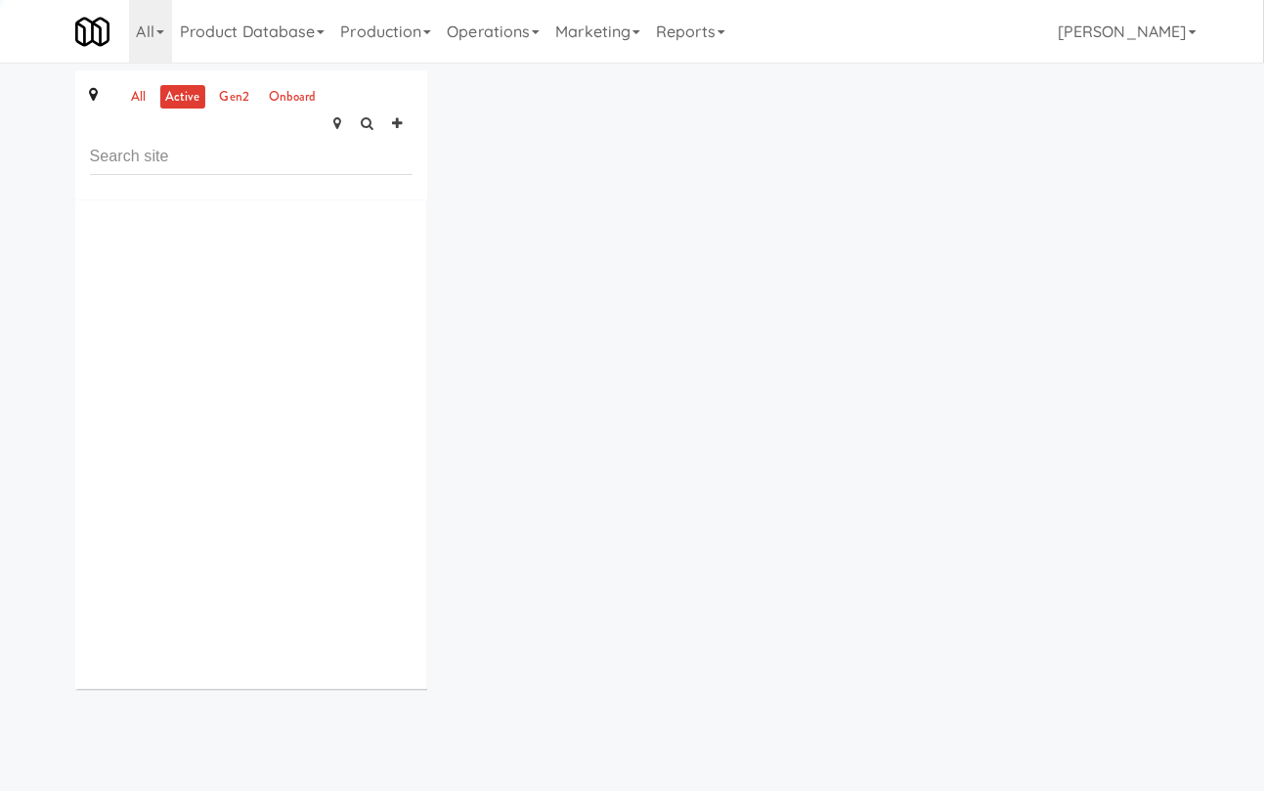
click at [373, 436] on div at bounding box center [251, 444] width 352 height 489
